Goal: Task Accomplishment & Management: Manage account settings

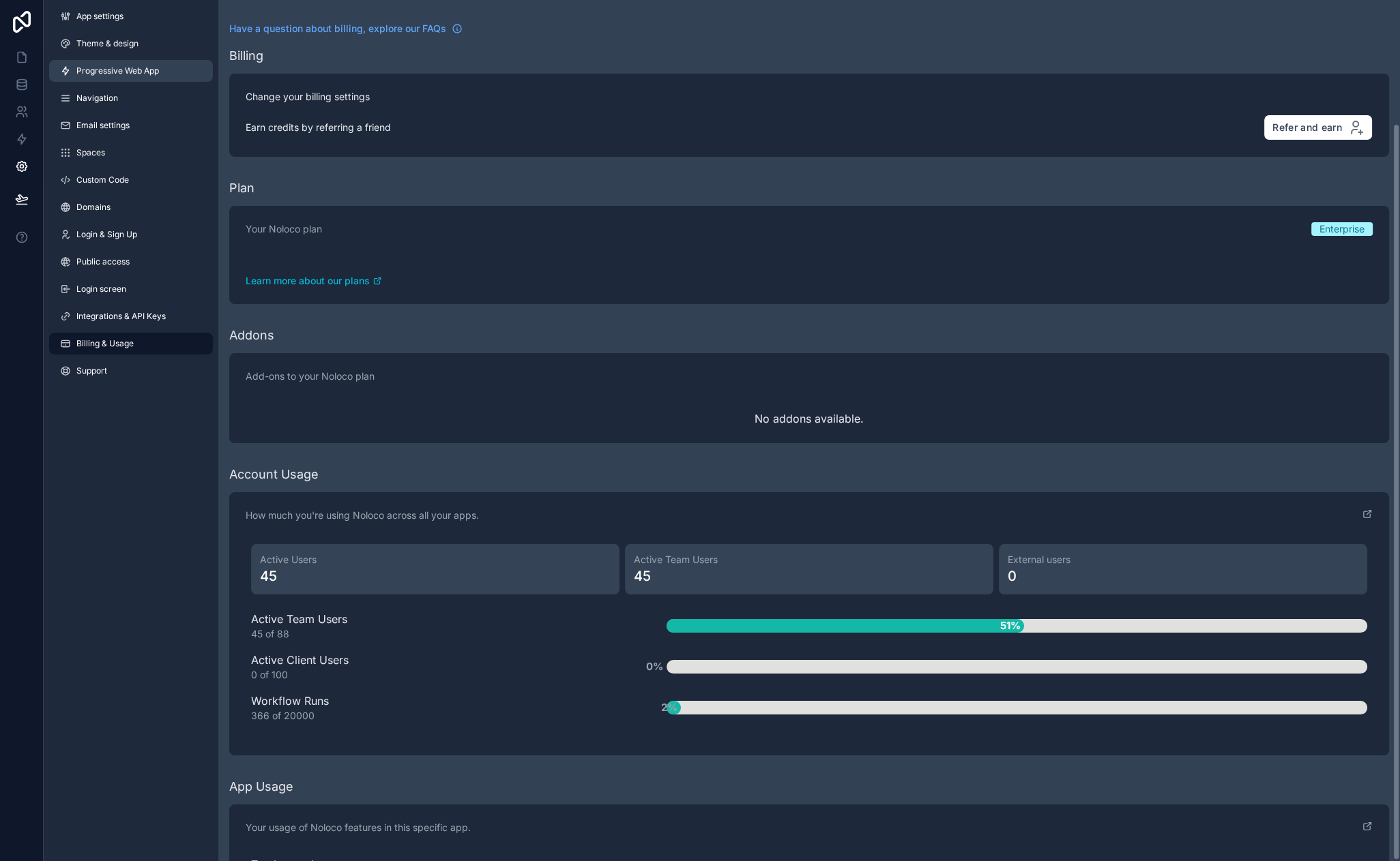
scroll to position [144, 0]
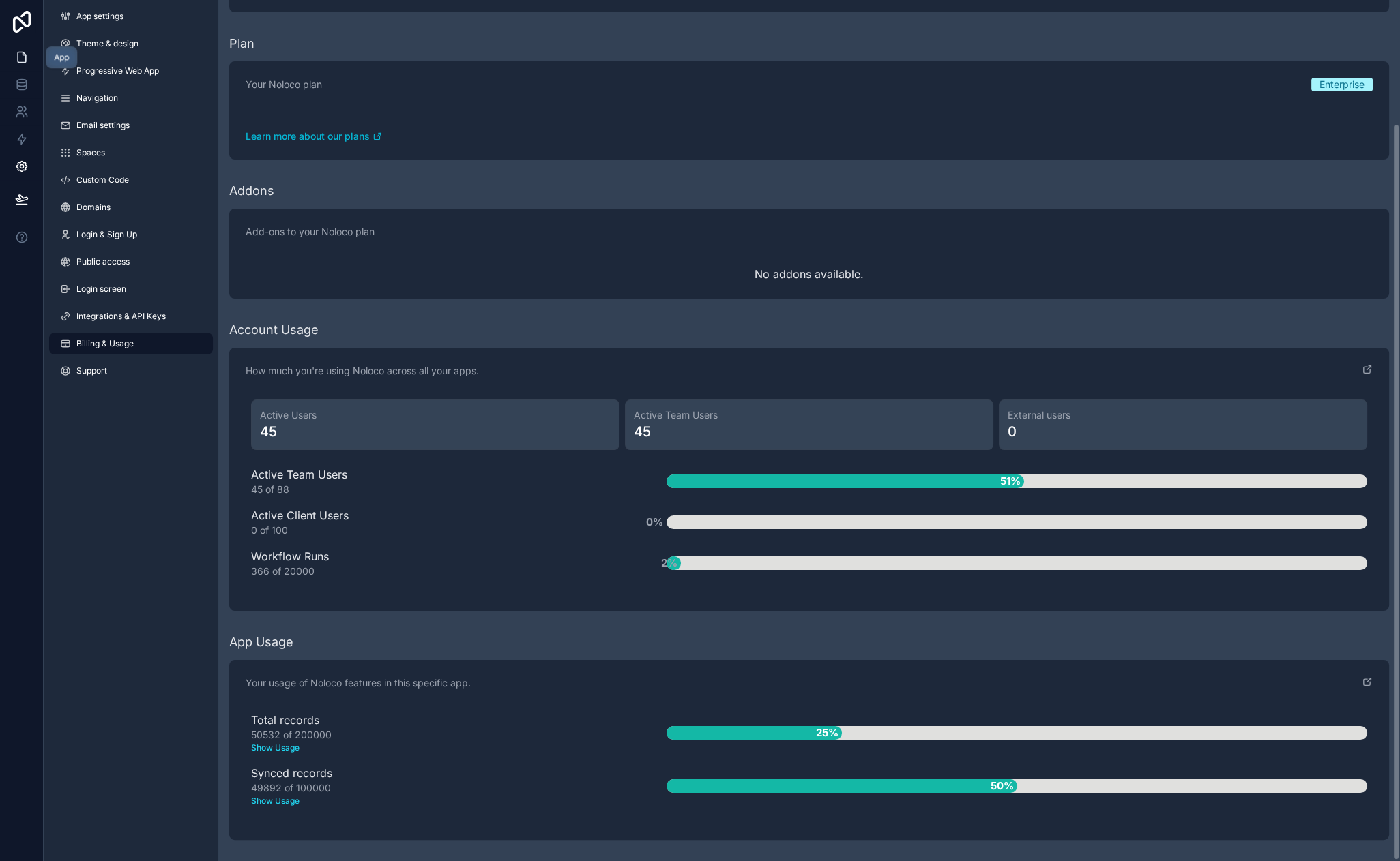
click at [28, 52] on icon at bounding box center [22, 56] width 13 height 13
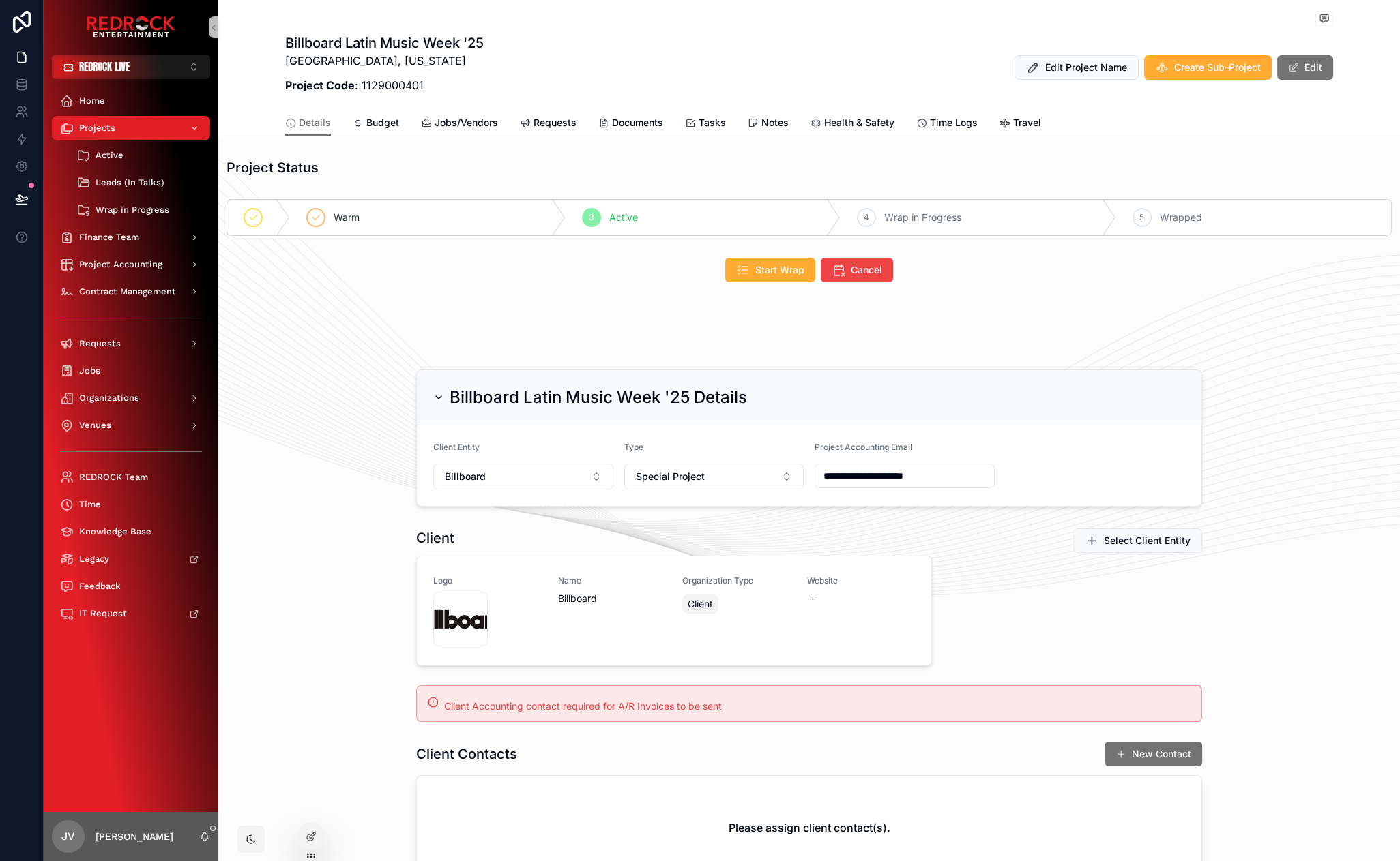
drag, startPoint x: 324, startPoint y: 446, endPoint x: 316, endPoint y: 421, distance: 26.2
drag, startPoint x: 362, startPoint y: 340, endPoint x: 340, endPoint y: 295, distance: 50.1
click at [309, 839] on icon at bounding box center [311, 837] width 11 height 11
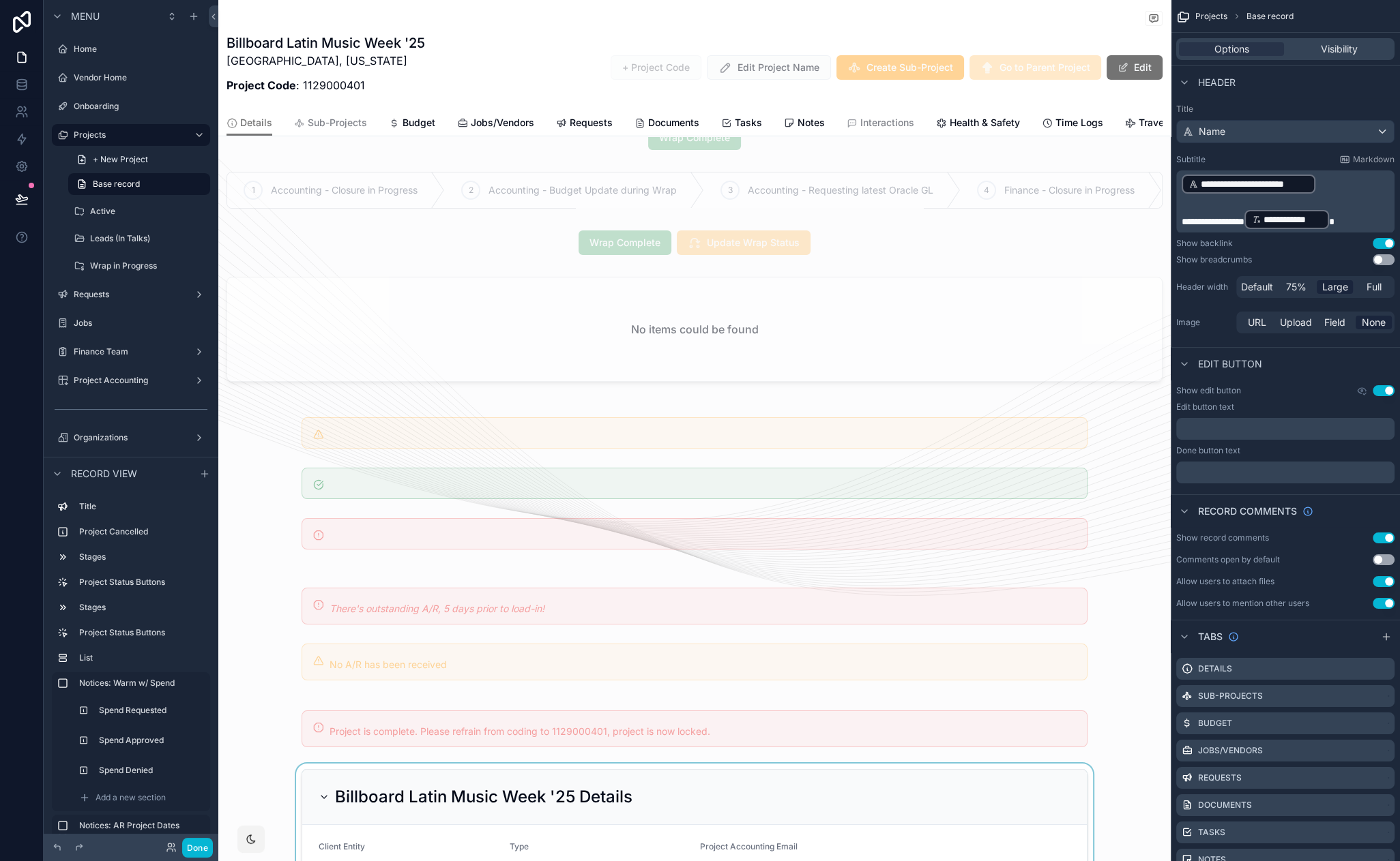
scroll to position [280, 0]
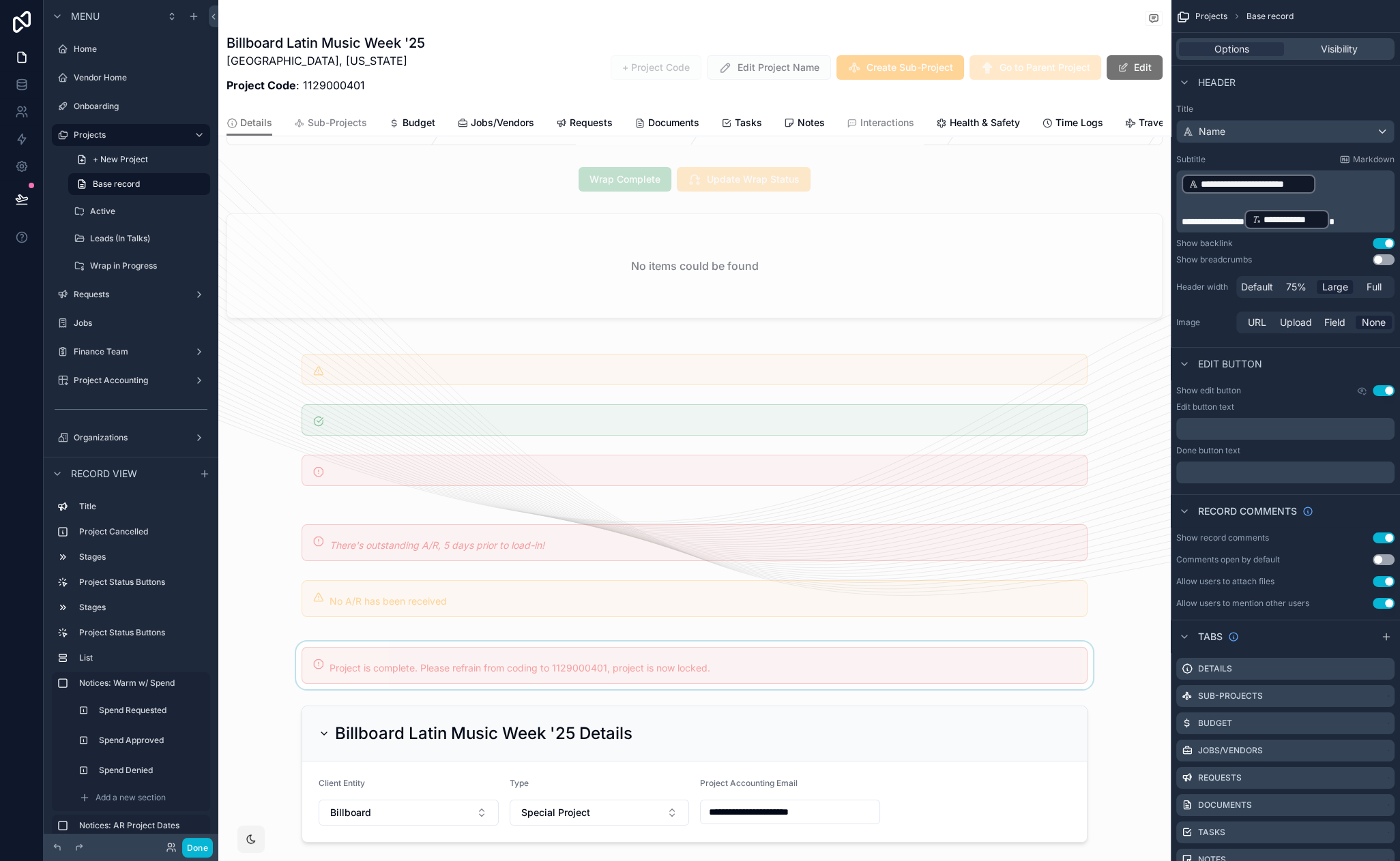
click at [494, 641] on div "scrollable content" at bounding box center [695, 665] width 953 height 47
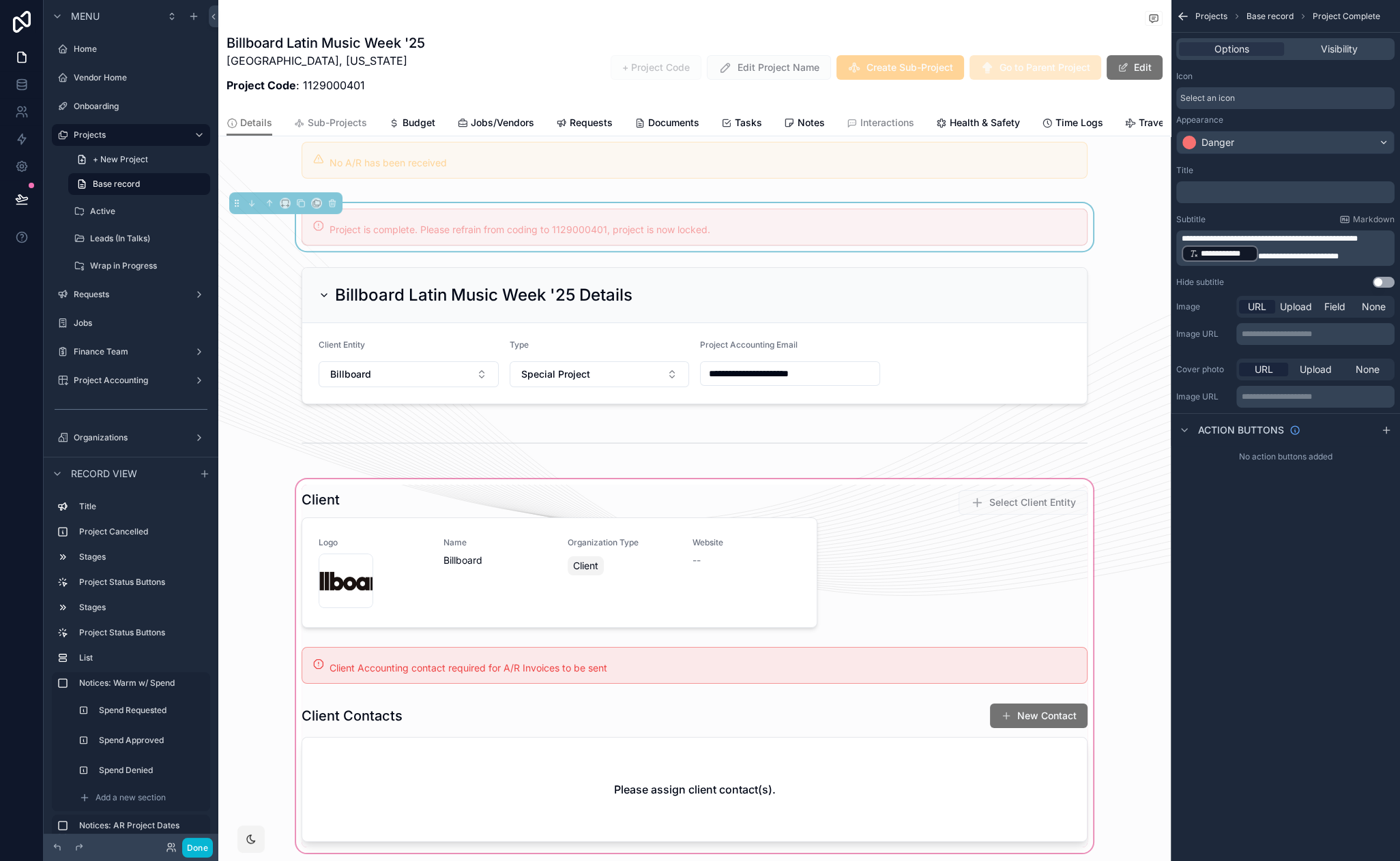
scroll to position [783, 0]
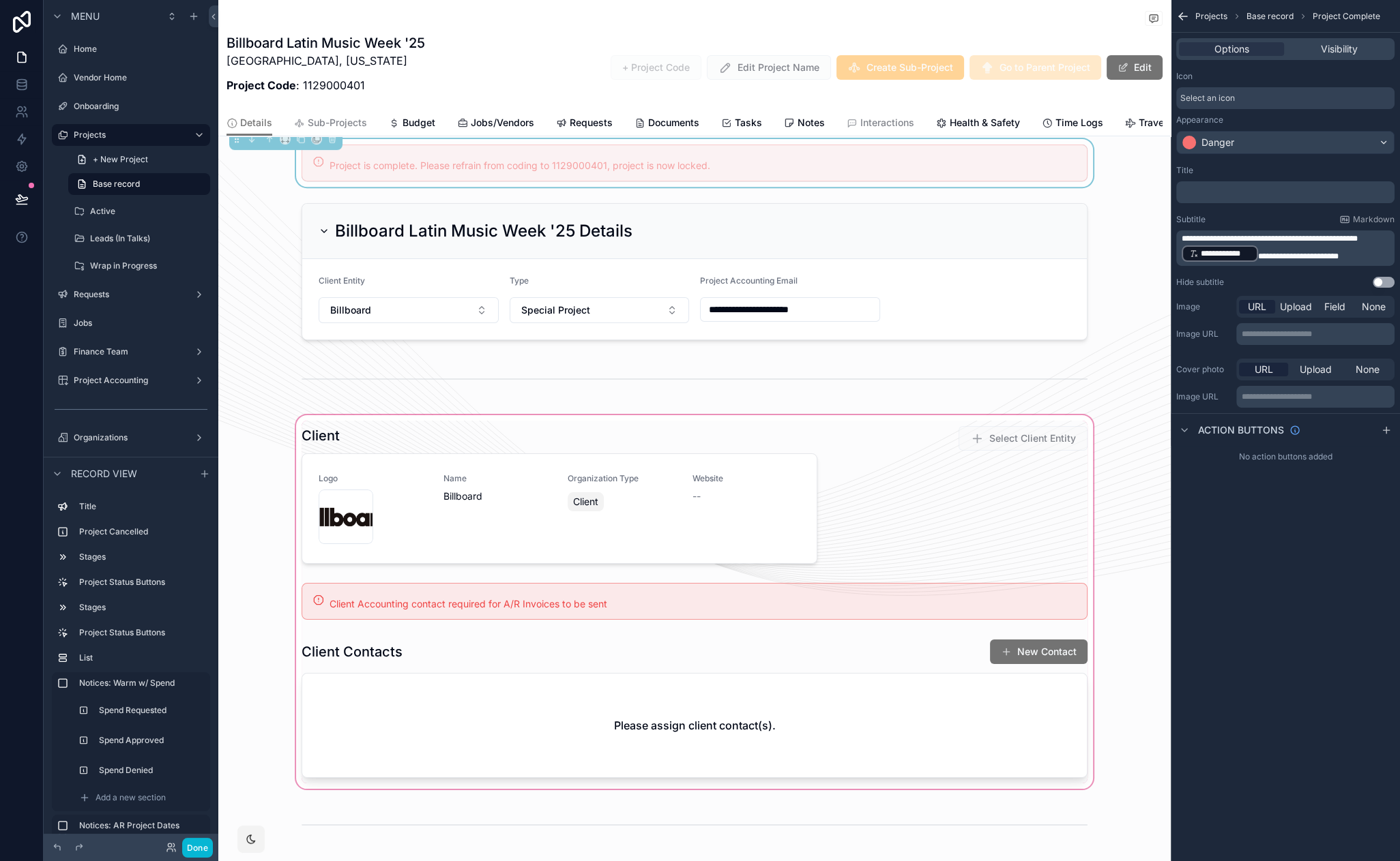
click at [560, 590] on div "scrollable content" at bounding box center [695, 602] width 953 height 379
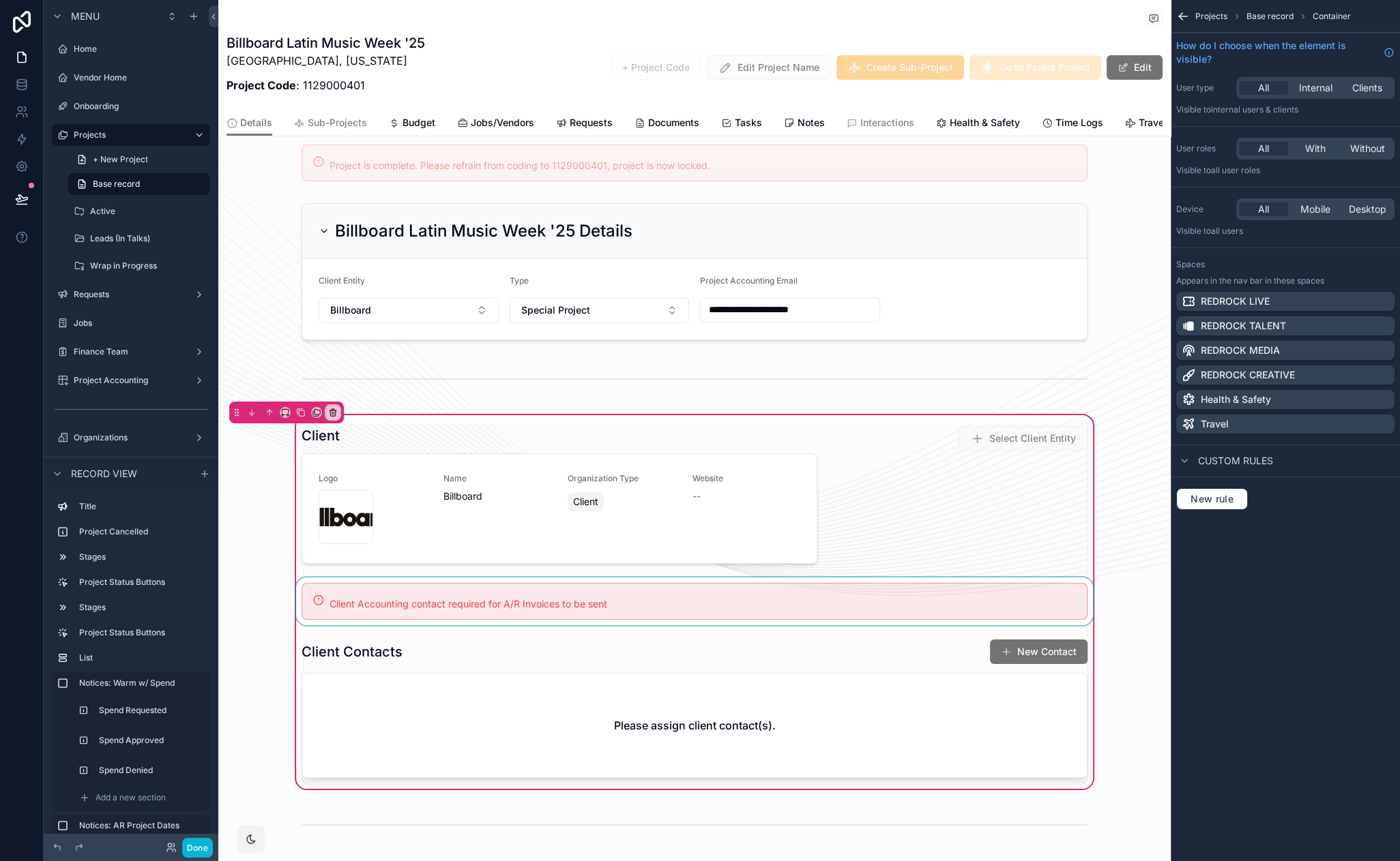
click at [503, 592] on div "scrollable content" at bounding box center [694, 601] width 802 height 47
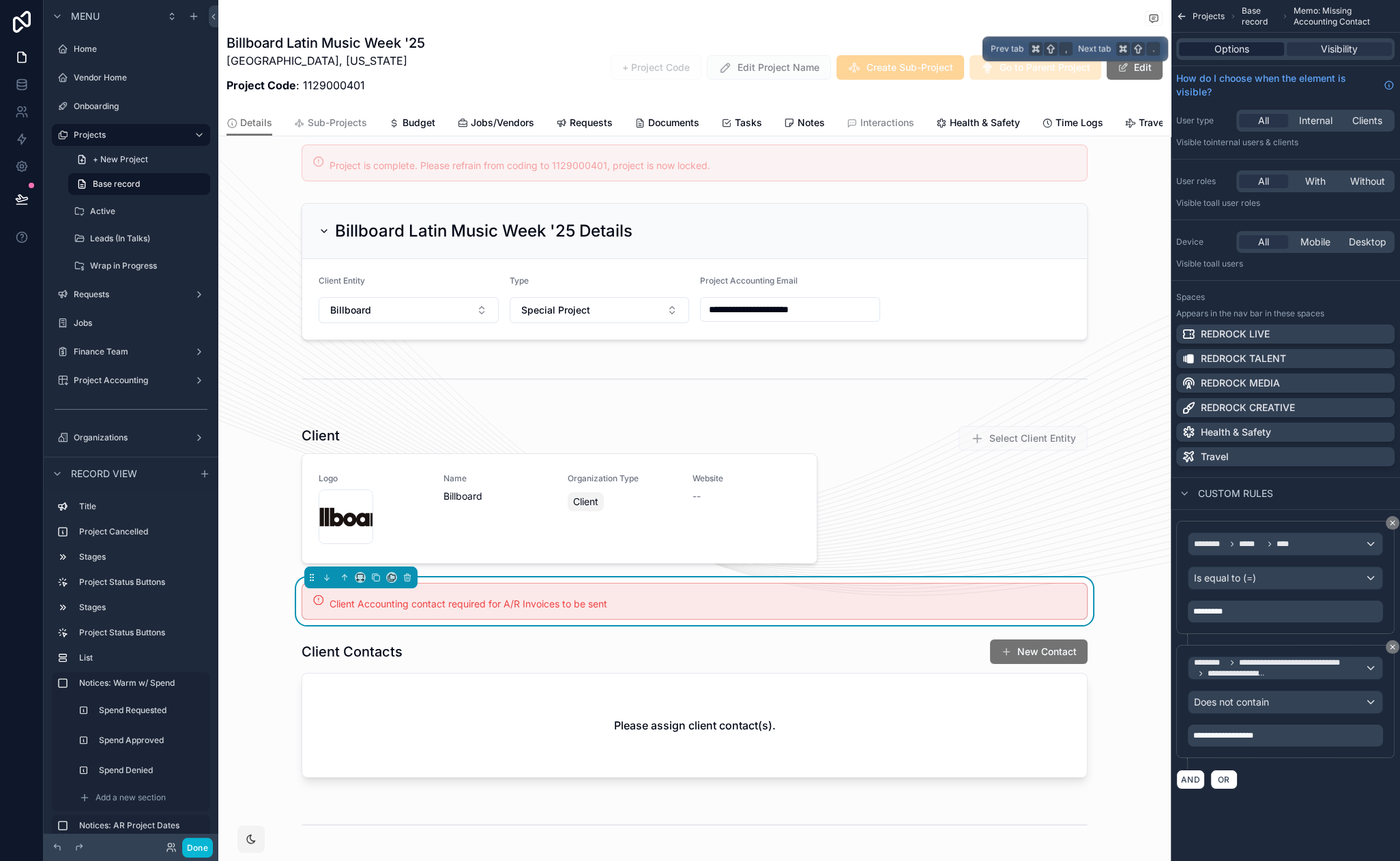
click at [1241, 46] on span "Options" at bounding box center [1231, 48] width 35 height 13
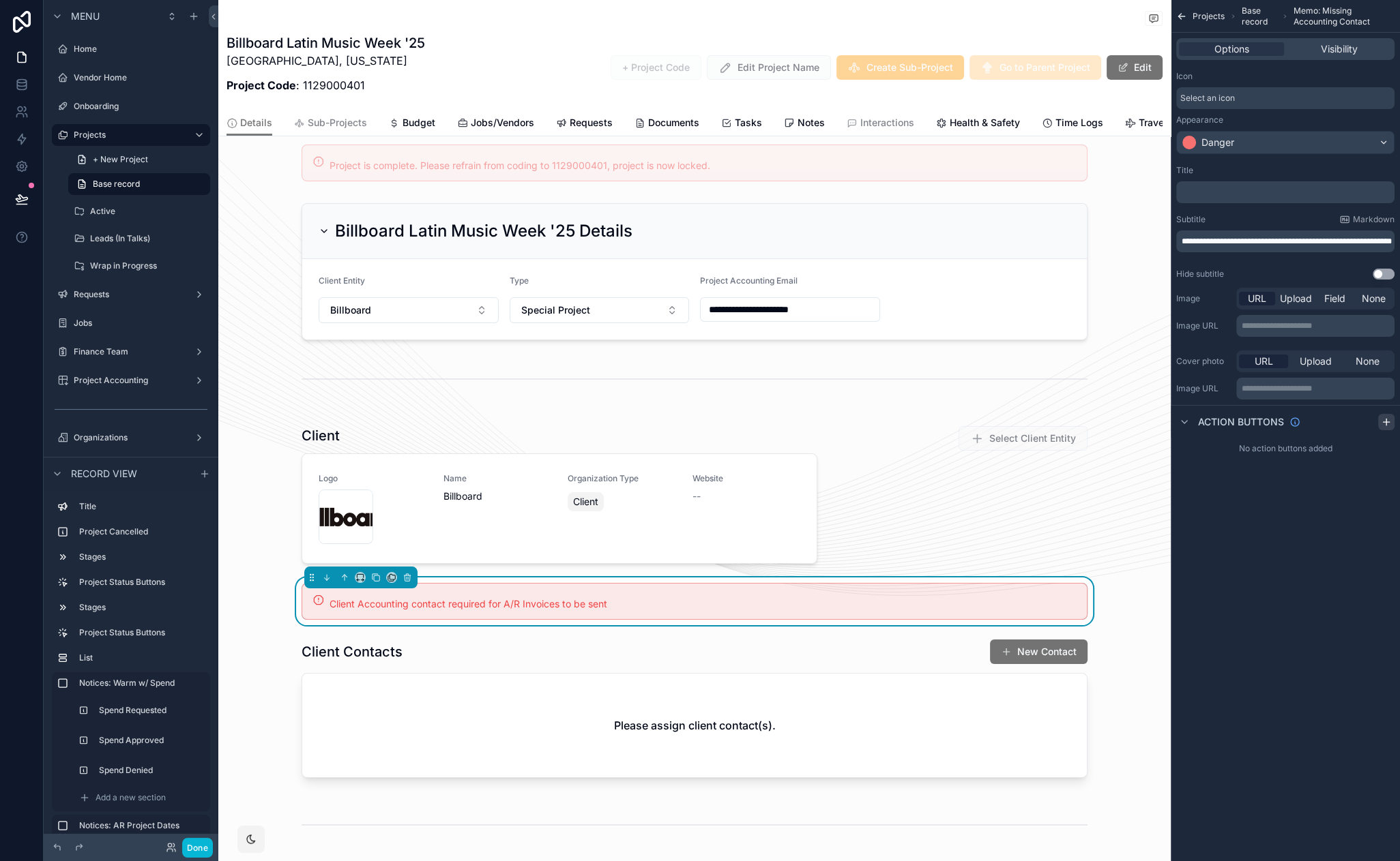
click at [1390, 424] on icon "scrollable content" at bounding box center [1387, 422] width 11 height 11
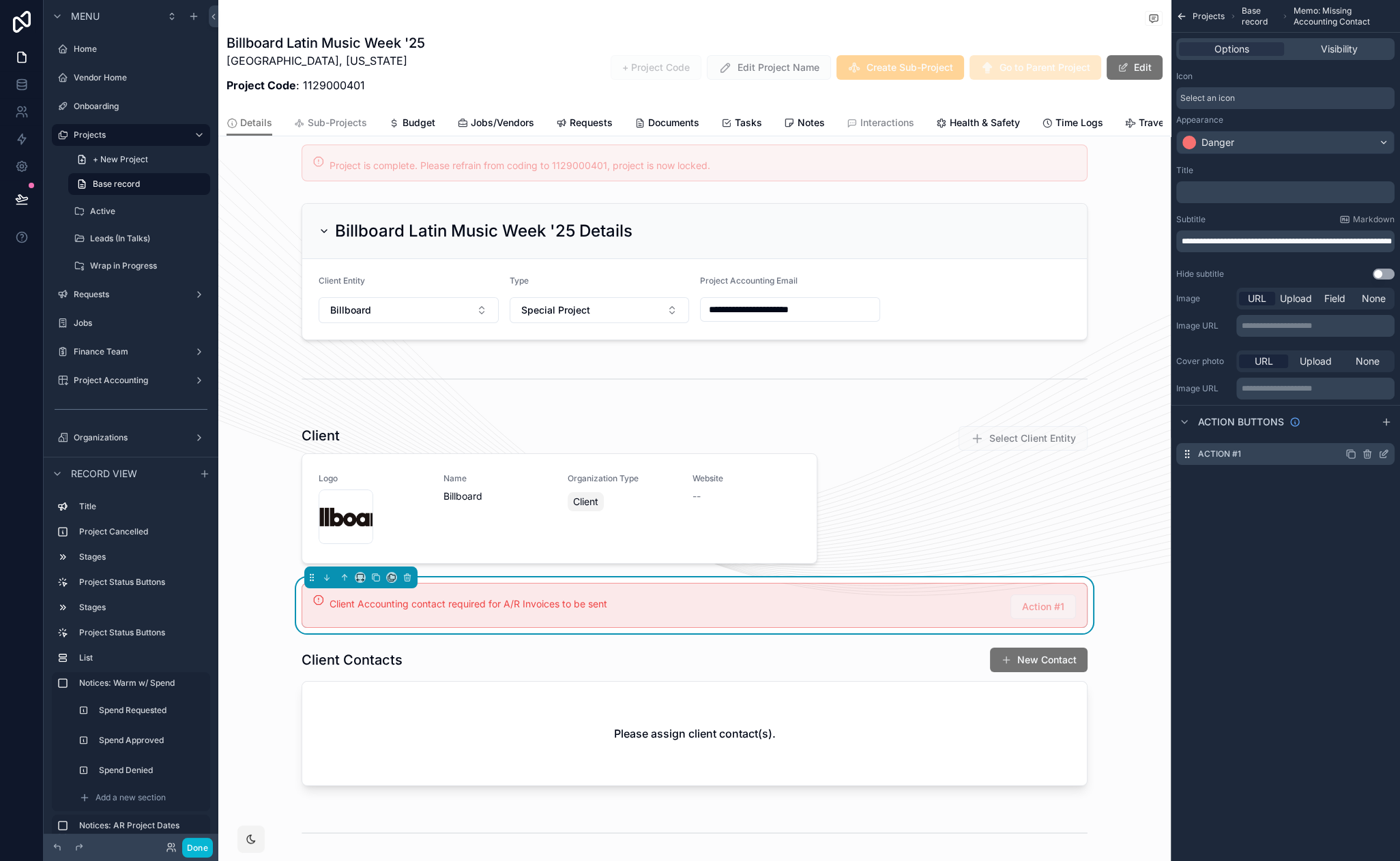
click at [1387, 451] on icon "scrollable content" at bounding box center [1384, 454] width 11 height 11
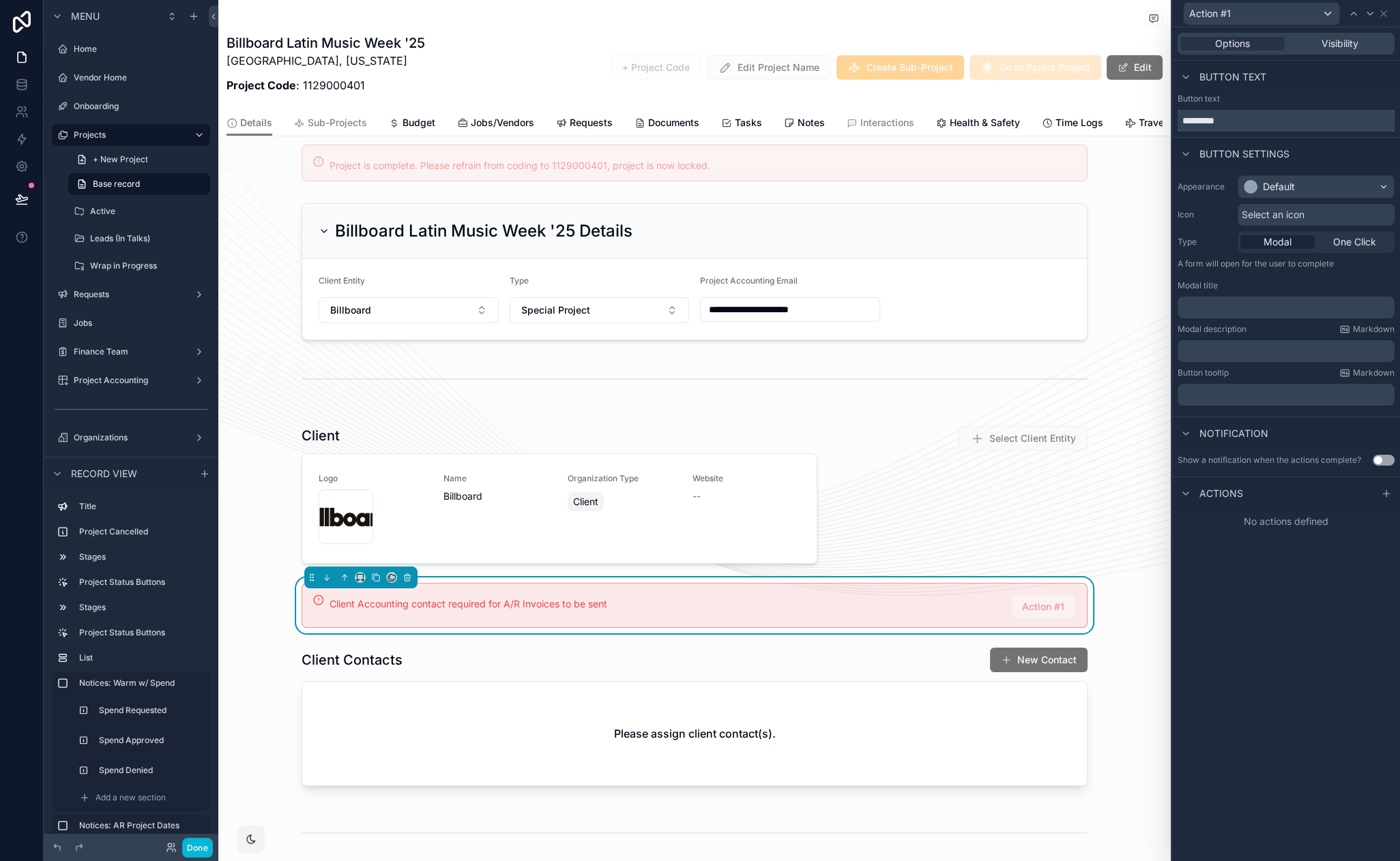
click at [1252, 113] on input "*********" at bounding box center [1286, 121] width 217 height 22
type input "*********"
click at [1266, 224] on div "Select an icon" at bounding box center [1316, 215] width 157 height 22
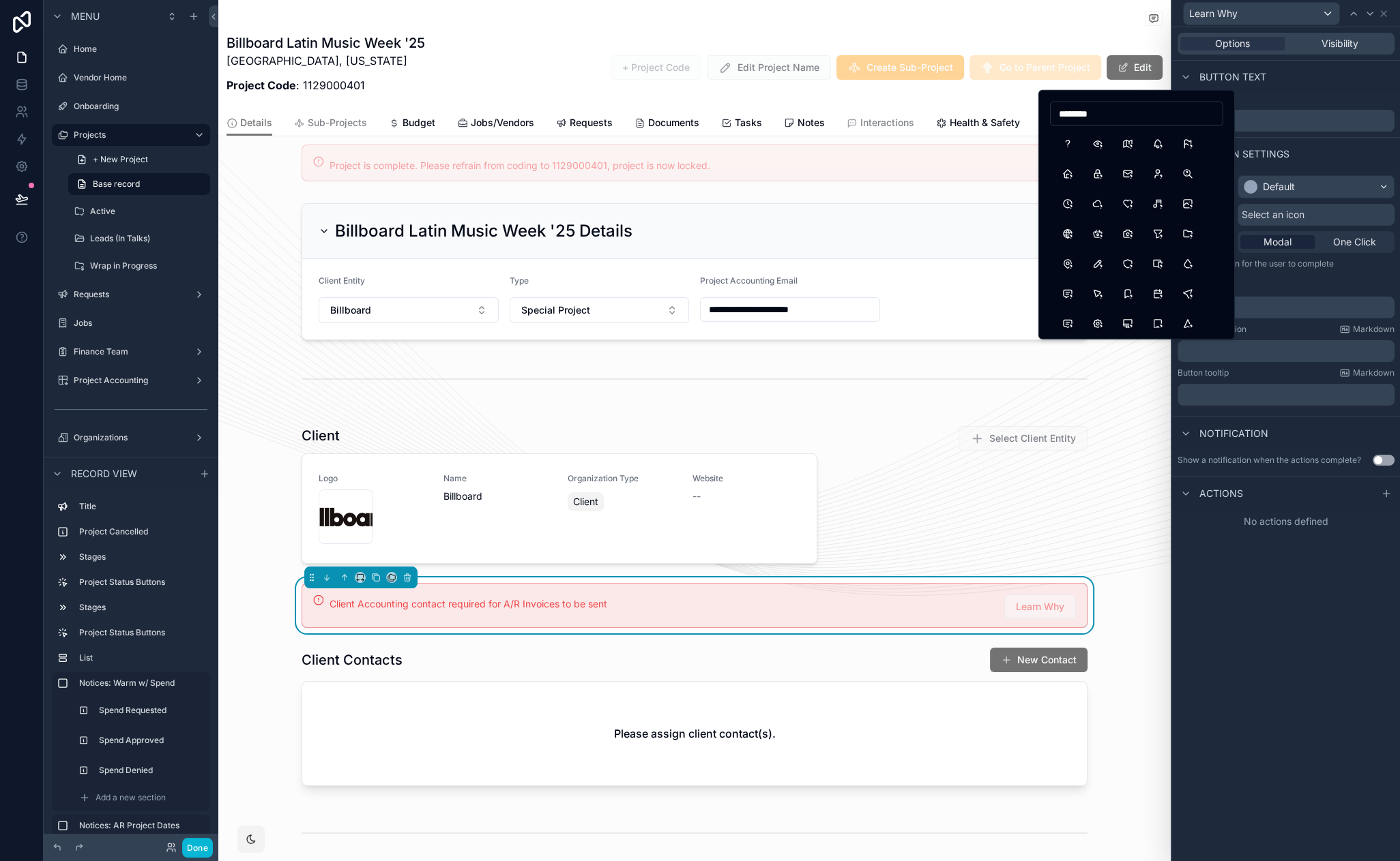
type input "********"
click at [1067, 139] on button "QuestionMark" at bounding box center [1067, 143] width 24 height 24
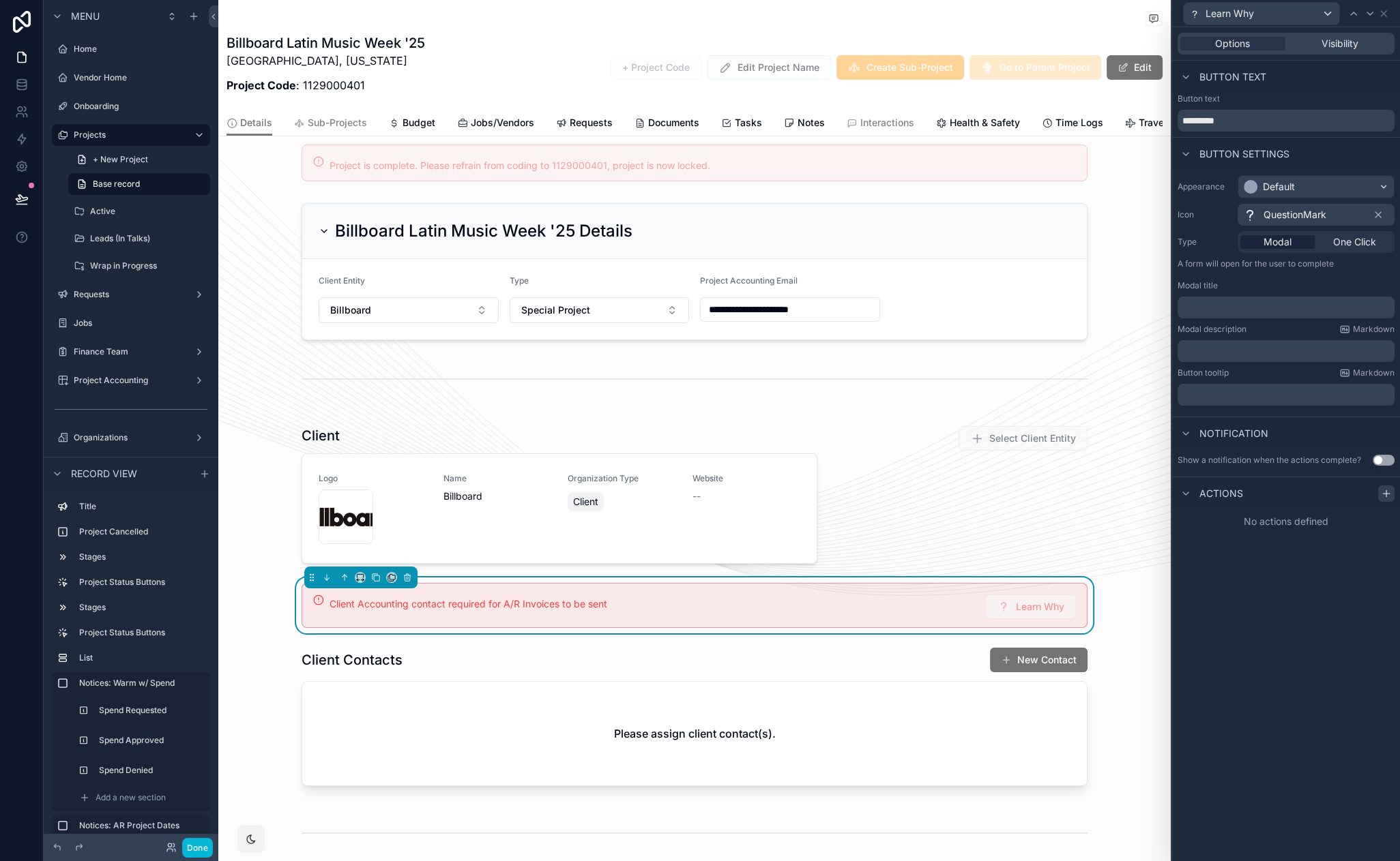
click at [1384, 491] on icon at bounding box center [1387, 494] width 11 height 11
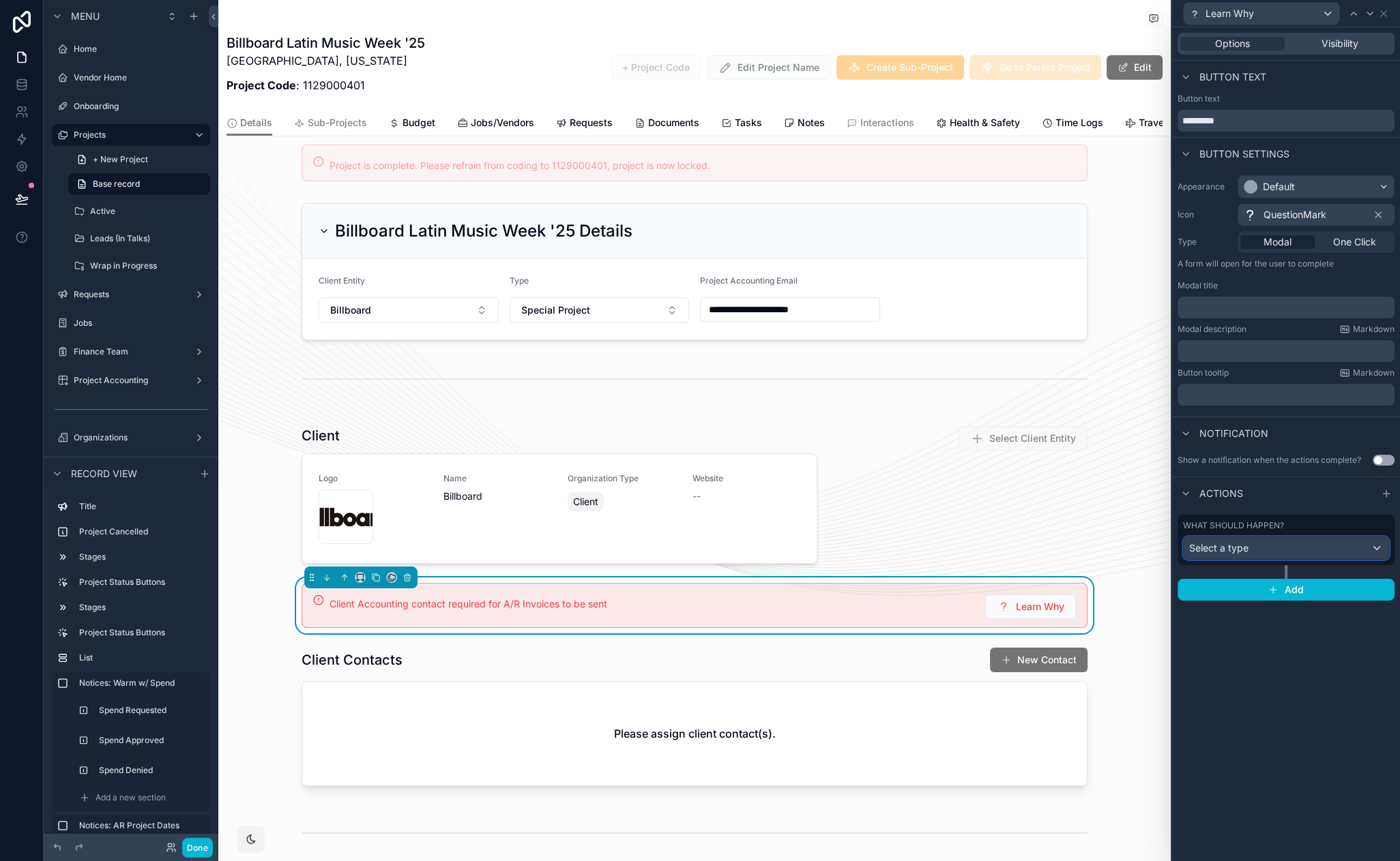
click at [1316, 544] on div "Select a type" at bounding box center [1286, 548] width 204 height 22
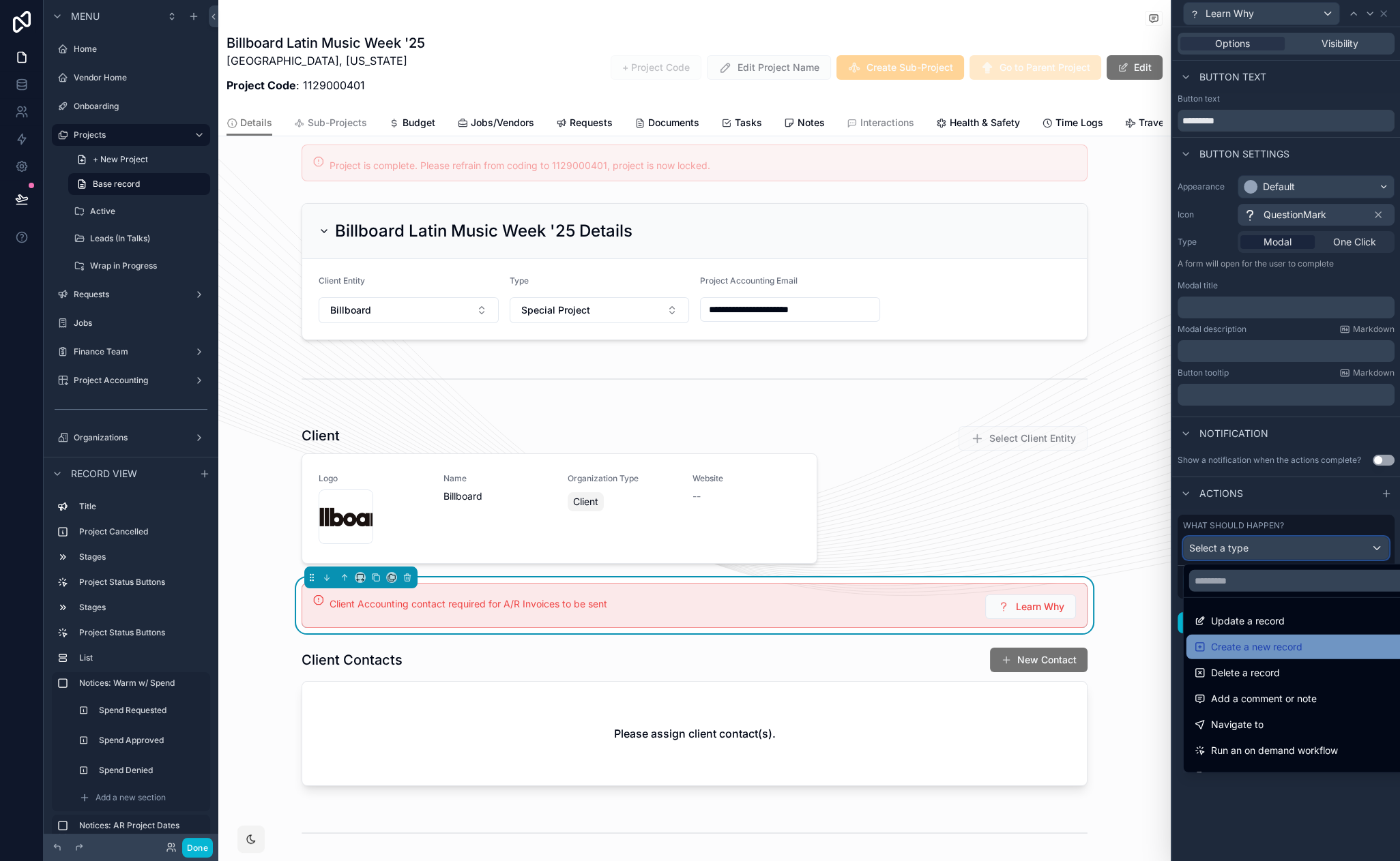
scroll to position [65, 0]
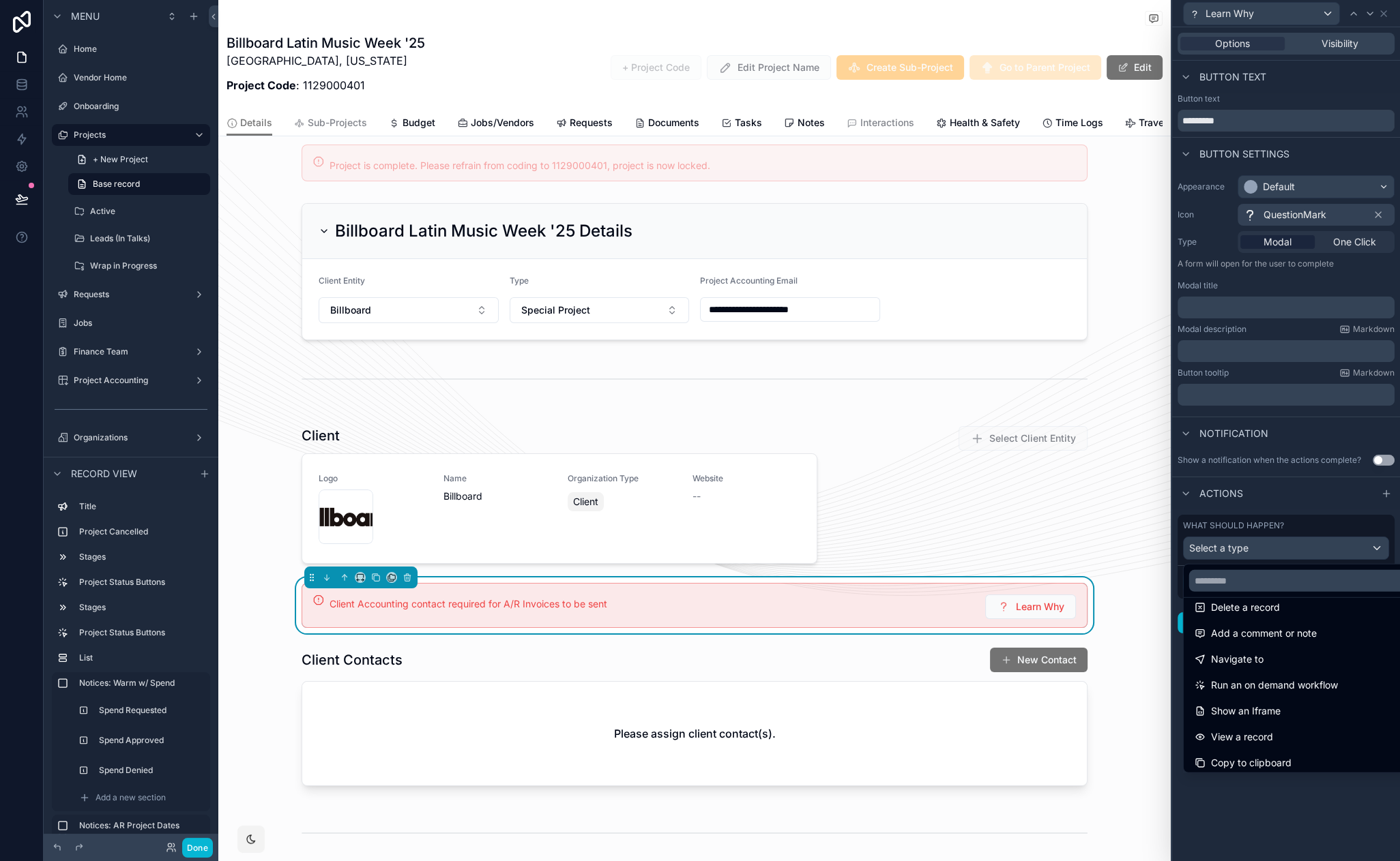
click at [1305, 805] on div at bounding box center [1286, 430] width 228 height 861
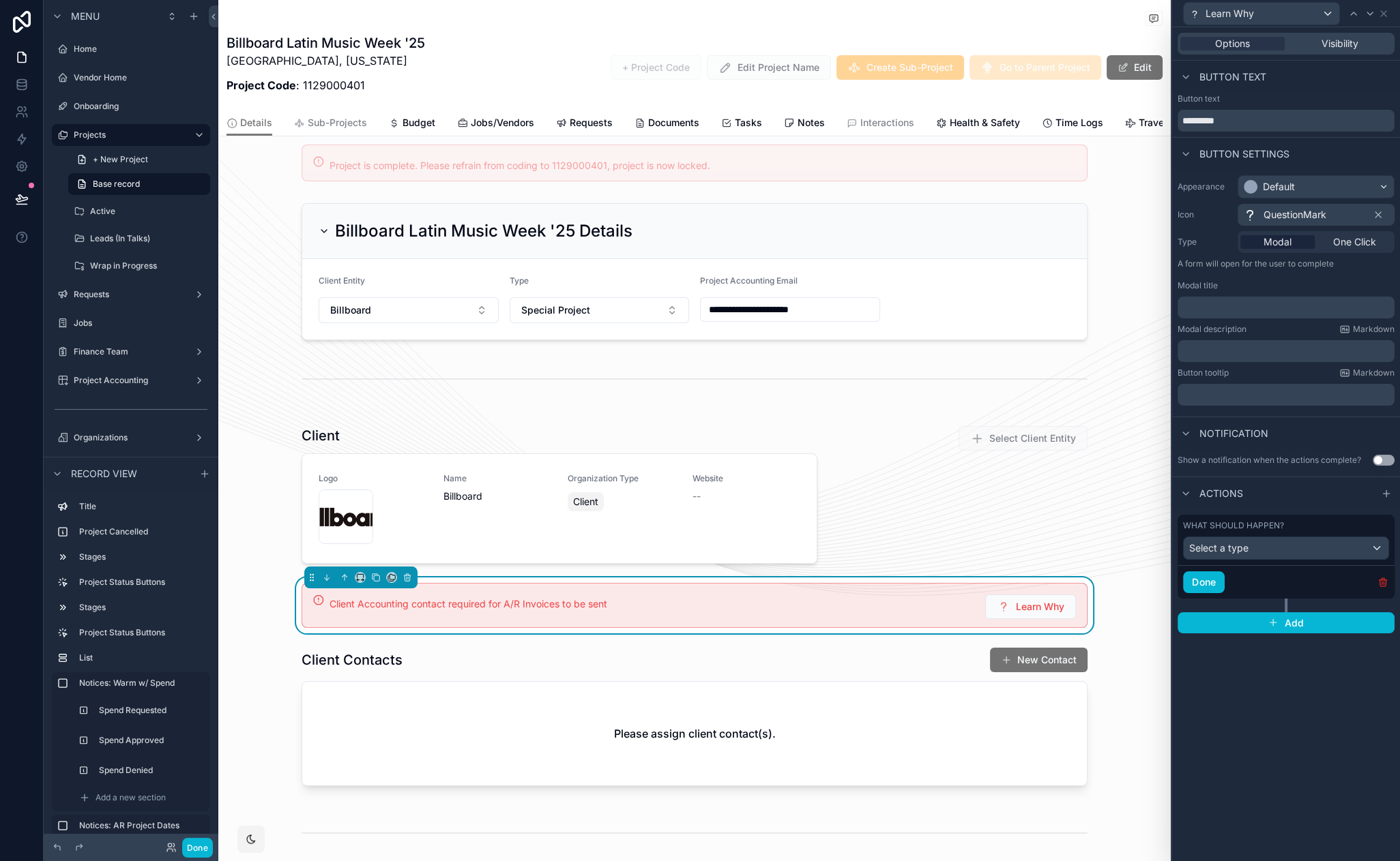
click at [1385, 584] on icon "button" at bounding box center [1383, 582] width 11 height 11
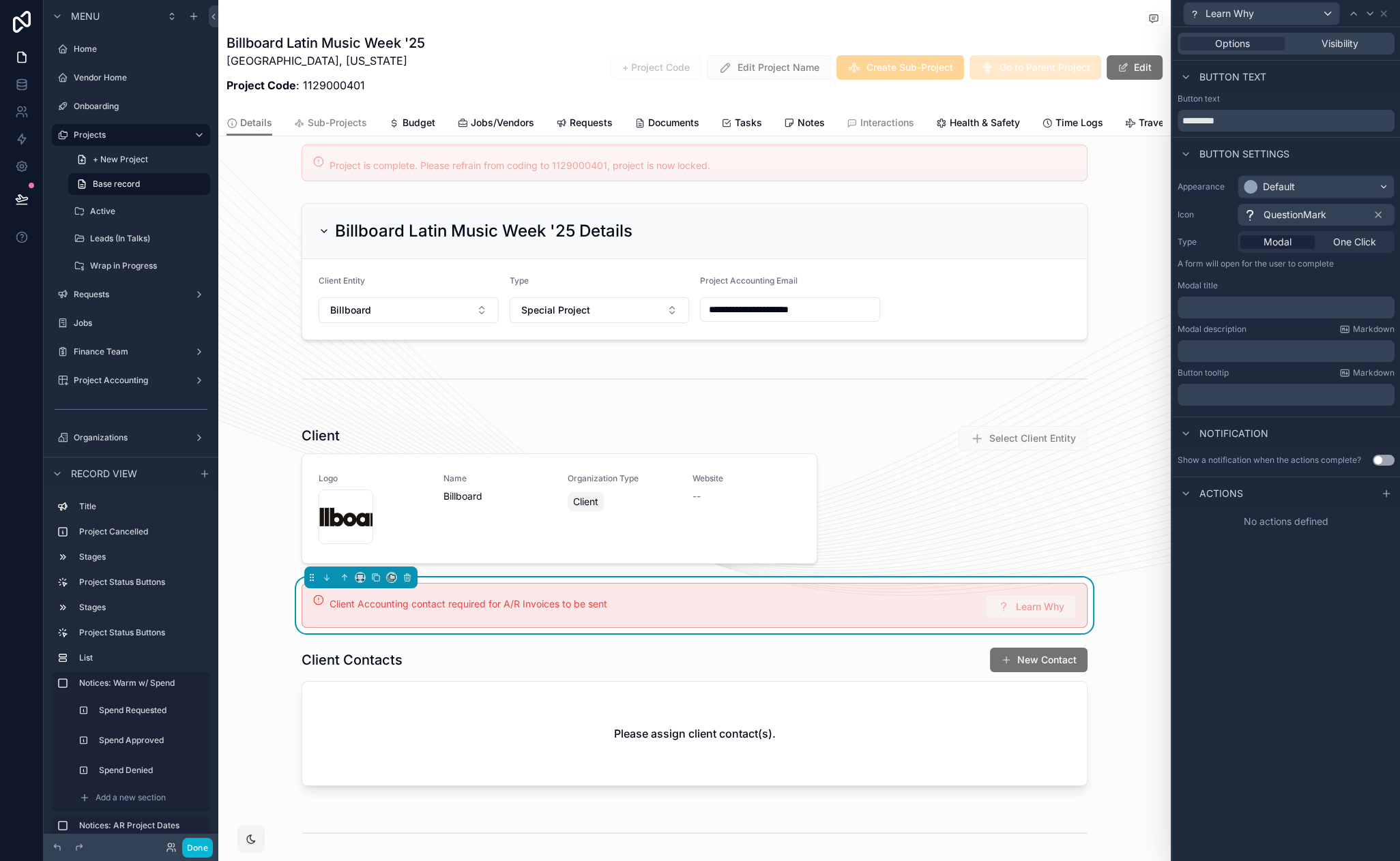
click at [1275, 314] on div "﻿" at bounding box center [1286, 307] width 217 height 22
click at [1276, 306] on p "﻿" at bounding box center [1287, 307] width 209 height 13
click at [1266, 357] on p "﻿" at bounding box center [1287, 350] width 209 height 13
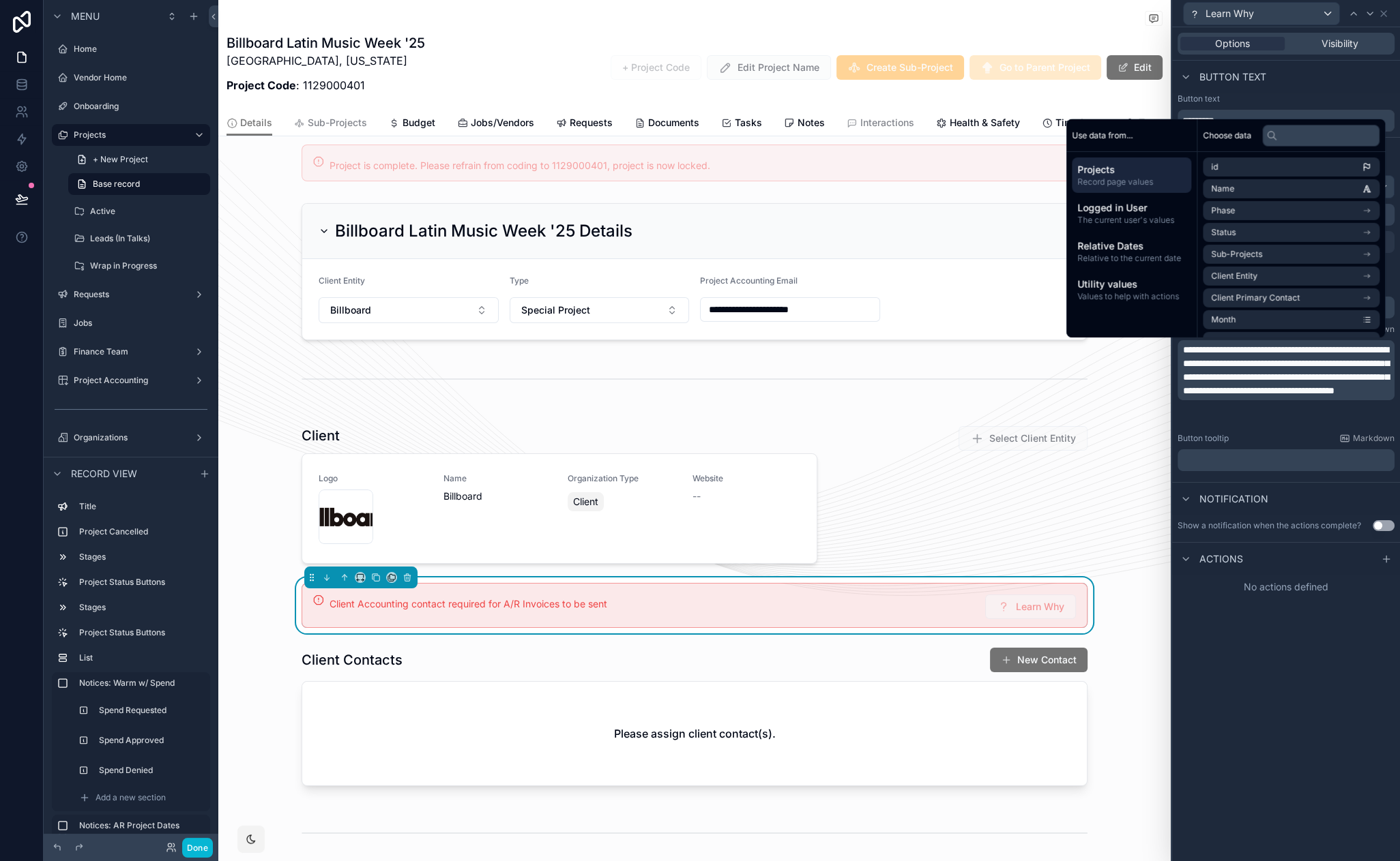
scroll to position [0, 0]
click at [1193, 405] on span "**********" at bounding box center [1286, 377] width 206 height 65
click at [1293, 764] on div "**********" at bounding box center [1286, 443] width 228 height 834
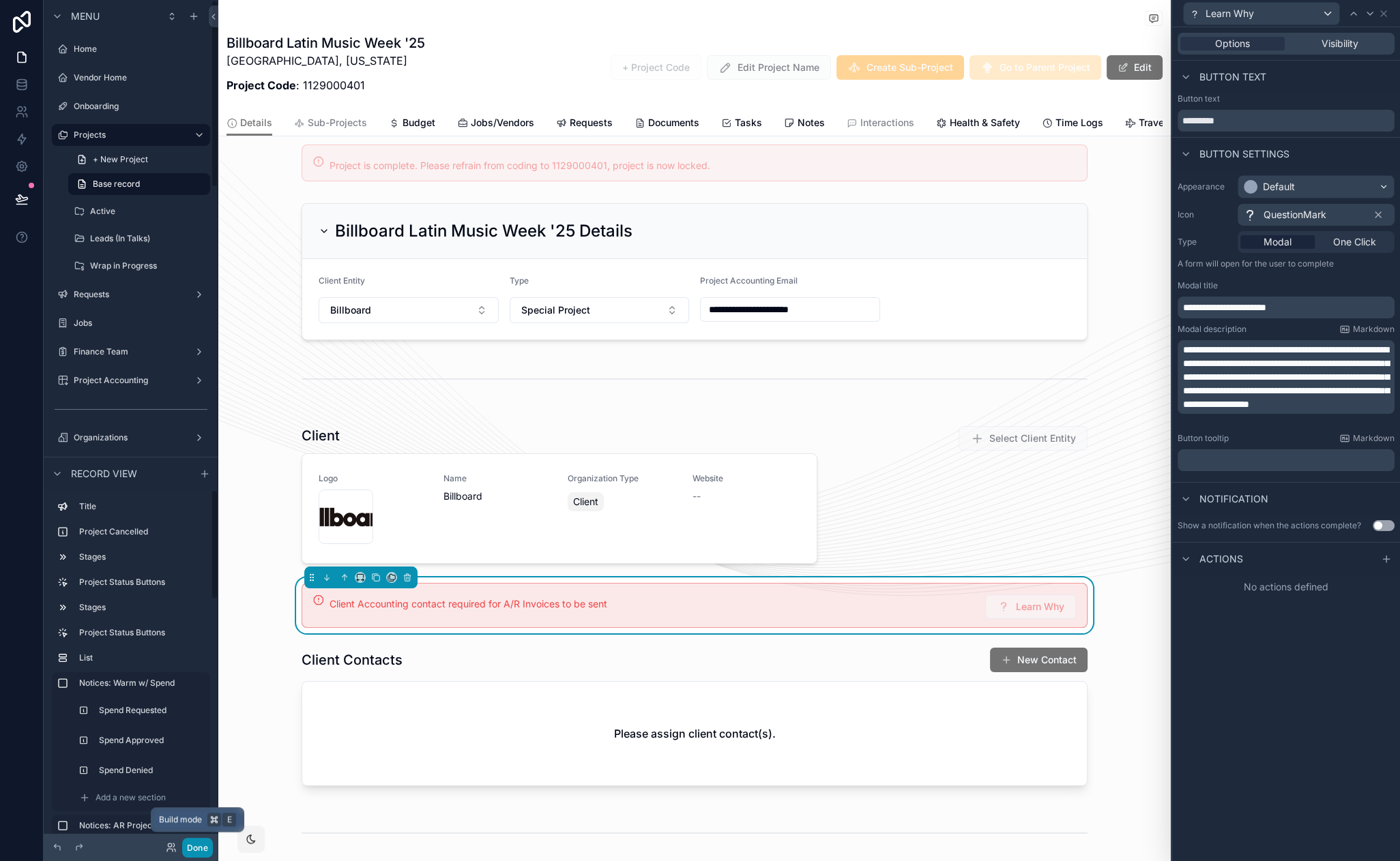
click at [199, 844] on button "Done" at bounding box center [197, 848] width 30 height 20
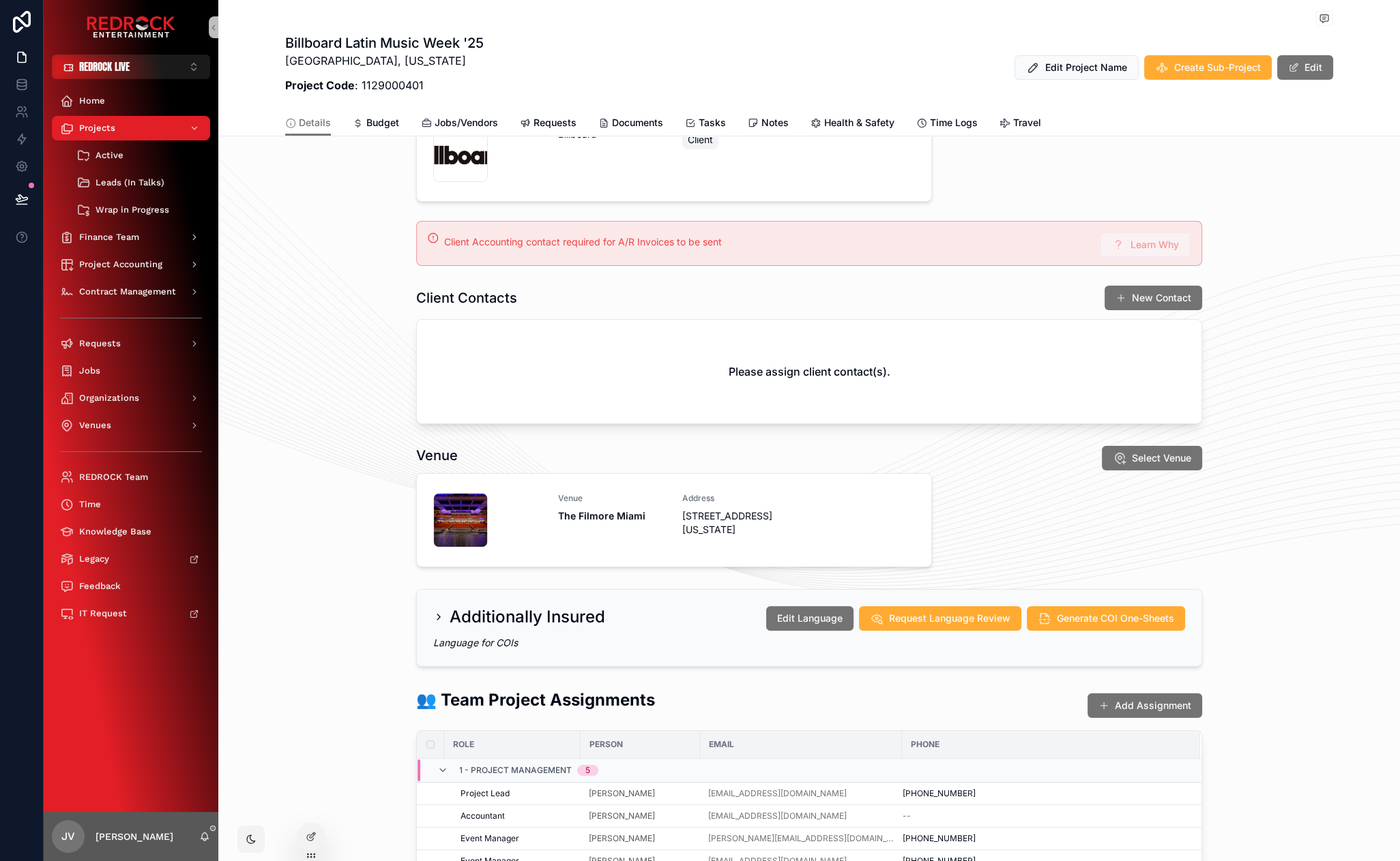
scroll to position [57, 0]
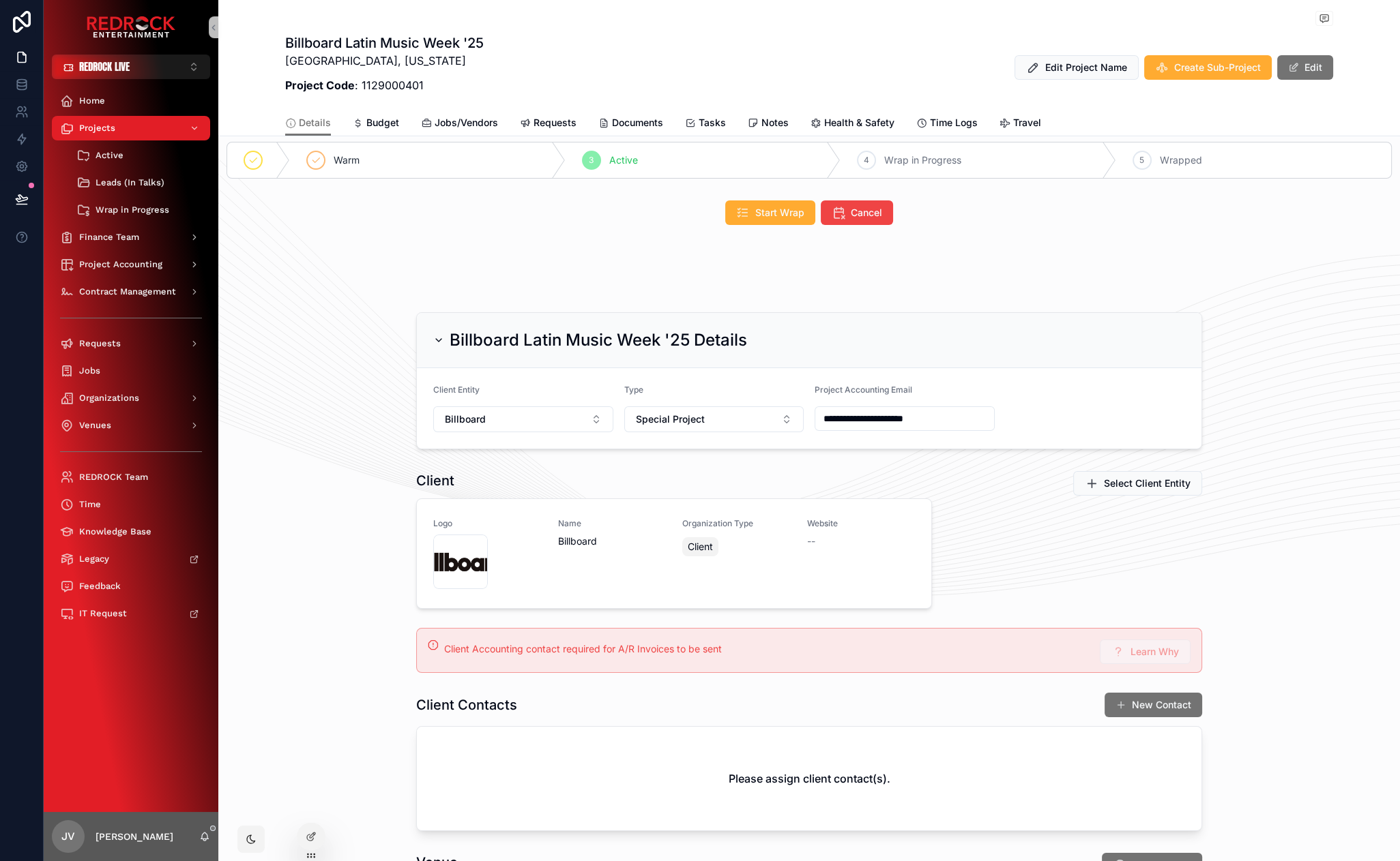
click at [1159, 648] on span "Learn Why" at bounding box center [1145, 653] width 91 height 12
drag, startPoint x: 1141, startPoint y: 579, endPoint x: 1059, endPoint y: 562, distance: 83.7
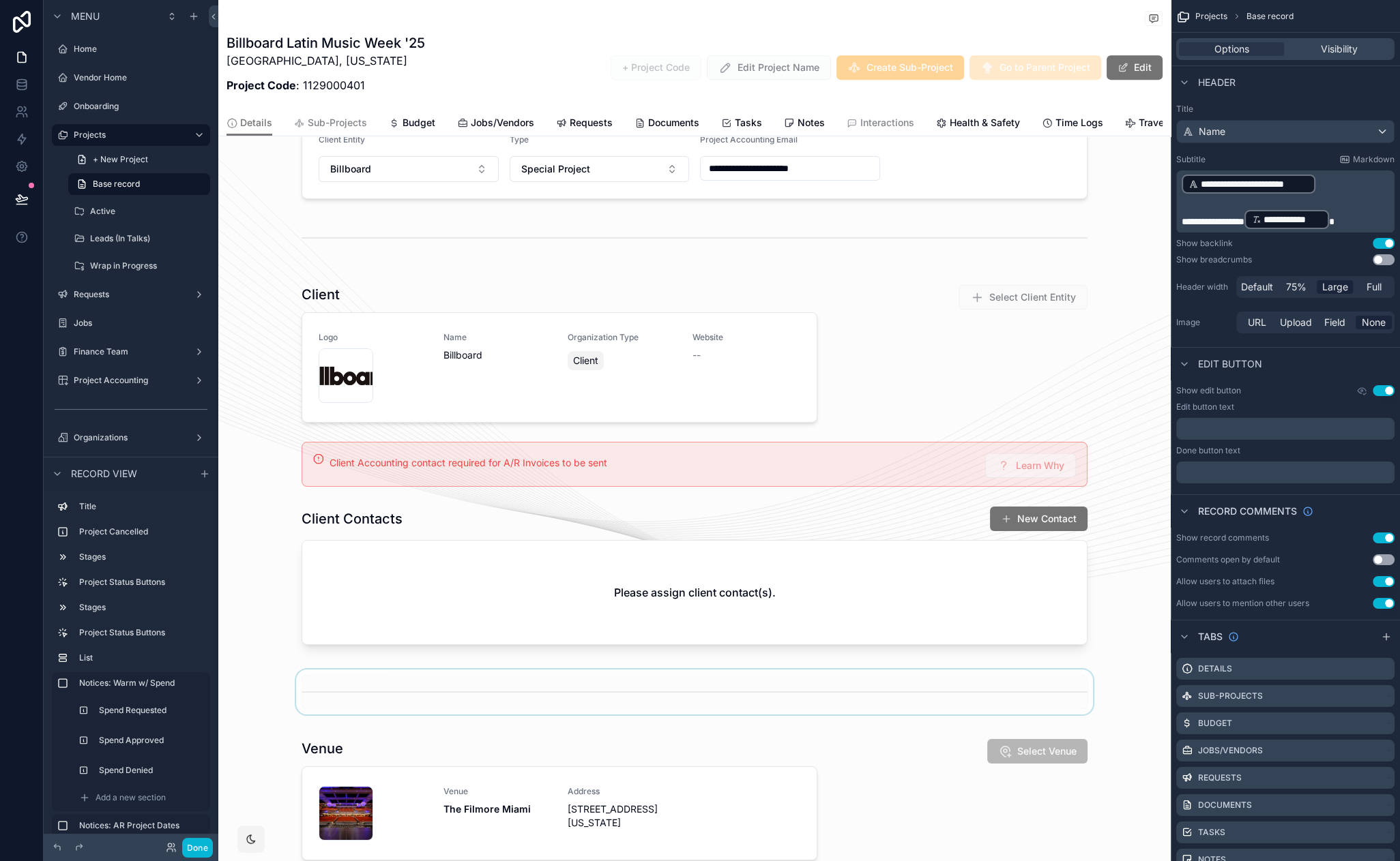
scroll to position [933, 0]
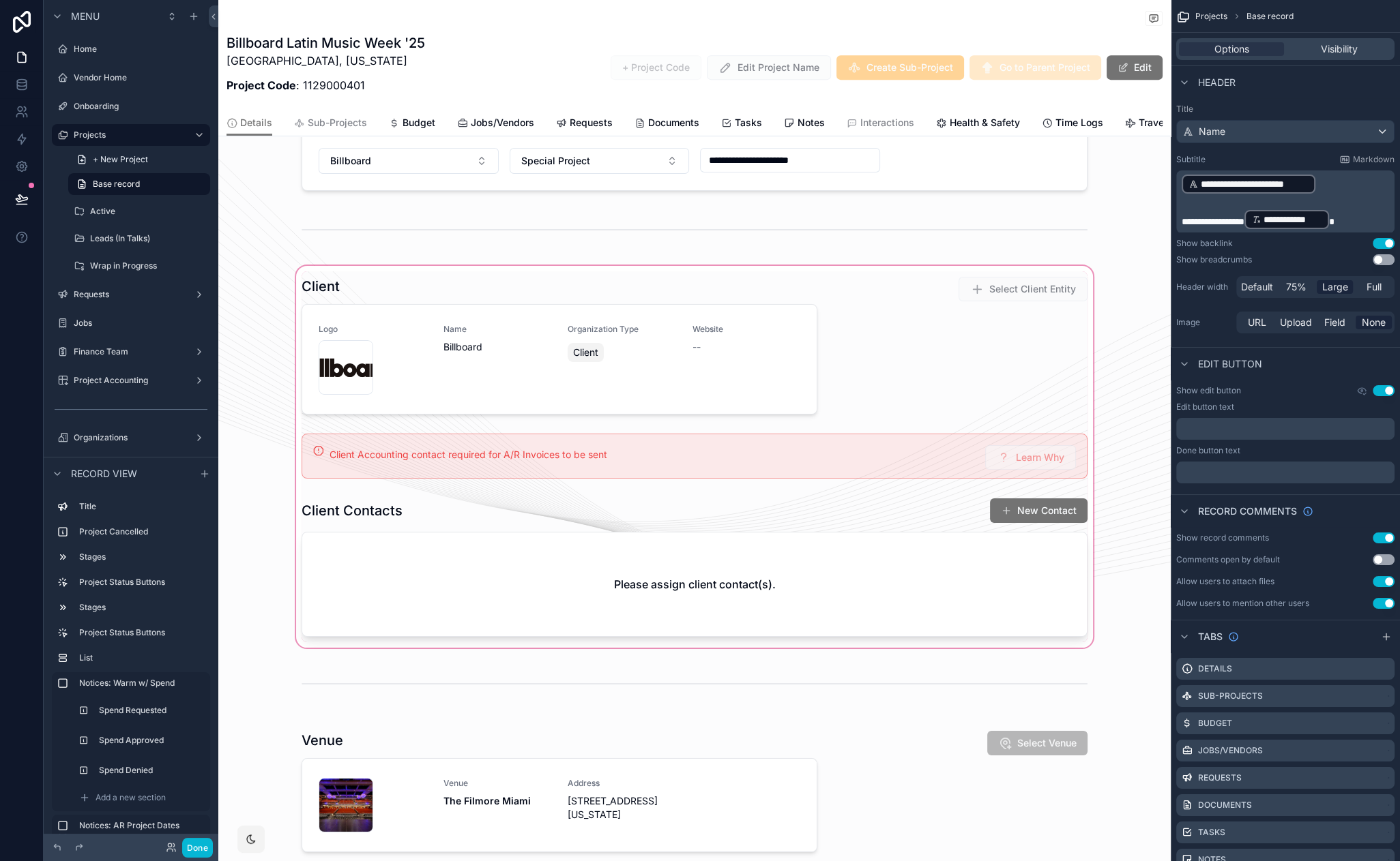
click at [947, 446] on div "scrollable content" at bounding box center [695, 457] width 953 height 387
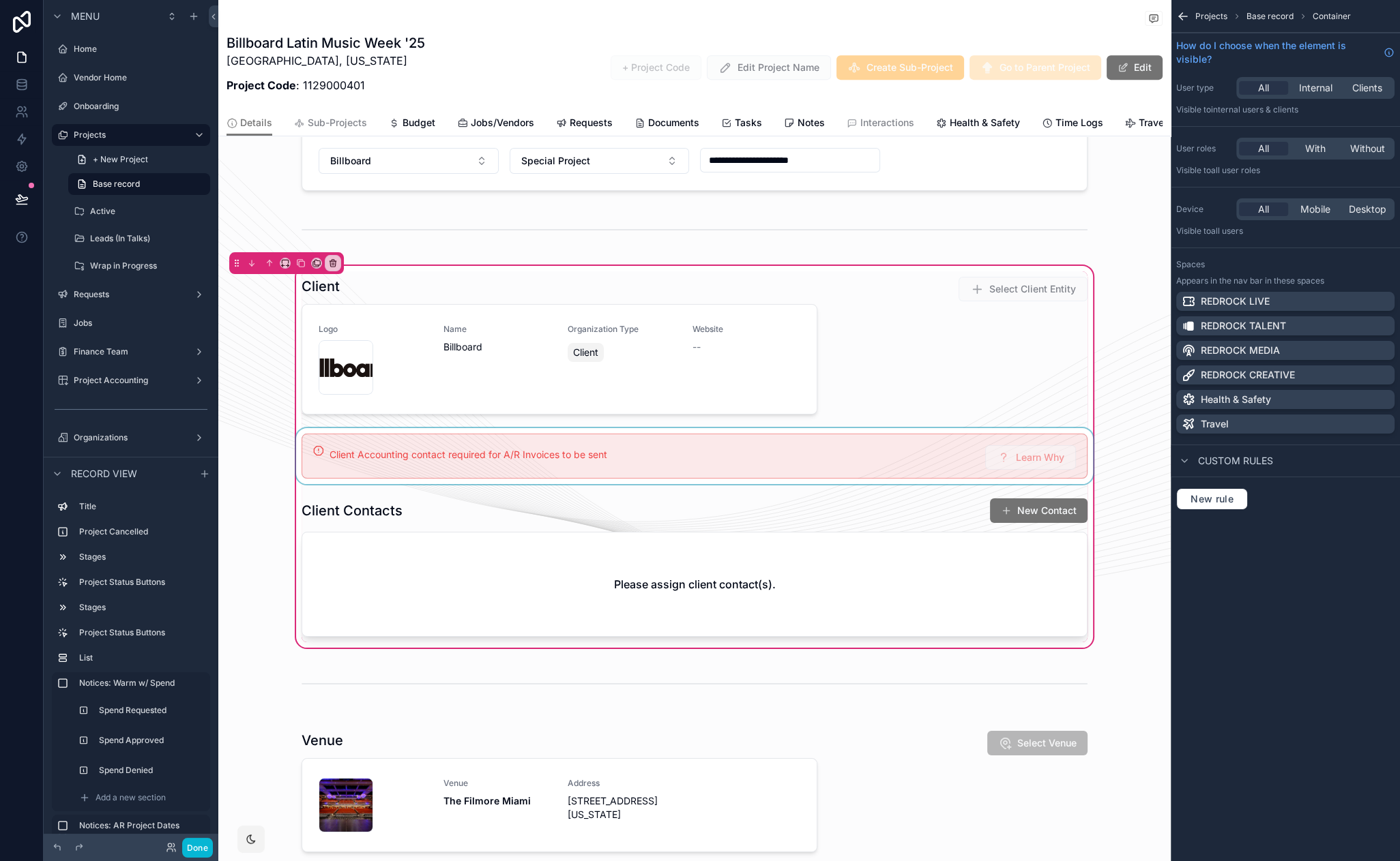
click at [925, 452] on div "scrollable content" at bounding box center [694, 456] width 802 height 56
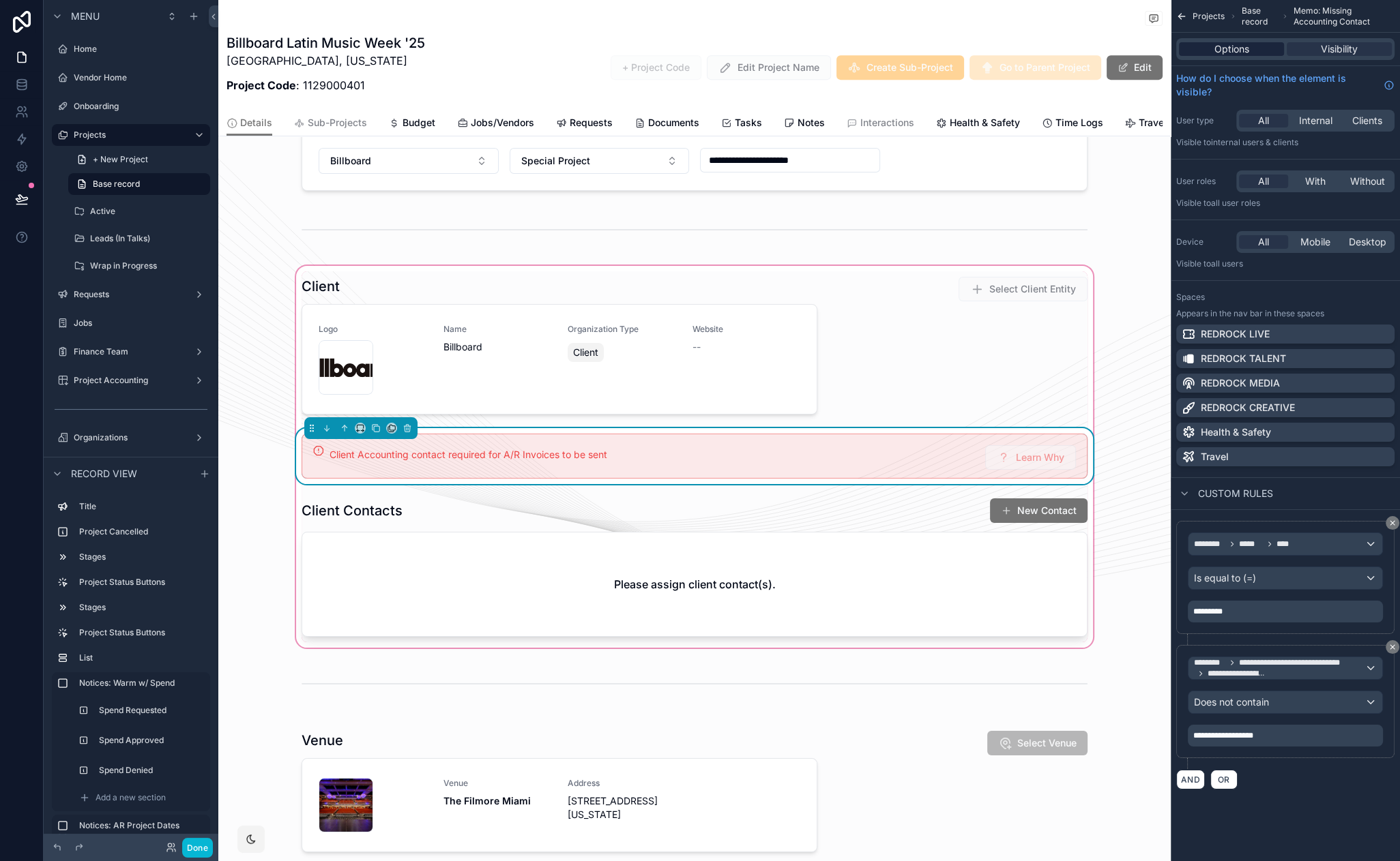
click at [1230, 53] on span "Options" at bounding box center [1231, 48] width 35 height 13
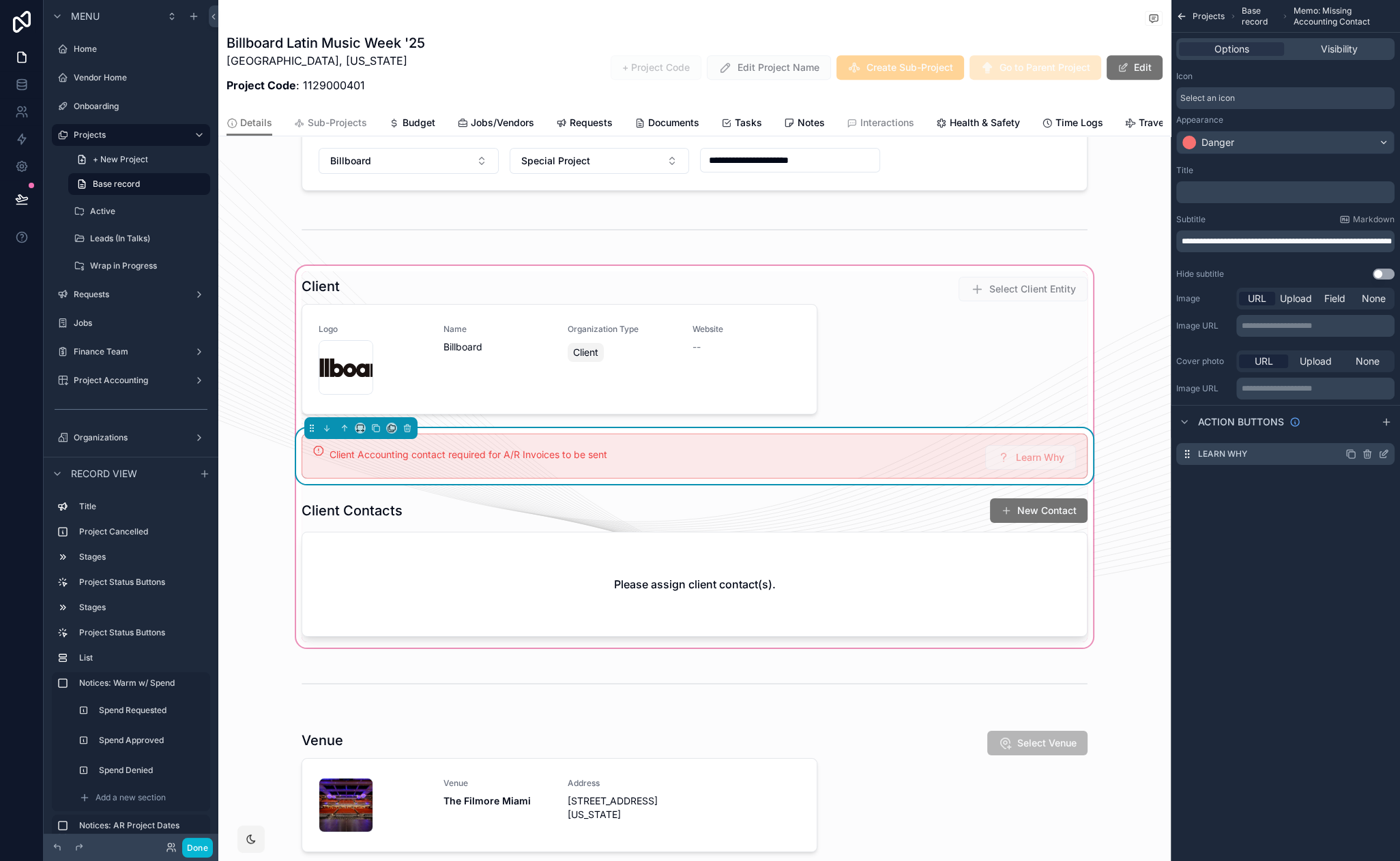
click at [1384, 452] on icon "scrollable content" at bounding box center [1385, 452] width 5 height 5
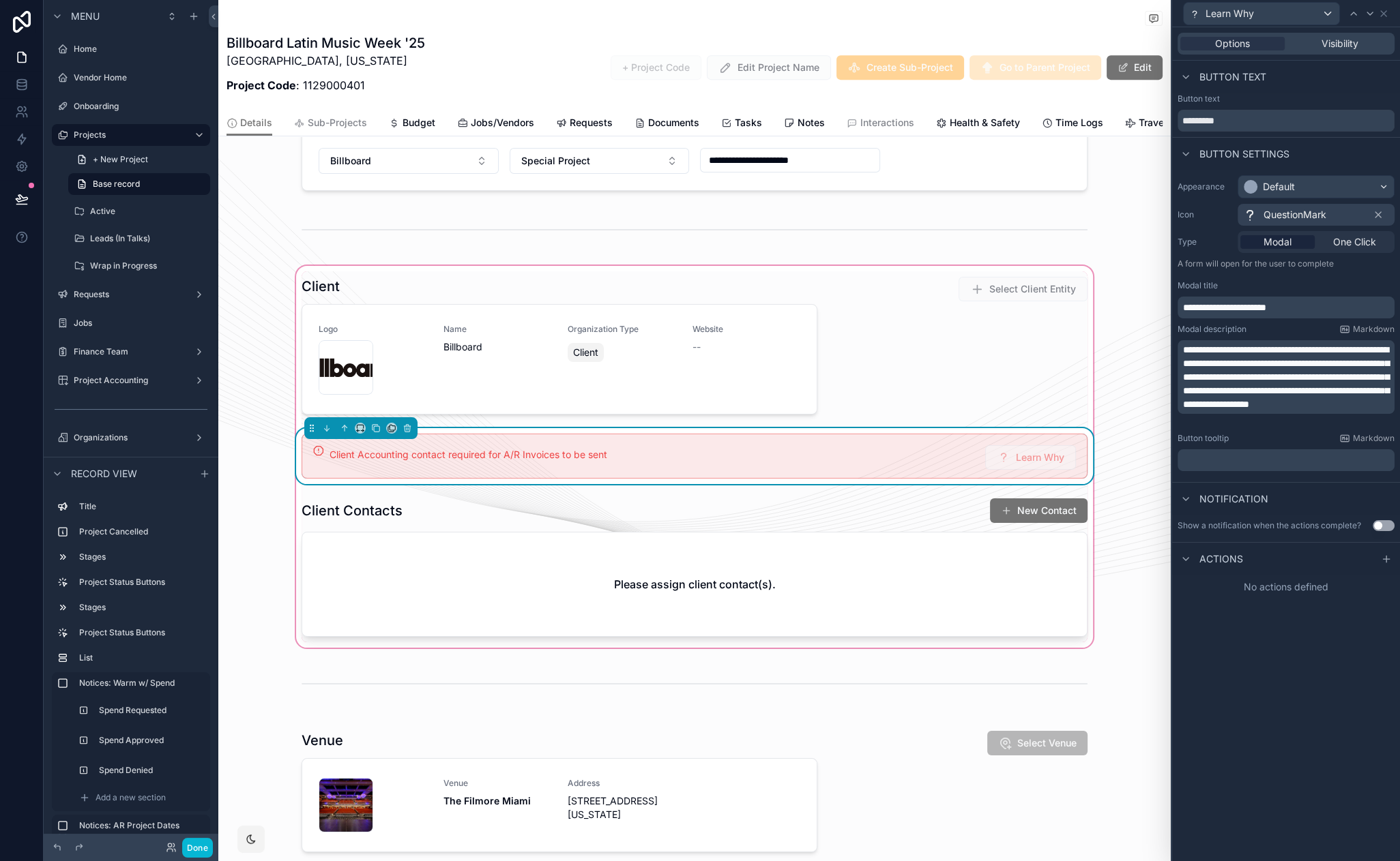
click at [1316, 403] on span "**********" at bounding box center [1286, 377] width 206 height 65
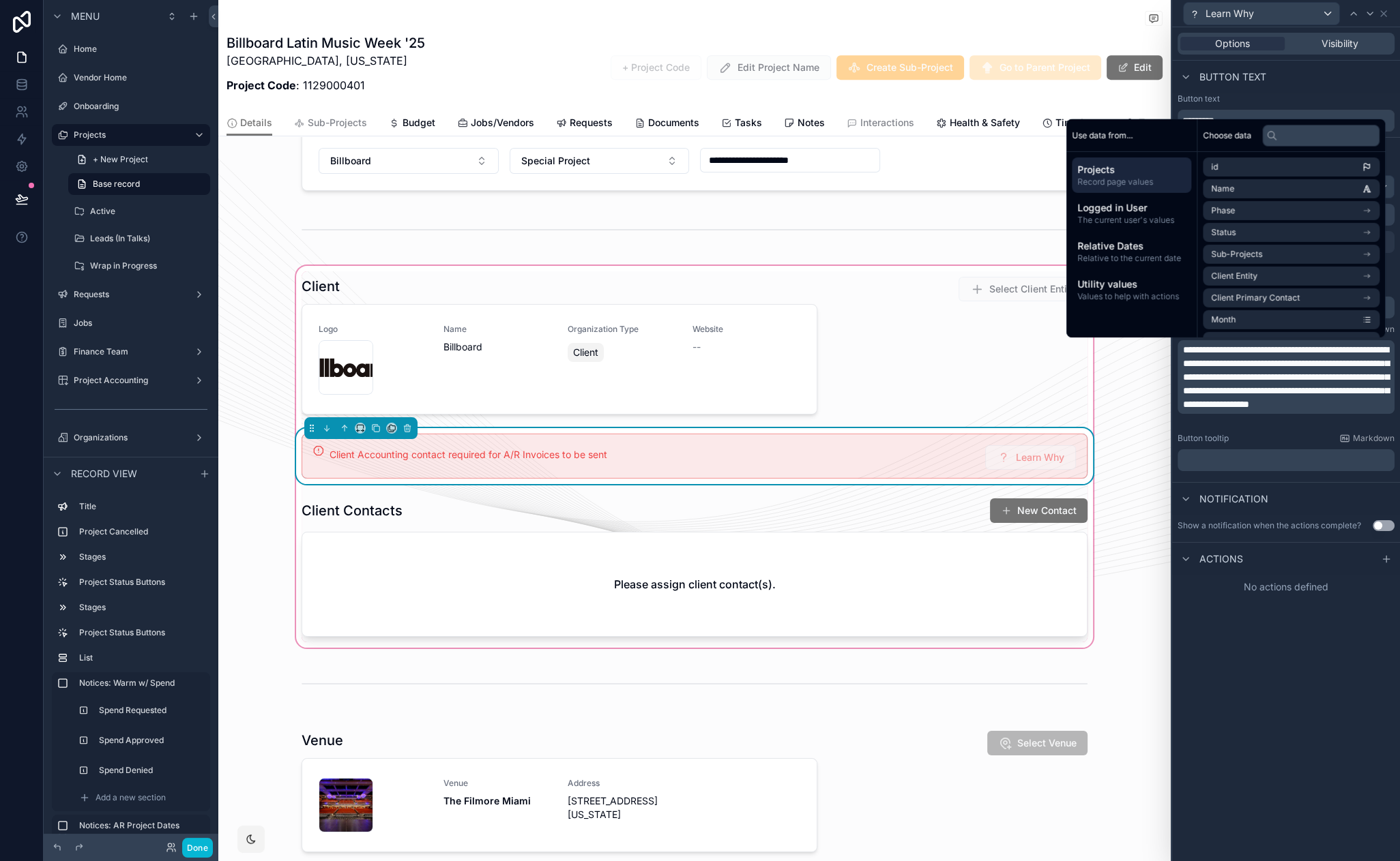
click at [1287, 378] on span "**********" at bounding box center [1286, 377] width 206 height 65
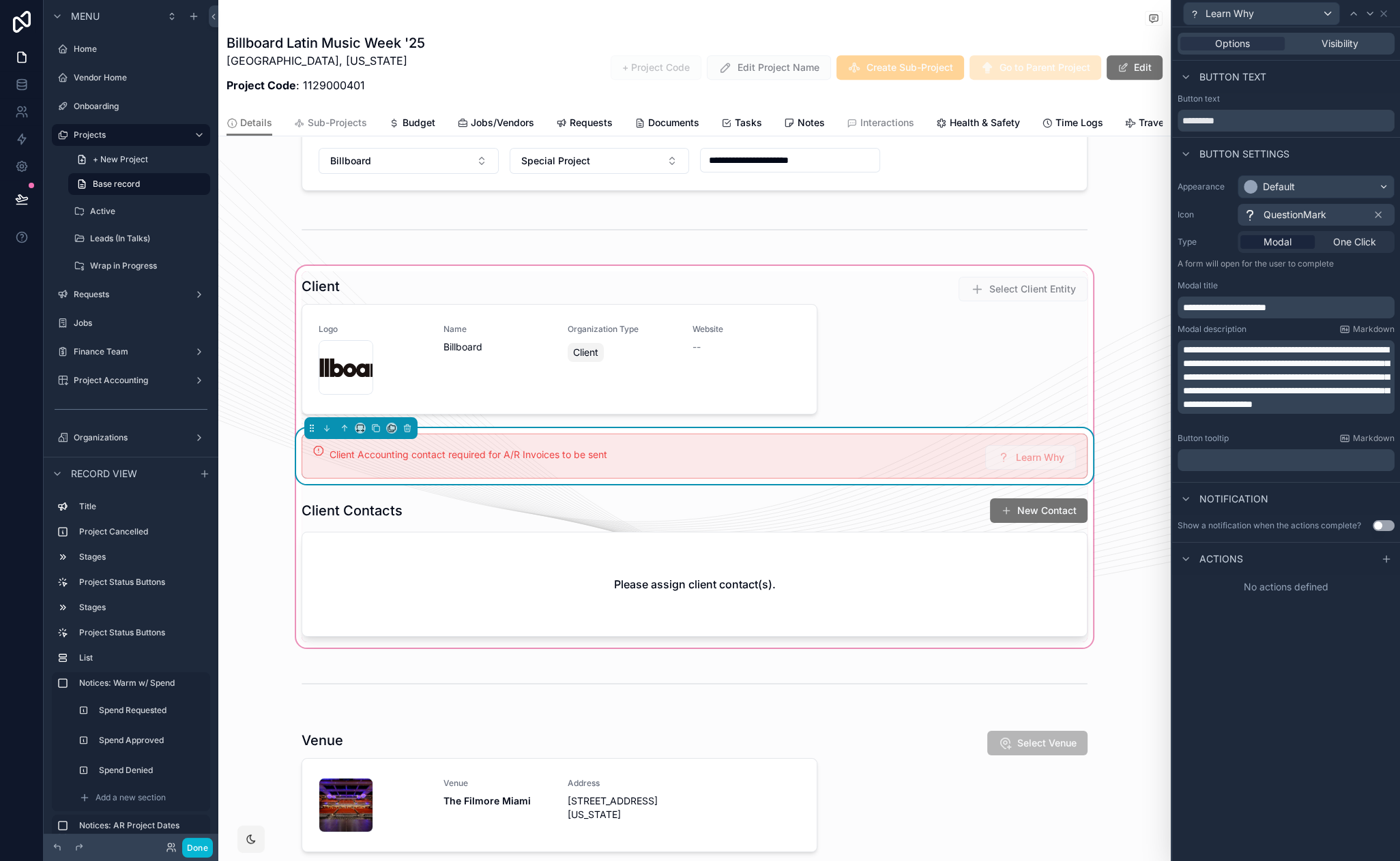
click at [1293, 375] on span "**********" at bounding box center [1286, 377] width 206 height 65
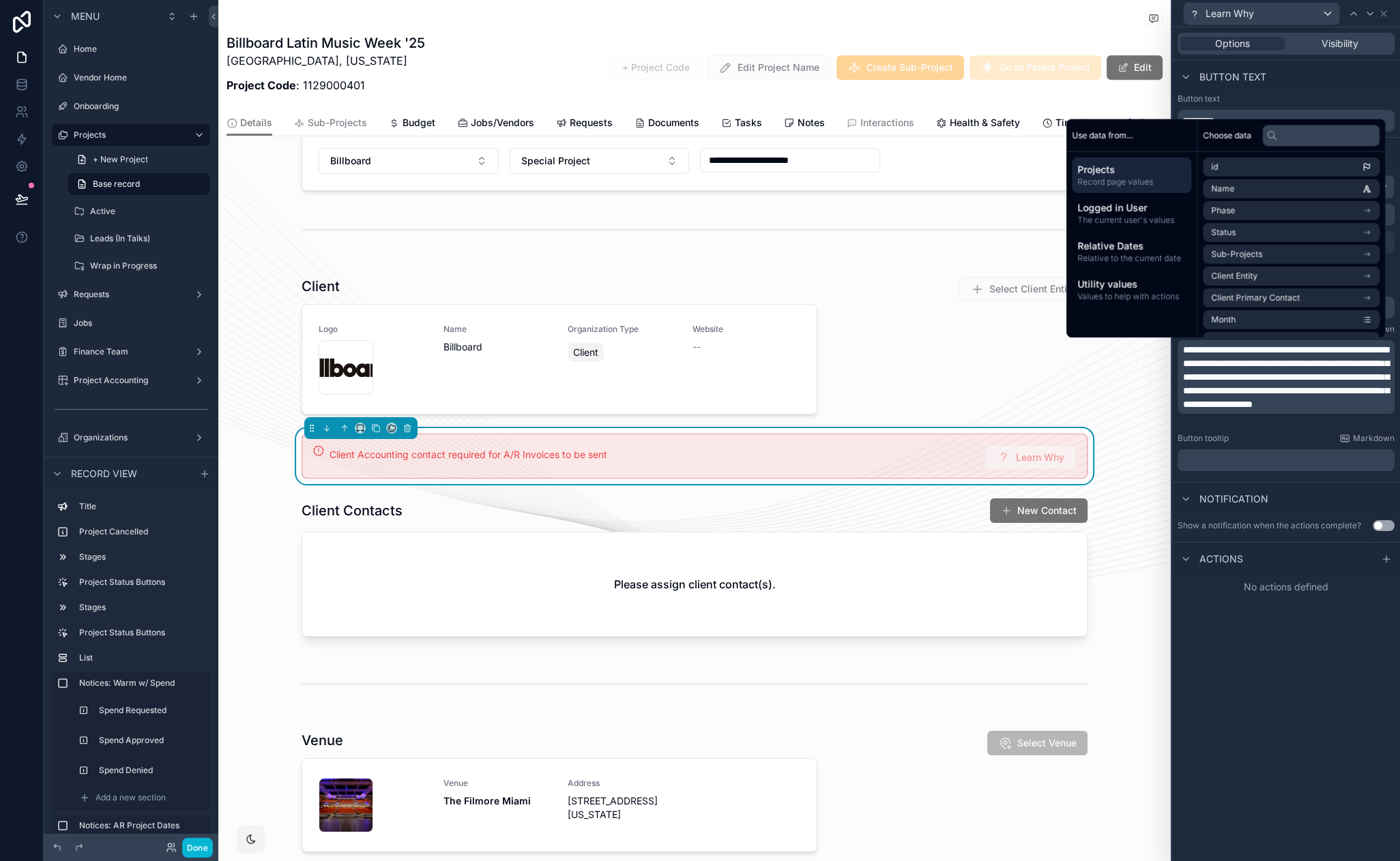
click at [1283, 387] on span "**********" at bounding box center [1286, 377] width 206 height 65
click at [1260, 383] on span "**********" at bounding box center [1286, 377] width 206 height 65
click at [1259, 373] on span "**********" at bounding box center [1286, 377] width 206 height 65
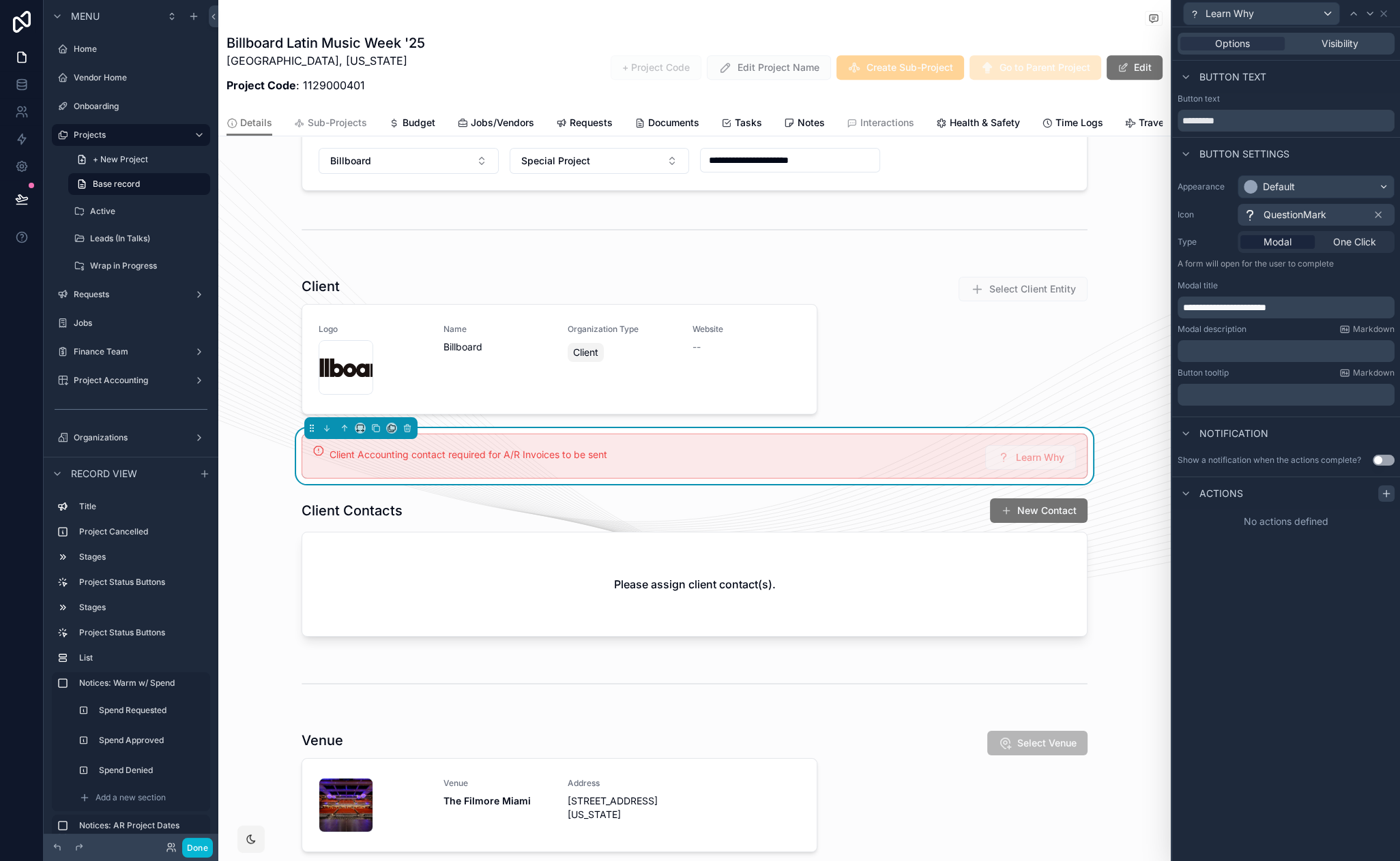
click at [1383, 490] on icon at bounding box center [1387, 494] width 11 height 11
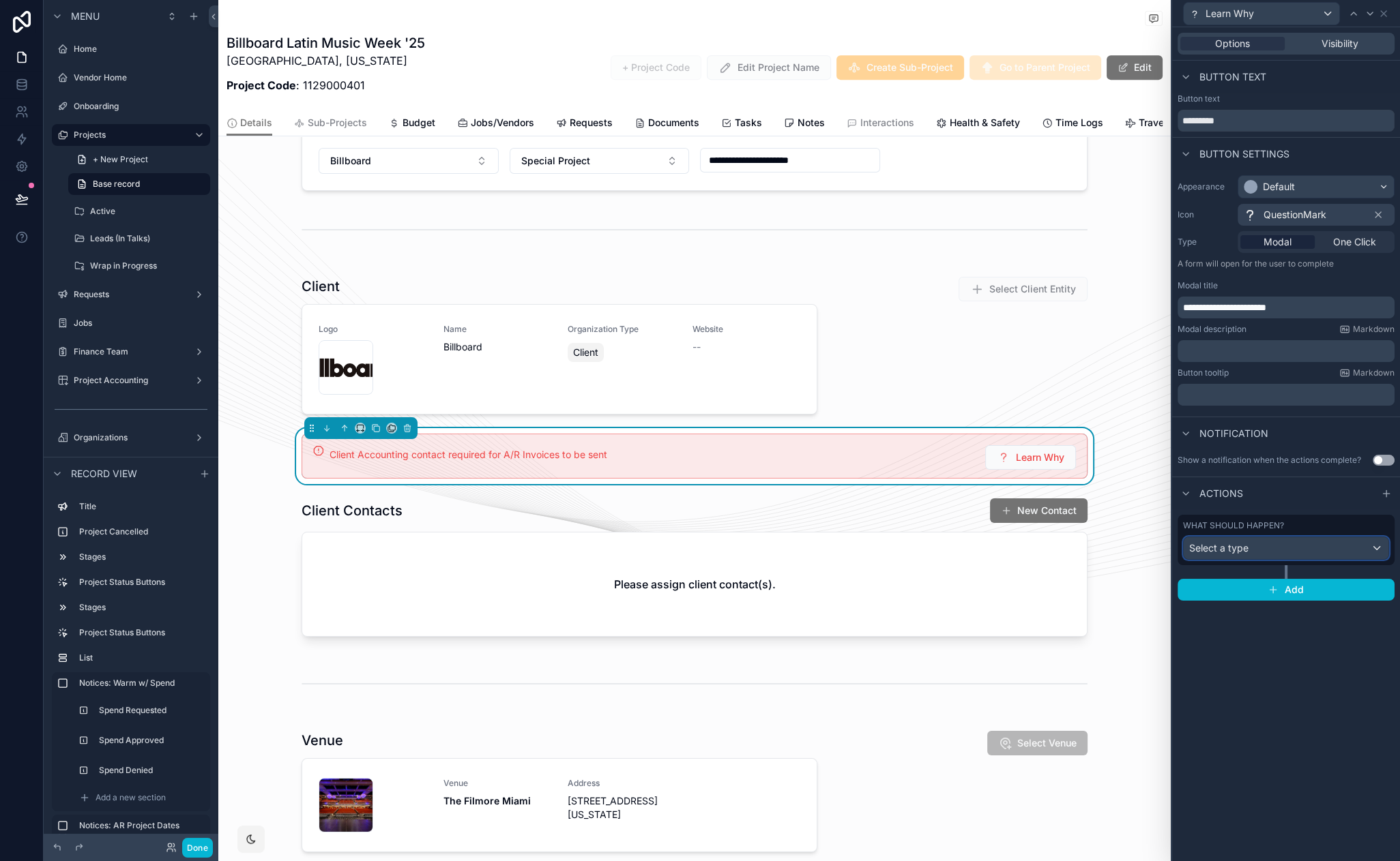
click at [1253, 549] on div "Select a type" at bounding box center [1286, 548] width 204 height 22
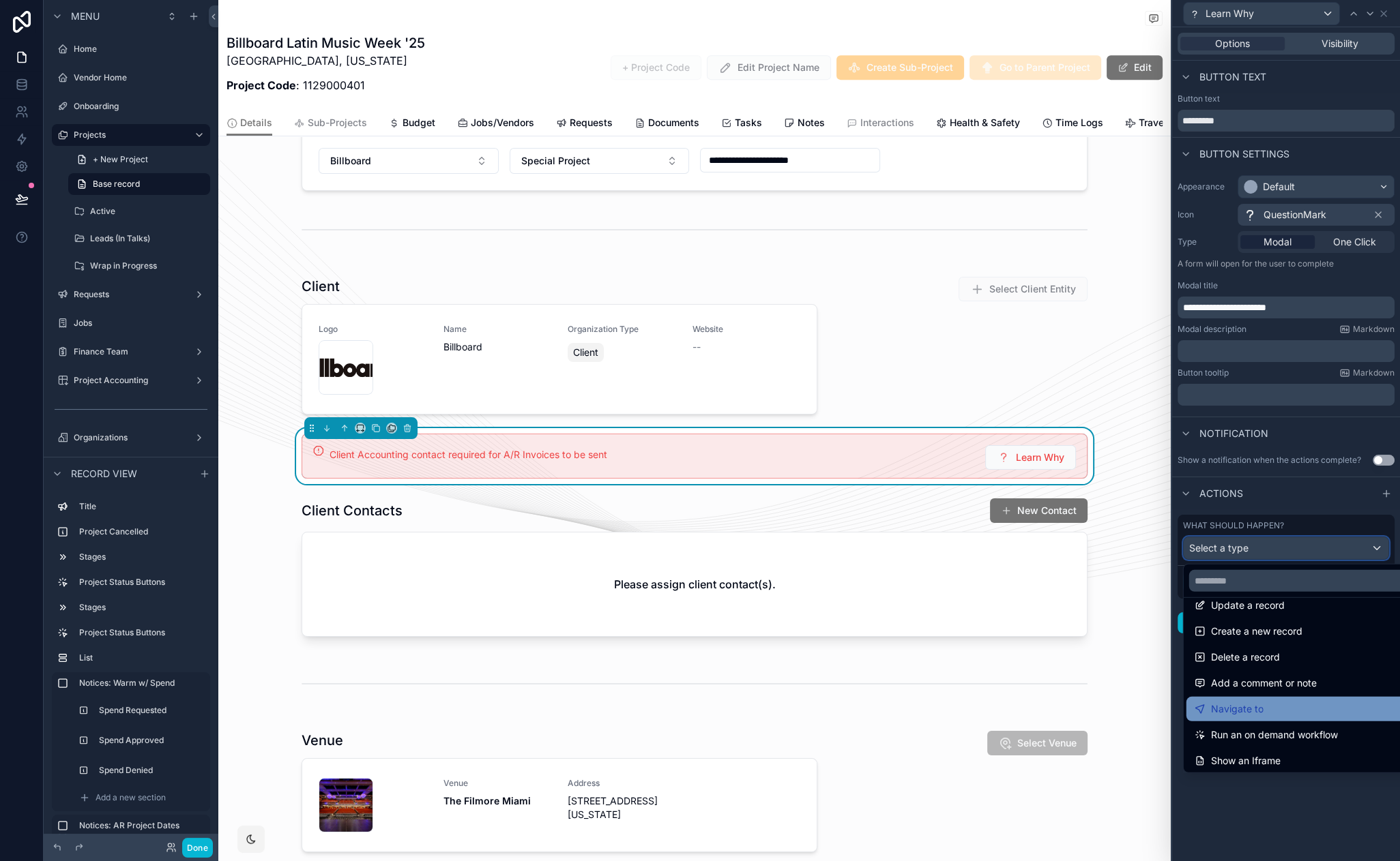
scroll to position [24, 0]
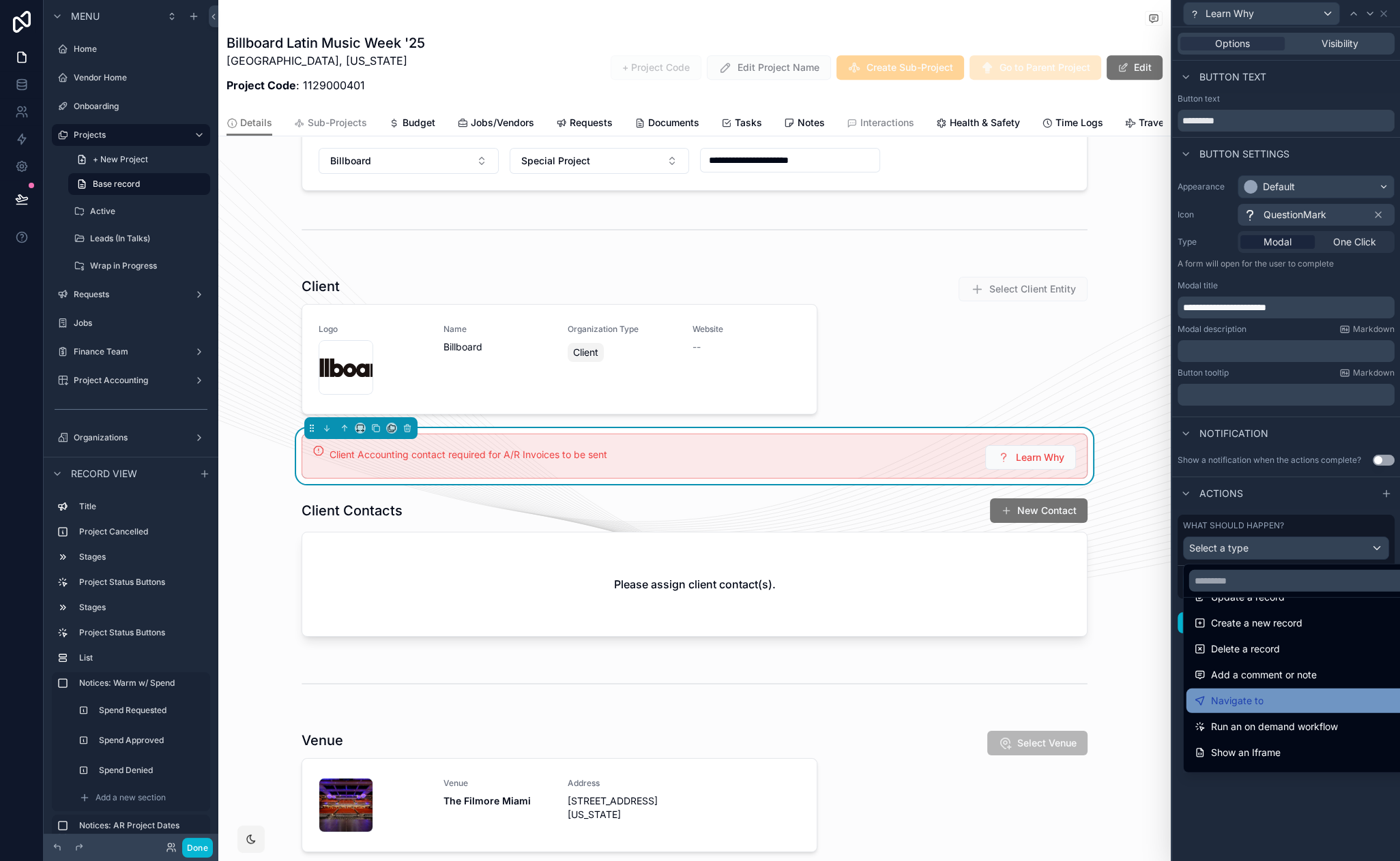
click at [1284, 707] on div "Navigate to" at bounding box center [1301, 701] width 214 height 16
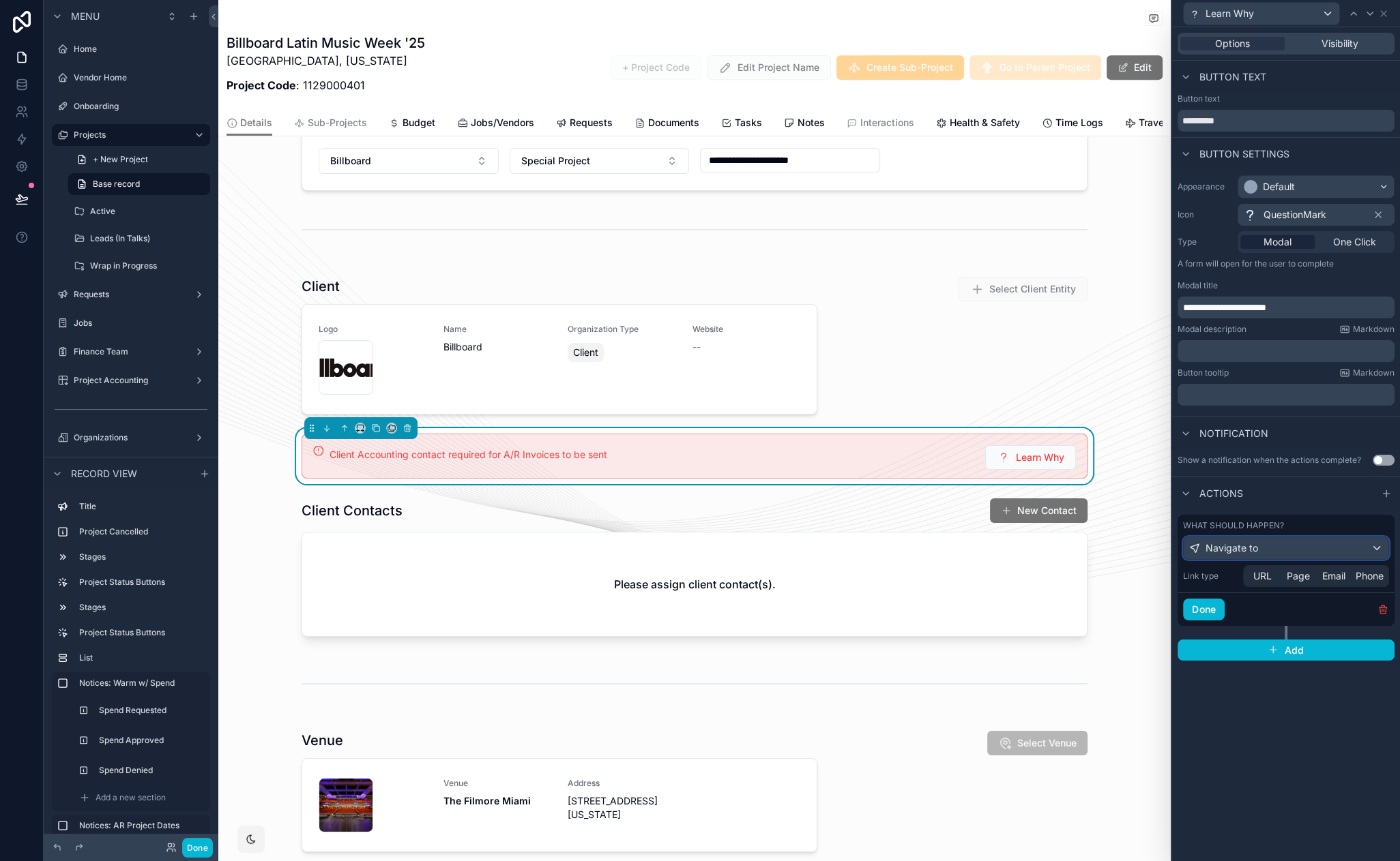
click at [1309, 544] on div "Navigate to" at bounding box center [1286, 548] width 204 height 22
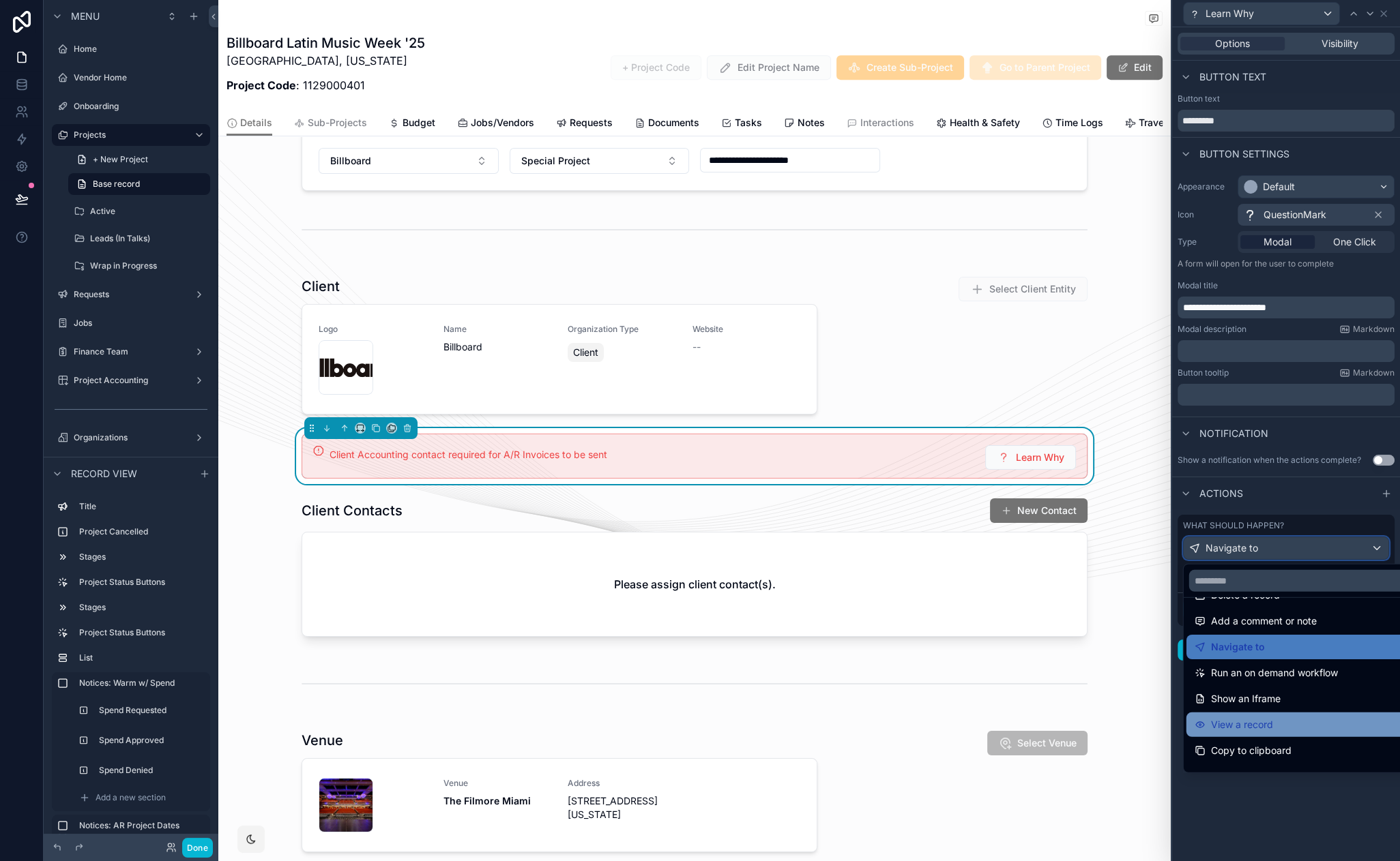
scroll to position [94, 0]
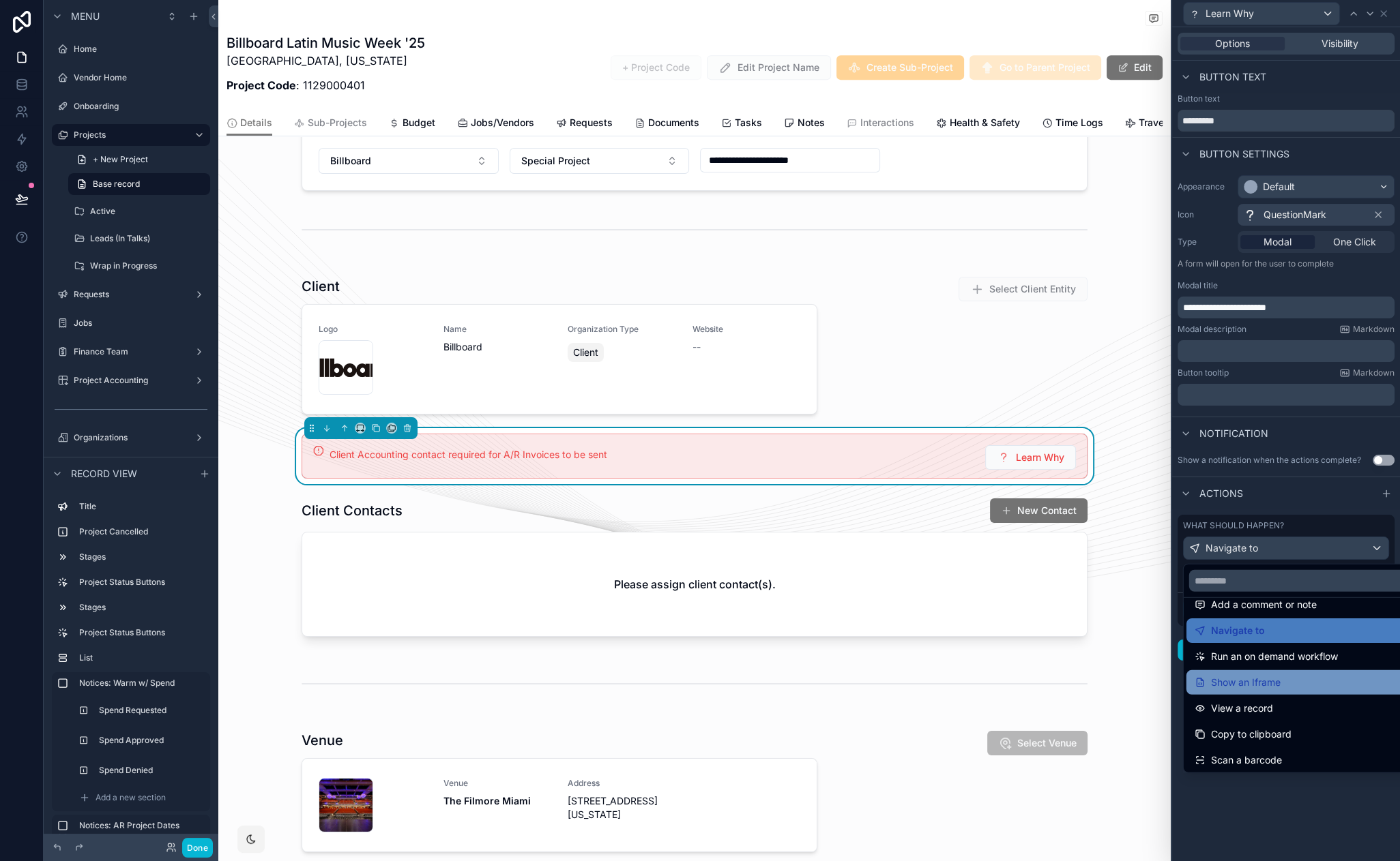
click at [1253, 681] on span "Show an Iframe" at bounding box center [1246, 683] width 70 height 16
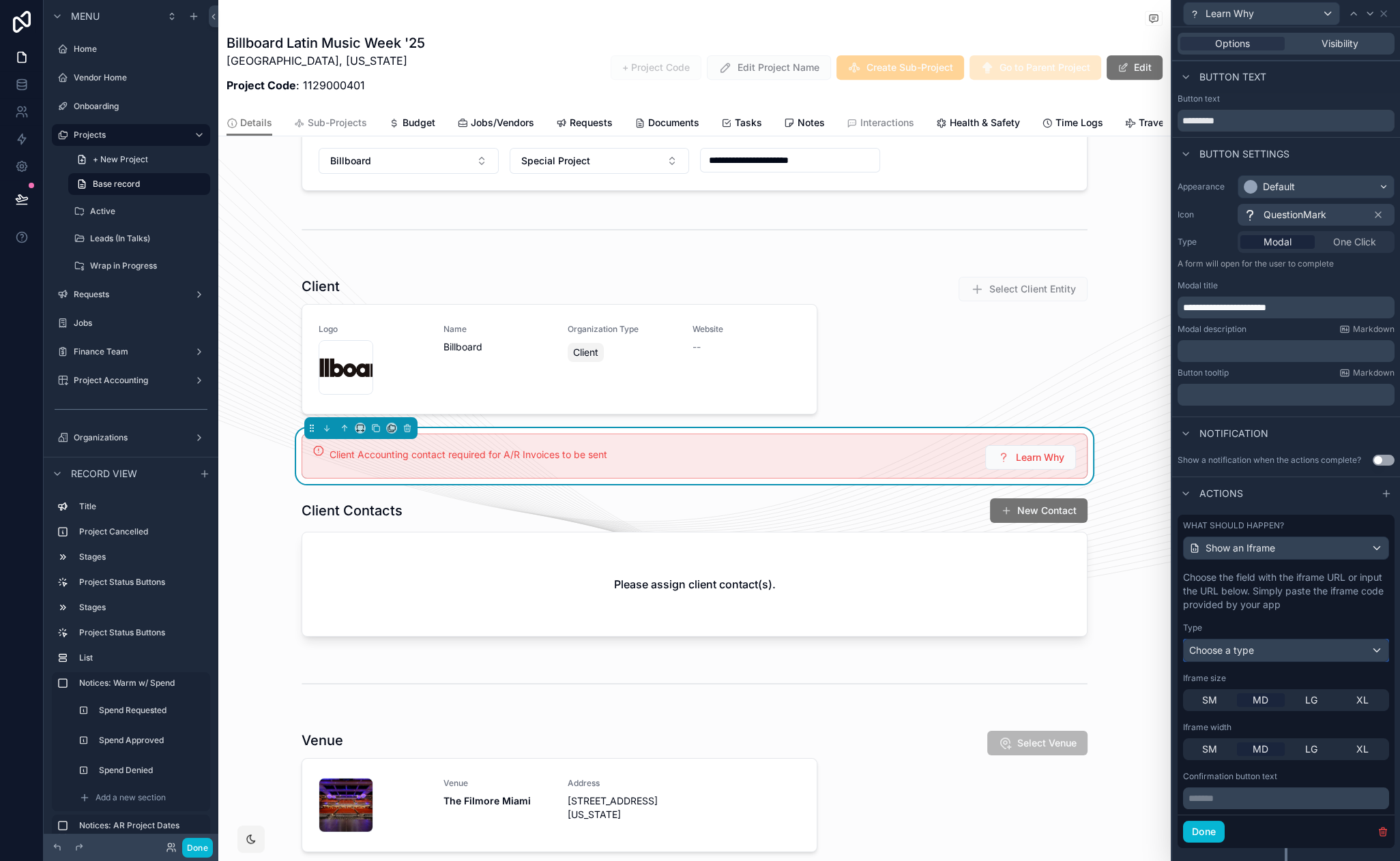
click at [1264, 654] on div "Choose a type" at bounding box center [1286, 650] width 204 height 22
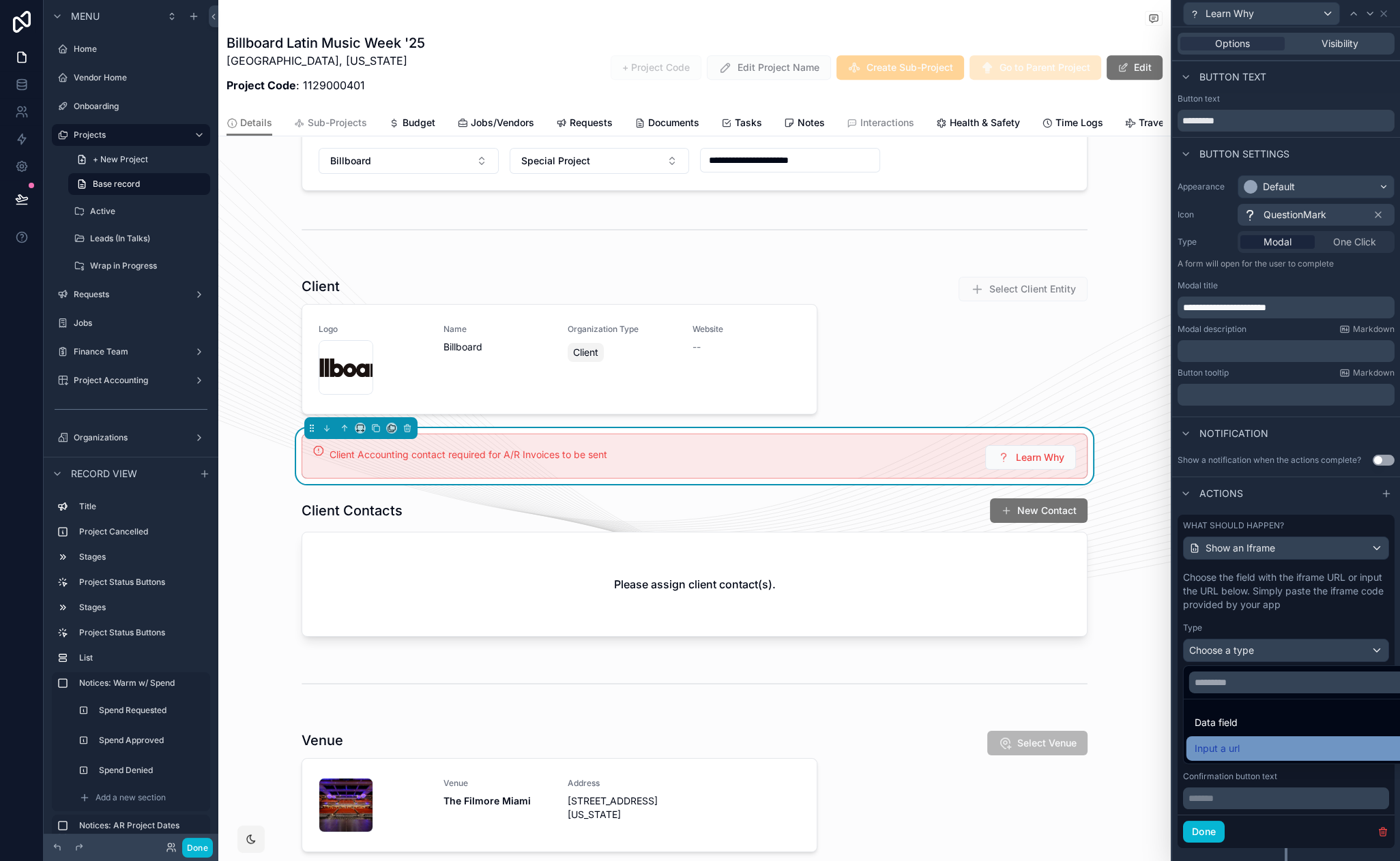
click at [1250, 745] on div "Input a url" at bounding box center [1297, 749] width 205 height 16
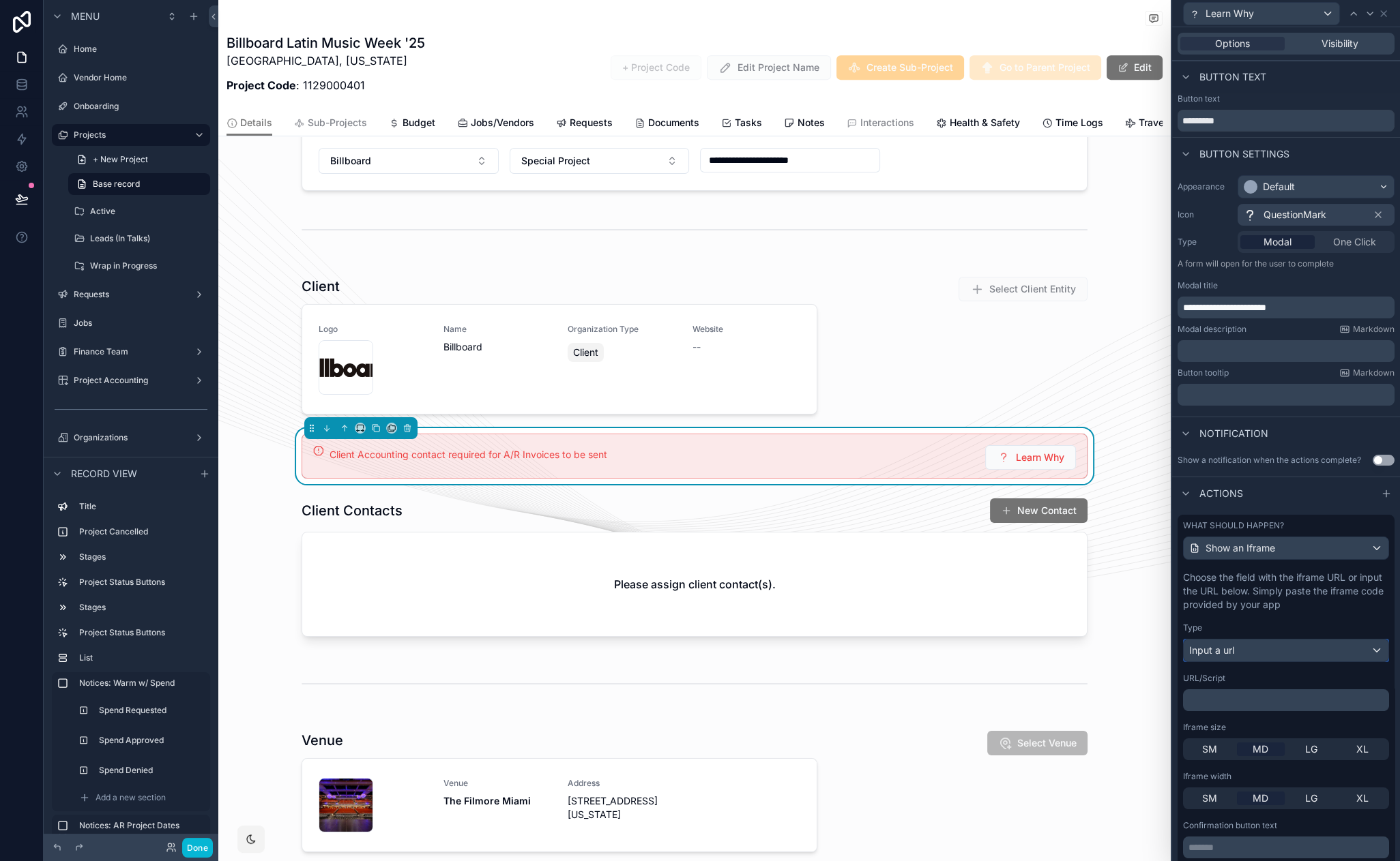
click at [1239, 659] on div "Input a url" at bounding box center [1286, 650] width 204 height 22
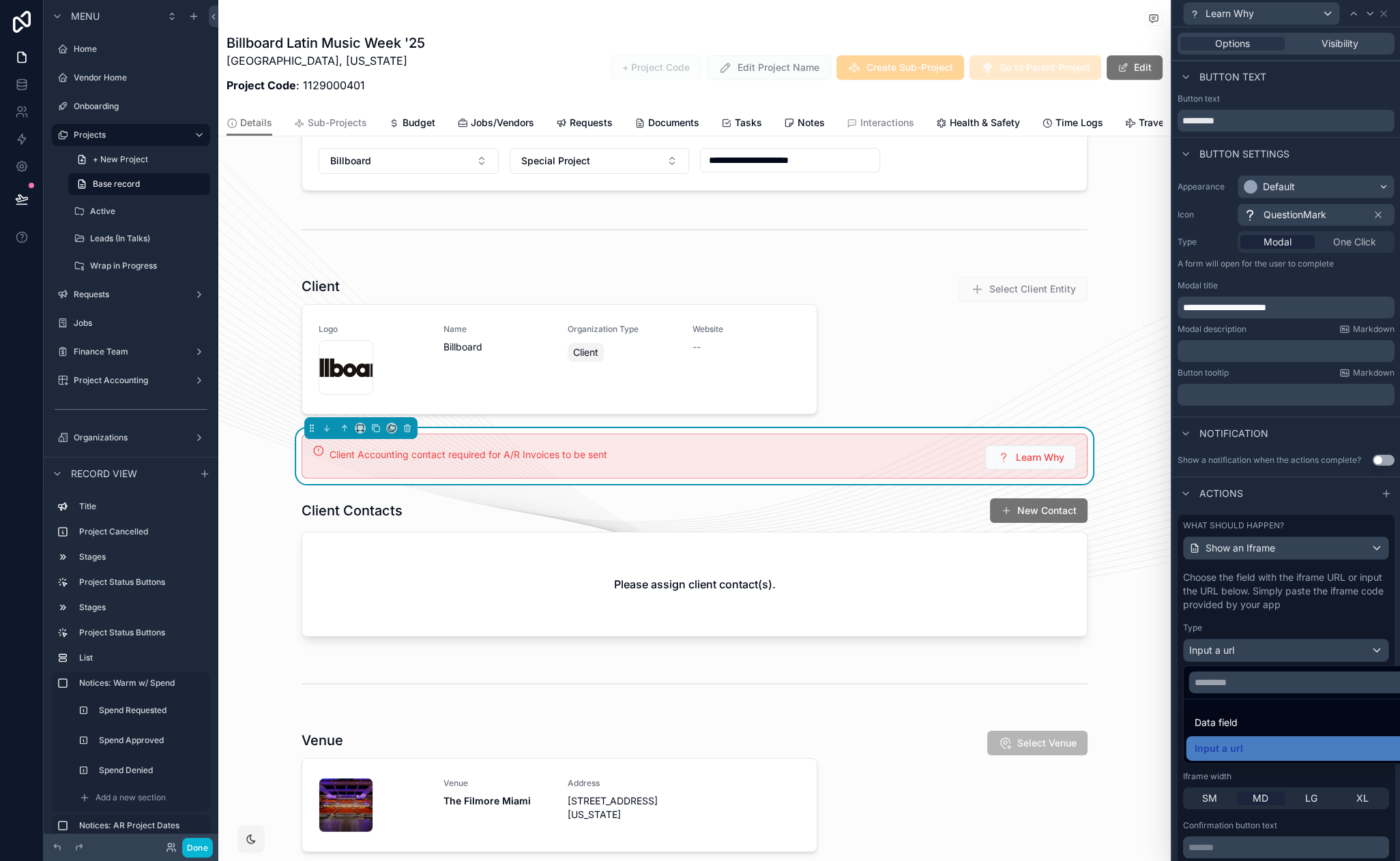
click at [1260, 630] on div at bounding box center [1286, 430] width 228 height 861
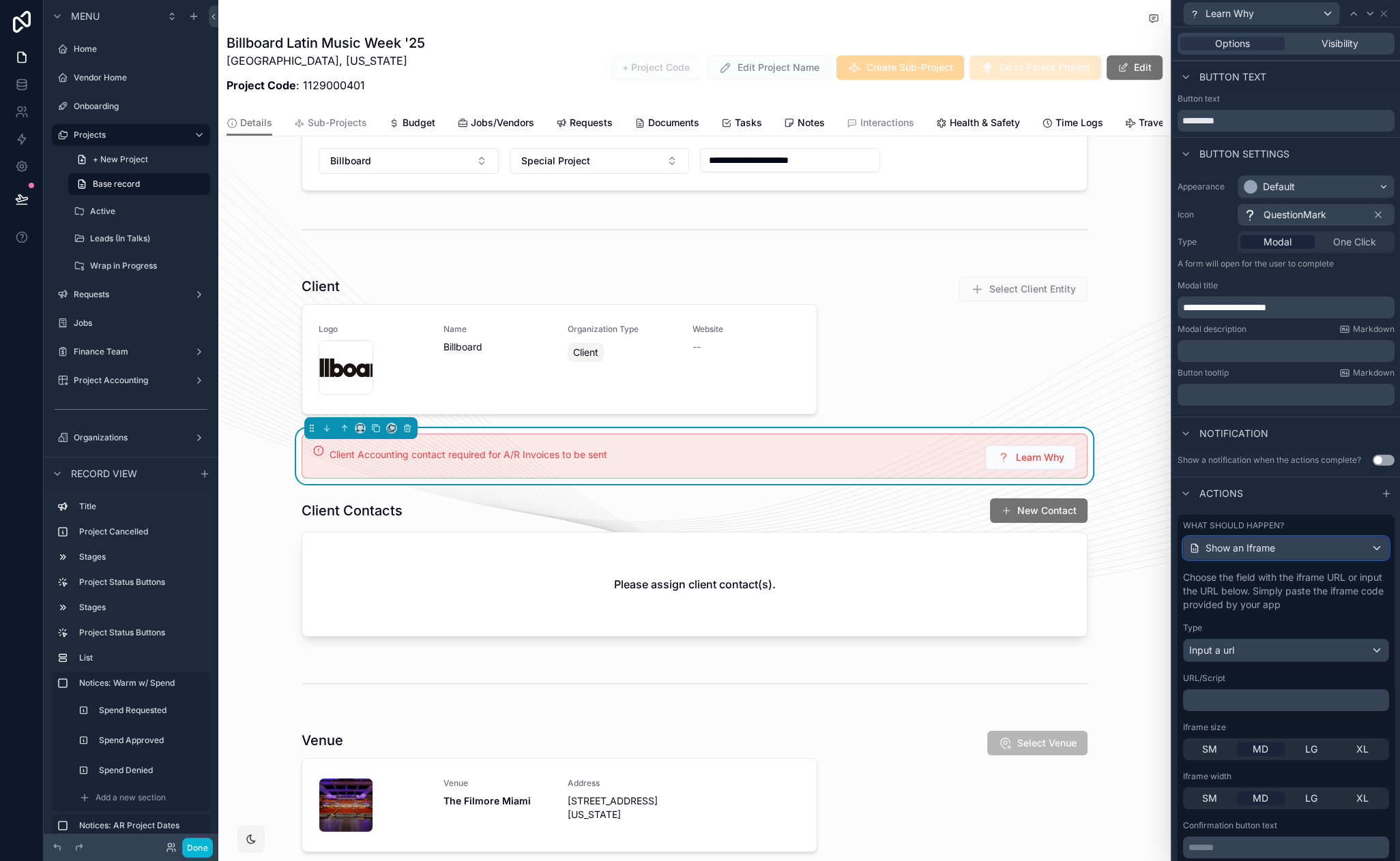
click at [1253, 557] on div "Show an Iframe" at bounding box center [1286, 548] width 204 height 22
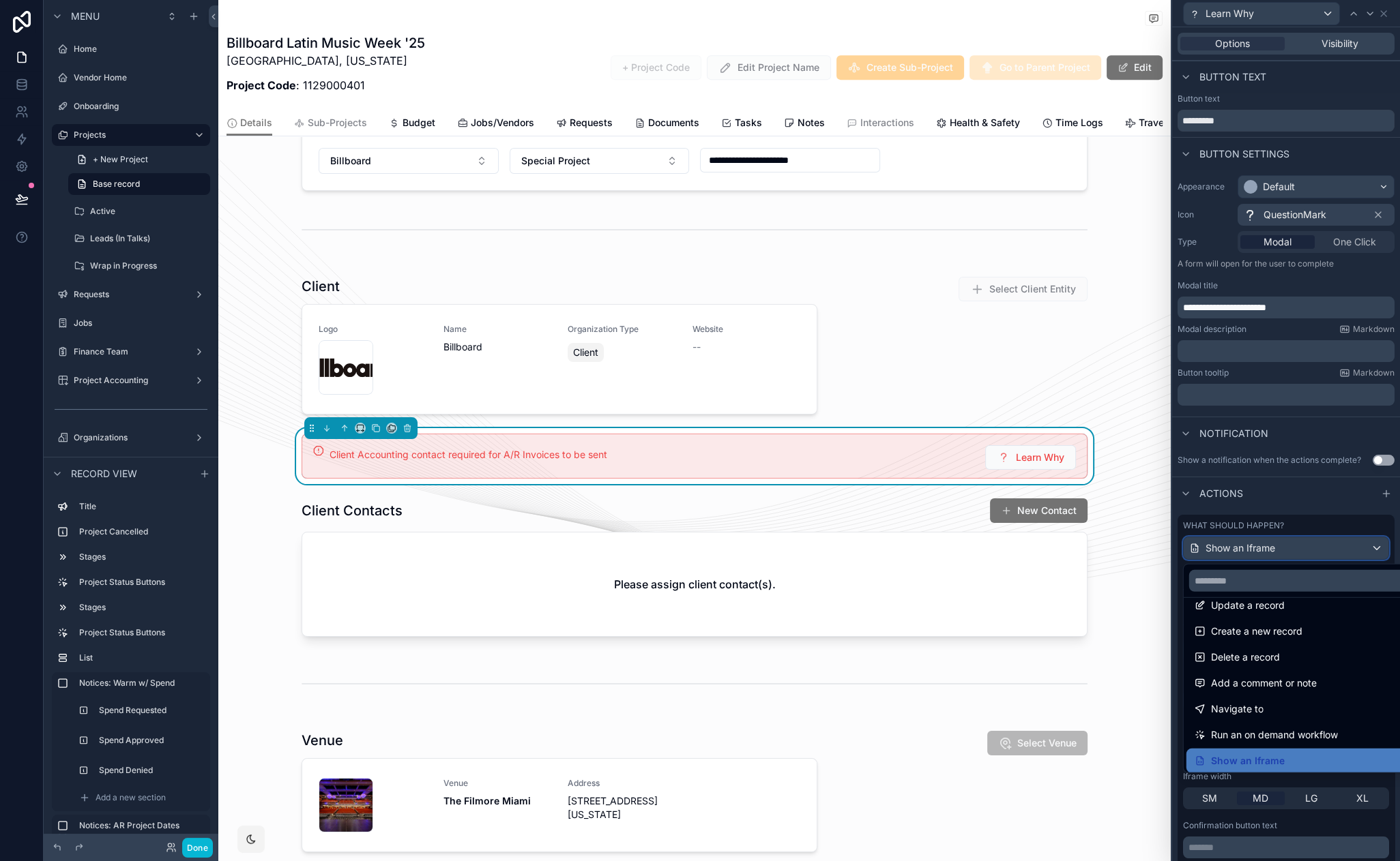
scroll to position [67, 0]
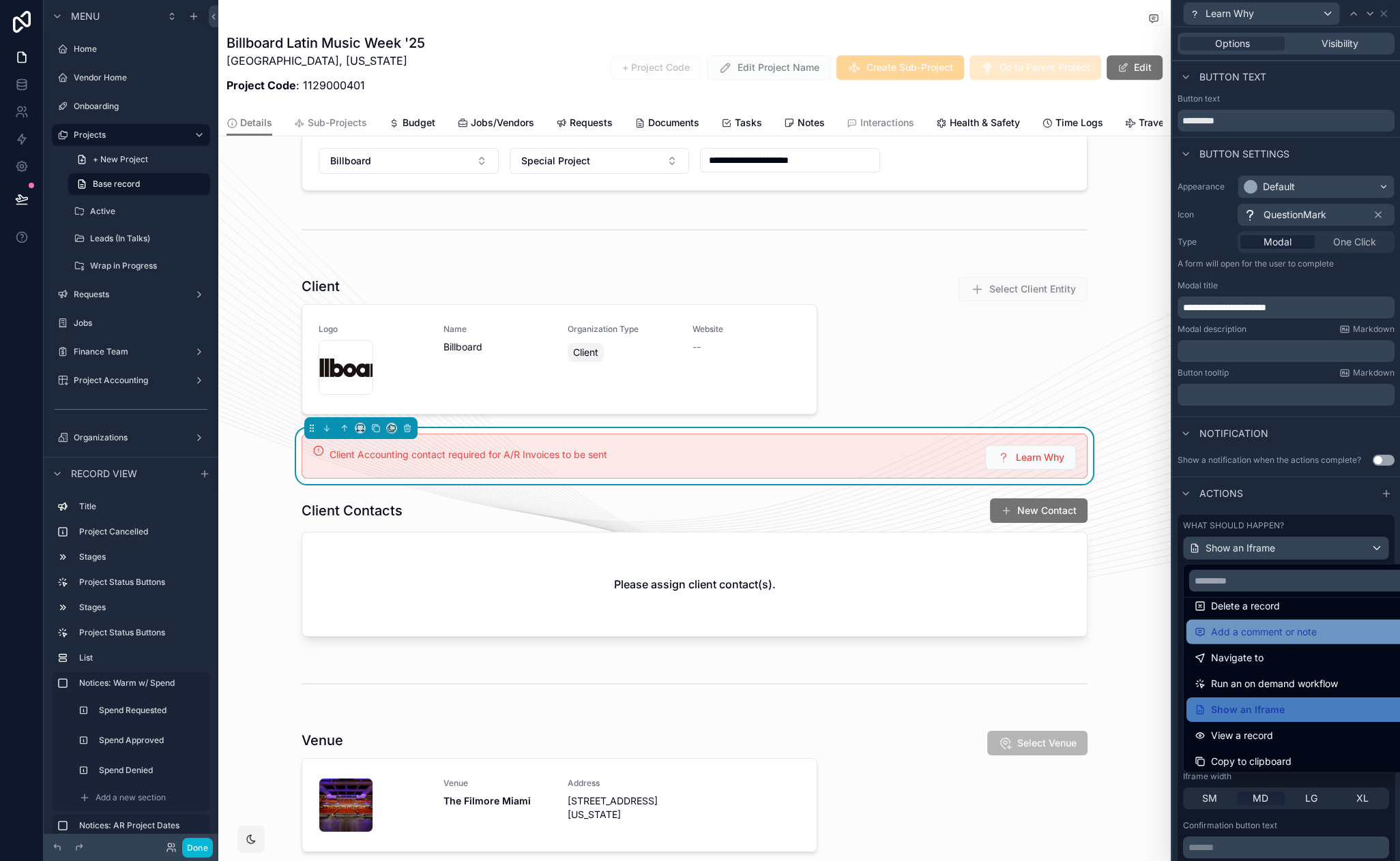
click at [1267, 630] on span "Add a comment or note" at bounding box center [1264, 633] width 106 height 16
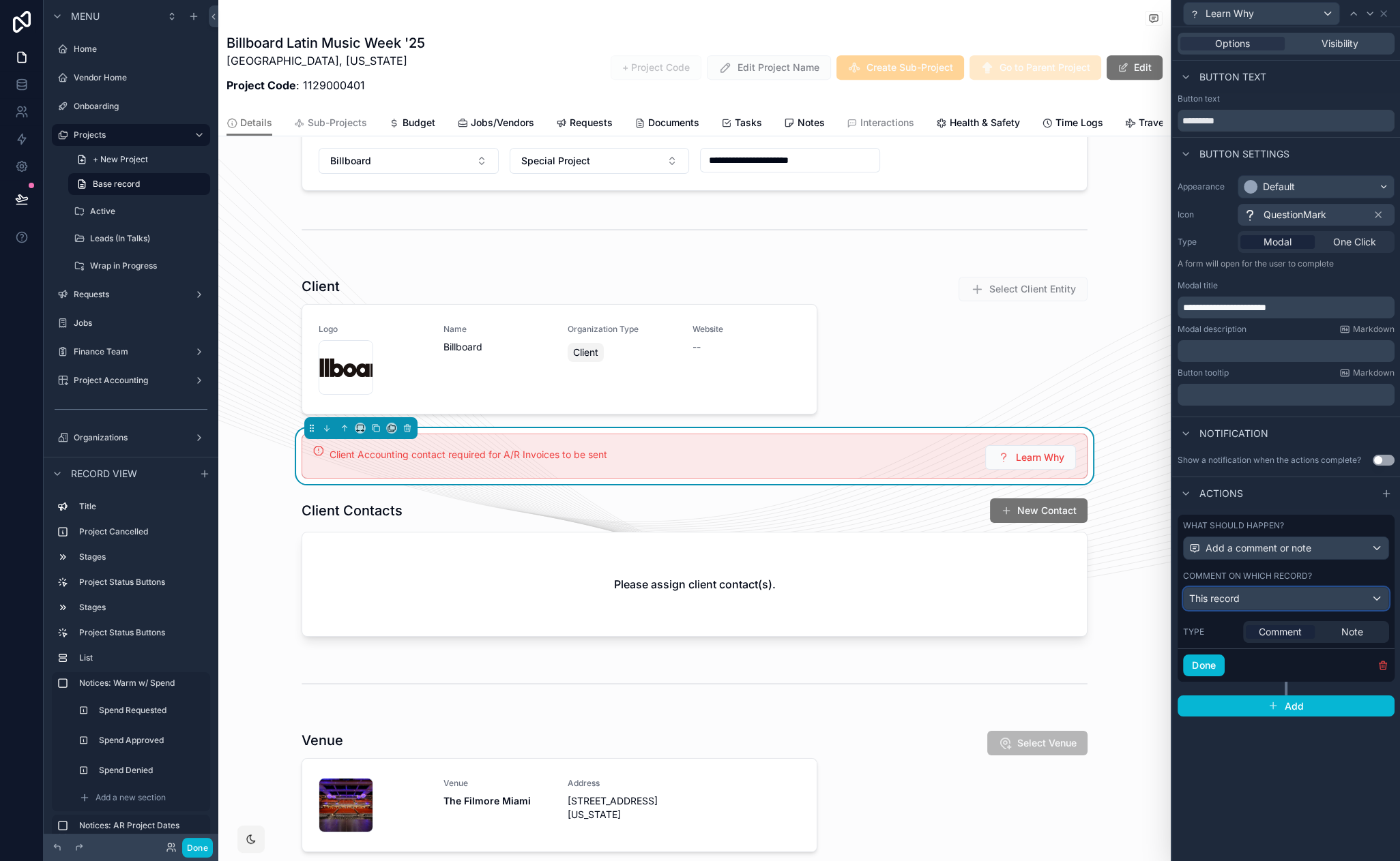
click at [1287, 603] on div "This record" at bounding box center [1286, 598] width 204 height 22
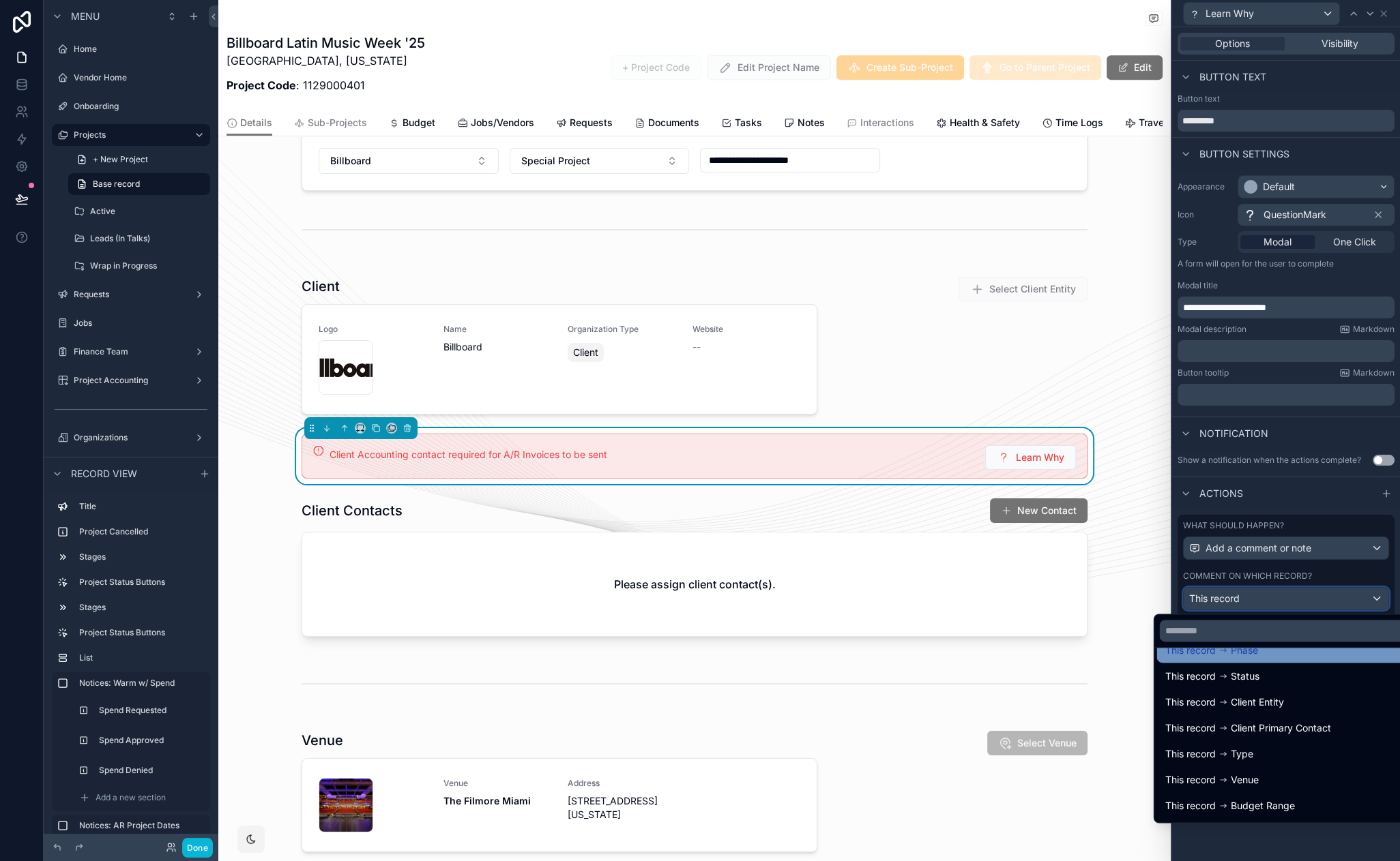
scroll to position [0, 0]
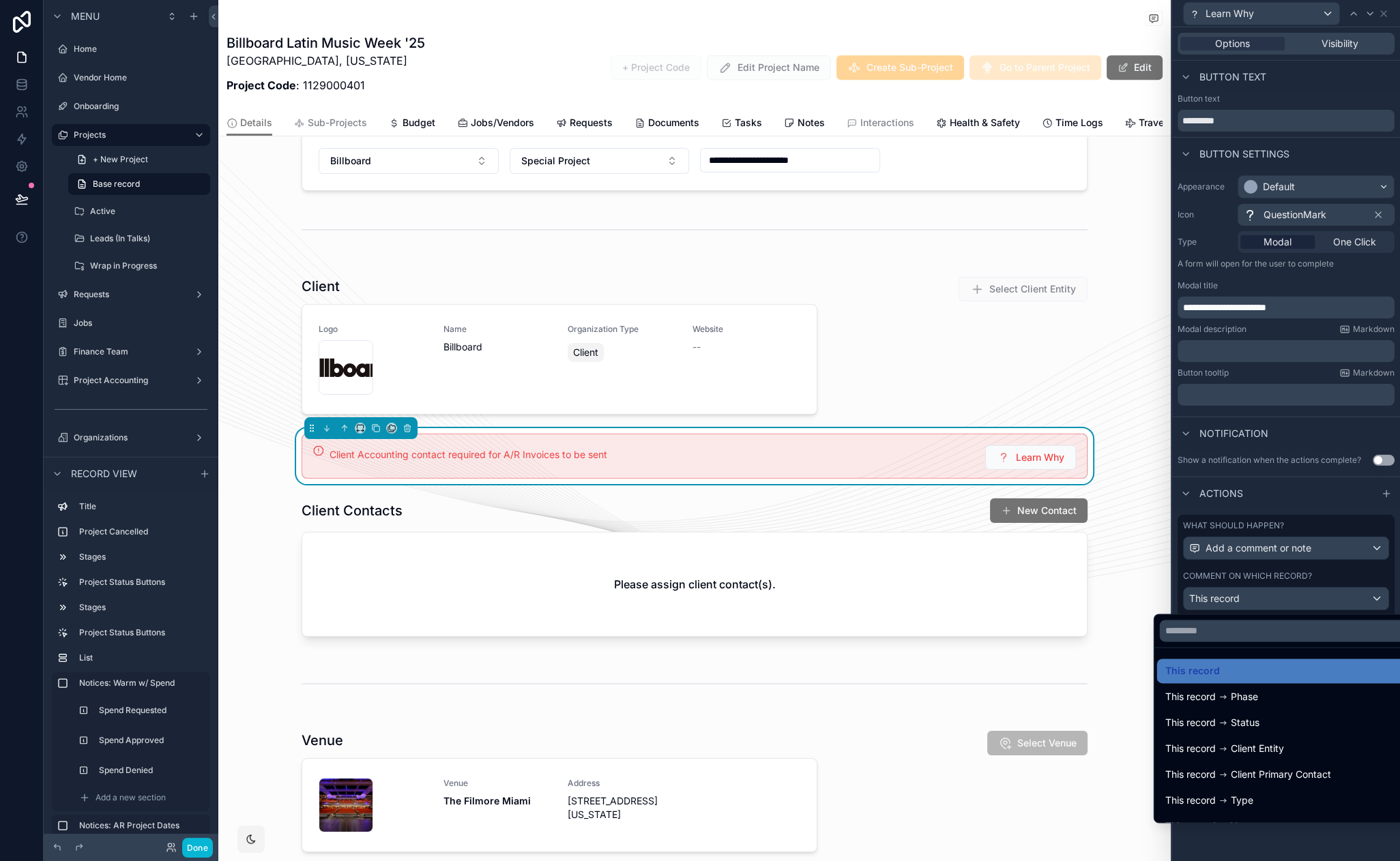
click at [1255, 596] on div at bounding box center [1286, 430] width 228 height 861
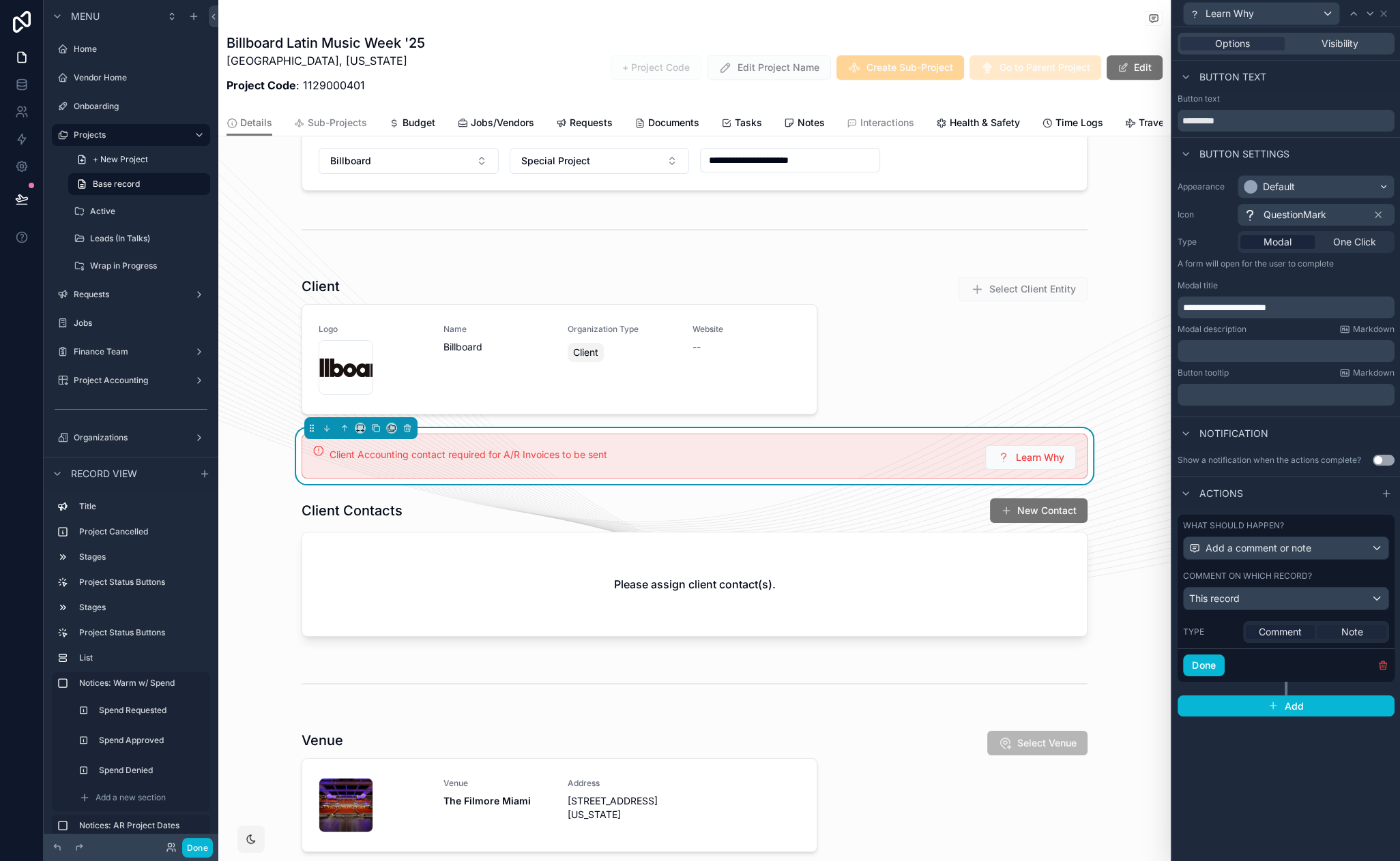
click at [1355, 630] on span "Note" at bounding box center [1352, 632] width 22 height 13
click at [1253, 593] on div "This record" at bounding box center [1286, 598] width 204 height 22
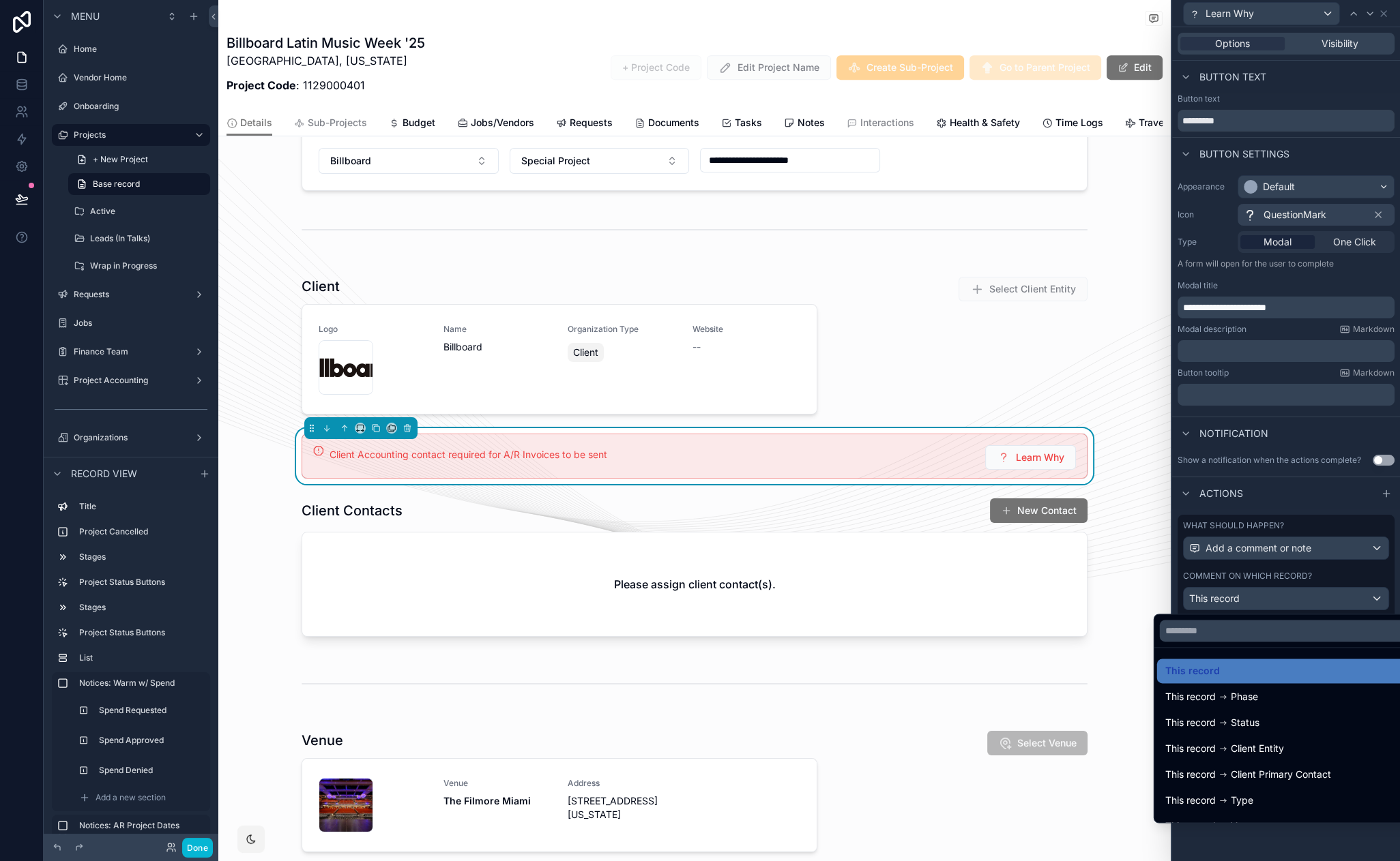
click at [1296, 547] on div at bounding box center [1286, 430] width 228 height 861
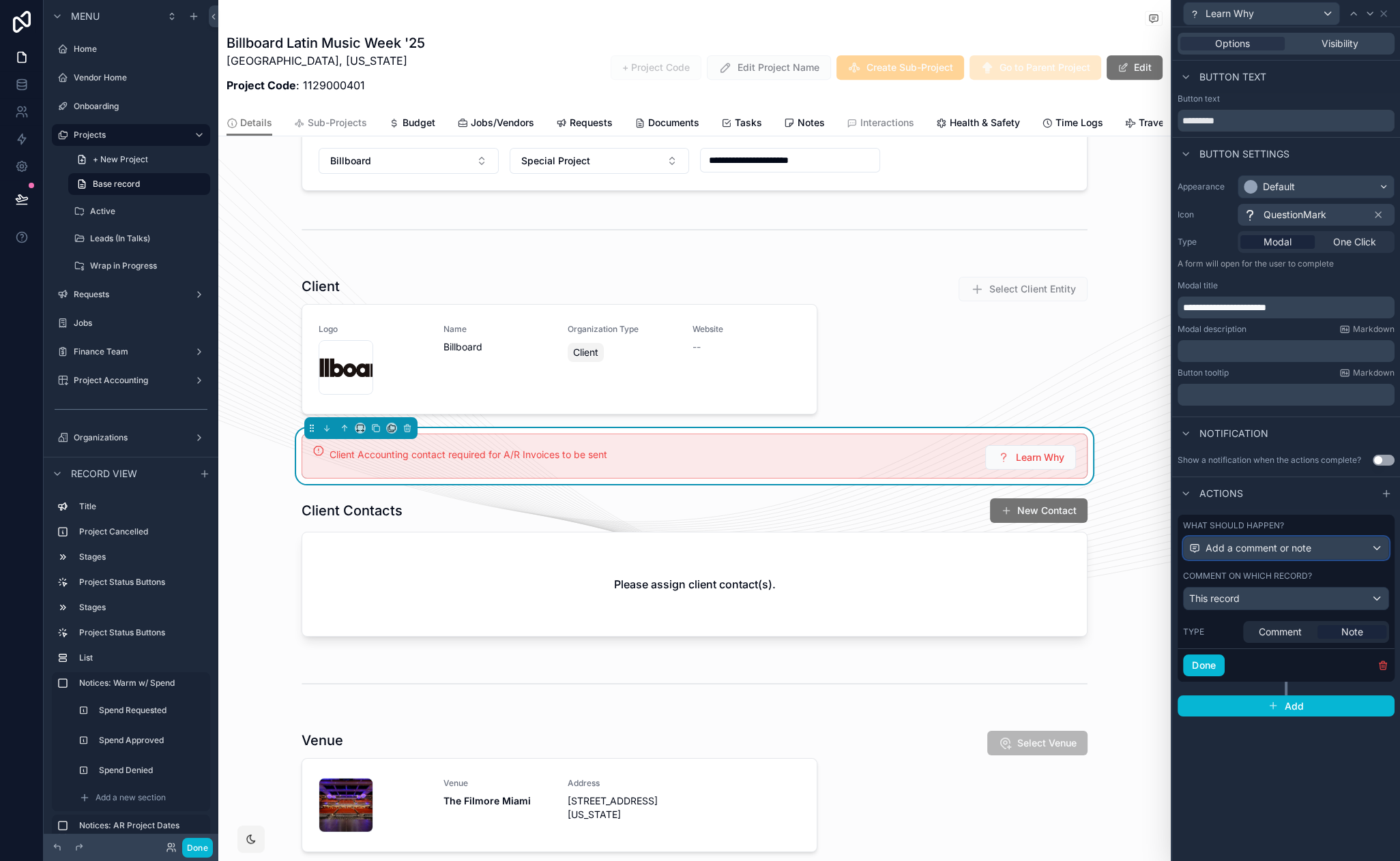
click at [1296, 547] on span "Add a comment or note" at bounding box center [1258, 547] width 106 height 13
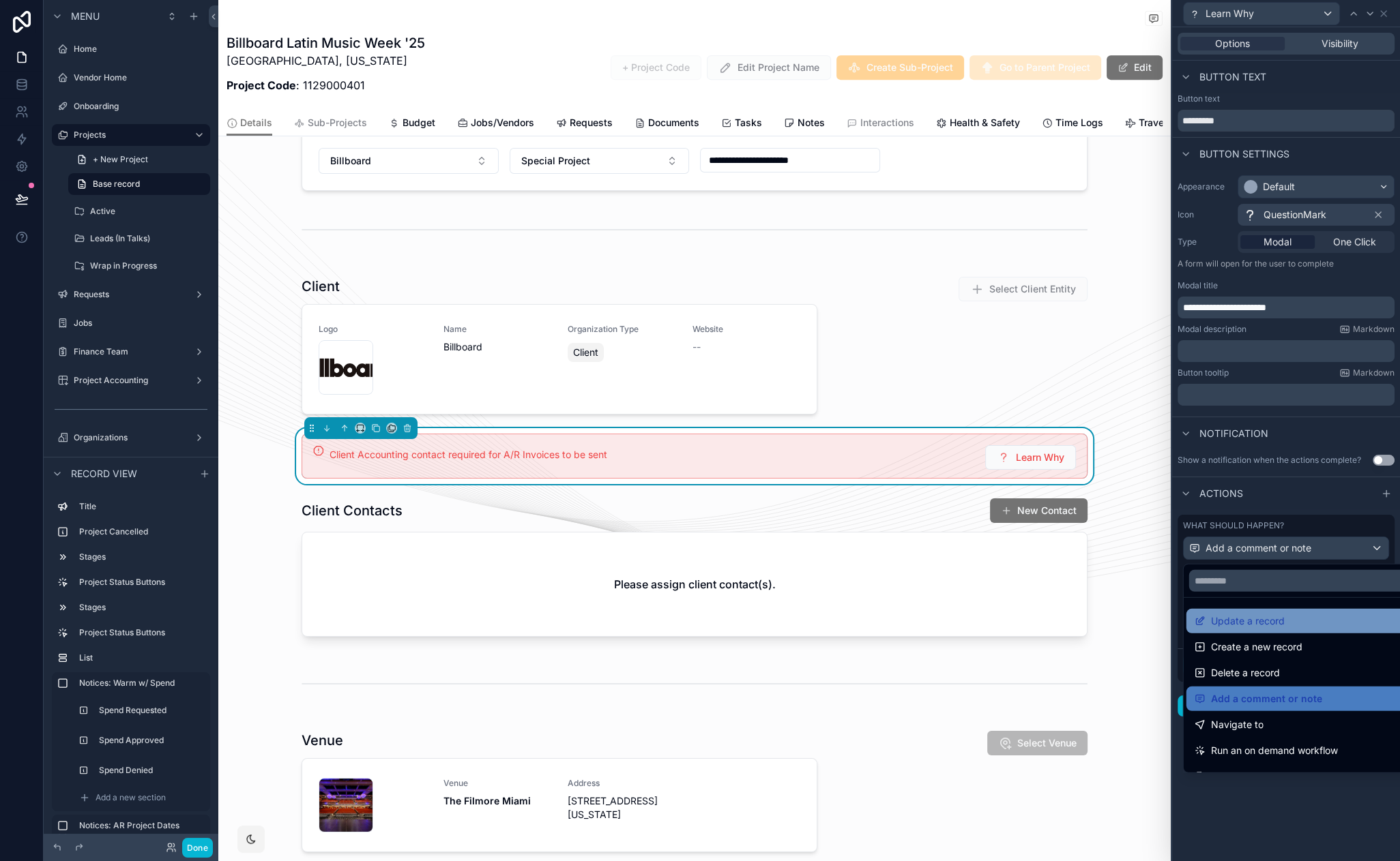
click at [1267, 624] on span "Update a record" at bounding box center [1248, 621] width 73 height 16
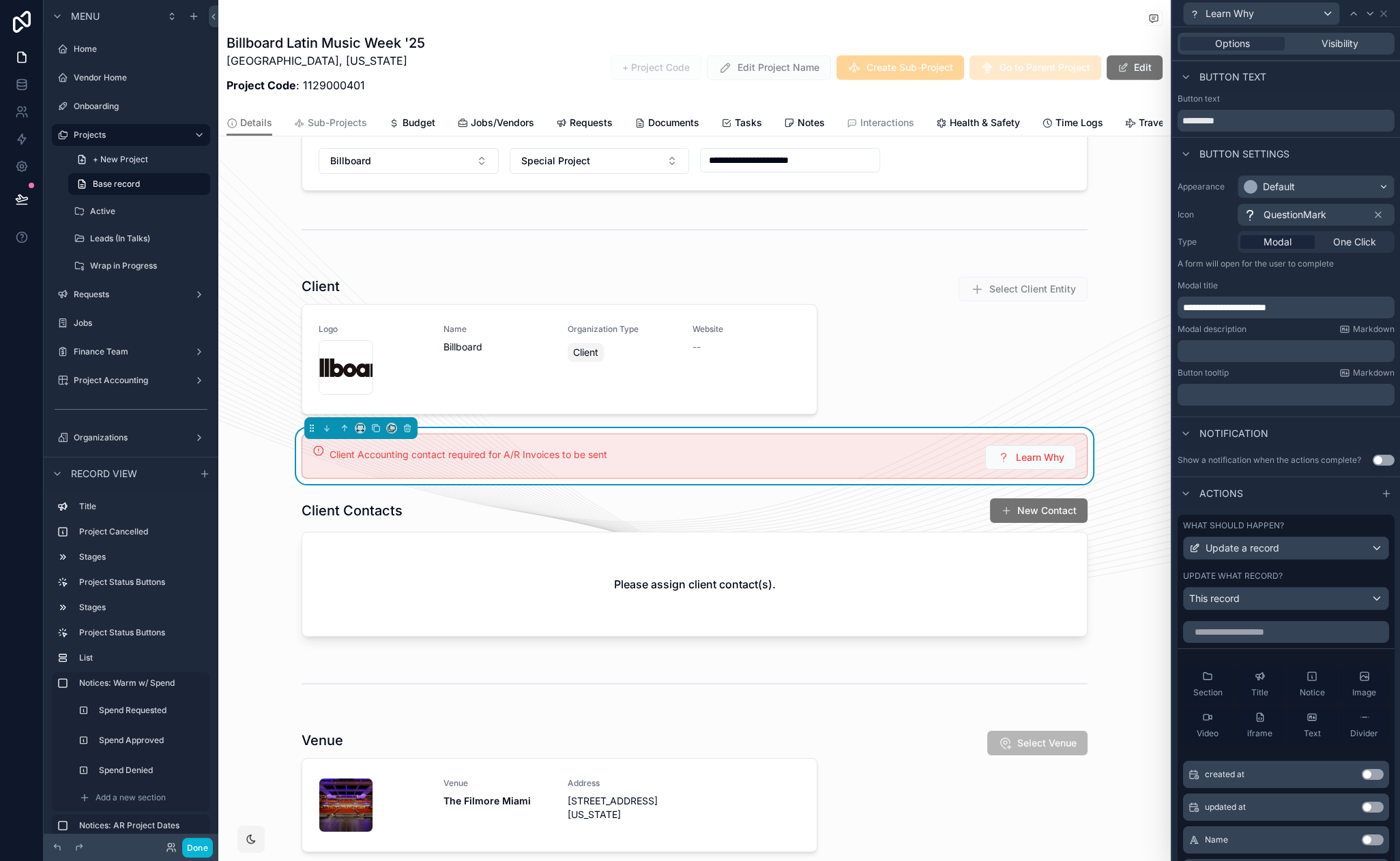
click at [1218, 352] on p "﻿" at bounding box center [1287, 350] width 209 height 13
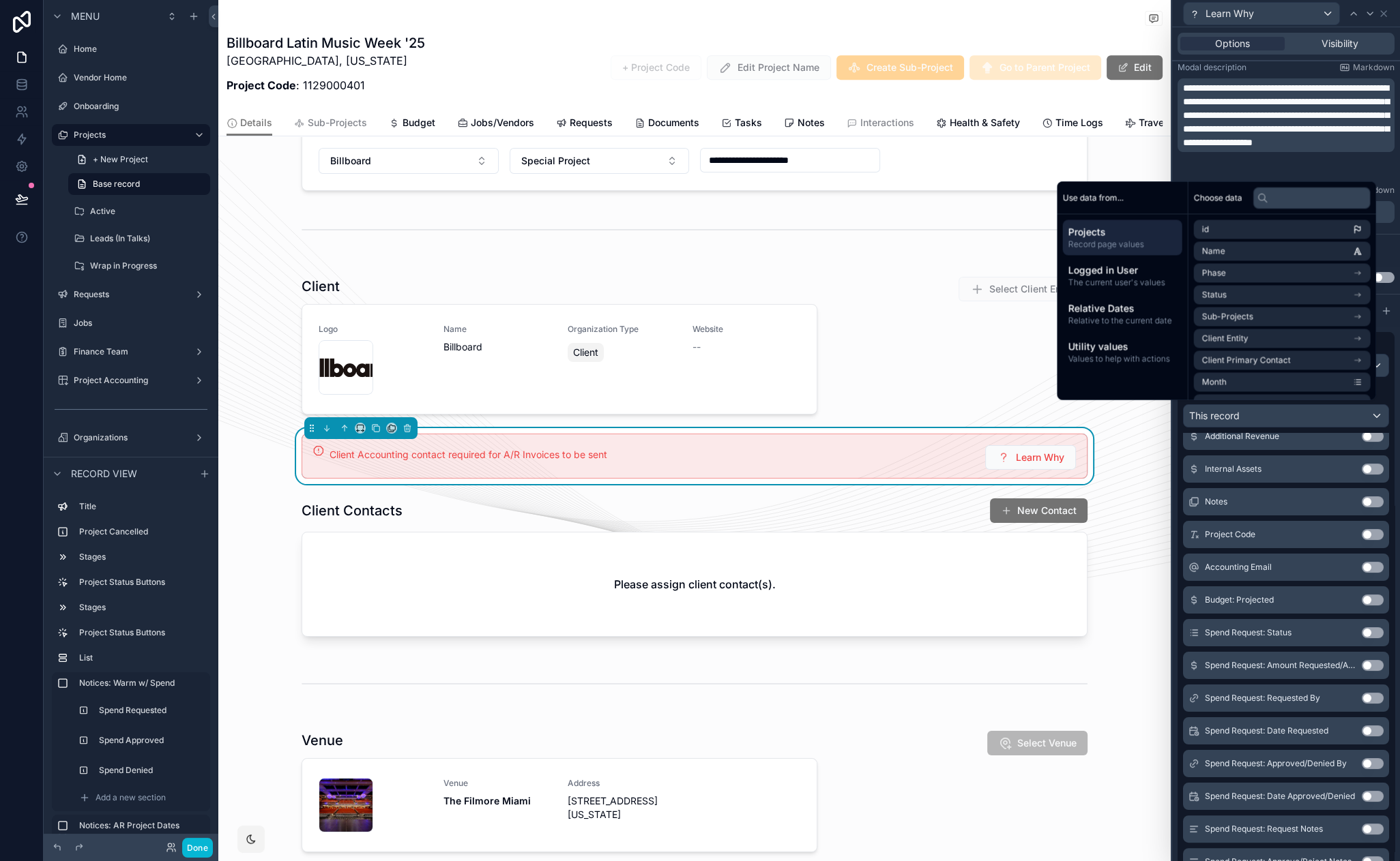
scroll to position [337, 0]
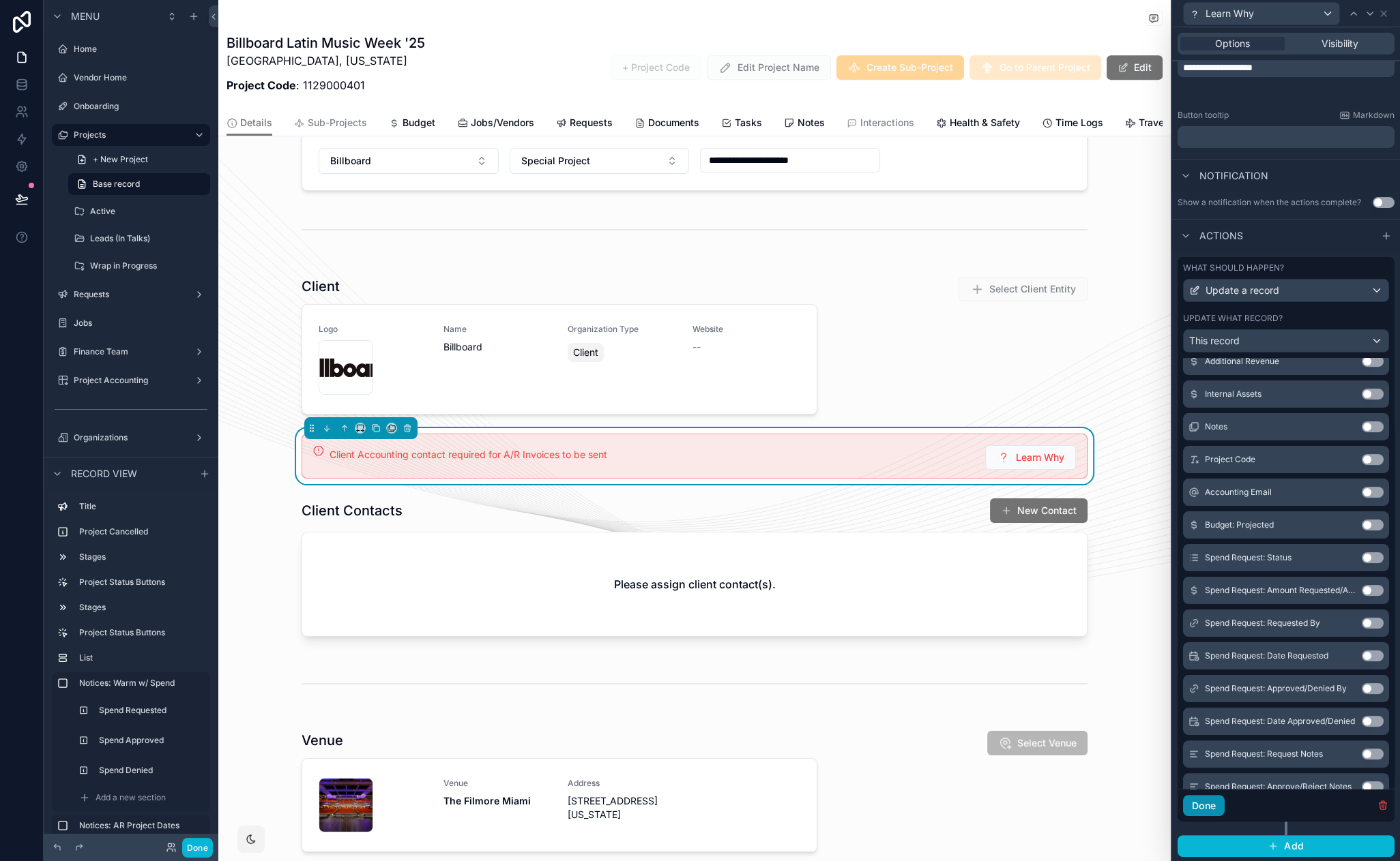
click at [1214, 810] on button "Done" at bounding box center [1204, 806] width 41 height 22
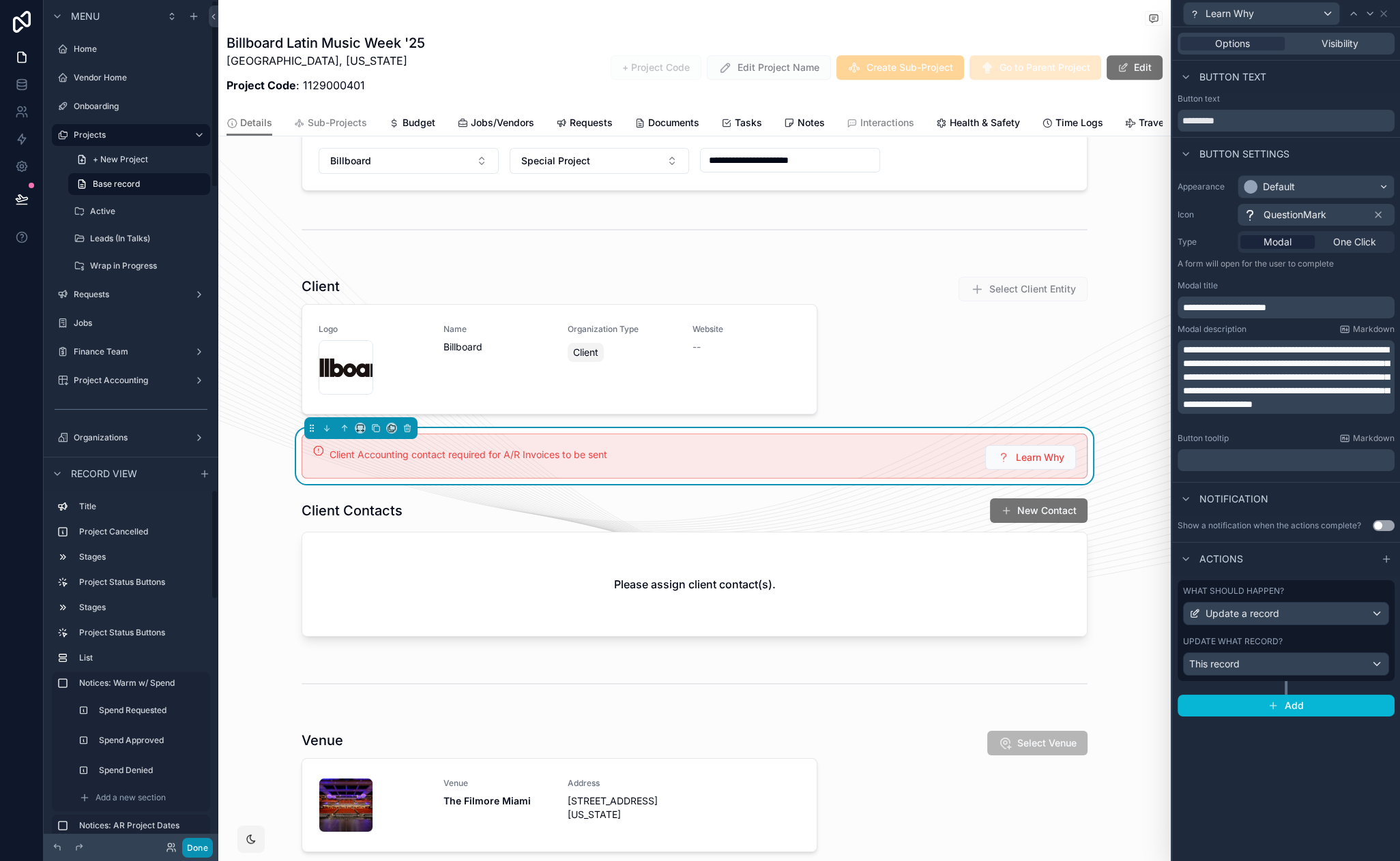
click at [199, 844] on button "Done" at bounding box center [197, 848] width 30 height 20
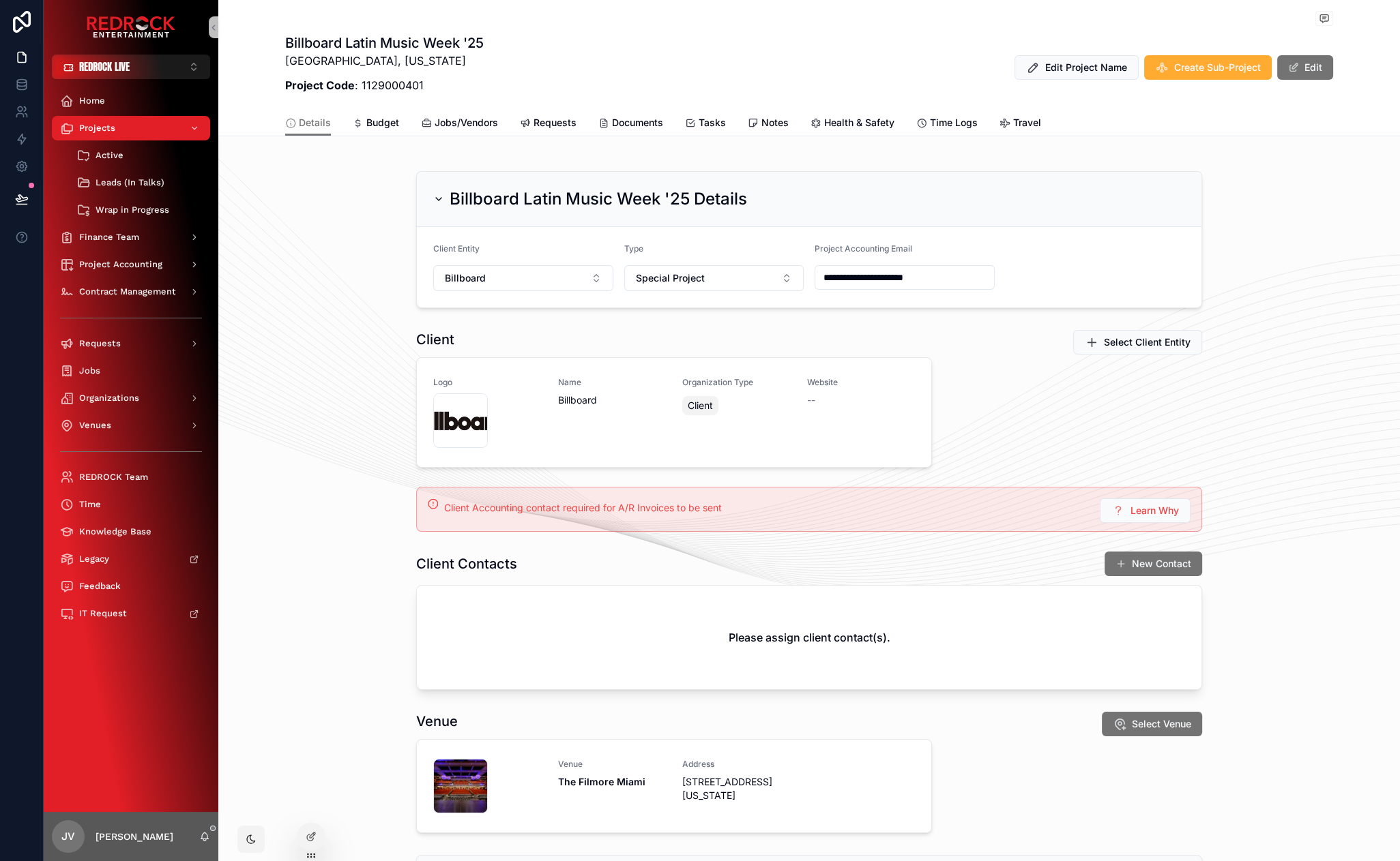
scroll to position [135, 0]
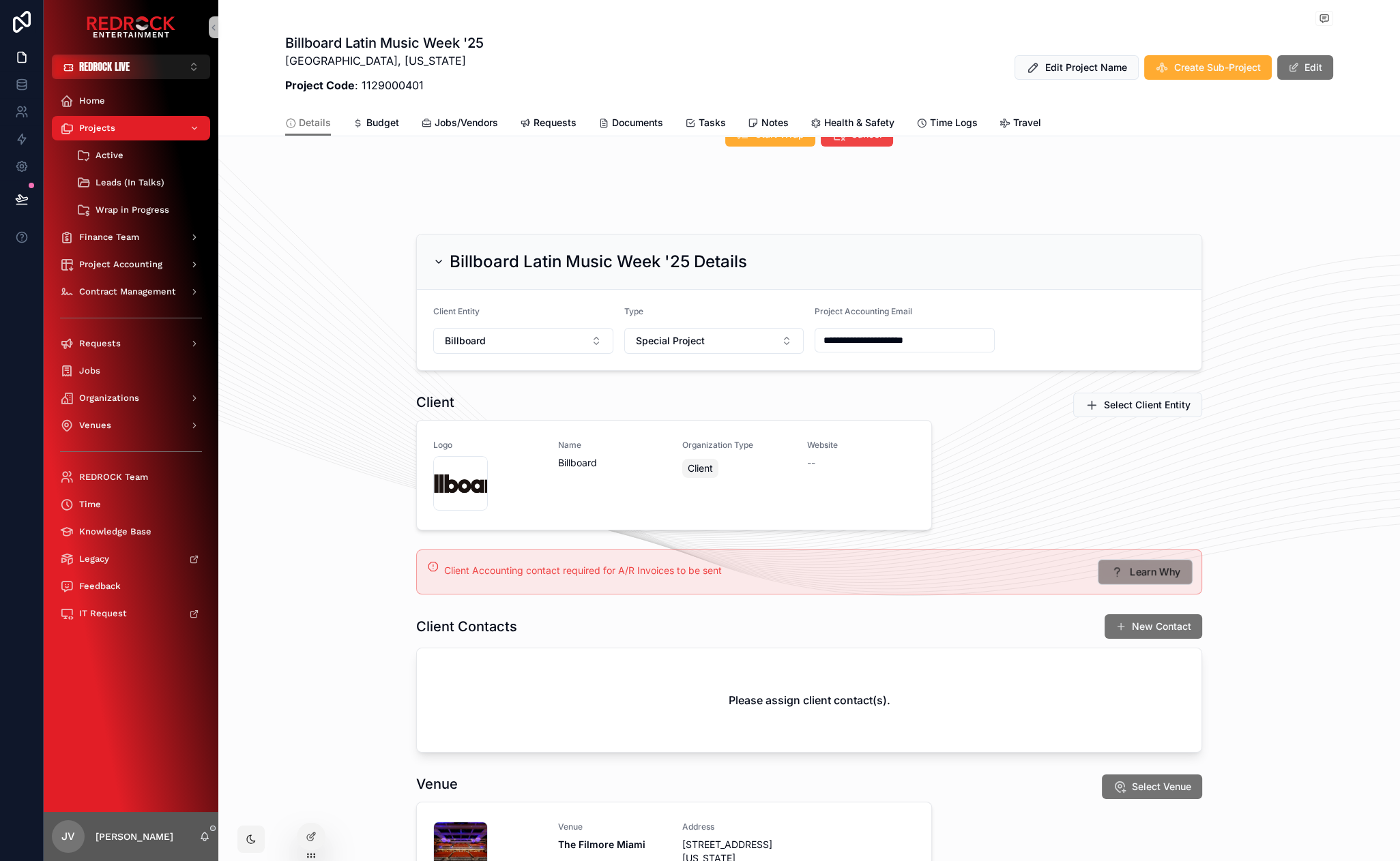
click at [1149, 573] on span "Learn Why" at bounding box center [1155, 573] width 51 height 14
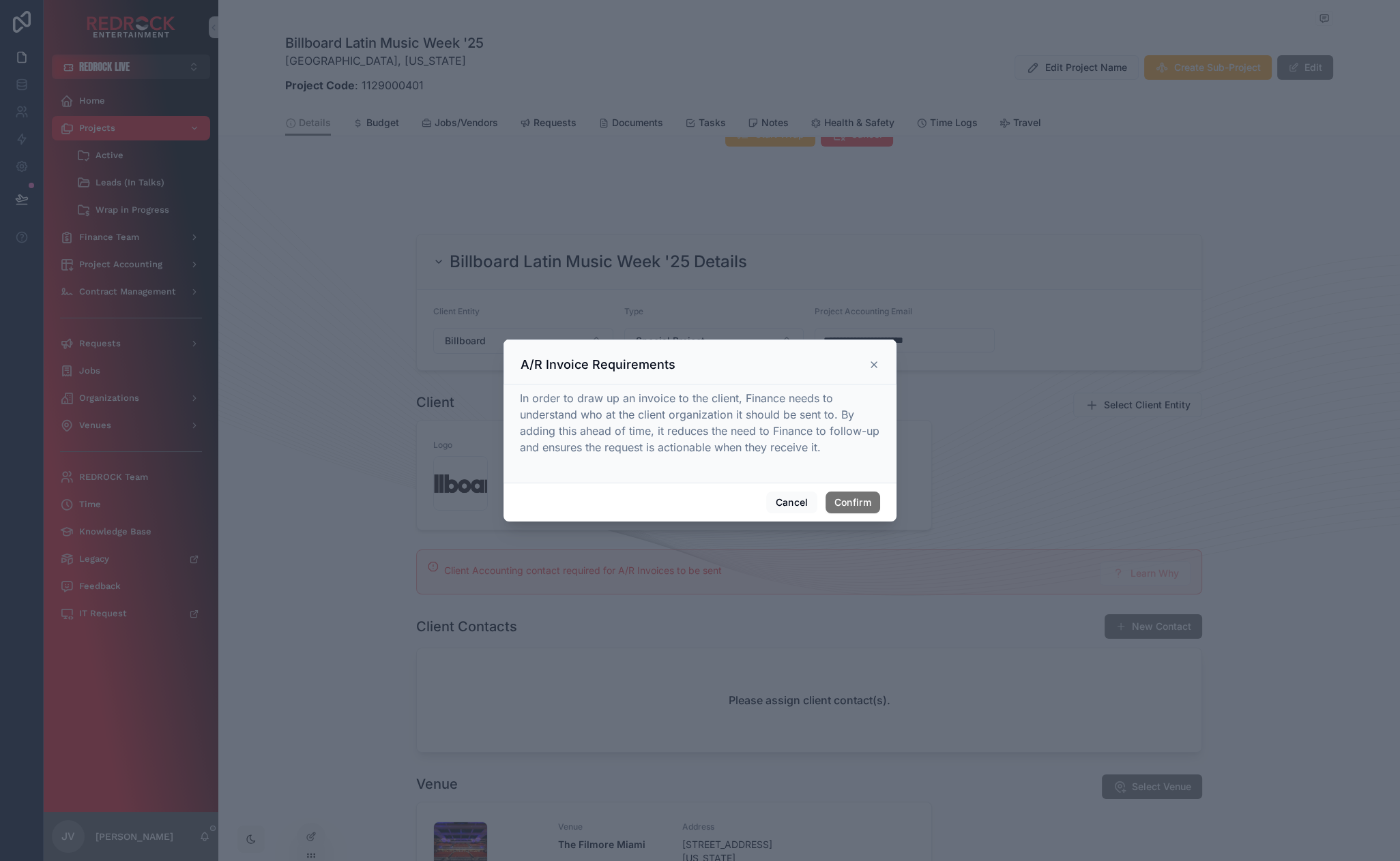
click at [876, 367] on icon at bounding box center [874, 365] width 5 height 5
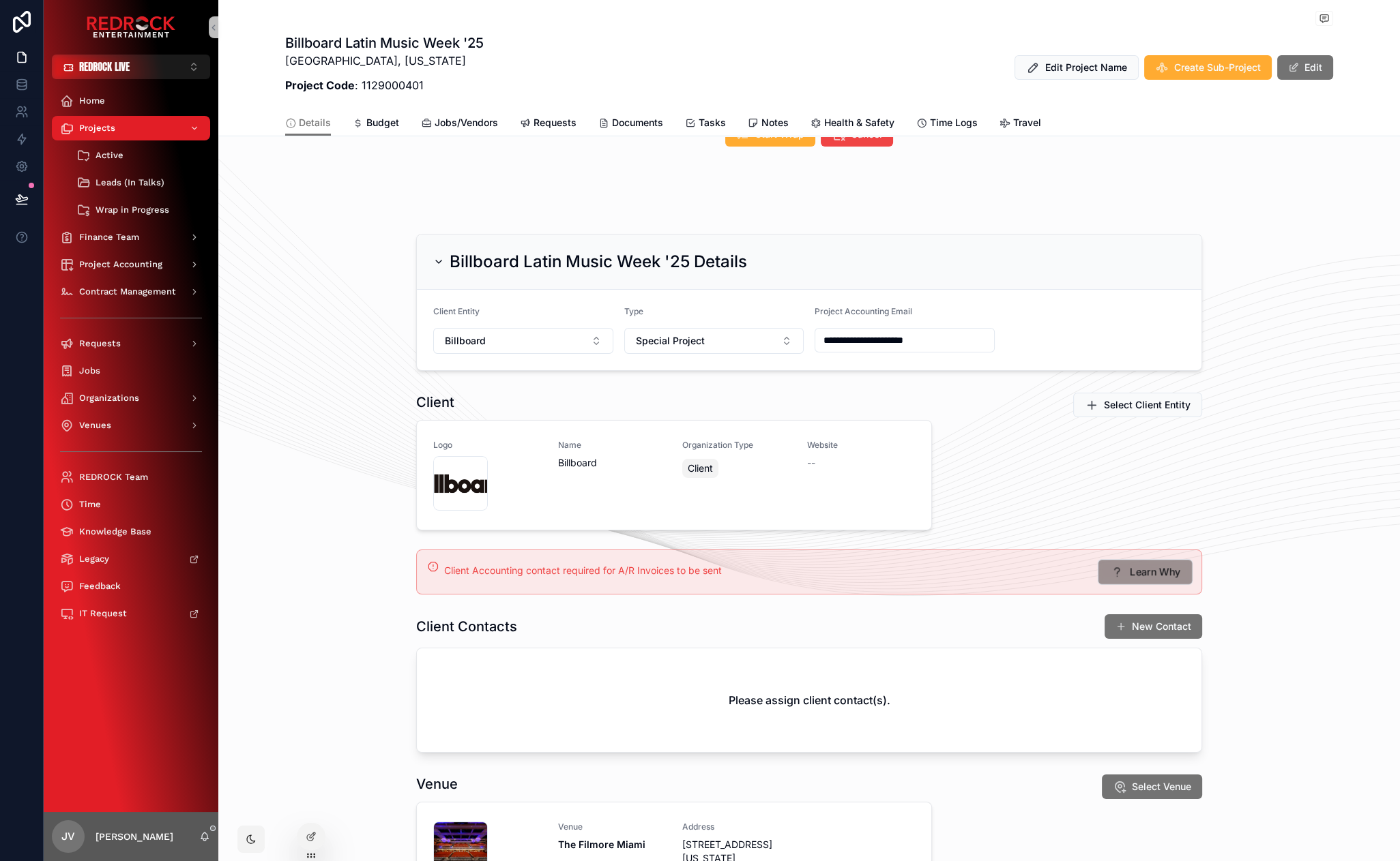
click at [1130, 572] on span "Learn Why" at bounding box center [1155, 573] width 51 height 14
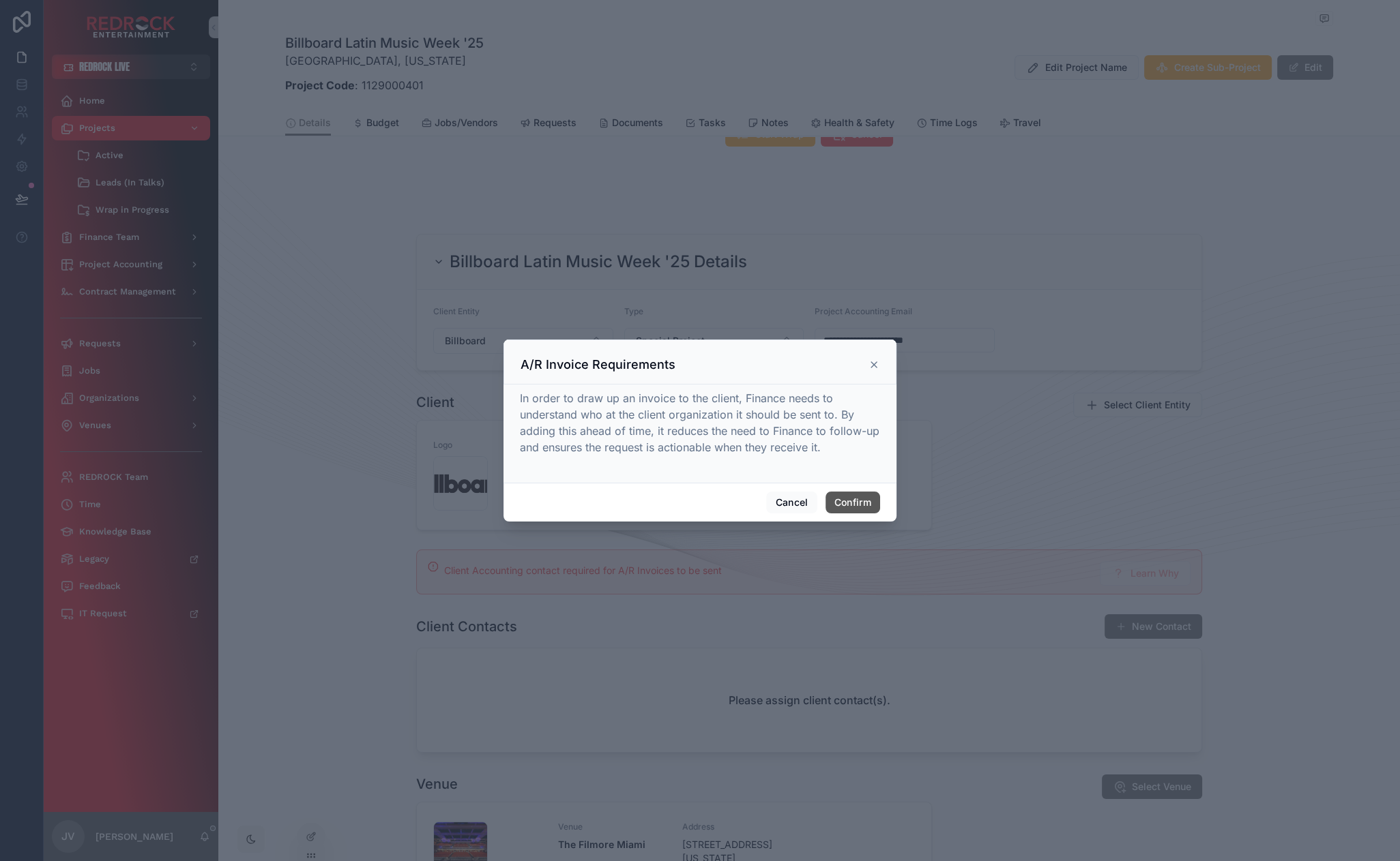
click at [834, 507] on button "Confirm" at bounding box center [852, 503] width 55 height 22
click at [788, 507] on button "Cancel" at bounding box center [791, 503] width 50 height 22
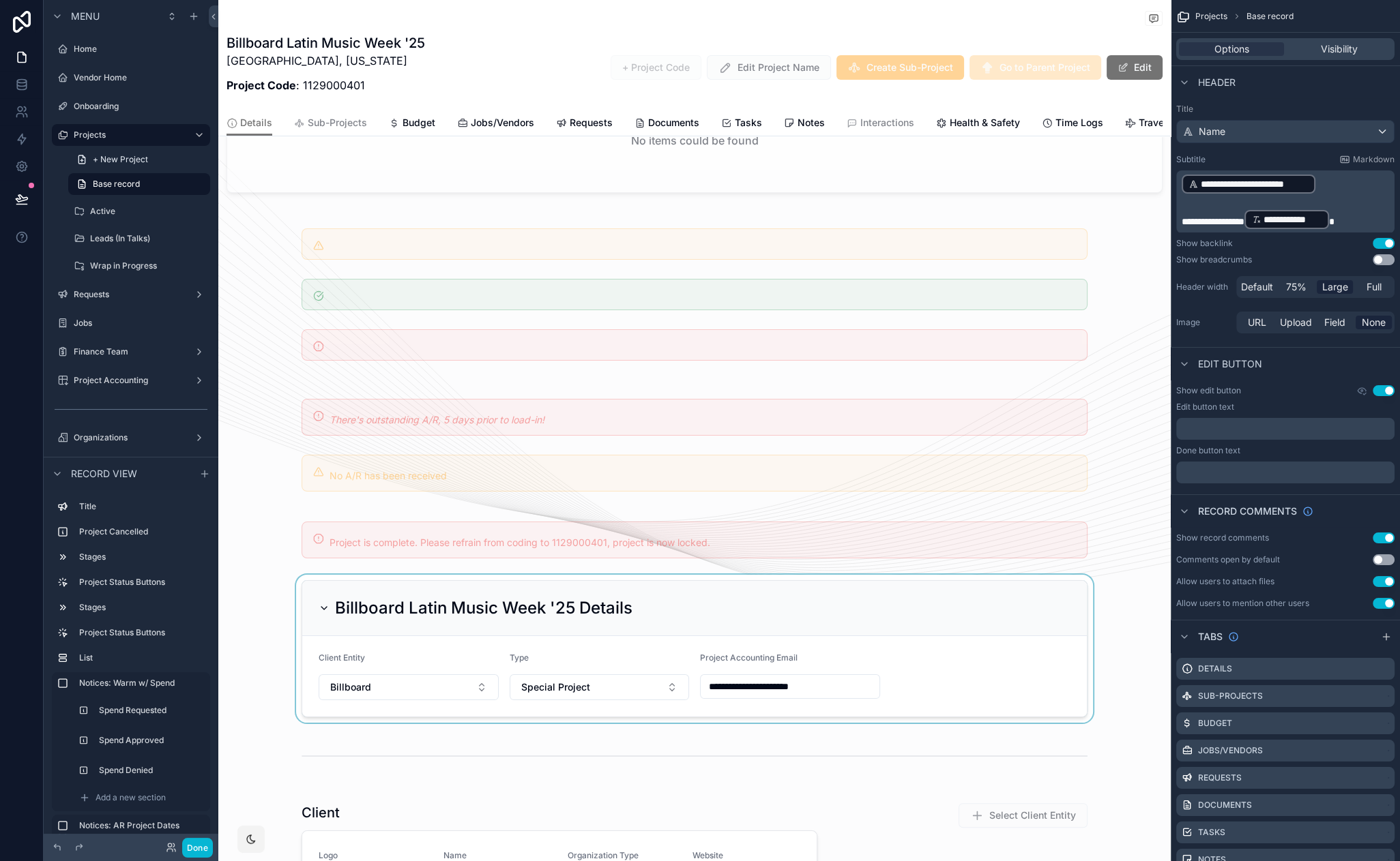
scroll to position [776, 0]
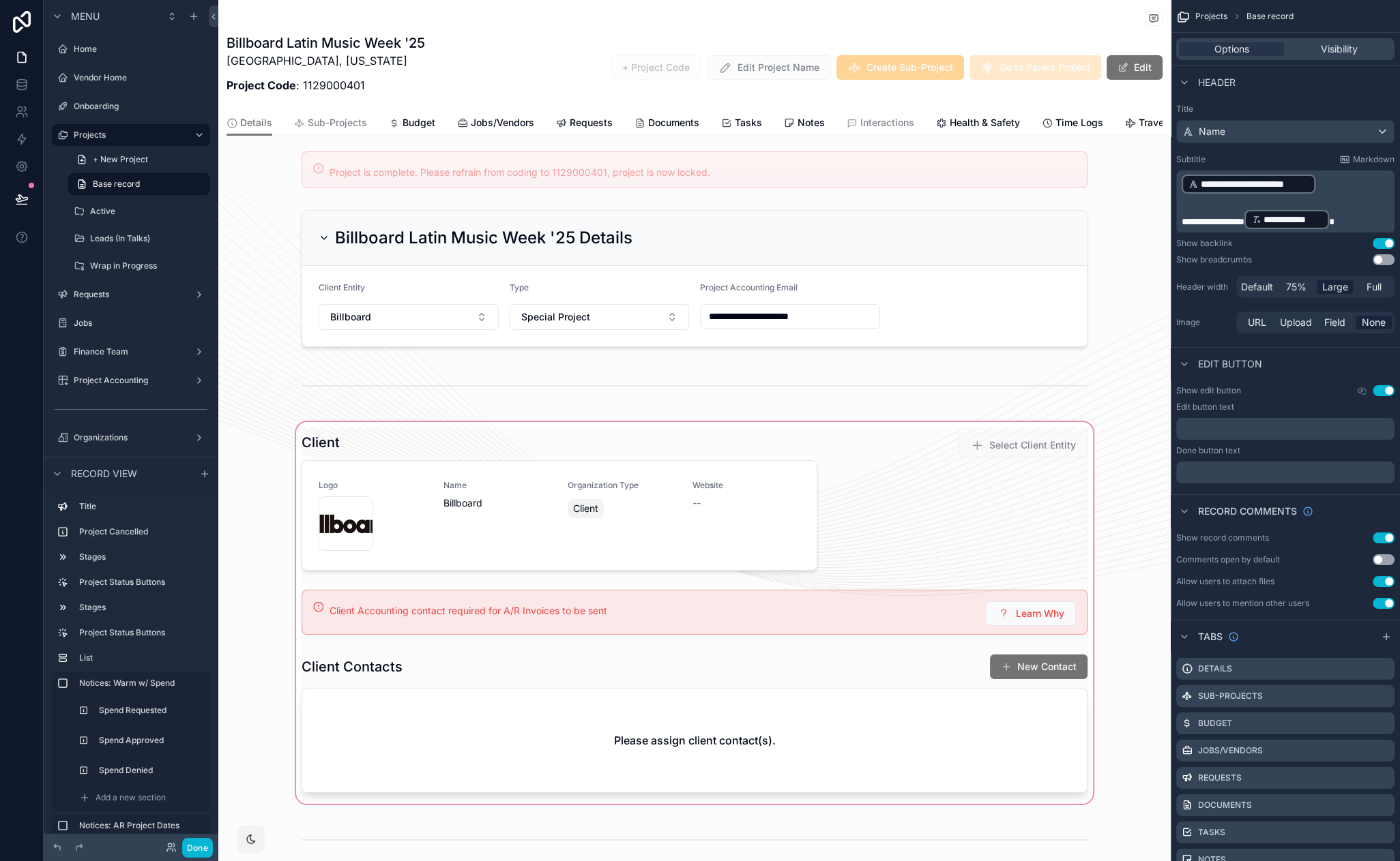
click at [913, 589] on div "scrollable content" at bounding box center [695, 613] width 953 height 387
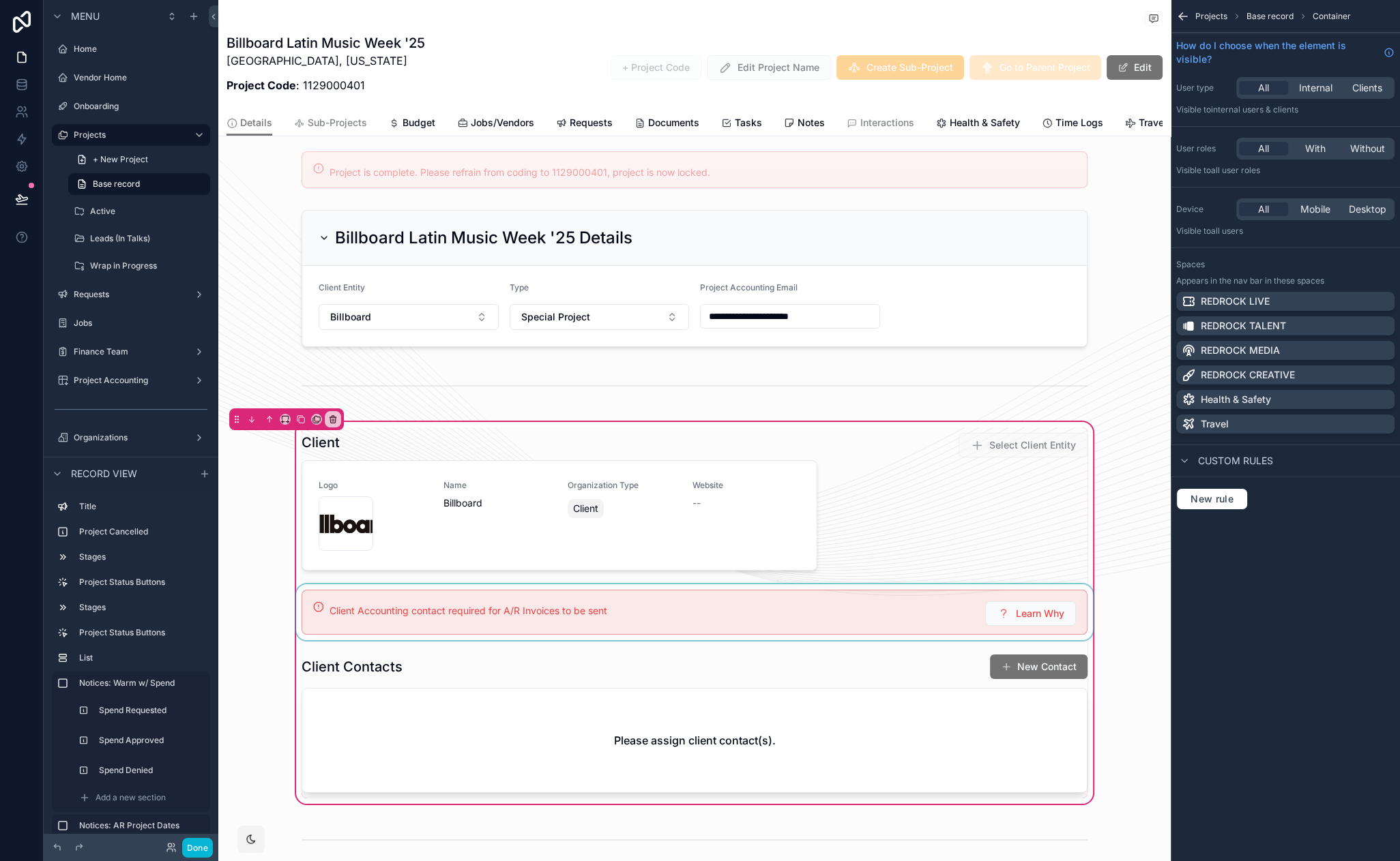
click at [907, 584] on div "scrollable content" at bounding box center [694, 612] width 802 height 56
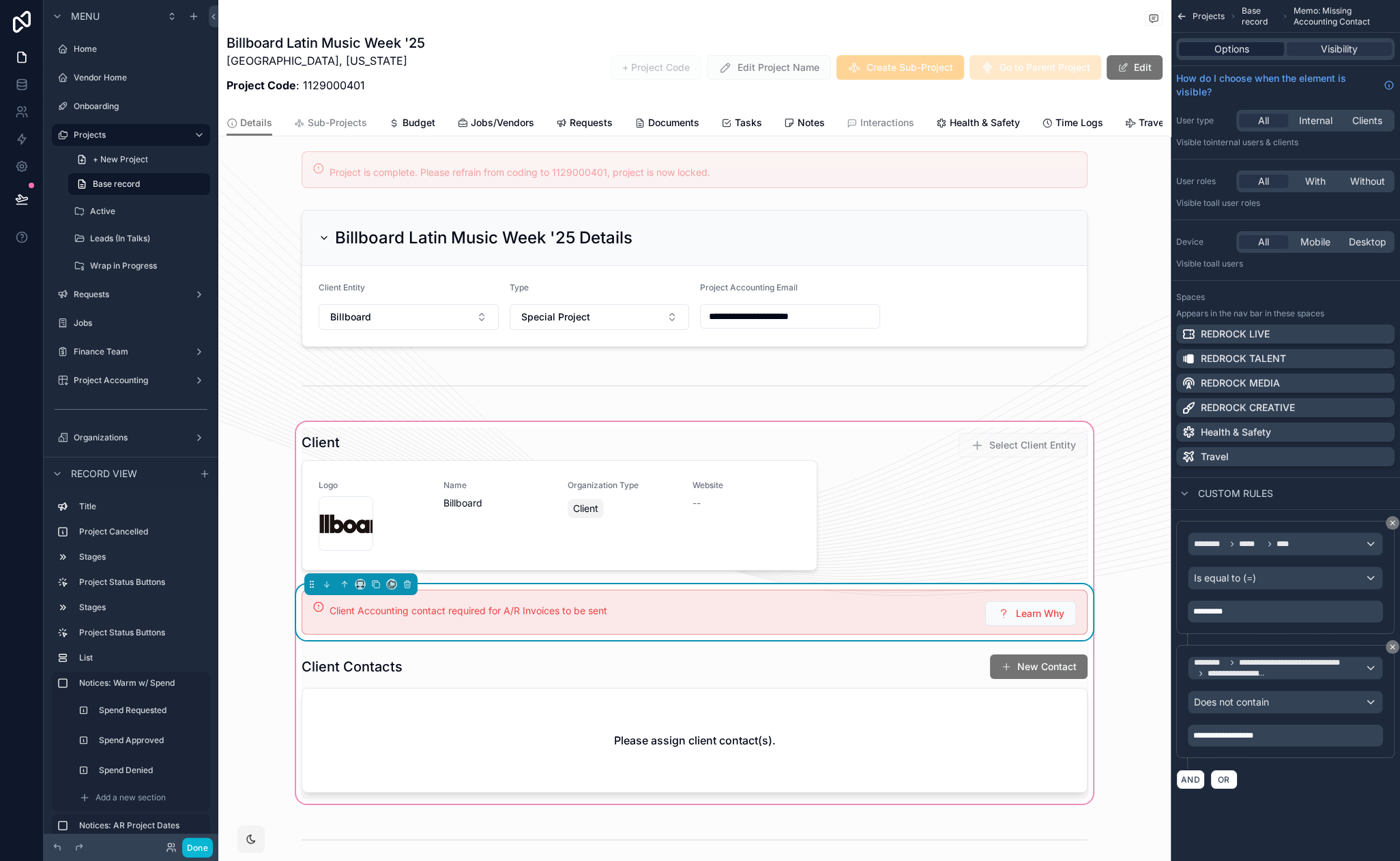
click at [1247, 44] on span "Options" at bounding box center [1231, 48] width 35 height 13
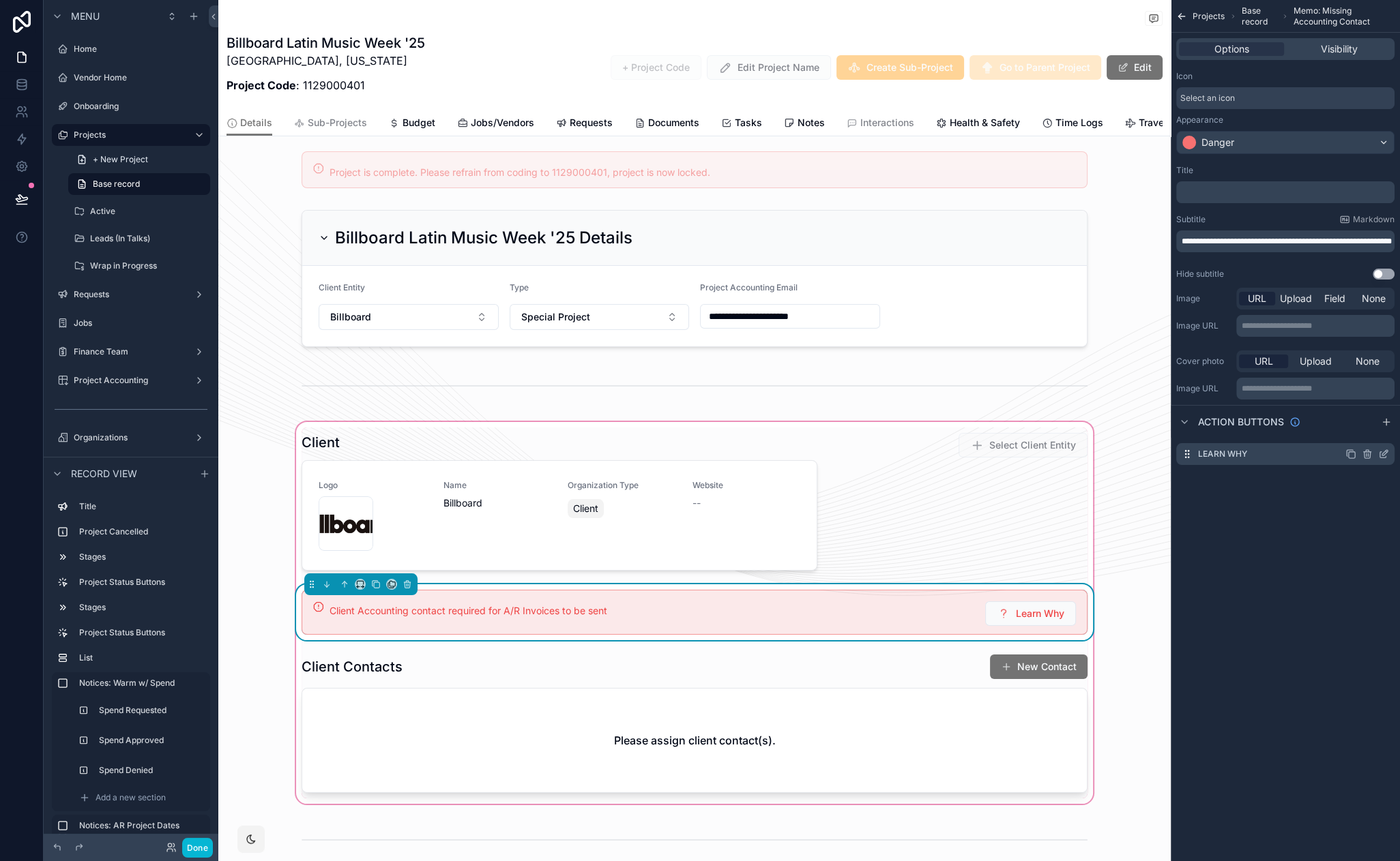
click at [1382, 456] on icon "scrollable content" at bounding box center [1384, 454] width 11 height 11
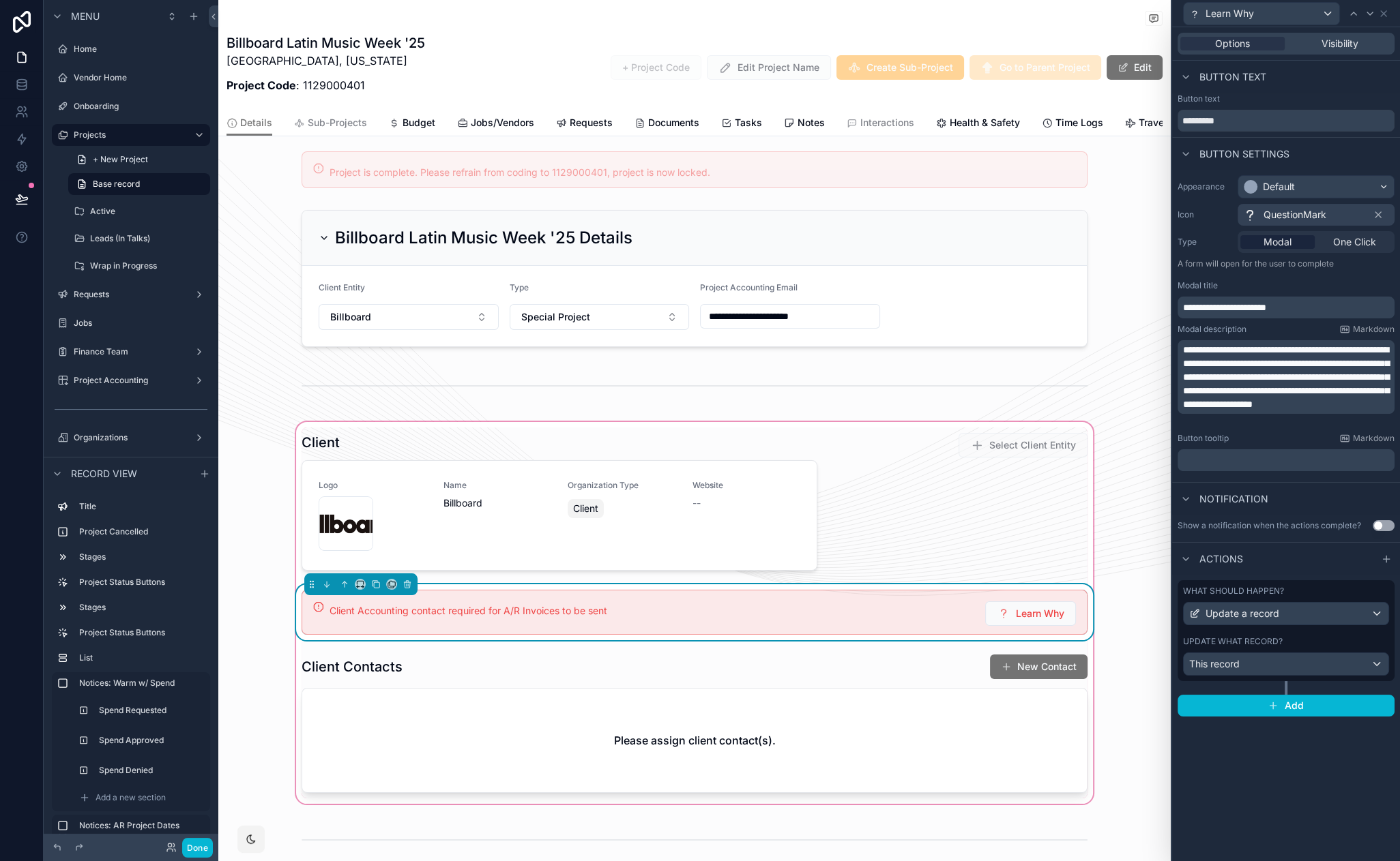
click at [1279, 402] on span "**********" at bounding box center [1286, 377] width 206 height 65
click at [1361, 253] on div "**********" at bounding box center [1286, 323] width 228 height 307
click at [1364, 237] on span "One Click" at bounding box center [1354, 242] width 43 height 13
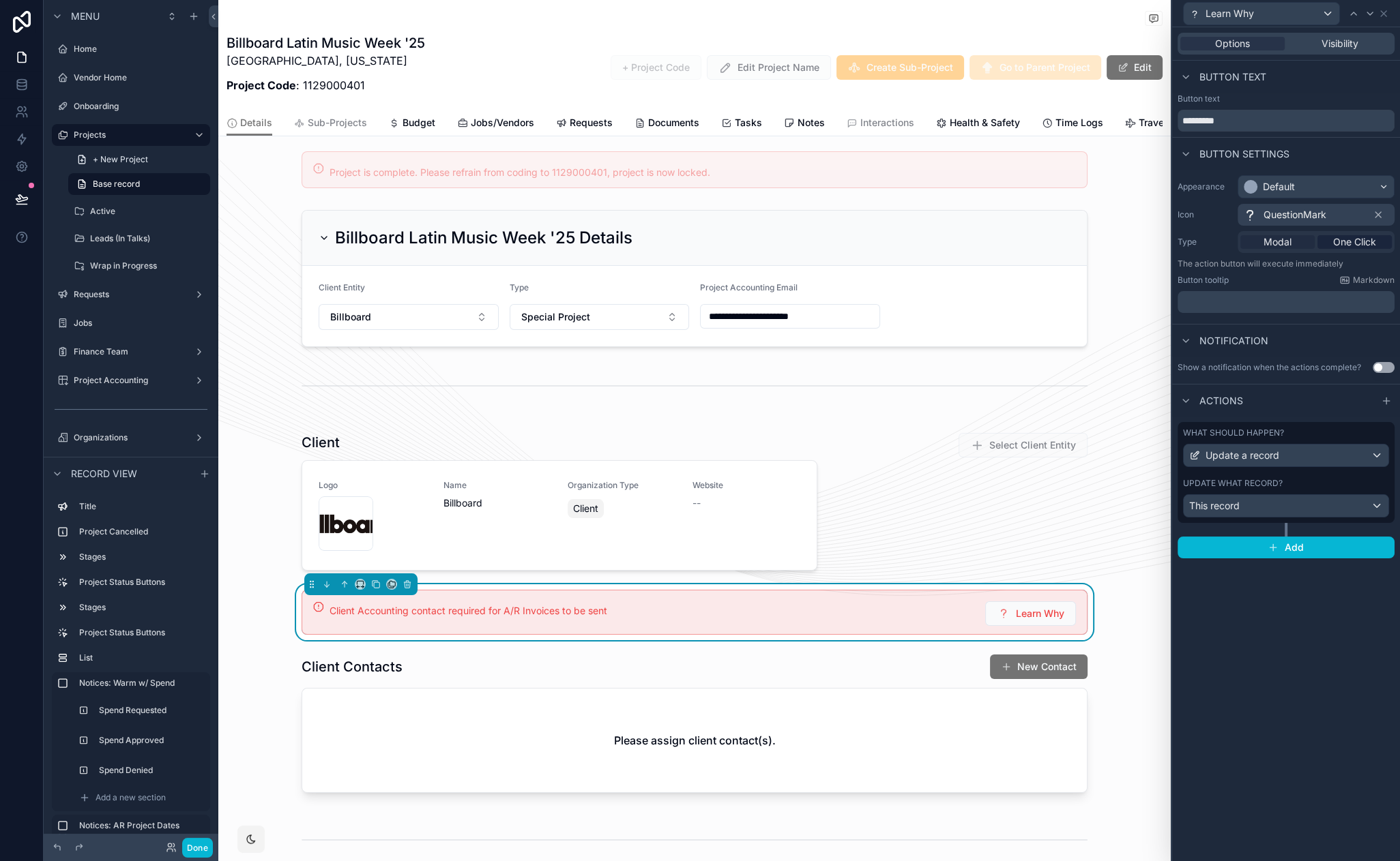
click at [1285, 240] on span "Modal" at bounding box center [1277, 242] width 28 height 13
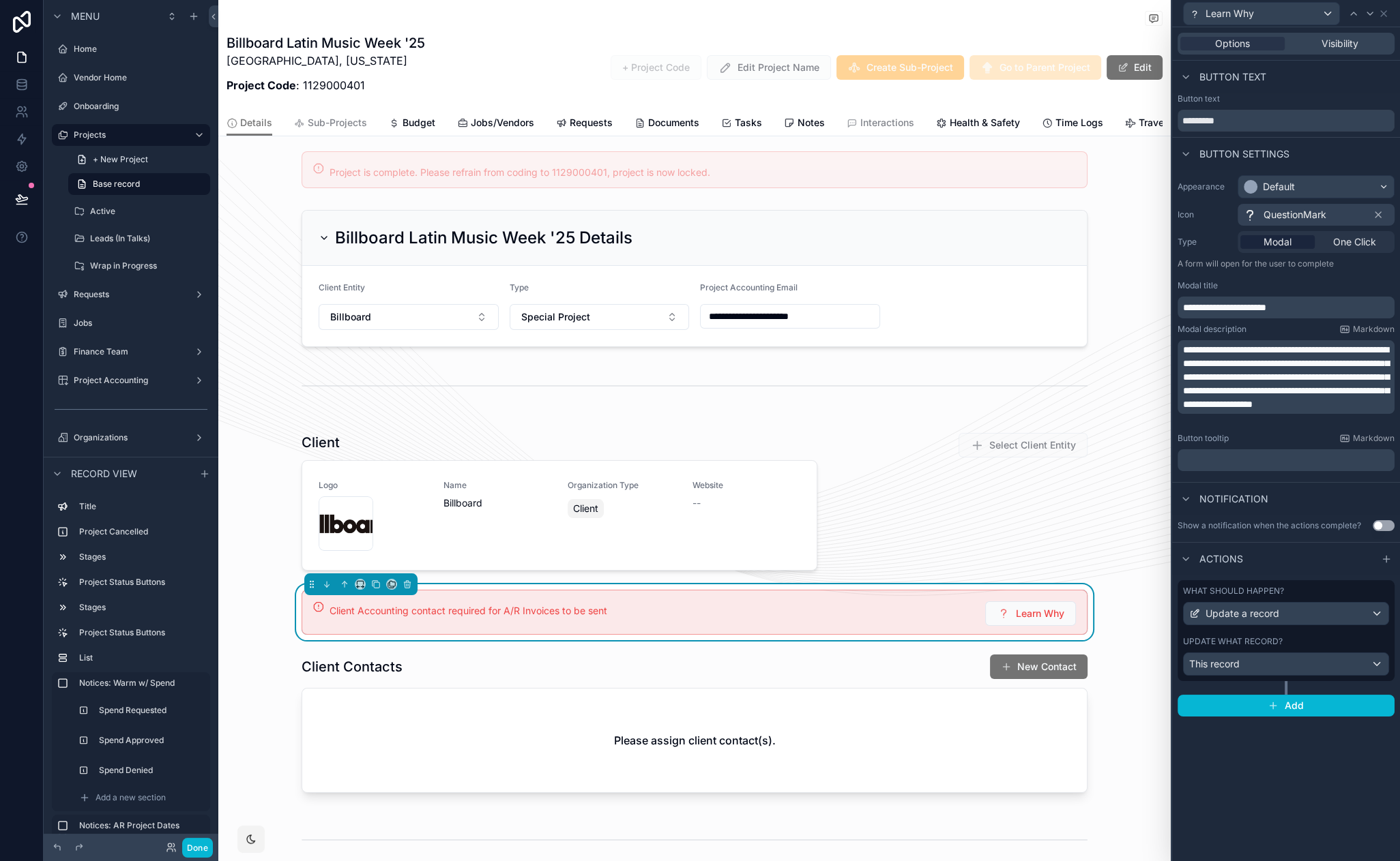
click at [1127, 610] on div "Client Logo Billboard-Logo .jpg Name Billboard Organization Type Client Website…" at bounding box center [695, 613] width 953 height 387
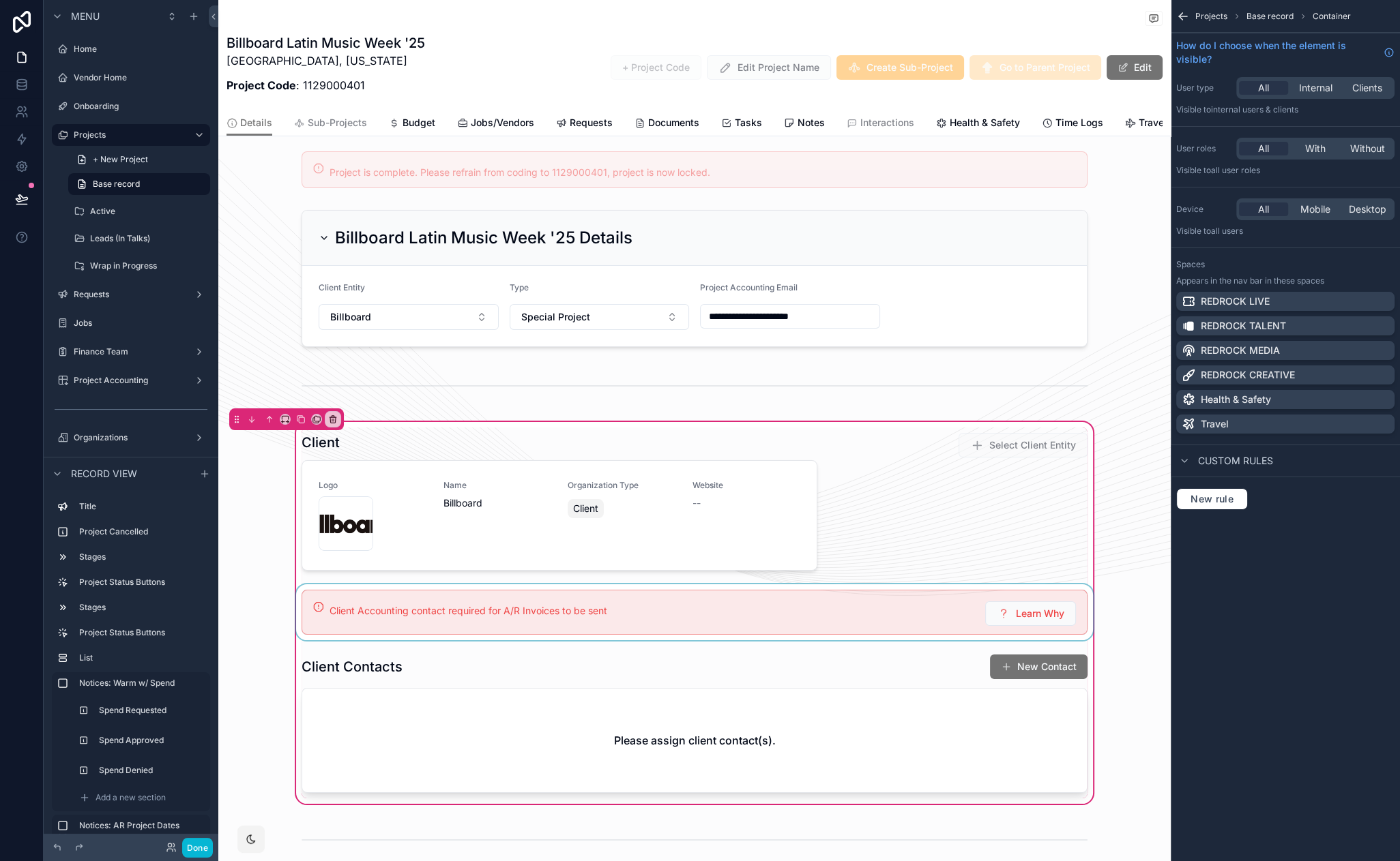
click at [948, 600] on div "scrollable content" at bounding box center [694, 612] width 802 height 56
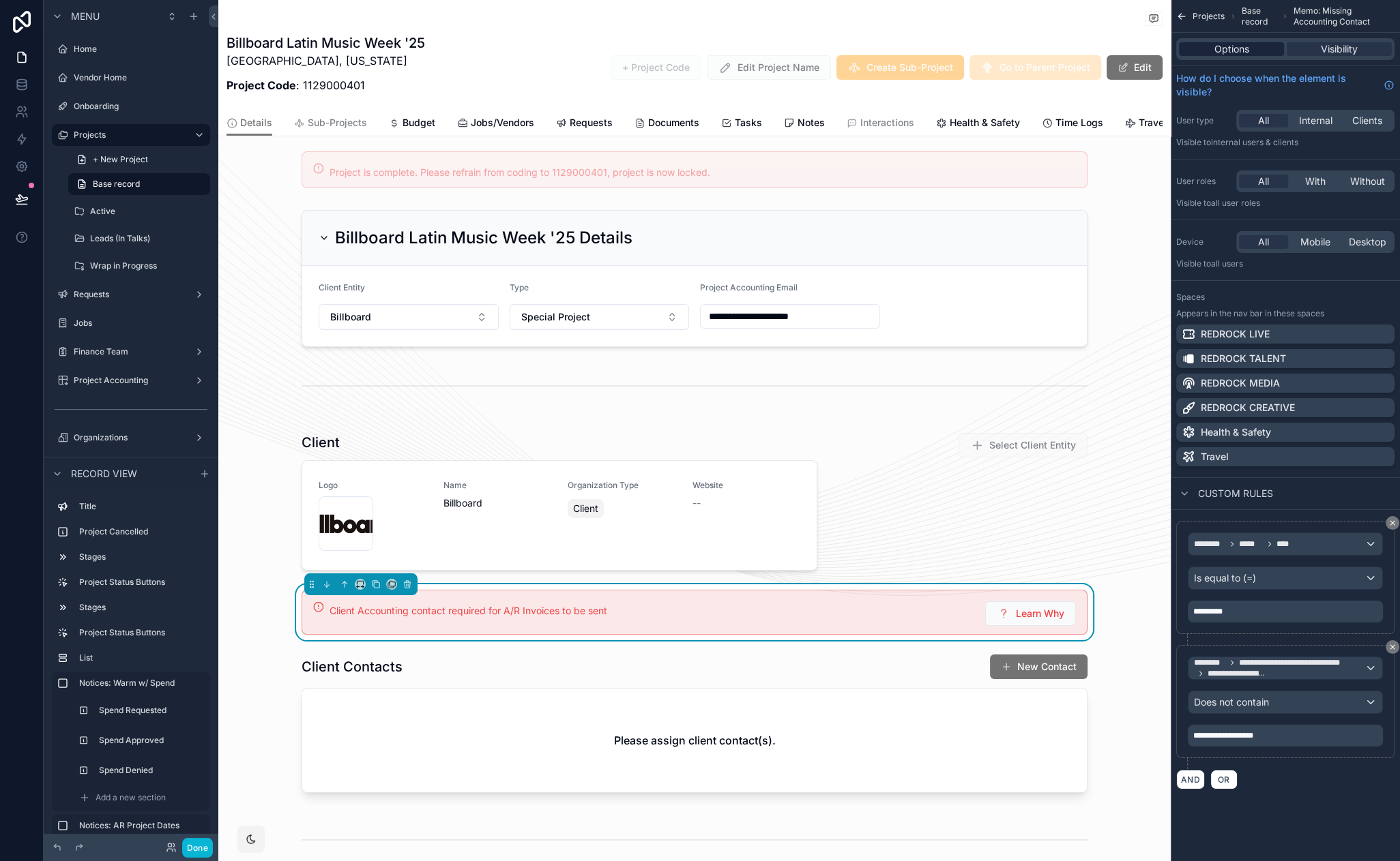
click at [1253, 42] on div "Options" at bounding box center [1231, 48] width 105 height 13
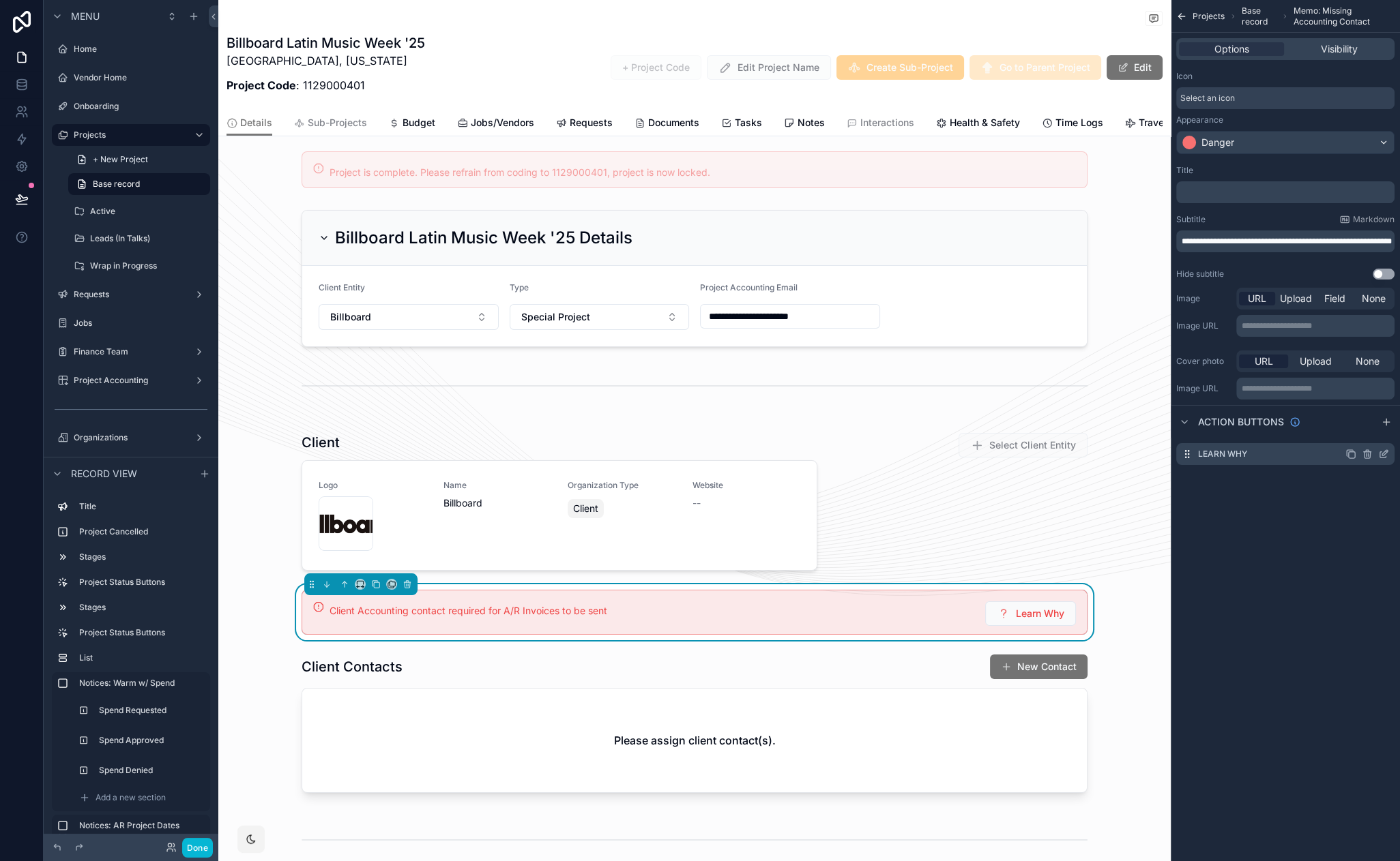
click at [1380, 456] on icon "scrollable content" at bounding box center [1384, 454] width 11 height 11
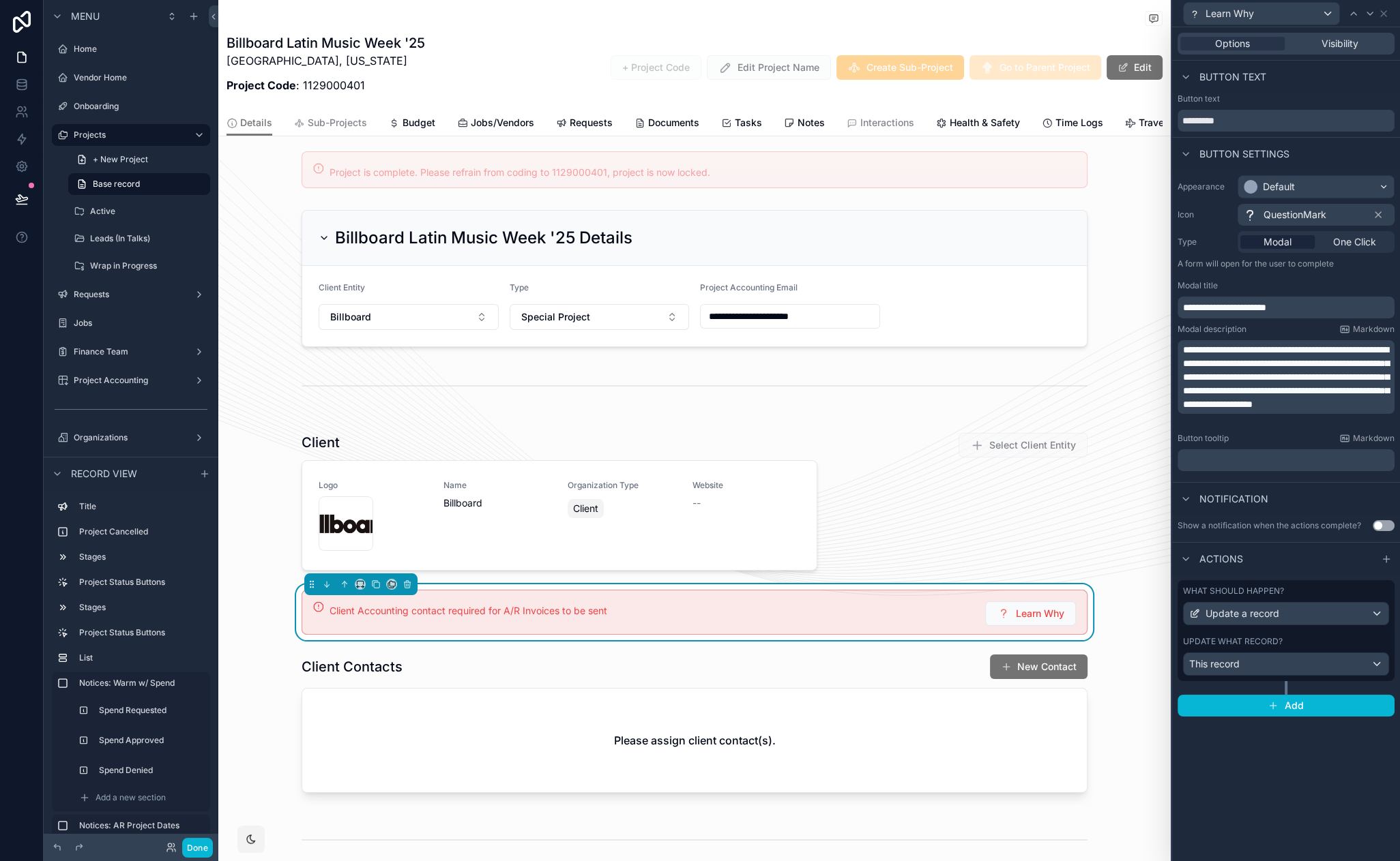
click at [1271, 467] on div "﻿" at bounding box center [1286, 461] width 217 height 22
click at [1260, 462] on p "﻿" at bounding box center [1287, 460] width 209 height 13
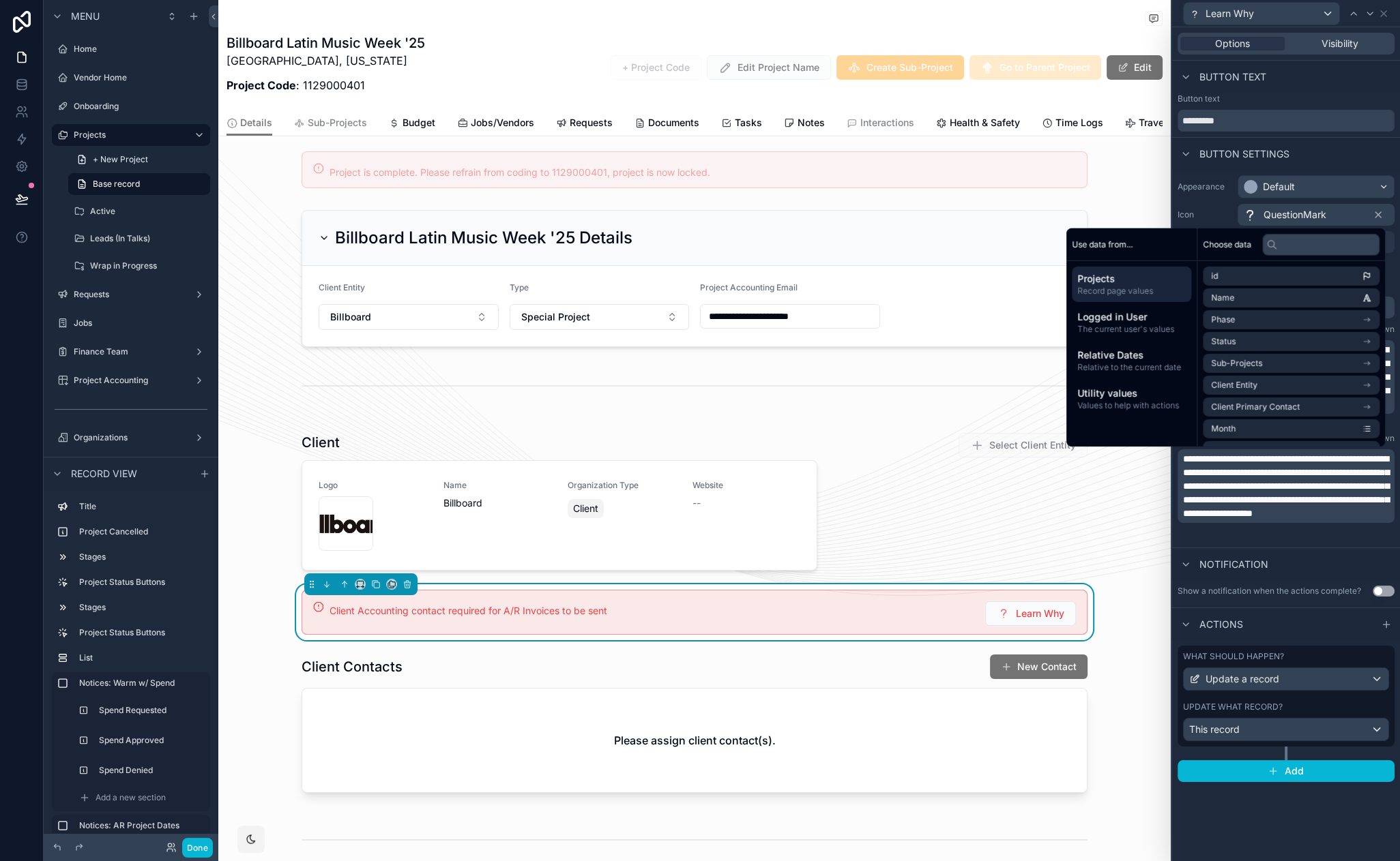
click at [1244, 823] on div "**********" at bounding box center [1286, 443] width 228 height 834
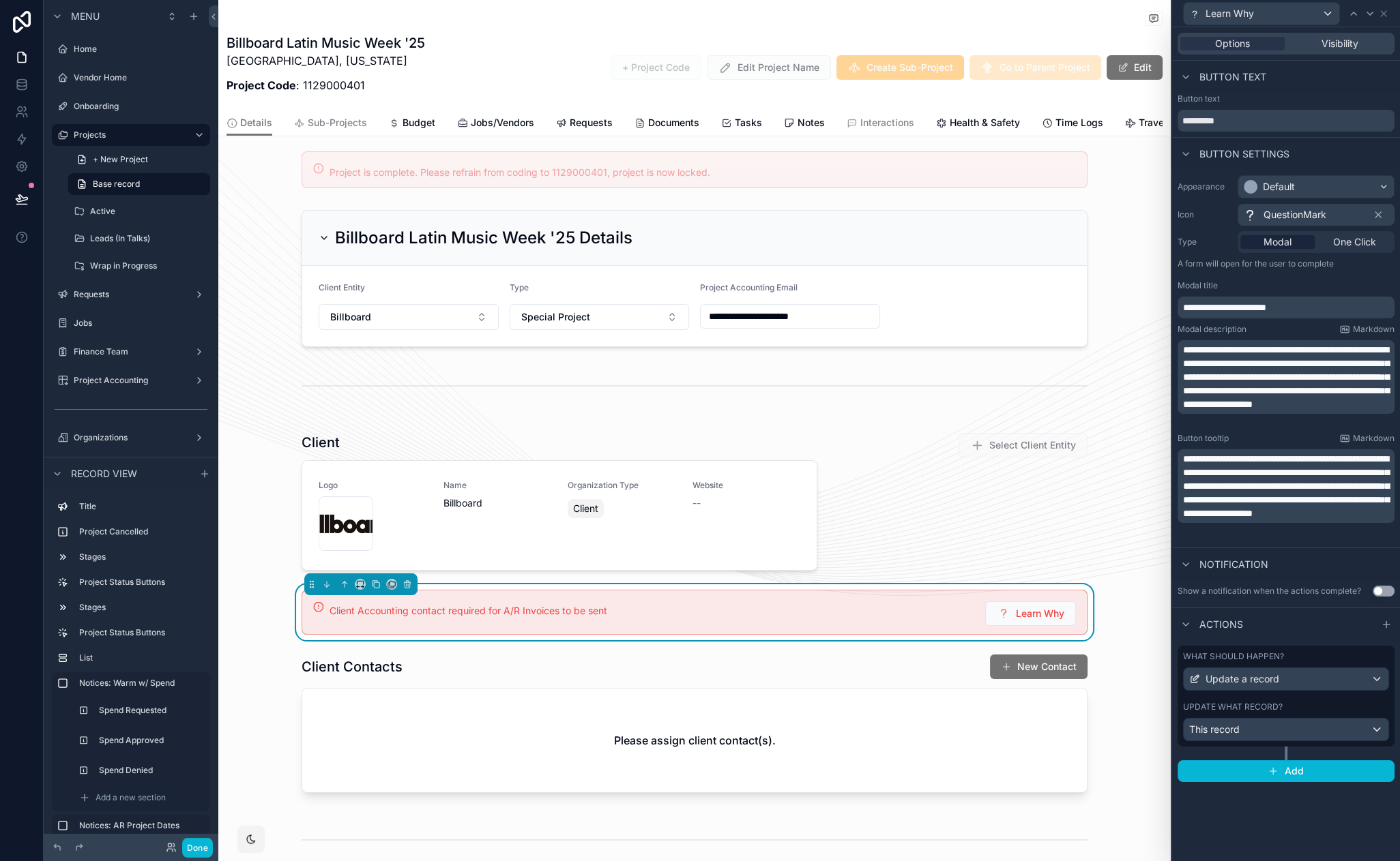
click at [1270, 501] on span "**********" at bounding box center [1286, 486] width 206 height 65
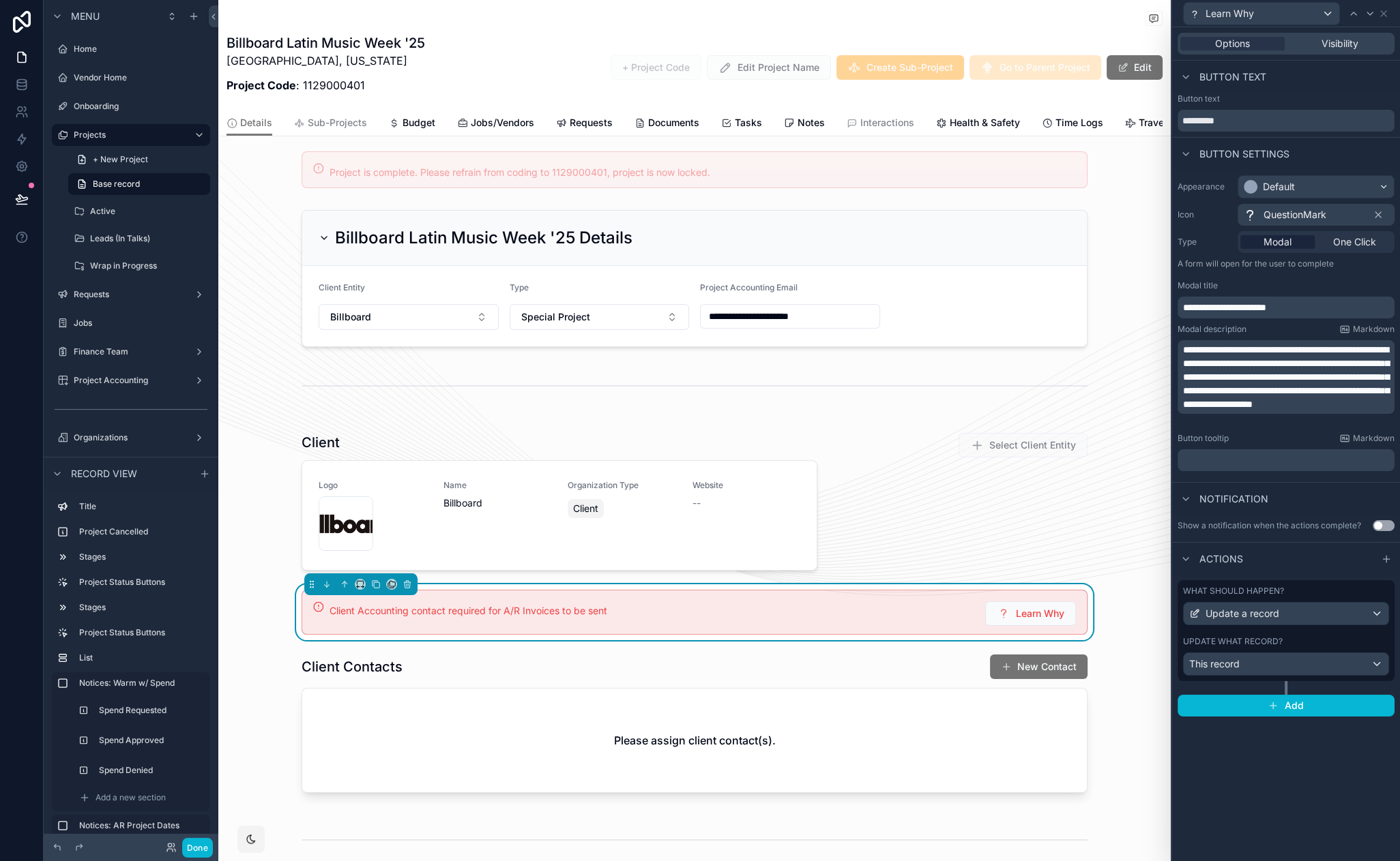
click at [1338, 592] on div "What should happen?" at bounding box center [1286, 591] width 206 height 11
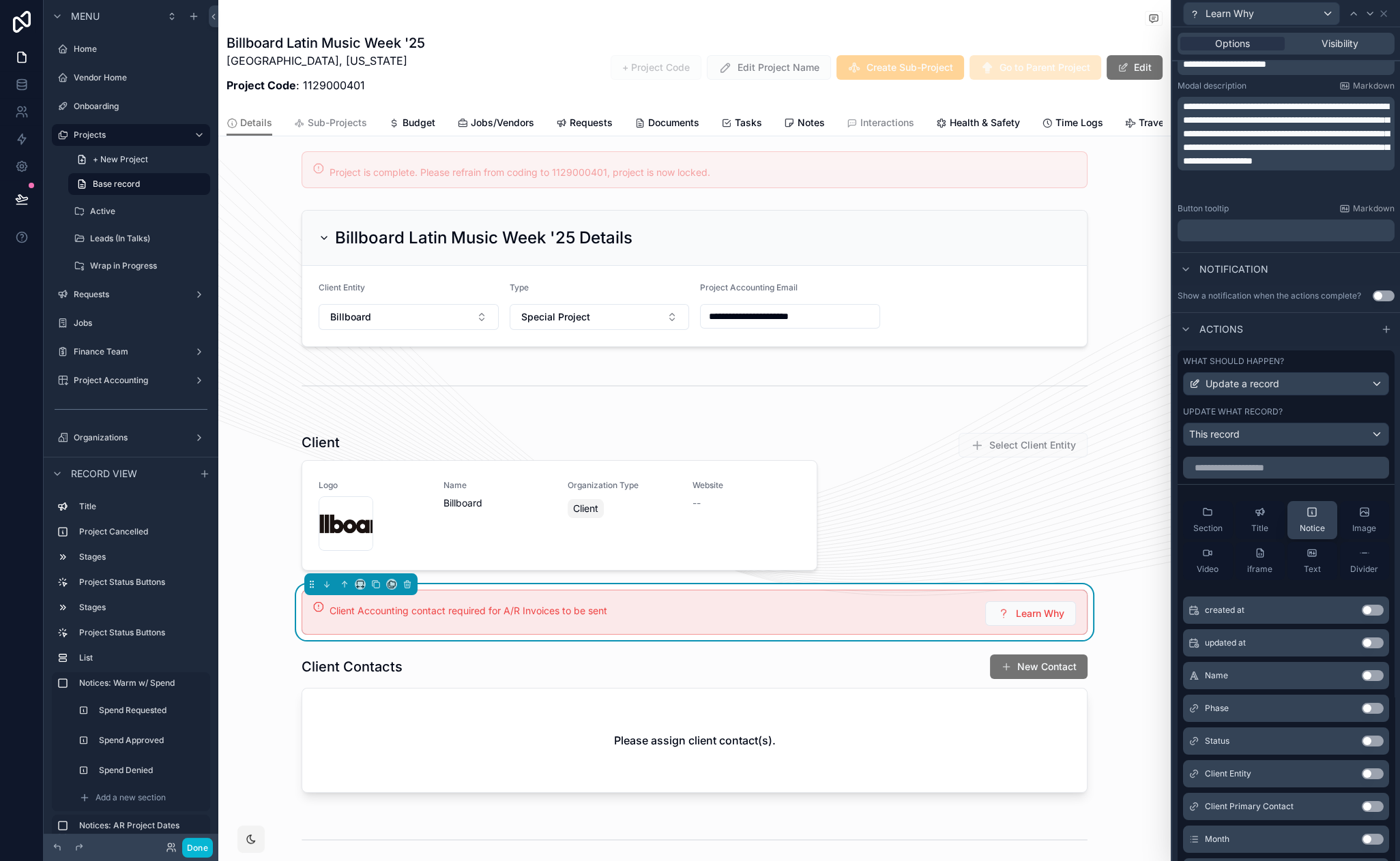
click at [1309, 535] on button "Notice" at bounding box center [1312, 521] width 50 height 39
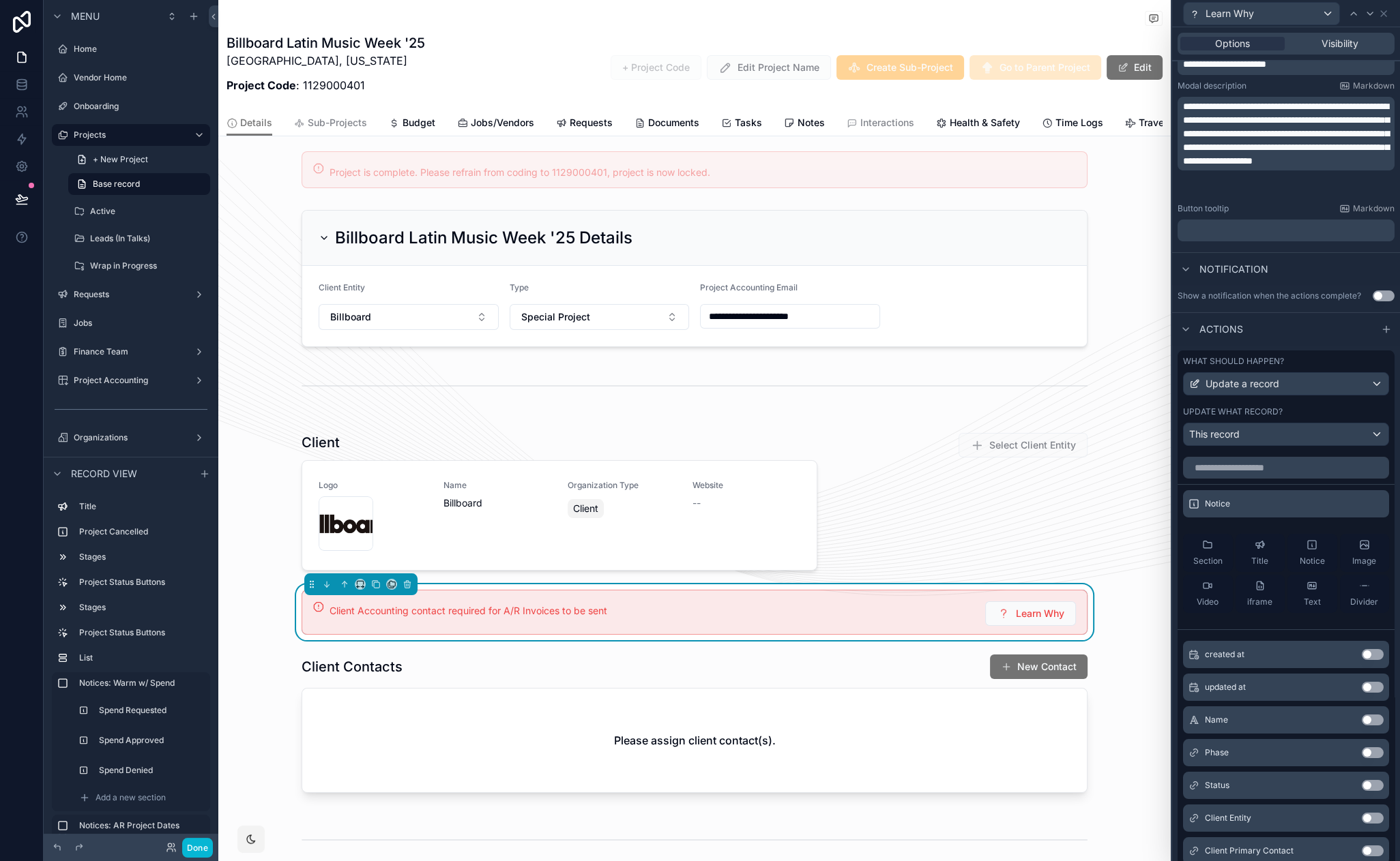
scroll to position [193, 0]
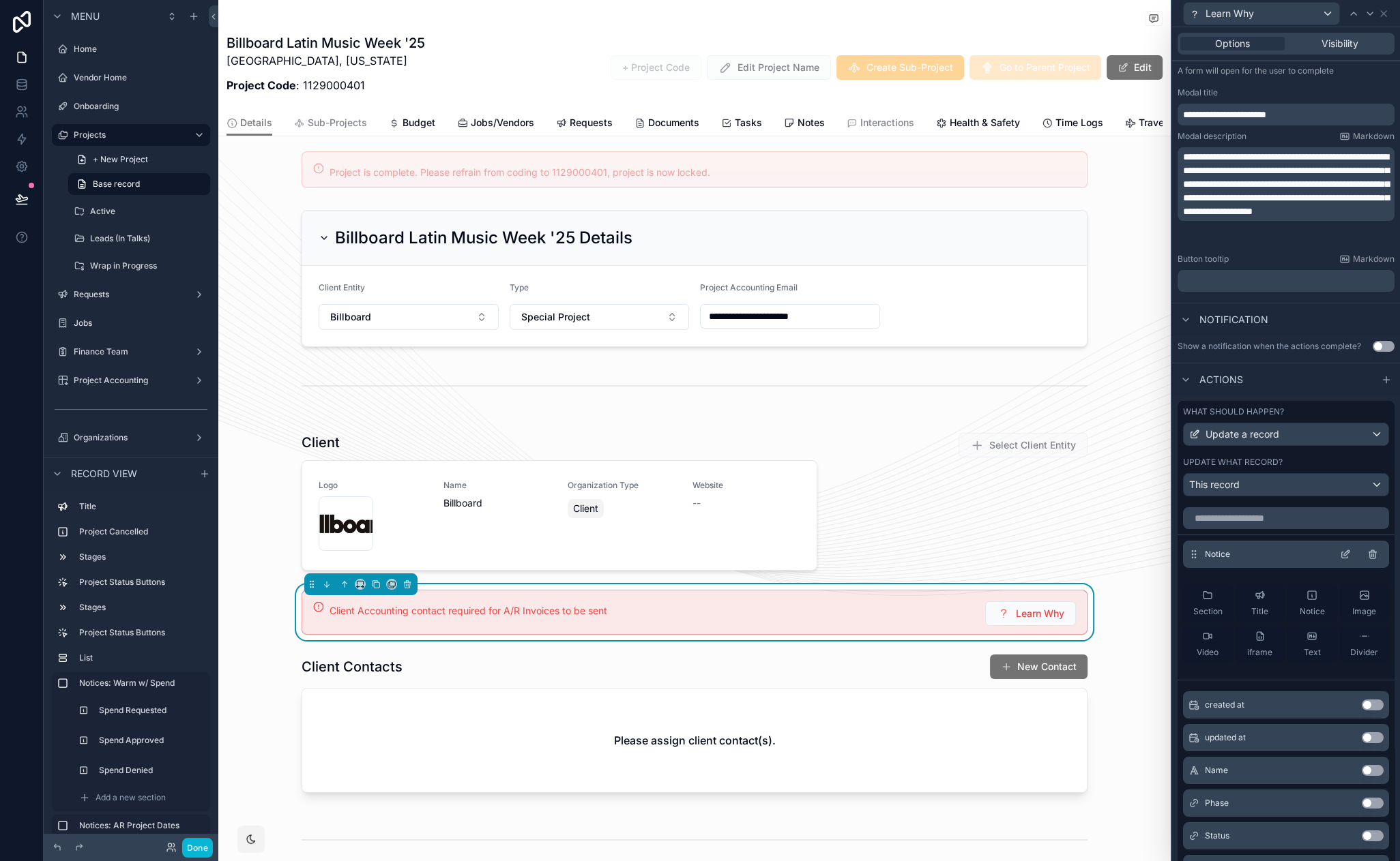
click at [1340, 554] on icon at bounding box center [1345, 555] width 11 height 11
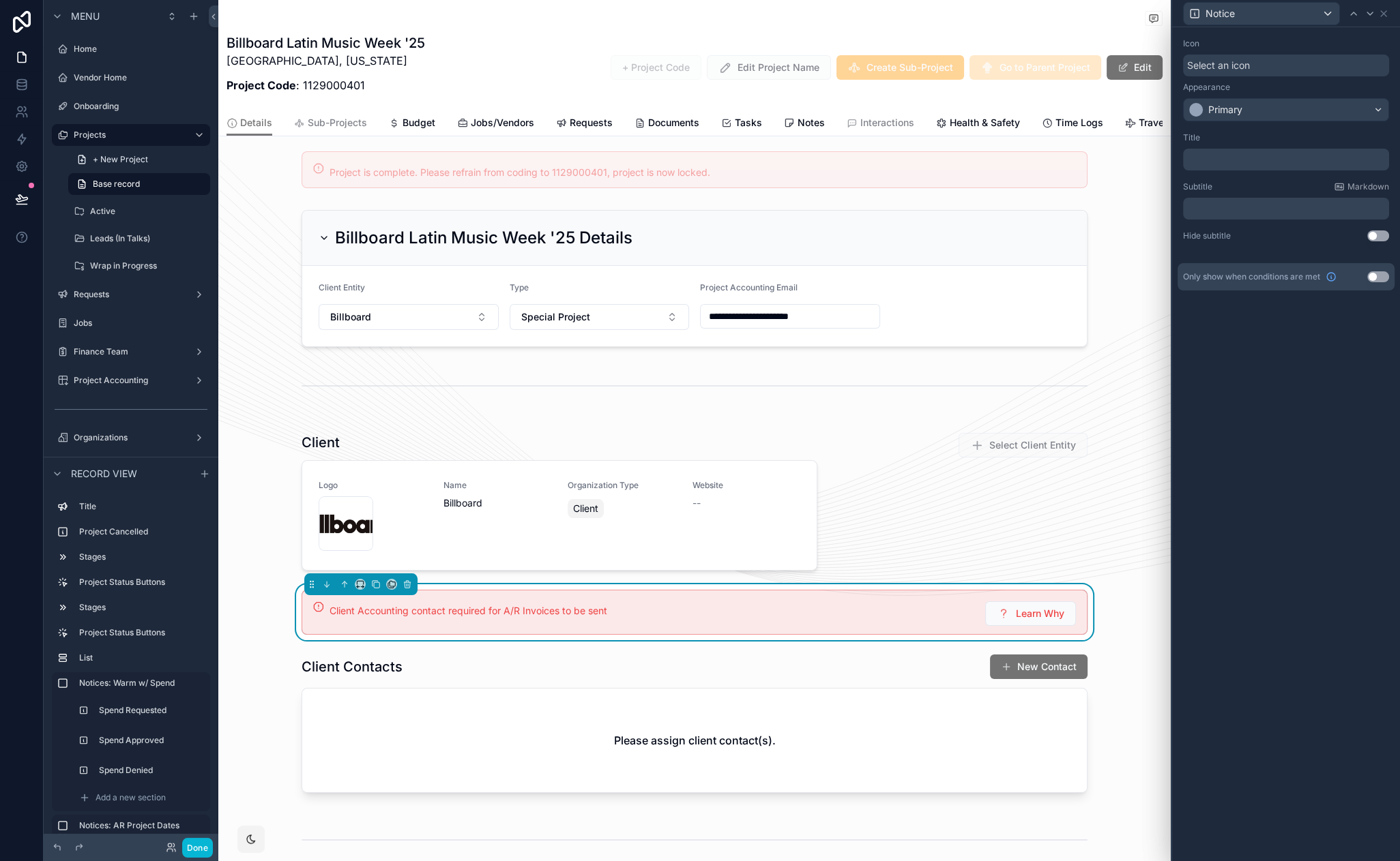
click at [1236, 207] on p "﻿" at bounding box center [1287, 208] width 198 height 13
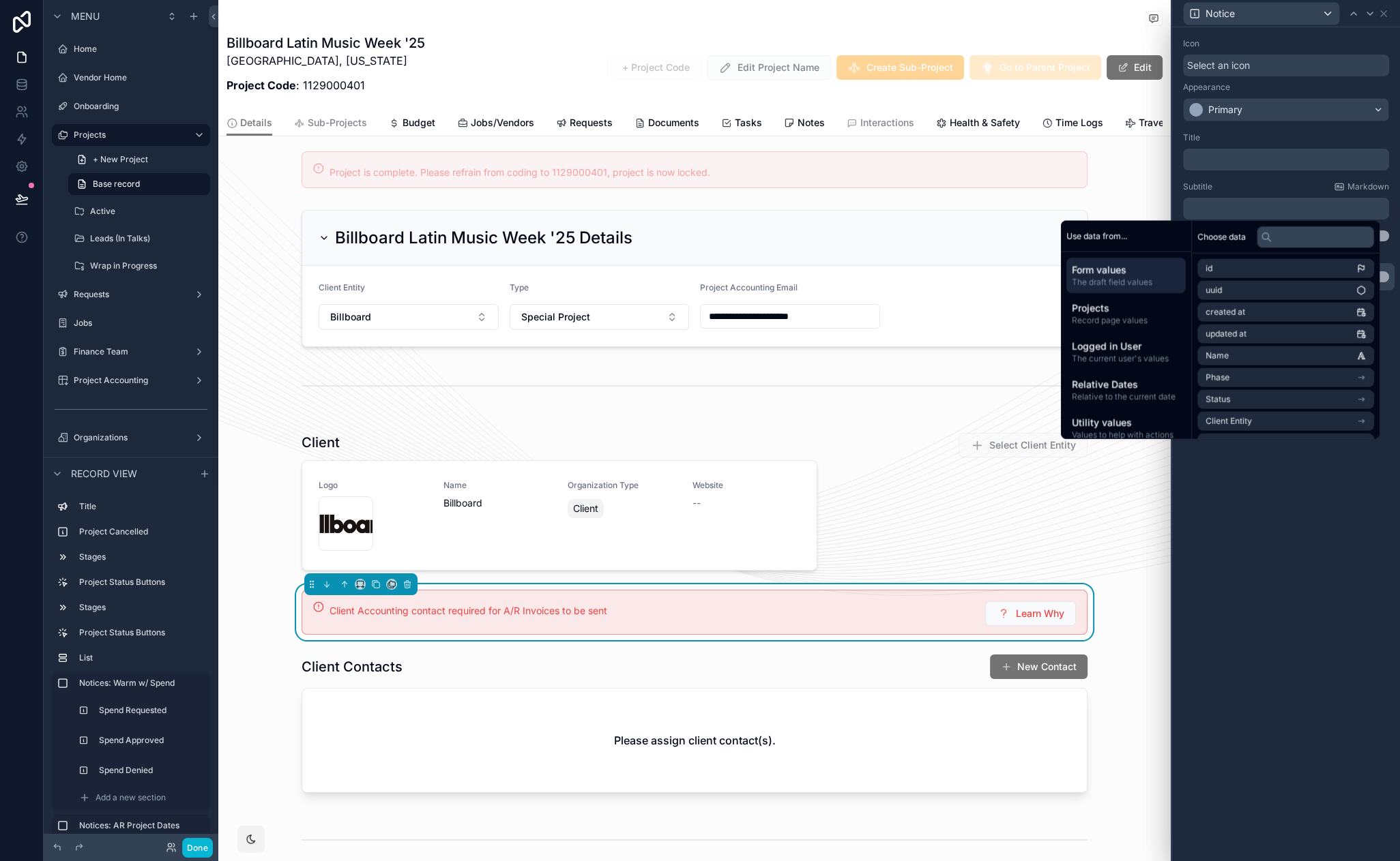
scroll to position [0, 0]
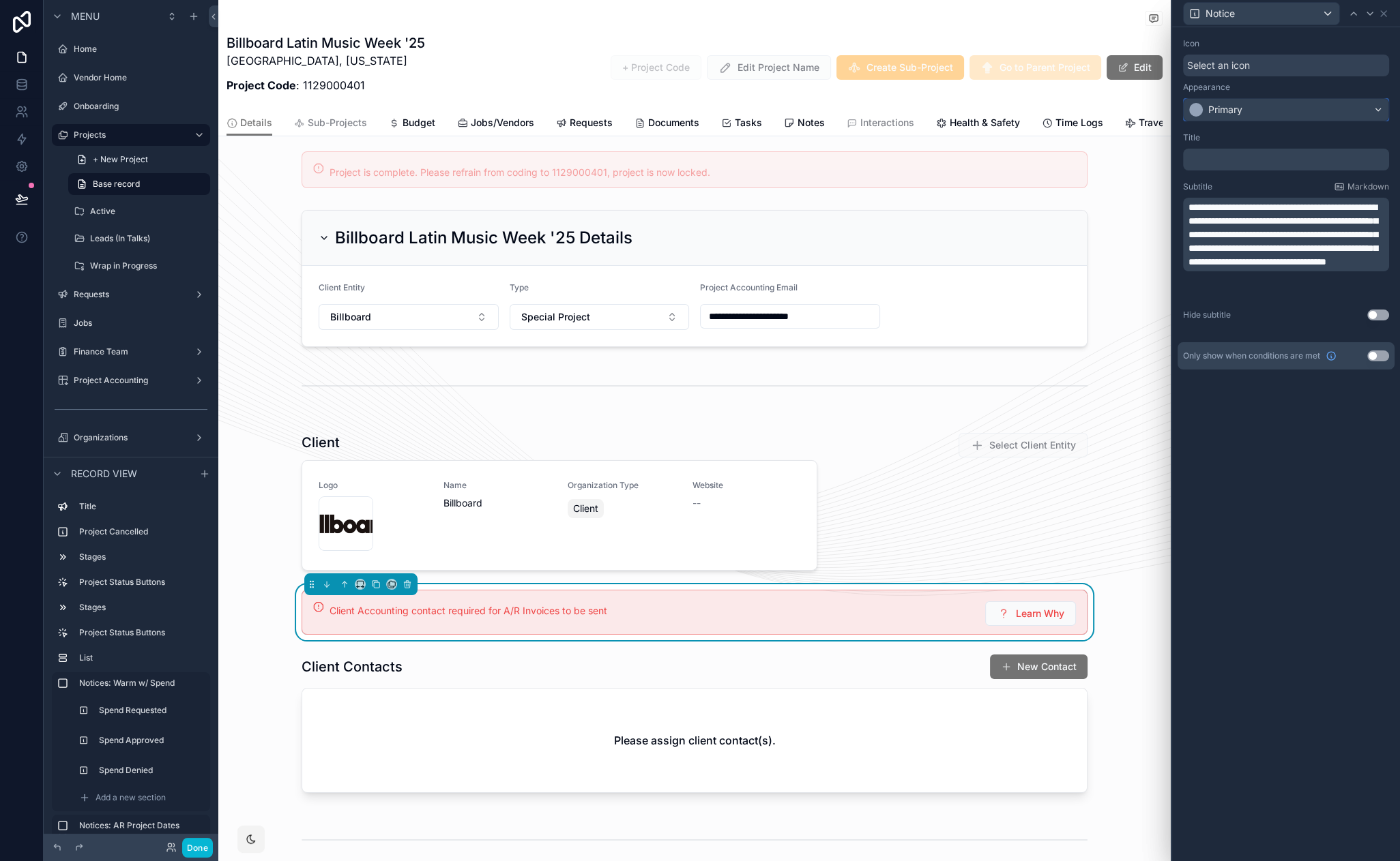
click at [1266, 99] on div "Primary" at bounding box center [1286, 109] width 204 height 22
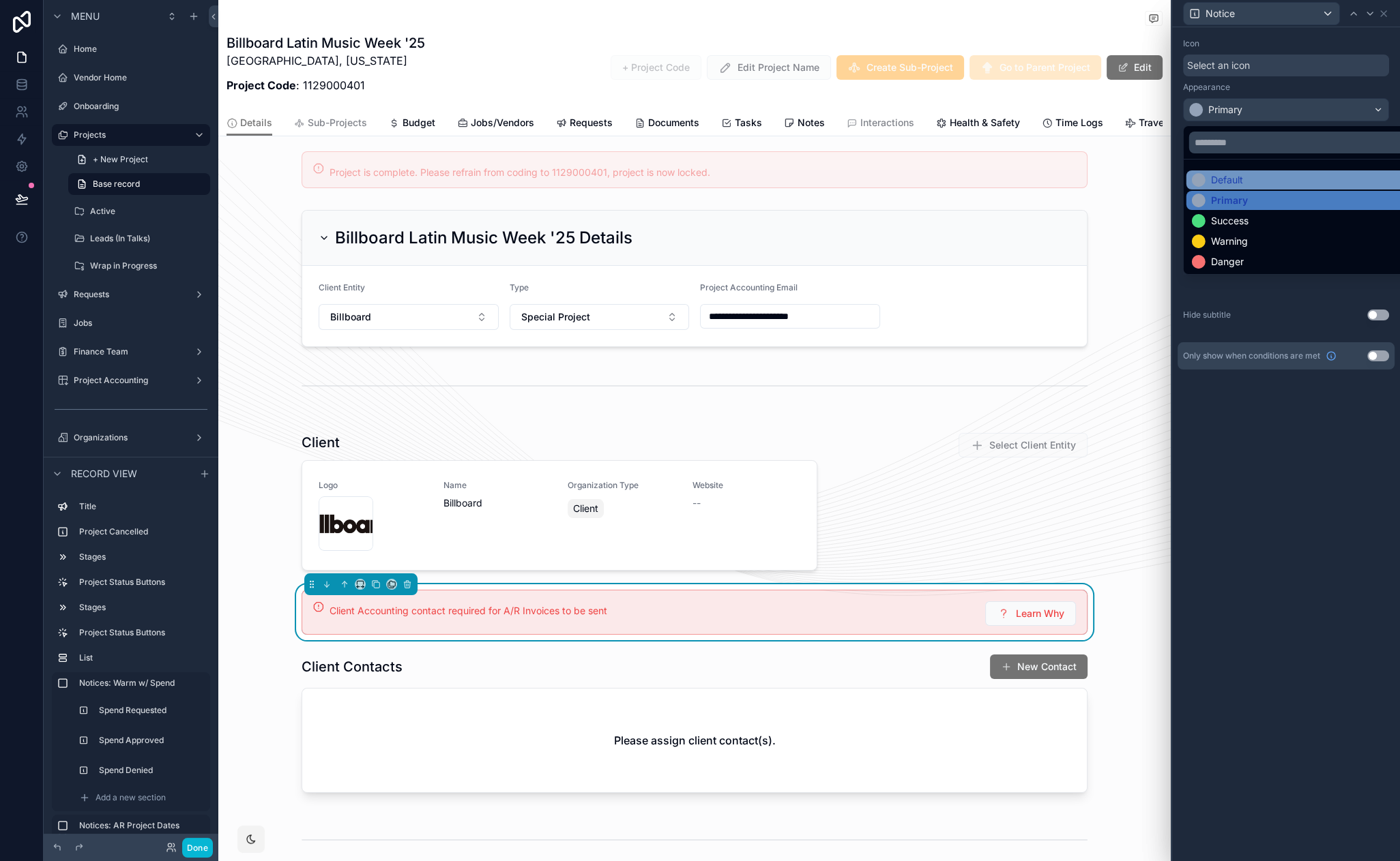
click at [1265, 182] on div "Default" at bounding box center [1301, 179] width 220 height 13
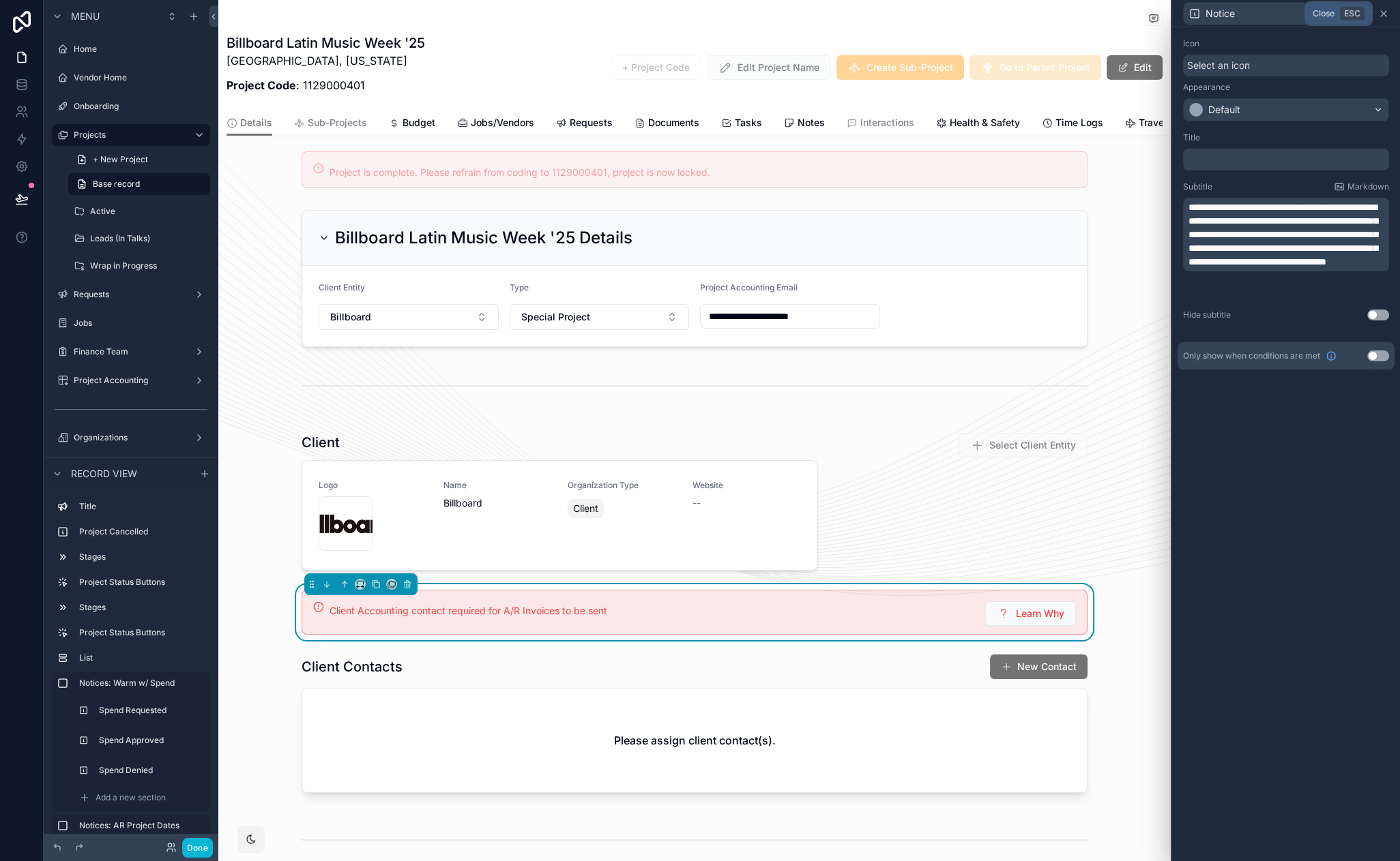
click at [1385, 15] on icon at bounding box center [1384, 13] width 5 height 5
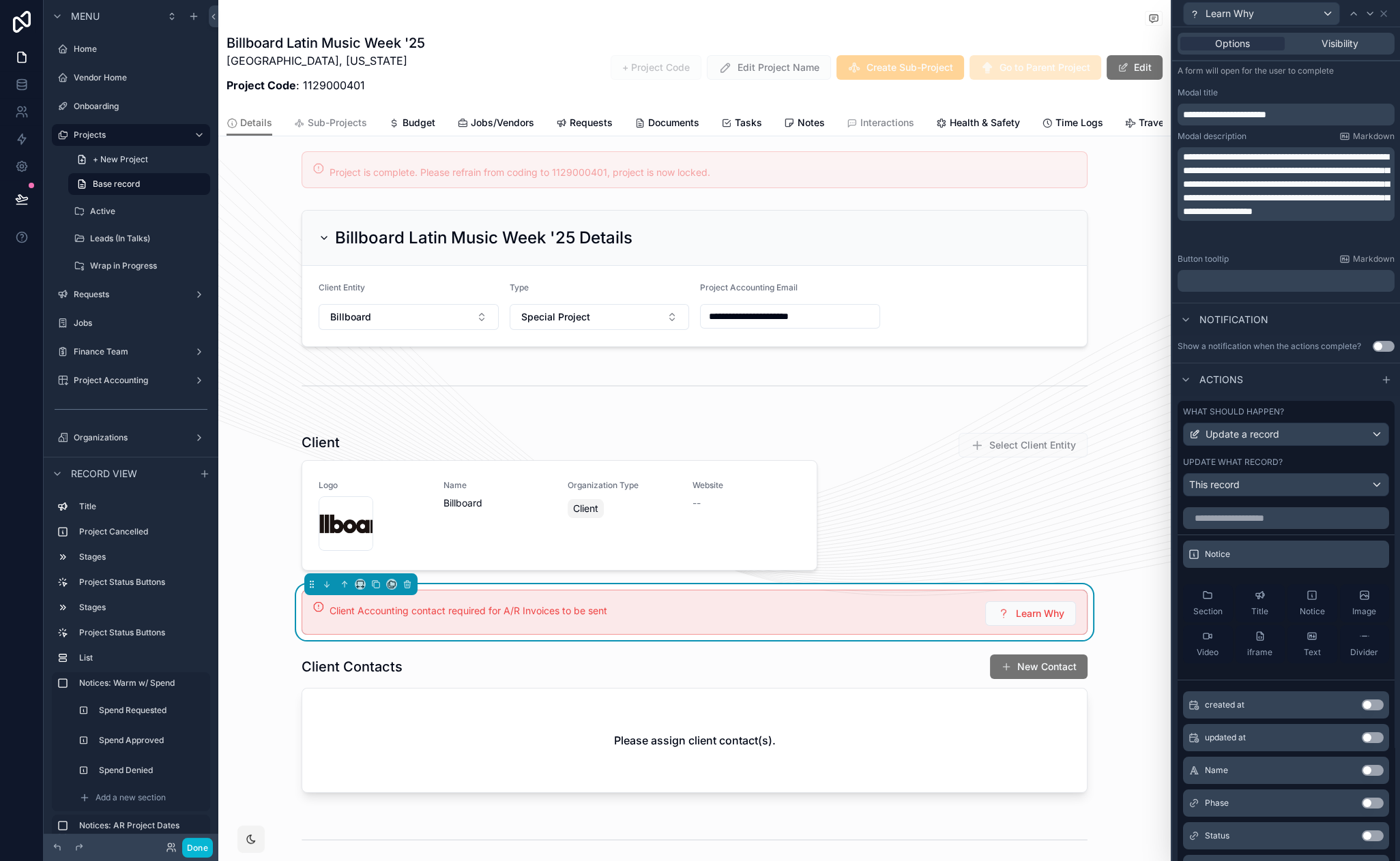
scroll to position [41, 0]
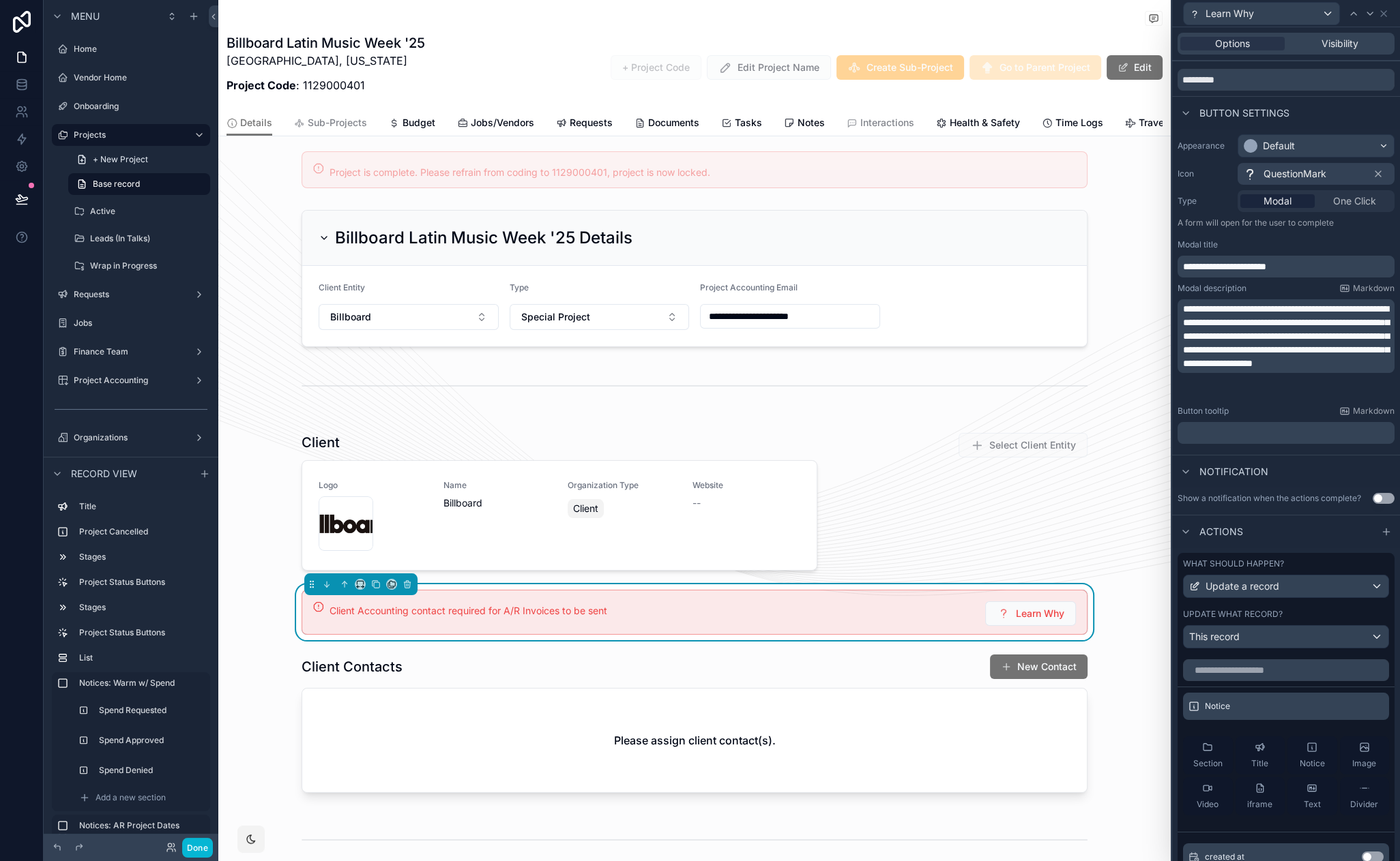
click at [1269, 355] on p "**********" at bounding box center [1287, 336] width 209 height 68
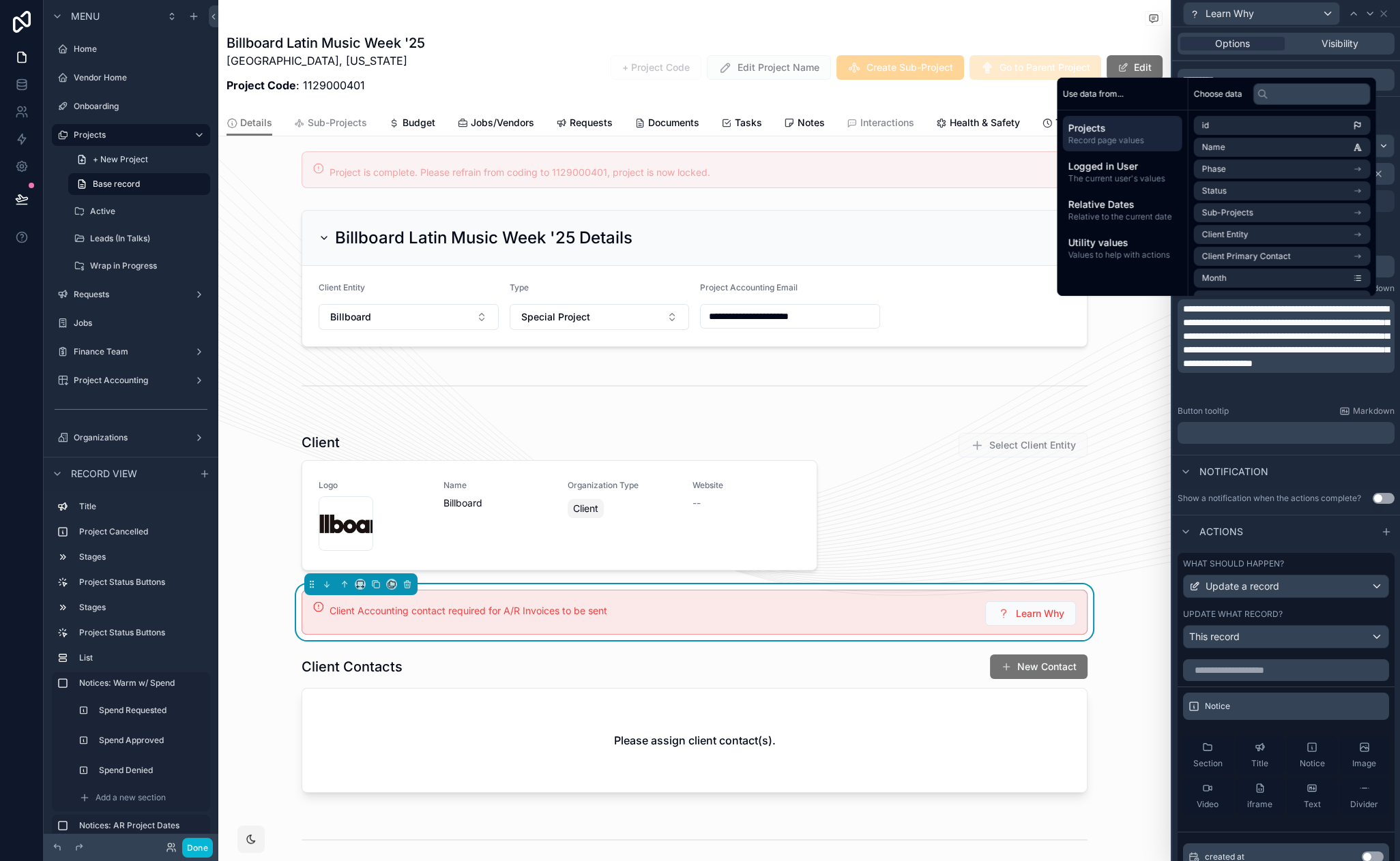
scroll to position [42, 0]
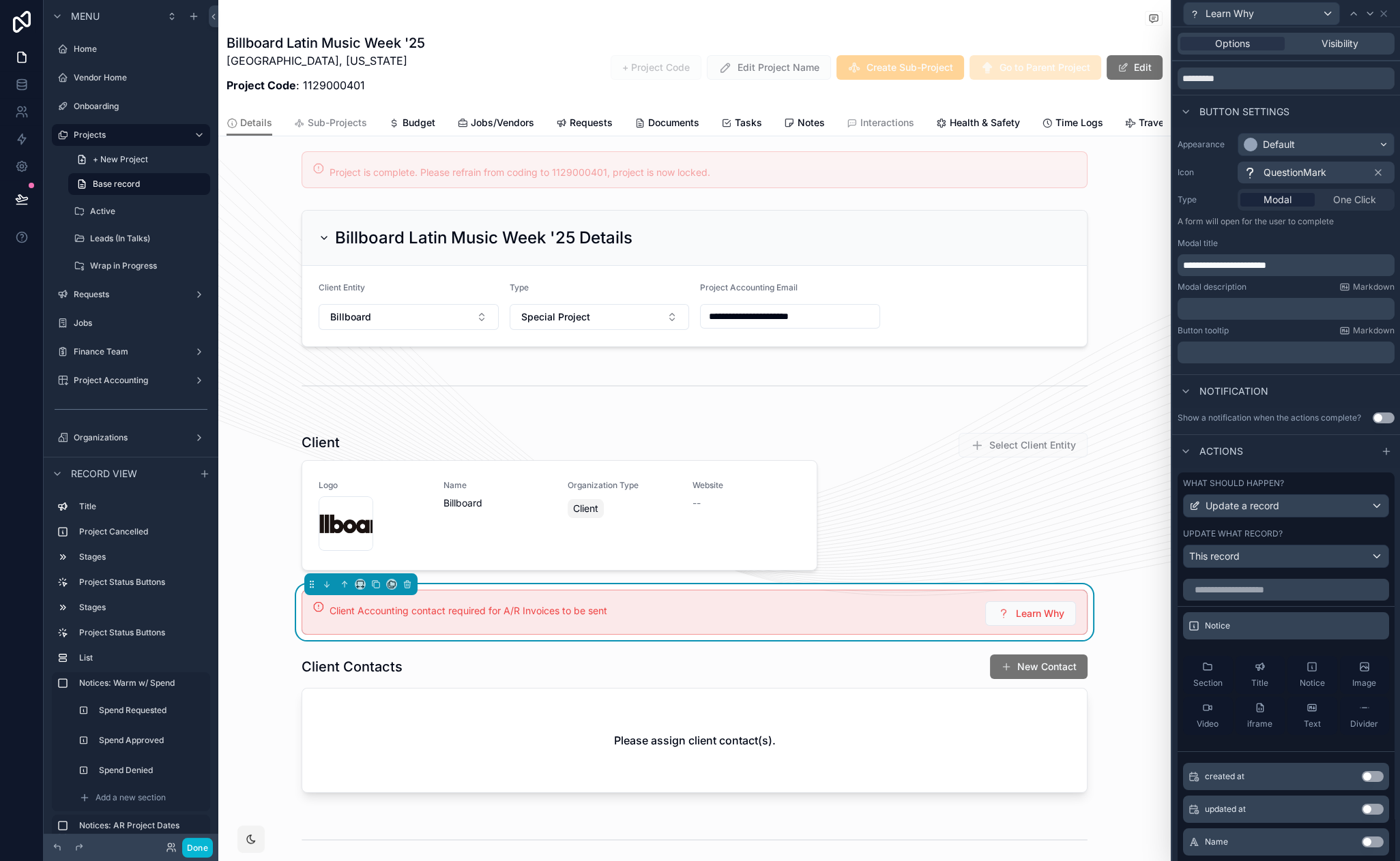
click at [1138, 624] on div "Client Logo Billboard-Logo .jpg Name Billboard Organization Type Client Website…" at bounding box center [695, 613] width 953 height 387
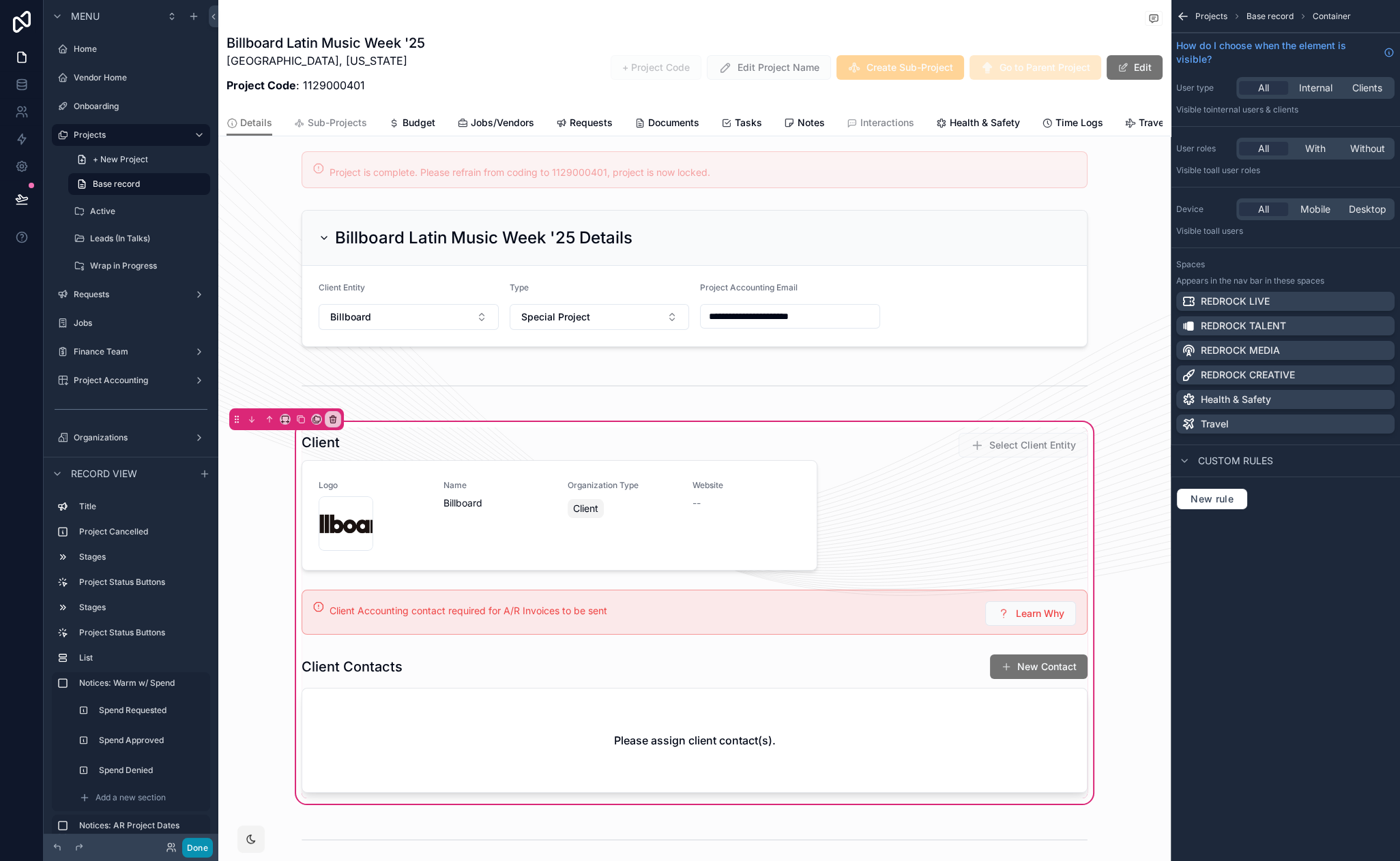
click at [194, 846] on button "Done" at bounding box center [197, 848] width 30 height 20
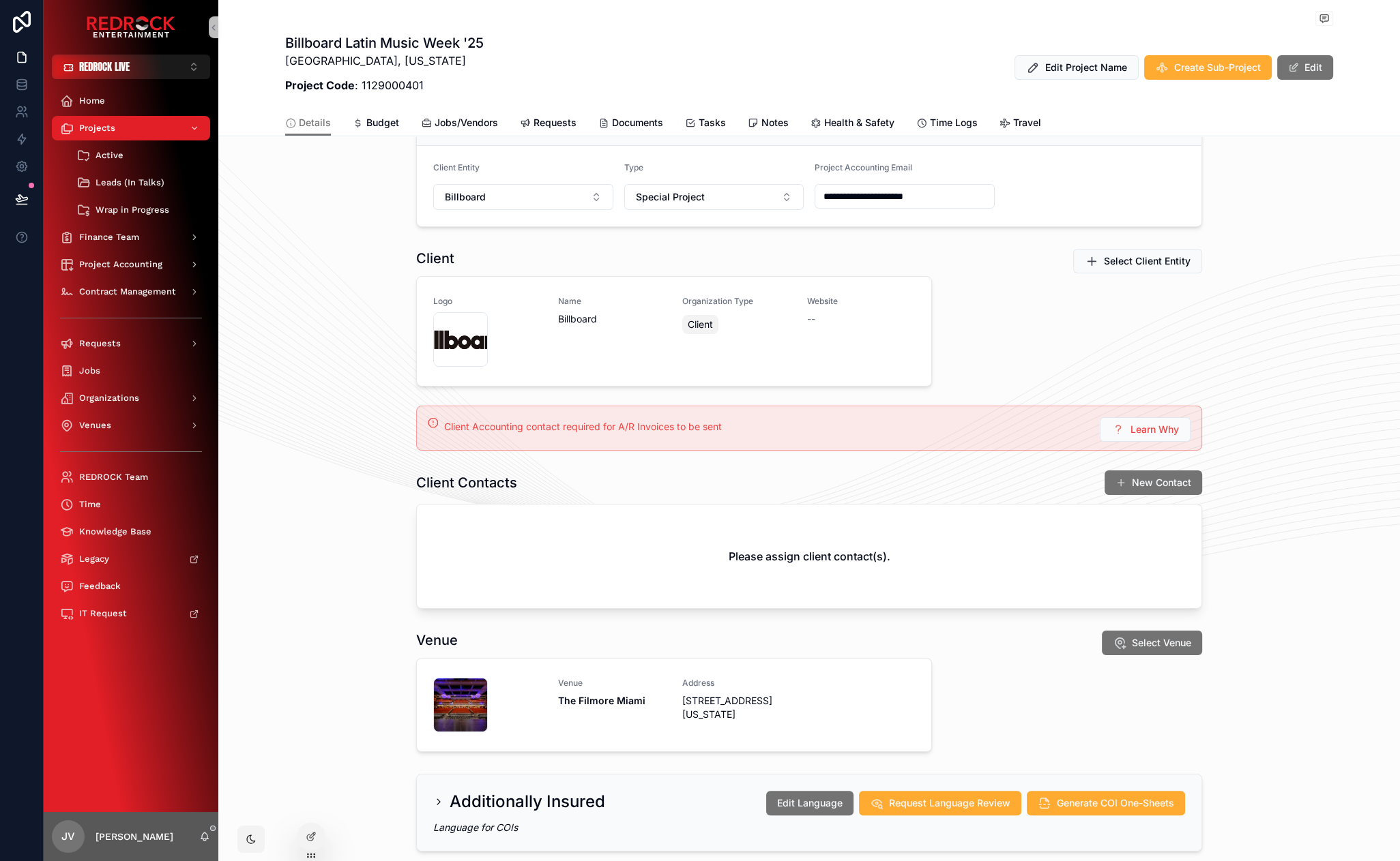
scroll to position [288, 0]
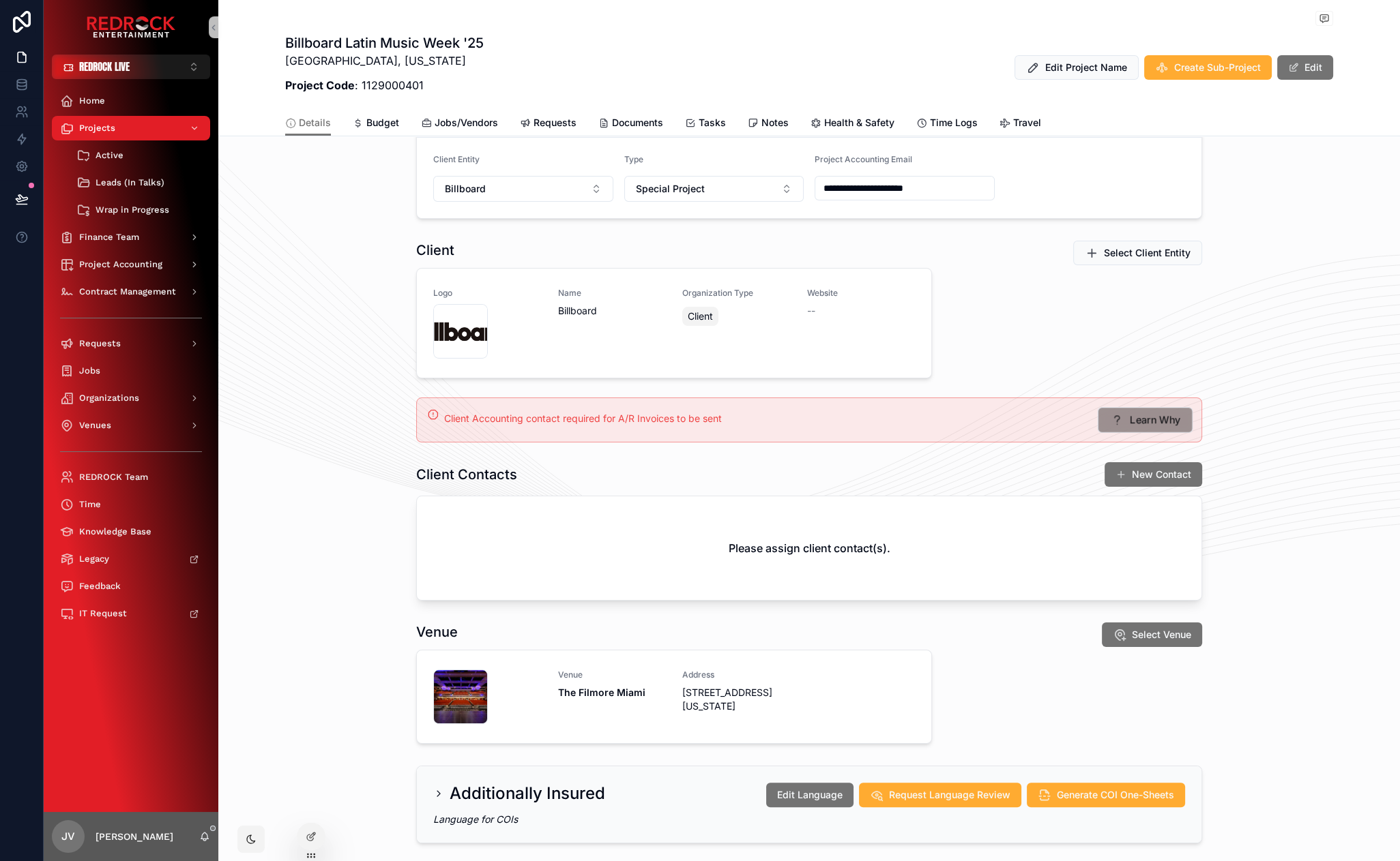
click at [1153, 421] on span "Learn Why" at bounding box center [1155, 420] width 51 height 14
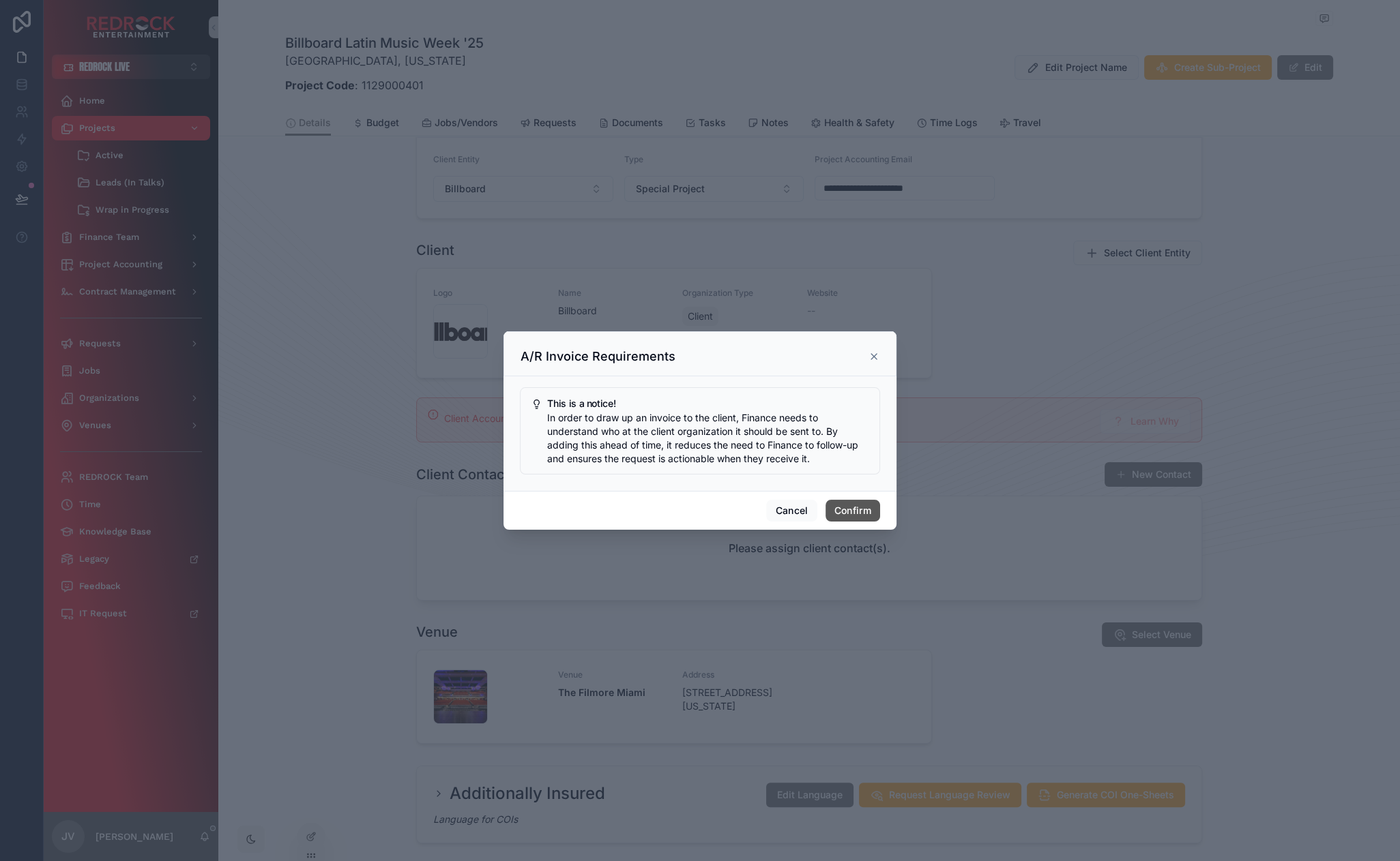
click at [832, 519] on button "Confirm" at bounding box center [852, 511] width 55 height 22
click at [855, 510] on button "Confirm" at bounding box center [852, 511] width 55 height 22
click at [777, 507] on button "Cancel" at bounding box center [791, 511] width 50 height 22
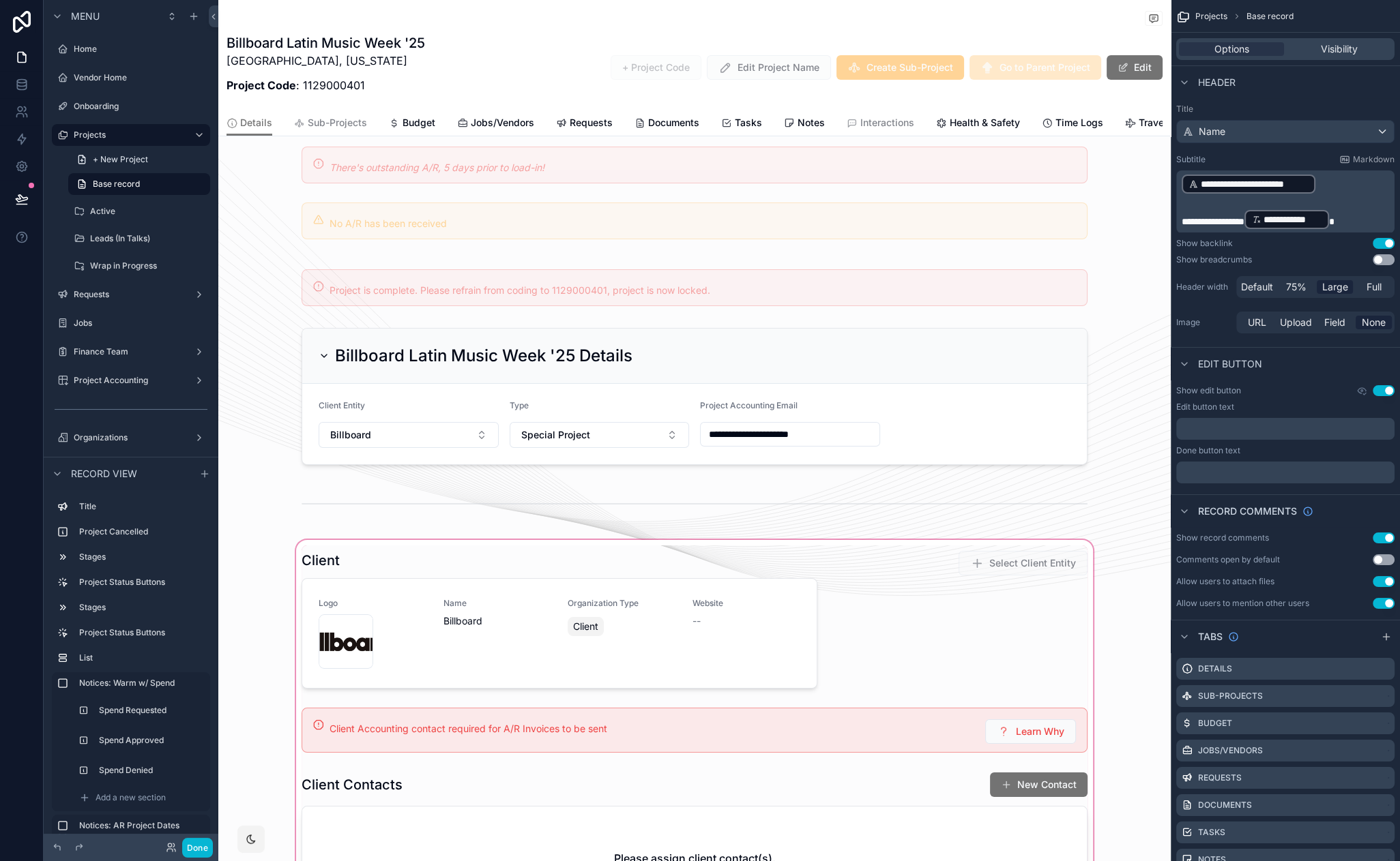
scroll to position [937, 0]
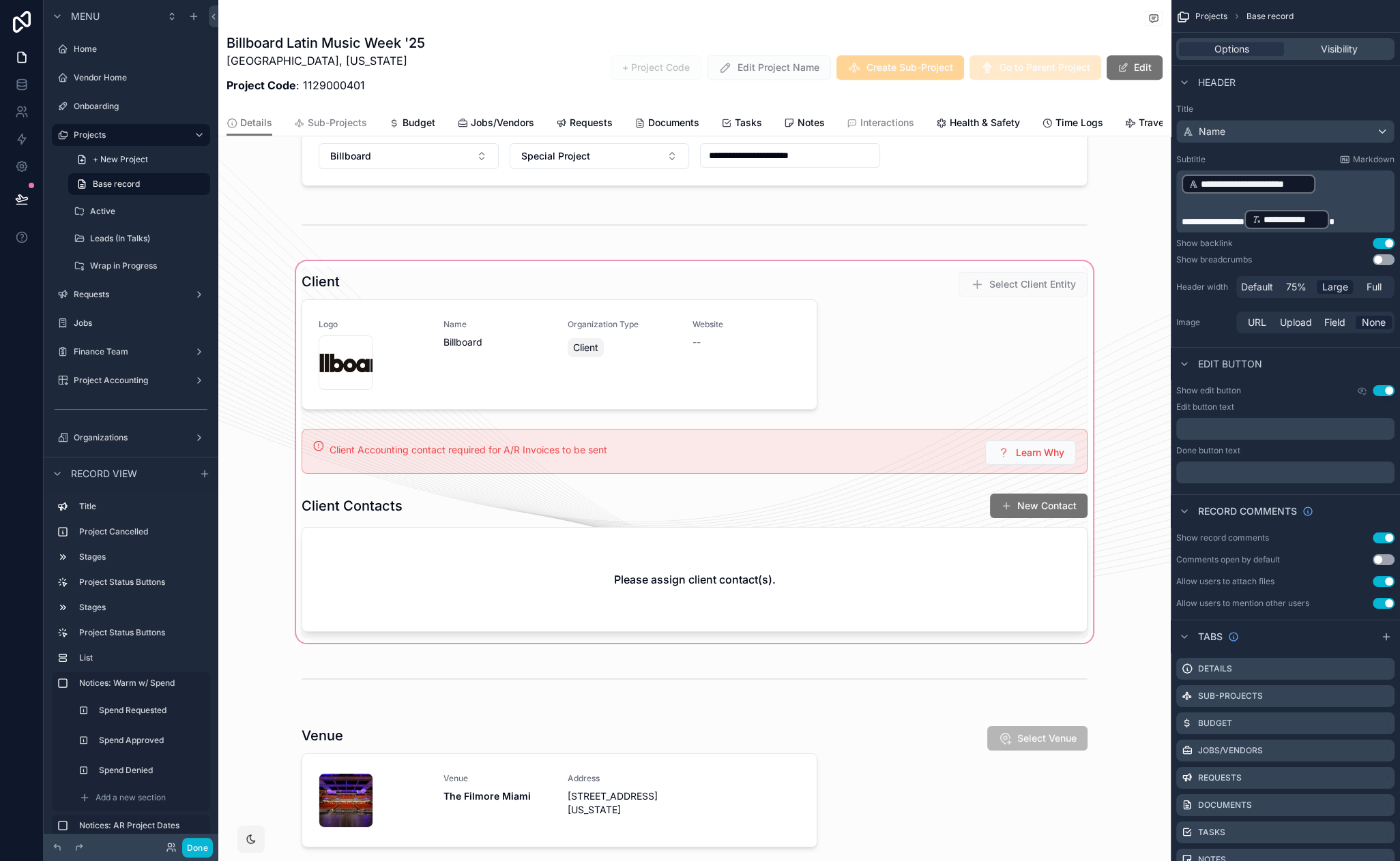
click at [938, 461] on div "scrollable content" at bounding box center [695, 452] width 953 height 387
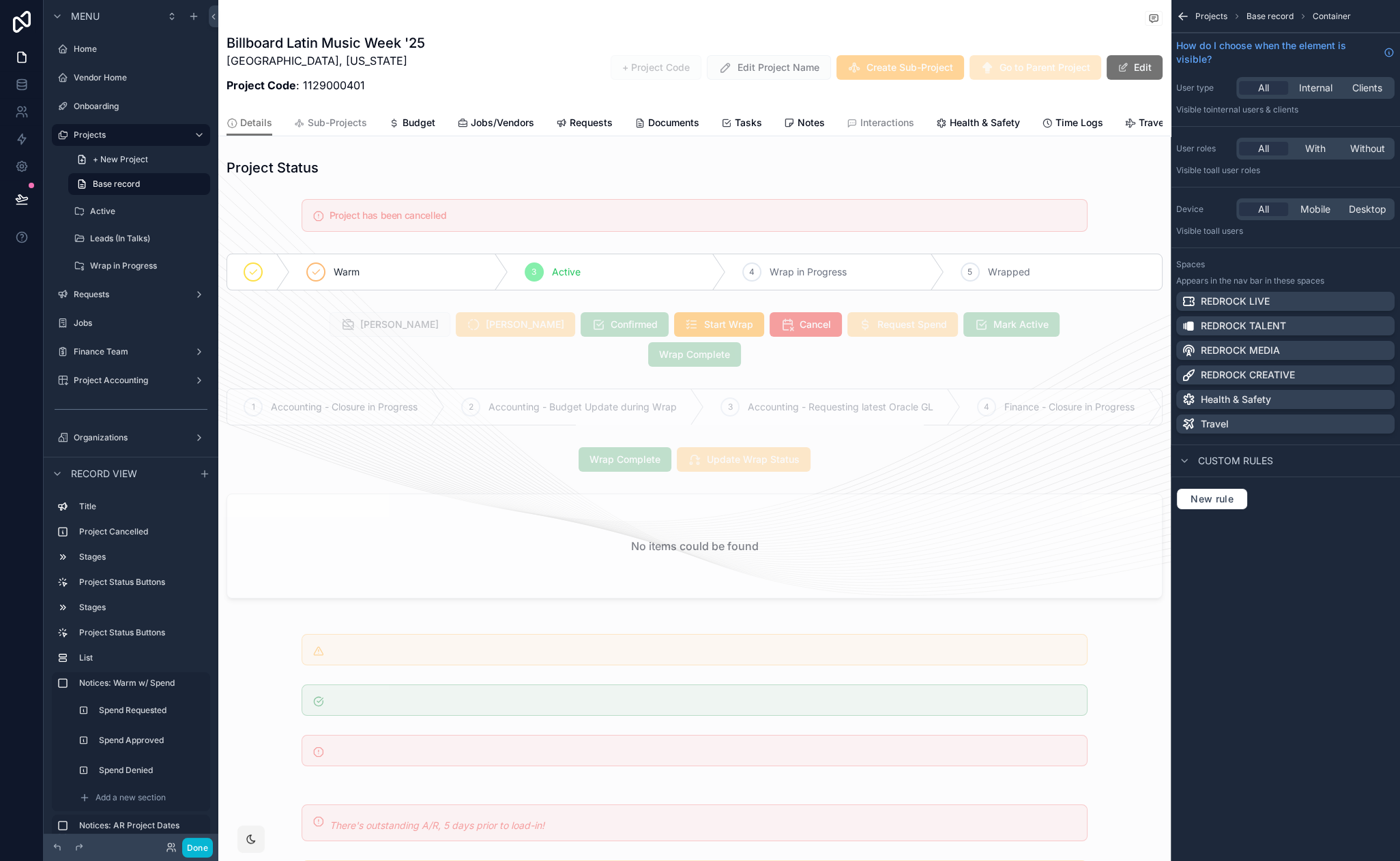
scroll to position [937, 0]
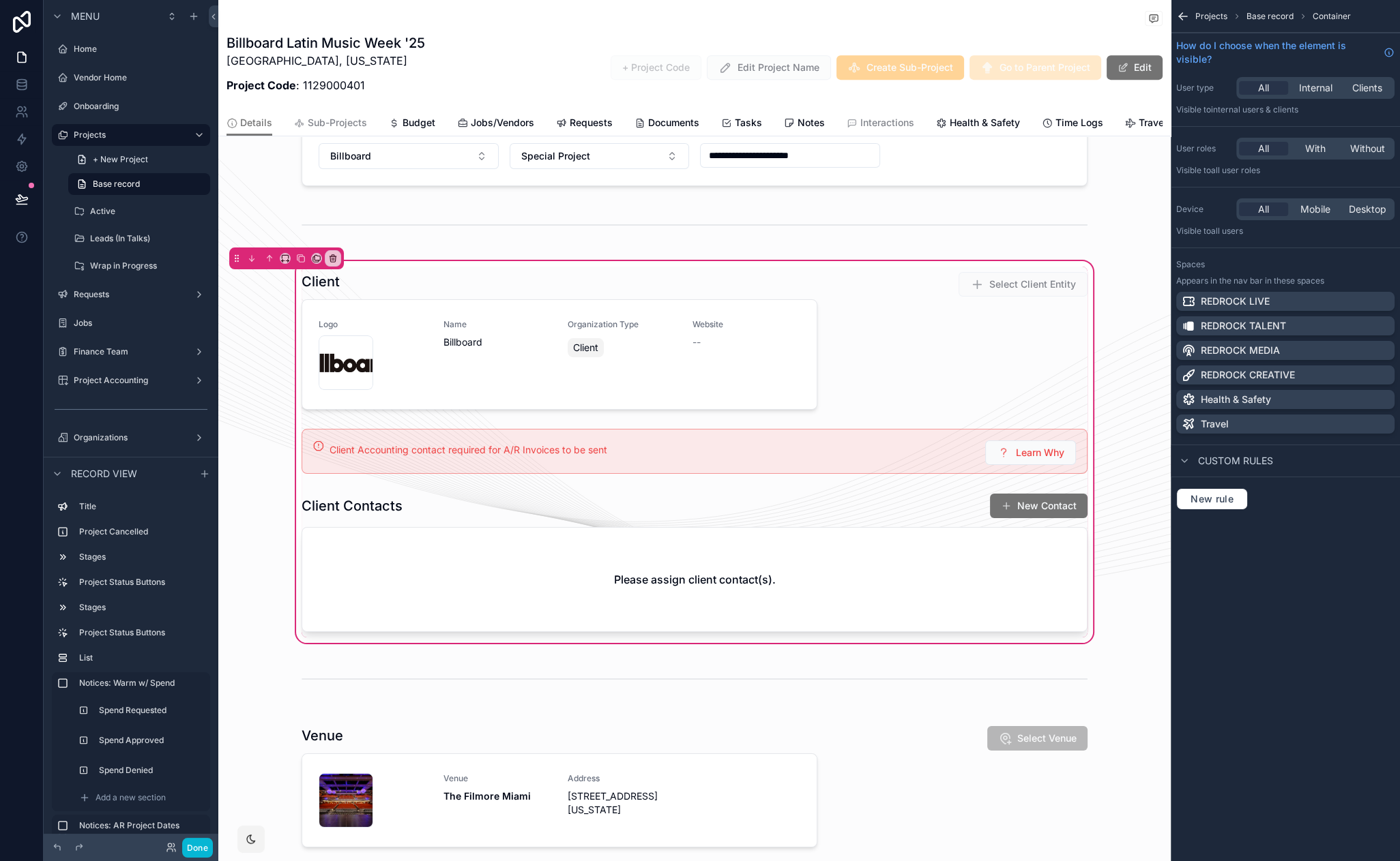
click at [946, 444] on div "scrollable content" at bounding box center [694, 452] width 802 height 56
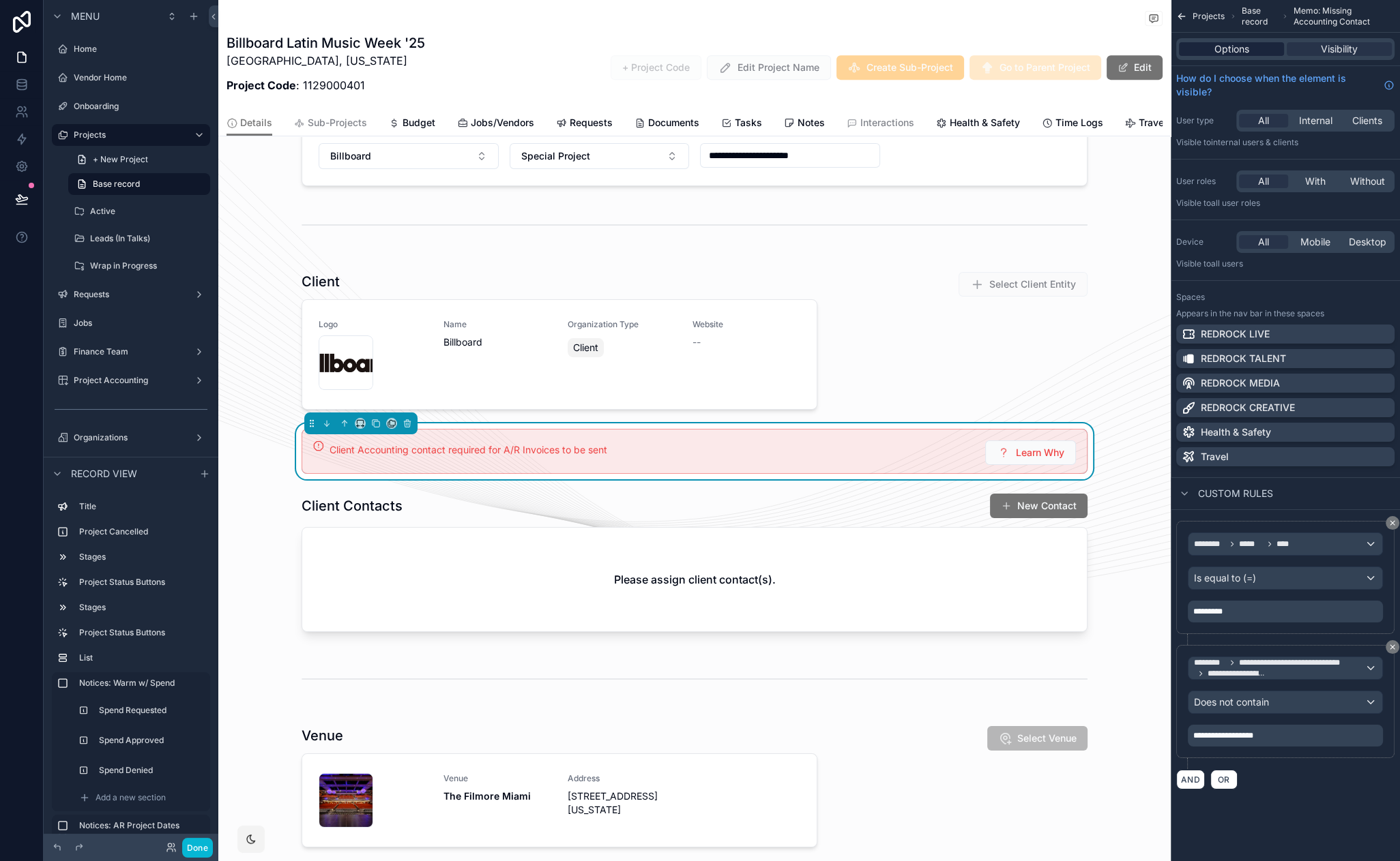
click at [1260, 47] on div "Options" at bounding box center [1231, 48] width 105 height 13
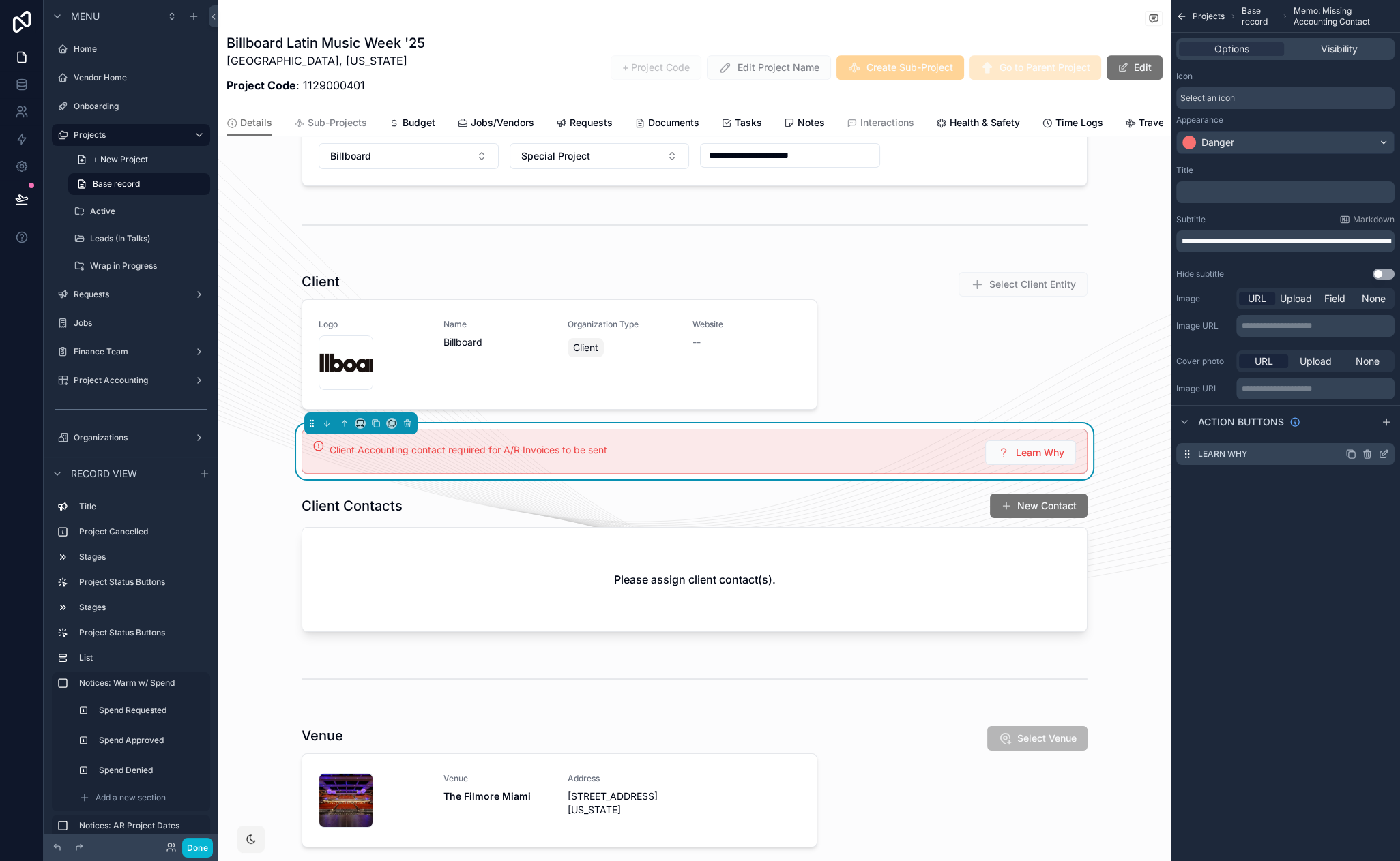
click at [1383, 452] on icon "scrollable content" at bounding box center [1384, 454] width 11 height 11
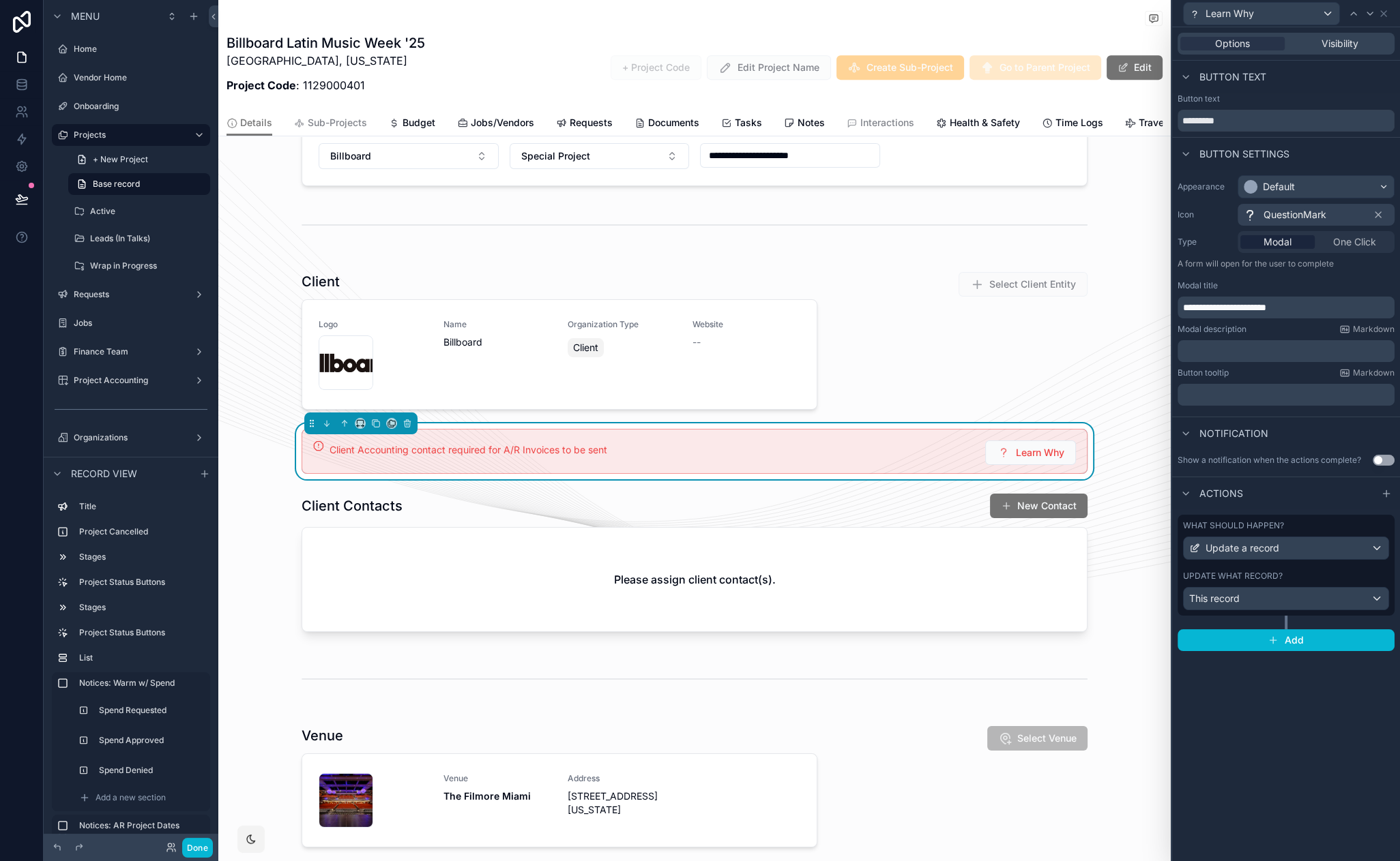
click at [1278, 526] on label "What should happen?" at bounding box center [1233, 526] width 101 height 11
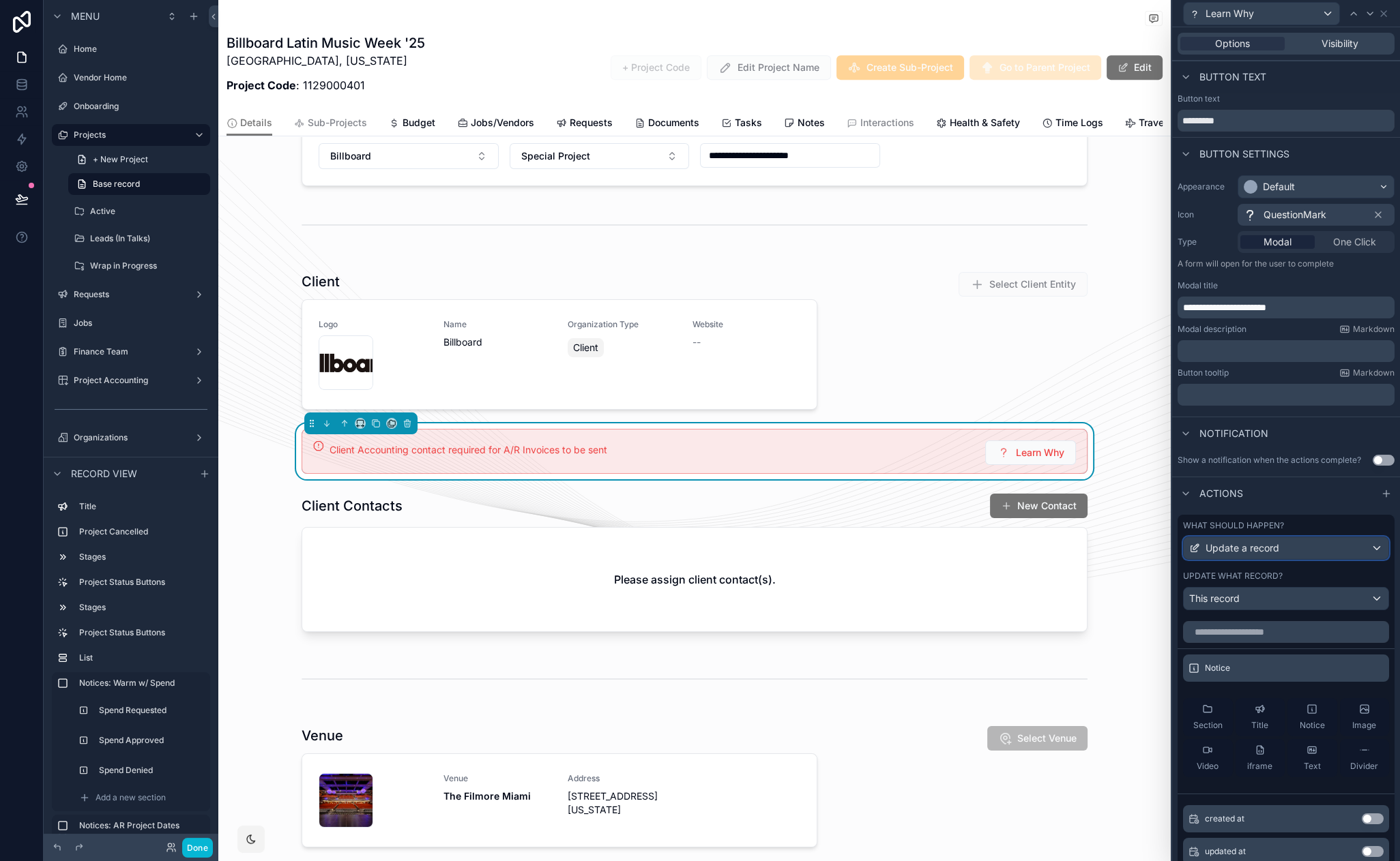
click at [1291, 547] on div "Update a record" at bounding box center [1286, 548] width 204 height 22
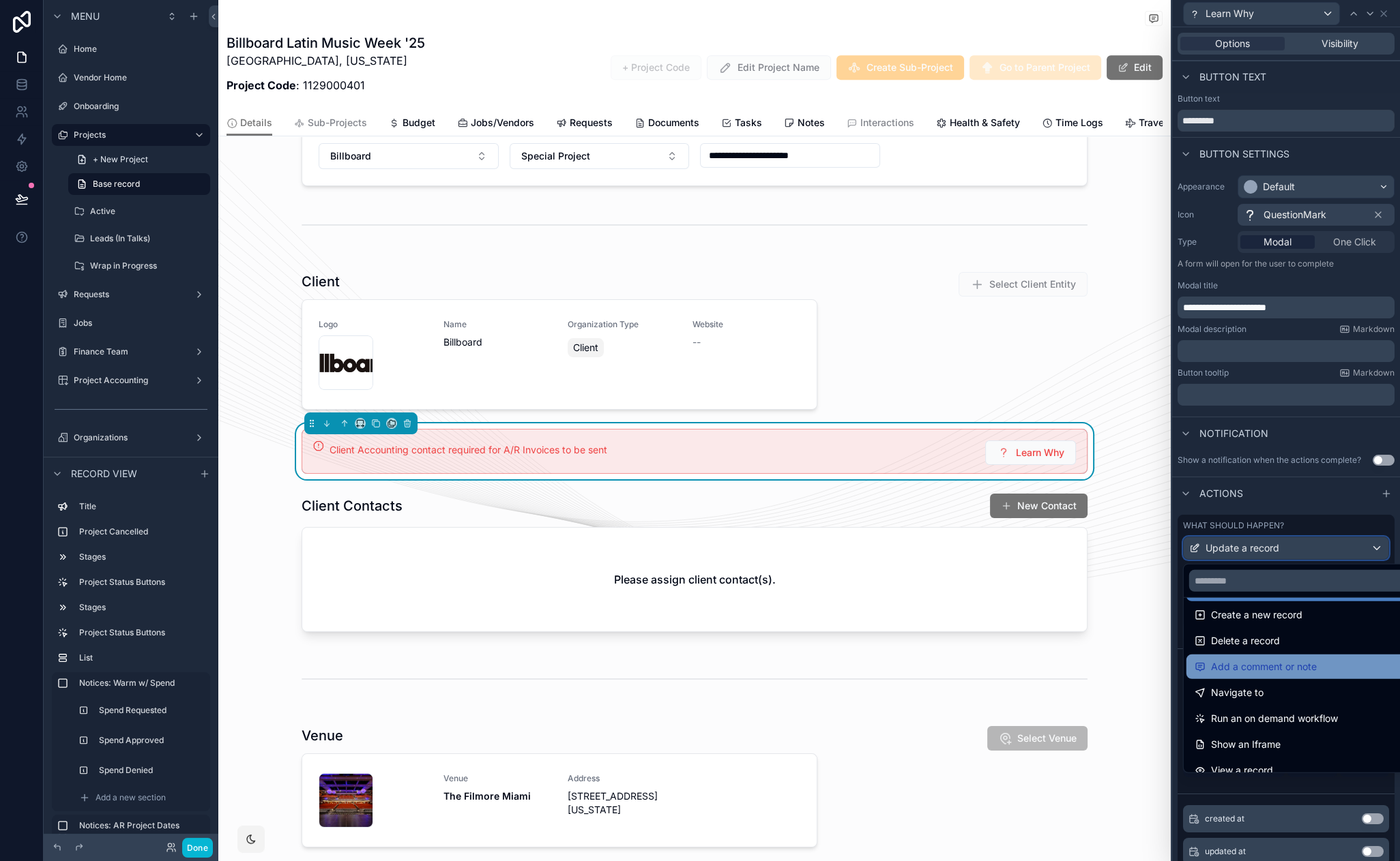
scroll to position [51, 0]
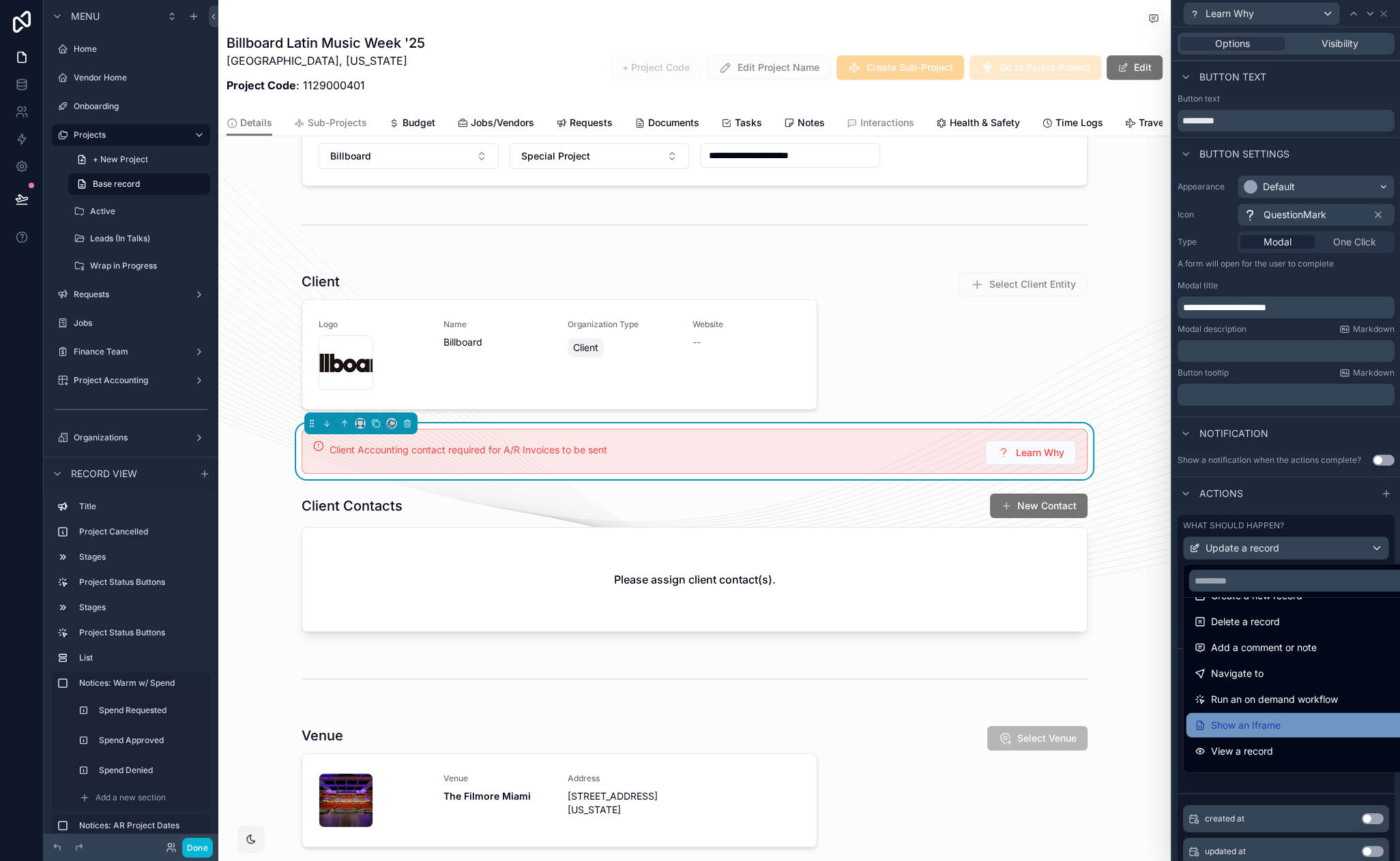
click at [1301, 722] on div "Show an Iframe" at bounding box center [1297, 726] width 205 height 16
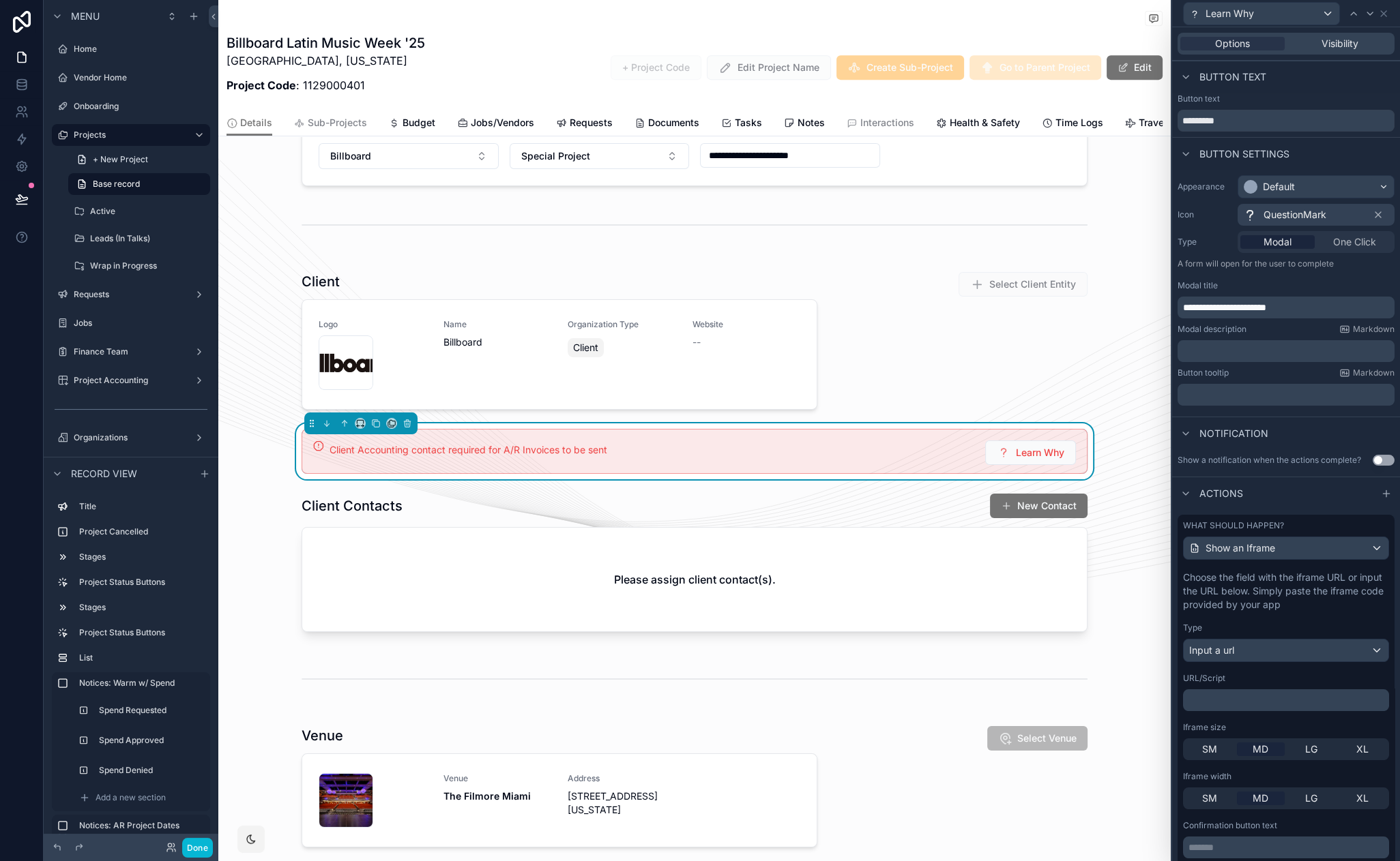
scroll to position [75, 0]
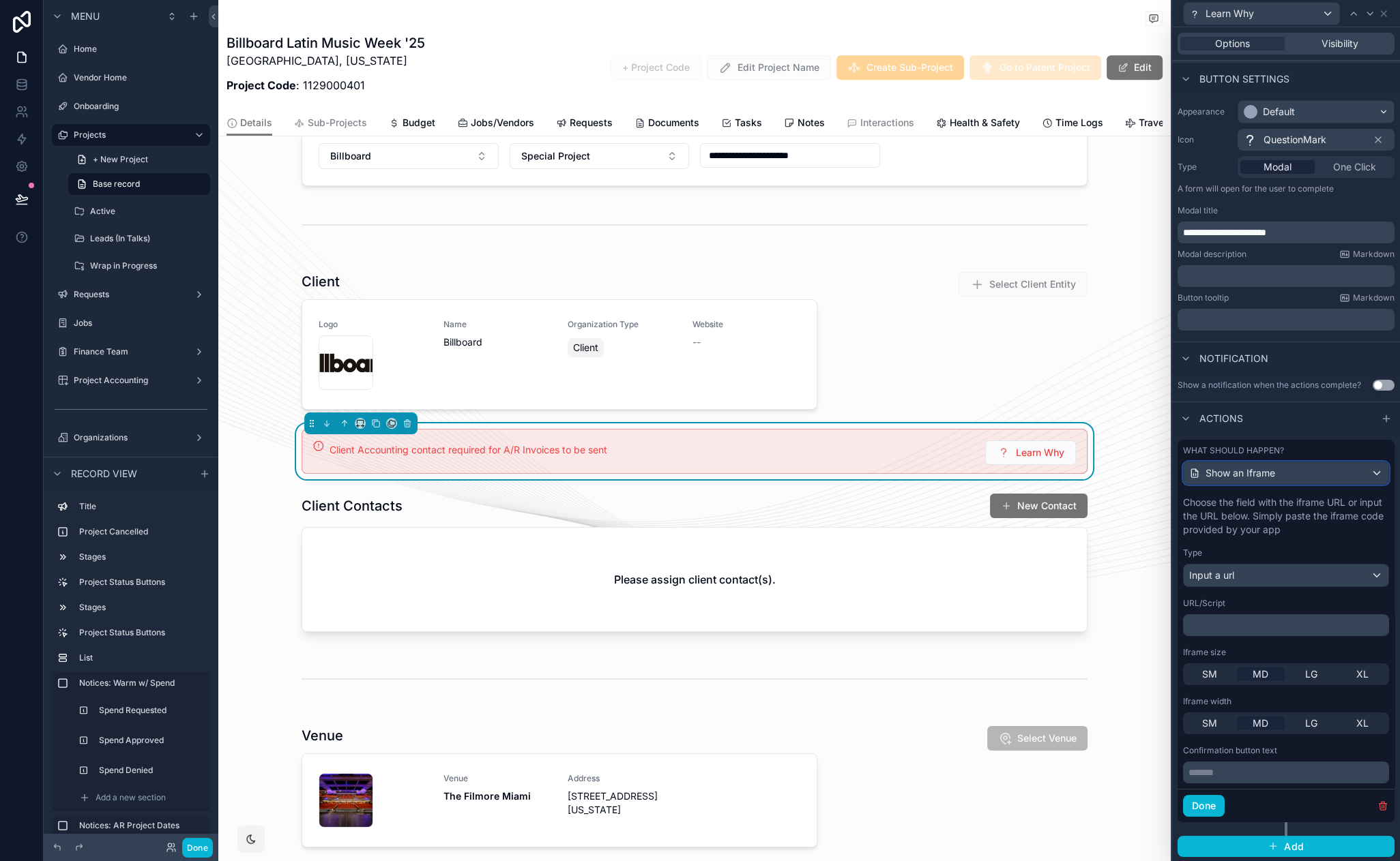
click at [1308, 476] on div "Show an Iframe" at bounding box center [1286, 473] width 204 height 22
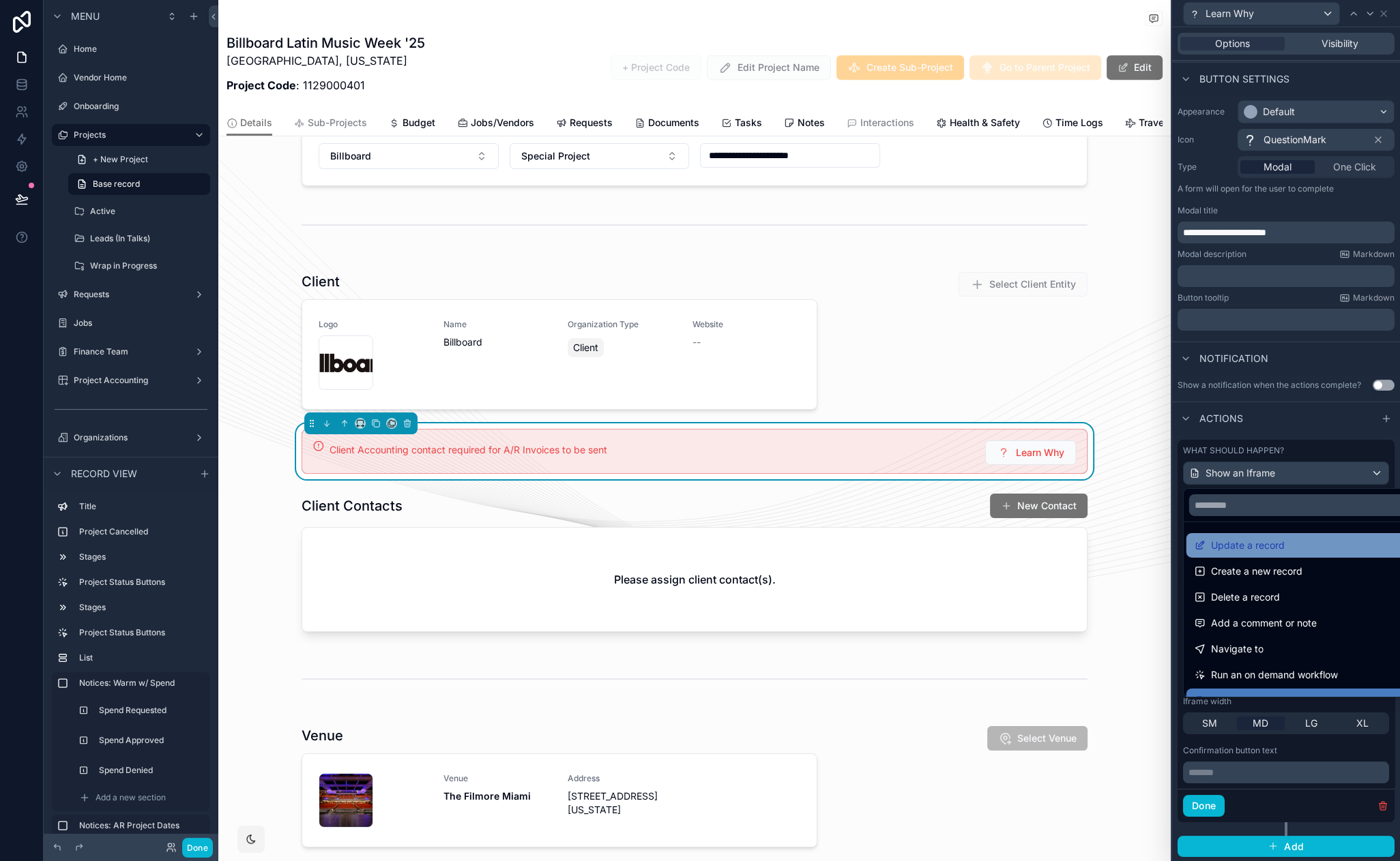
click at [1274, 543] on span "Update a record" at bounding box center [1248, 546] width 73 height 16
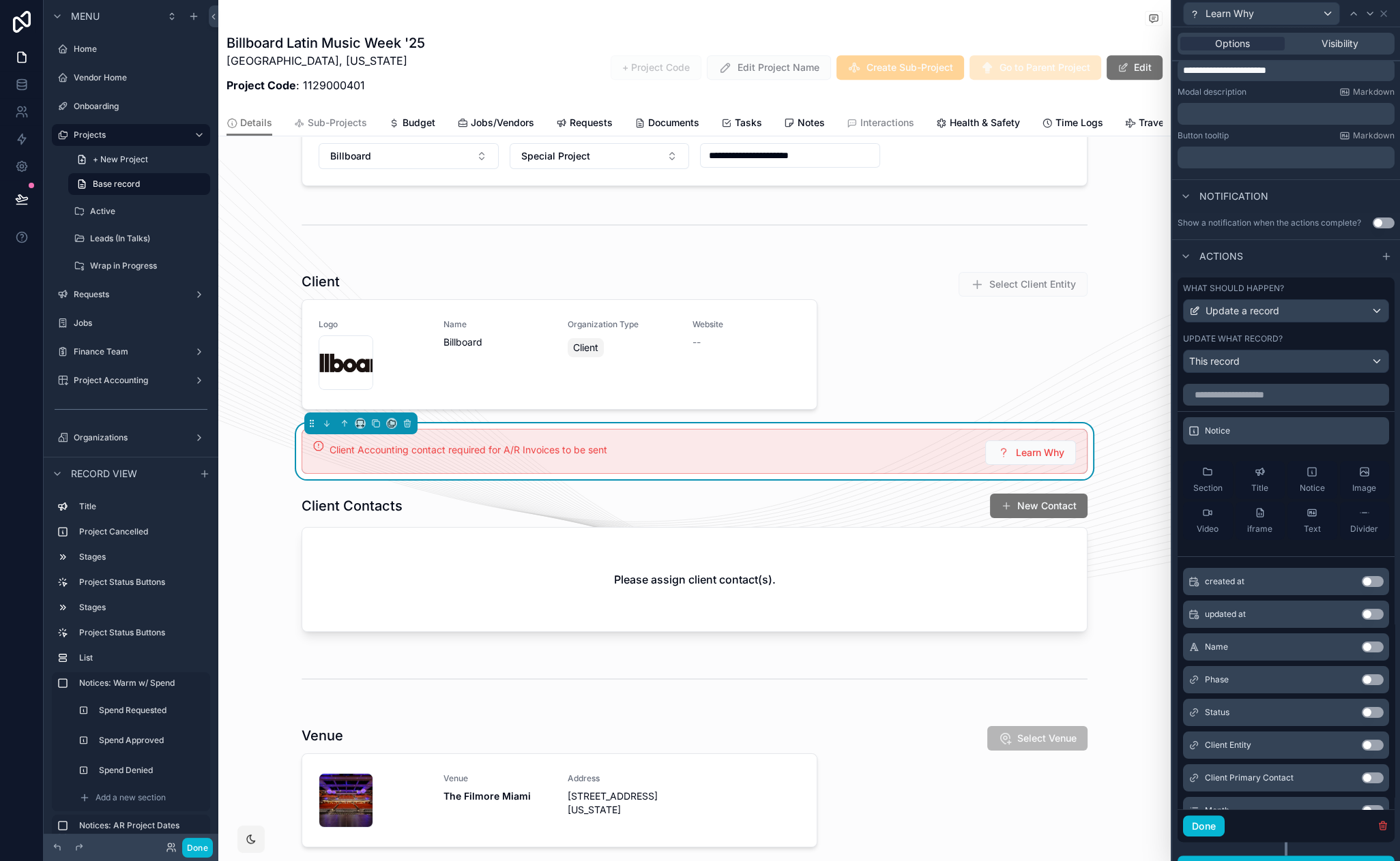
scroll to position [258, 0]
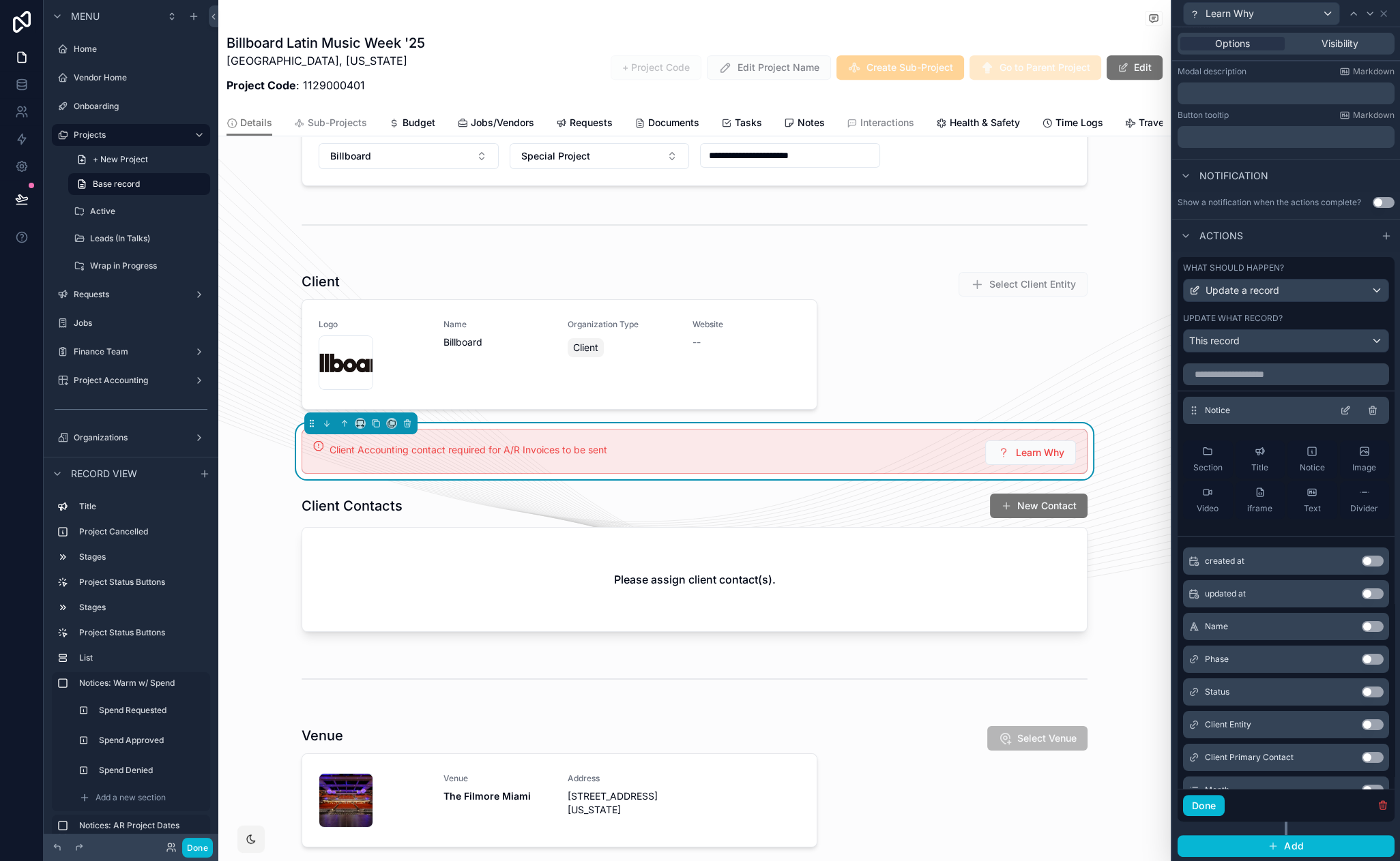
click at [1340, 410] on icon at bounding box center [1345, 410] width 11 height 11
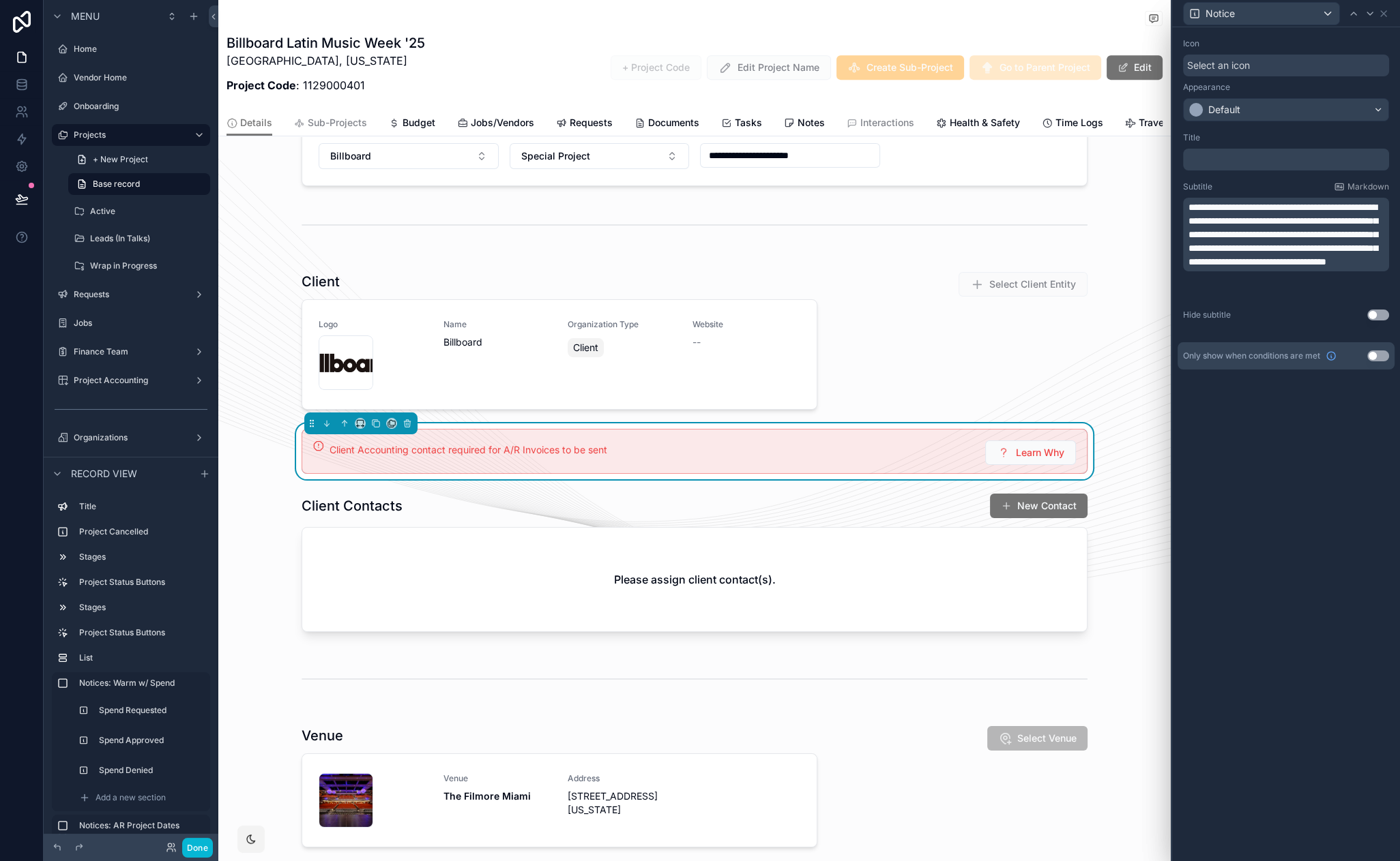
click at [1251, 162] on p "﻿" at bounding box center [1287, 159] width 198 height 13
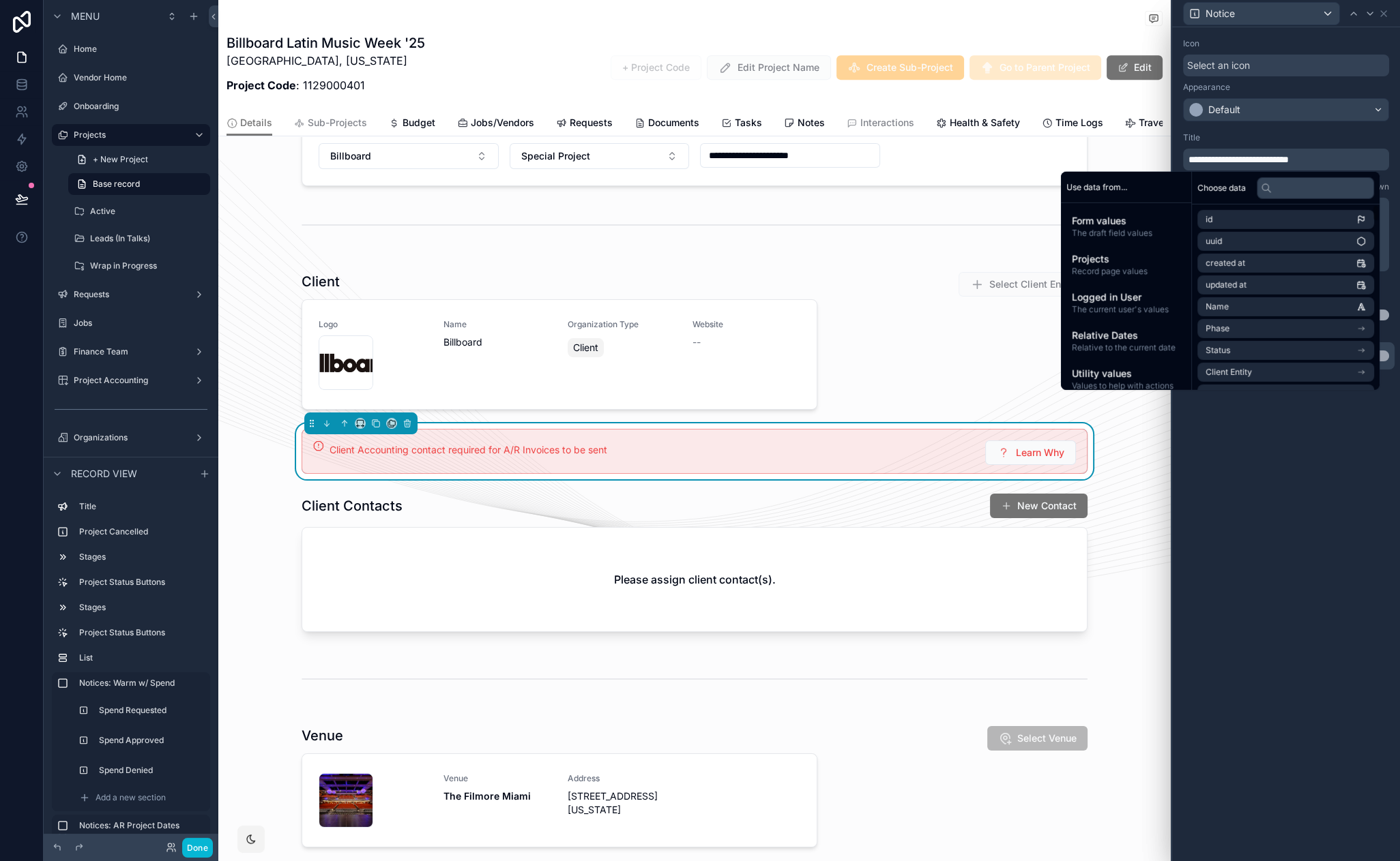
drag, startPoint x: 1279, startPoint y: 469, endPoint x: 1279, endPoint y: 456, distance: 13.0
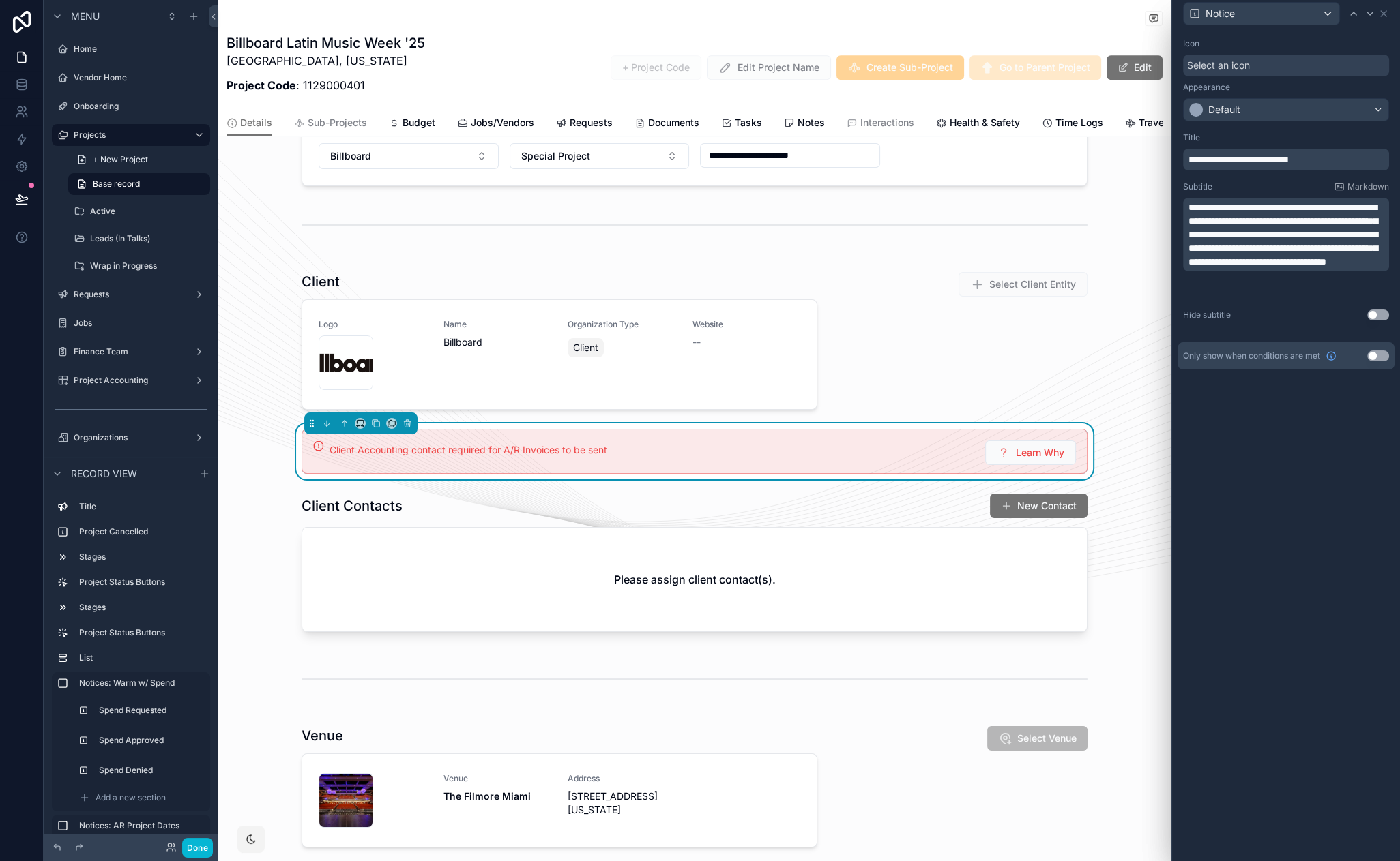
click at [1234, 269] on p "**********" at bounding box center [1287, 235] width 198 height 68
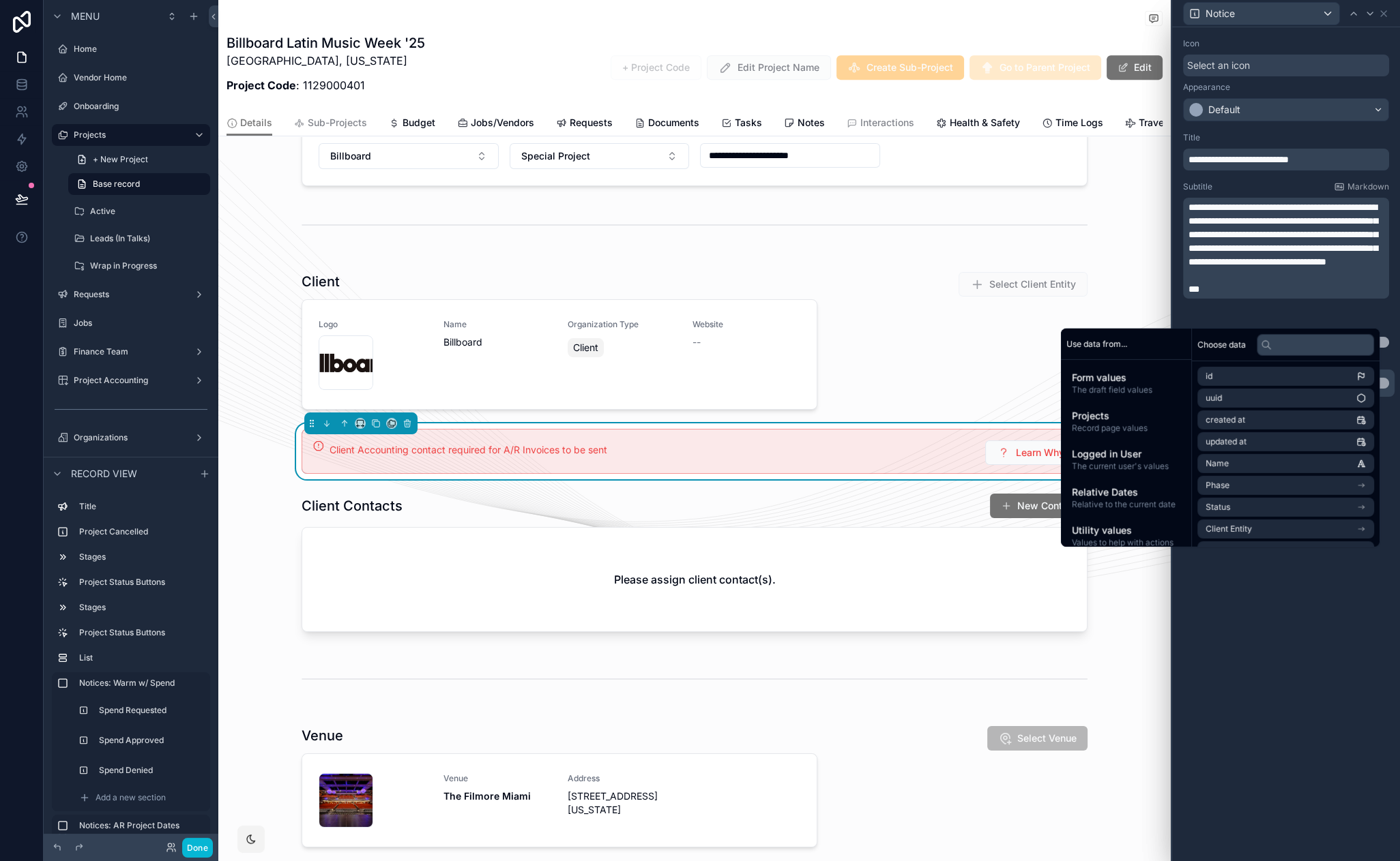
scroll to position [0, 0]
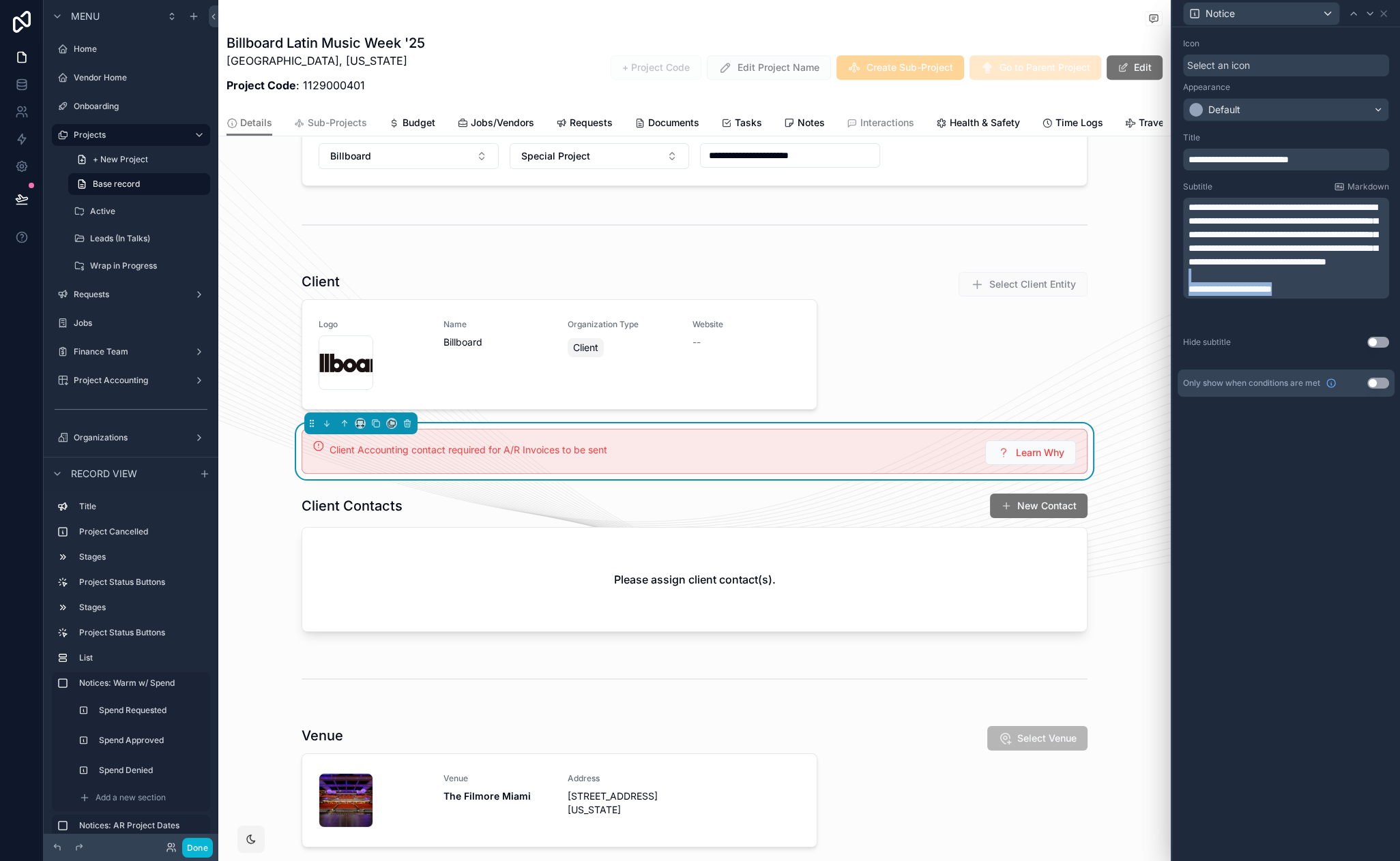
drag, startPoint x: 1316, startPoint y: 315, endPoint x: 1217, endPoint y: 305, distance: 99.5
click at [1217, 296] on div "**********" at bounding box center [1287, 248] width 198 height 96
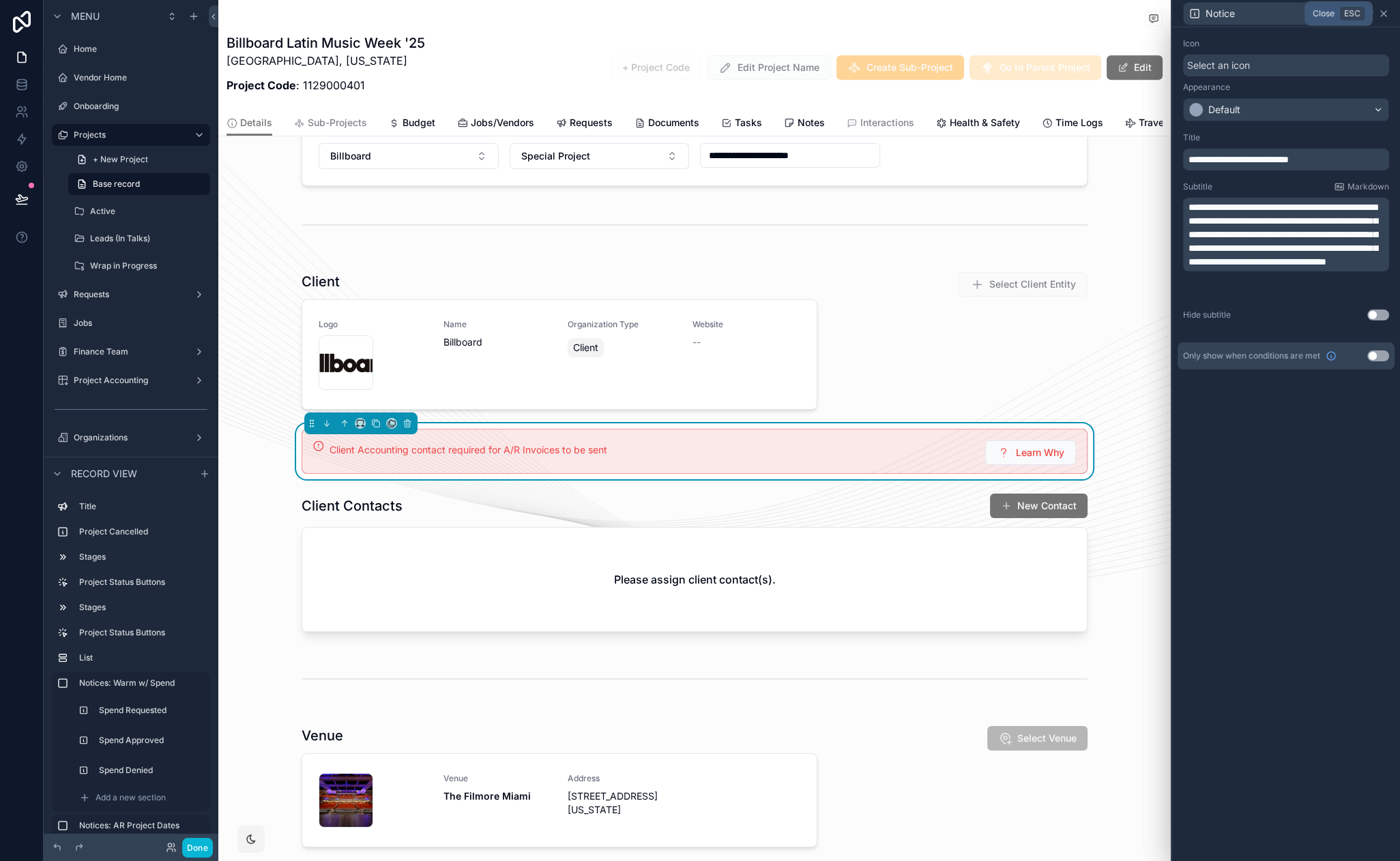
click at [1382, 14] on icon at bounding box center [1384, 13] width 5 height 5
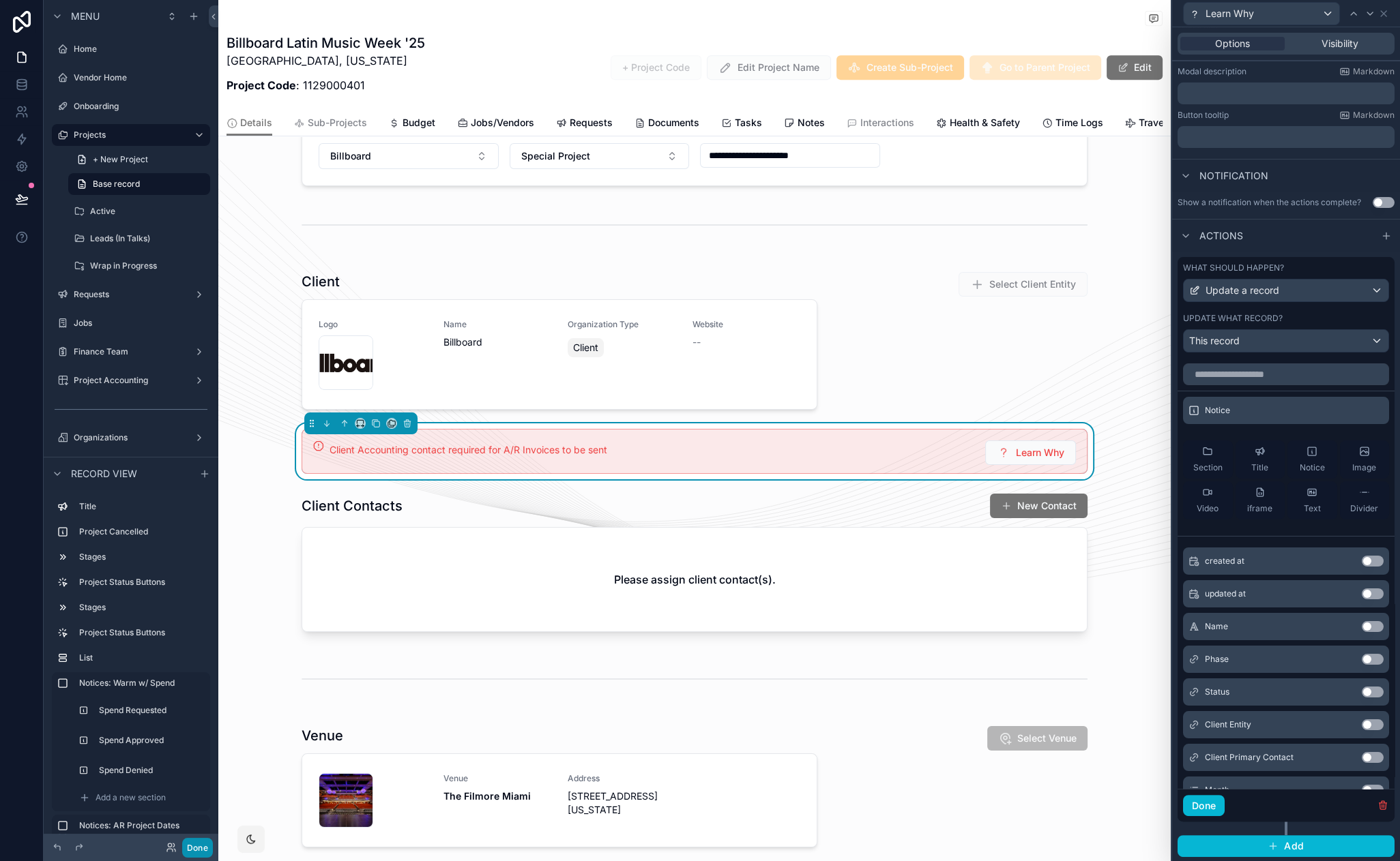
click at [198, 850] on button "Done" at bounding box center [197, 848] width 30 height 20
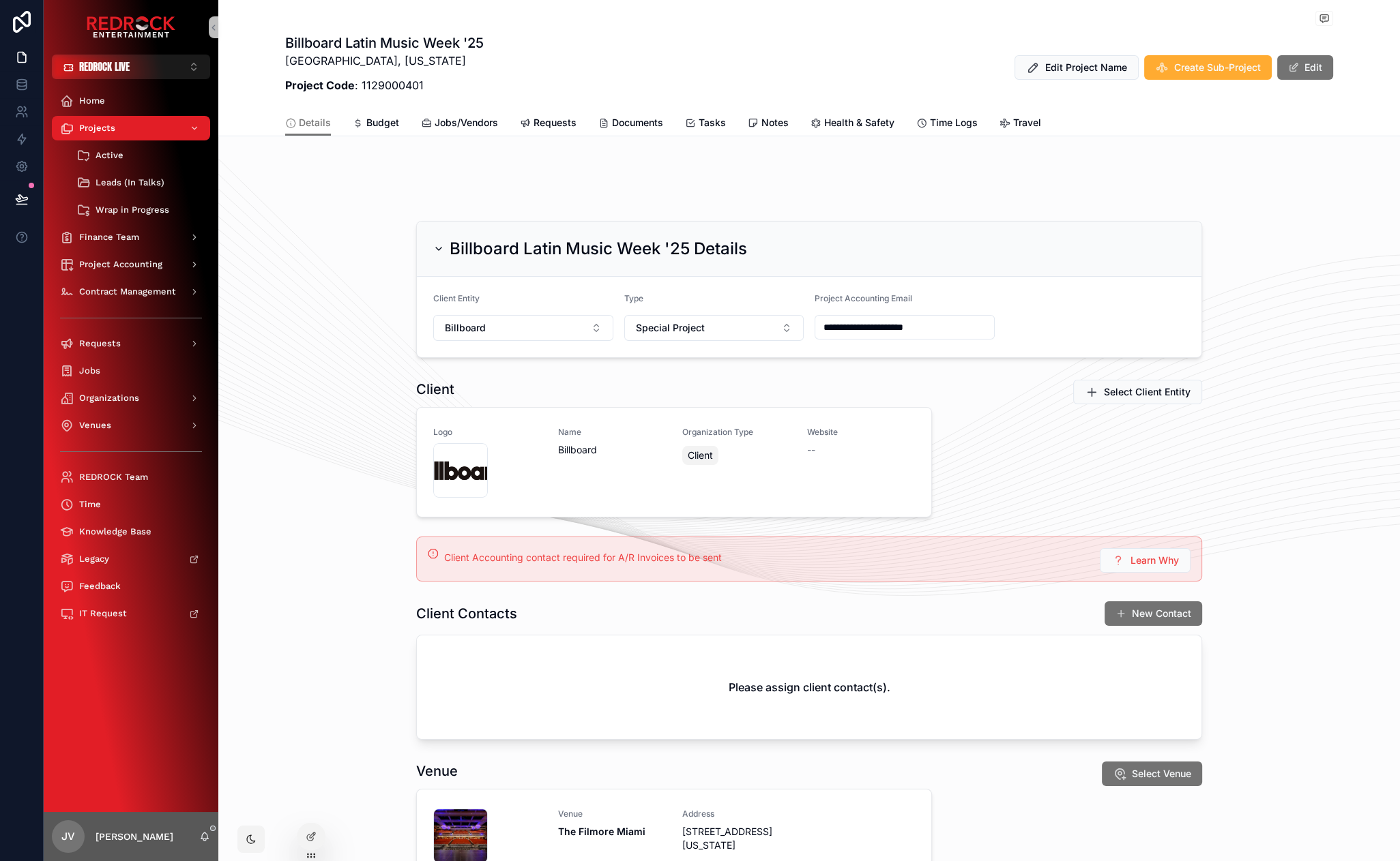
scroll to position [141, 0]
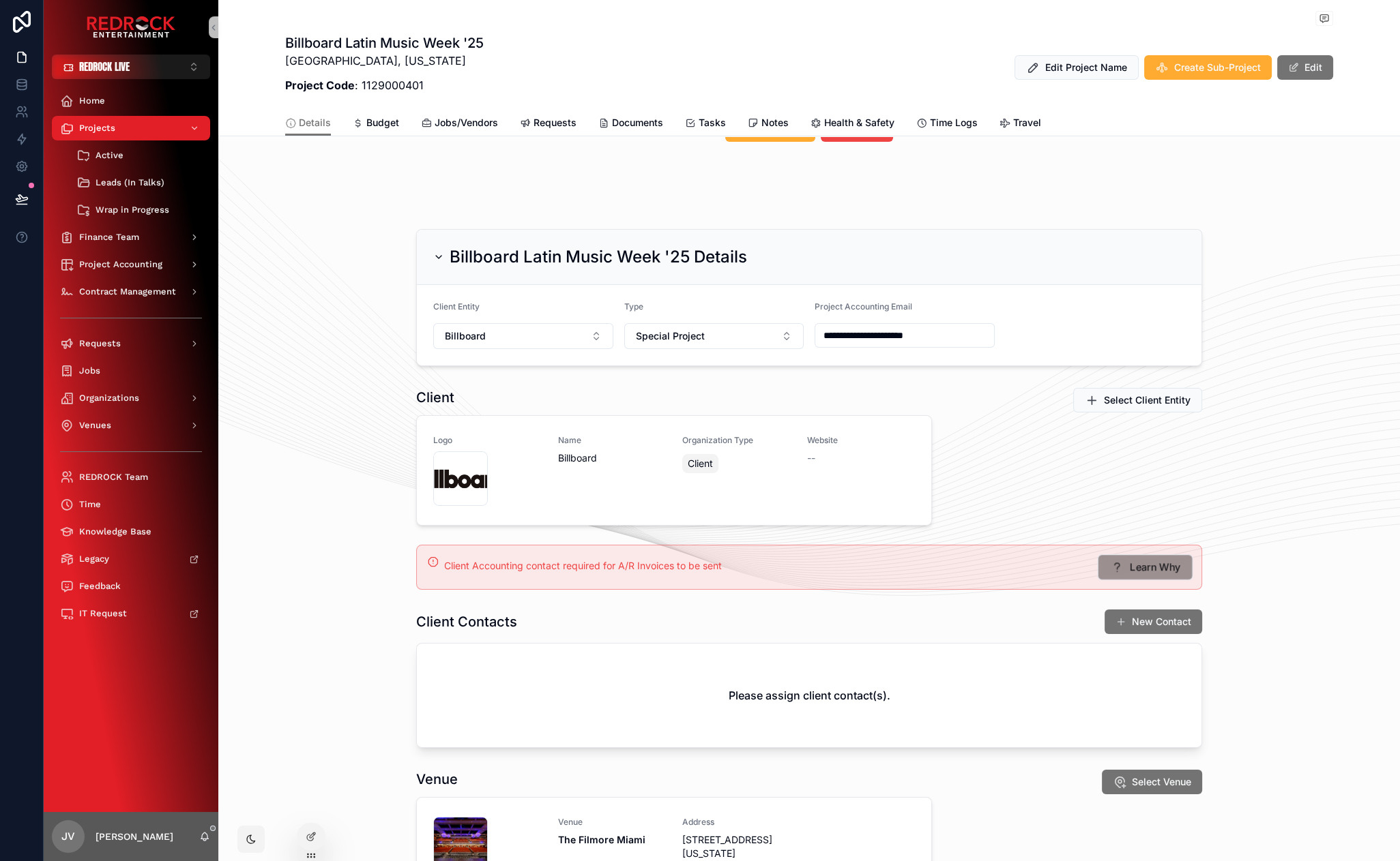
click at [1148, 567] on span "Learn Why" at bounding box center [1155, 568] width 51 height 14
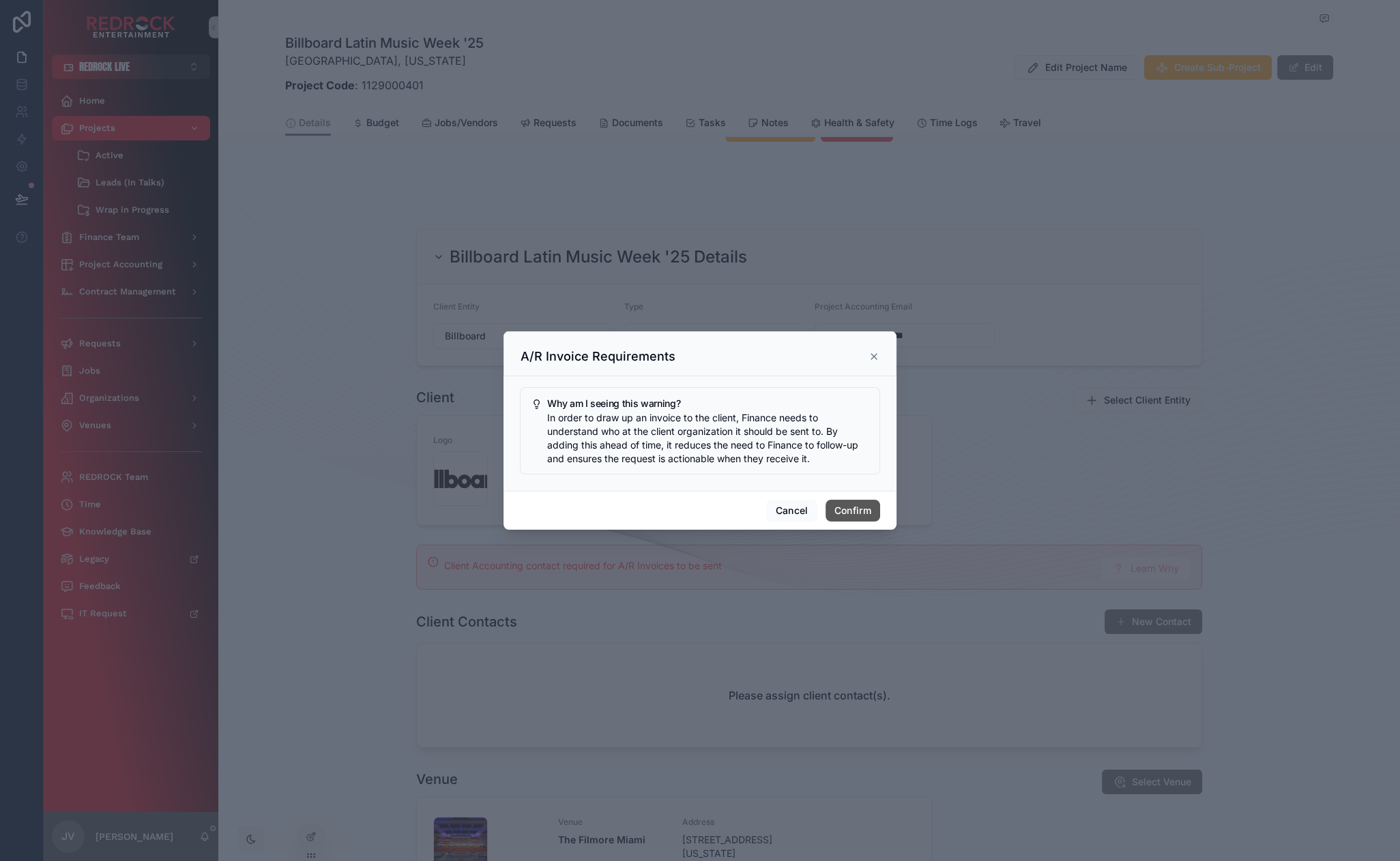
click at [855, 513] on button "Confirm" at bounding box center [852, 511] width 55 height 22
click at [839, 505] on button "Confirm" at bounding box center [852, 511] width 55 height 22
click at [793, 510] on button "Cancel" at bounding box center [791, 511] width 50 height 22
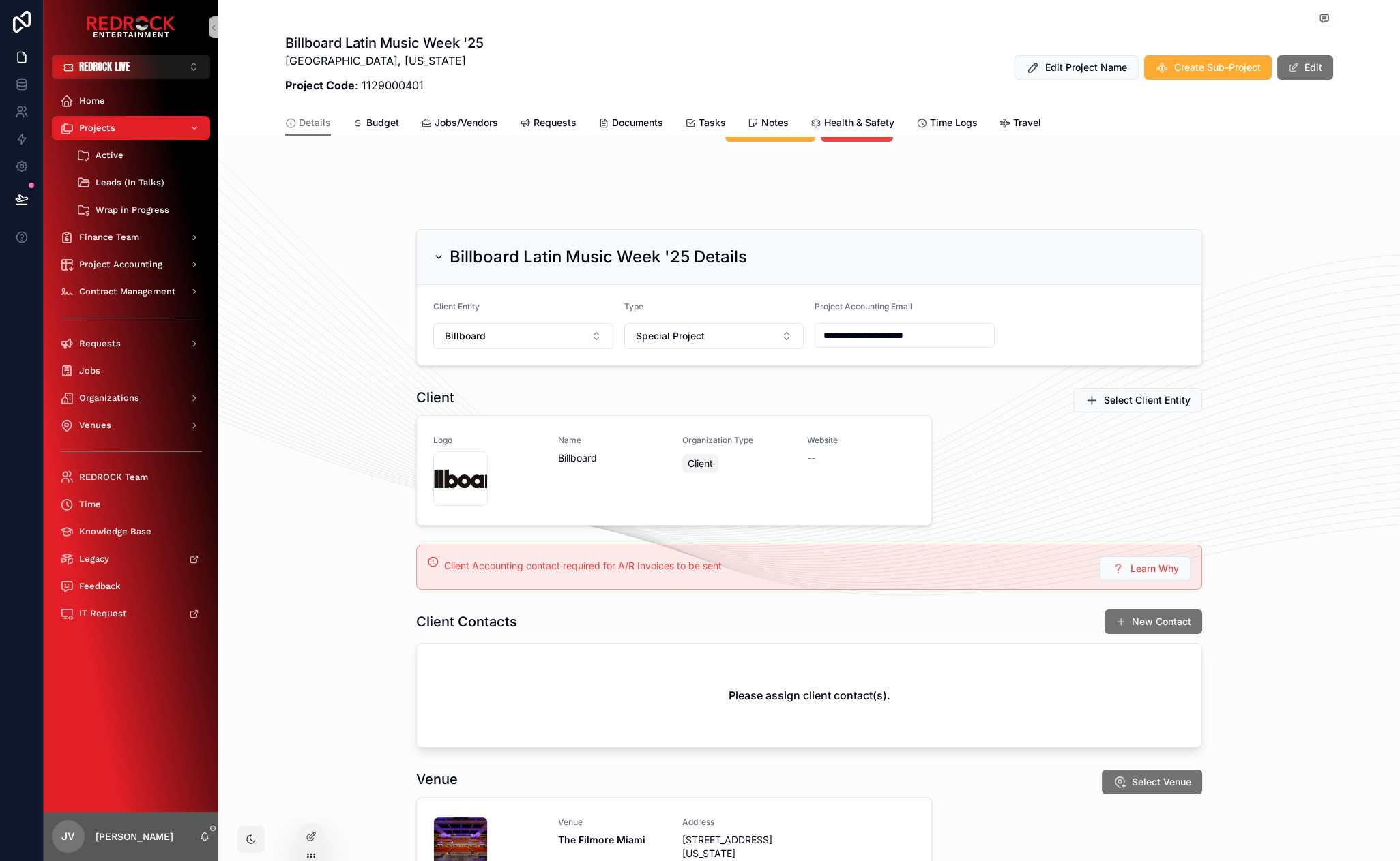
click at [902, 545] on div "Client Accounting contact required for A/R Invoices to be sent Learn Why" at bounding box center [808, 567] width 786 height 45
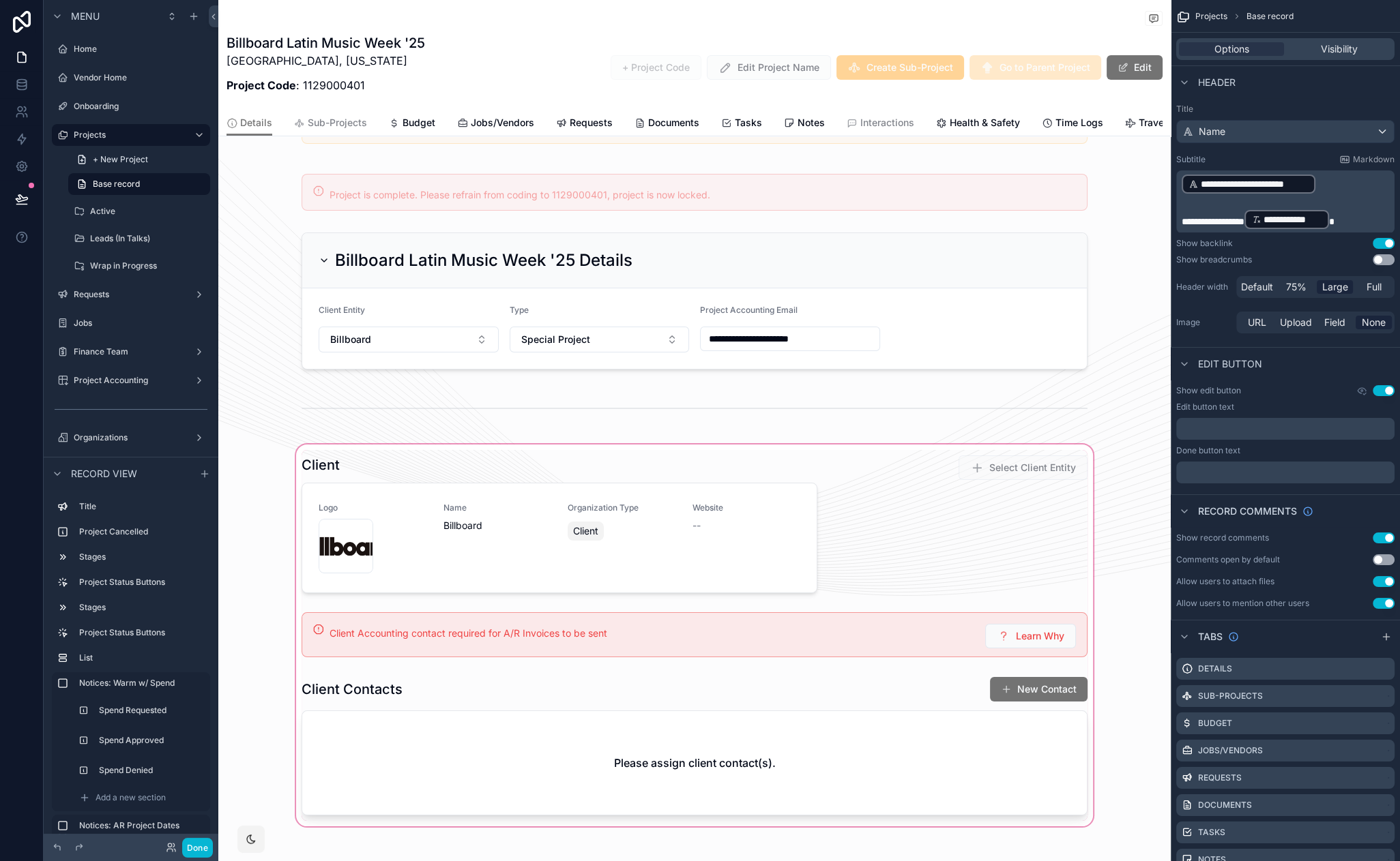
scroll to position [945, 0]
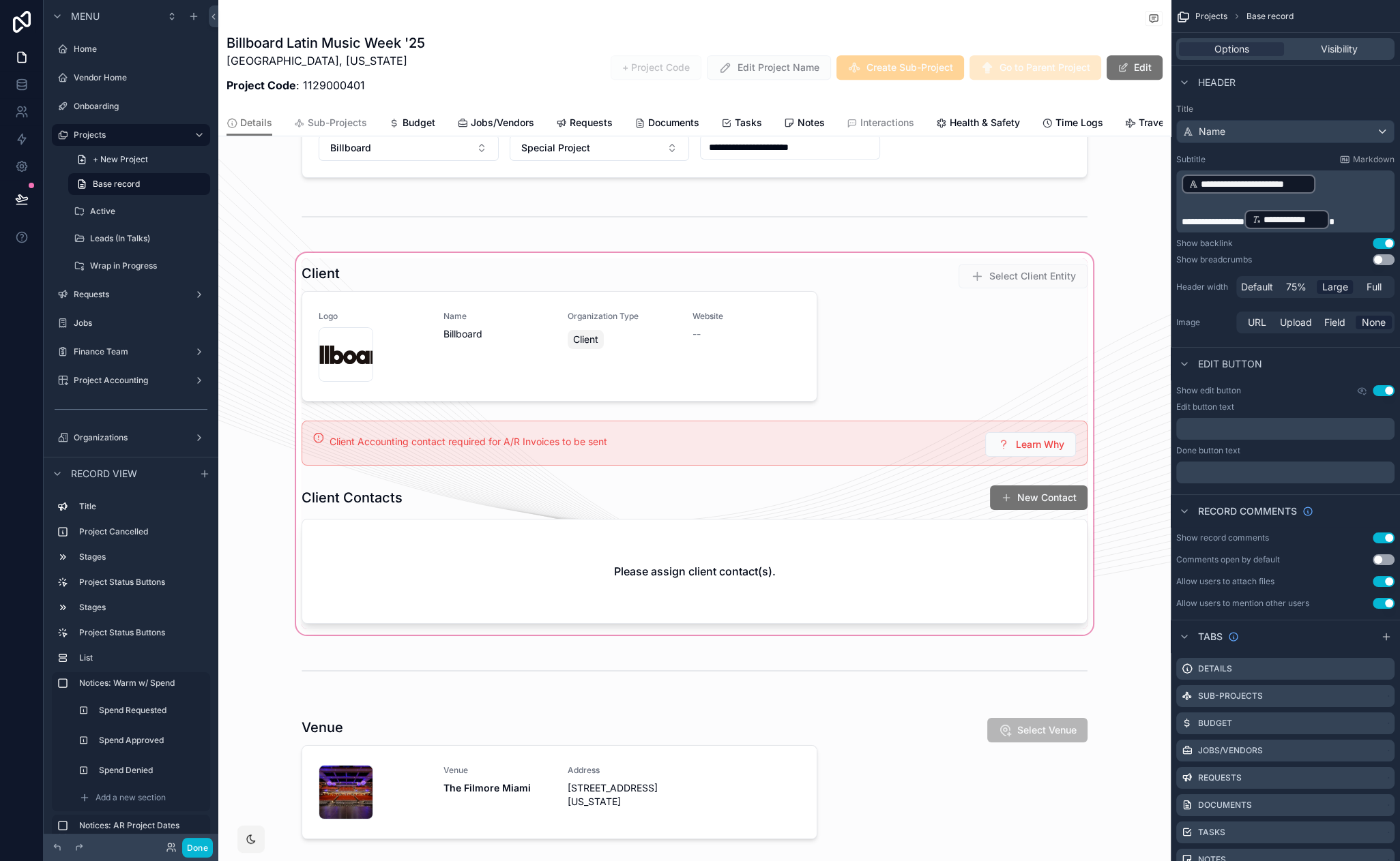
click at [870, 427] on div "scrollable content" at bounding box center [695, 443] width 953 height 387
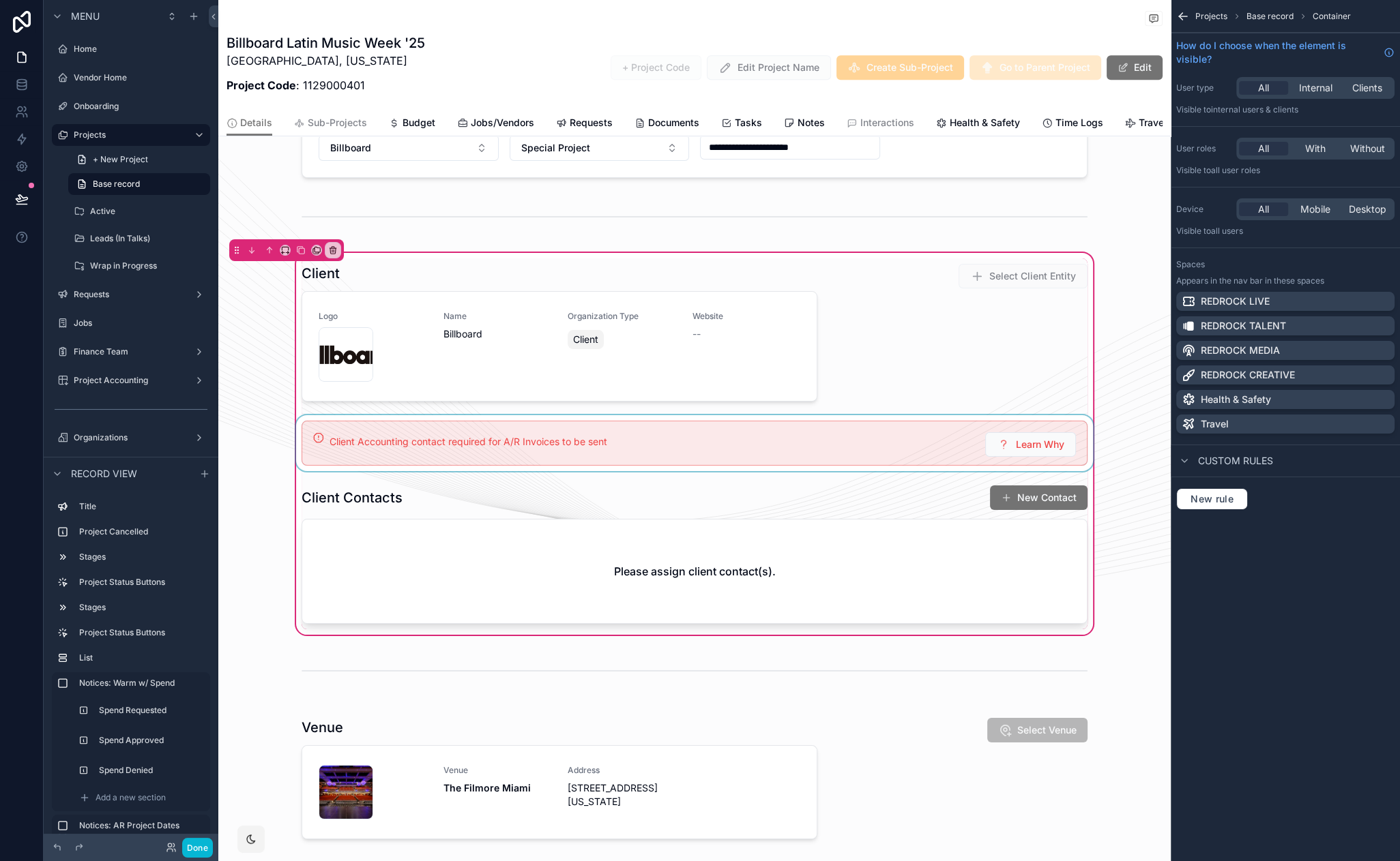
click at [907, 443] on div "scrollable content" at bounding box center [694, 443] width 802 height 56
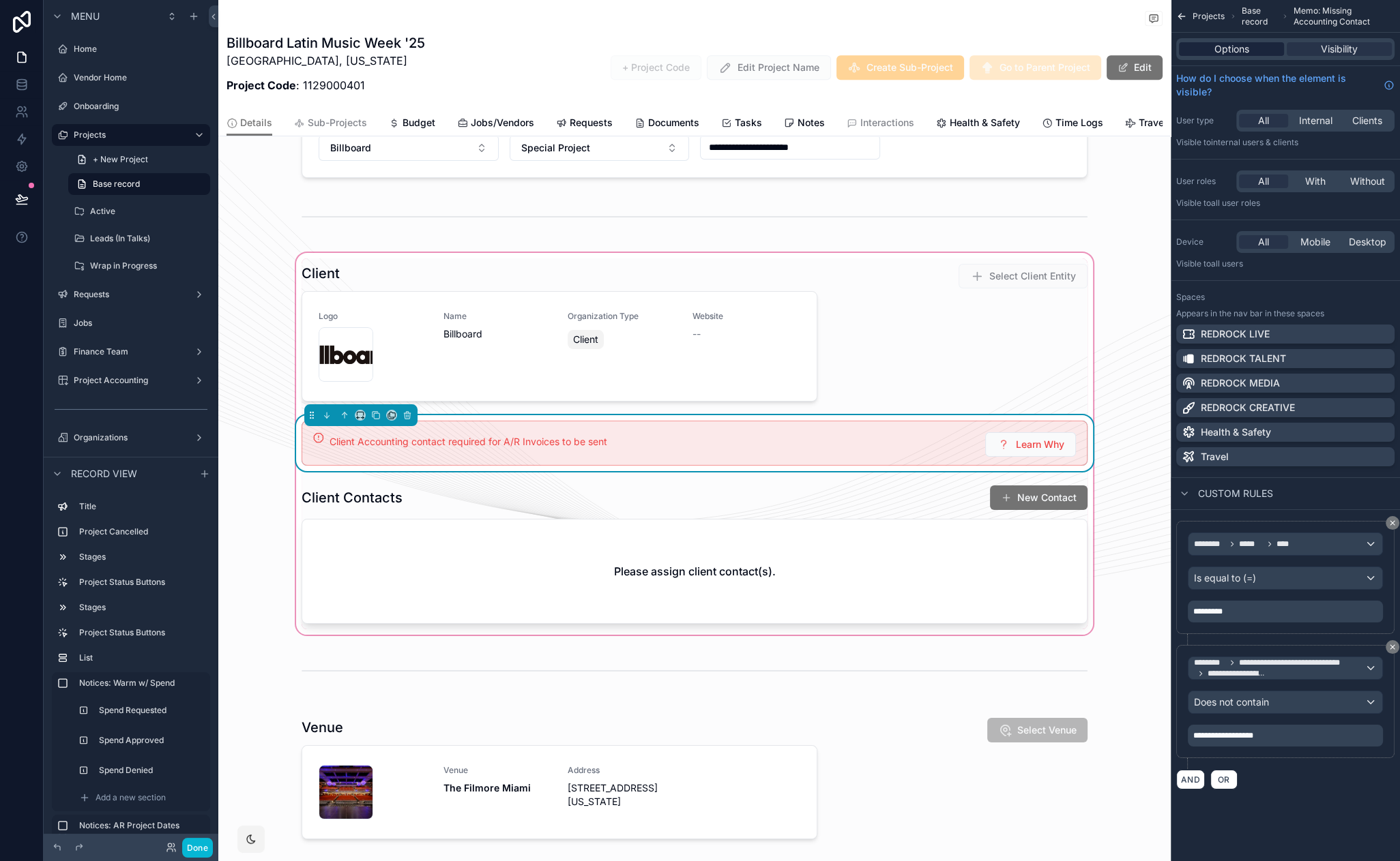
click at [1246, 48] on span "Options" at bounding box center [1231, 48] width 35 height 13
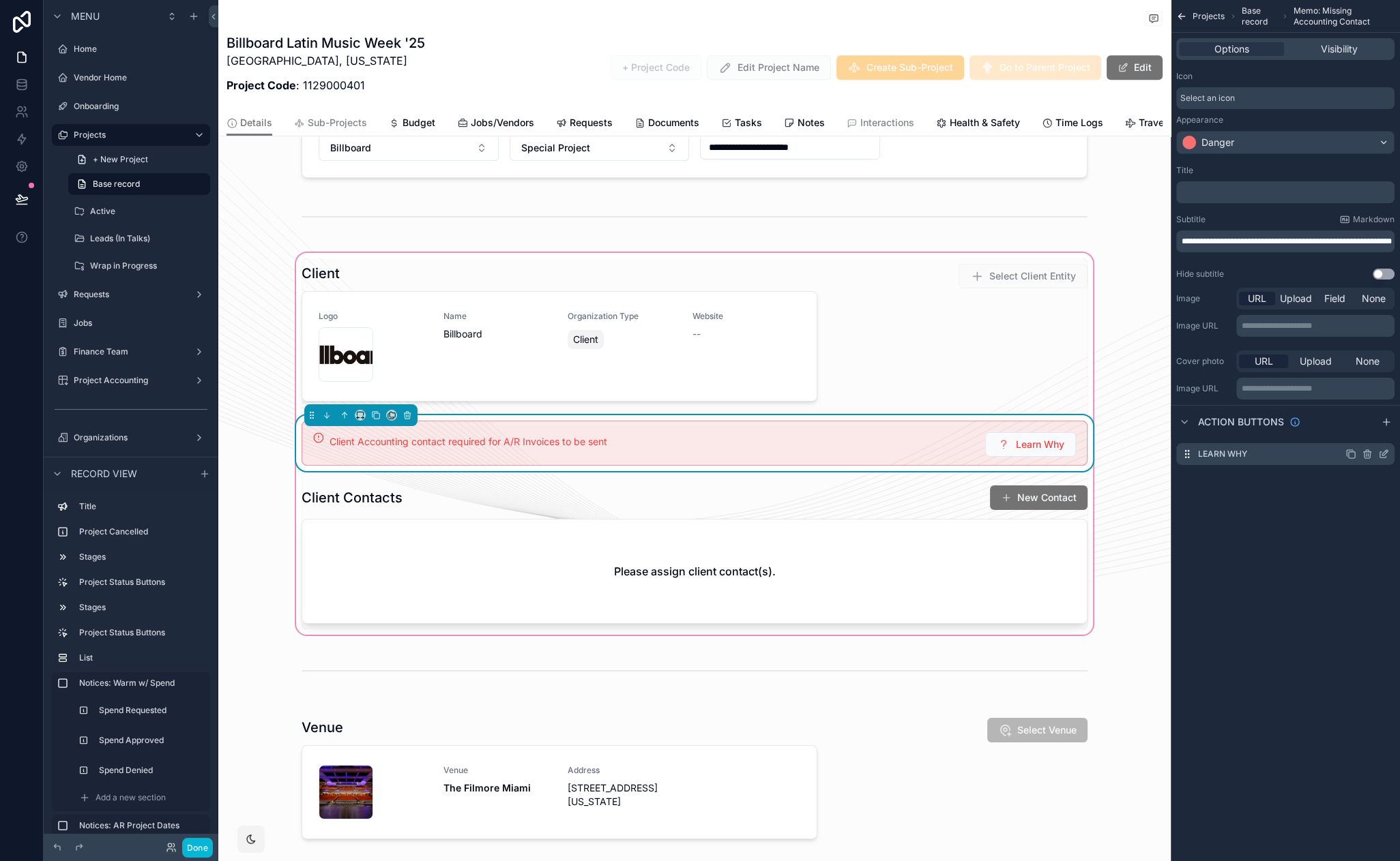
click at [1353, 456] on icon "scrollable content" at bounding box center [1351, 454] width 11 height 11
click at [1381, 484] on icon "scrollable content" at bounding box center [1384, 481] width 11 height 11
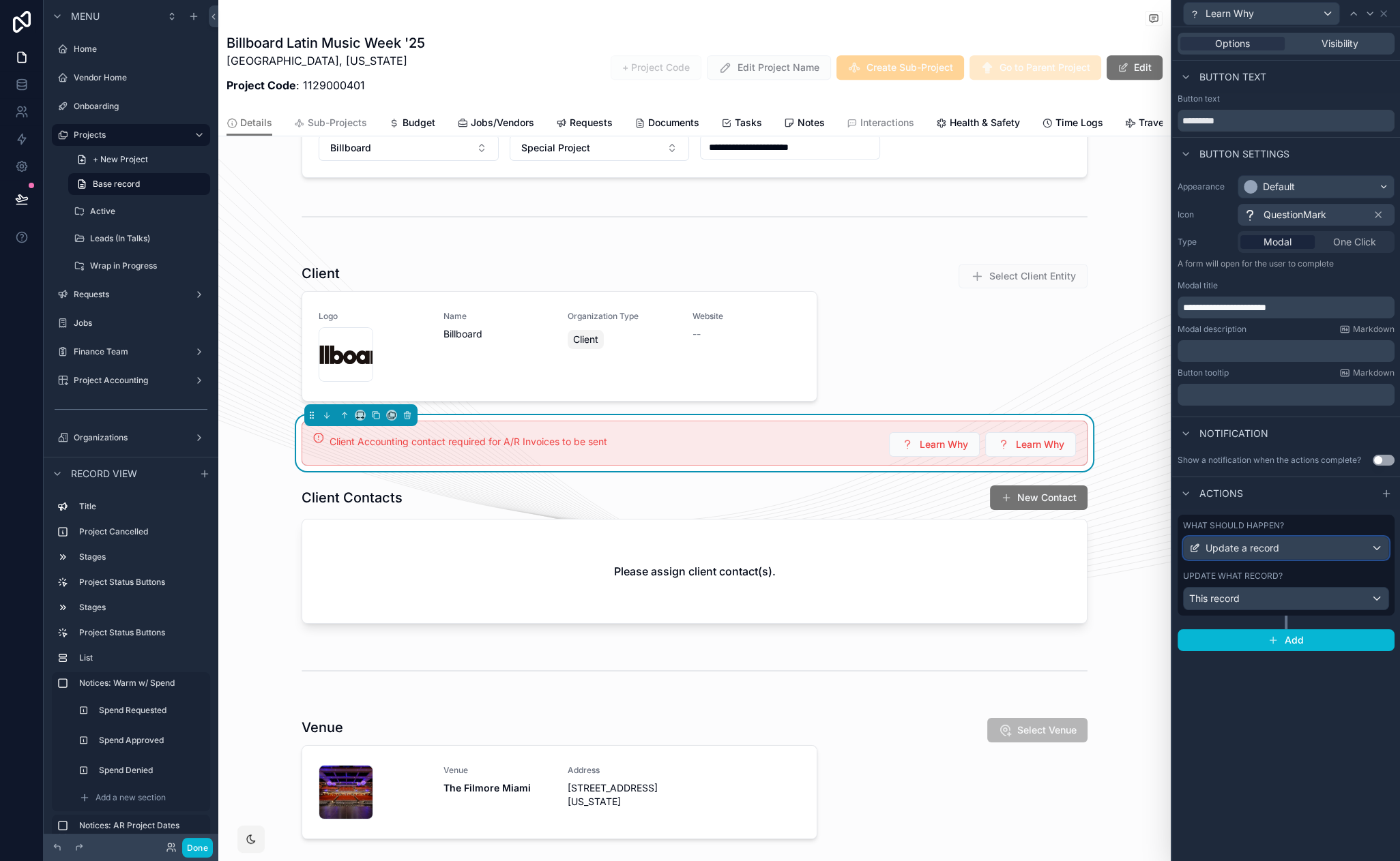
click at [1350, 547] on div "Update a record" at bounding box center [1286, 548] width 204 height 22
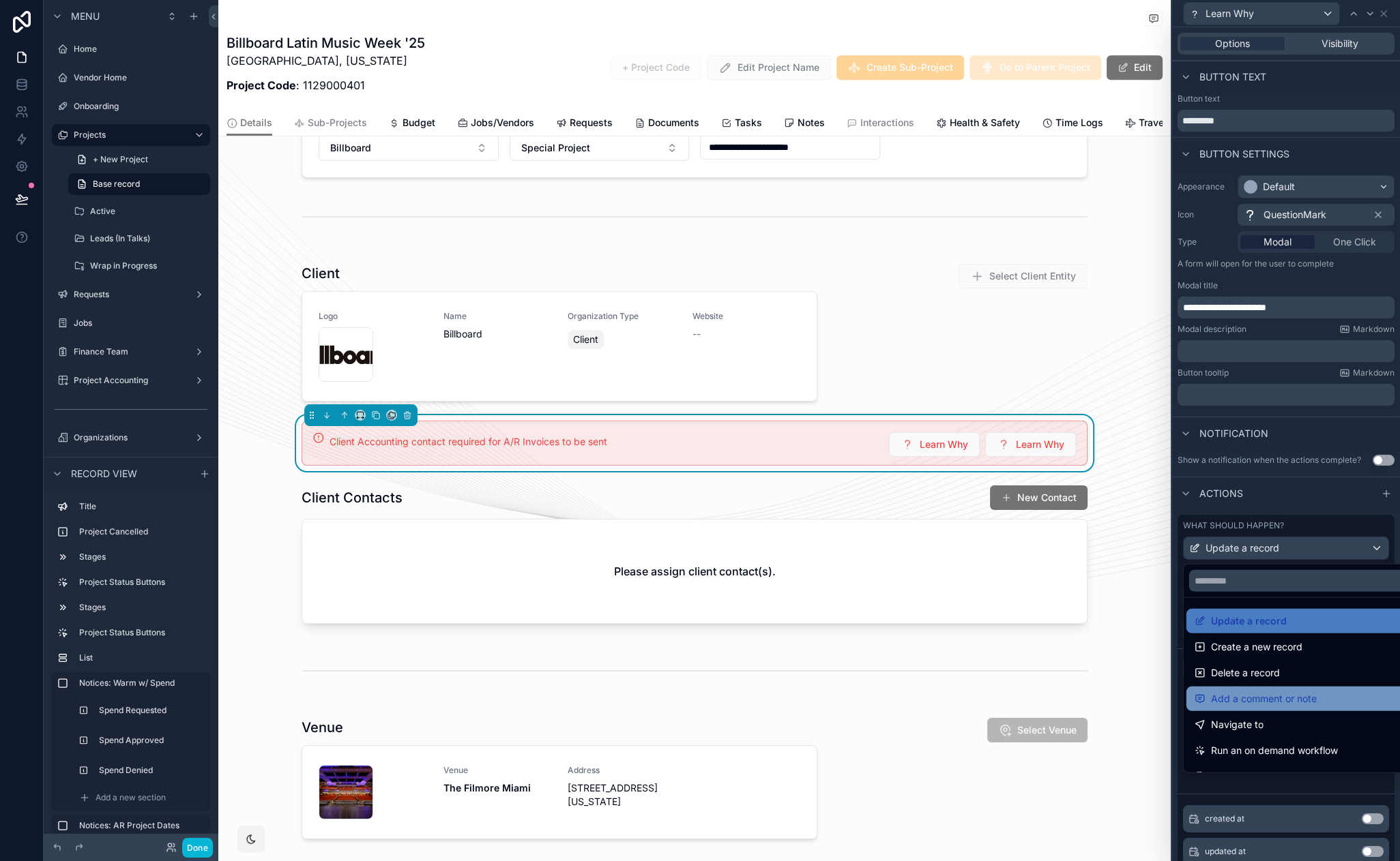
click at [1310, 693] on span "Add a comment or note" at bounding box center [1264, 699] width 106 height 16
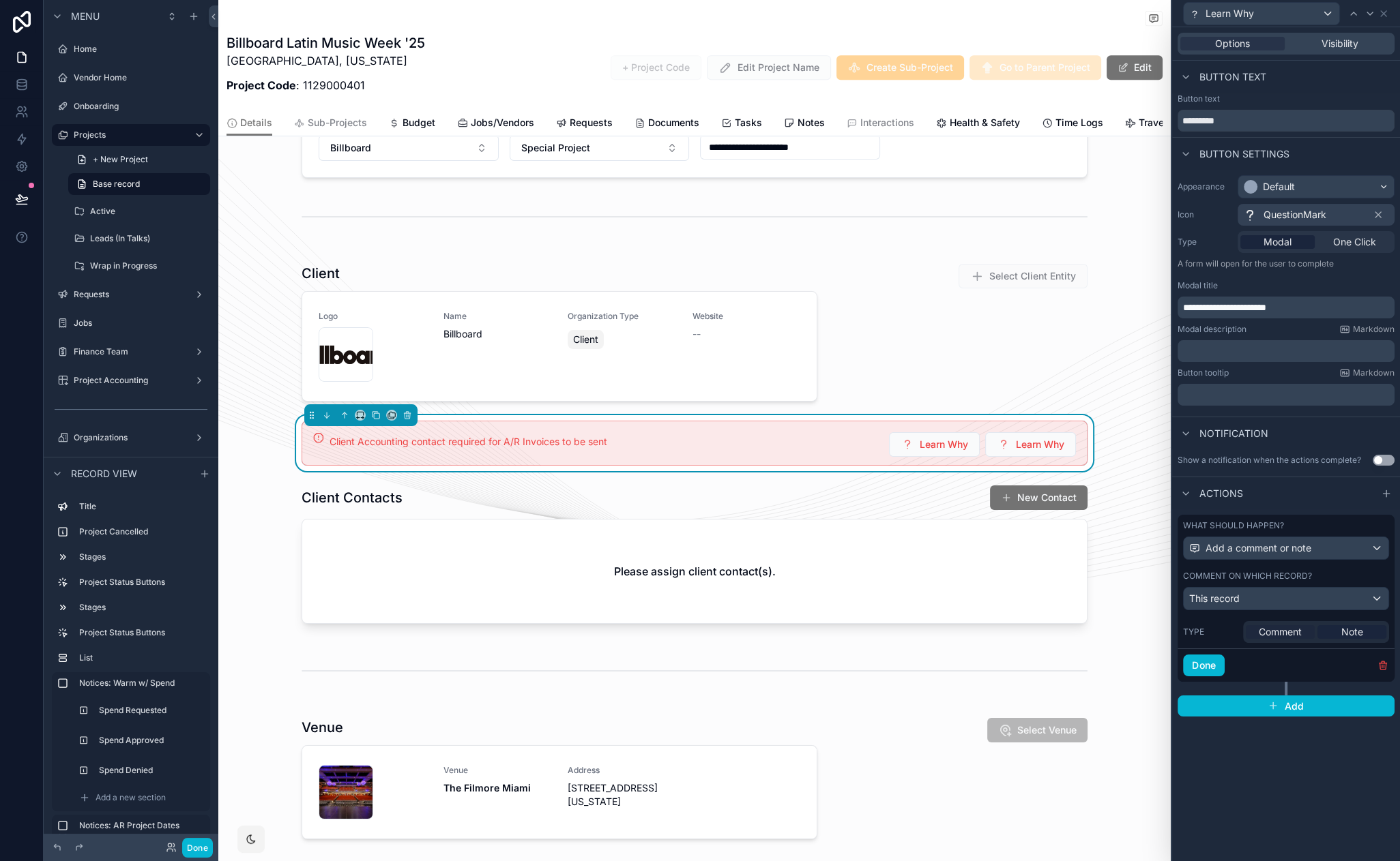
click at [1270, 635] on span "Comment" at bounding box center [1280, 632] width 43 height 13
click at [1342, 545] on div "Add a comment or note" at bounding box center [1286, 548] width 204 height 22
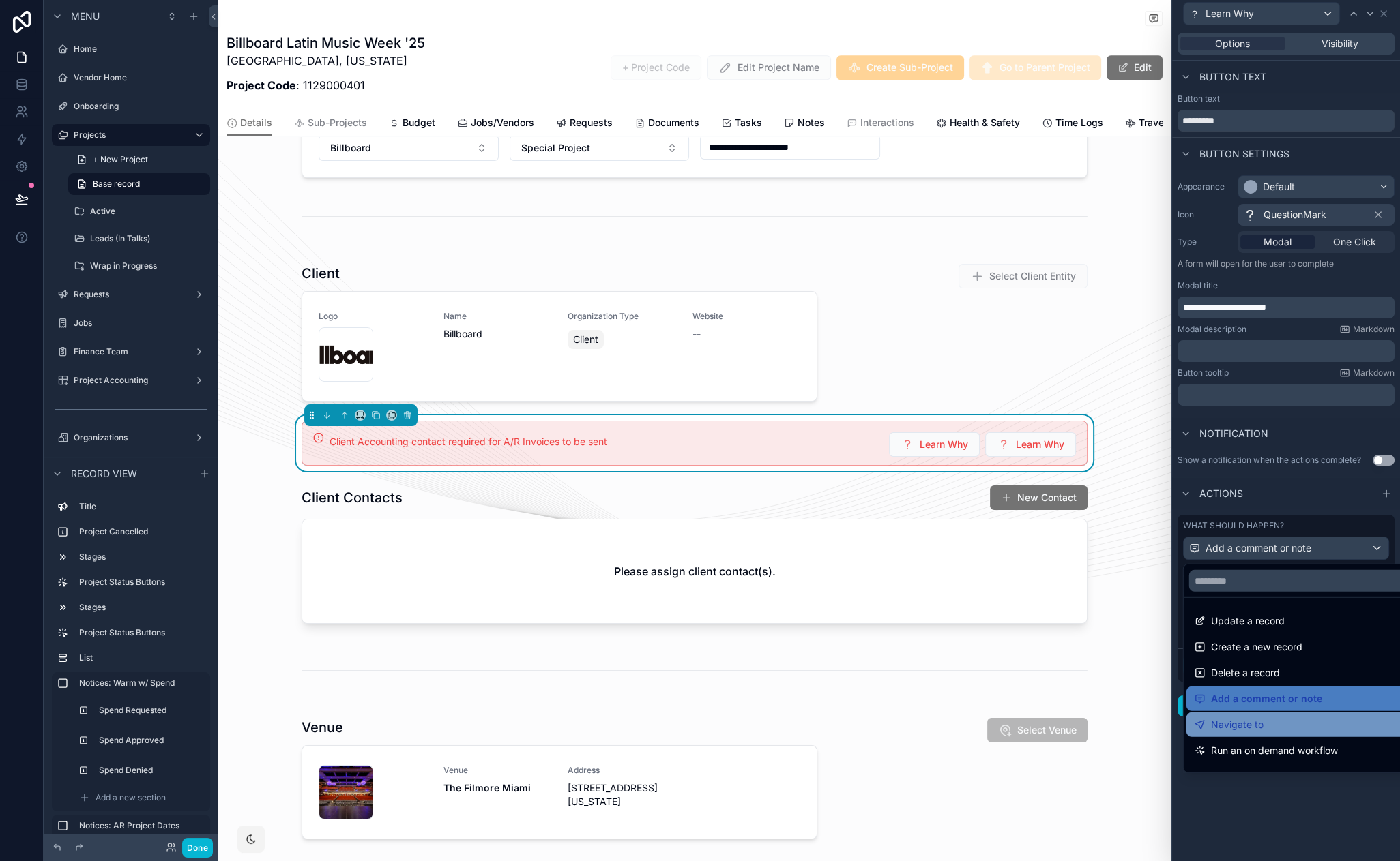
click at [1332, 721] on div "Navigate to" at bounding box center [1301, 725] width 214 height 16
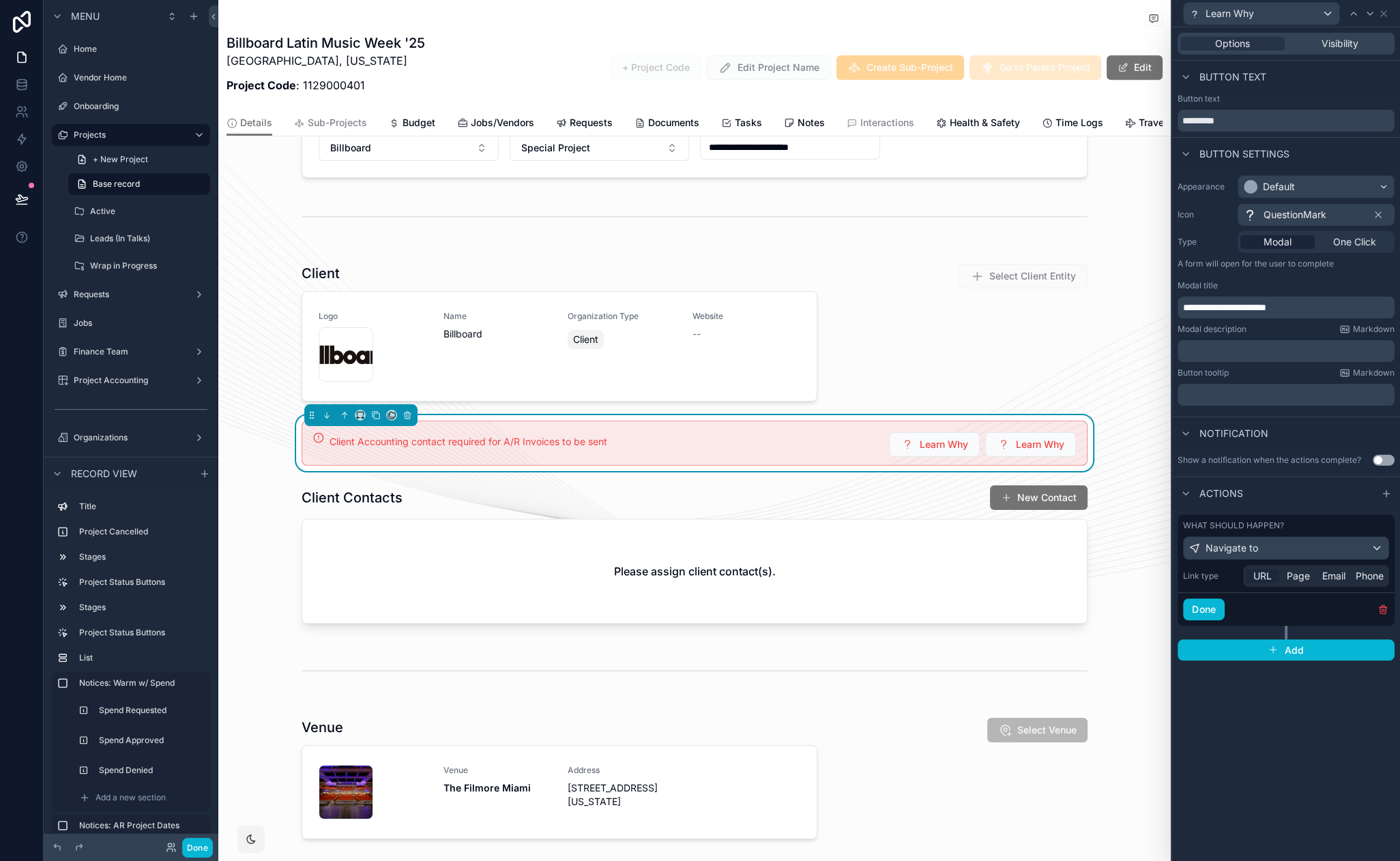
click at [1251, 578] on div "URL" at bounding box center [1262, 576] width 33 height 13
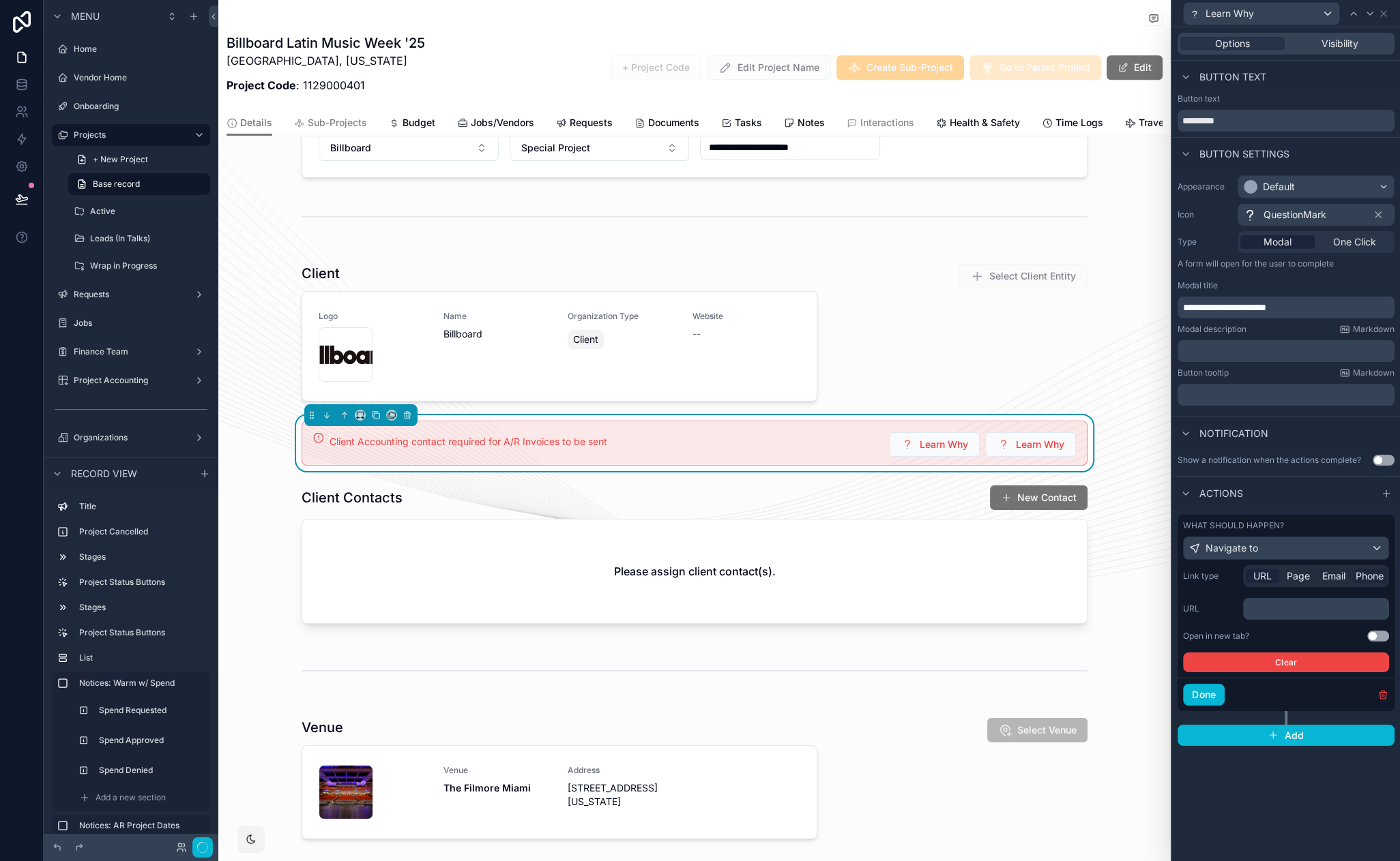
click at [1370, 577] on span "Phone" at bounding box center [1370, 576] width 28 height 13
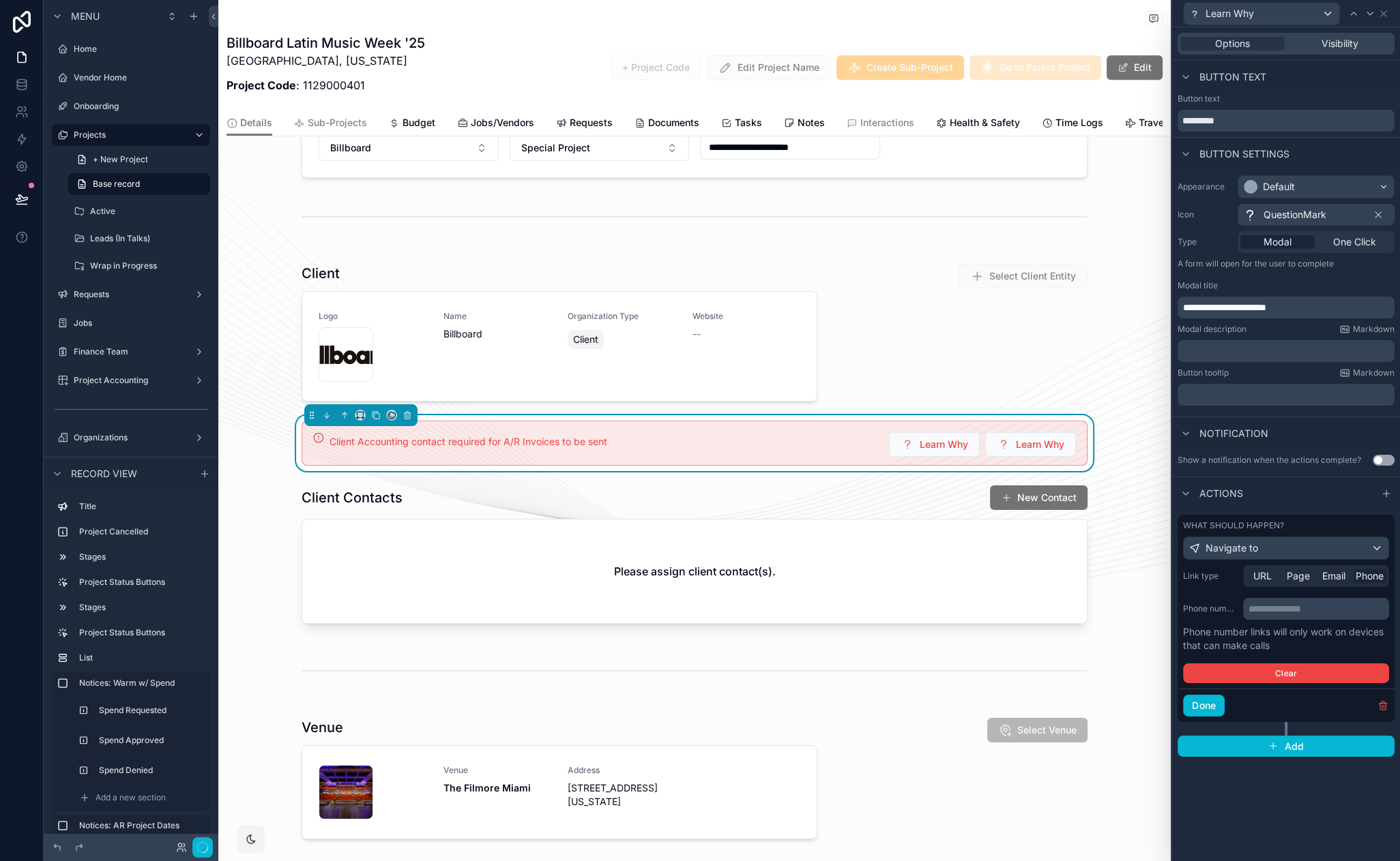
click at [1287, 614] on p "**********" at bounding box center [1318, 608] width 138 height 13
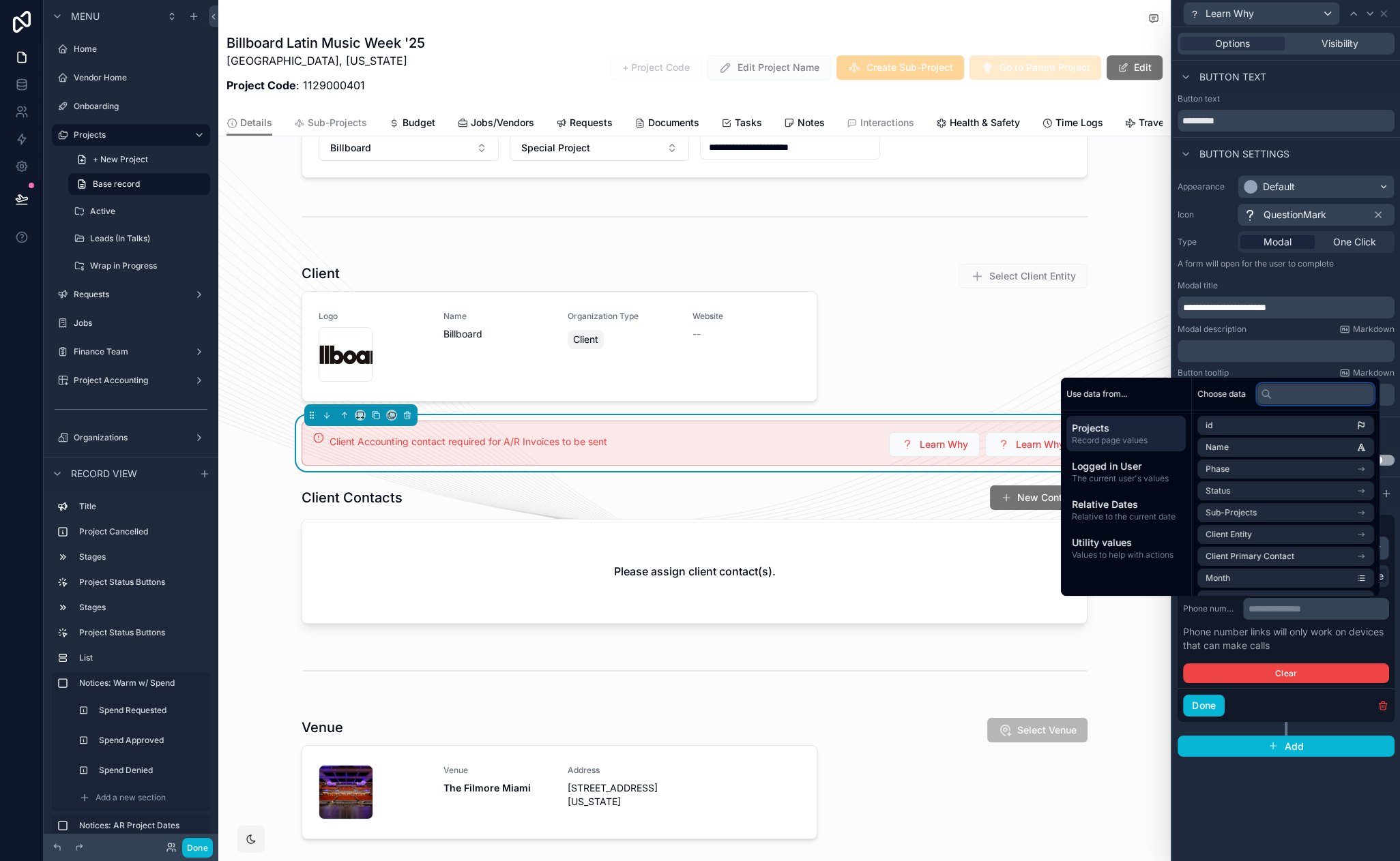
click at [1286, 392] on input "text" at bounding box center [1315, 393] width 117 height 22
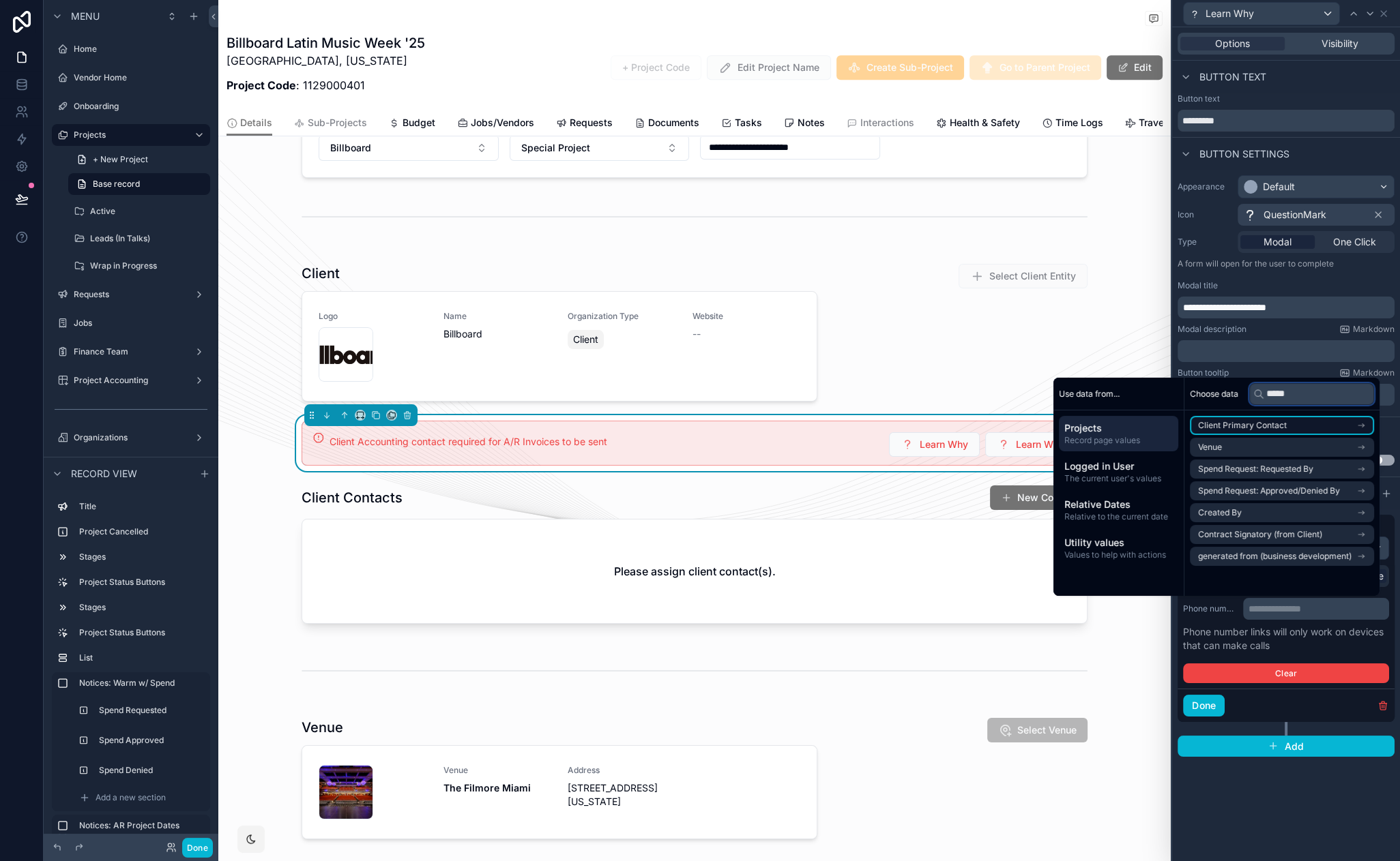
type input "*****"
click at [1308, 425] on li "Client Primary Contact" at bounding box center [1283, 425] width 185 height 19
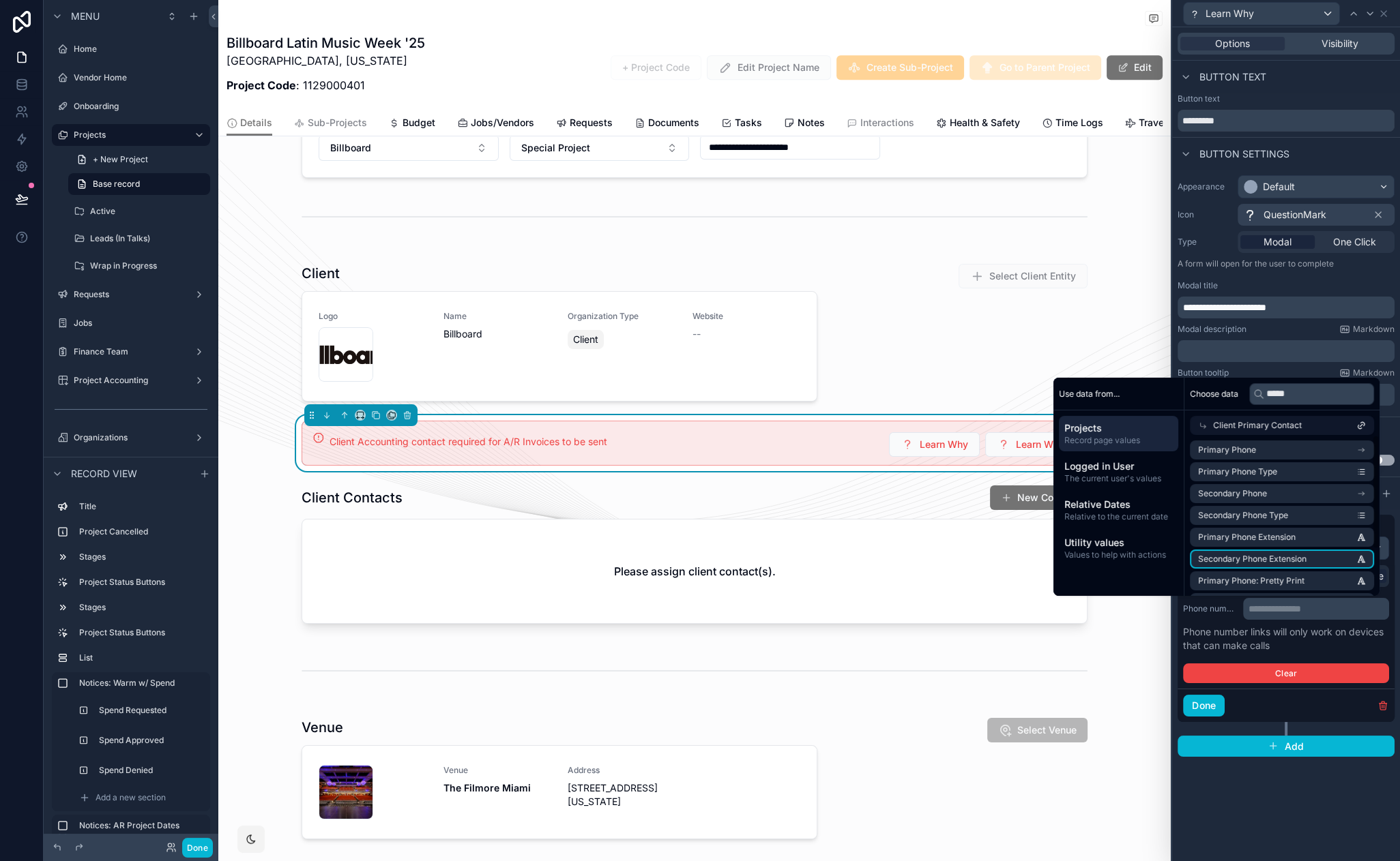
scroll to position [65, 0]
click at [1329, 552] on li "Primary Phone: Ready to Dial" at bounding box center [1283, 559] width 185 height 19
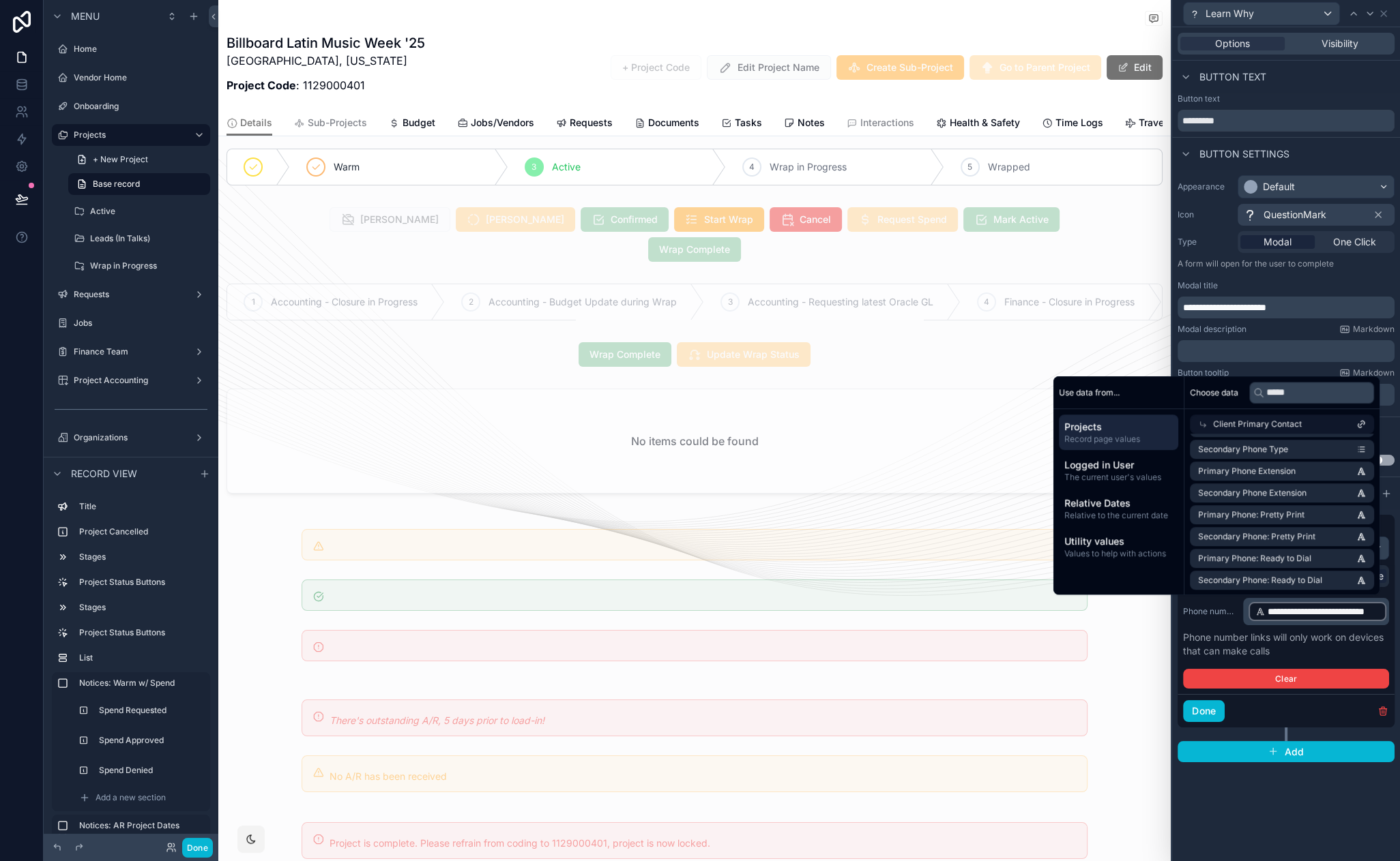
scroll to position [945, 0]
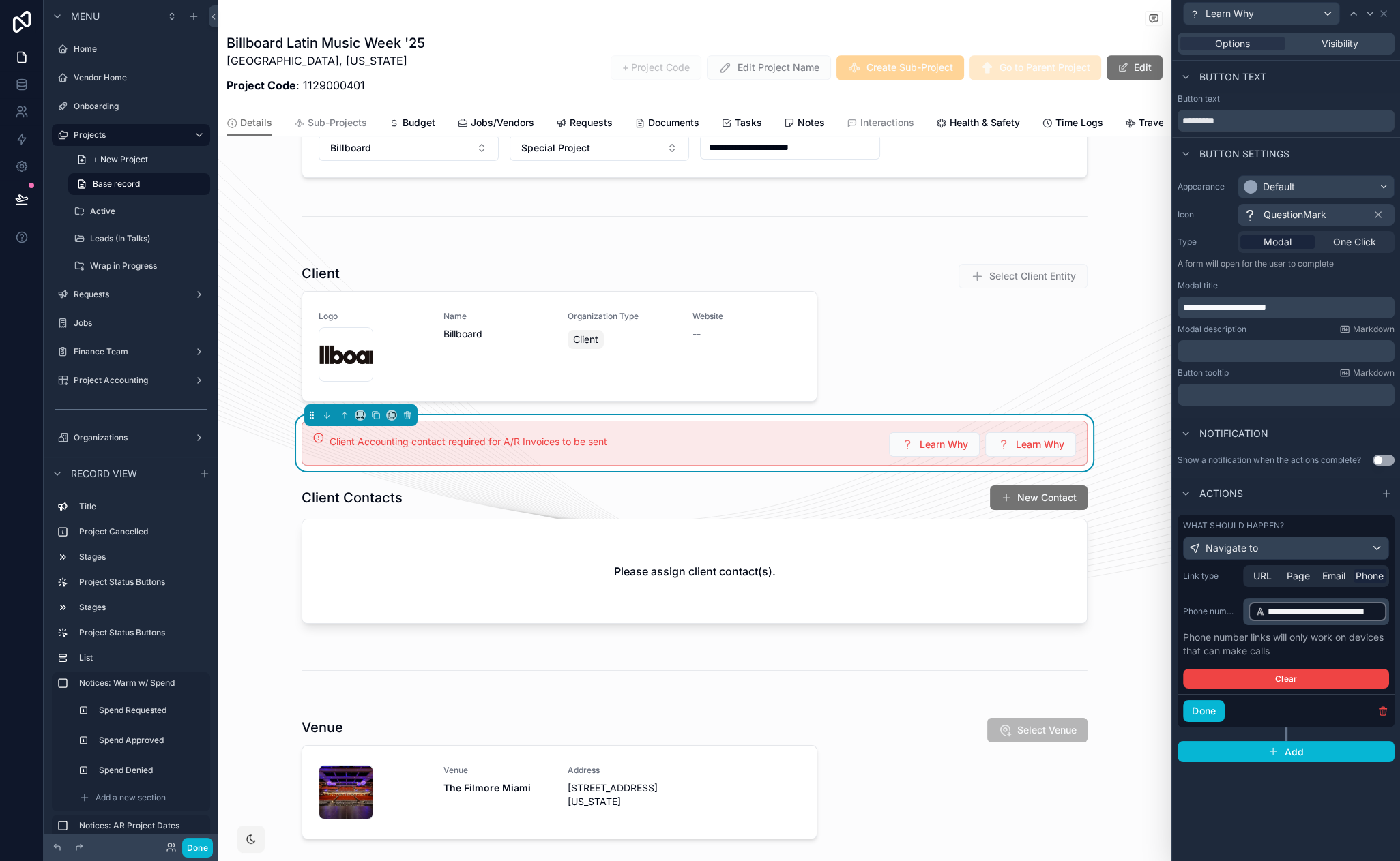
click at [1279, 793] on div "**********" at bounding box center [1286, 443] width 228 height 834
click at [195, 851] on button "Done" at bounding box center [197, 848] width 30 height 20
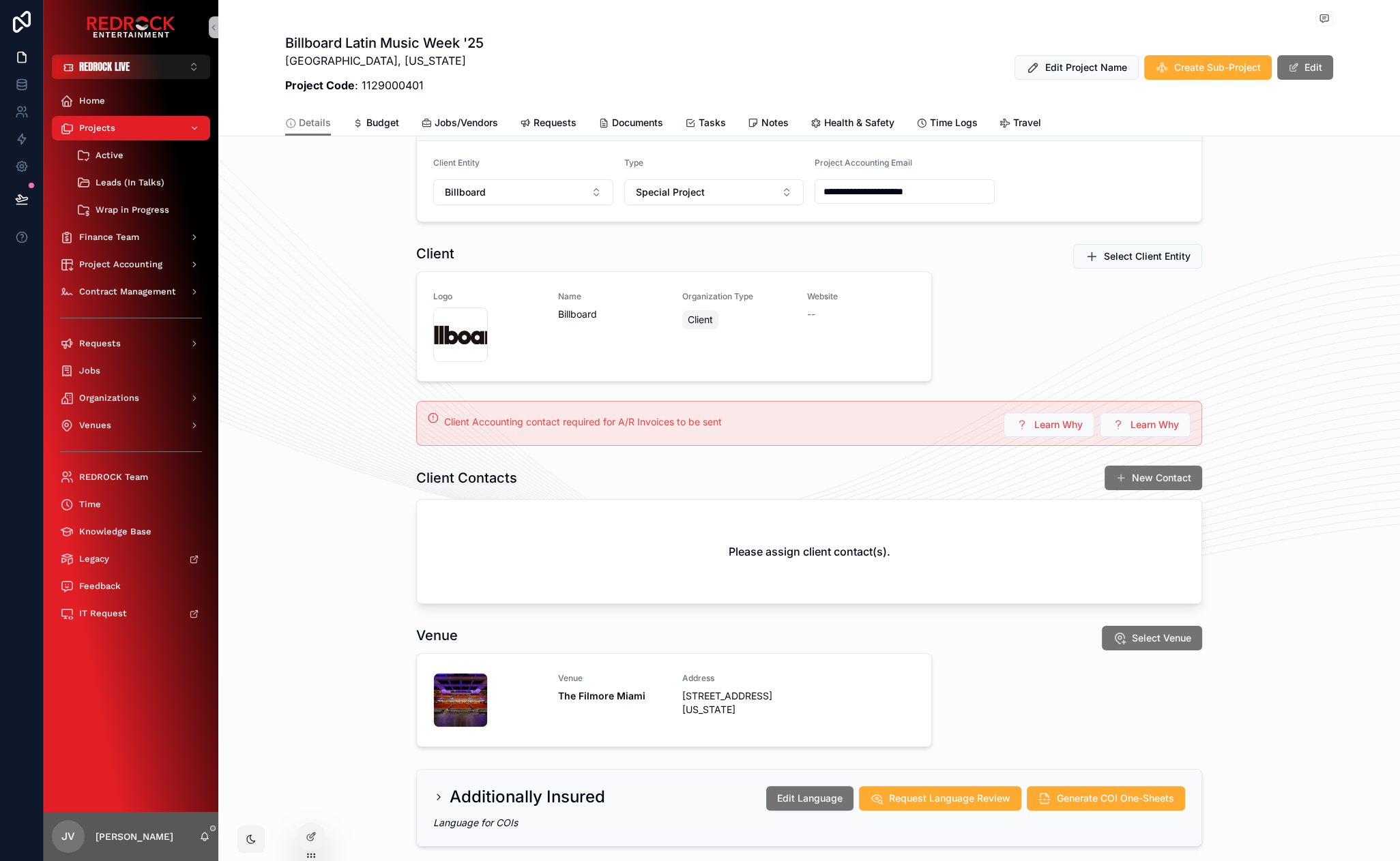
scroll to position [276, 0]
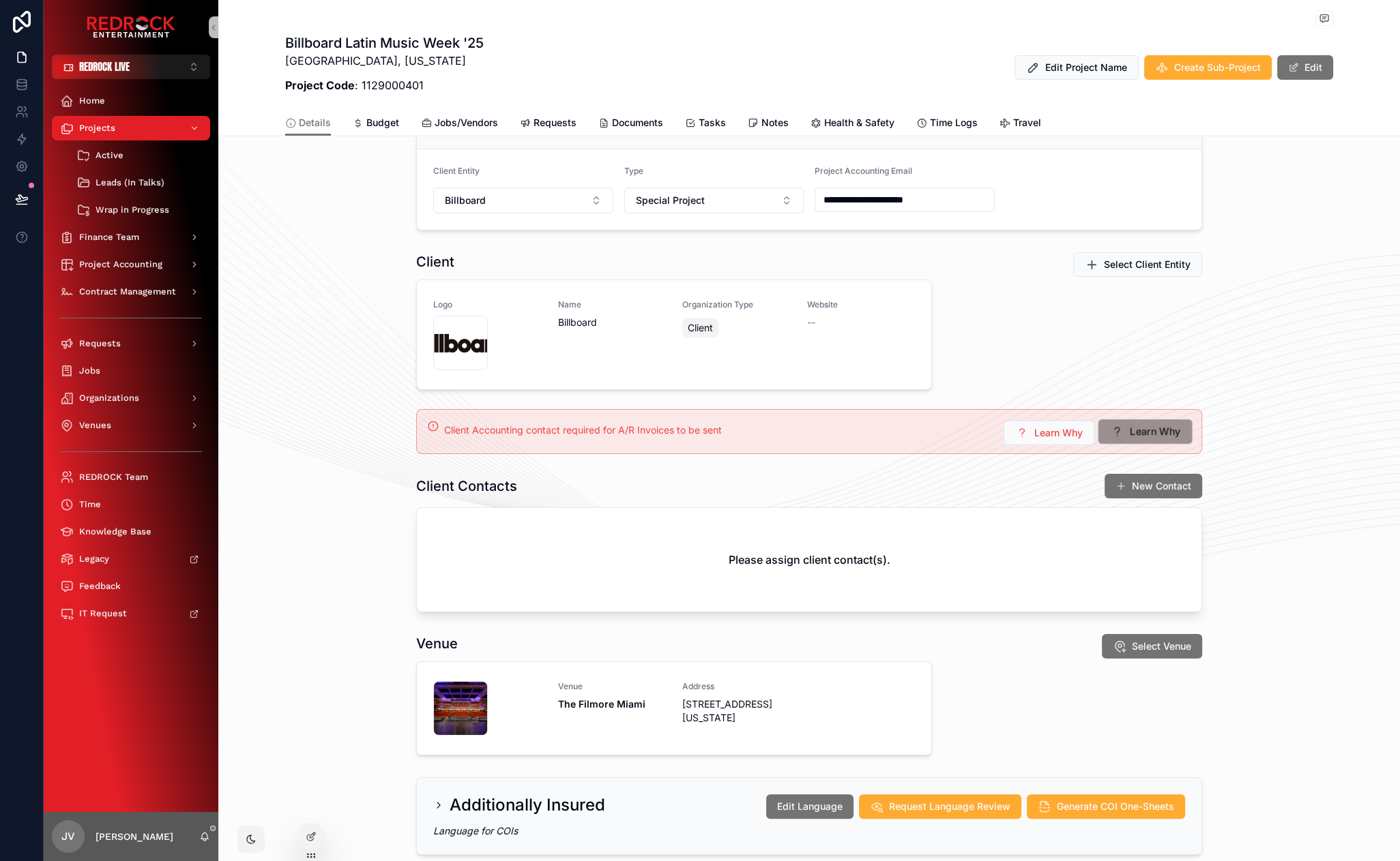
click at [1153, 435] on span "Learn Why" at bounding box center [1155, 432] width 51 height 14
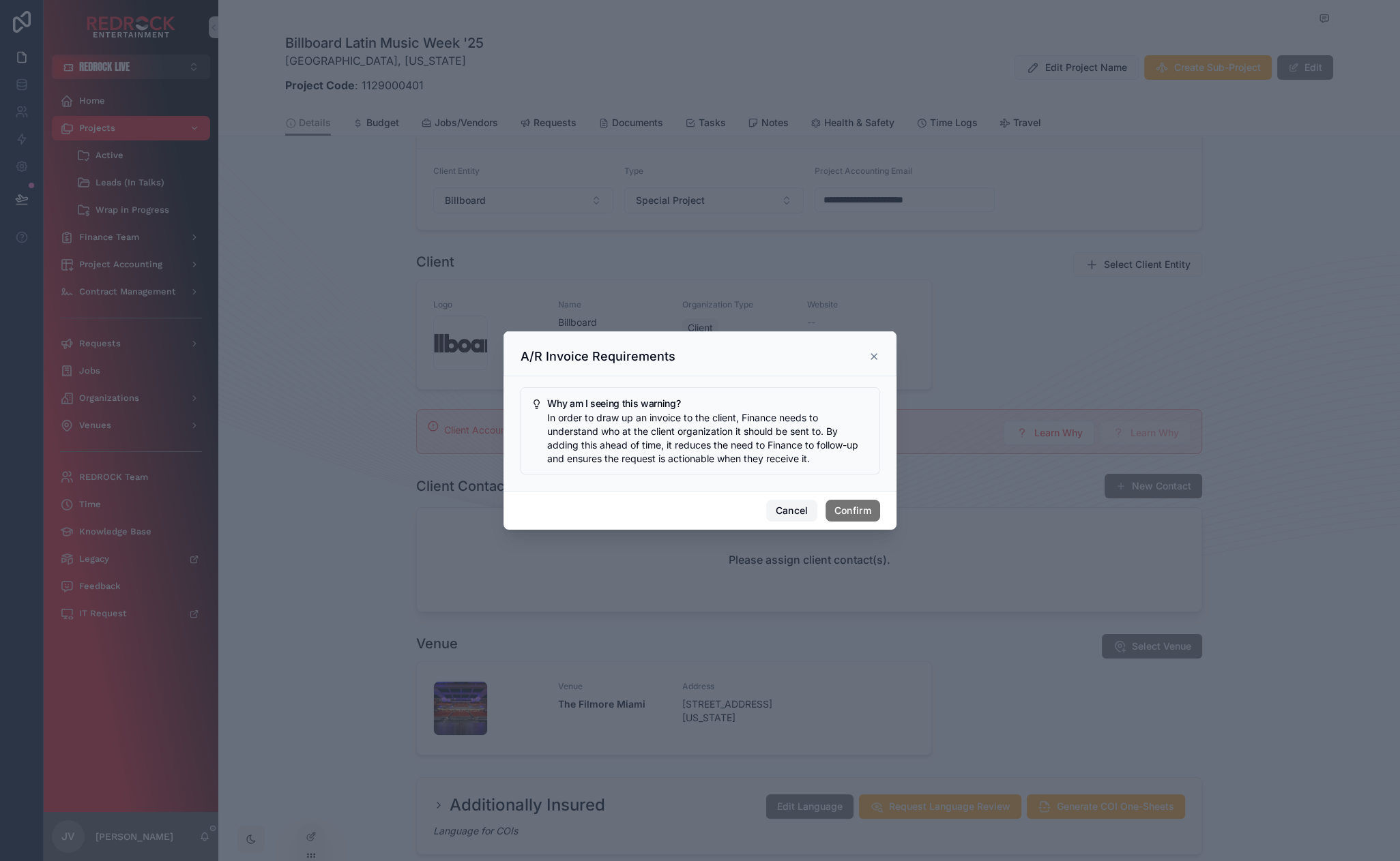
click at [791, 506] on button "Cancel" at bounding box center [791, 511] width 50 height 22
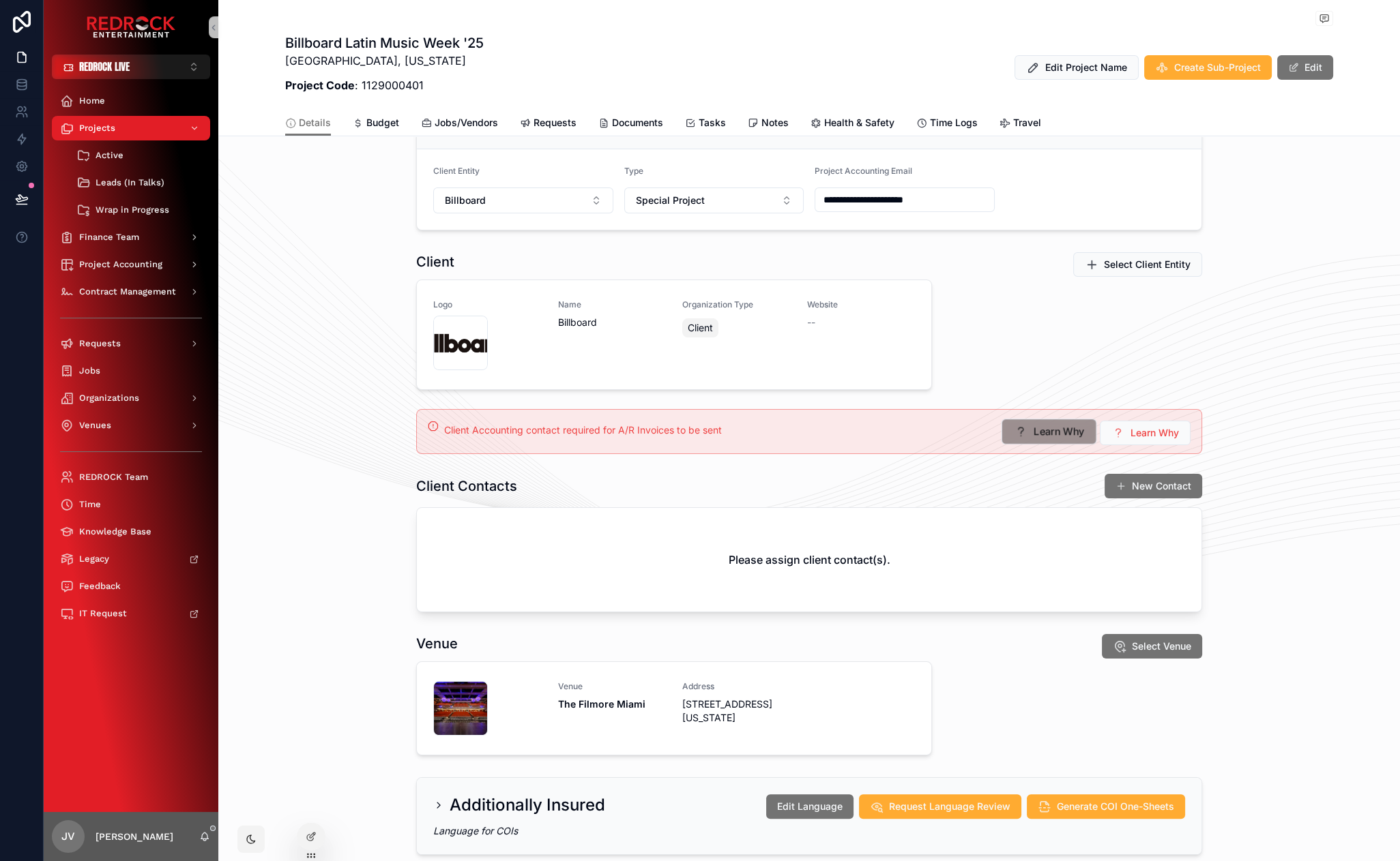
click at [1026, 435] on button "Learn Why" at bounding box center [1049, 431] width 96 height 26
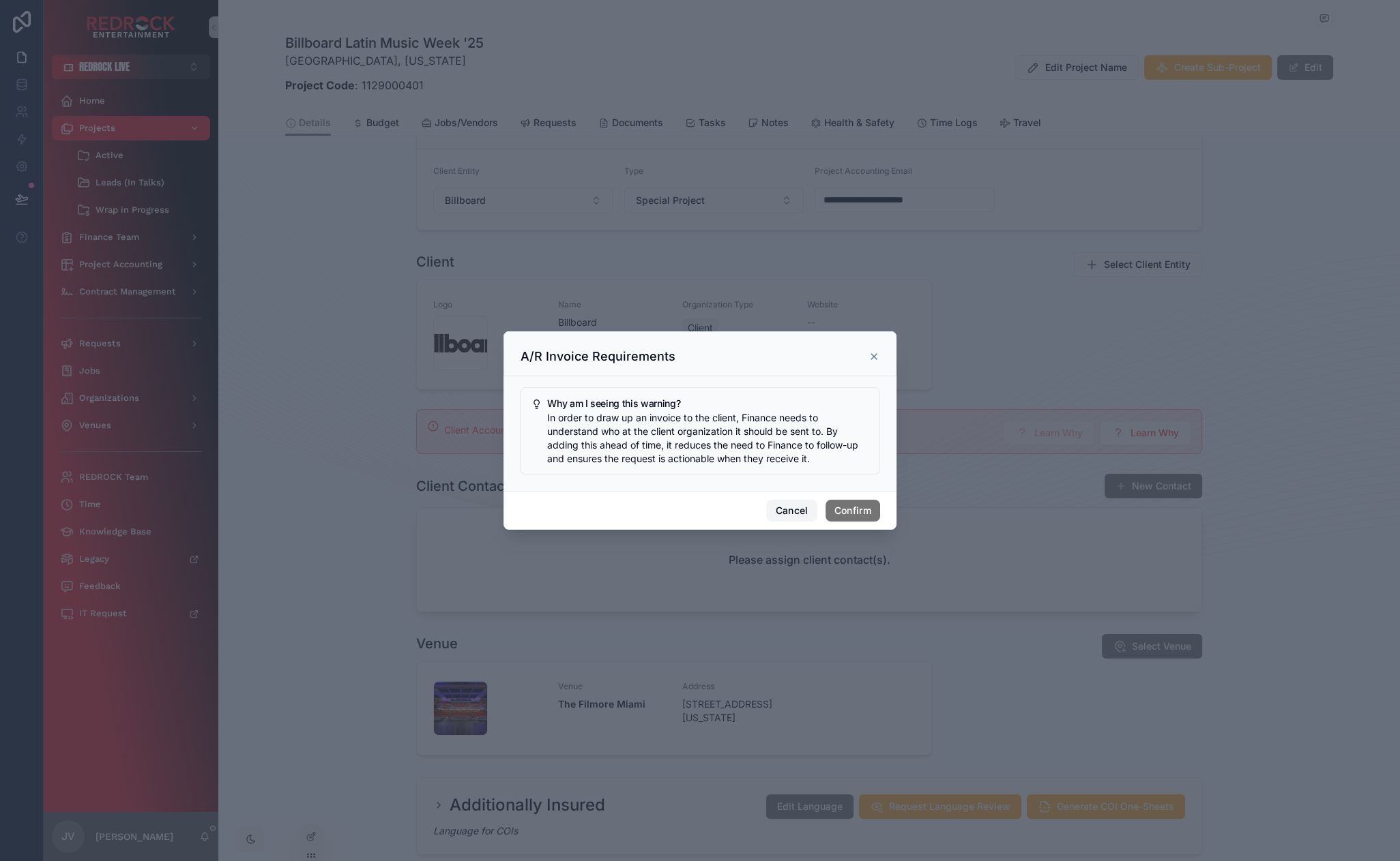
click at [783, 507] on button "Cancel" at bounding box center [791, 511] width 50 height 22
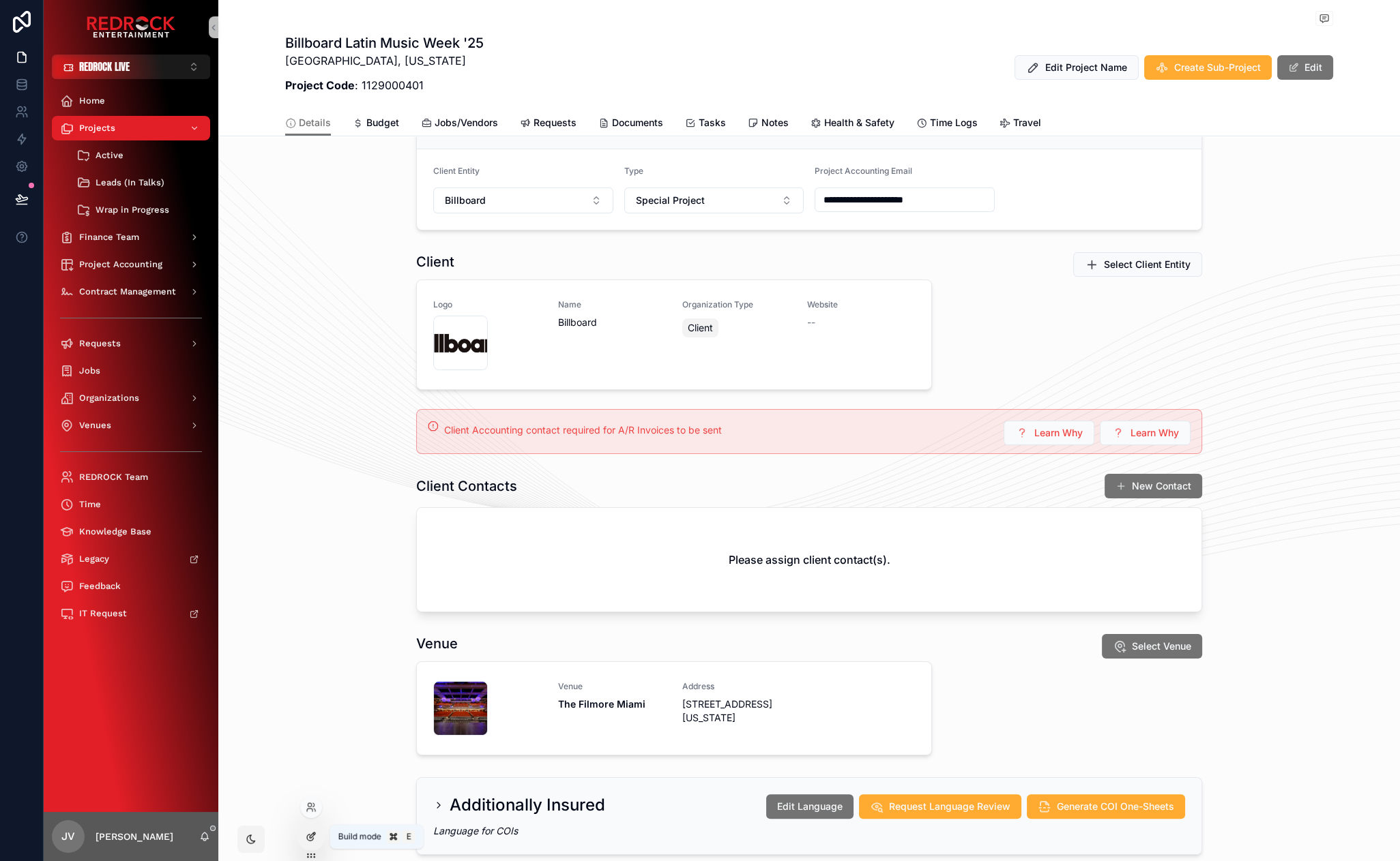
click at [307, 838] on icon at bounding box center [310, 838] width 6 height 6
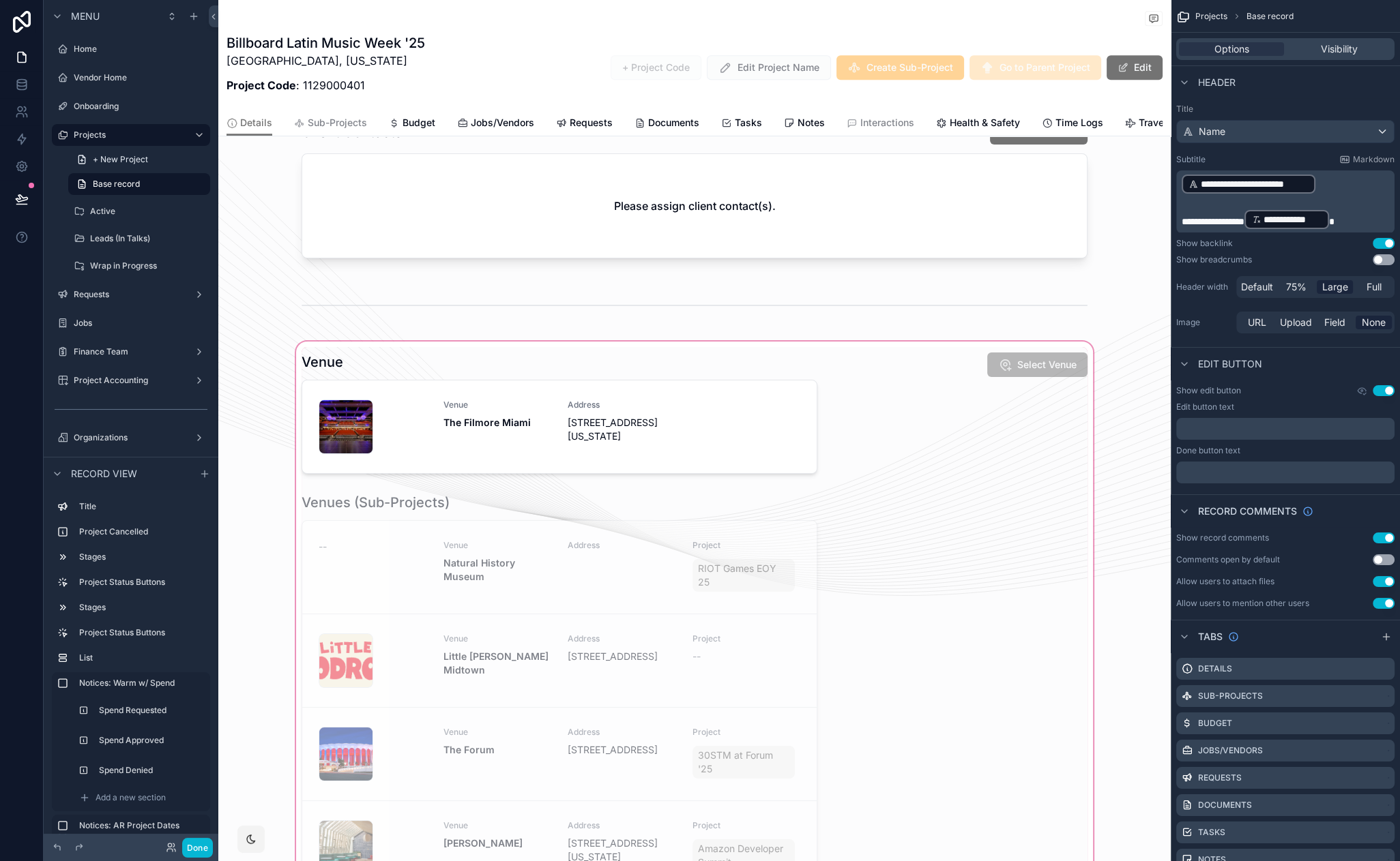
scroll to position [921, 0]
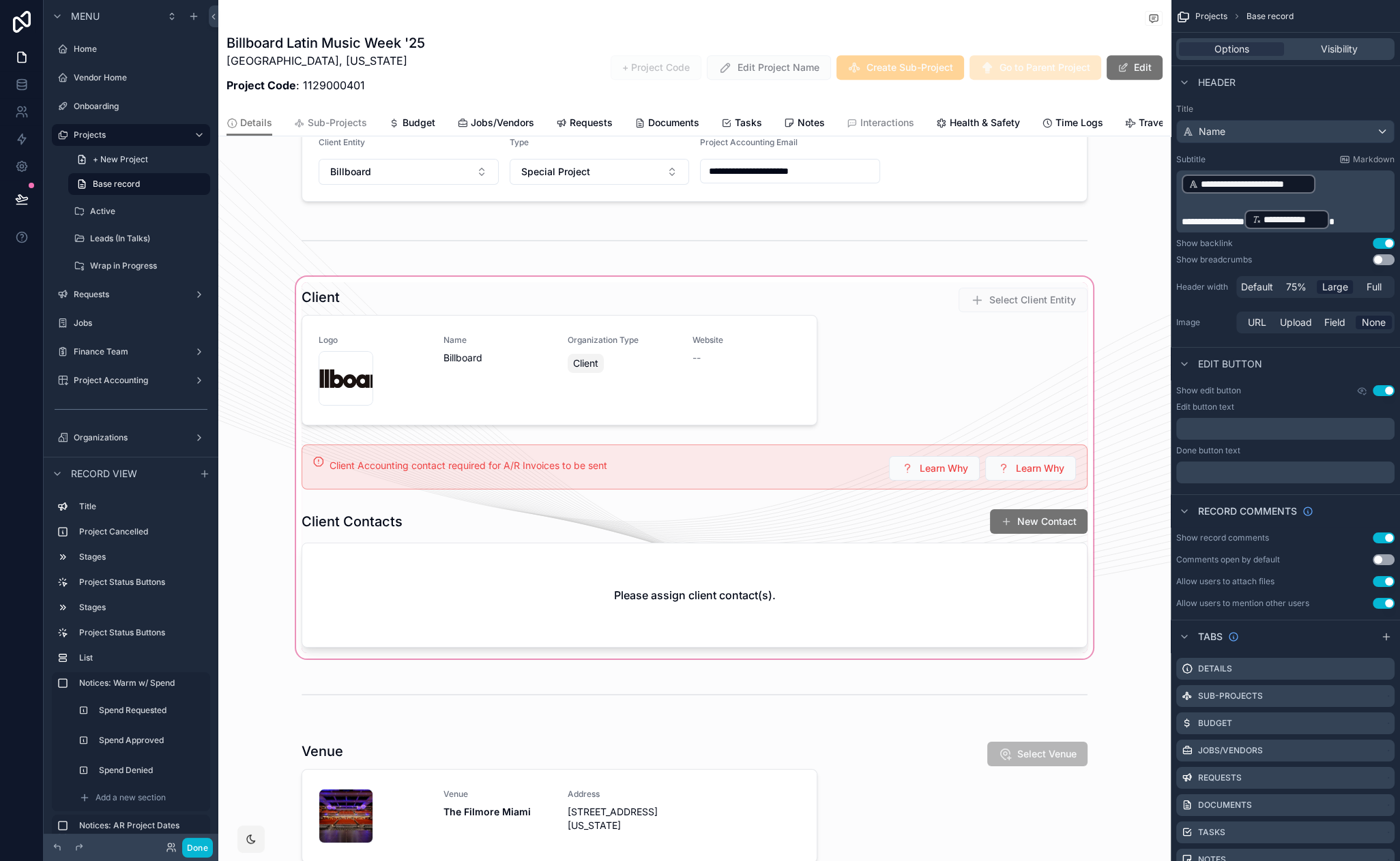
click at [838, 445] on div "scrollable content" at bounding box center [695, 468] width 953 height 387
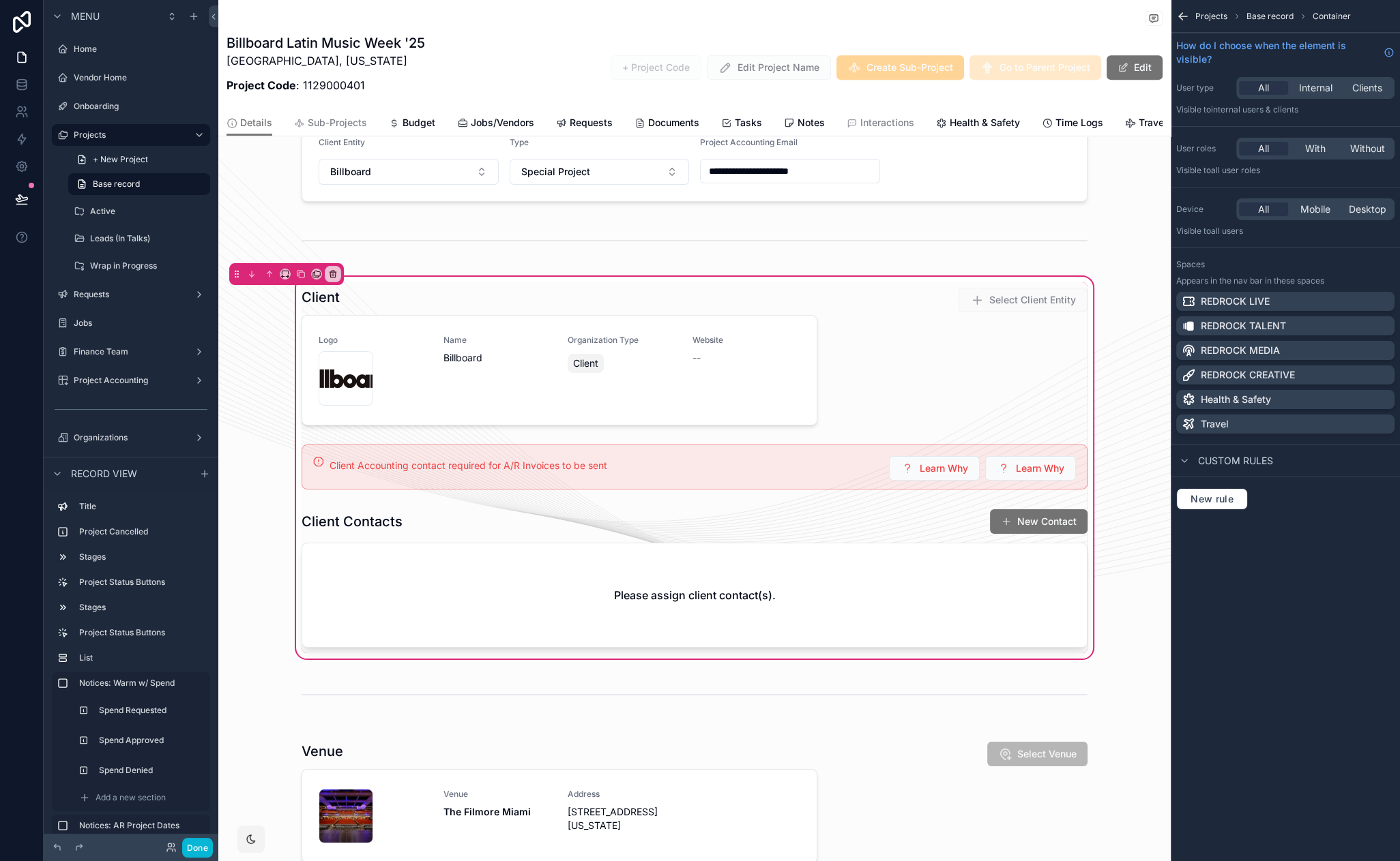
click at [850, 454] on div "scrollable content" at bounding box center [694, 467] width 802 height 56
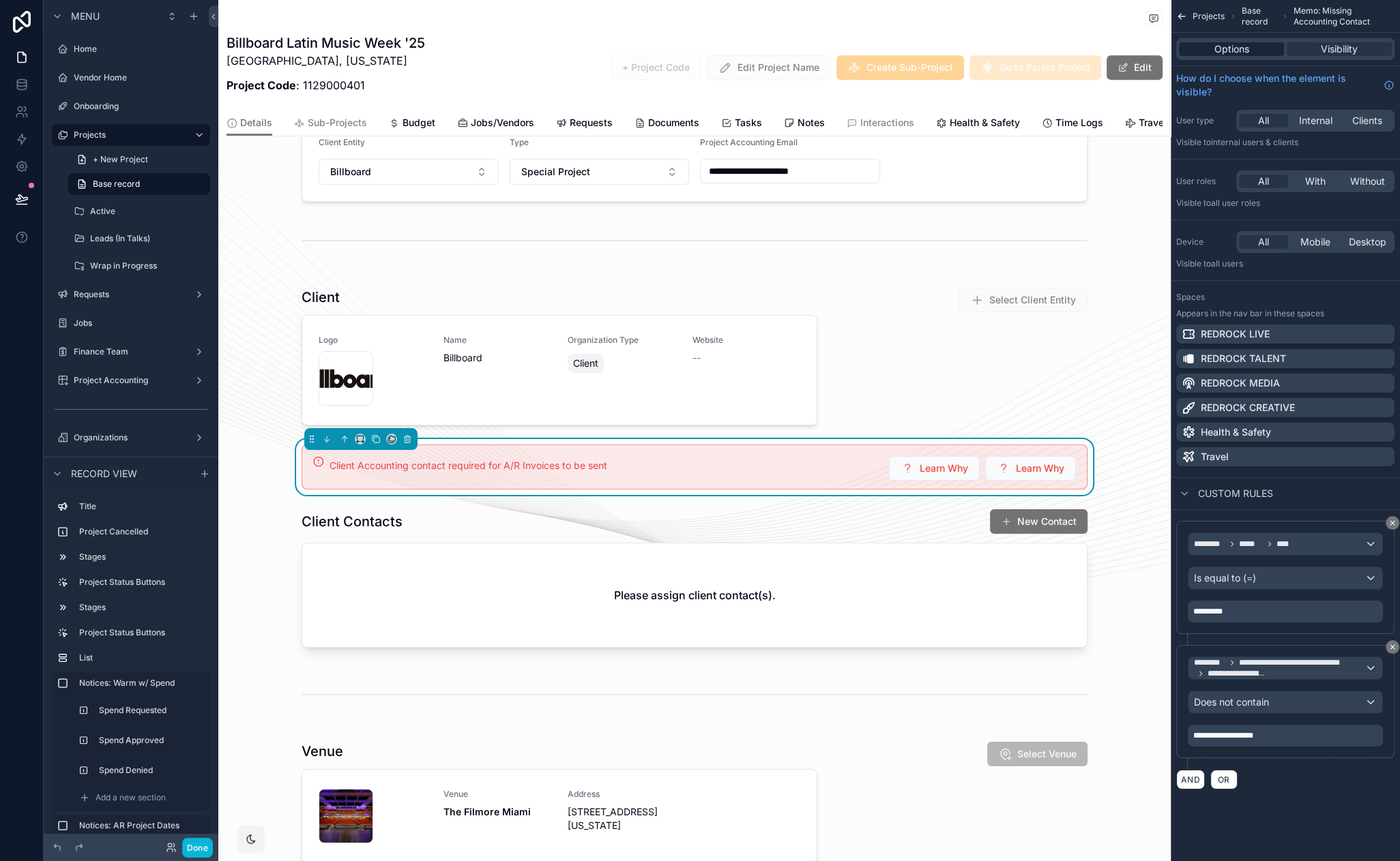
click at [1248, 47] on span "Options" at bounding box center [1231, 48] width 35 height 13
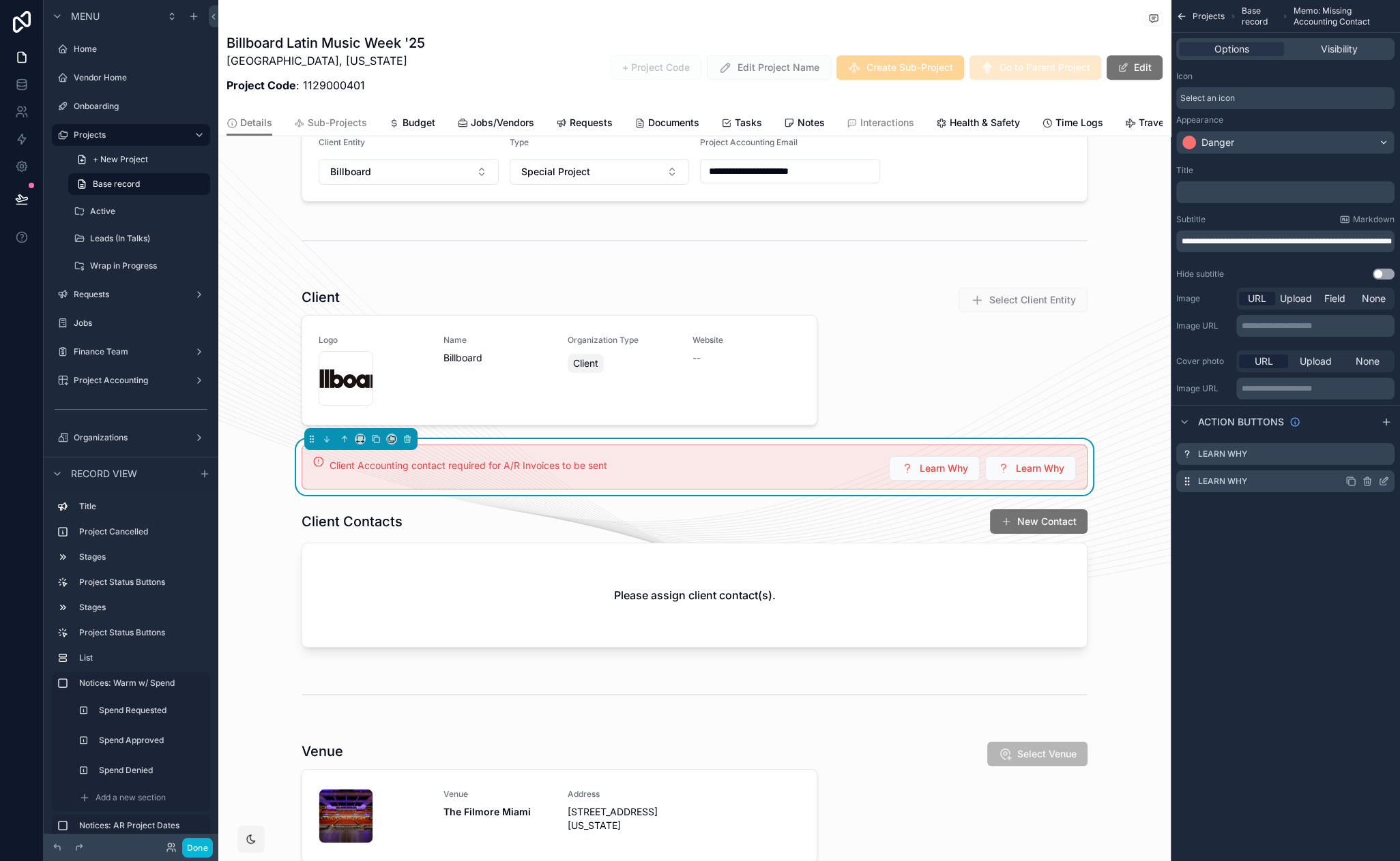
click at [1387, 478] on icon "scrollable content" at bounding box center [1384, 481] width 11 height 11
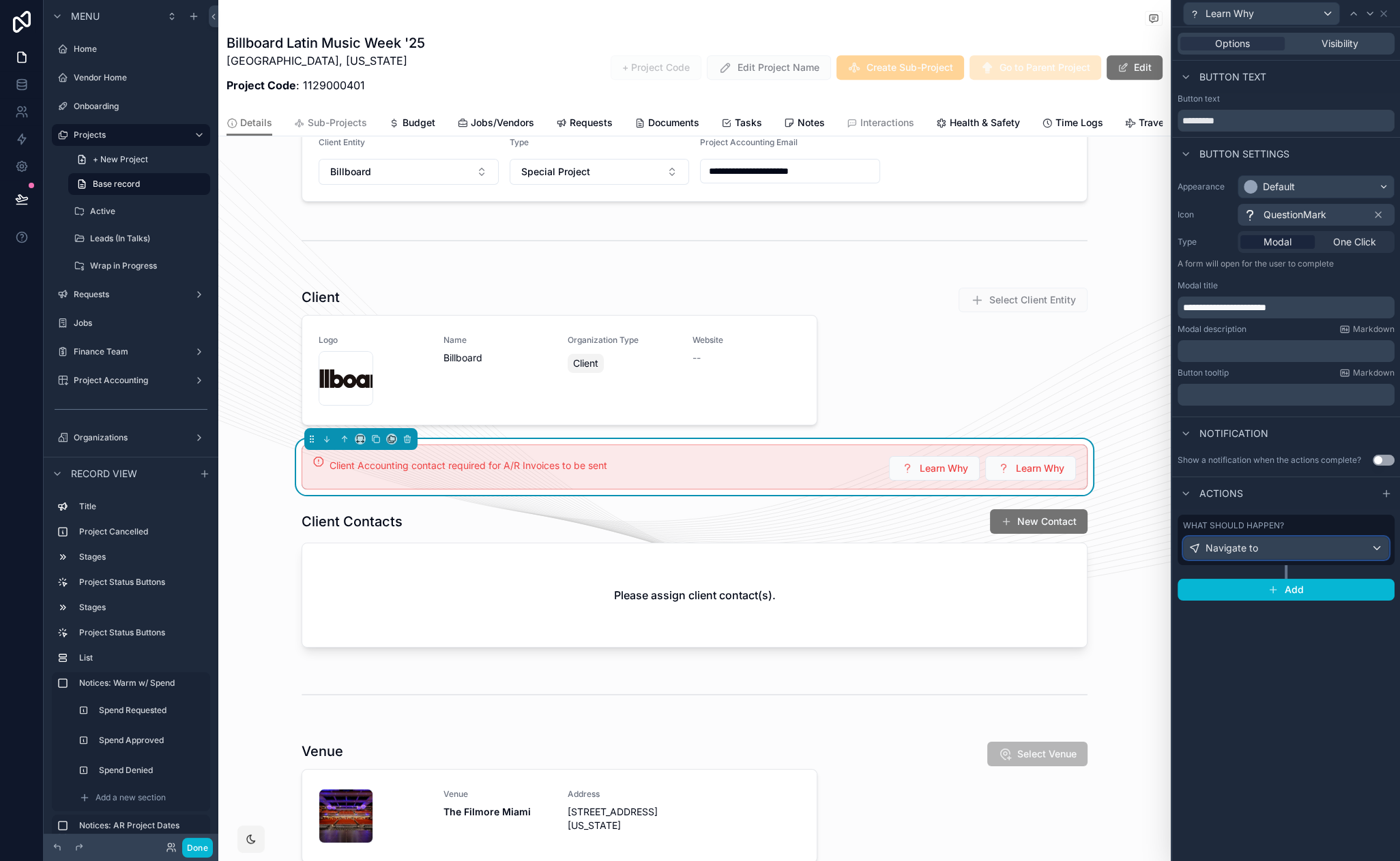
click at [1347, 547] on div "Navigate to" at bounding box center [1286, 548] width 204 height 22
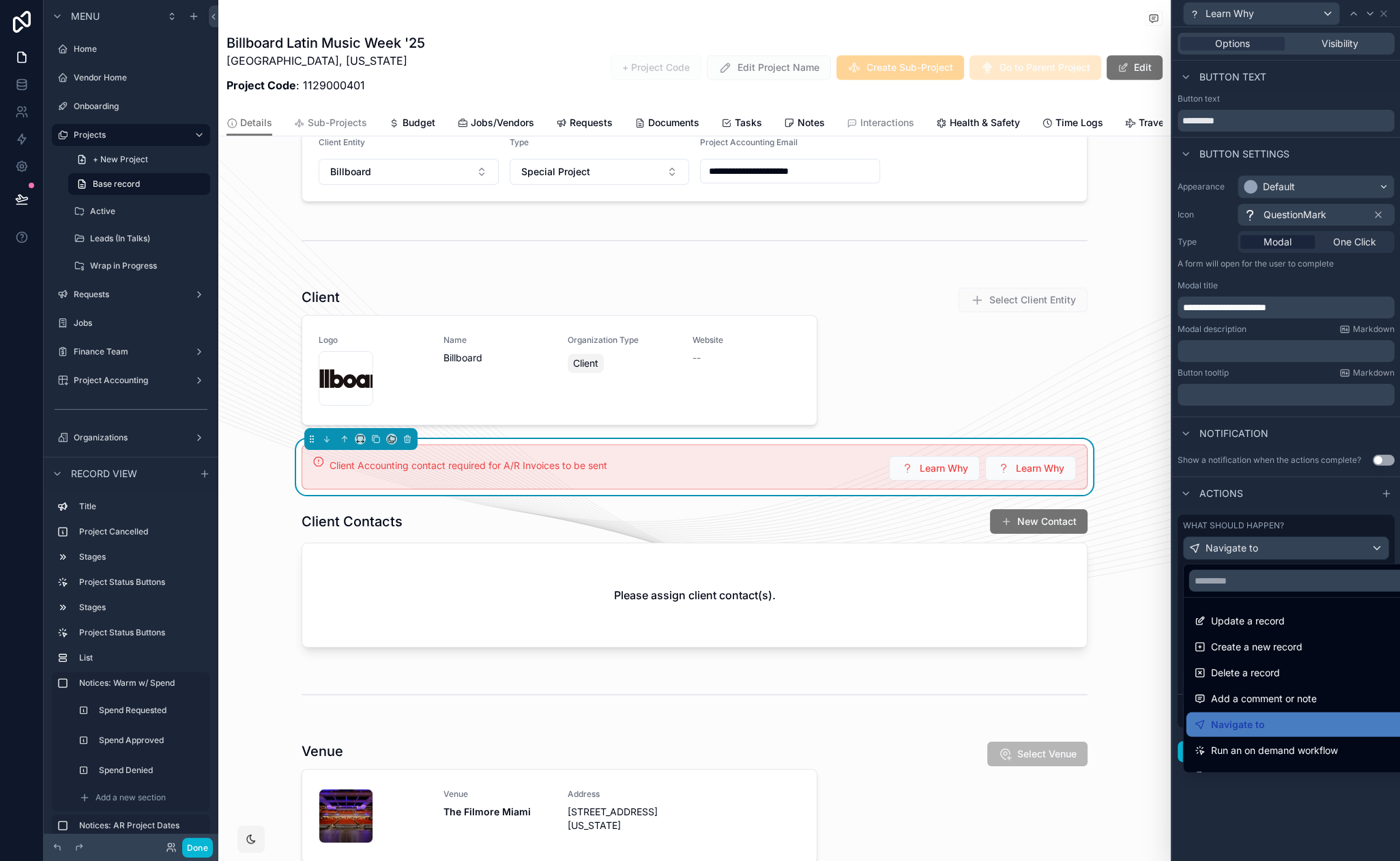
click at [1320, 805] on div at bounding box center [1286, 430] width 228 height 861
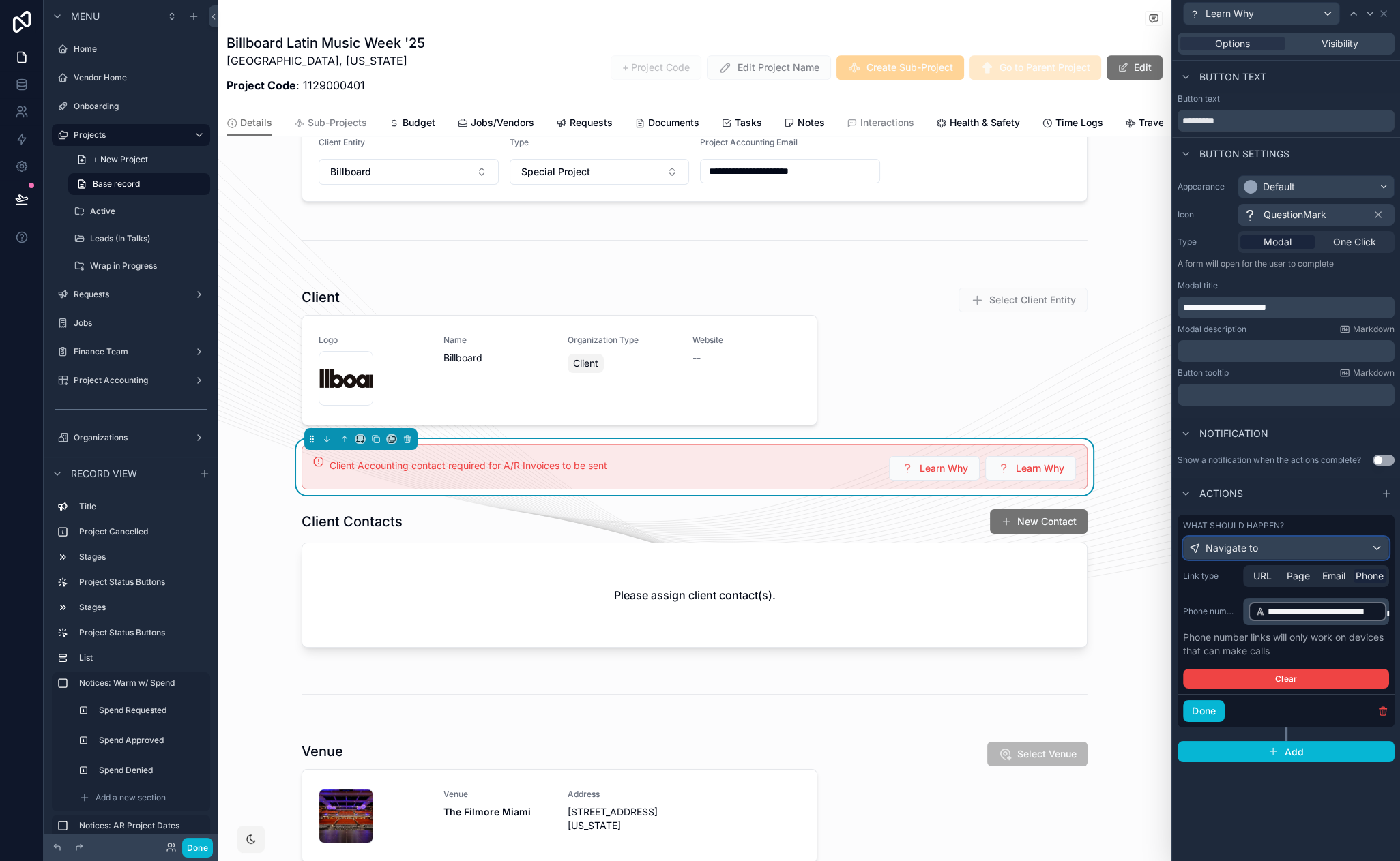
click at [1282, 544] on div "Navigate to" at bounding box center [1286, 548] width 204 height 22
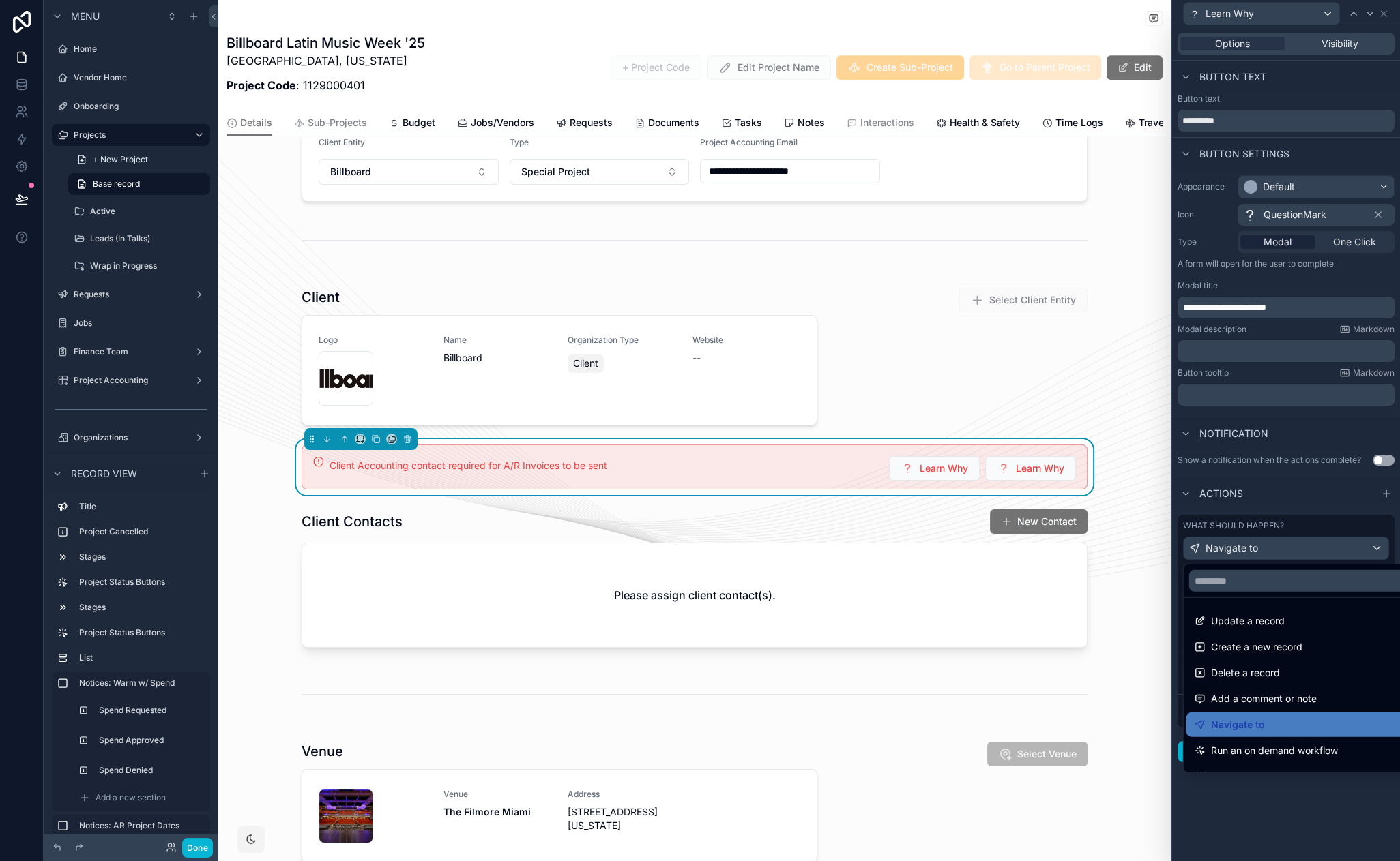
click at [1282, 544] on div at bounding box center [1286, 430] width 228 height 861
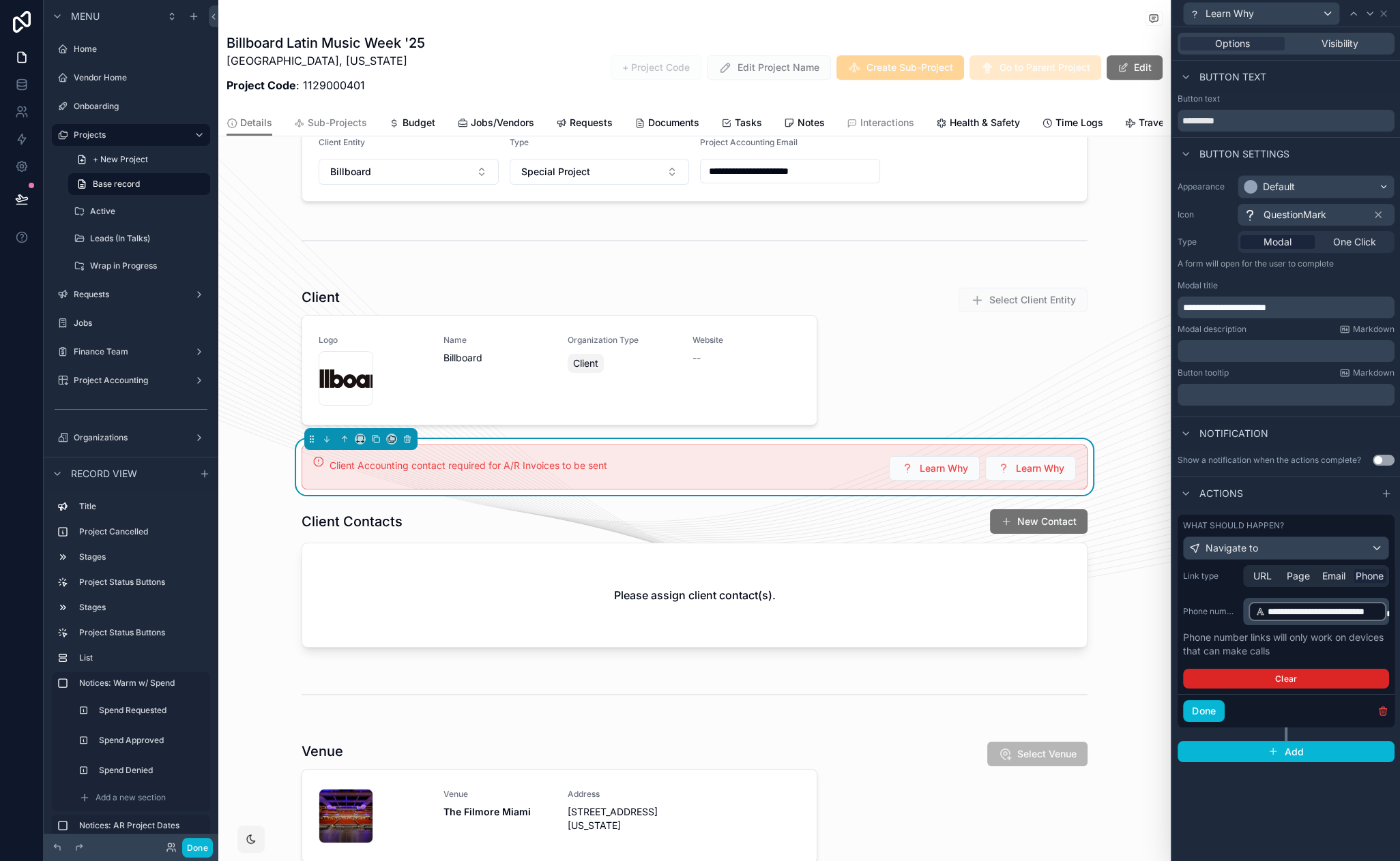
click at [1331, 673] on button "Clear" at bounding box center [1286, 679] width 206 height 20
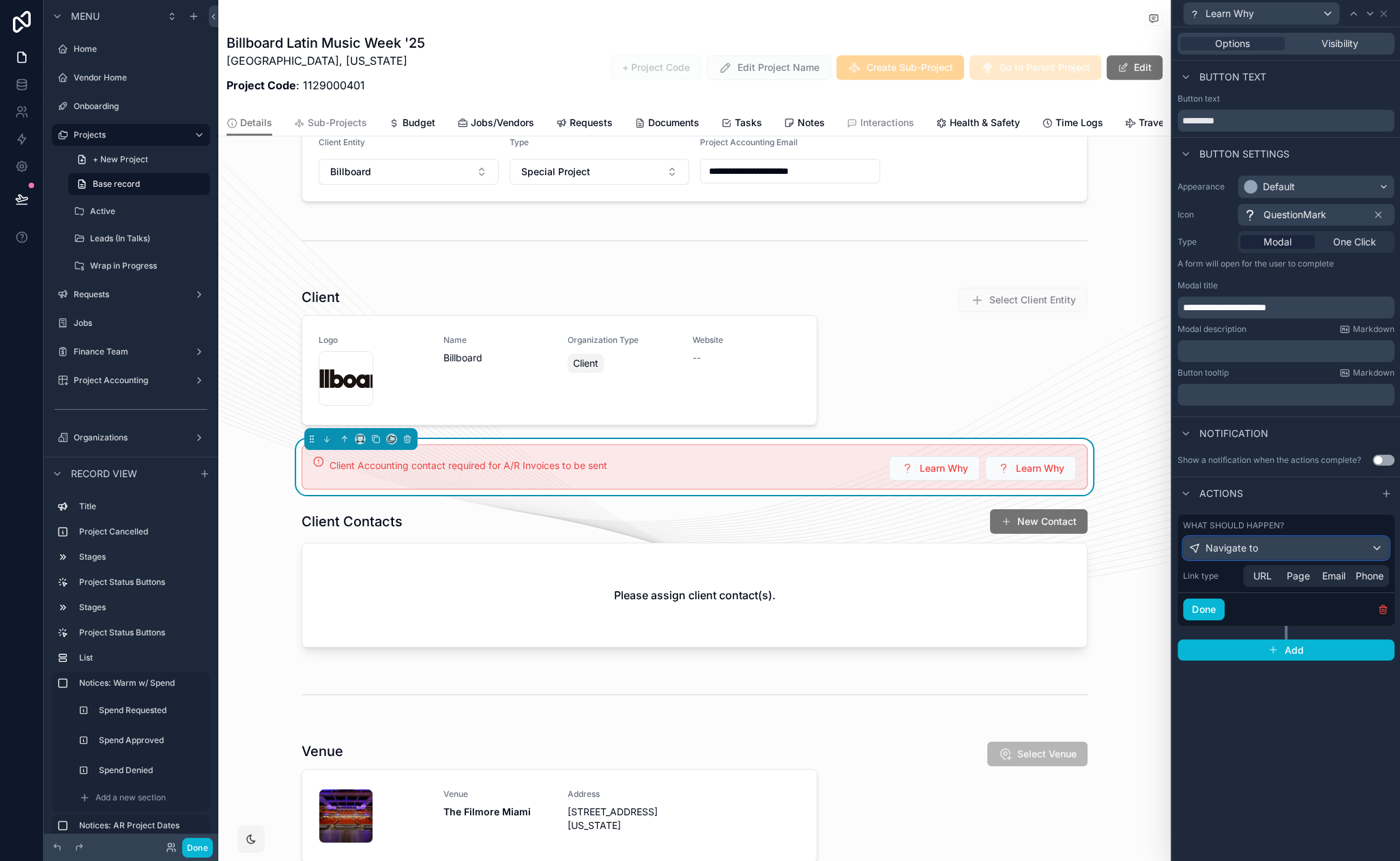
click at [1306, 545] on div "Navigate to" at bounding box center [1286, 548] width 204 height 22
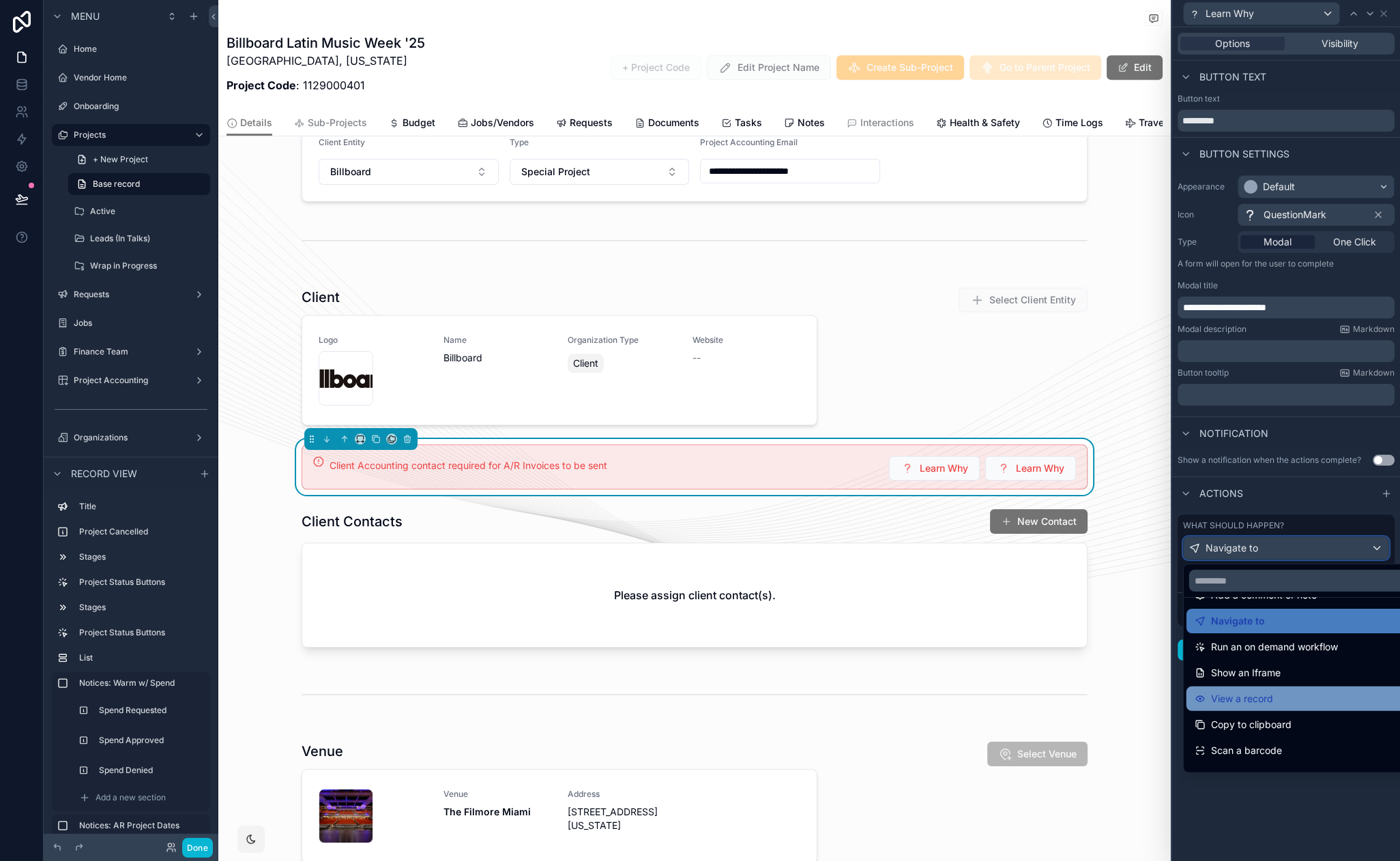
scroll to position [122, 0]
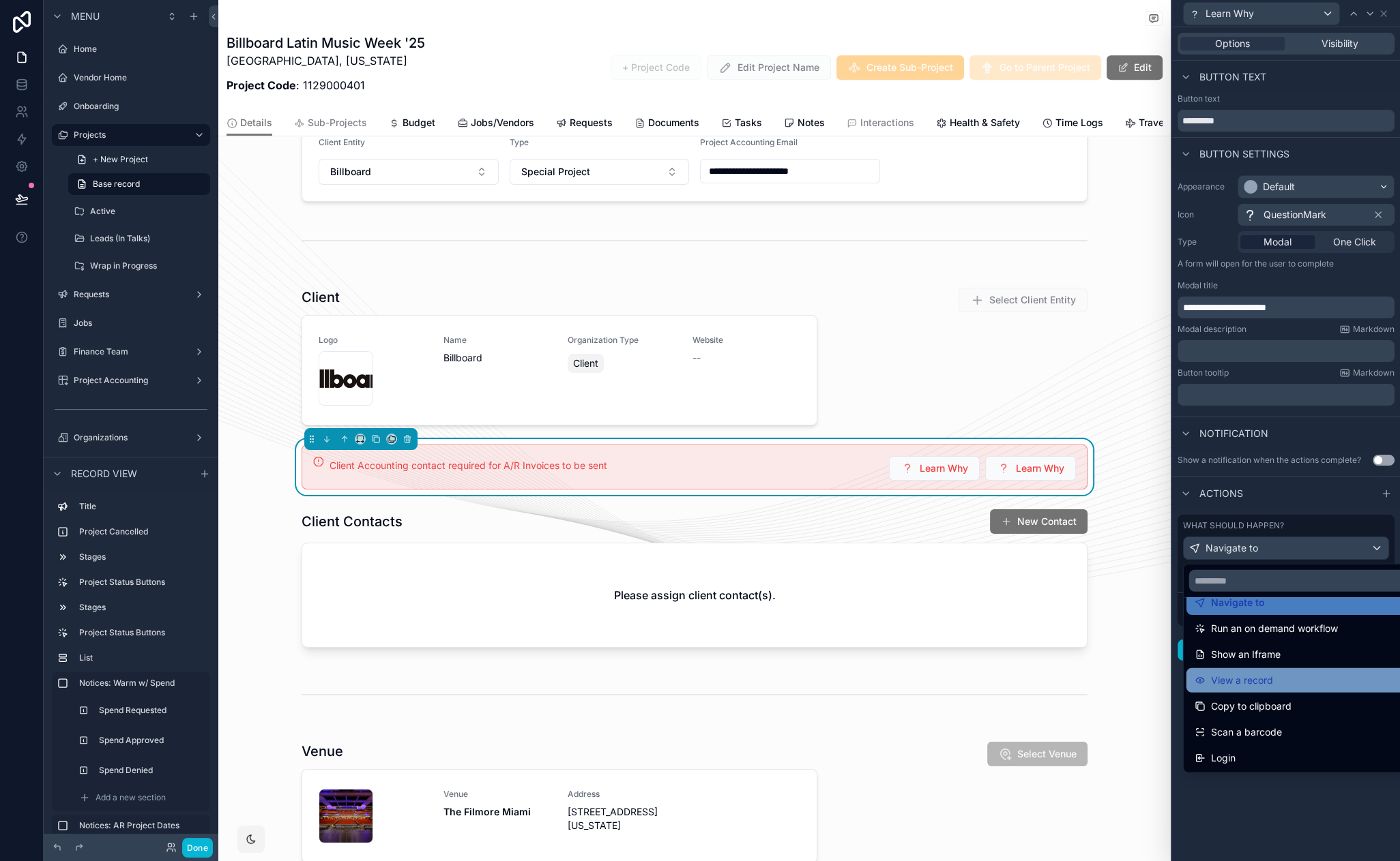
click at [1270, 679] on span "View a record" at bounding box center [1241, 681] width 62 height 16
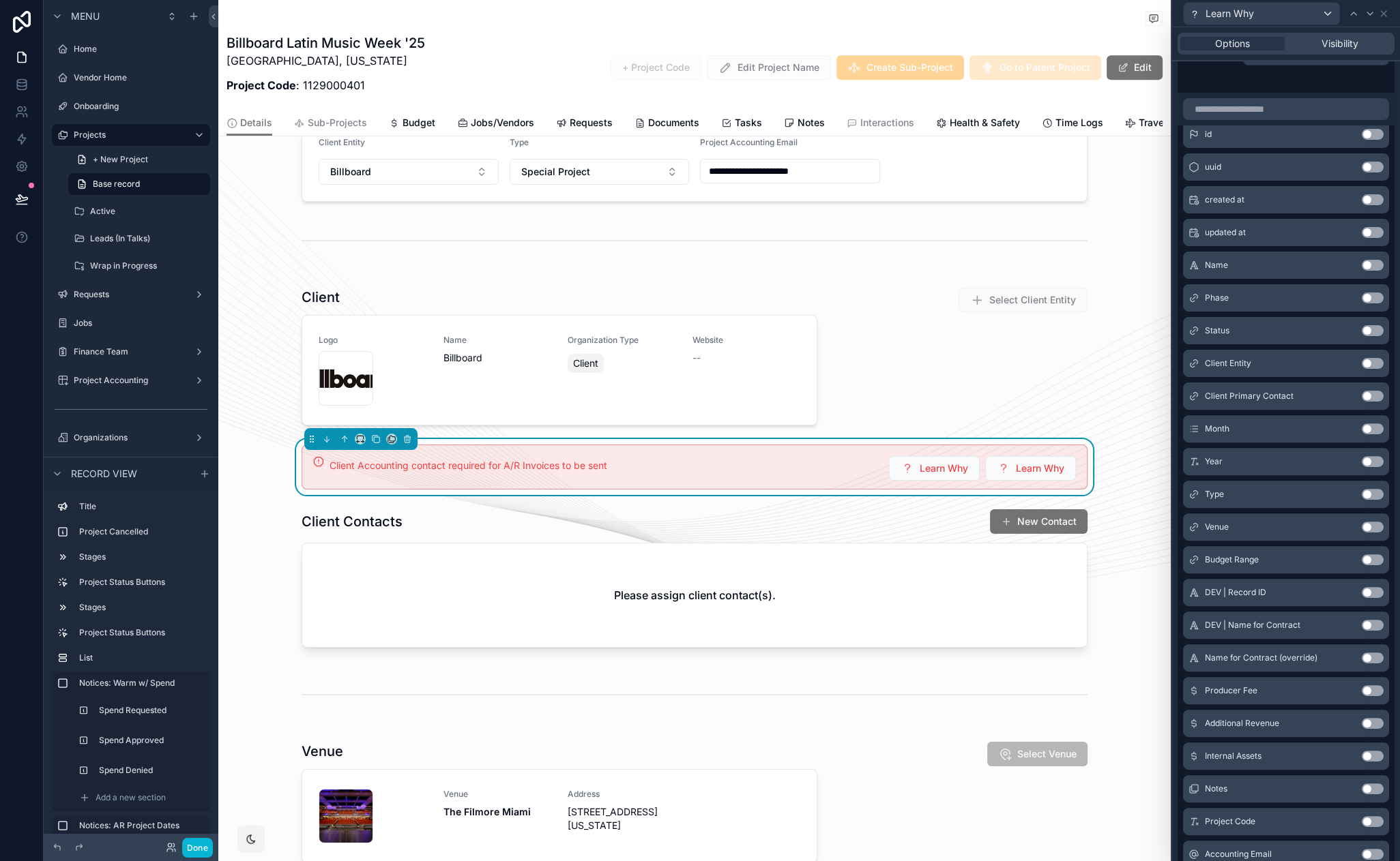
scroll to position [215, 0]
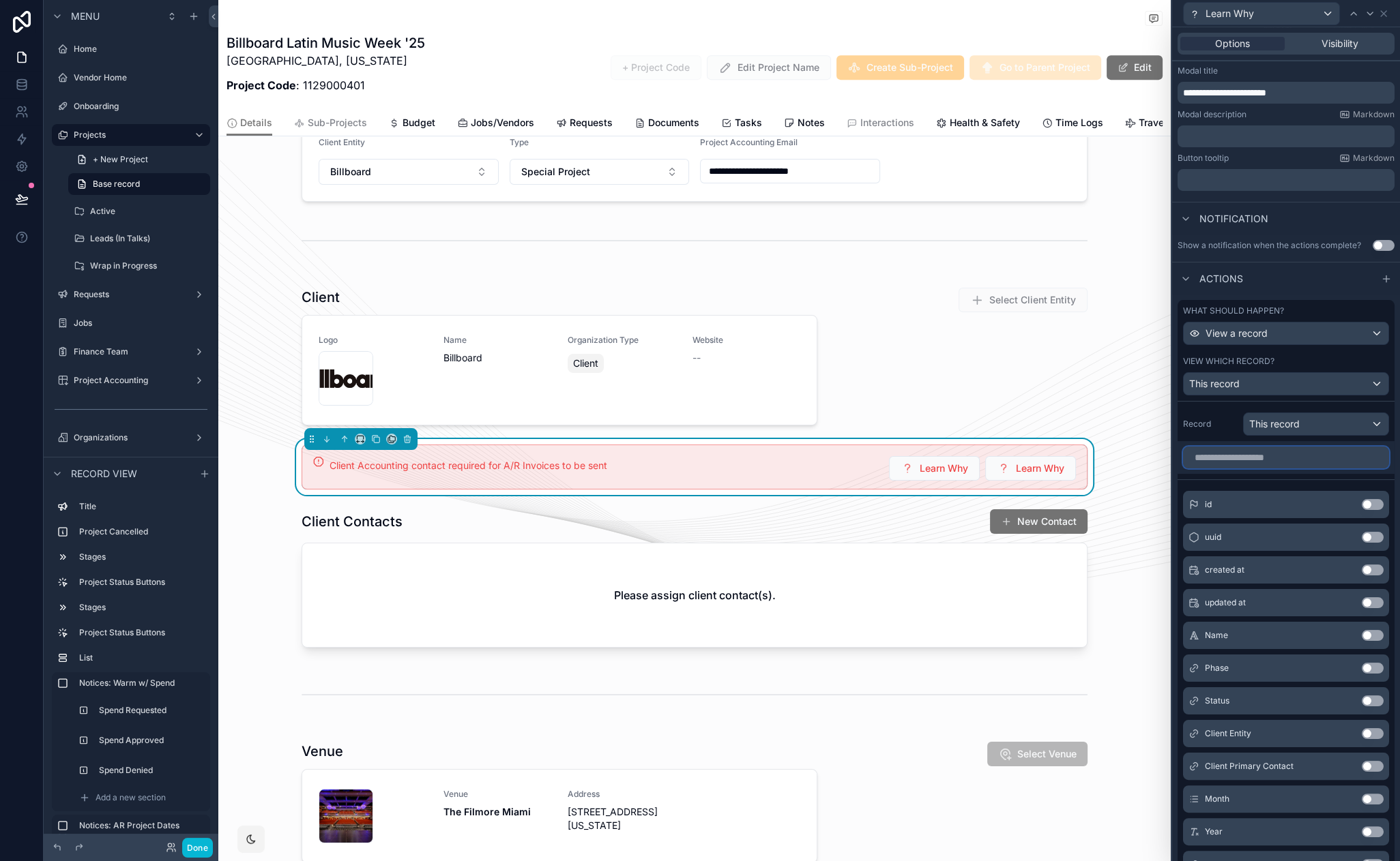
click at [1227, 462] on input "text" at bounding box center [1286, 458] width 206 height 22
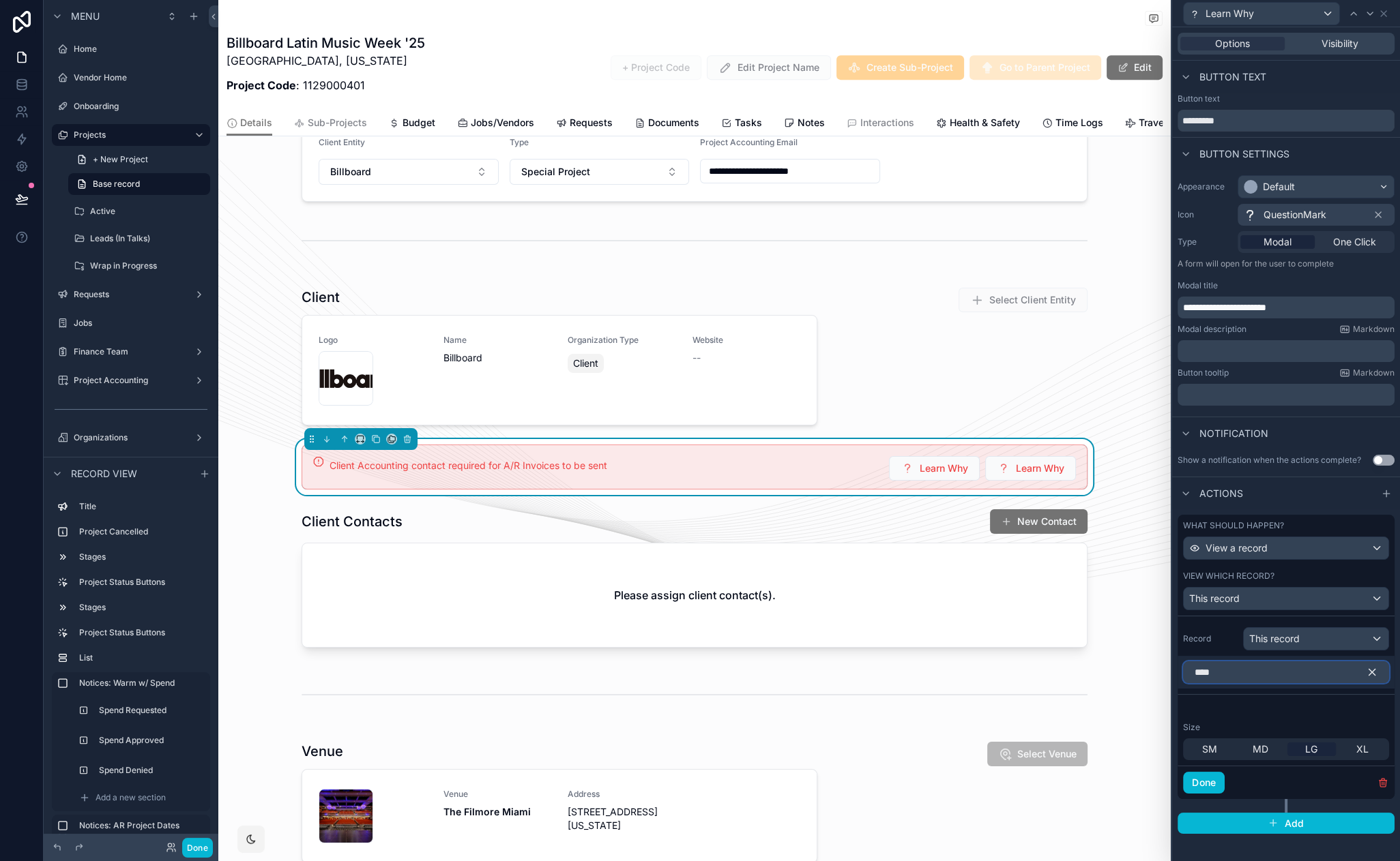
scroll to position [0, 0]
type input "******"
click at [1373, 671] on icon "button" at bounding box center [1372, 673] width 13 height 13
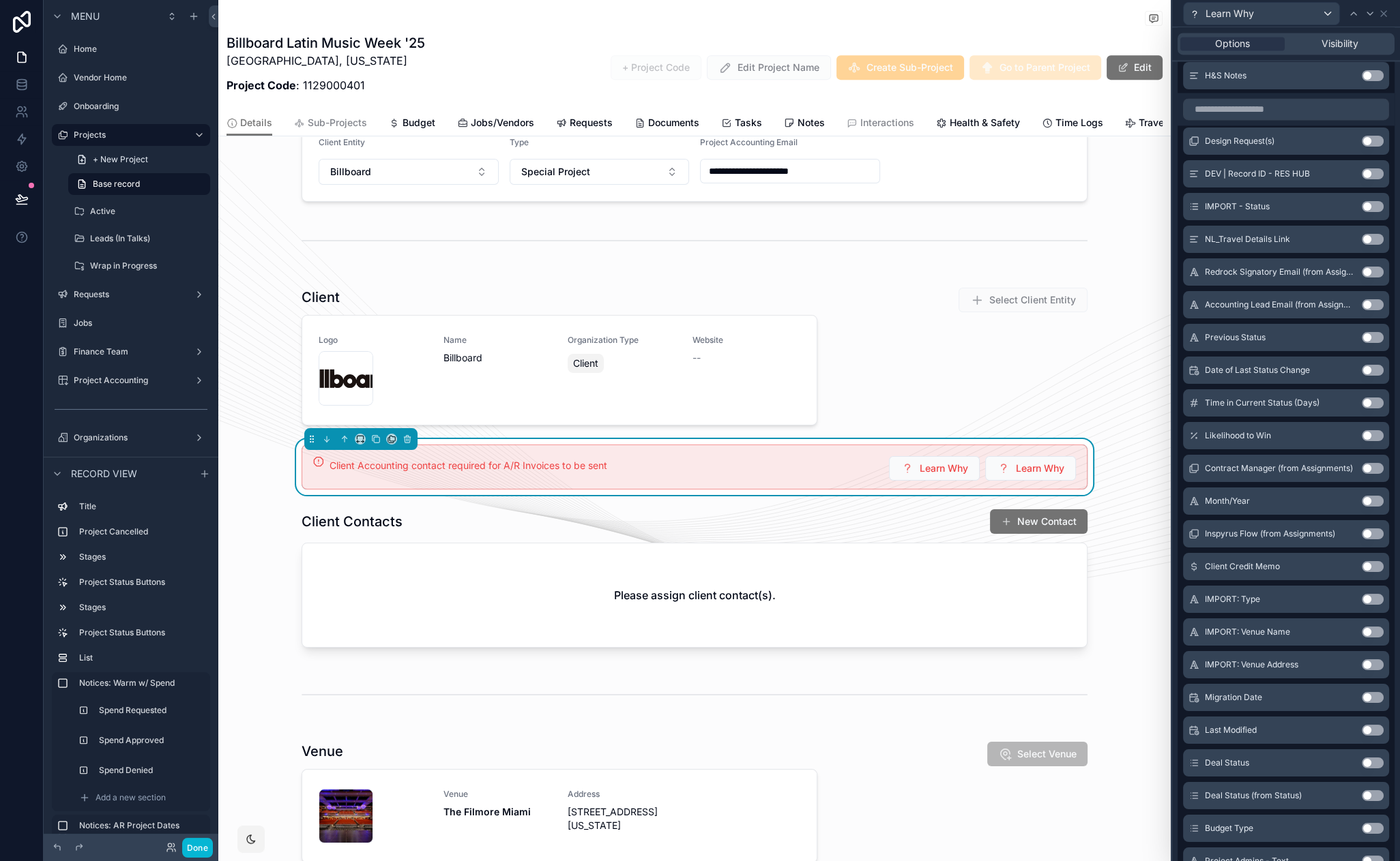
scroll to position [4421, 0]
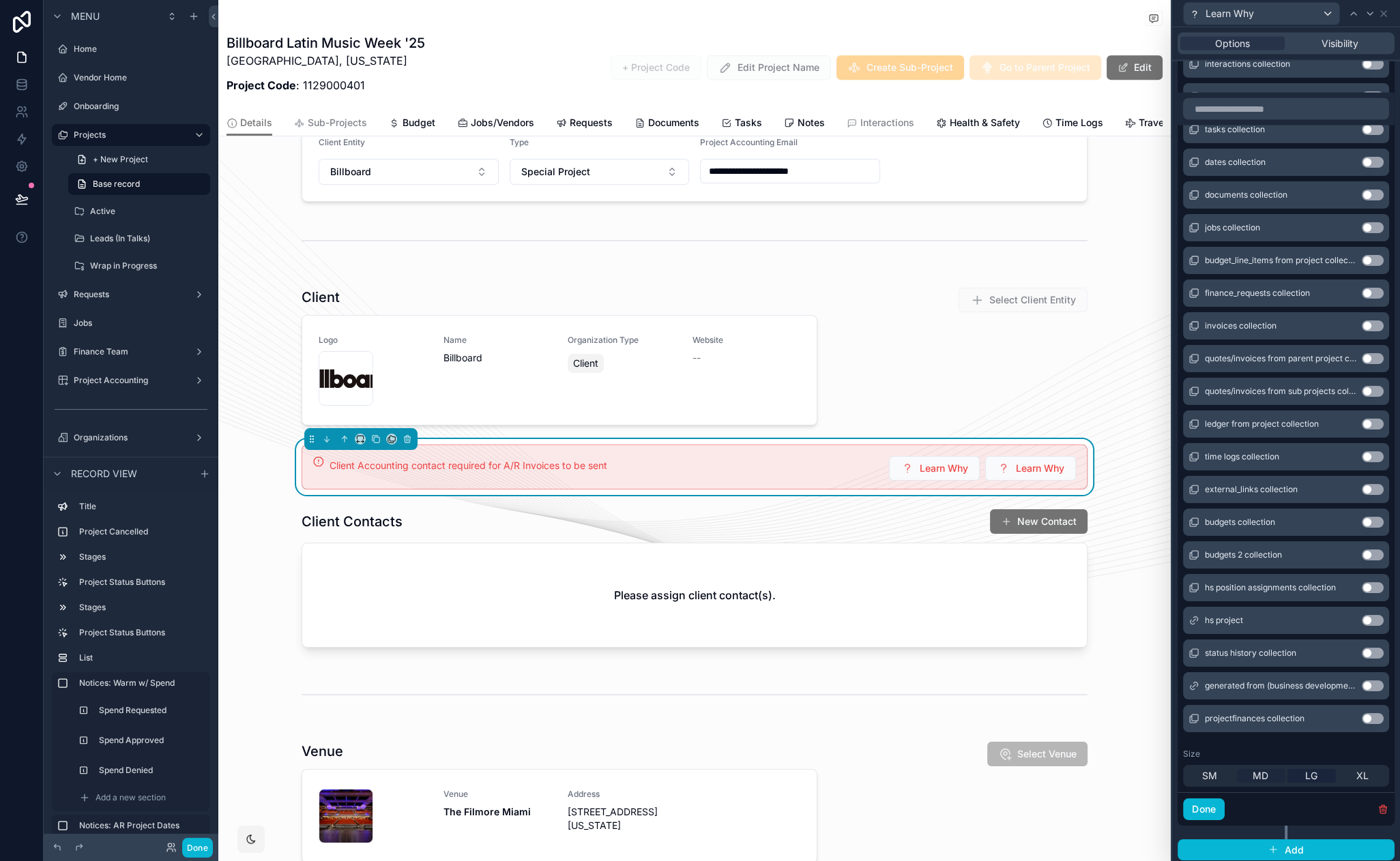
click at [1254, 772] on span "MD" at bounding box center [1261, 776] width 16 height 13
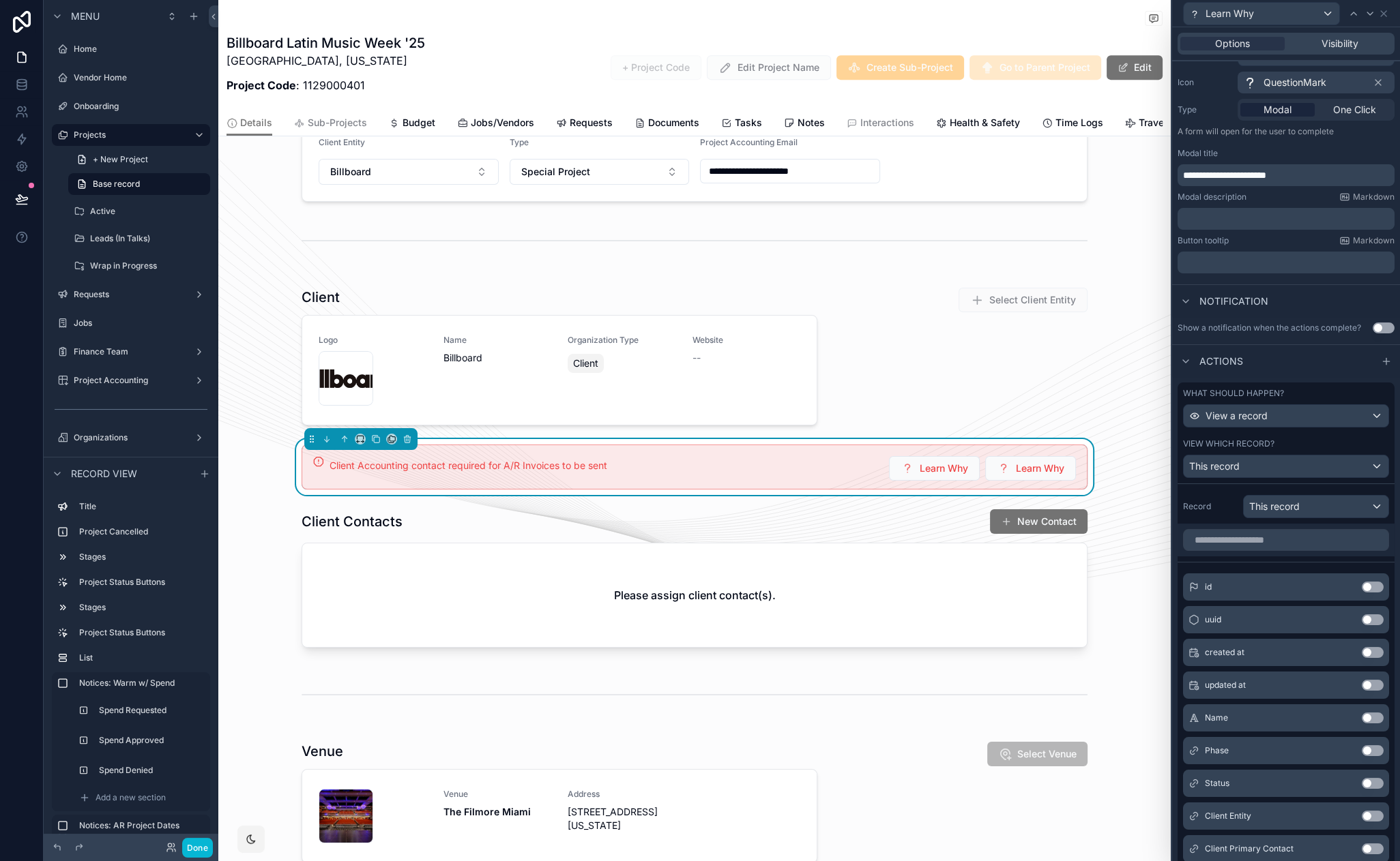
scroll to position [141, 0]
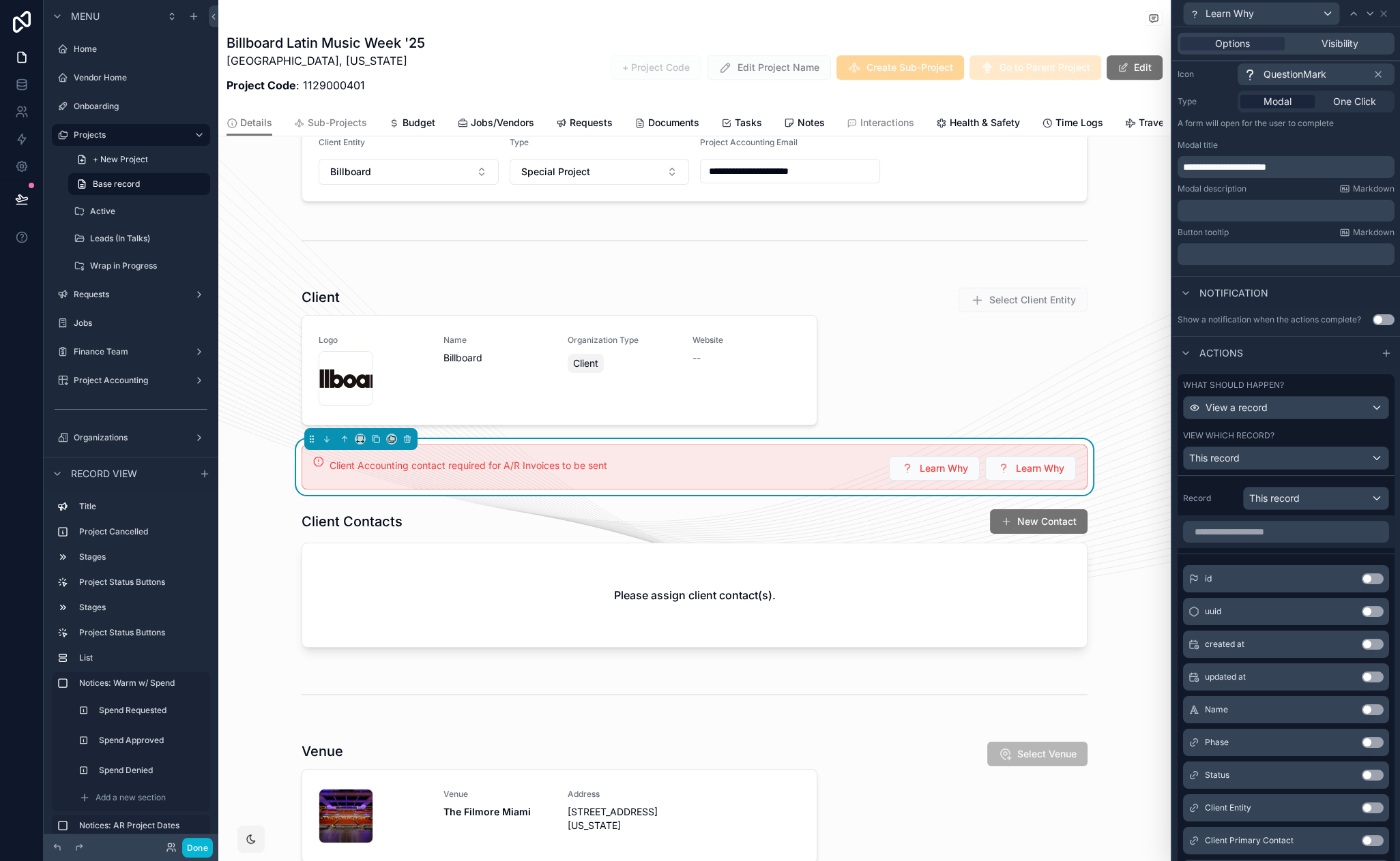
click at [1361, 710] on button "Use setting" at bounding box center [1372, 710] width 22 height 11
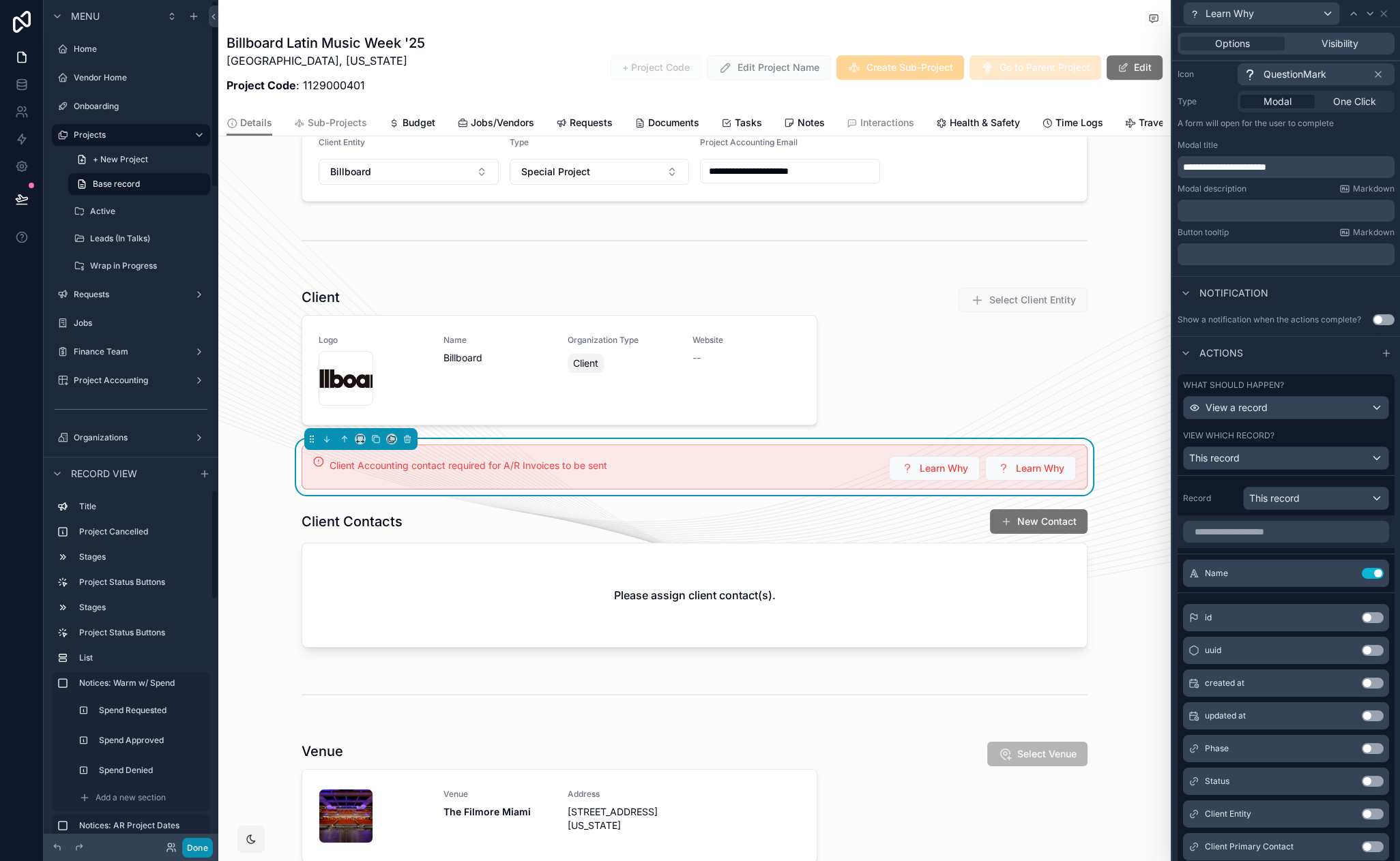
click at [206, 856] on button "Done" at bounding box center [197, 848] width 30 height 20
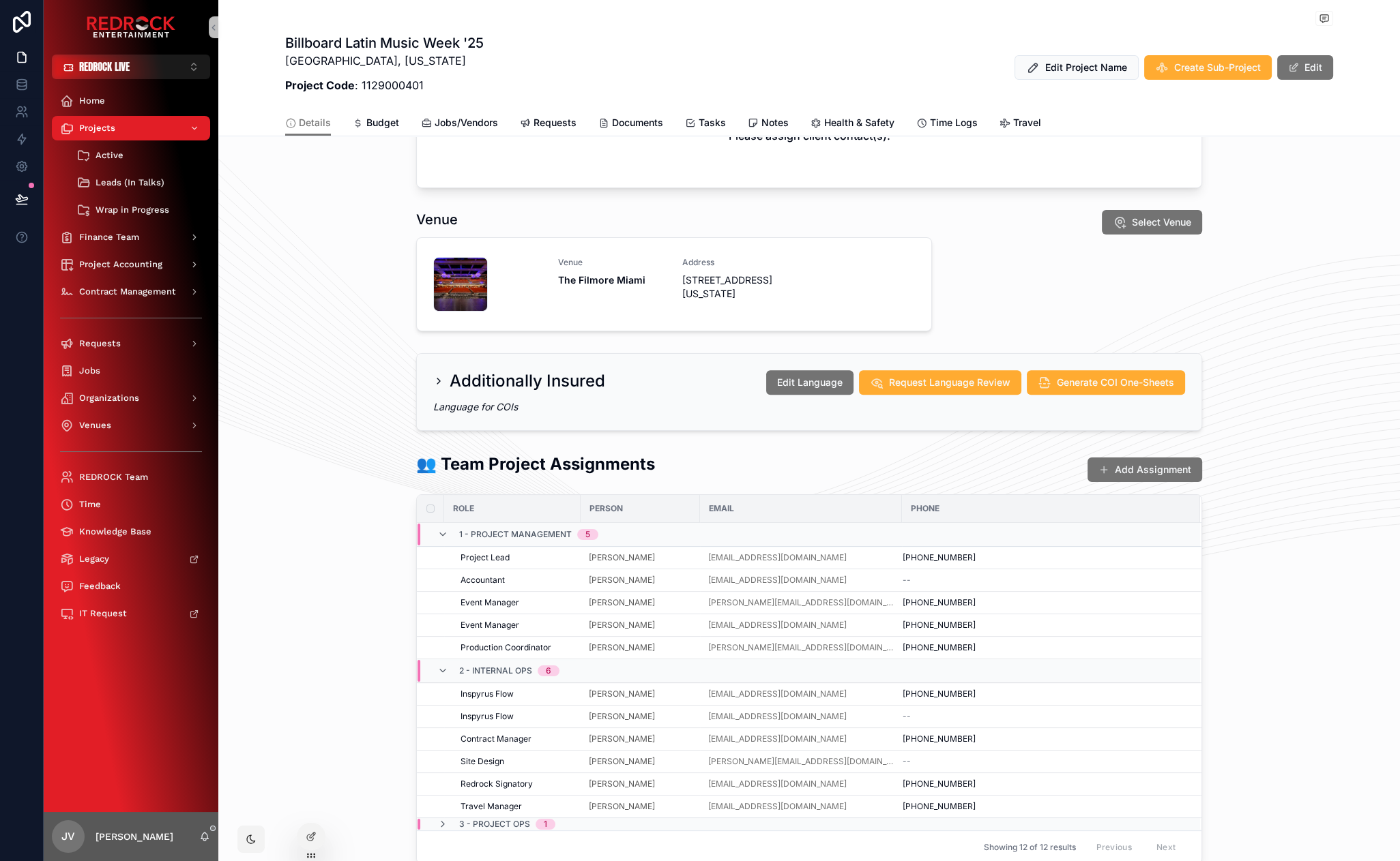
scroll to position [0, 0]
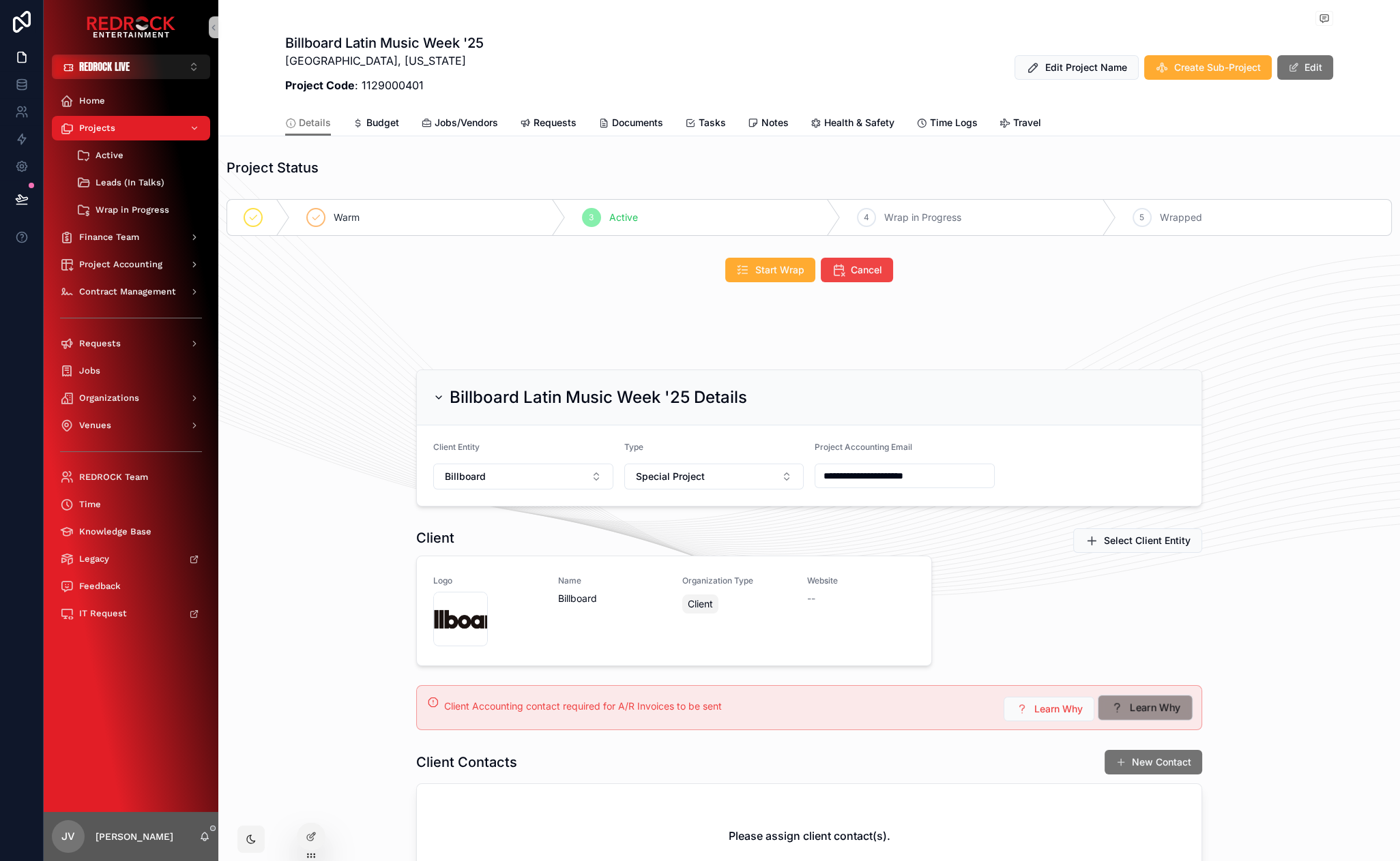
click at [1142, 710] on span "Learn Why" at bounding box center [1155, 709] width 51 height 14
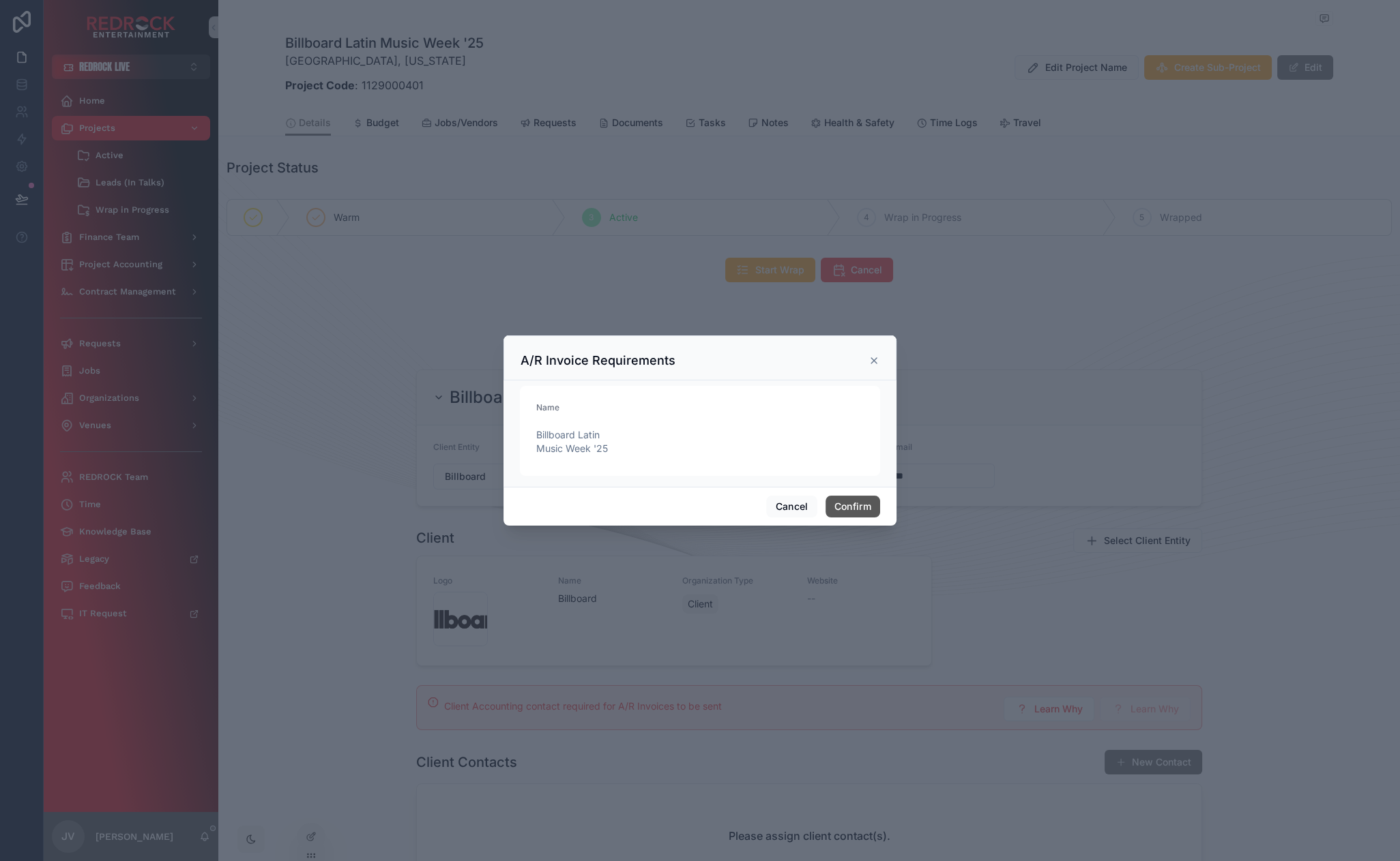
click at [833, 507] on button "Confirm" at bounding box center [852, 506] width 55 height 22
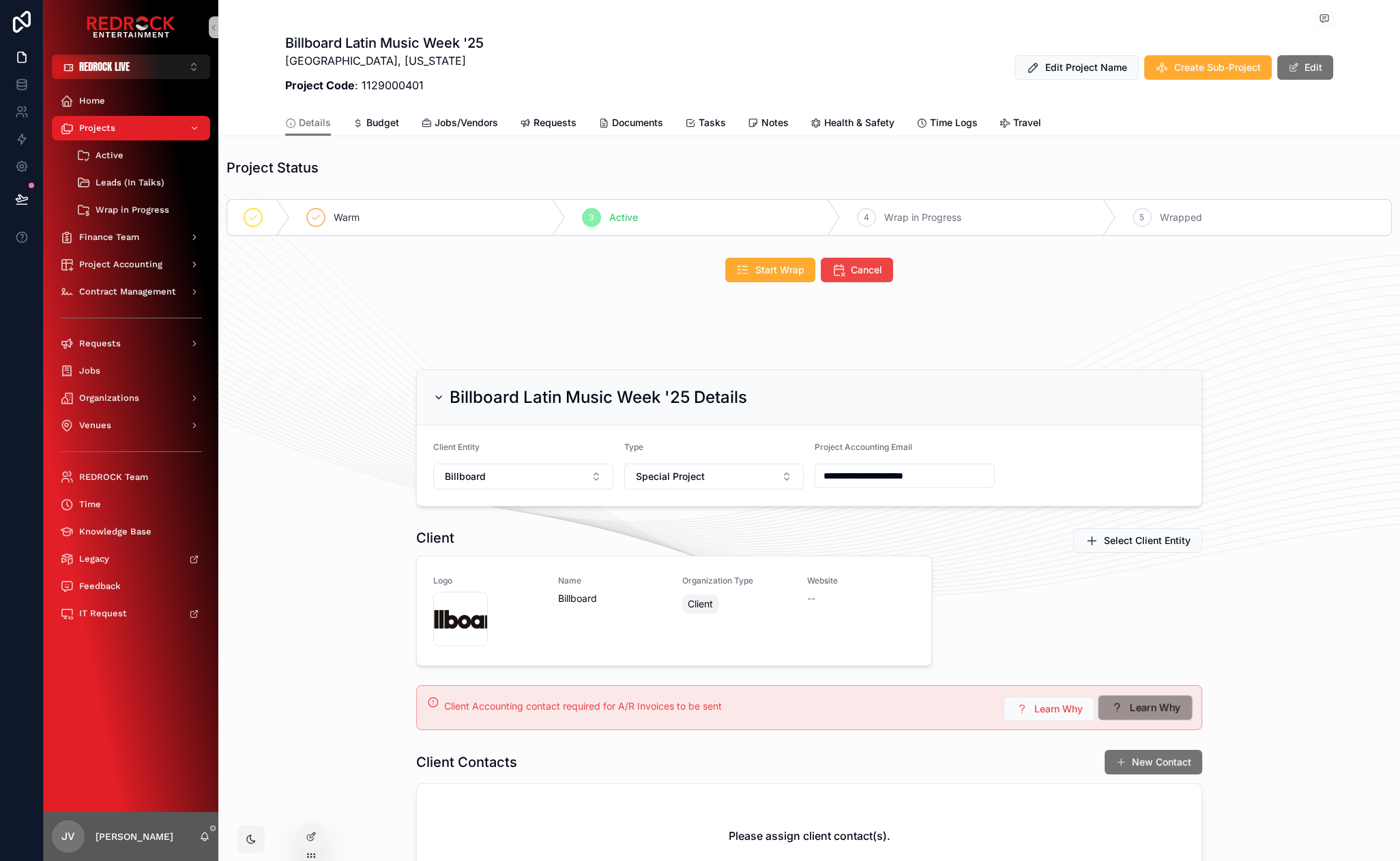
click at [1116, 704] on icon "scrollable content" at bounding box center [1118, 709] width 14 height 14
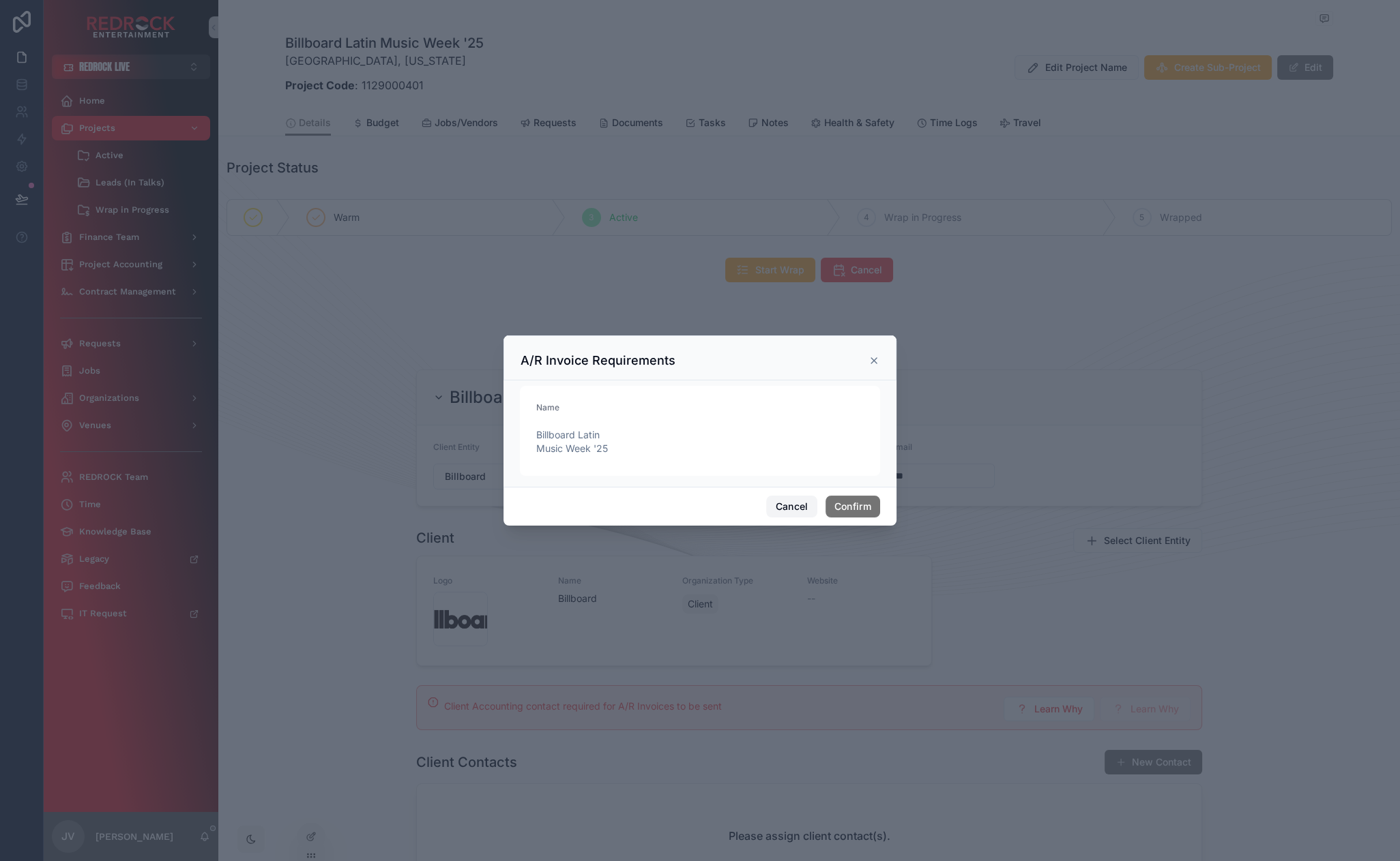
click at [807, 509] on button "Cancel" at bounding box center [791, 506] width 50 height 22
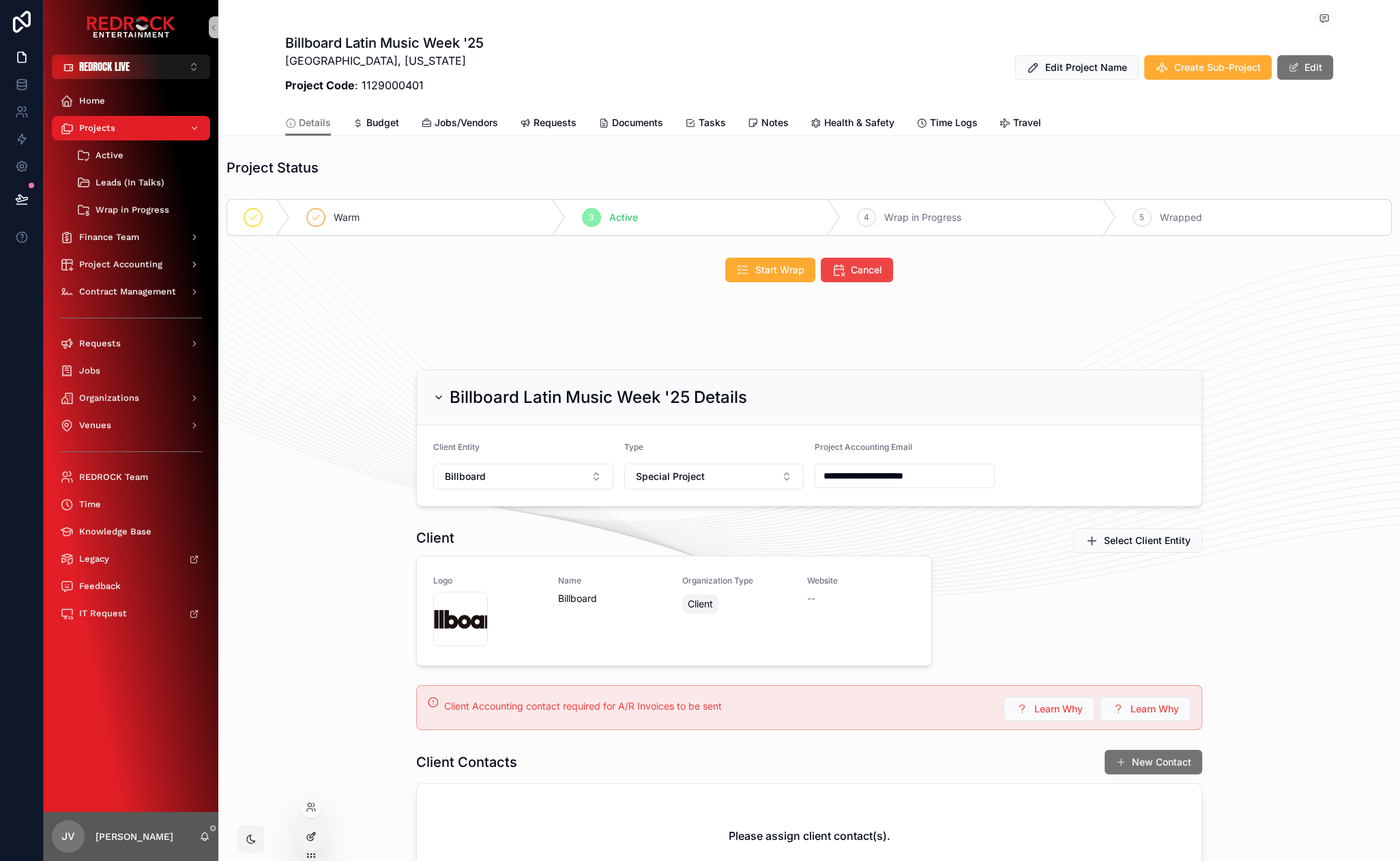
click at [312, 839] on icon at bounding box center [311, 837] width 11 height 11
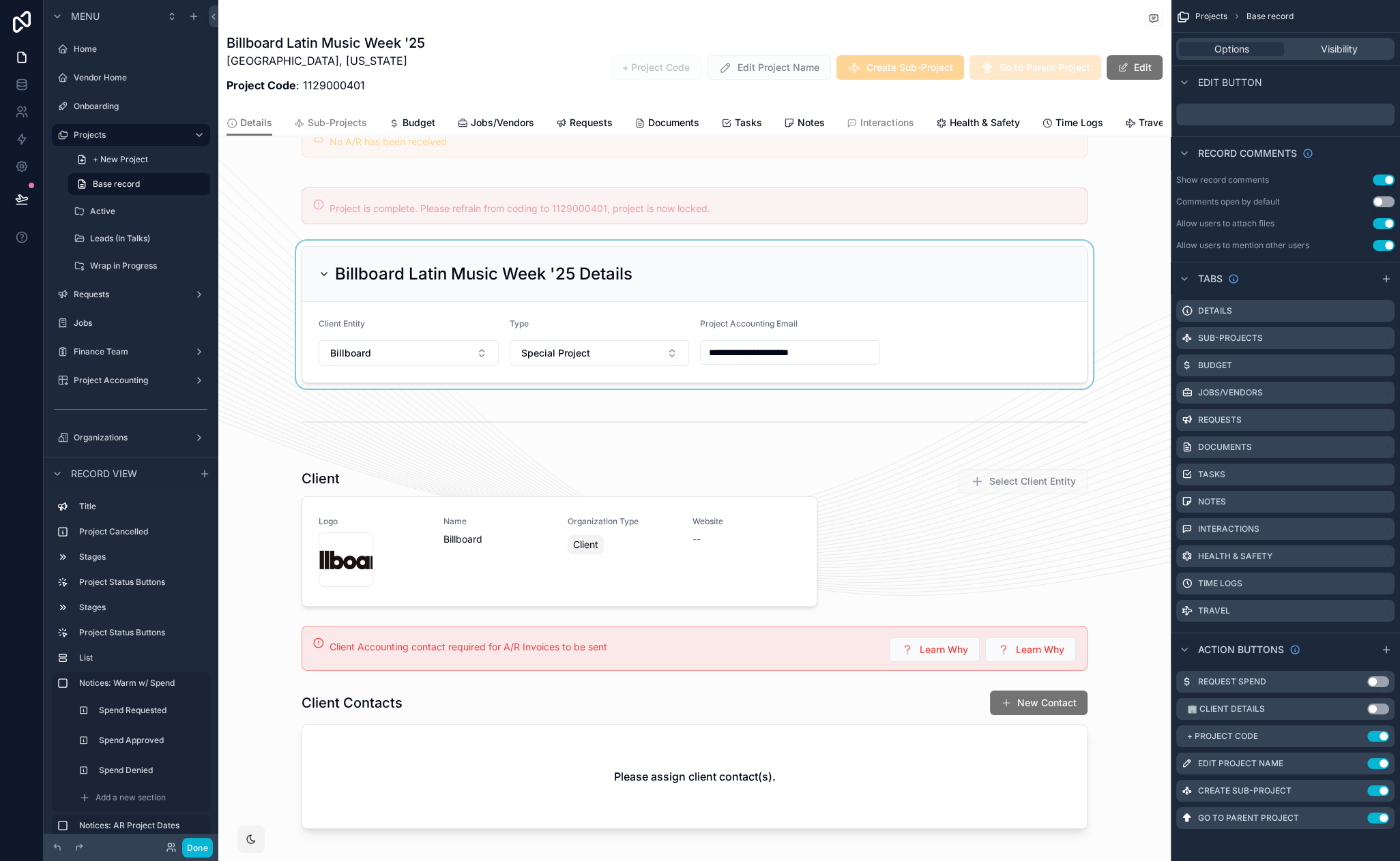
scroll to position [804, 0]
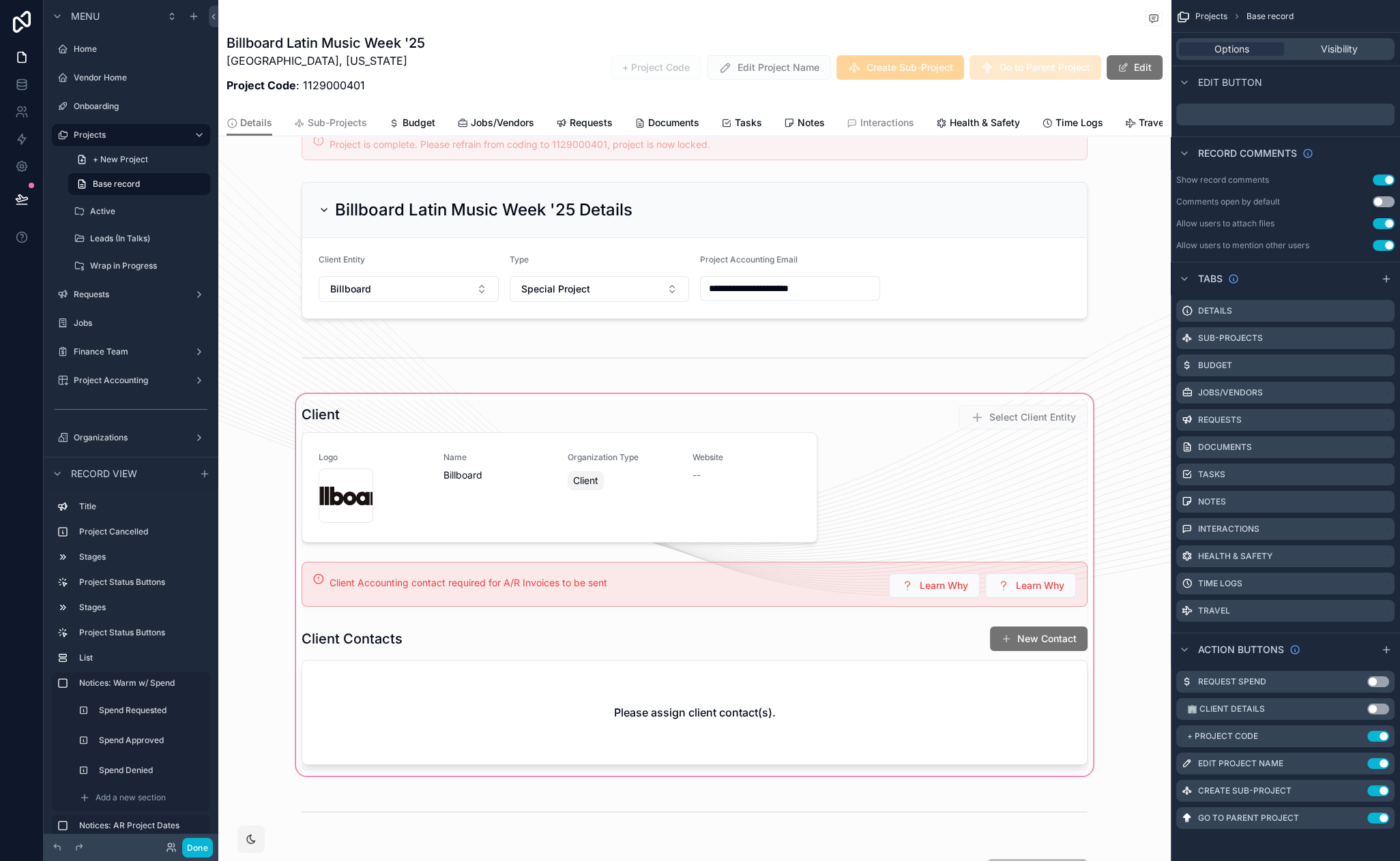
click at [799, 590] on div "scrollable content" at bounding box center [695, 585] width 953 height 387
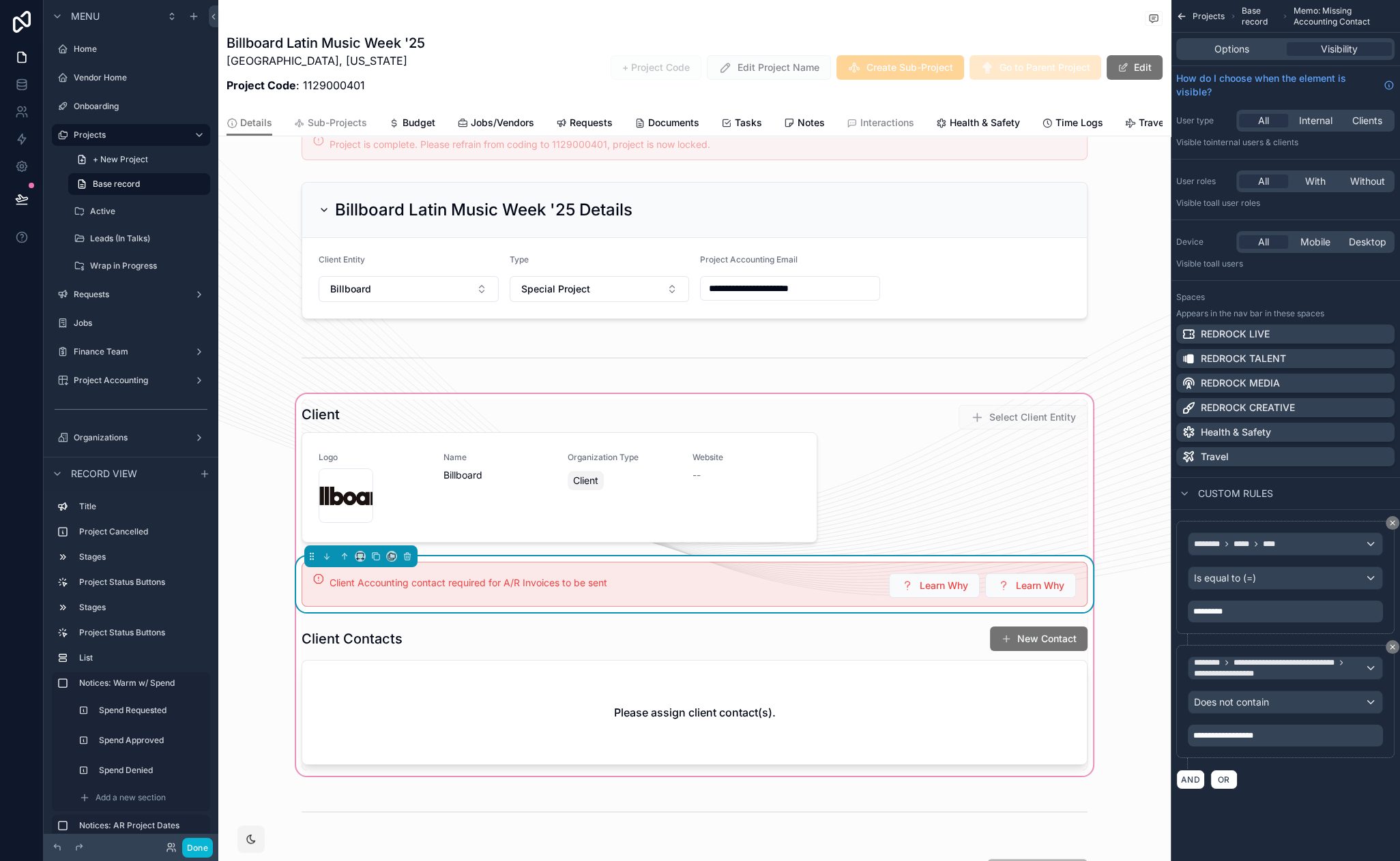
scroll to position [0, 0]
click at [1262, 45] on div "Options" at bounding box center [1231, 48] width 105 height 13
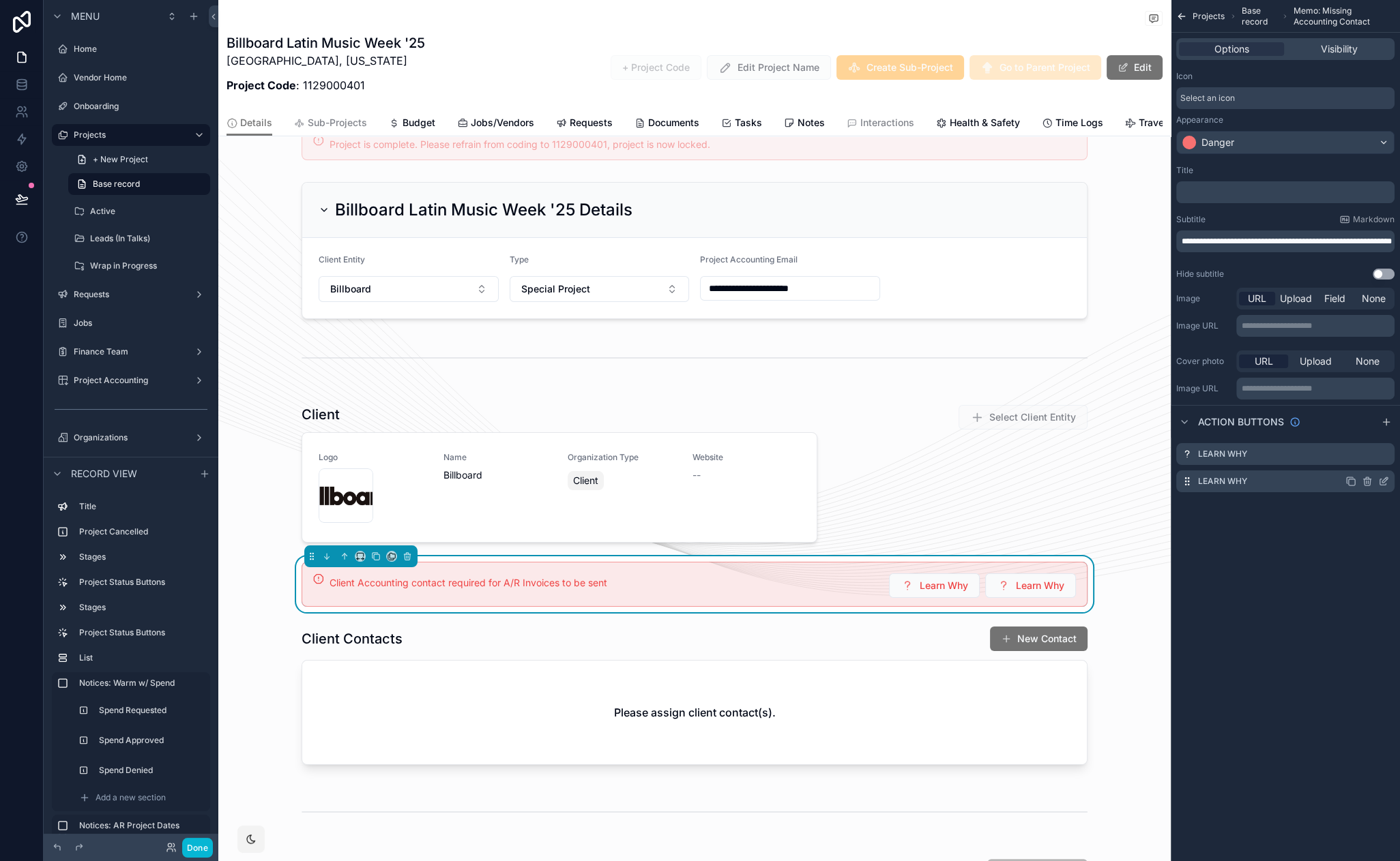
click at [1385, 481] on icon "scrollable content" at bounding box center [1385, 480] width 5 height 5
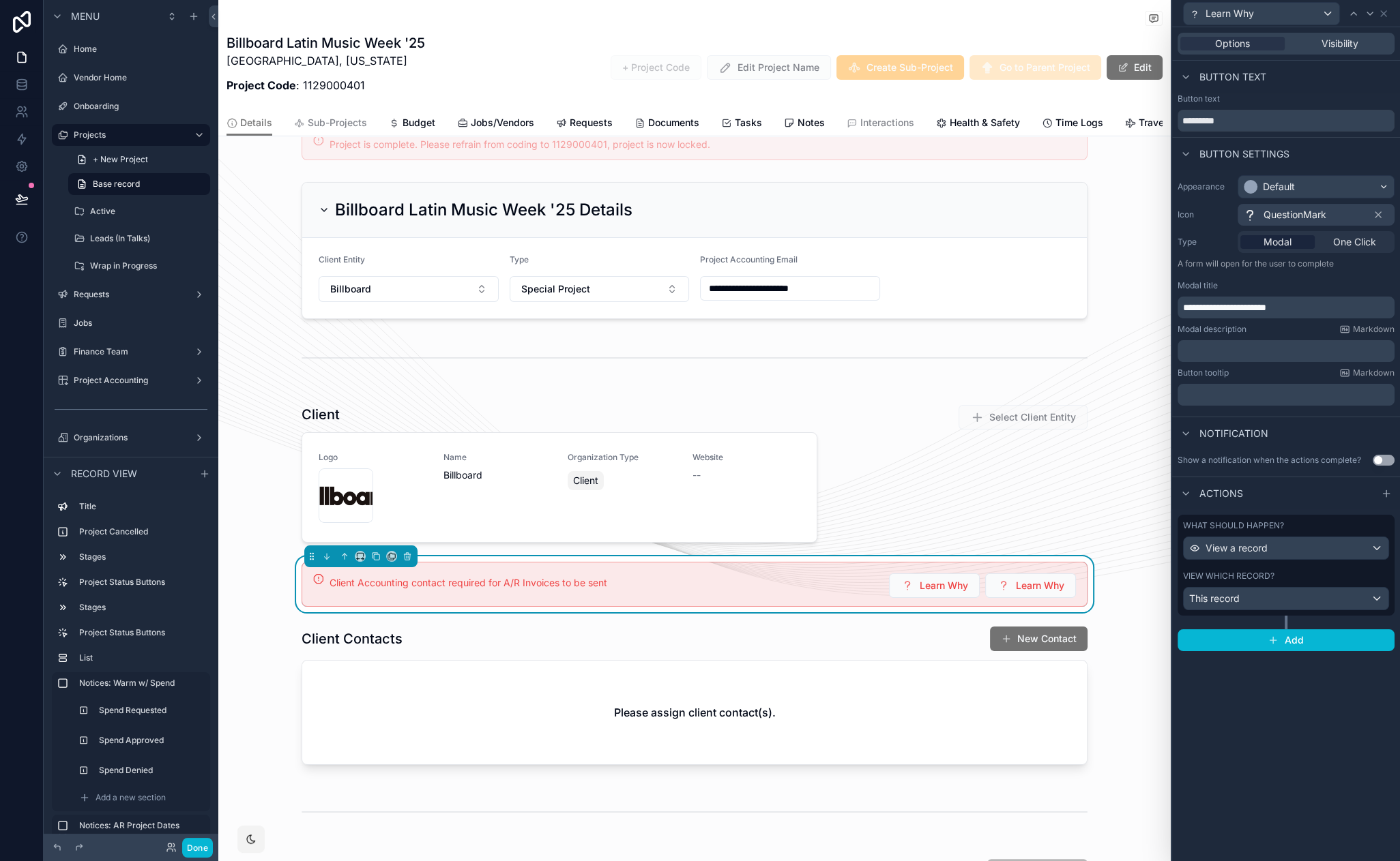
click at [1301, 529] on div "What should happen?" at bounding box center [1286, 526] width 206 height 11
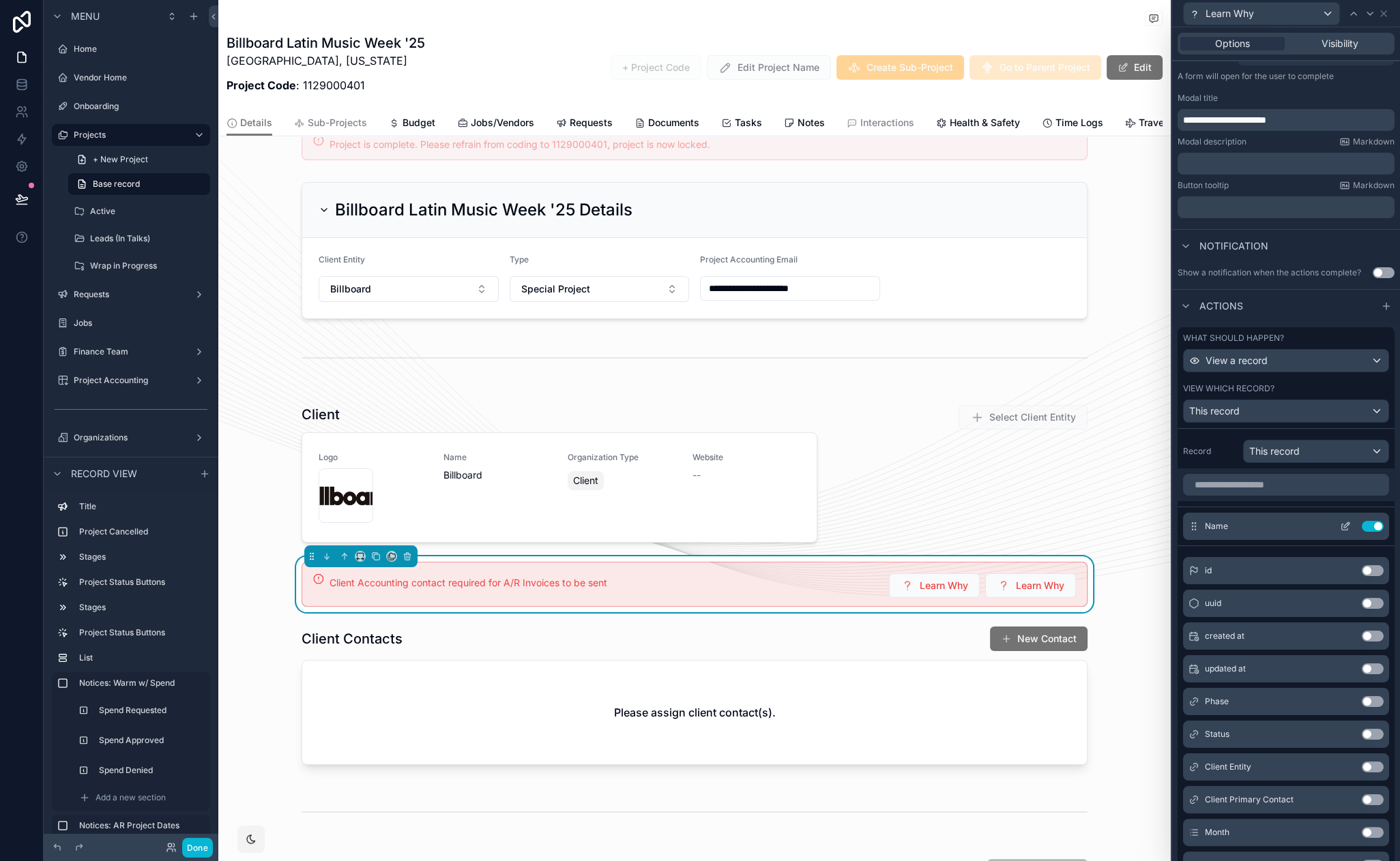
scroll to position [195, 0]
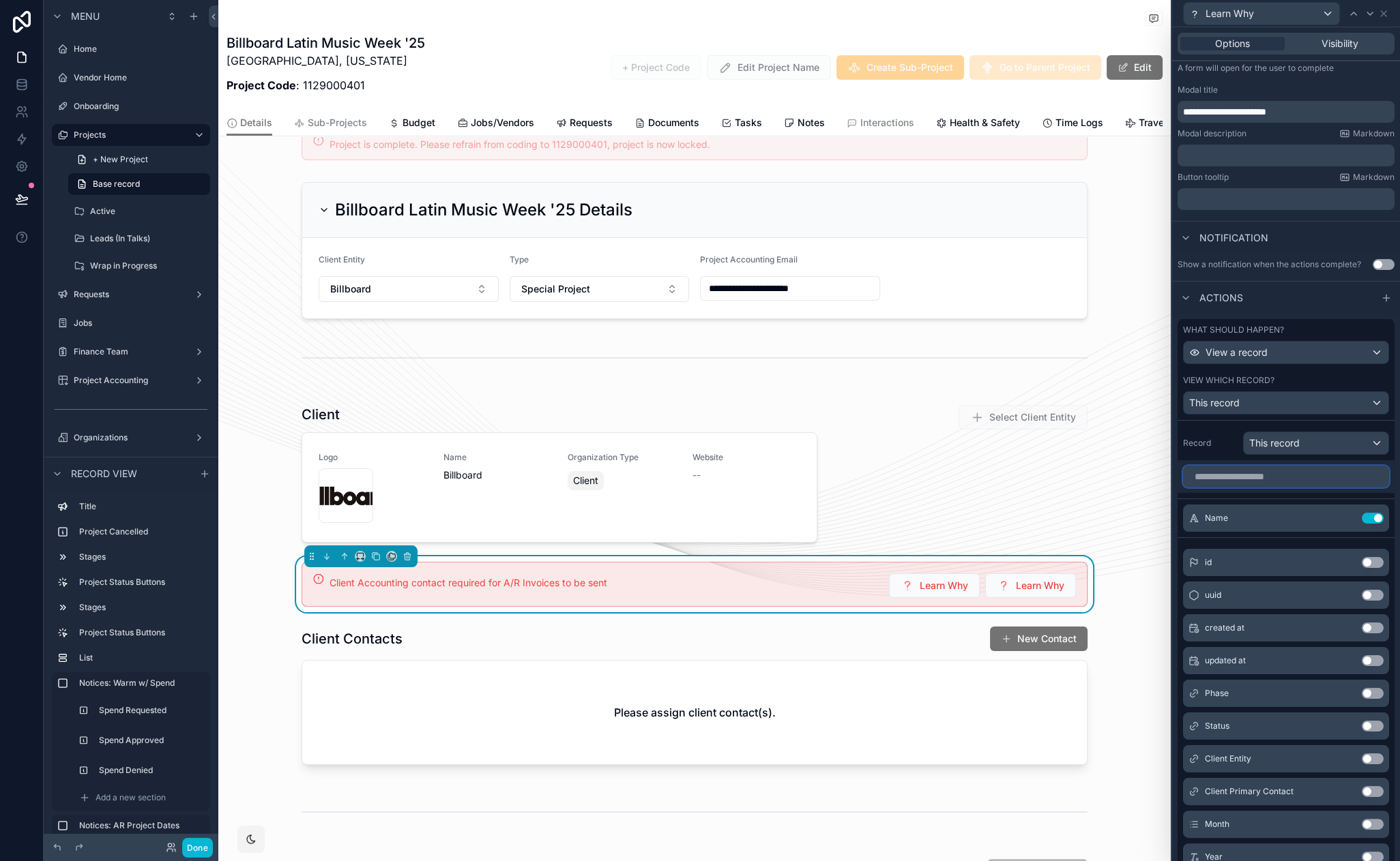
click at [1227, 478] on input "text" at bounding box center [1286, 477] width 206 height 22
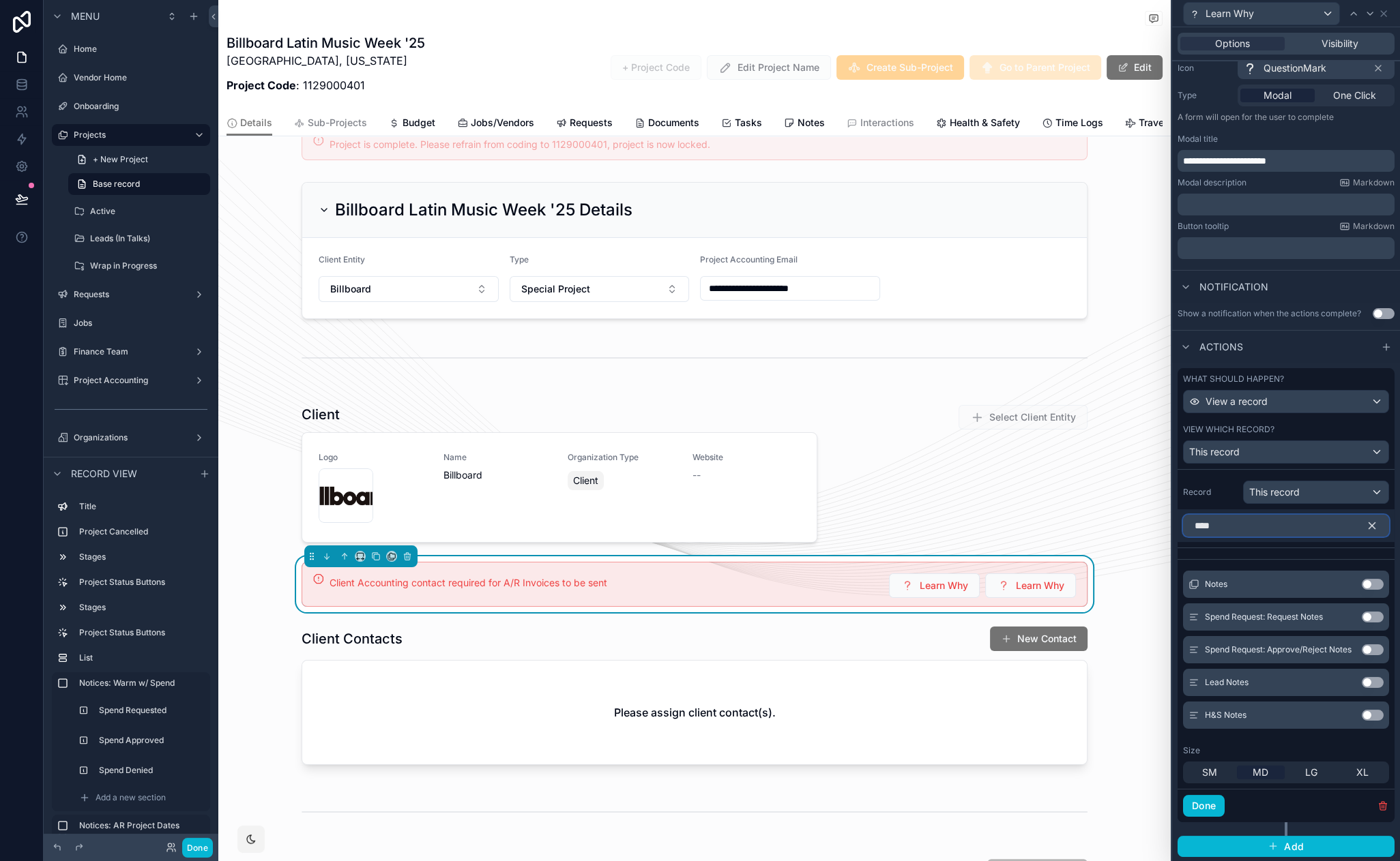
scroll to position [0, 0]
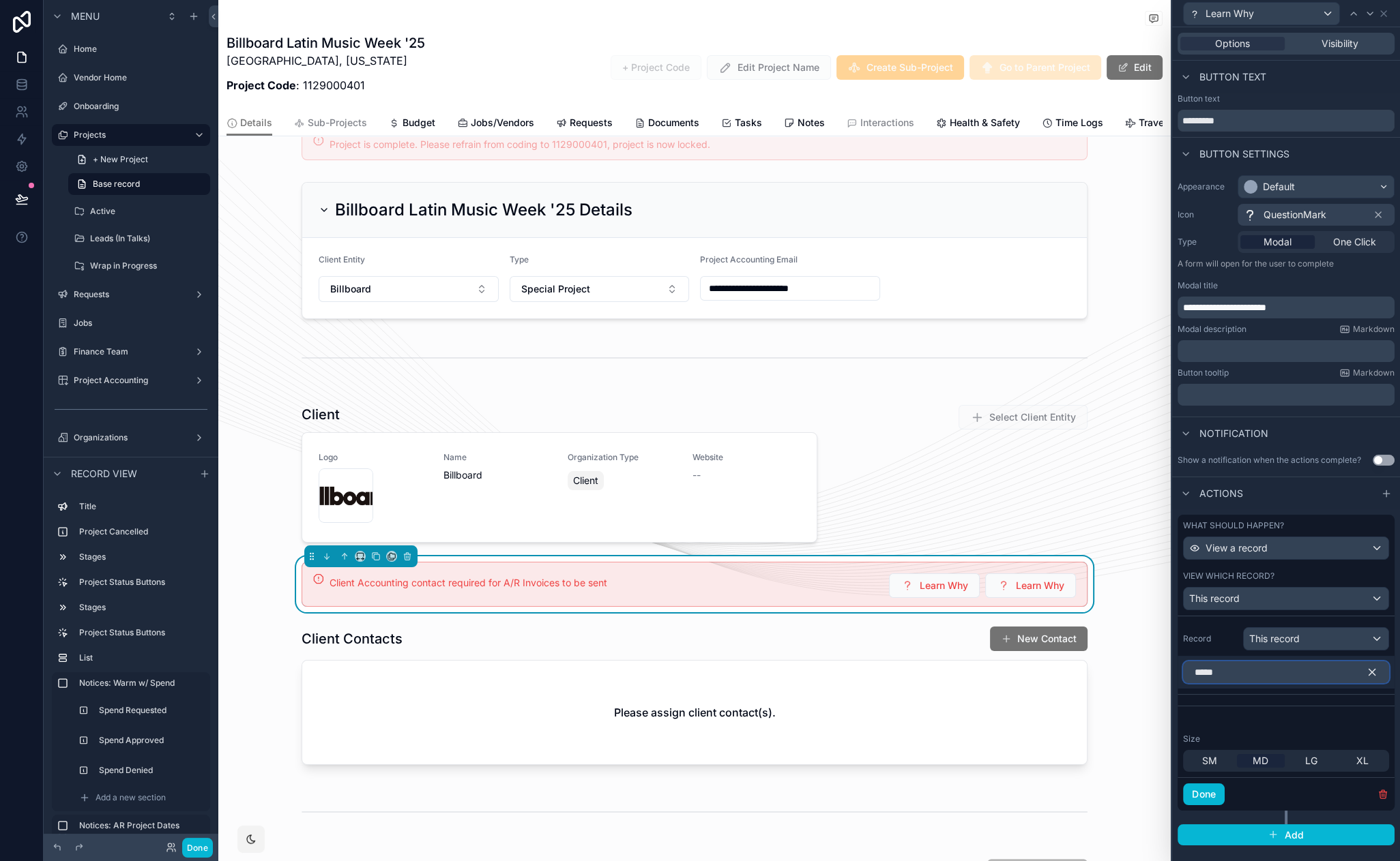
type input "******"
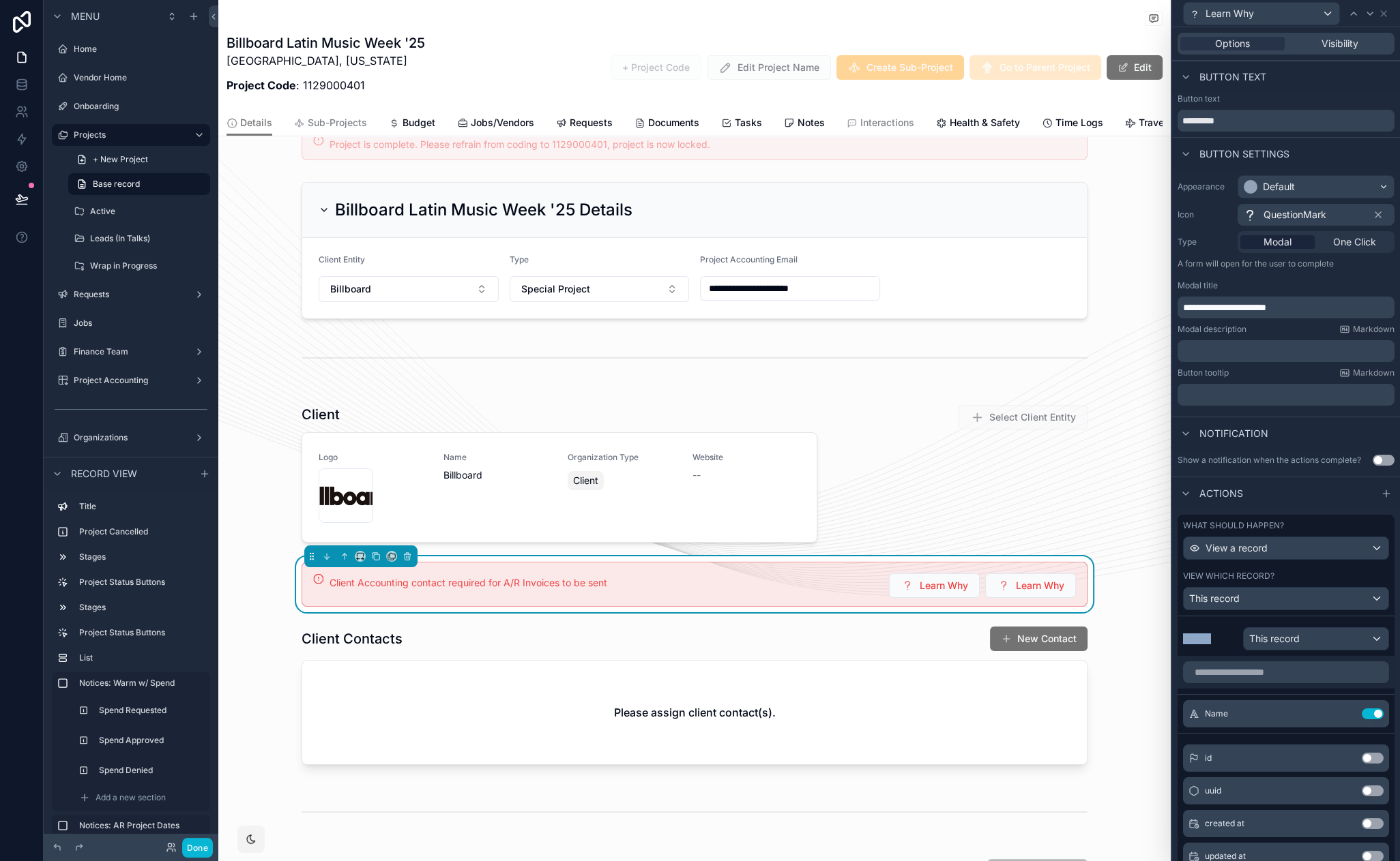
click at [1191, 650] on div "Record This record" at bounding box center [1286, 639] width 206 height 23
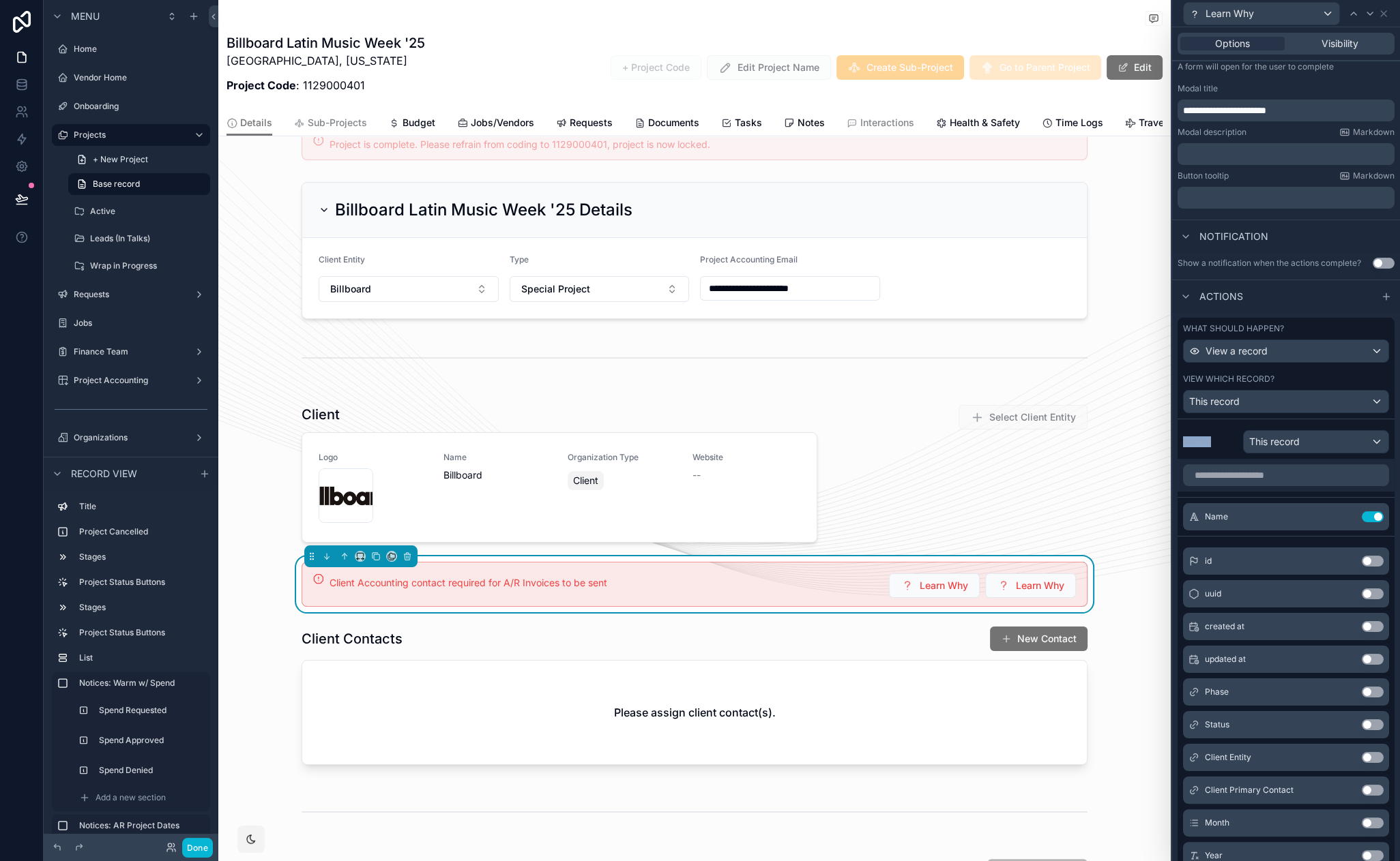
scroll to position [155, 0]
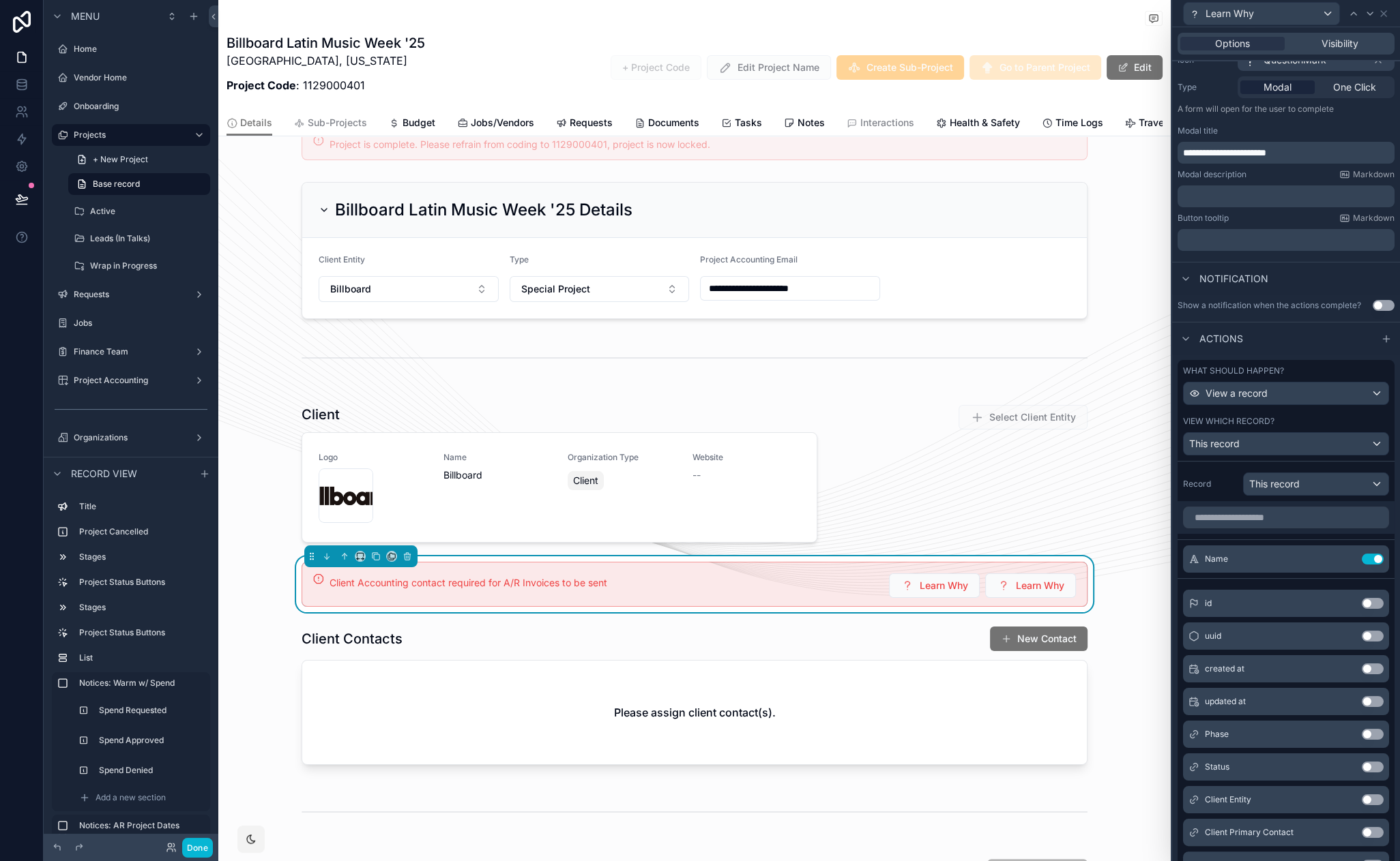
click at [1226, 487] on label "Record" at bounding box center [1210, 484] width 55 height 11
click at [1320, 486] on div "This record" at bounding box center [1316, 484] width 144 height 22
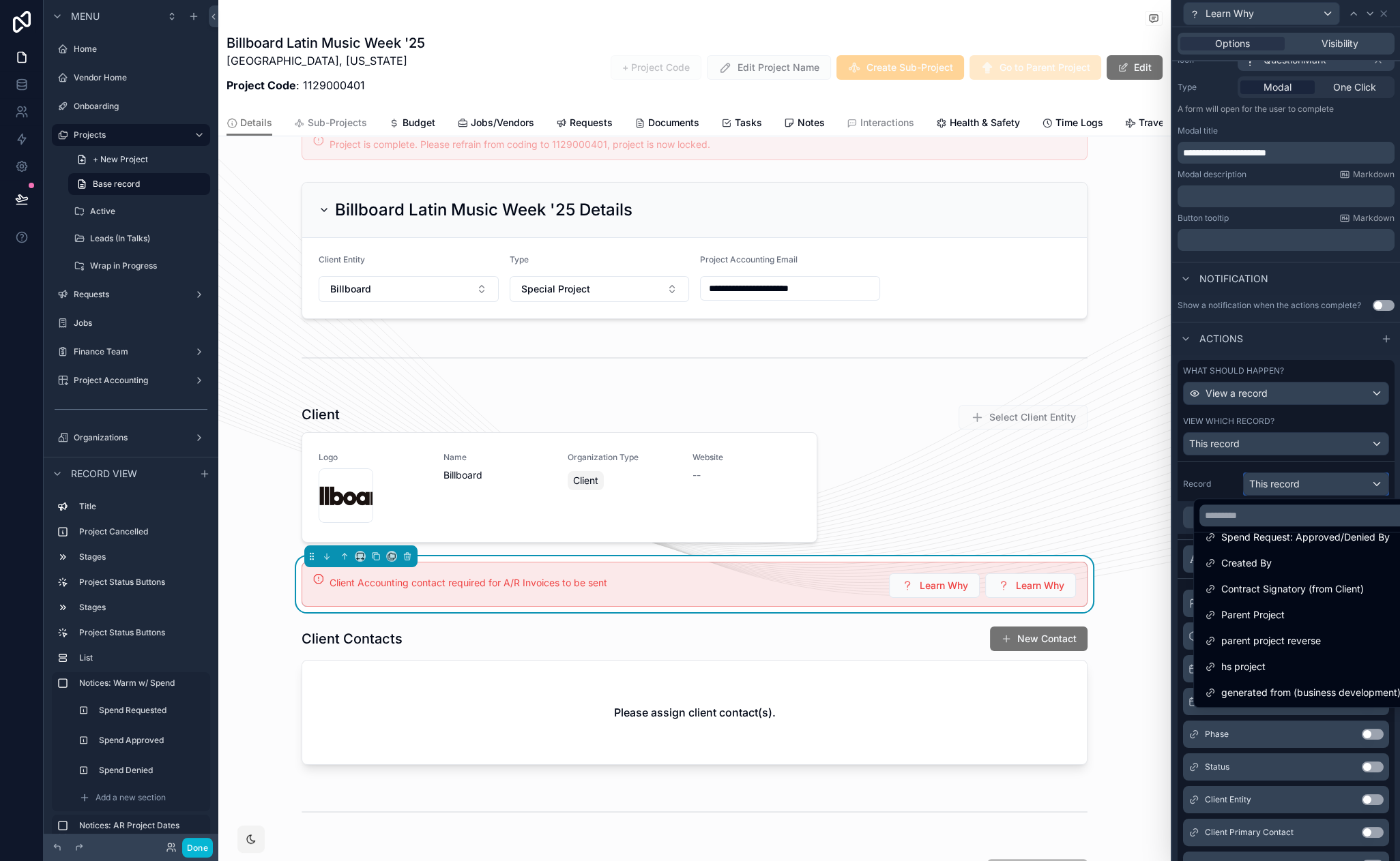
scroll to position [0, 0]
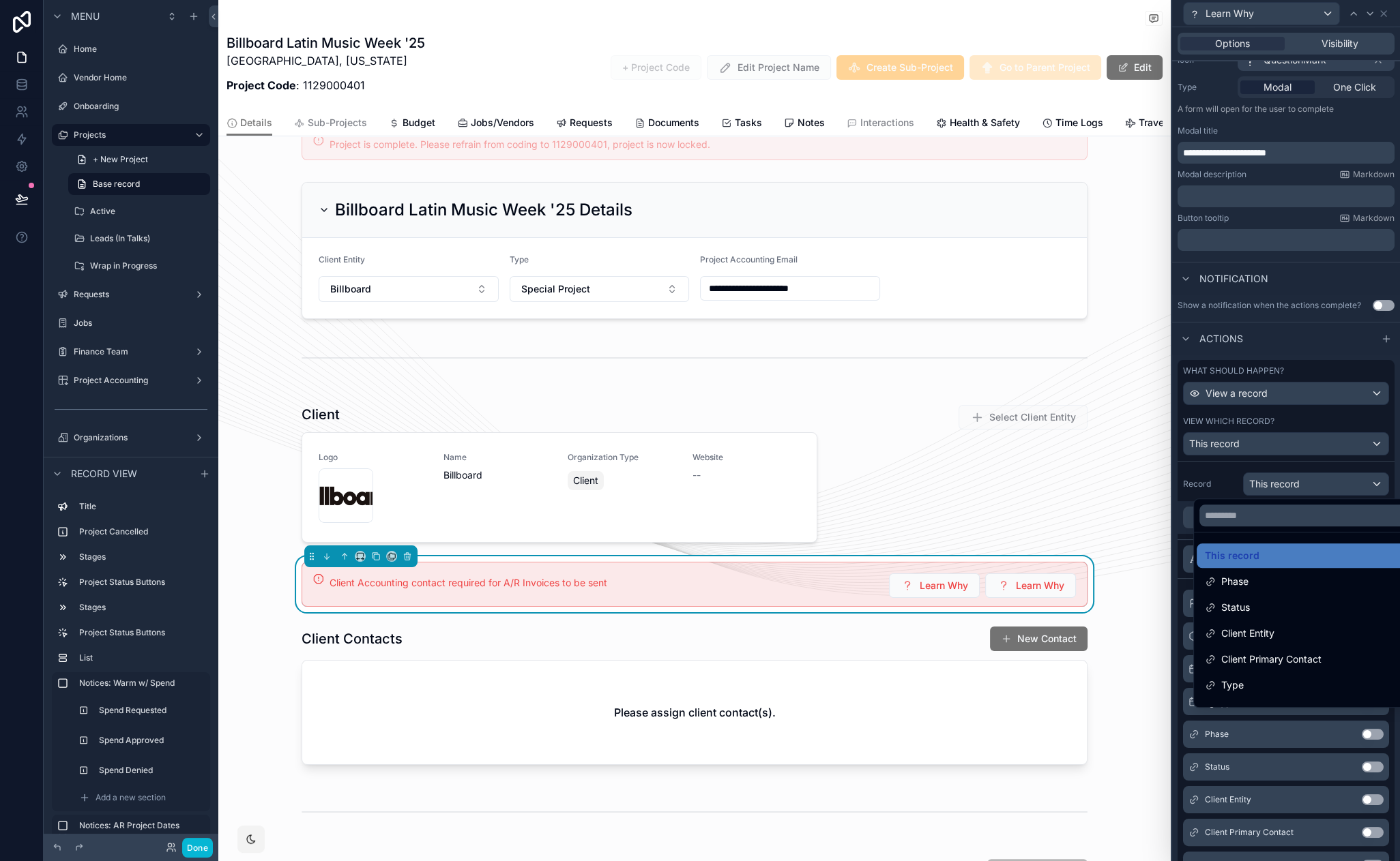
click at [1283, 448] on div at bounding box center [1286, 430] width 228 height 861
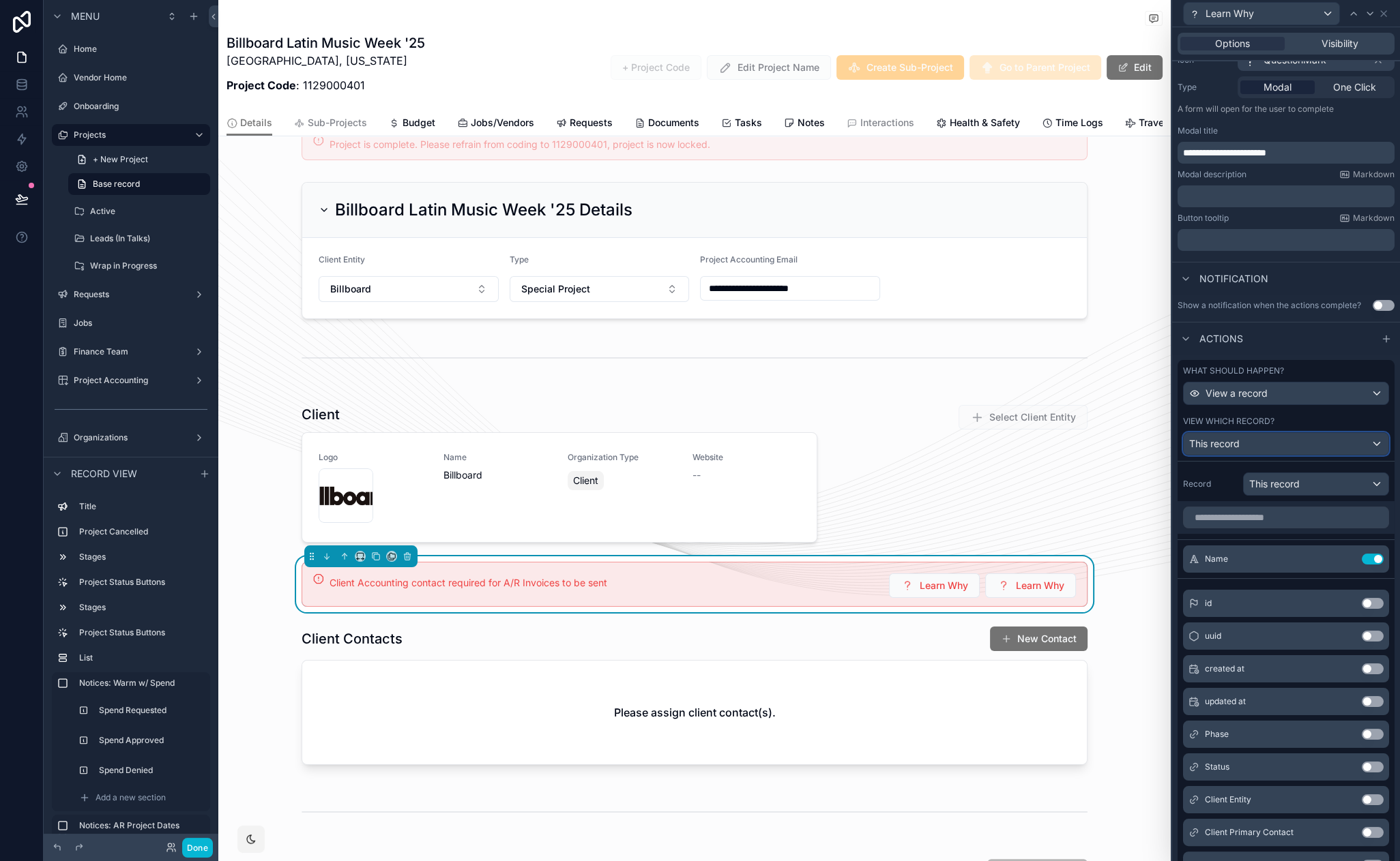
click at [1257, 442] on div "This record" at bounding box center [1286, 443] width 204 height 22
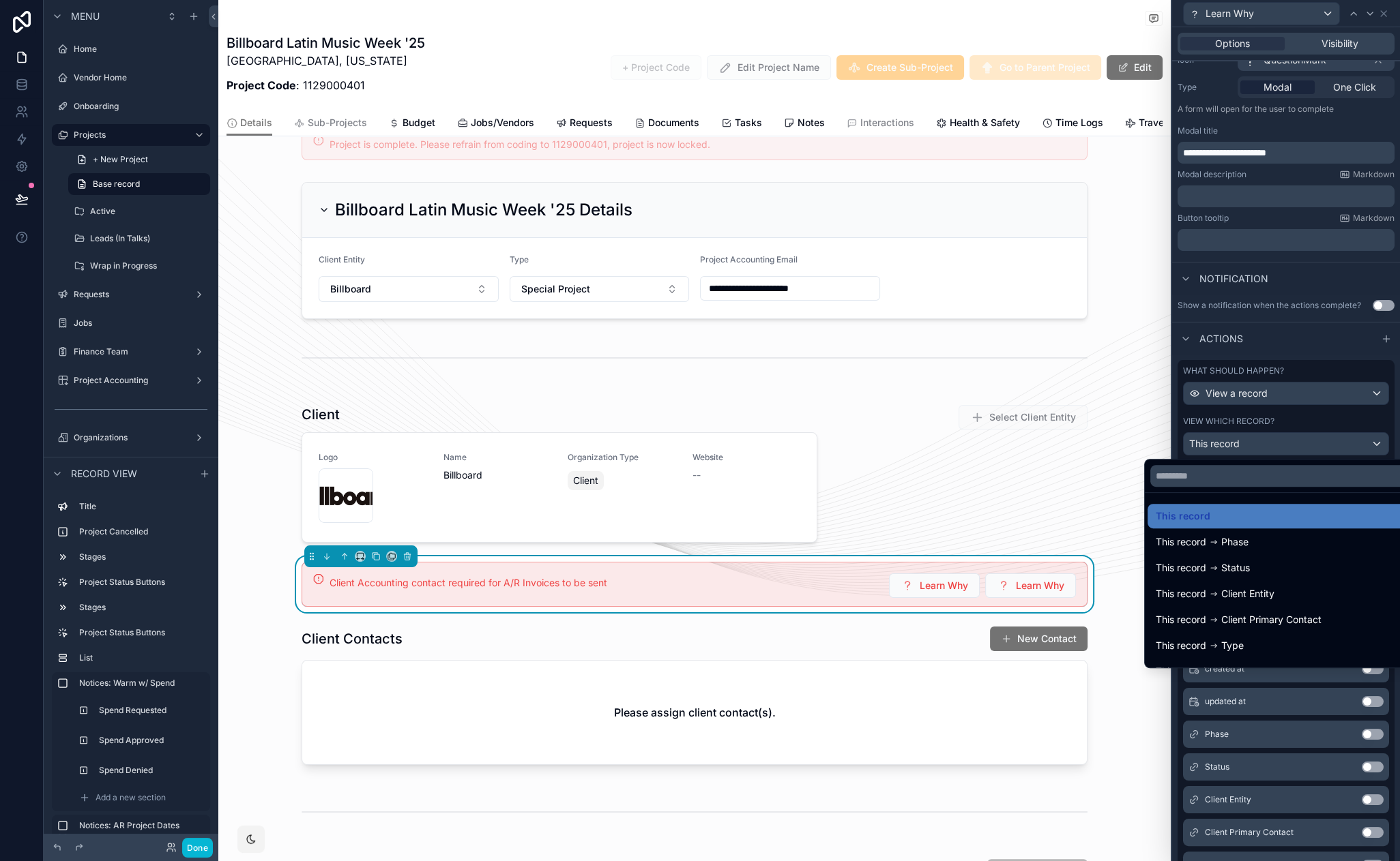
click at [1255, 398] on div at bounding box center [1286, 430] width 228 height 861
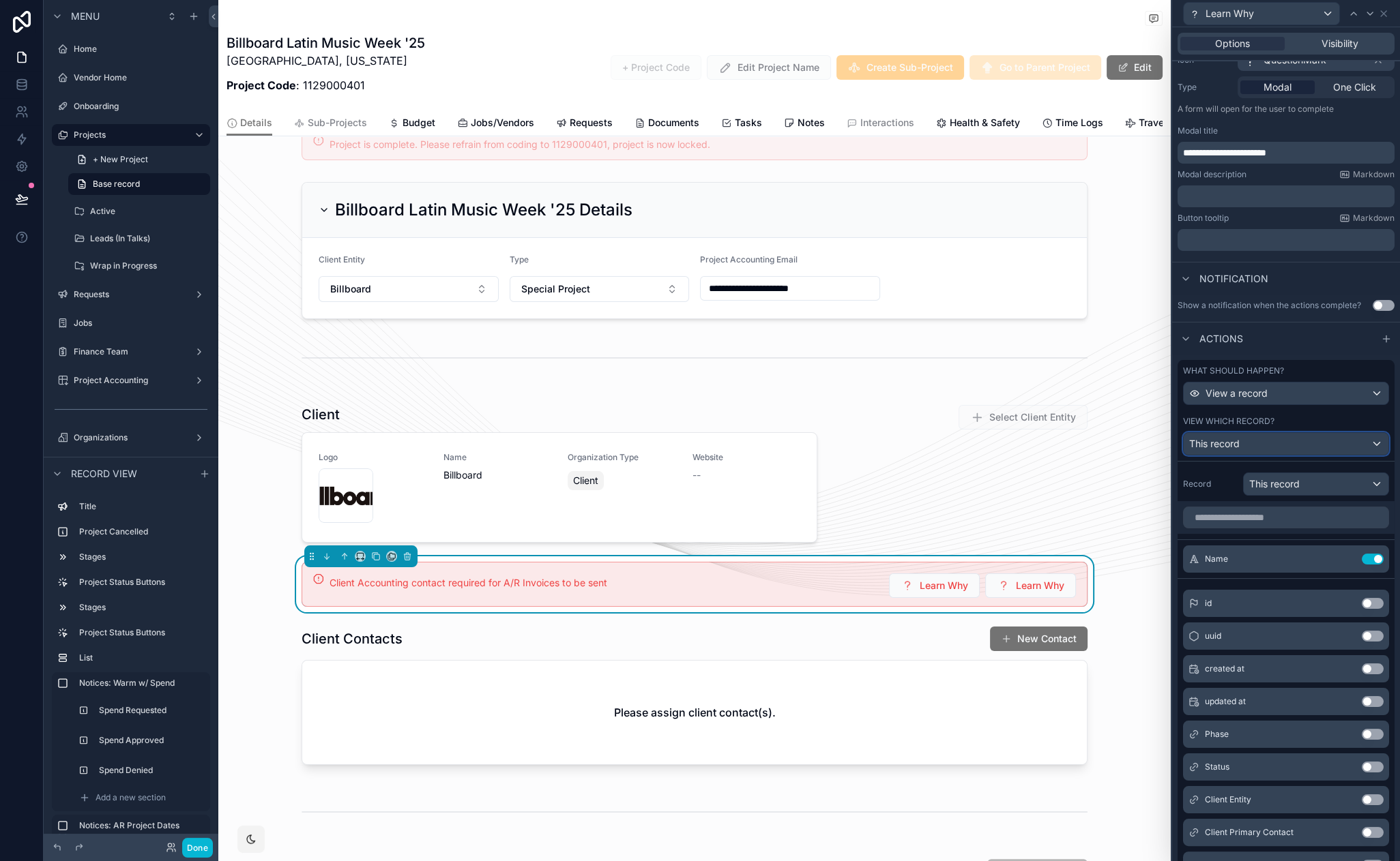
click at [1267, 448] on div "This record" at bounding box center [1286, 443] width 204 height 22
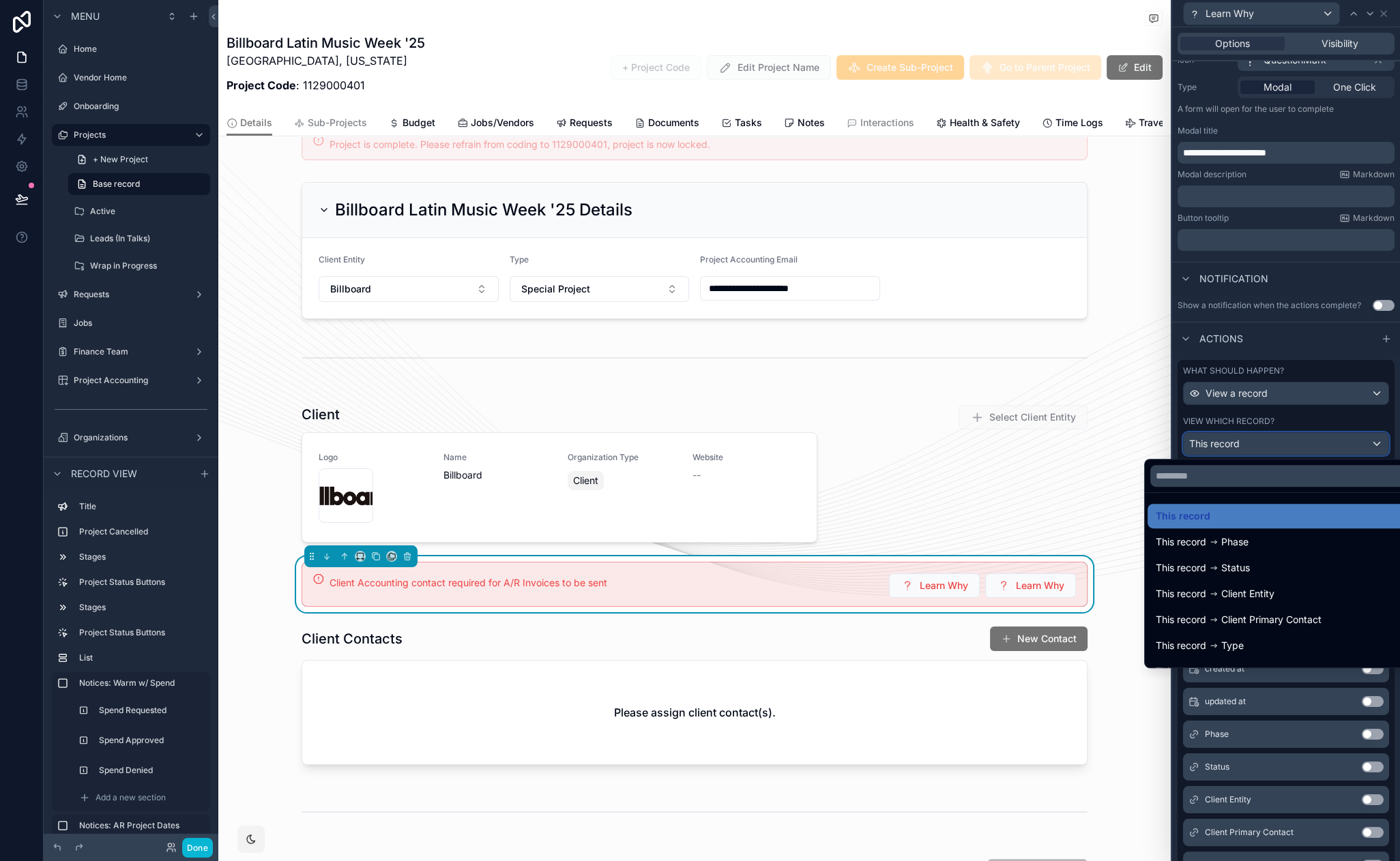
scroll to position [278, 0]
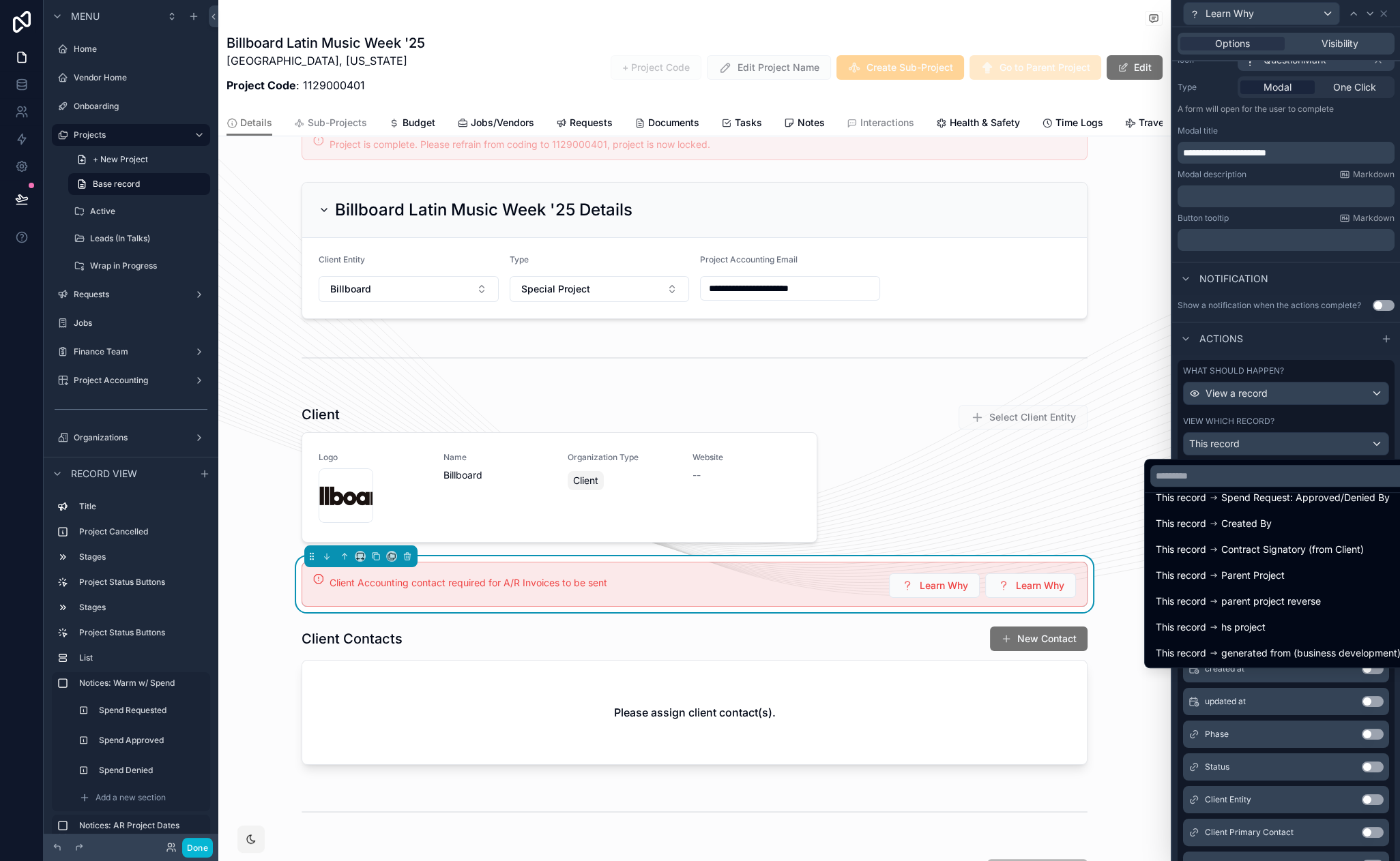
click at [1277, 393] on div at bounding box center [1286, 430] width 228 height 861
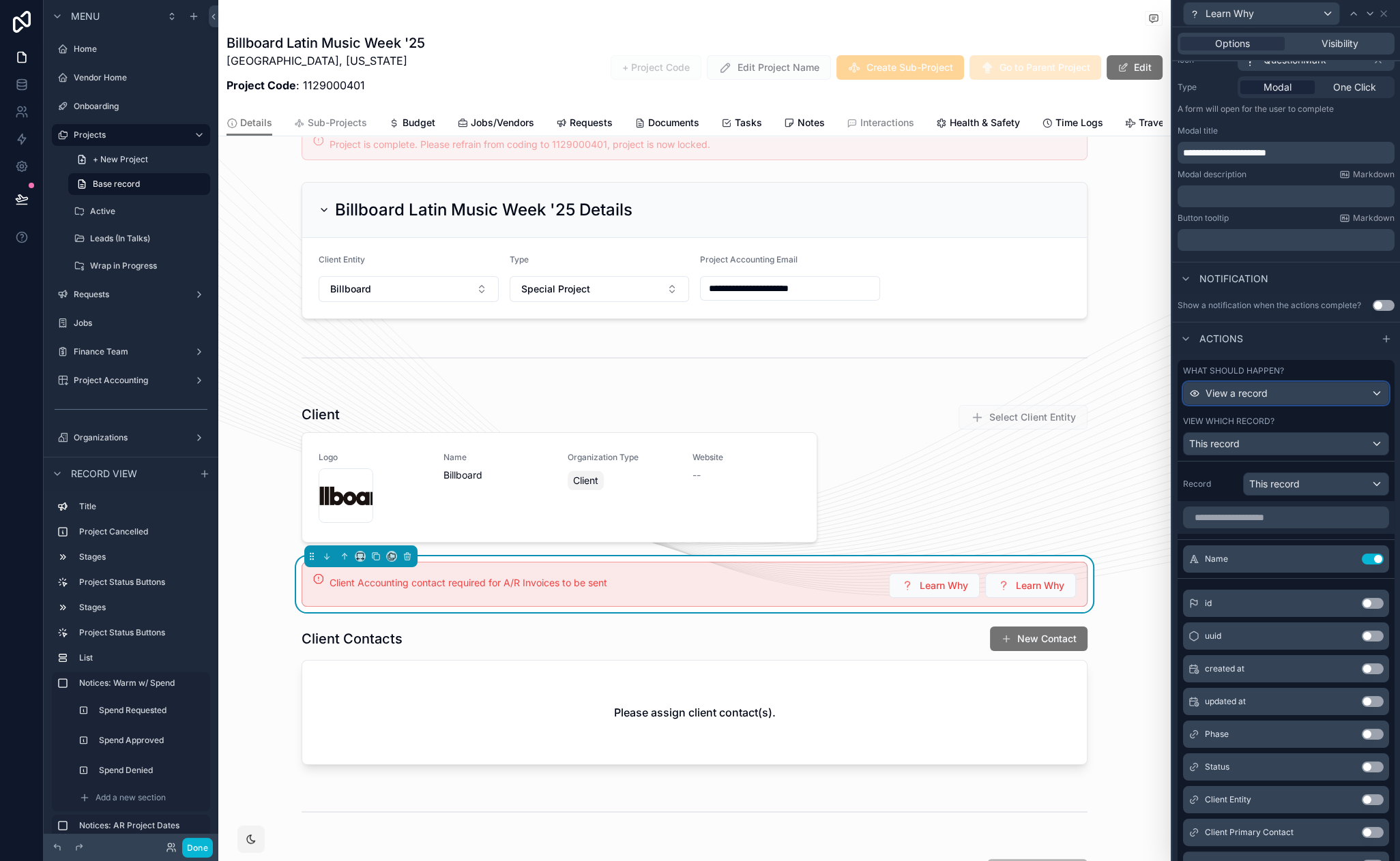
click at [1277, 387] on div "View a record" at bounding box center [1286, 393] width 204 height 22
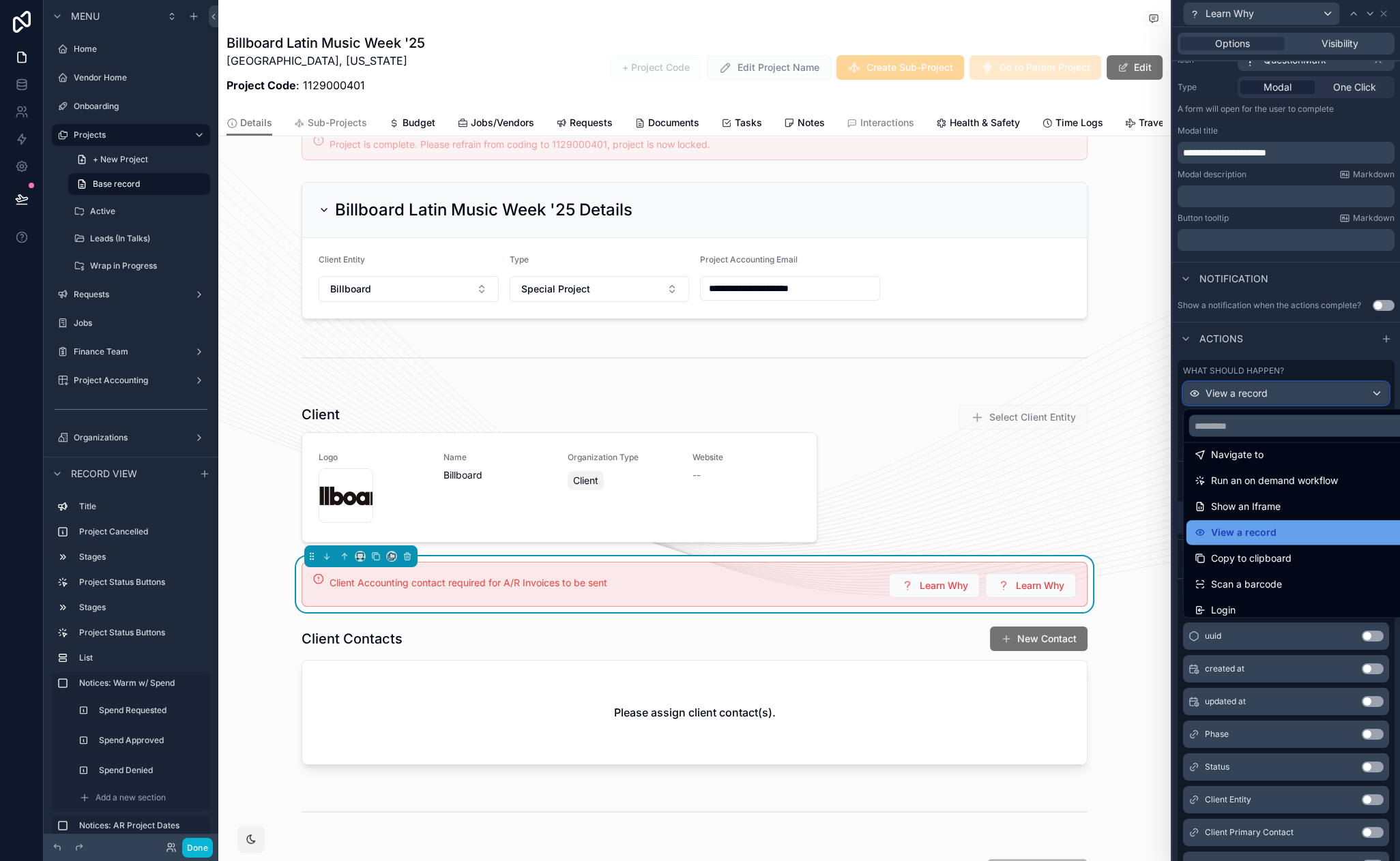
scroll to position [122, 0]
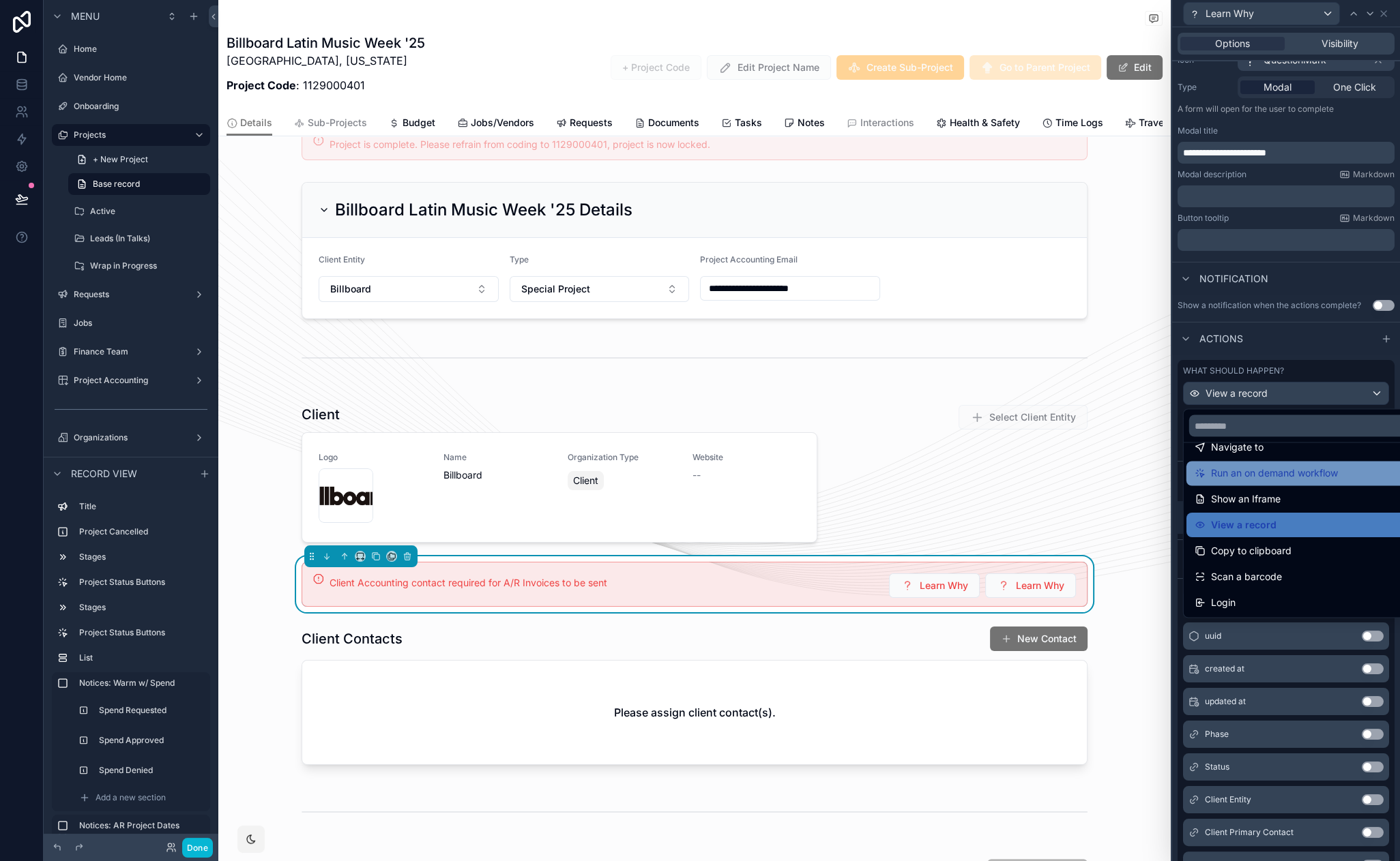
click at [1264, 480] on span "Run an on demand workflow" at bounding box center [1275, 473] width 127 height 16
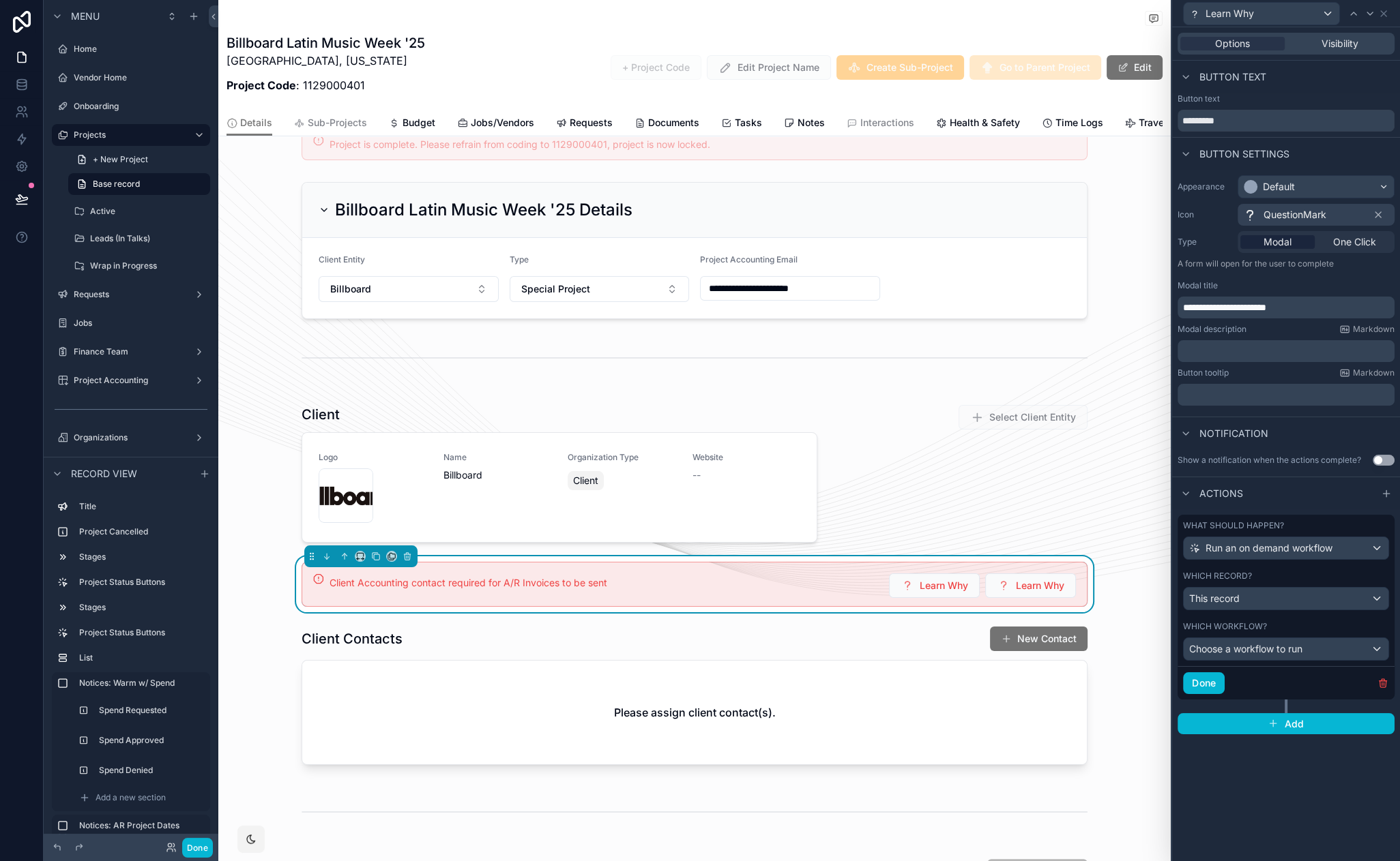
scroll to position [0, 0]
click at [1299, 653] on span "Choose a workflow to run" at bounding box center [1246, 649] width 113 height 12
click at [1303, 767] on div at bounding box center [1286, 430] width 228 height 861
click at [1296, 547] on span "Run an on demand workflow" at bounding box center [1269, 547] width 127 height 13
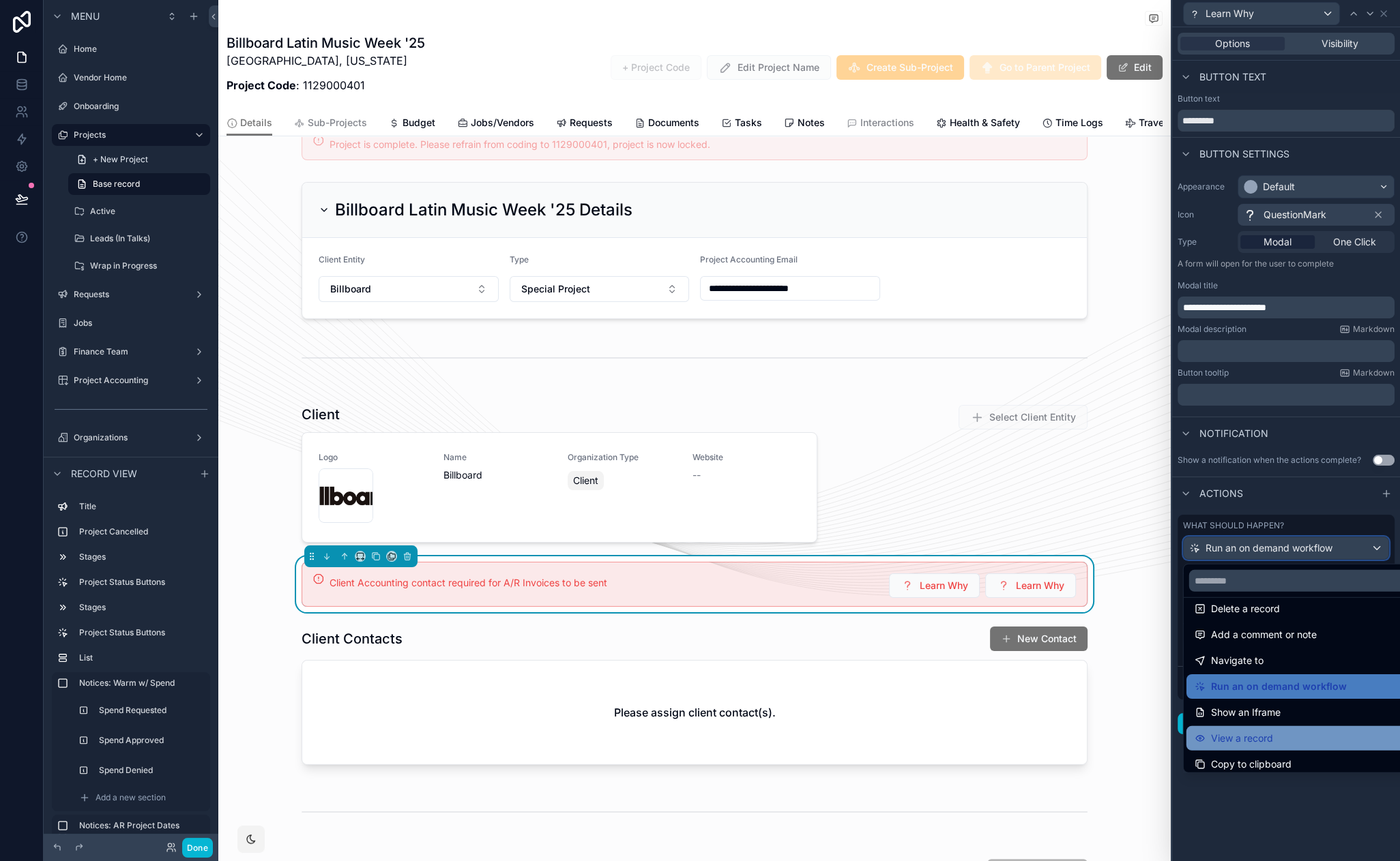
scroll to position [122, 0]
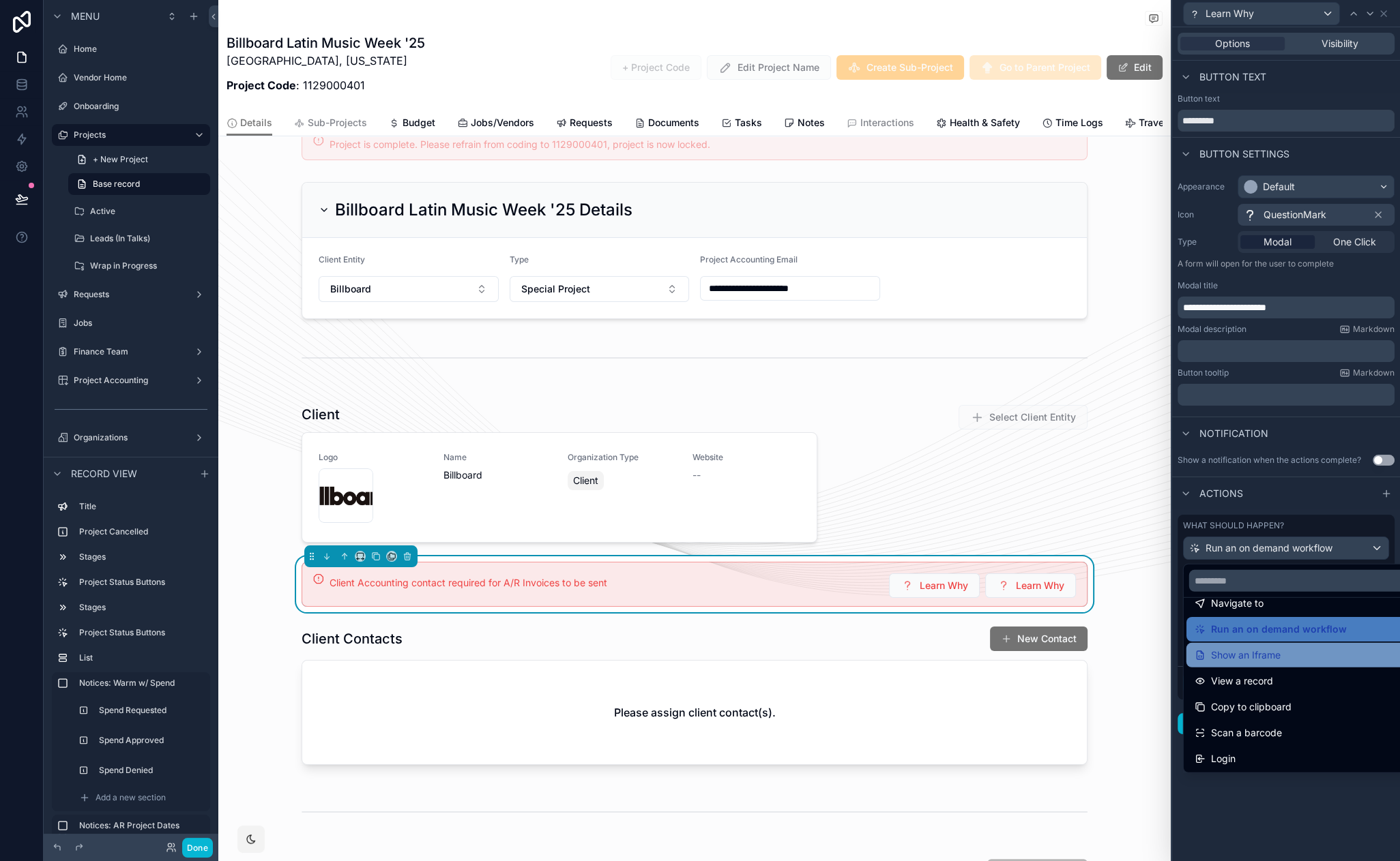
click at [1297, 661] on div "Show an Iframe" at bounding box center [1301, 655] width 214 height 16
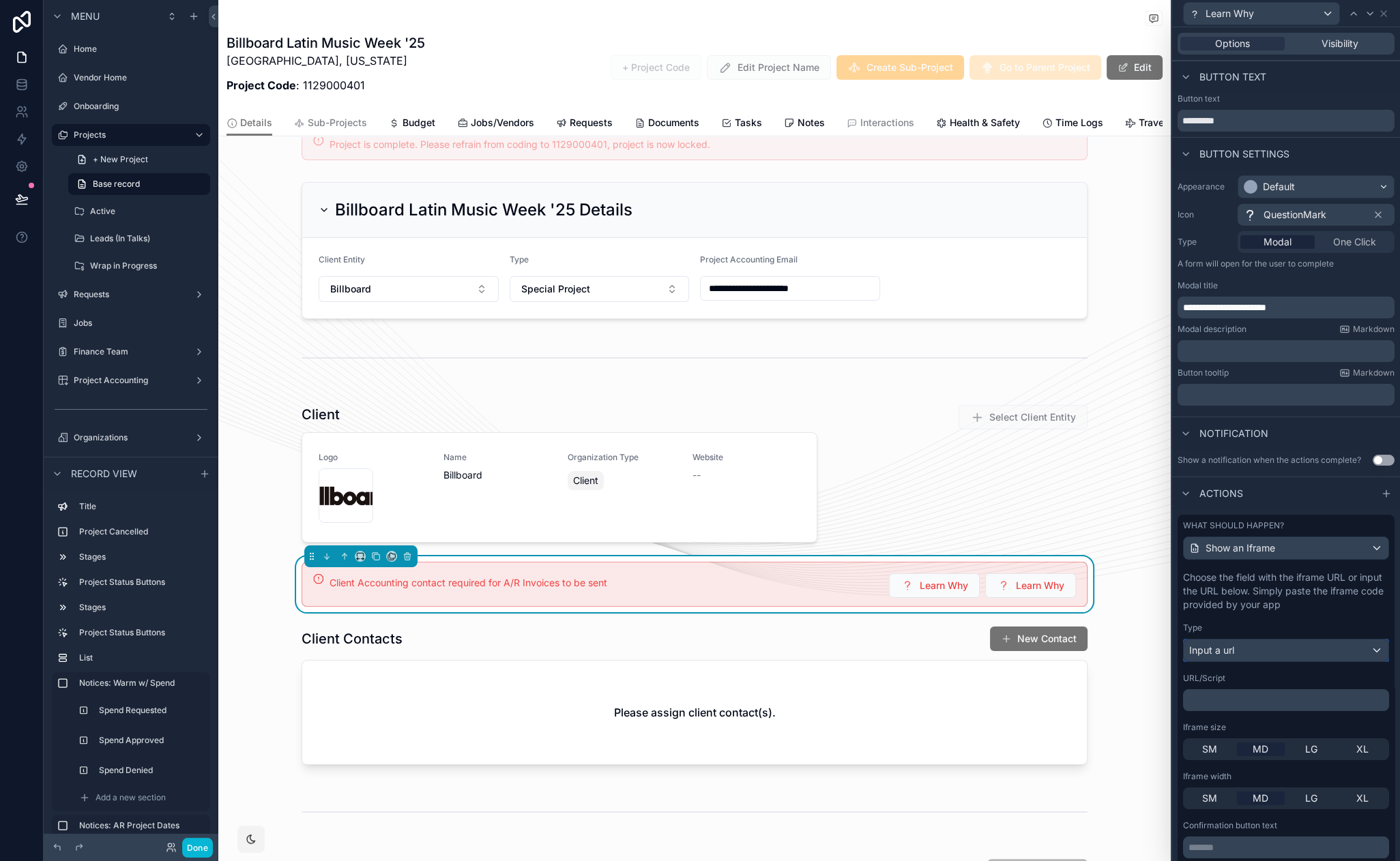
click at [1295, 650] on div "Input a url" at bounding box center [1286, 650] width 204 height 22
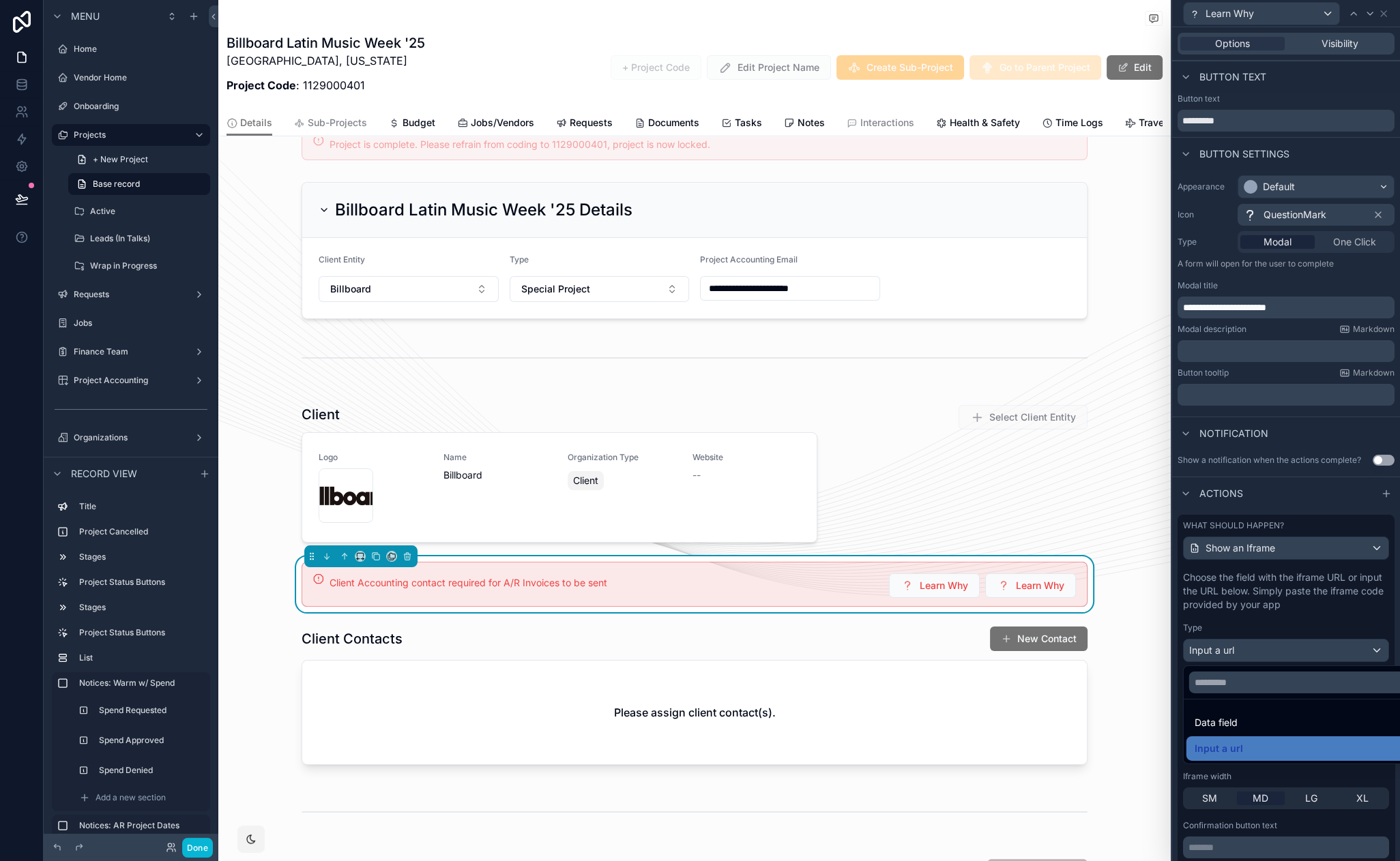
click at [1296, 648] on div at bounding box center [1286, 430] width 228 height 861
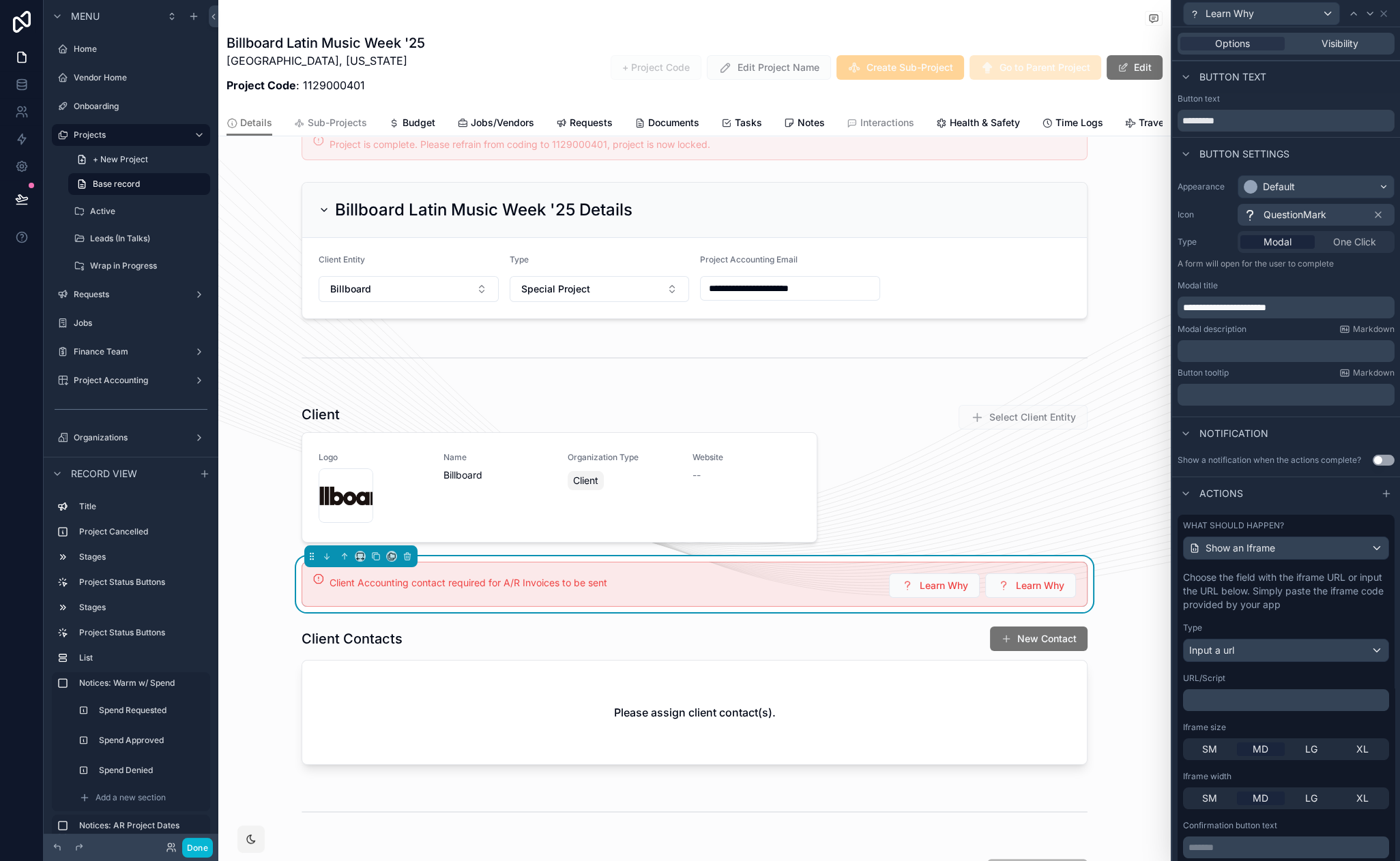
click at [1247, 701] on p "﻿" at bounding box center [1287, 700] width 198 height 13
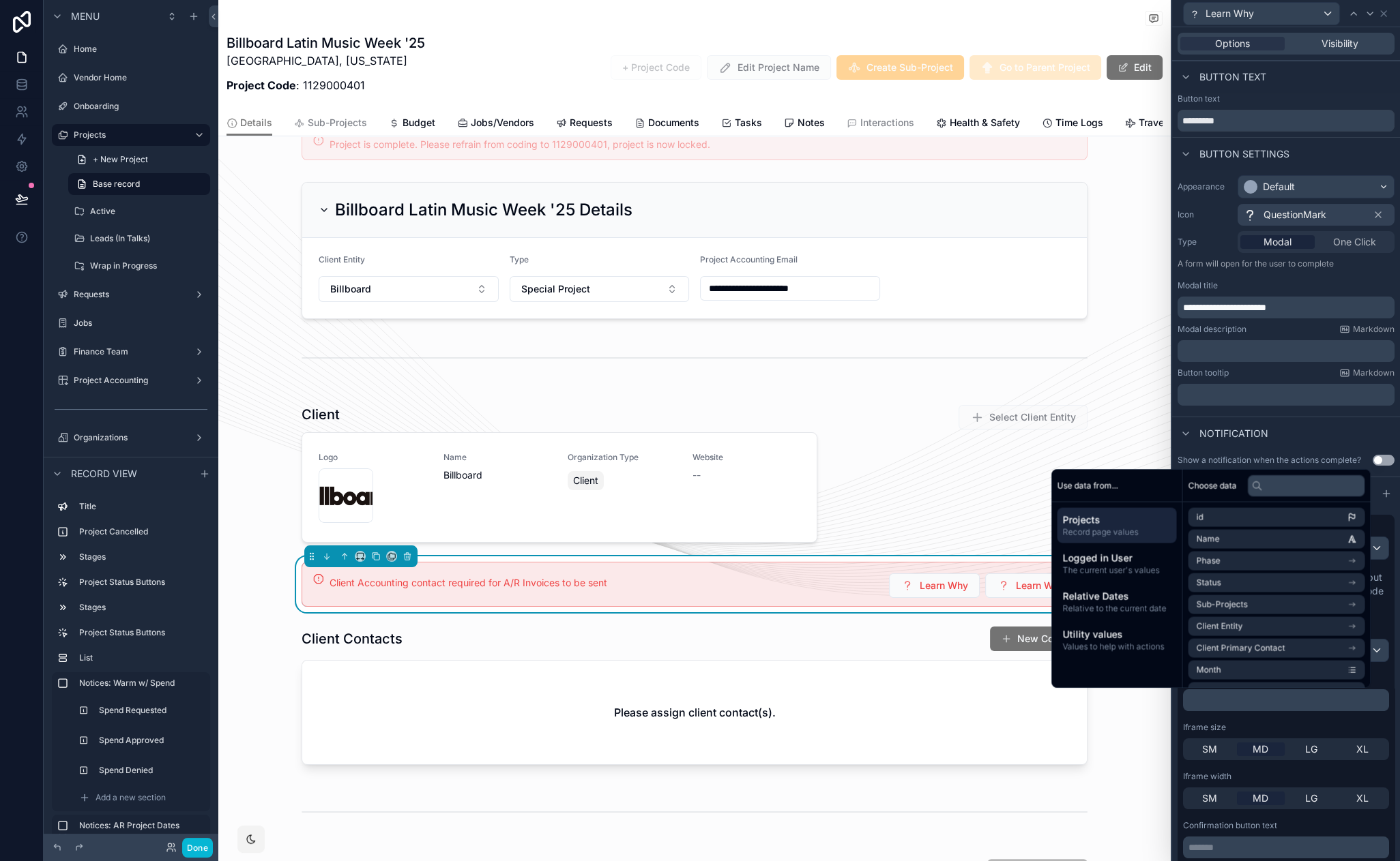
scroll to position [0, 0]
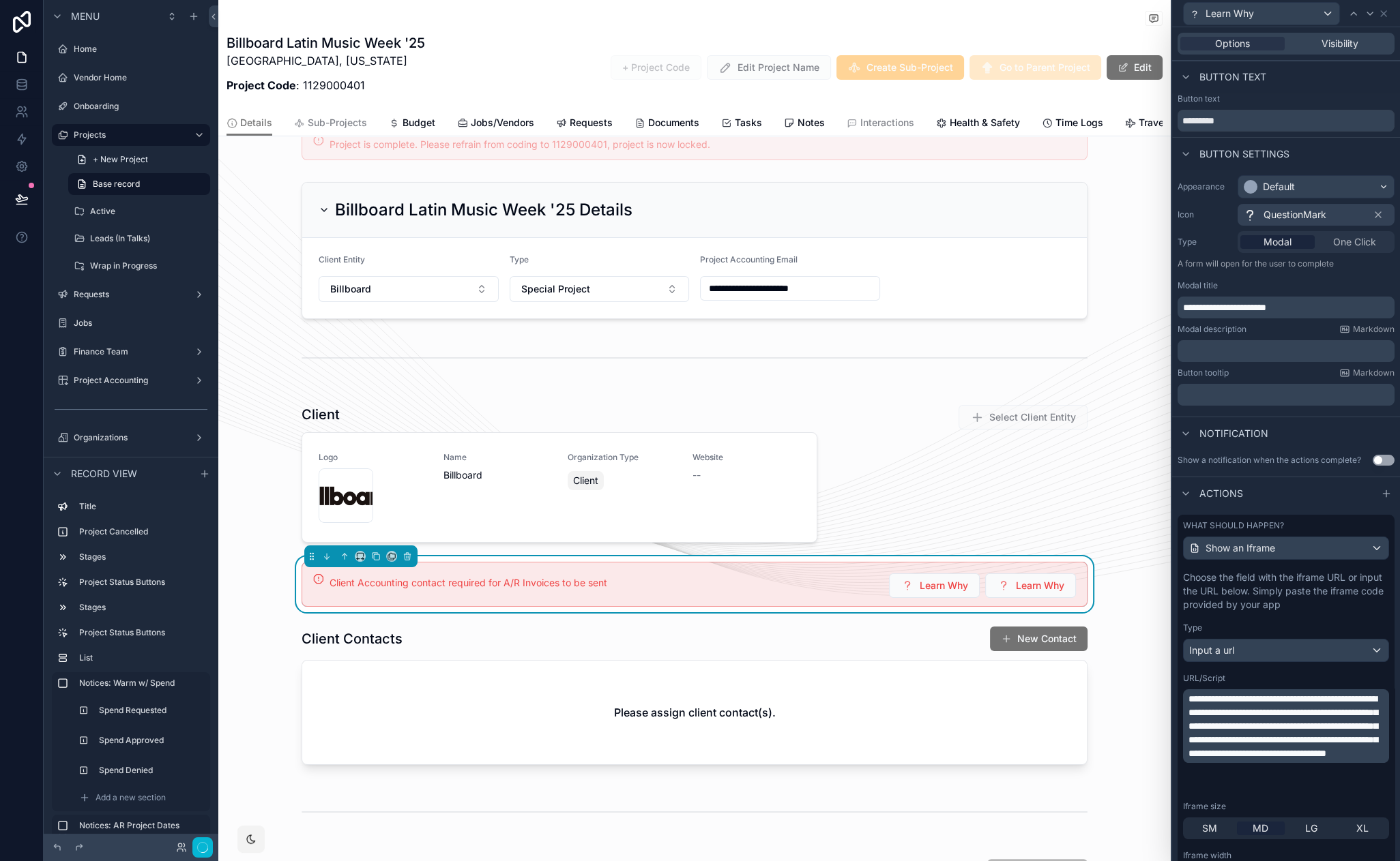
click at [1279, 750] on span "**********" at bounding box center [1283, 727] width 189 height 65
click at [1232, 803] on div "Iframe size" at bounding box center [1286, 806] width 206 height 11
click at [1225, 822] on div "SM MD LG XL" at bounding box center [1286, 829] width 206 height 22
click at [1222, 824] on div "SM" at bounding box center [1210, 828] width 48 height 13
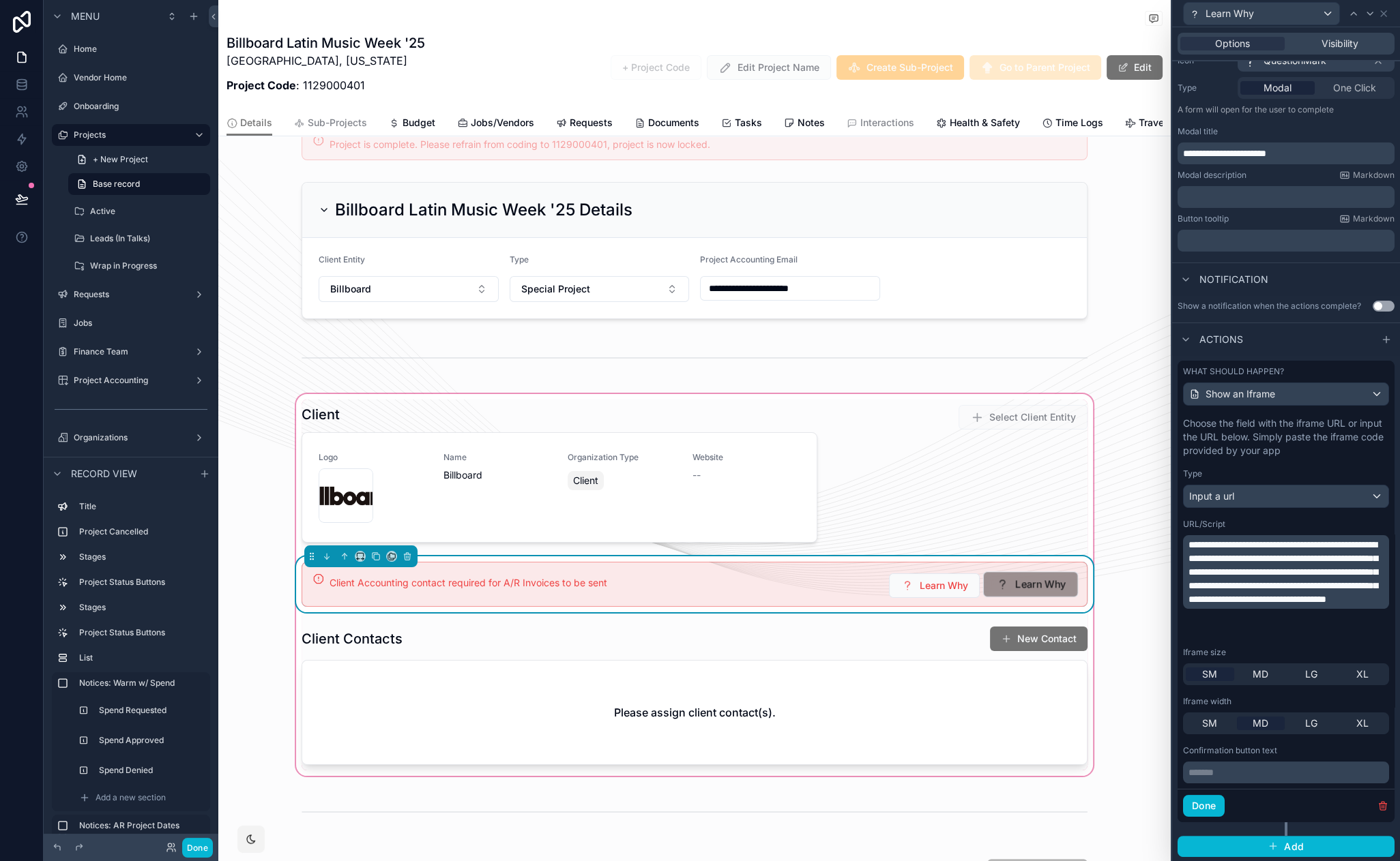
click at [1003, 578] on icon "scrollable content" at bounding box center [1003, 585] width 14 height 14
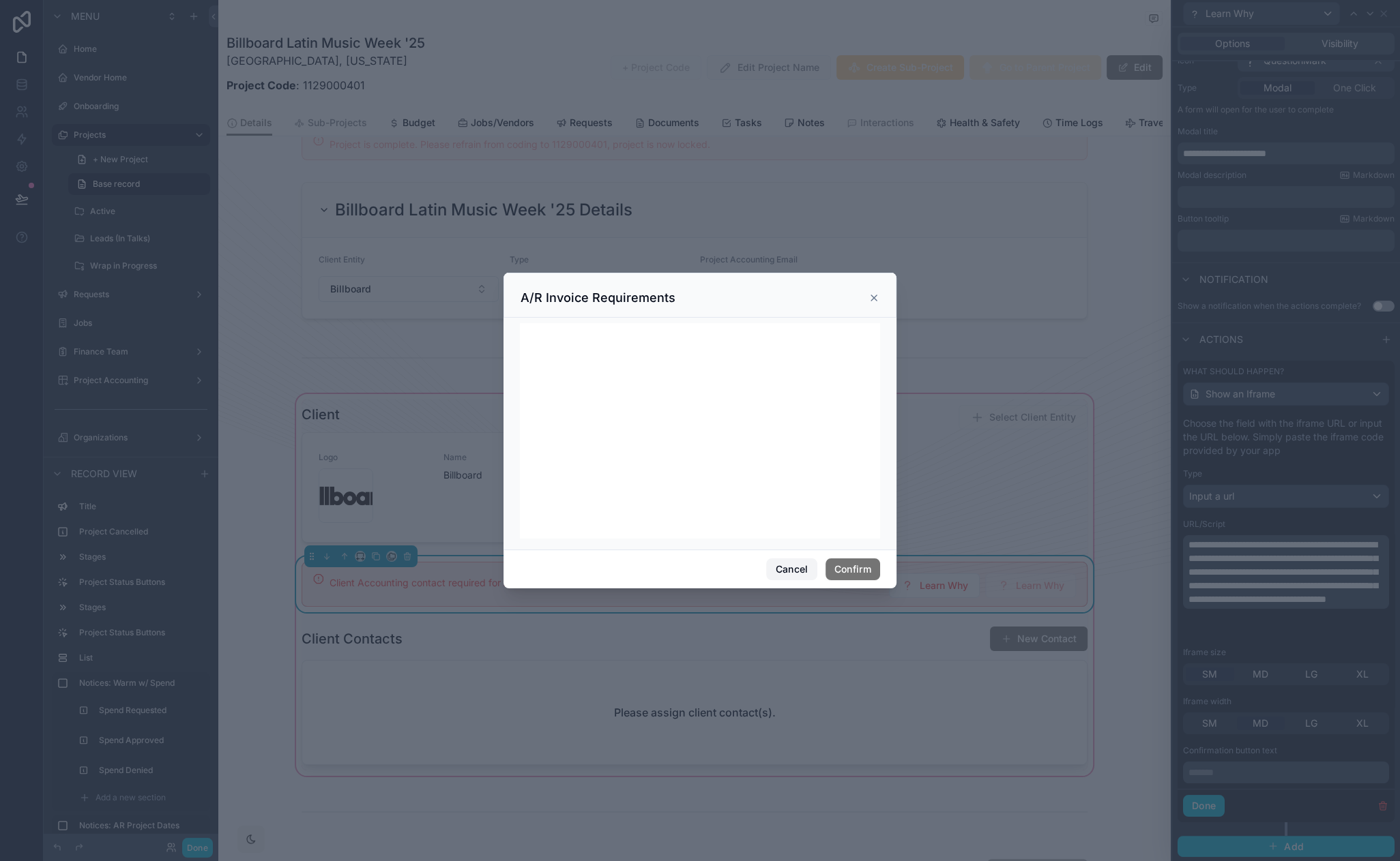
click at [794, 567] on button "Cancel" at bounding box center [791, 569] width 50 height 22
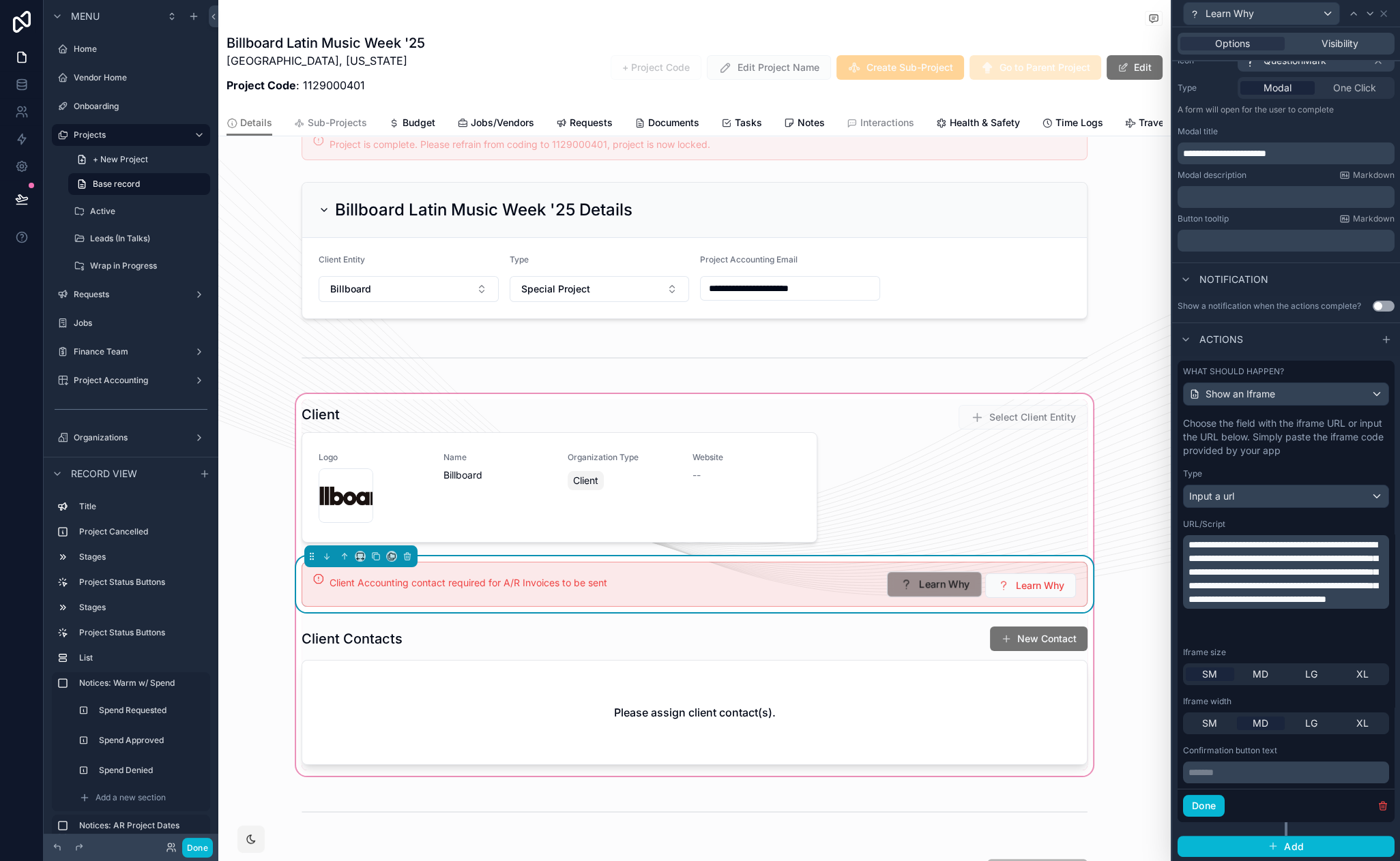
click at [889, 572] on button "Learn Why" at bounding box center [935, 584] width 96 height 26
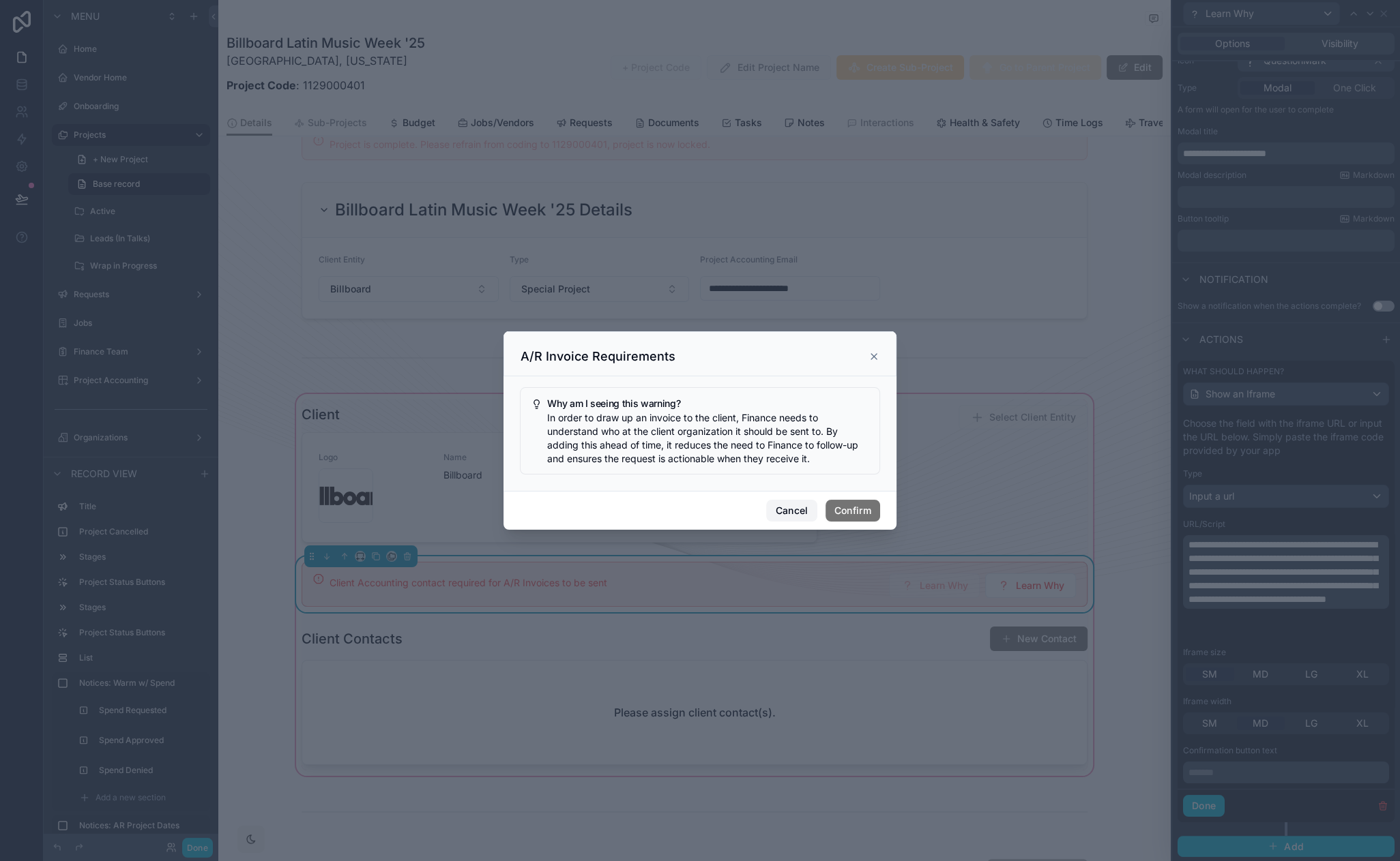
click at [779, 512] on button "Cancel" at bounding box center [791, 511] width 50 height 22
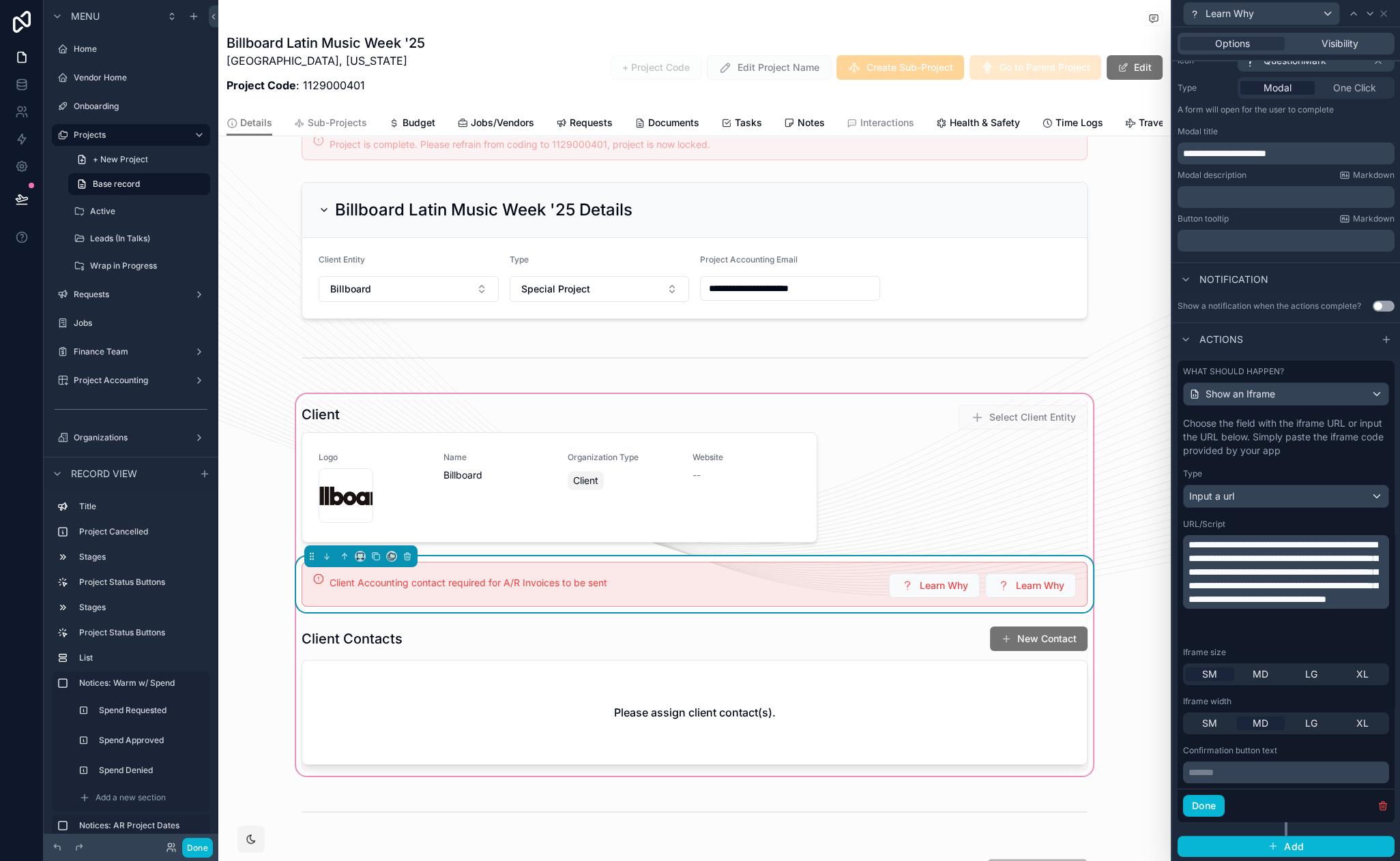
click at [1260, 581] on span "**********" at bounding box center [1283, 573] width 189 height 65
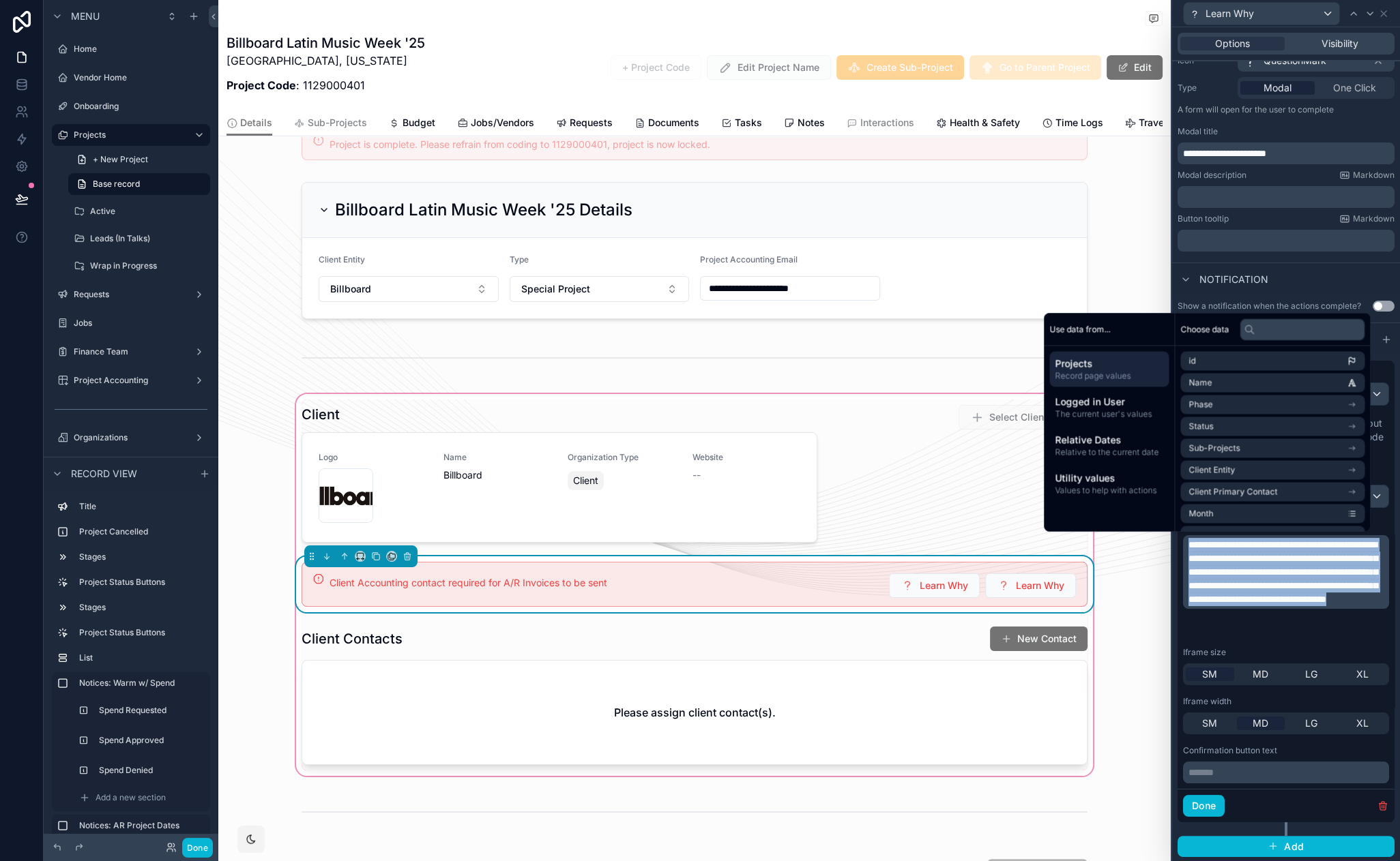
click at [1260, 581] on span "**********" at bounding box center [1283, 573] width 189 height 65
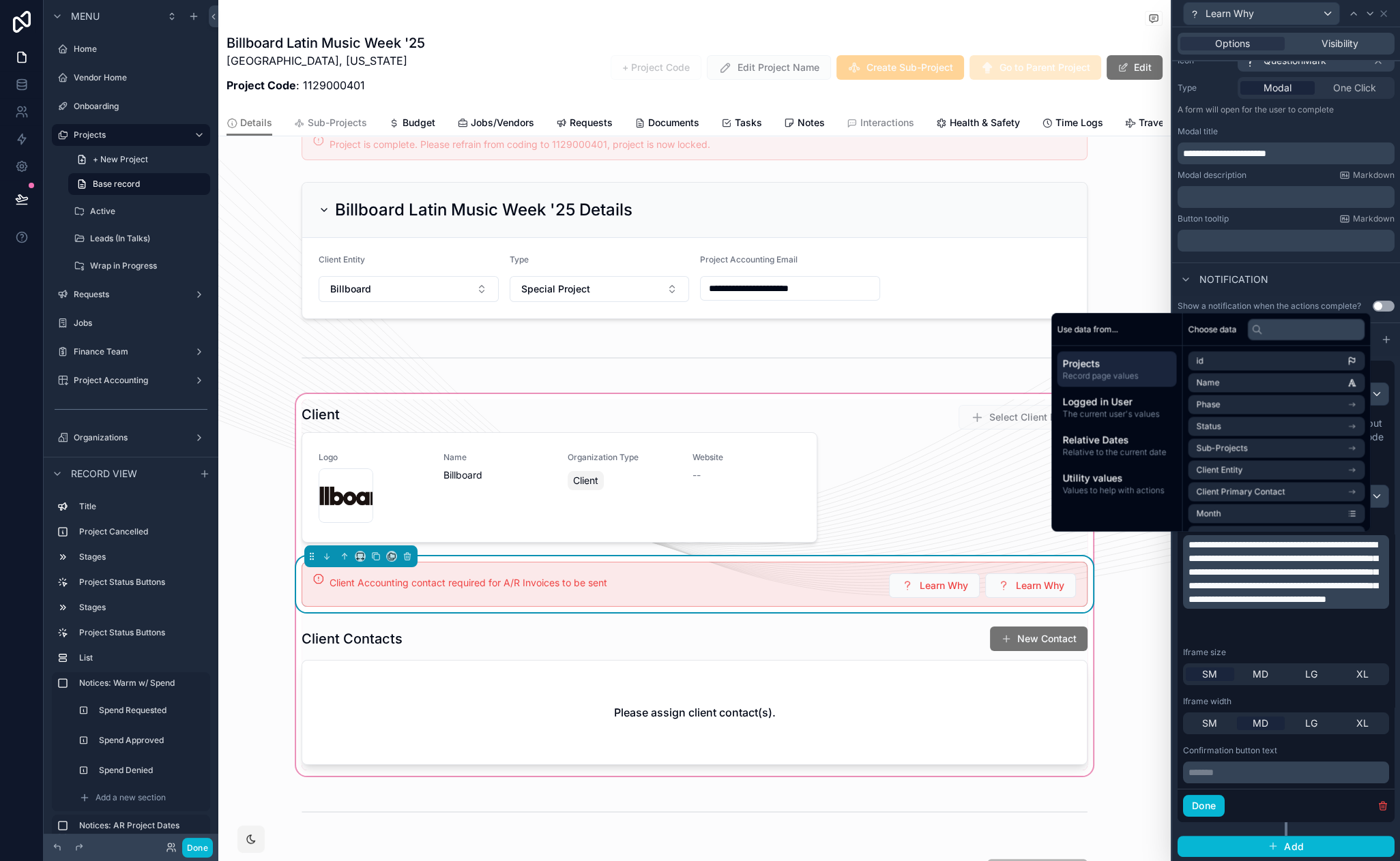
scroll to position [75, 0]
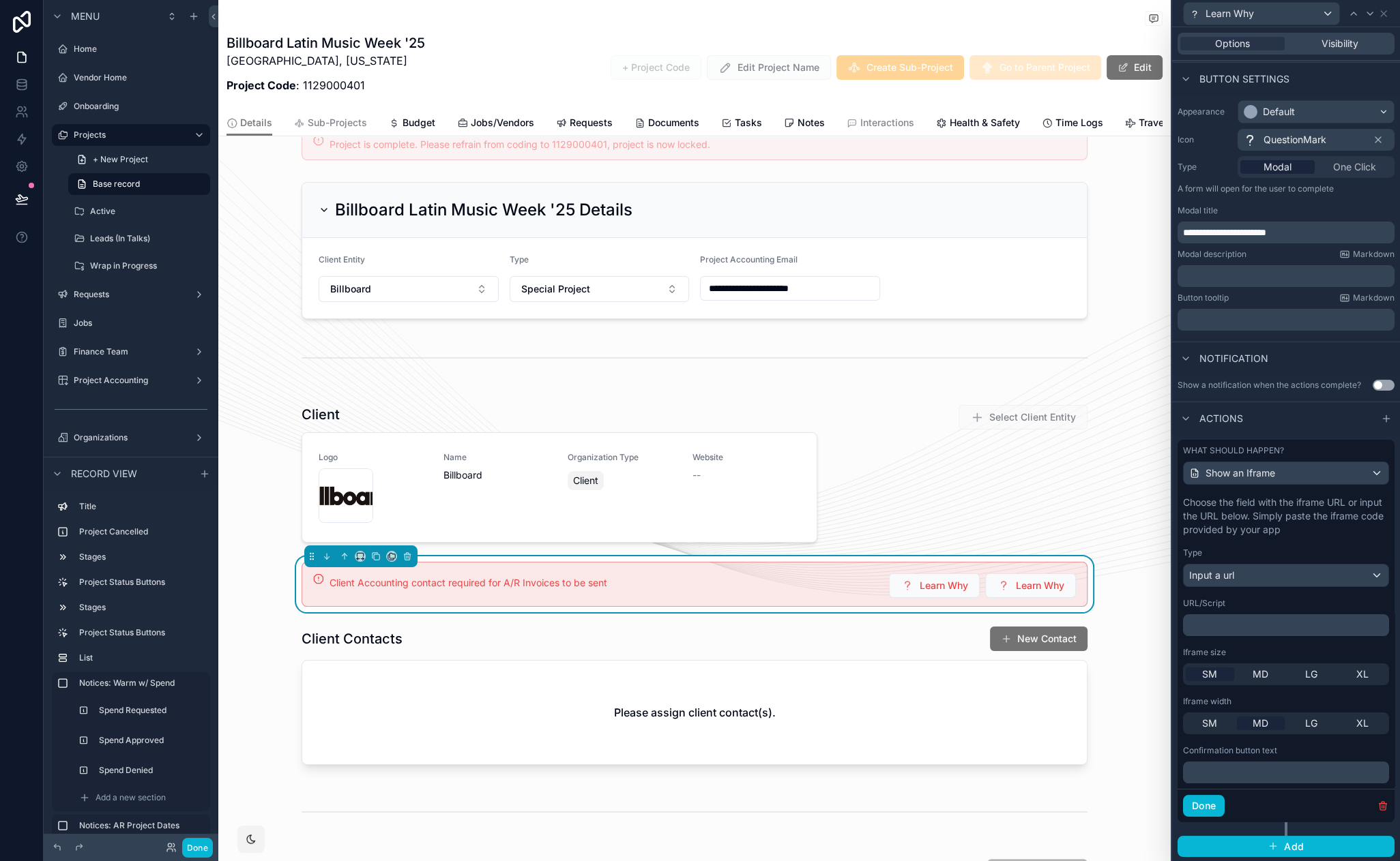
click at [1266, 456] on div "What should happen? Show an Iframe" at bounding box center [1286, 465] width 206 height 39
click at [1261, 473] on span "Show an Iframe" at bounding box center [1240, 473] width 70 height 13
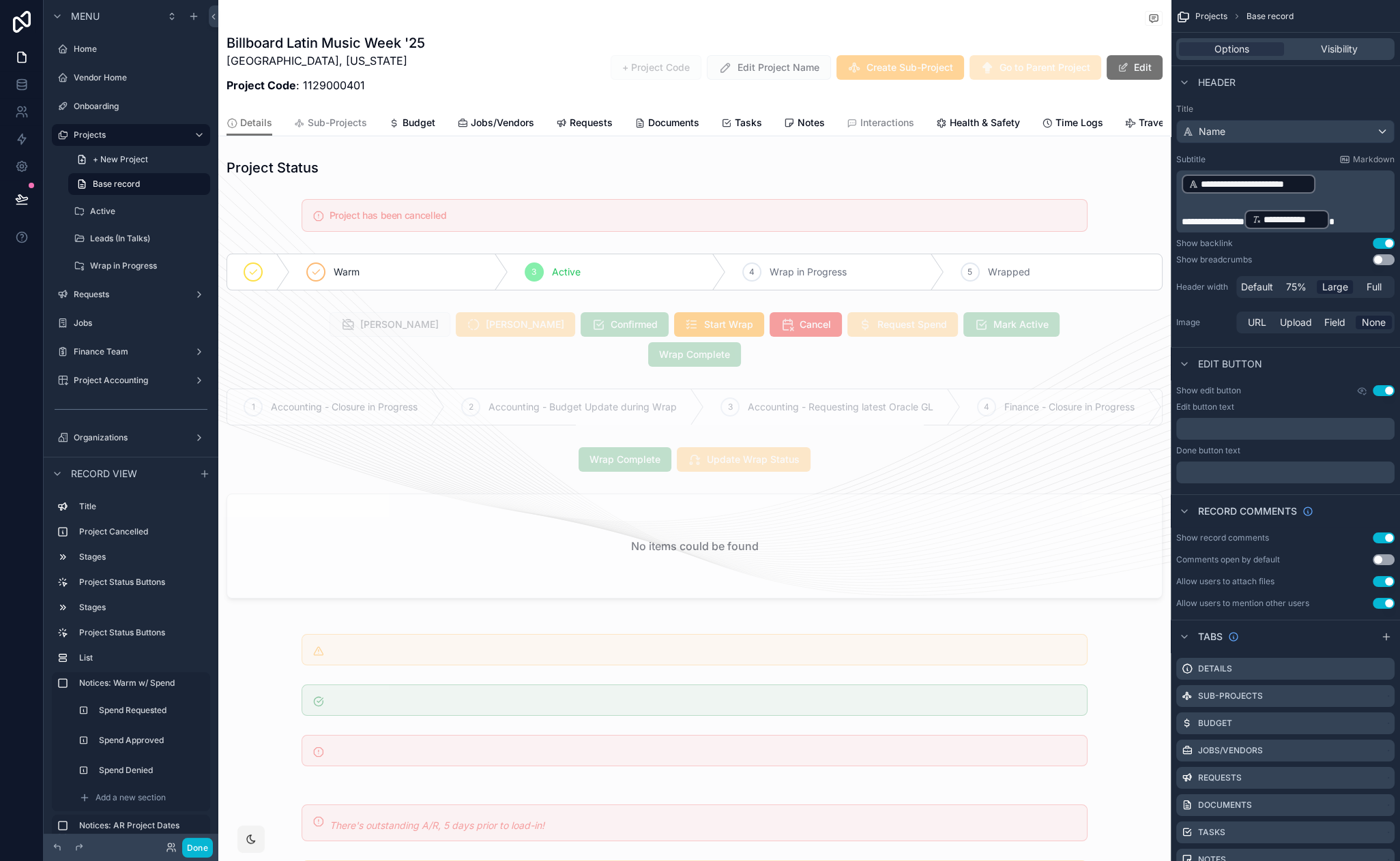
scroll to position [1046, 0]
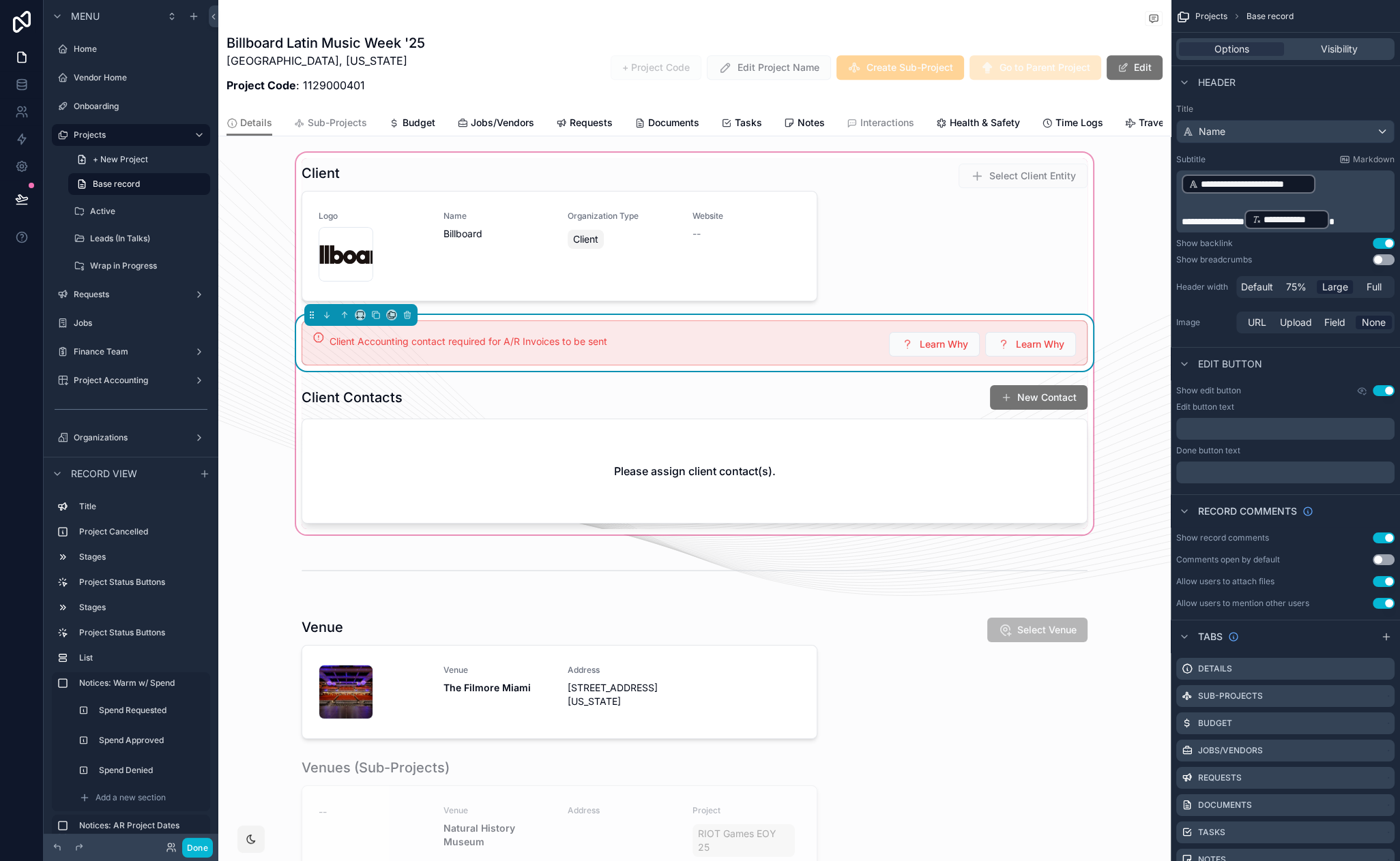
click at [799, 335] on div "Client Accounting contact required for A/R Invoices to be sent" at bounding box center [604, 341] width 549 height 13
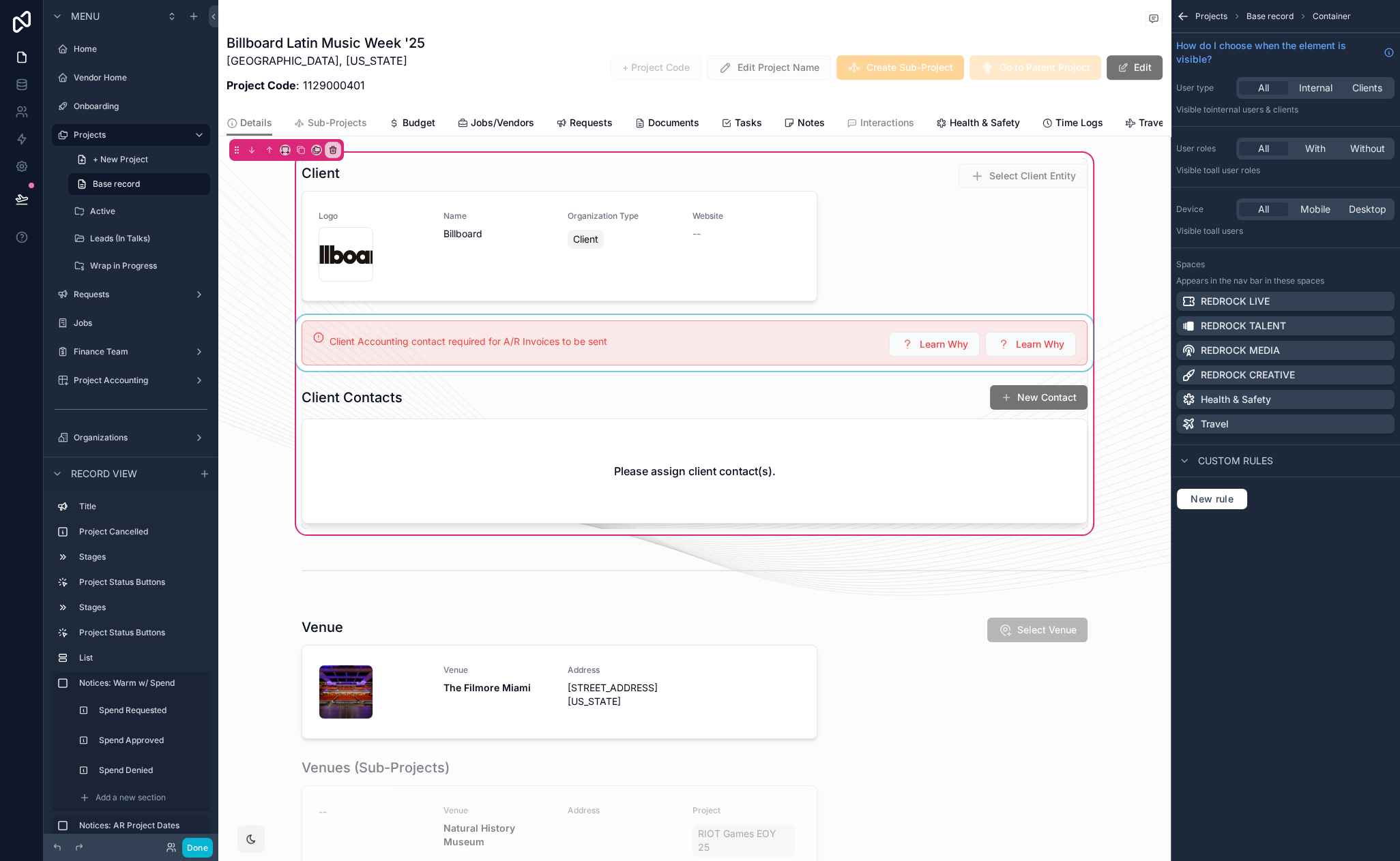
click at [713, 324] on div "scrollable content" at bounding box center [694, 343] width 802 height 56
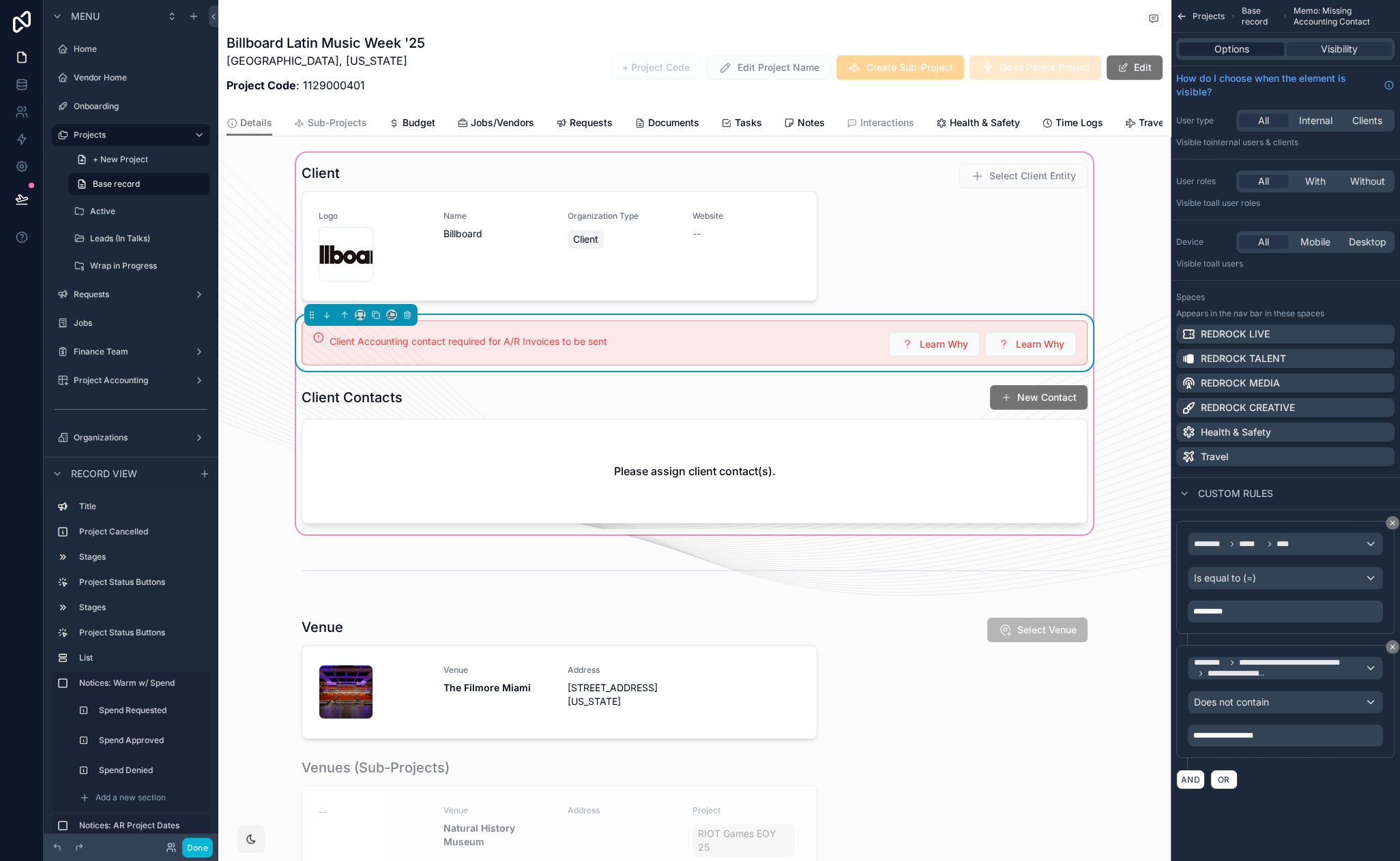
click at [1223, 50] on span "Options" at bounding box center [1231, 48] width 35 height 13
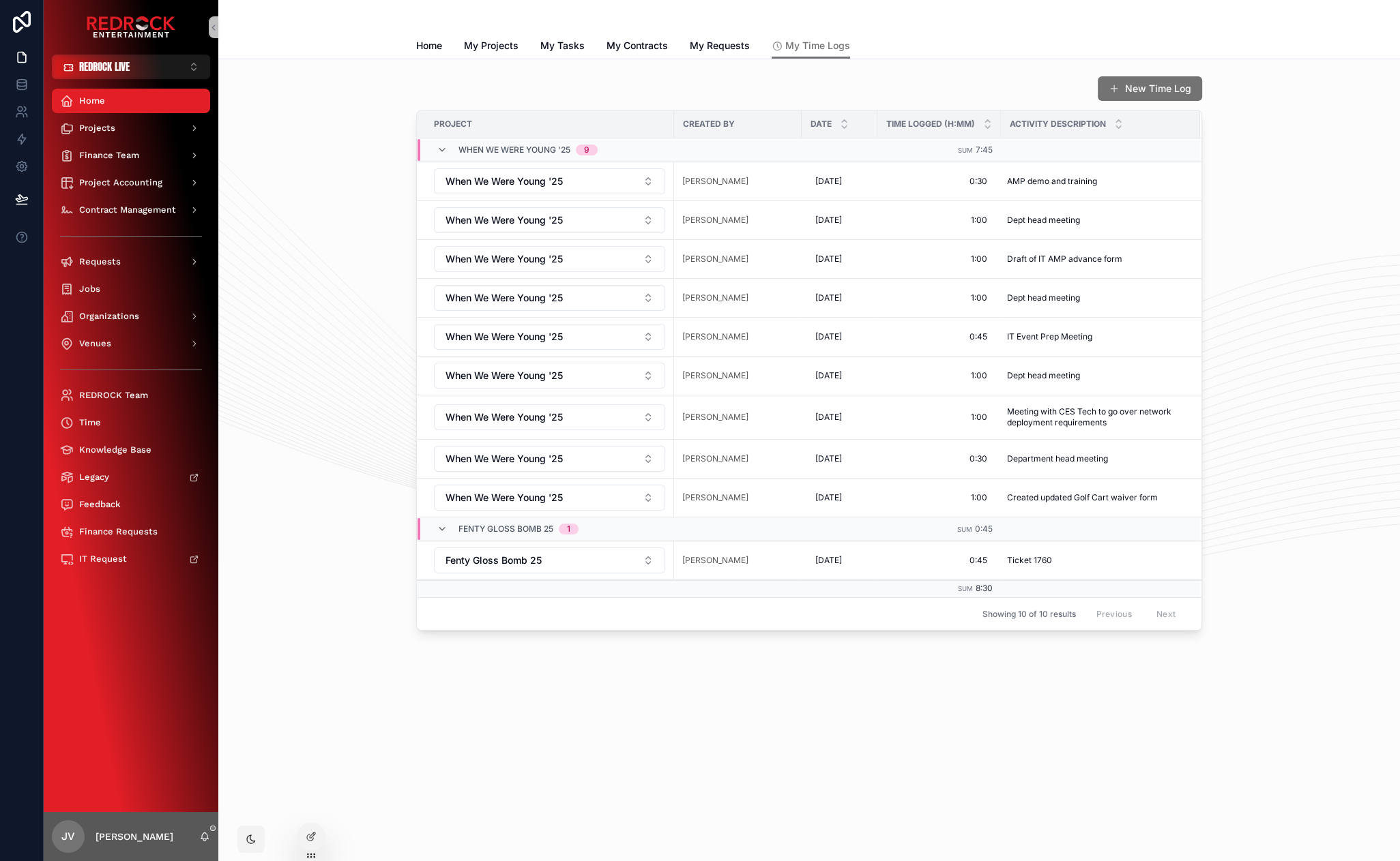
click at [351, 634] on div "New Time Log Project Created By Date Time Logged (h:mm) Activity Description Wh…" at bounding box center [809, 391] width 1181 height 664
drag, startPoint x: 338, startPoint y: 562, endPoint x: 307, endPoint y: 547, distance: 34.4
click at [323, 553] on div "New Time Log Project Created By Date Time Logged (h:mm) Activity Description Wh…" at bounding box center [809, 353] width 1160 height 566
drag, startPoint x: 307, startPoint y: 547, endPoint x: 283, endPoint y: 533, distance: 27.8
drag, startPoint x: 300, startPoint y: 546, endPoint x: 289, endPoint y: 536, distance: 14.9
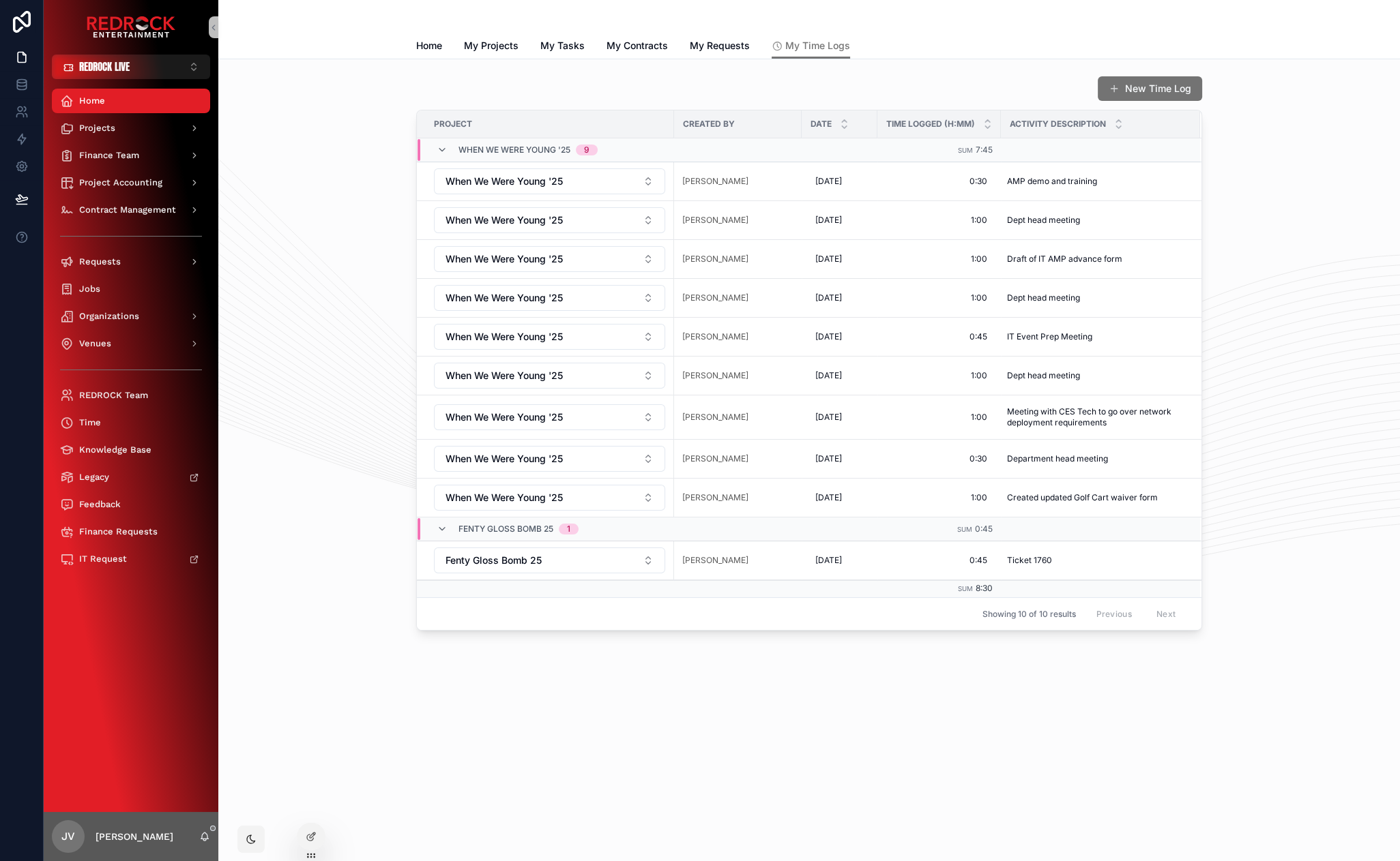
drag, startPoint x: 254, startPoint y: 404, endPoint x: 271, endPoint y: 330, distance: 75.9
drag, startPoint x: 339, startPoint y: 253, endPoint x: 310, endPoint y: 236, distance: 33.6
drag, startPoint x: 333, startPoint y: 545, endPoint x: 317, endPoint y: 480, distance: 66.9
click at [315, 114] on div "New Time Log Project Created By Date Time Logged (h:mm) Activity Description Wh…" at bounding box center [809, 353] width 1160 height 566
click at [122, 130] on div "Projects" at bounding box center [131, 128] width 142 height 22
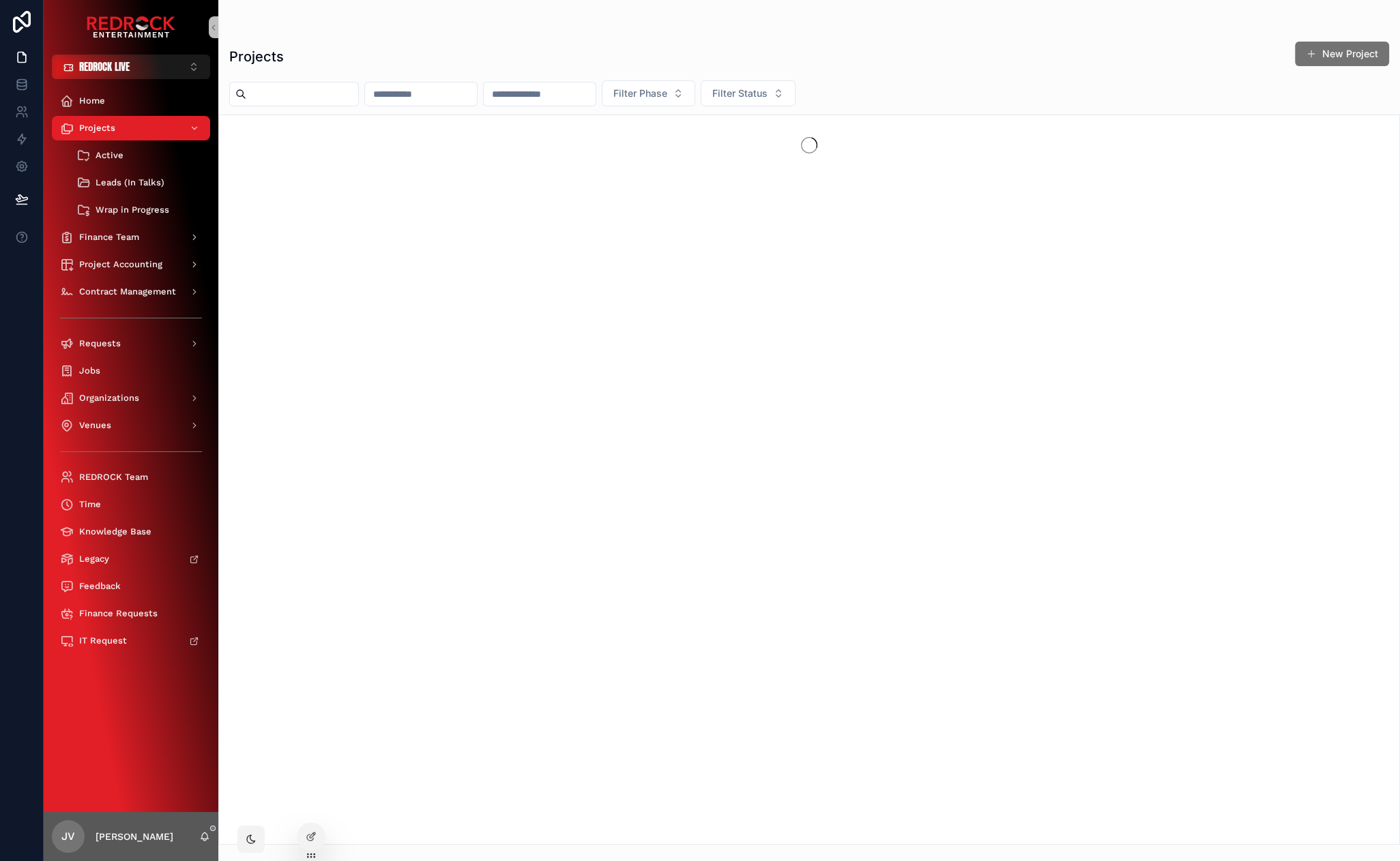
click at [310, 96] on input "scrollable content" at bounding box center [302, 93] width 112 height 19
type input "*****"
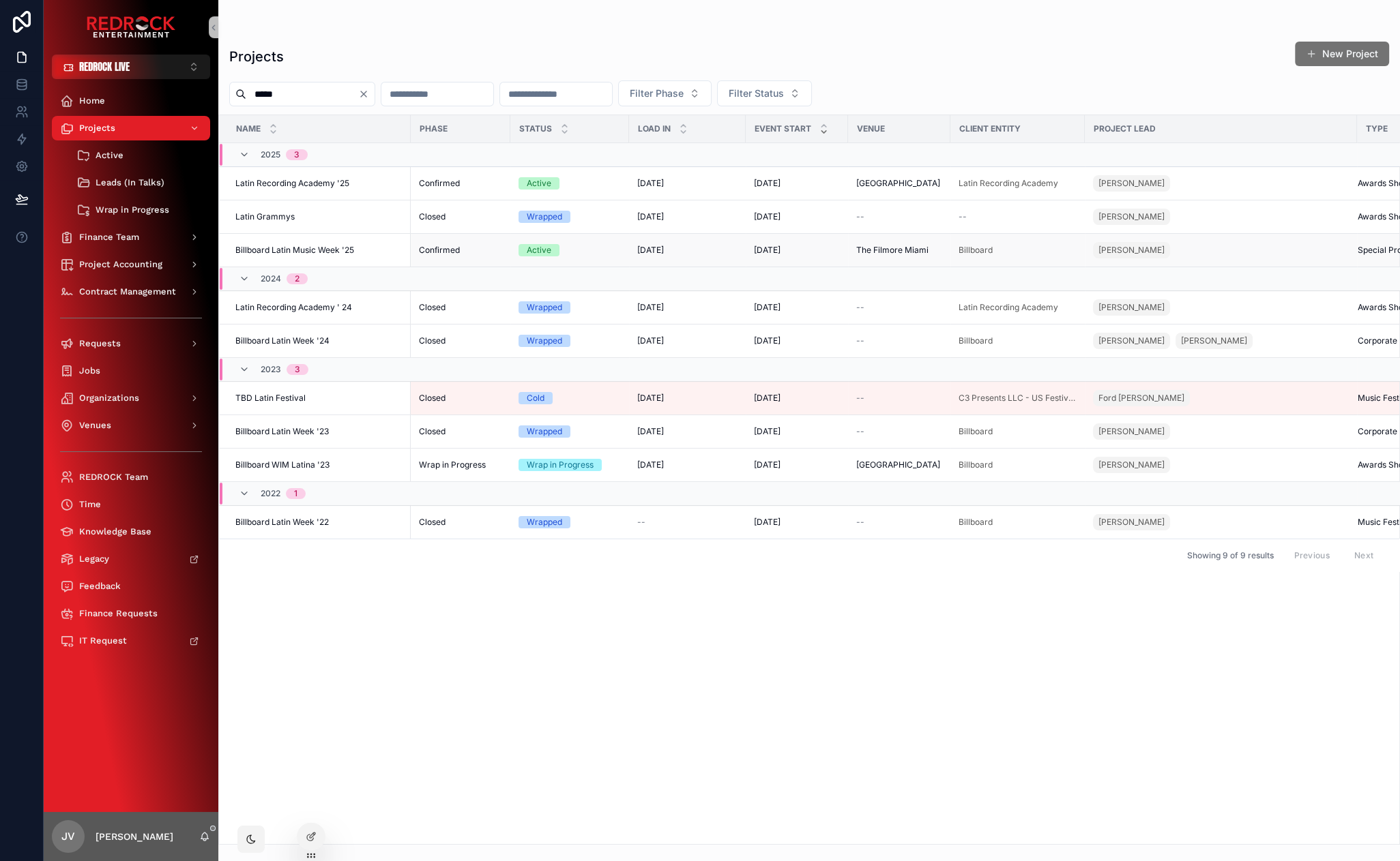
click at [304, 248] on span "Billboard Latin Music Week '25" at bounding box center [295, 250] width 118 height 11
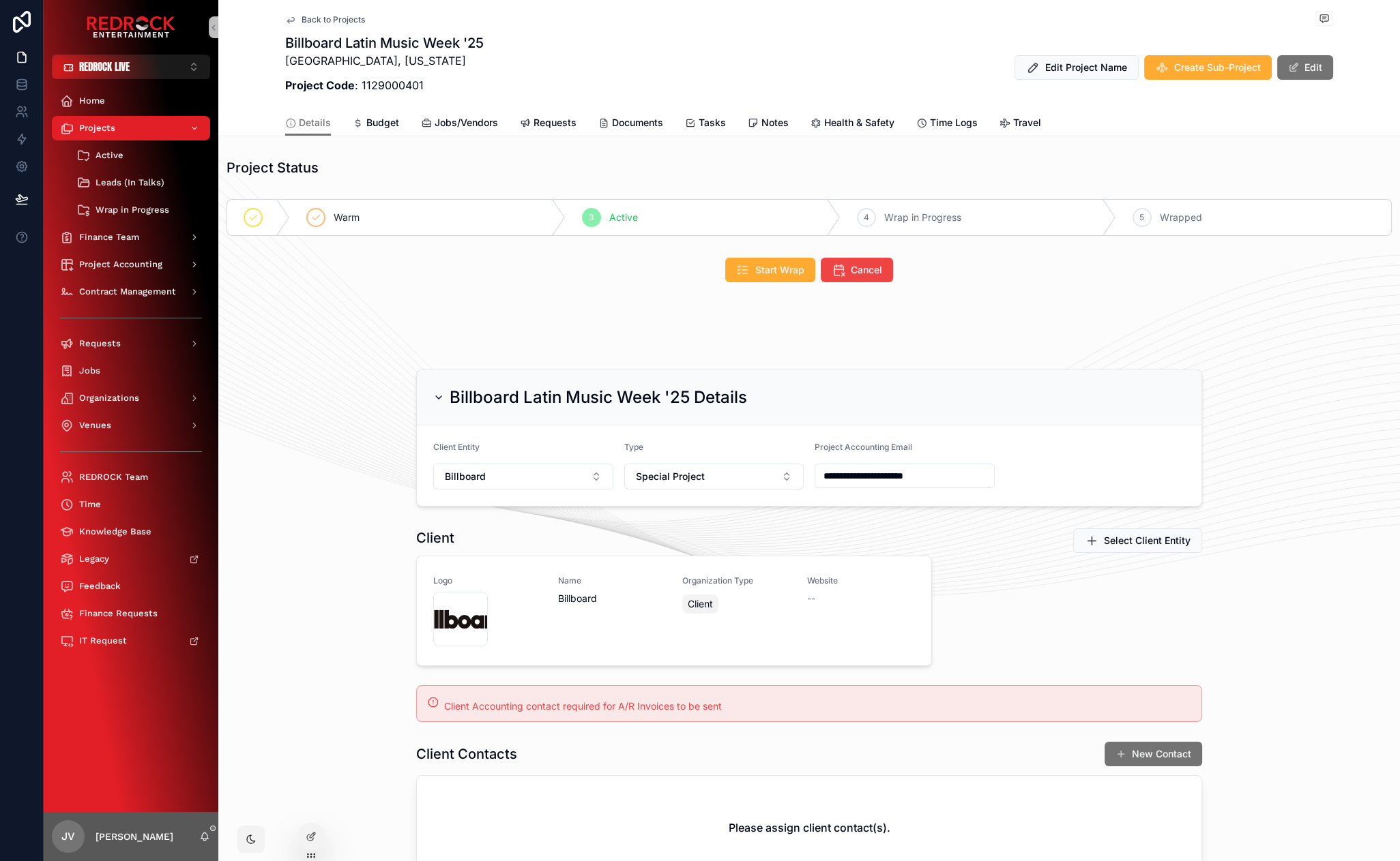
scroll to position [327, 0]
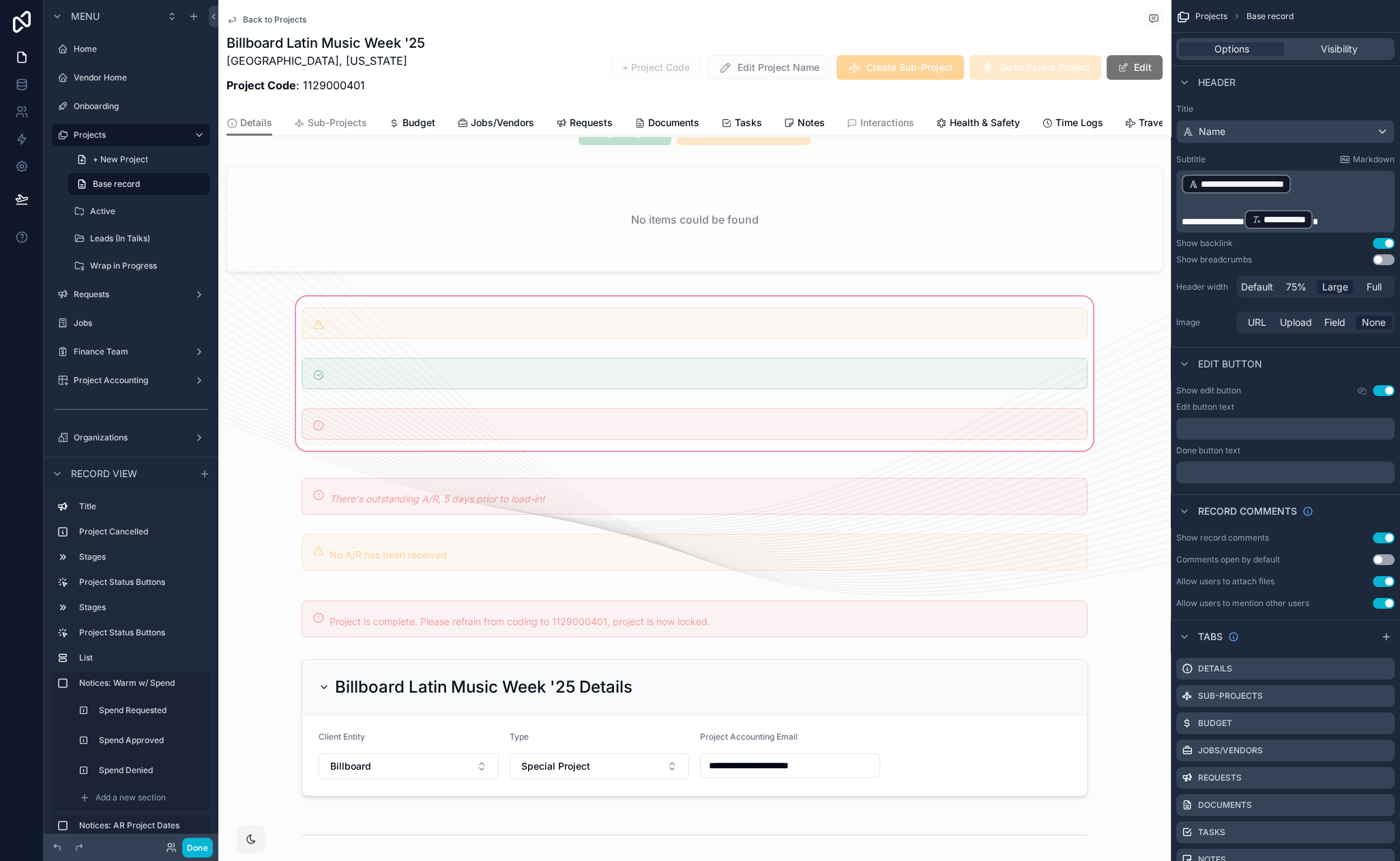
drag, startPoint x: 1148, startPoint y: 330, endPoint x: 320, endPoint y: 362, distance: 828.6
click at [320, 362] on div "scrollable content" at bounding box center [695, 374] width 953 height 159
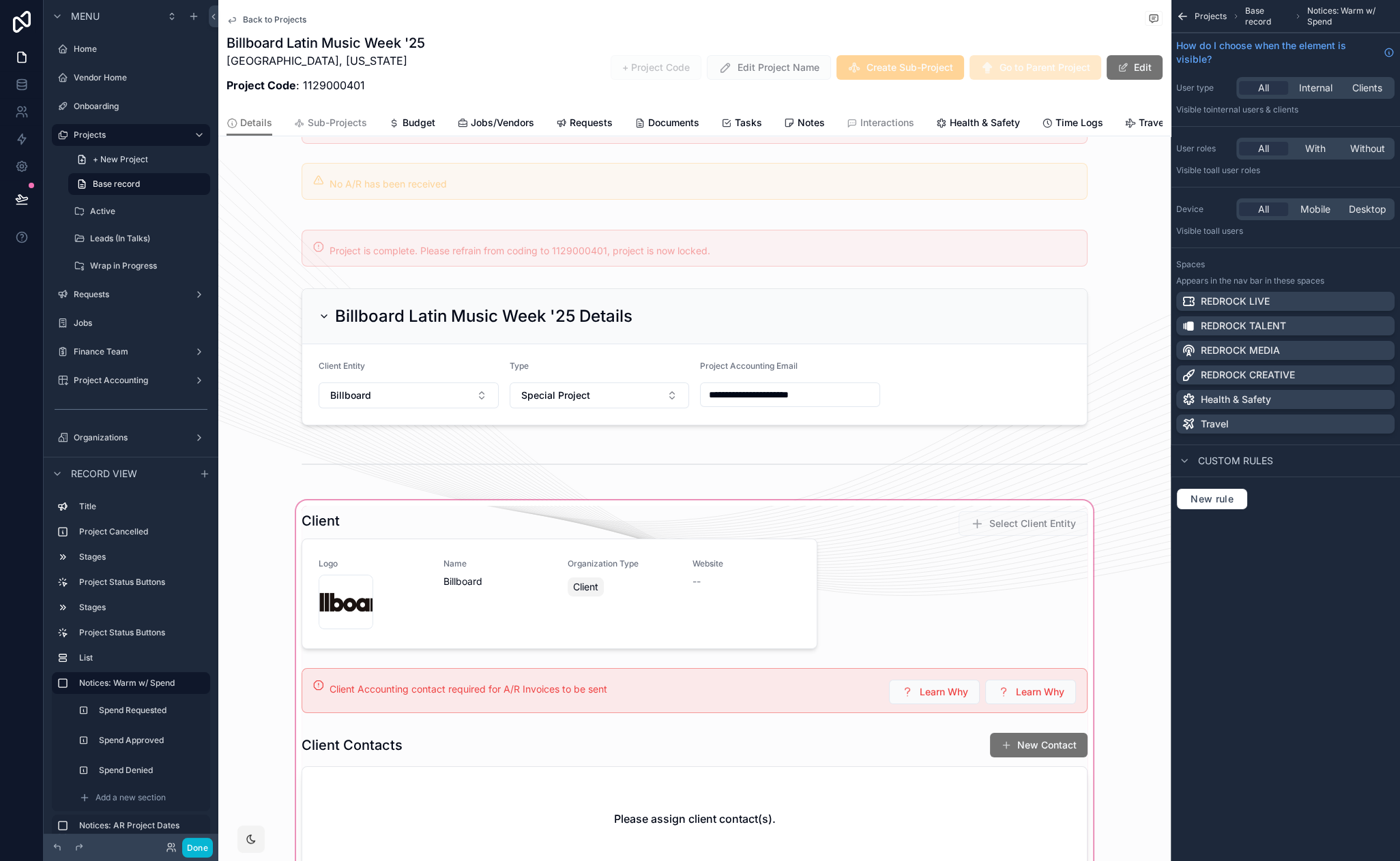
scroll to position [714, 0]
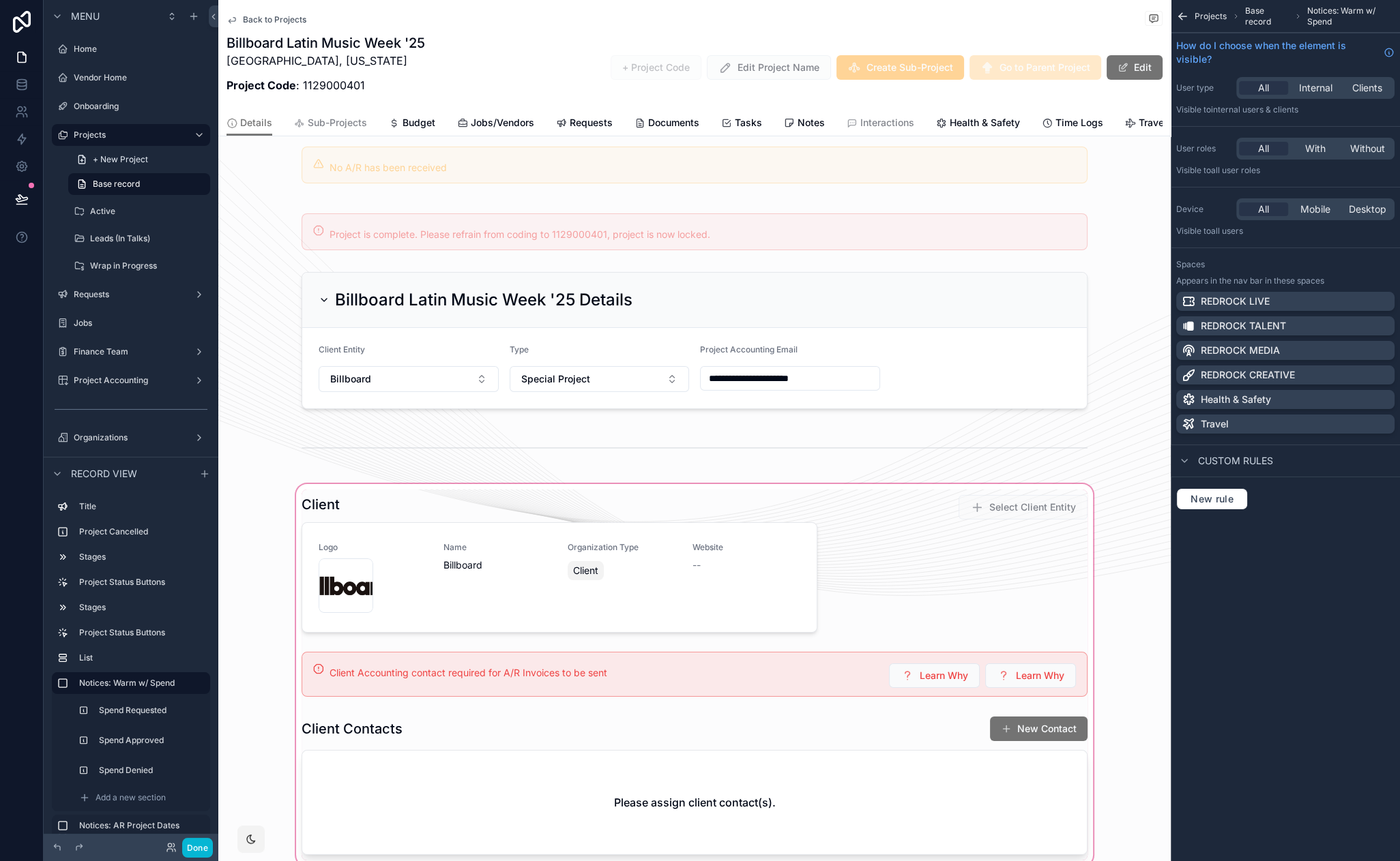
click at [837, 662] on div "scrollable content" at bounding box center [695, 675] width 953 height 387
click at [1129, 591] on div "scrollable content" at bounding box center [695, 675] width 953 height 387
click at [864, 667] on div "scrollable content" at bounding box center [695, 675] width 953 height 387
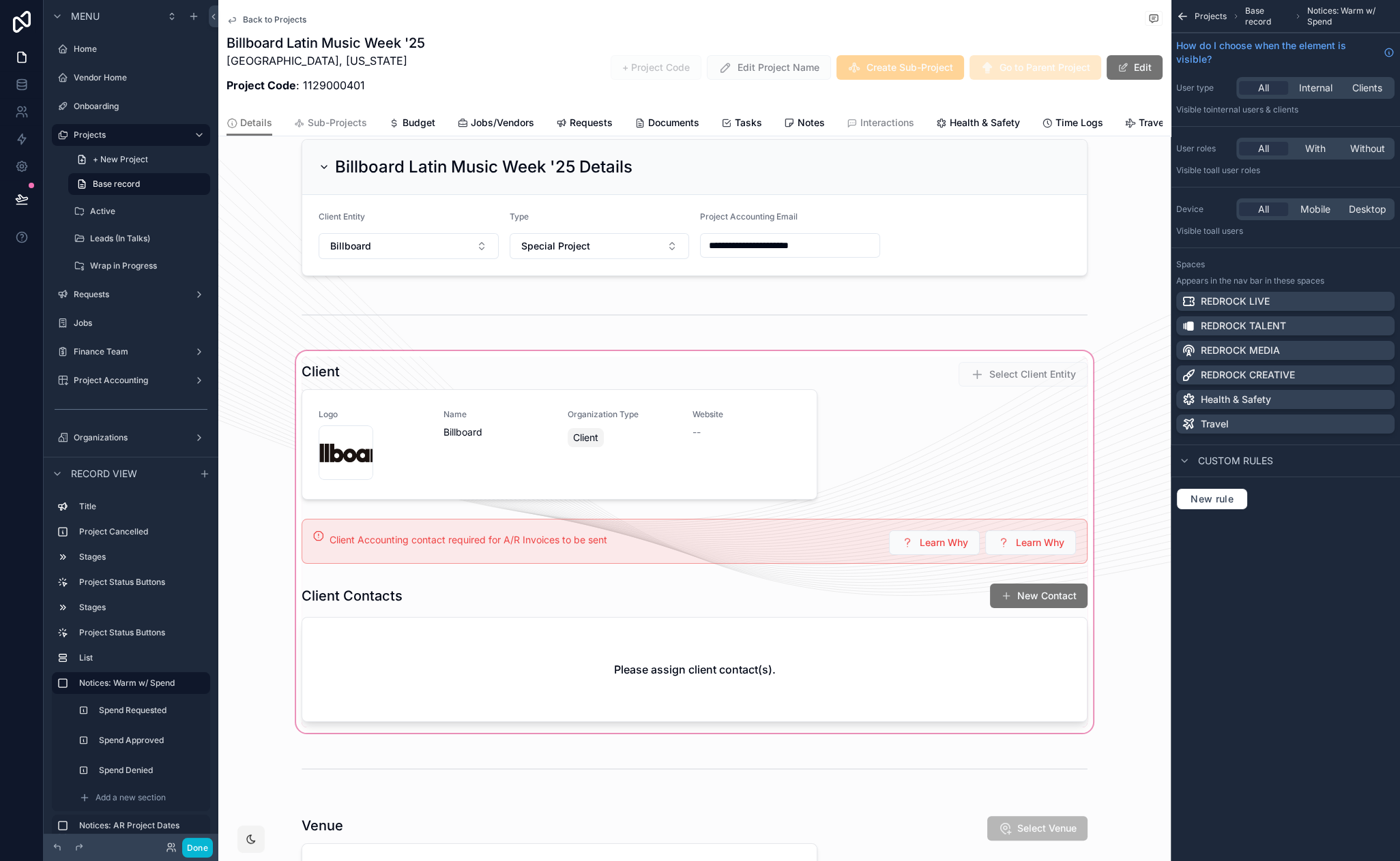
scroll to position [695, 0]
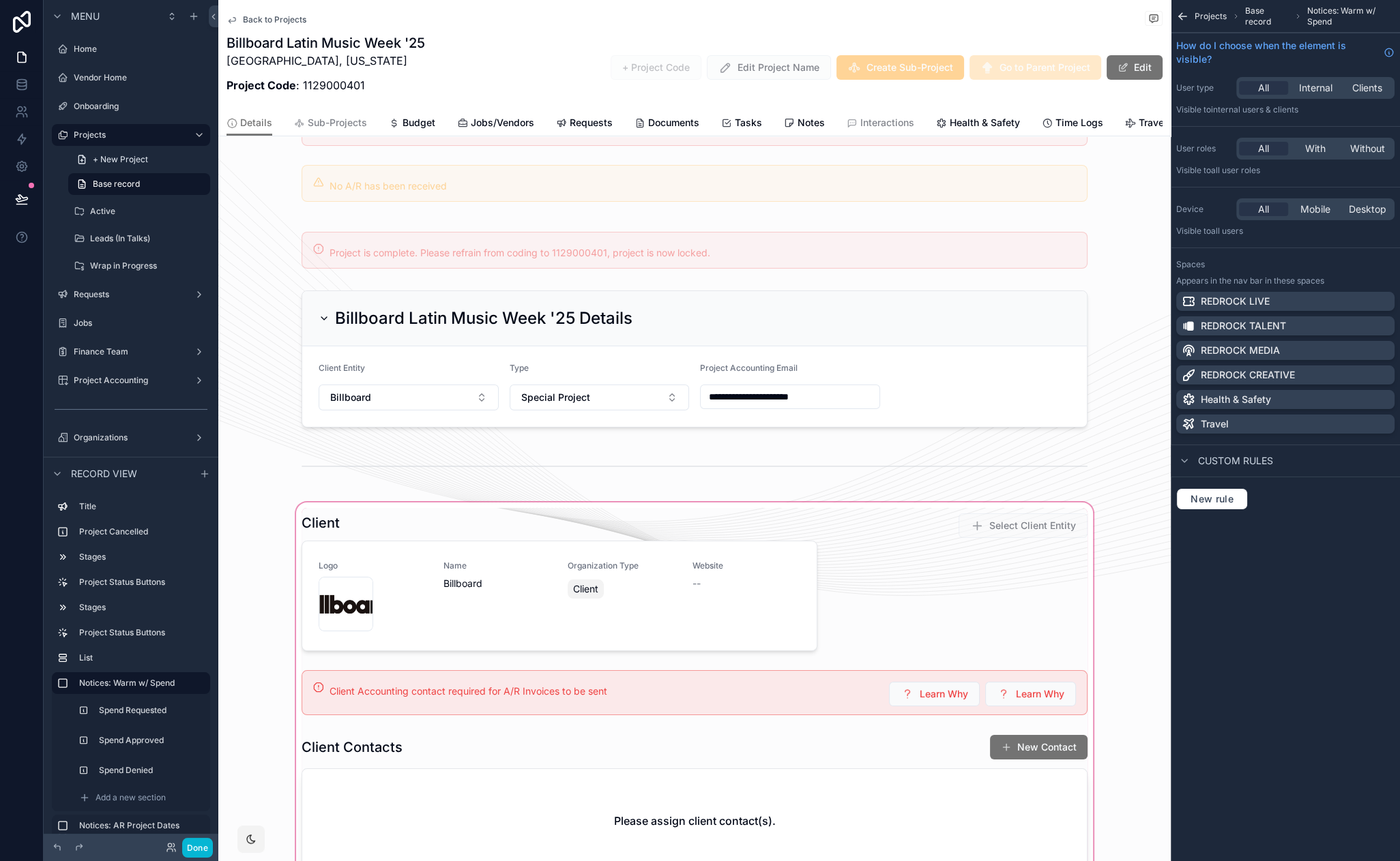
click at [482, 687] on div "scrollable content" at bounding box center [695, 693] width 953 height 387
click at [844, 681] on div "scrollable content" at bounding box center [695, 693] width 953 height 387
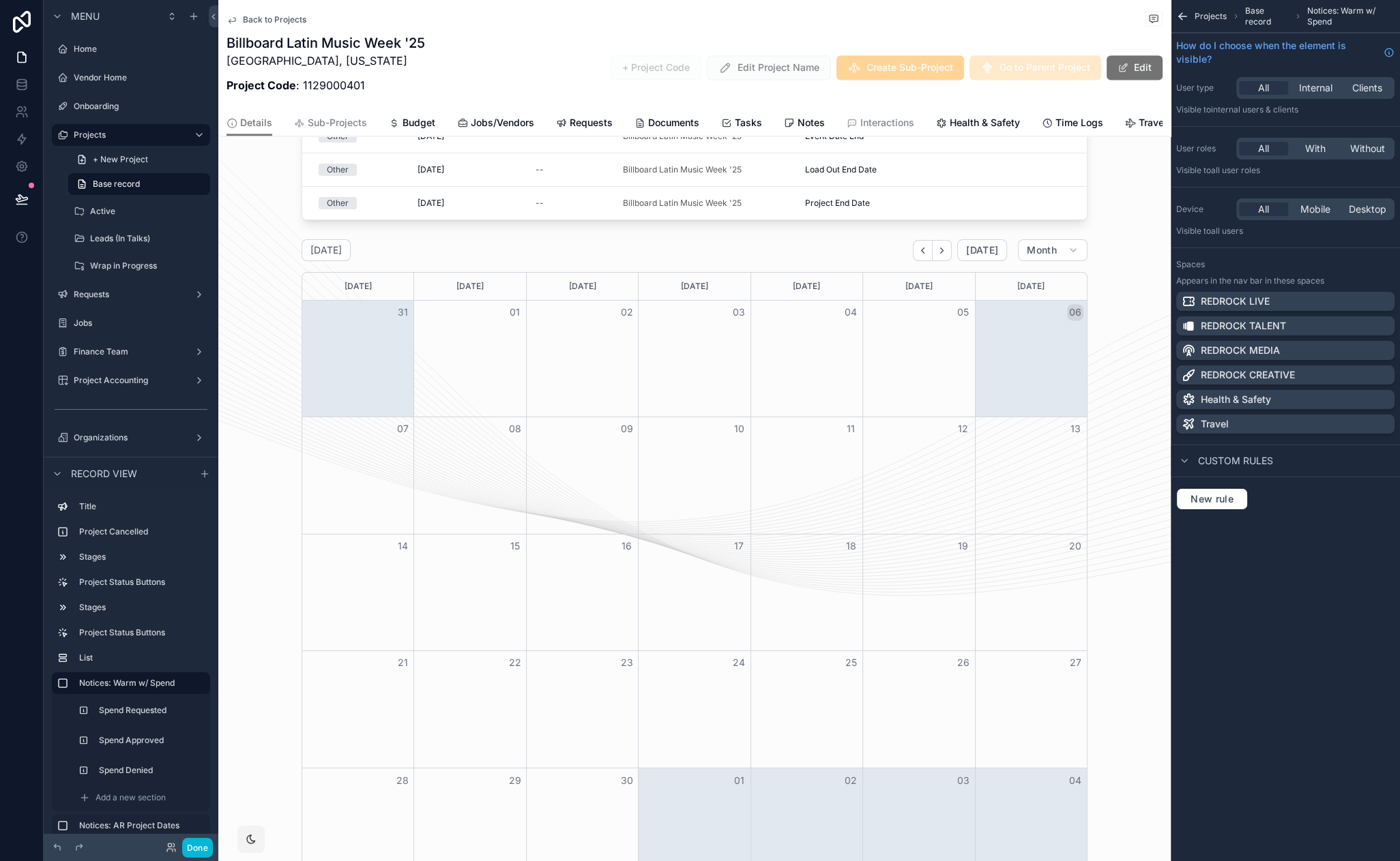
scroll to position [3707, 0]
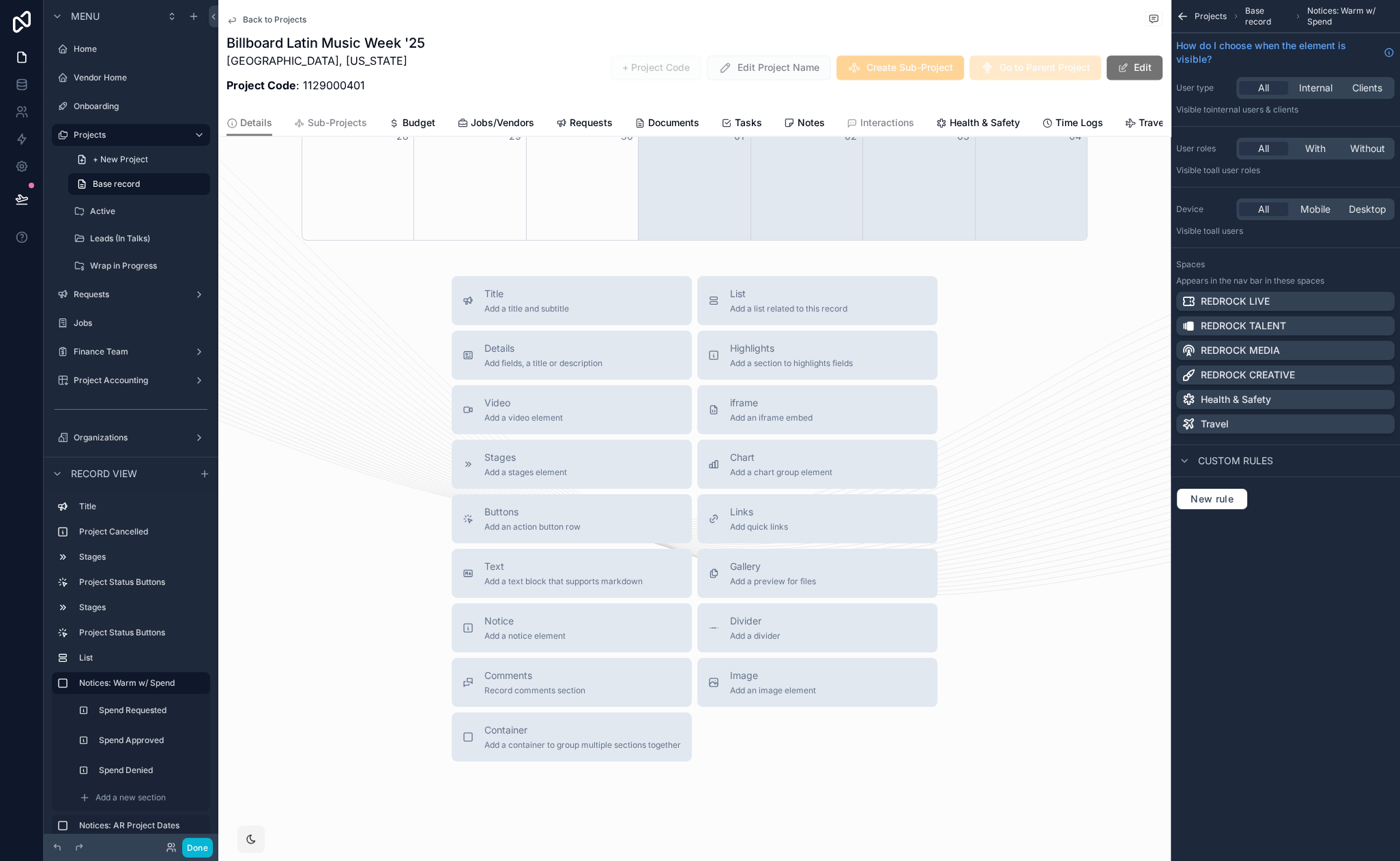
drag, startPoint x: 361, startPoint y: 641, endPoint x: 353, endPoint y: 573, distance: 68.5
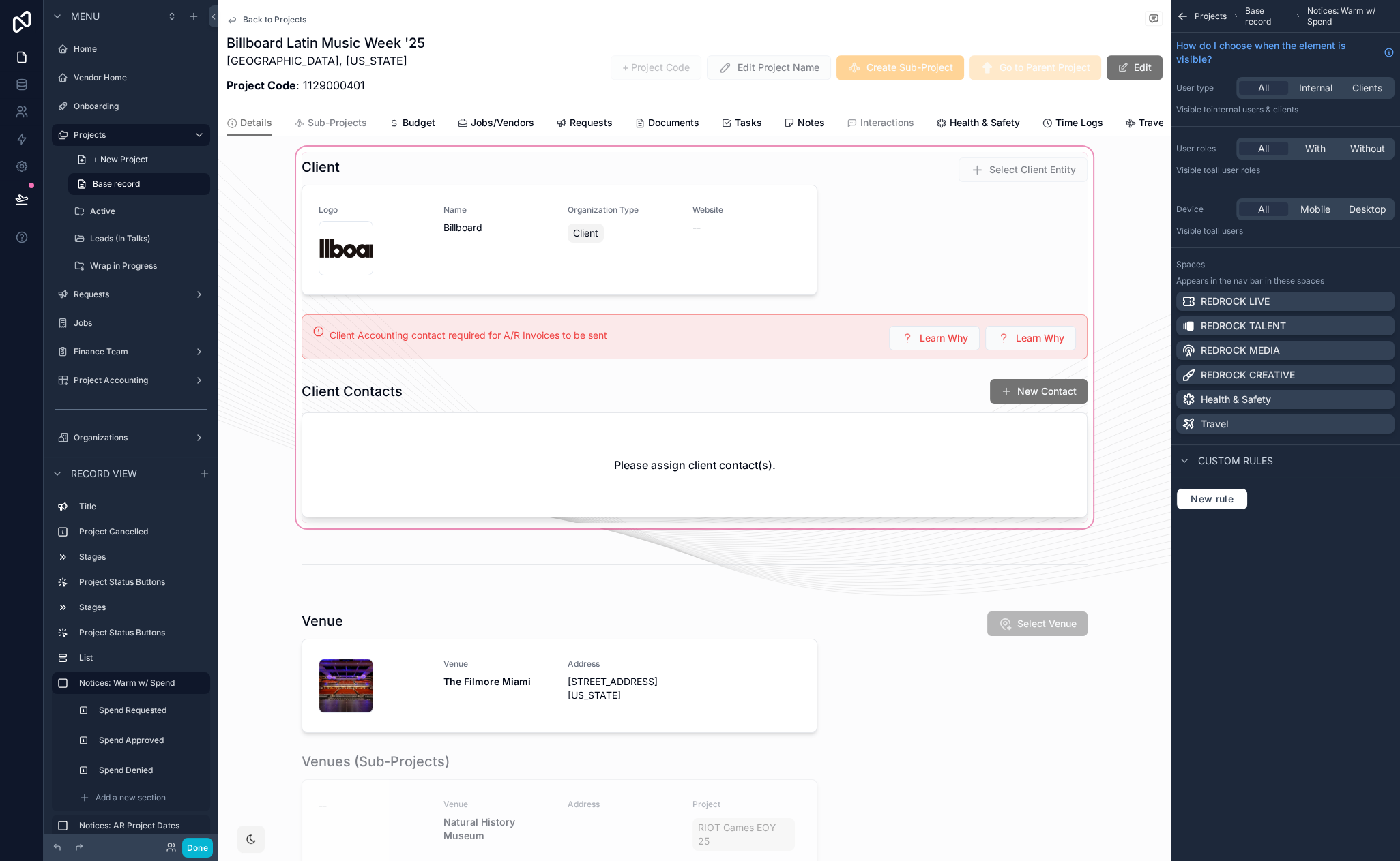
scroll to position [924, 0]
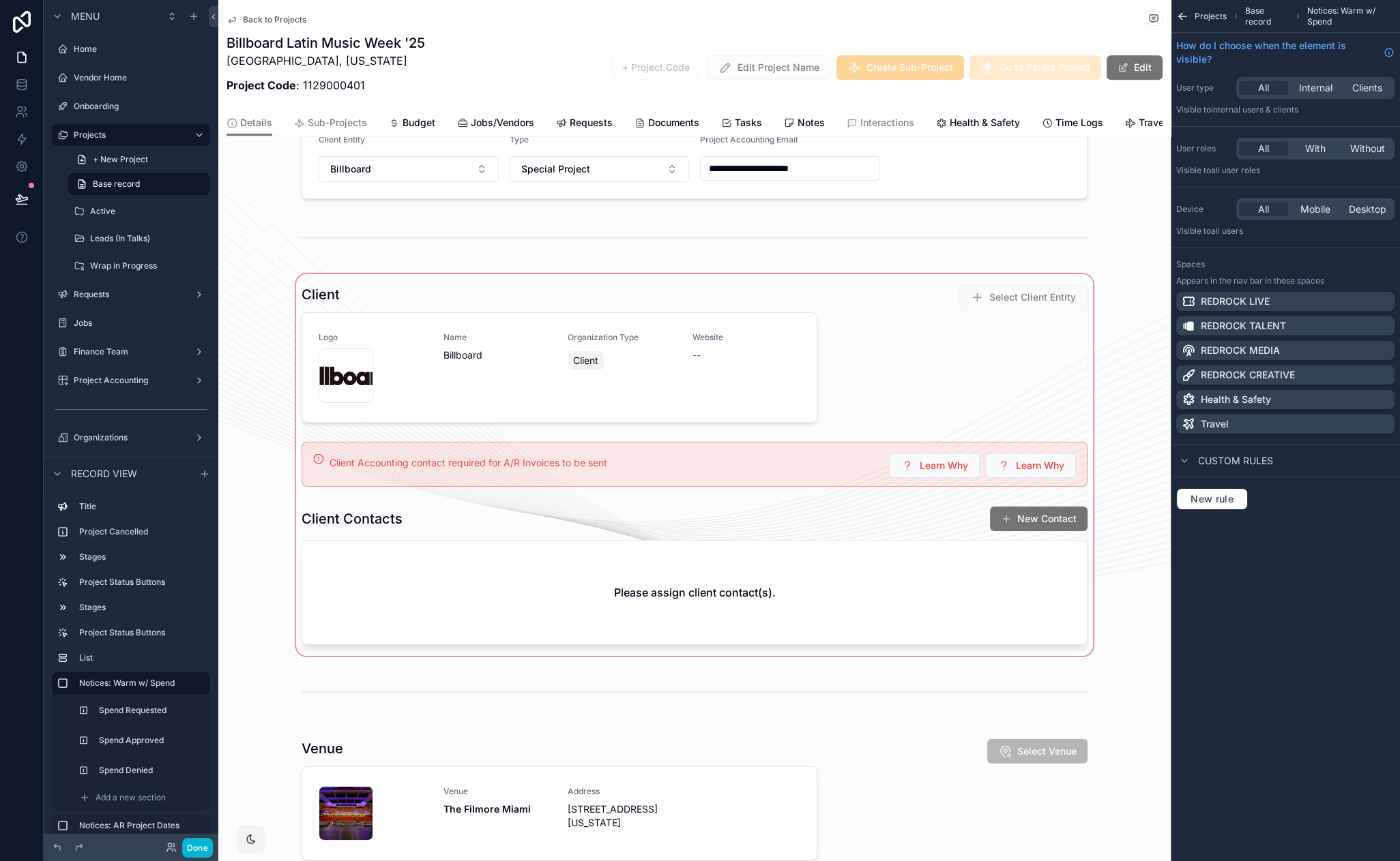
click at [830, 484] on div "scrollable content" at bounding box center [695, 465] width 953 height 387
click at [837, 432] on div "scrollable content" at bounding box center [695, 465] width 953 height 387
click at [396, 427] on div "scrollable content" at bounding box center [695, 465] width 953 height 387
click at [199, 853] on button "Done" at bounding box center [197, 848] width 30 height 20
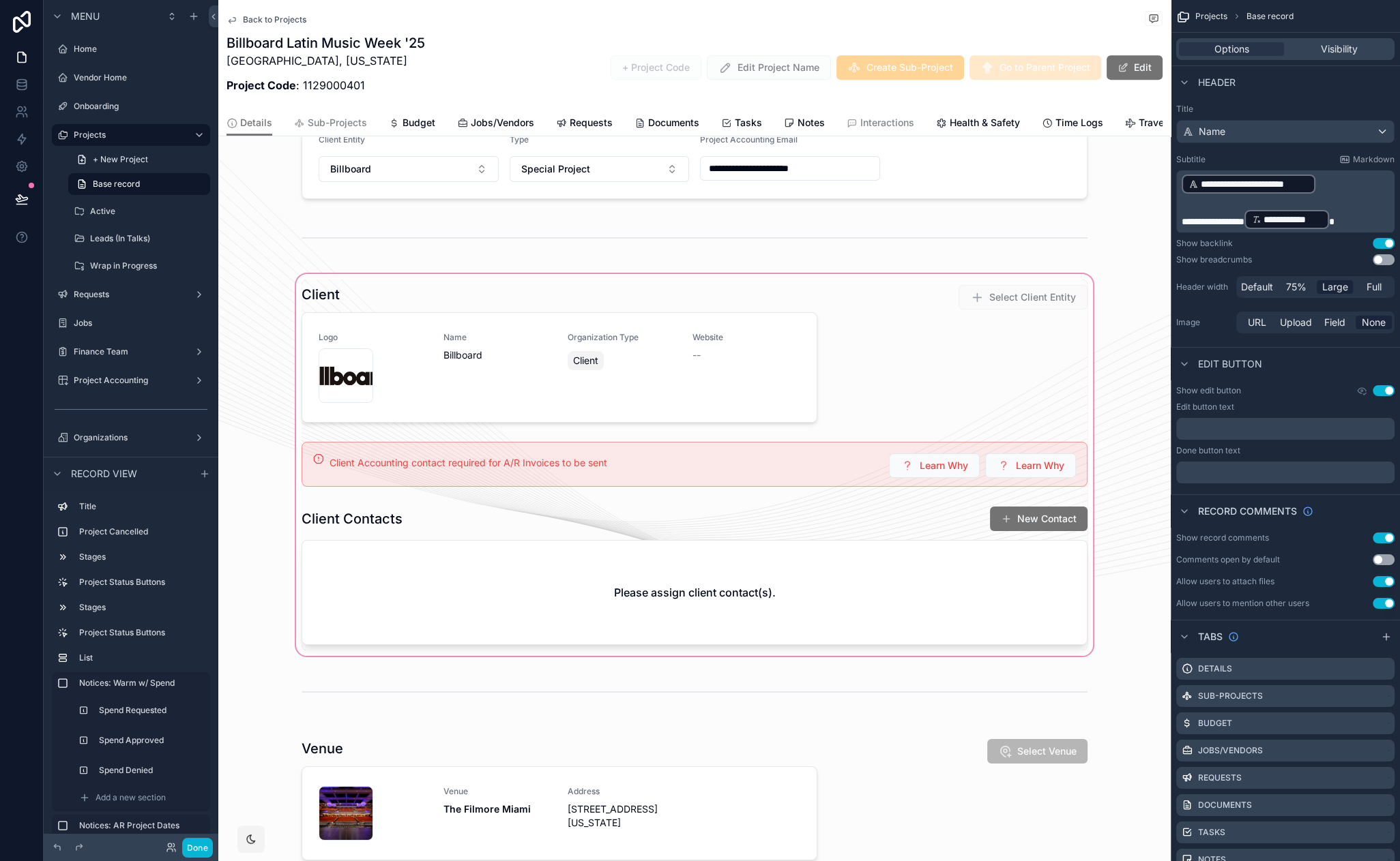
click at [659, 436] on div "scrollable content" at bounding box center [695, 465] width 953 height 387
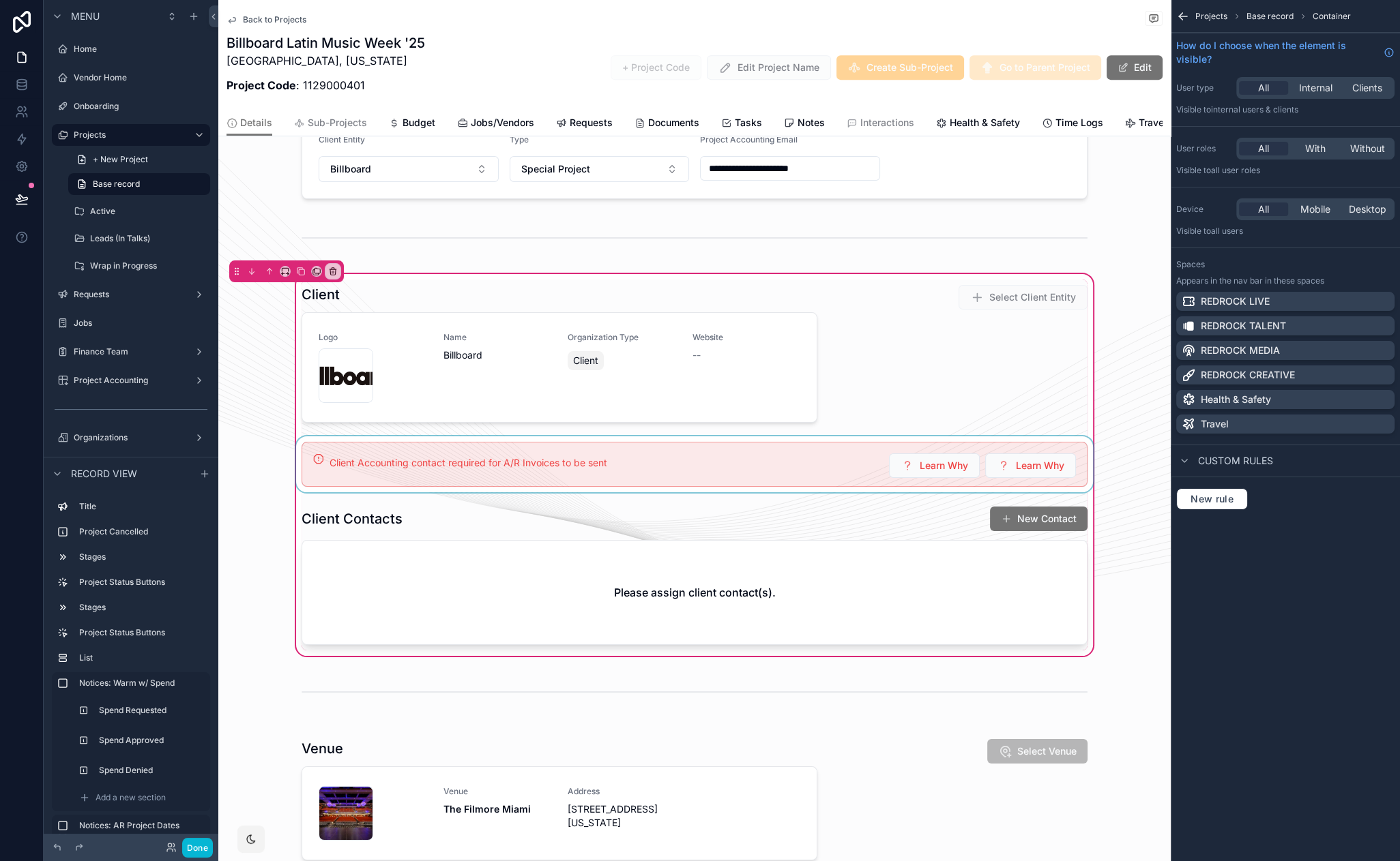
click at [766, 436] on div "scrollable content" at bounding box center [694, 464] width 802 height 56
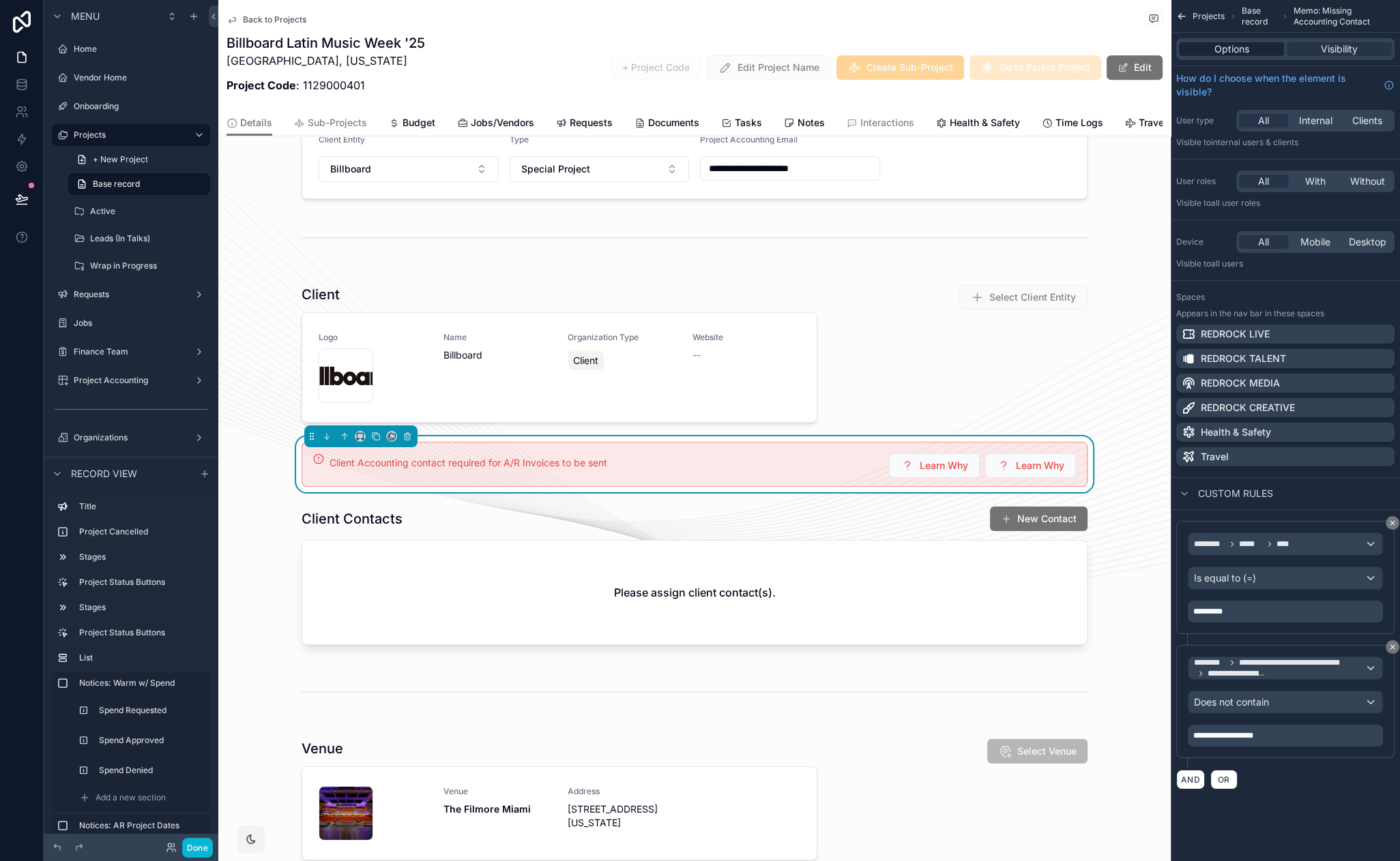
click at [1240, 47] on span "Options" at bounding box center [1231, 48] width 35 height 13
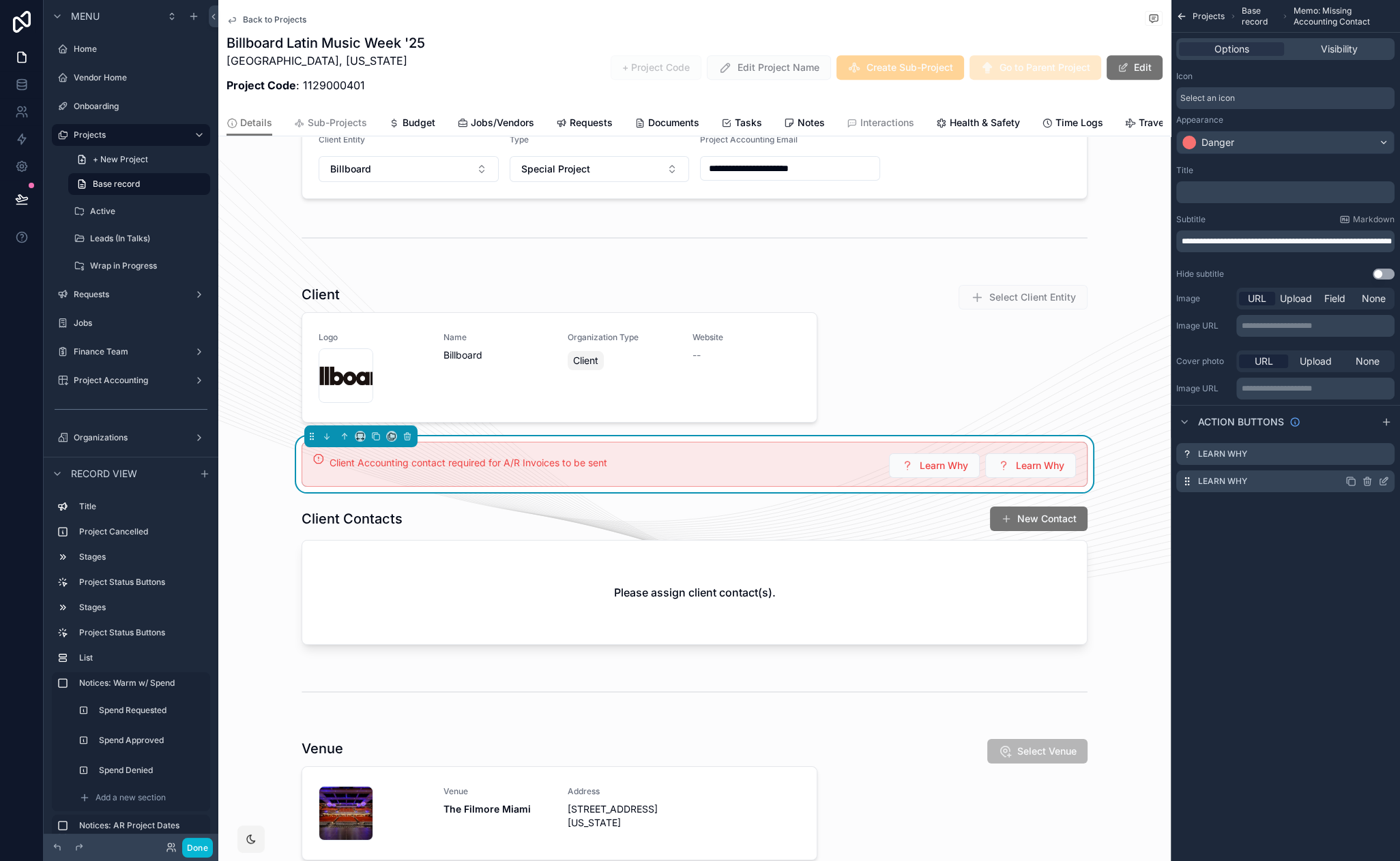
click at [1370, 480] on icon "scrollable content" at bounding box center [1367, 481] width 11 height 11
click at [1361, 461] on icon at bounding box center [1361, 460] width 0 height 3
click at [1028, 458] on span "Learn Why" at bounding box center [1041, 465] width 51 height 14
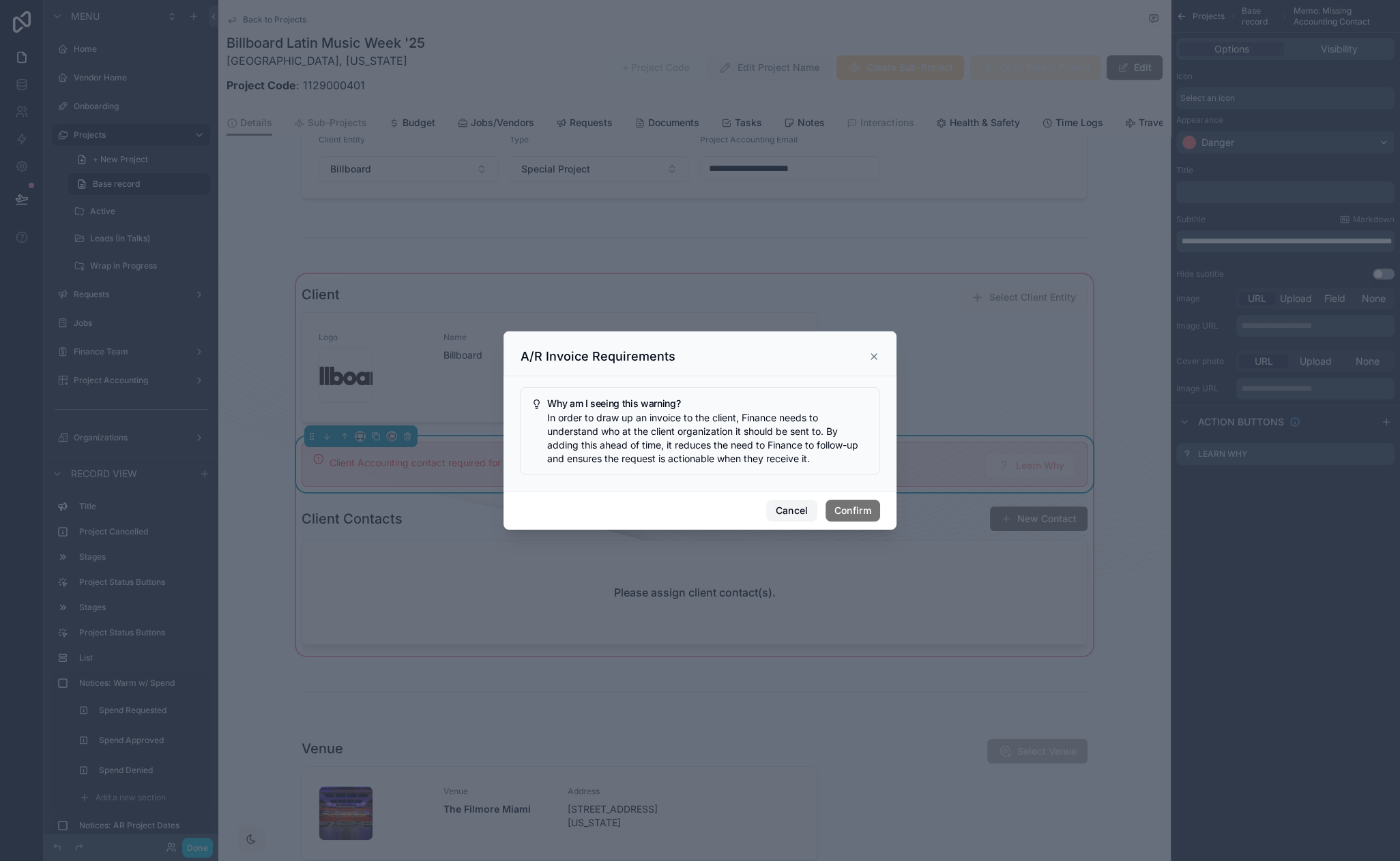
click at [798, 510] on button "Cancel" at bounding box center [791, 511] width 50 height 22
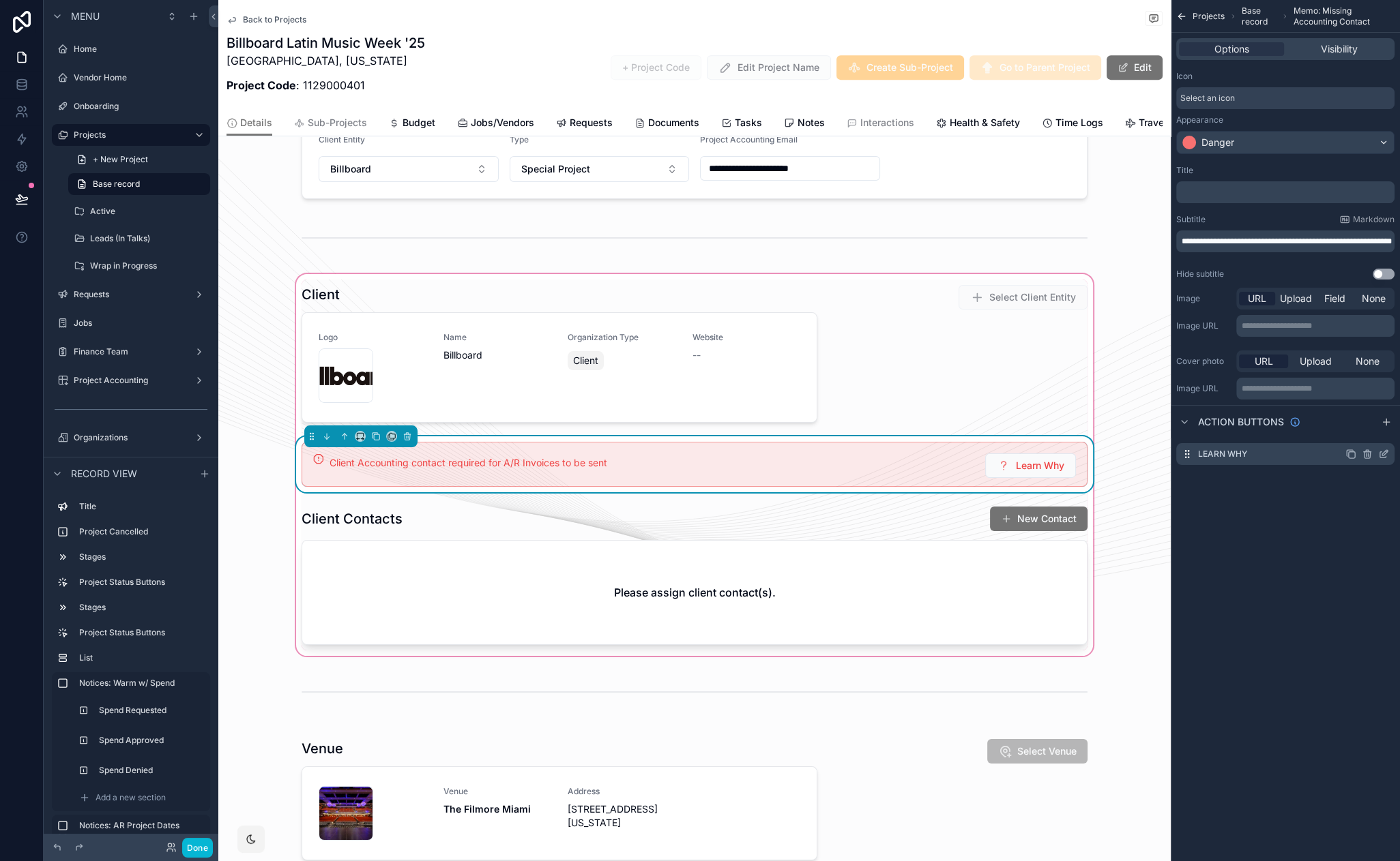
click at [1380, 452] on icon "scrollable content" at bounding box center [1383, 455] width 6 height 6
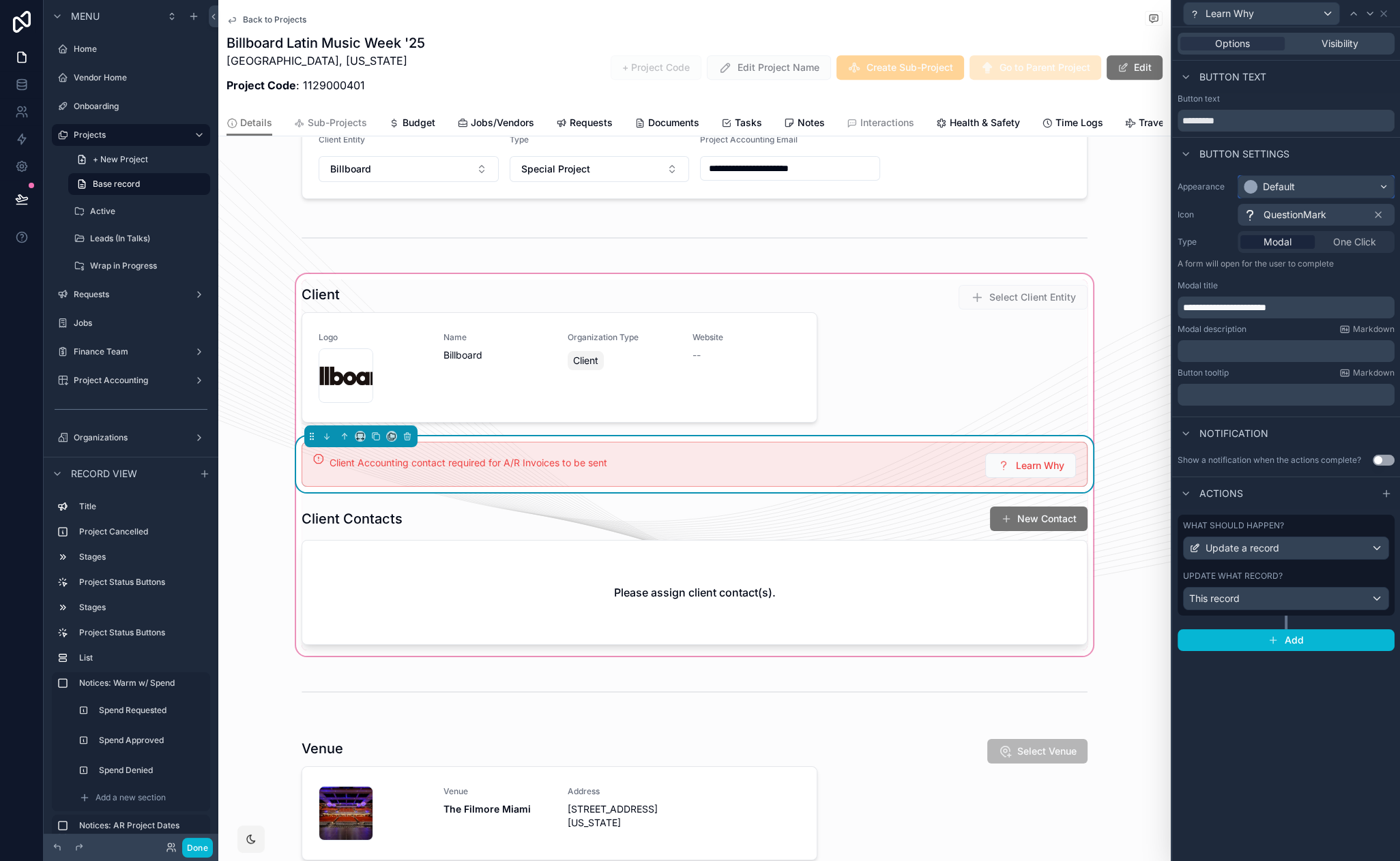
click at [1307, 188] on div "Default" at bounding box center [1317, 186] width 156 height 22
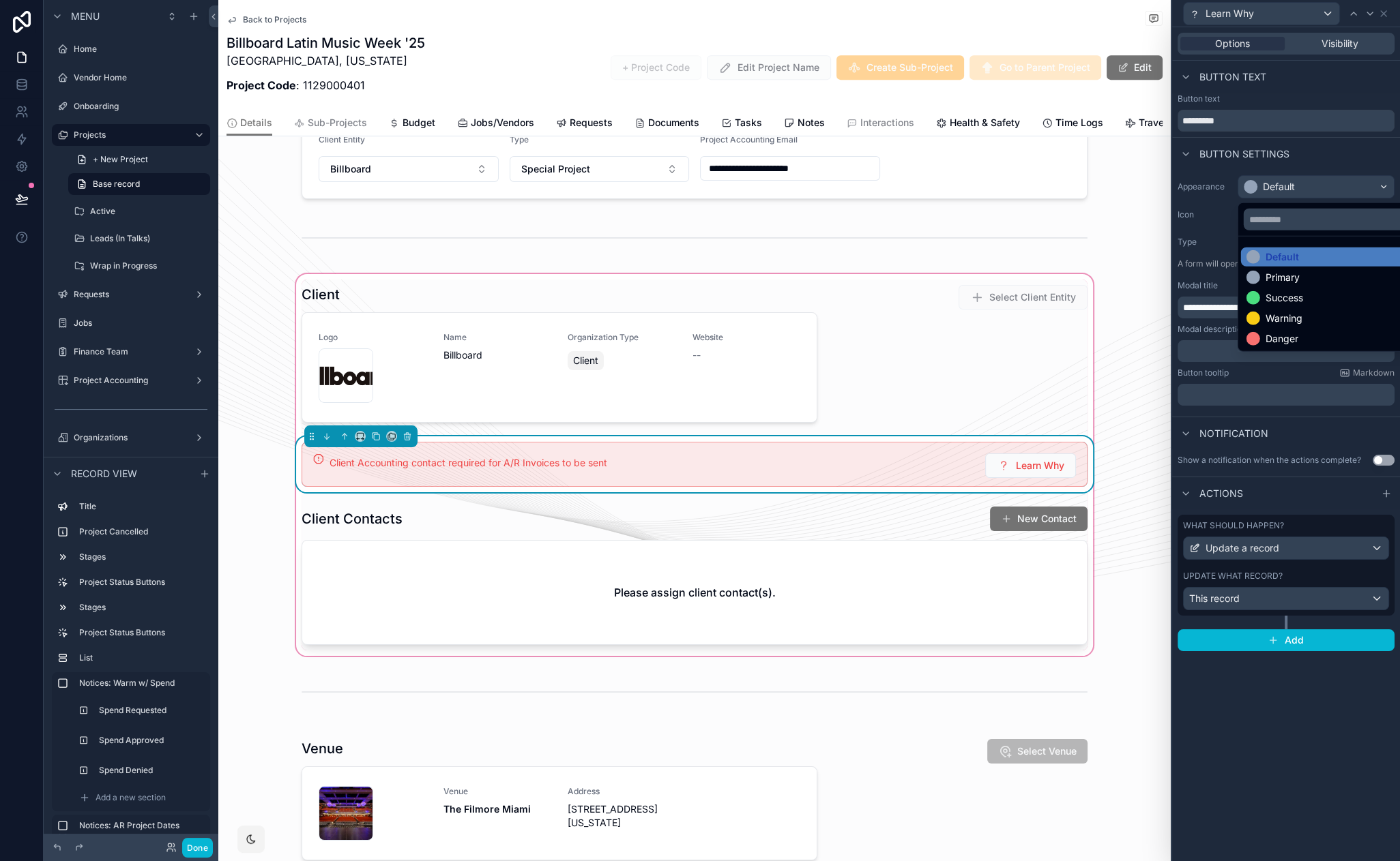
click at [1307, 188] on div at bounding box center [1286, 430] width 228 height 861
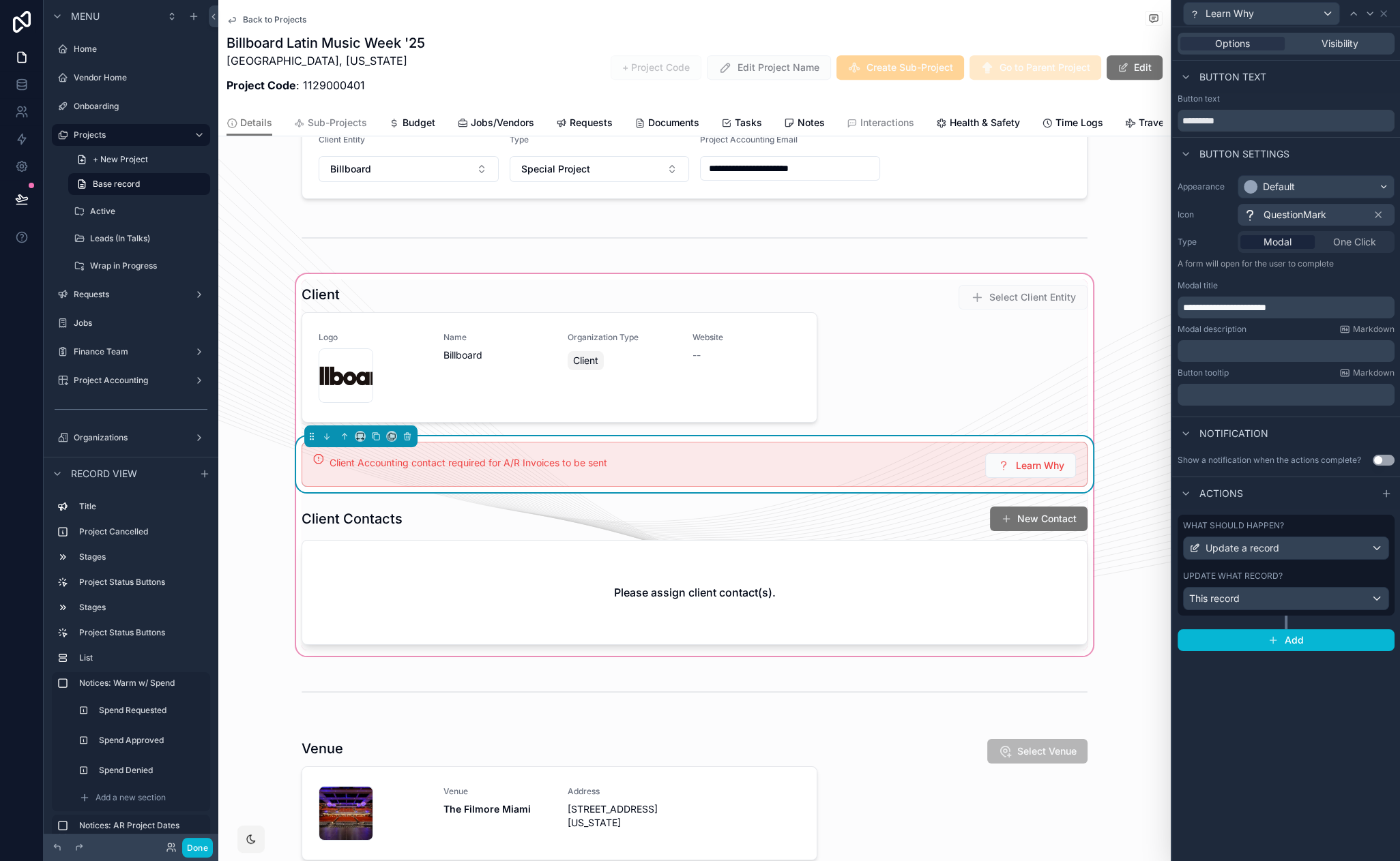
click at [1296, 522] on div "What should happen?" at bounding box center [1286, 526] width 206 height 11
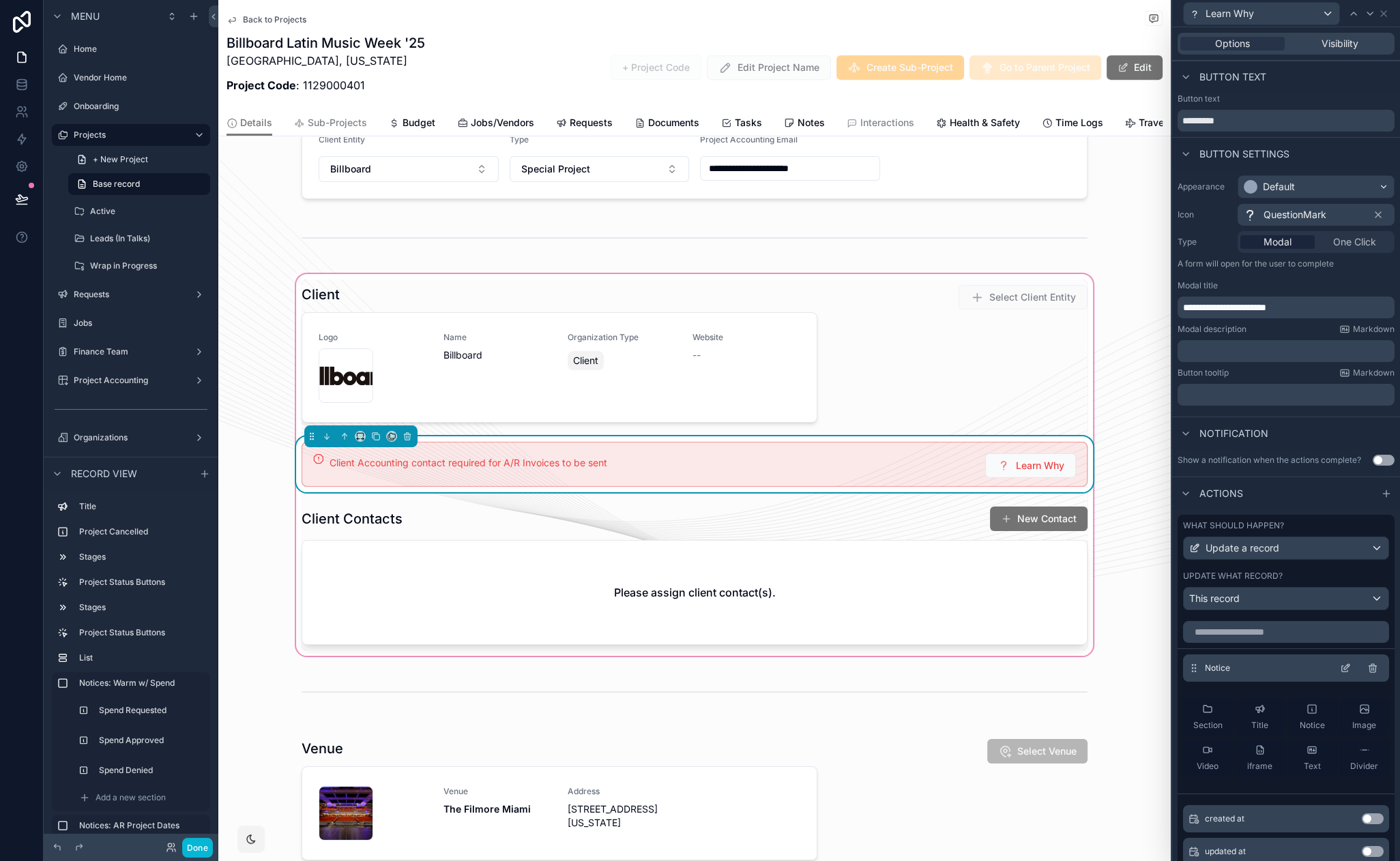
click at [1340, 670] on icon at bounding box center [1345, 668] width 11 height 11
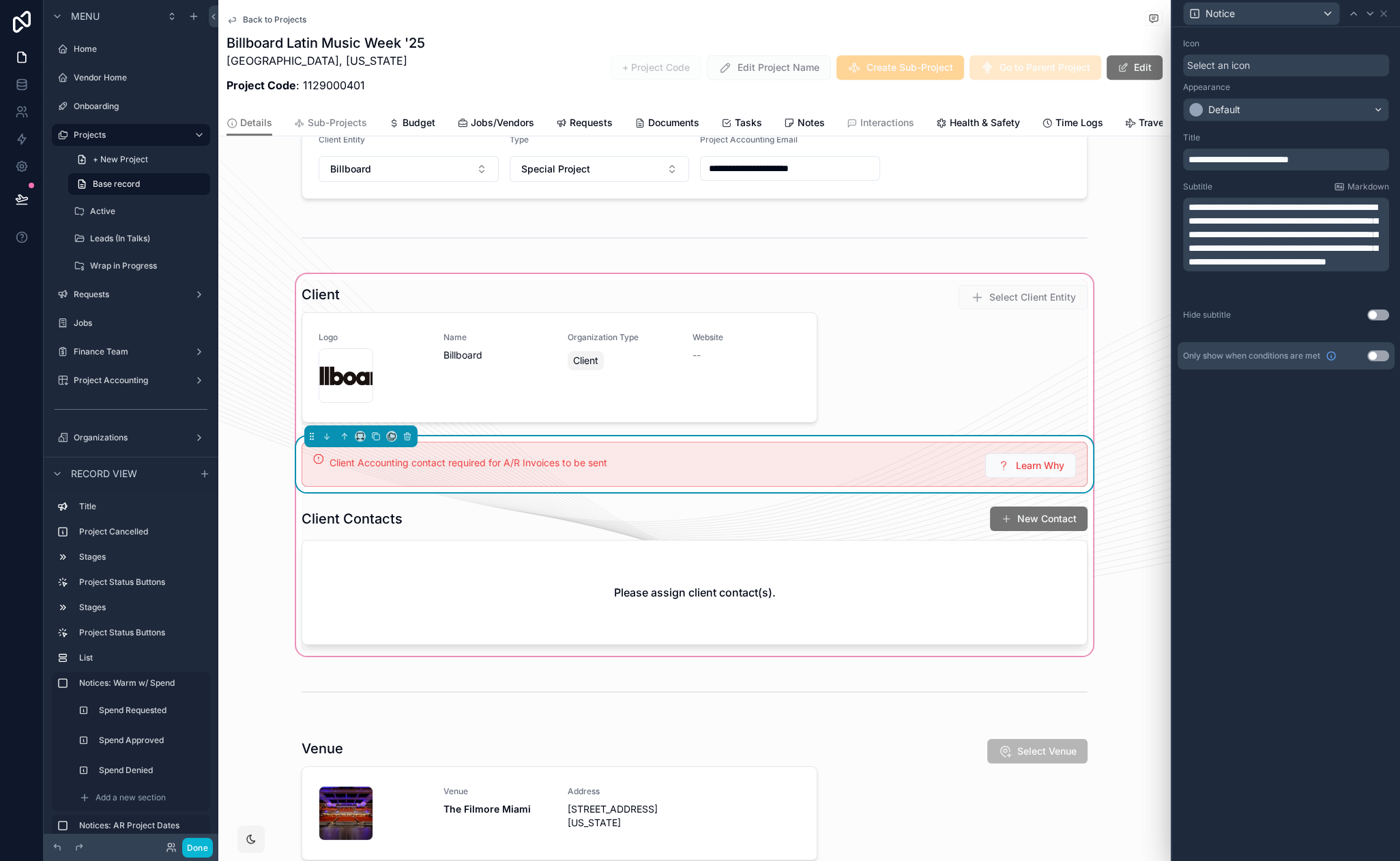
click at [1281, 267] on span "**********" at bounding box center [1283, 235] width 189 height 65
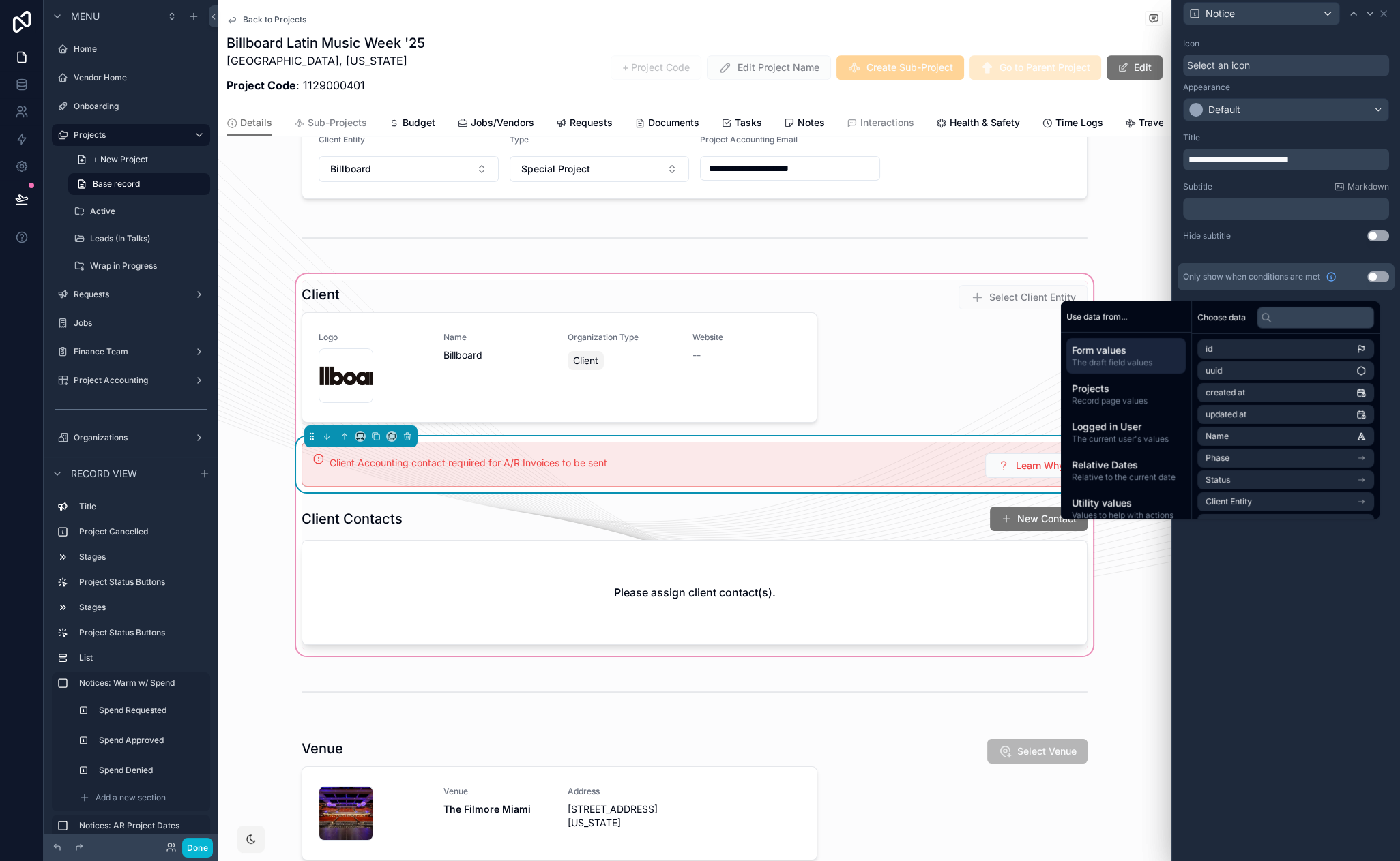
click at [1270, 684] on div "**********" at bounding box center [1286, 443] width 228 height 834
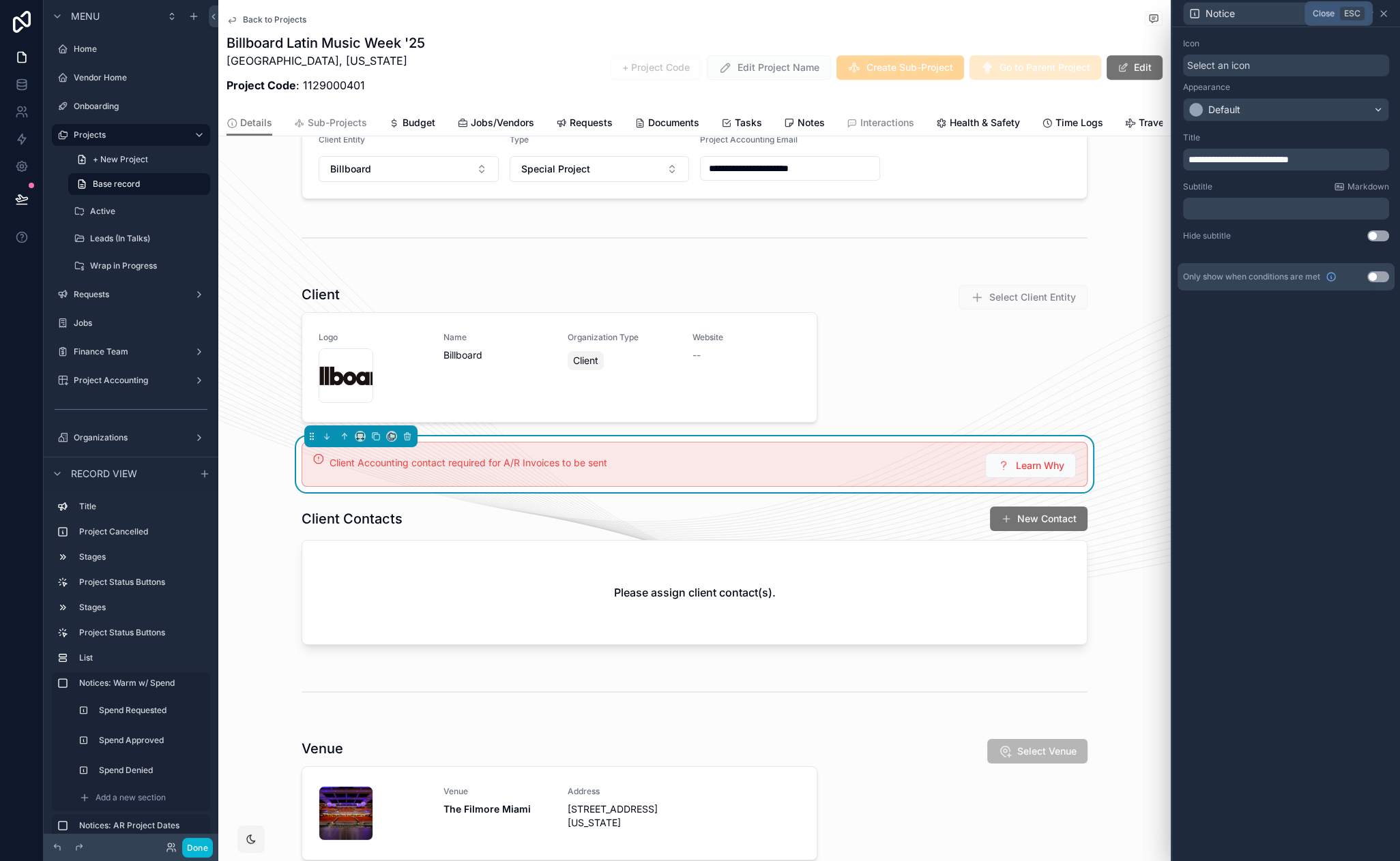
click at [1387, 13] on icon at bounding box center [1384, 13] width 11 height 11
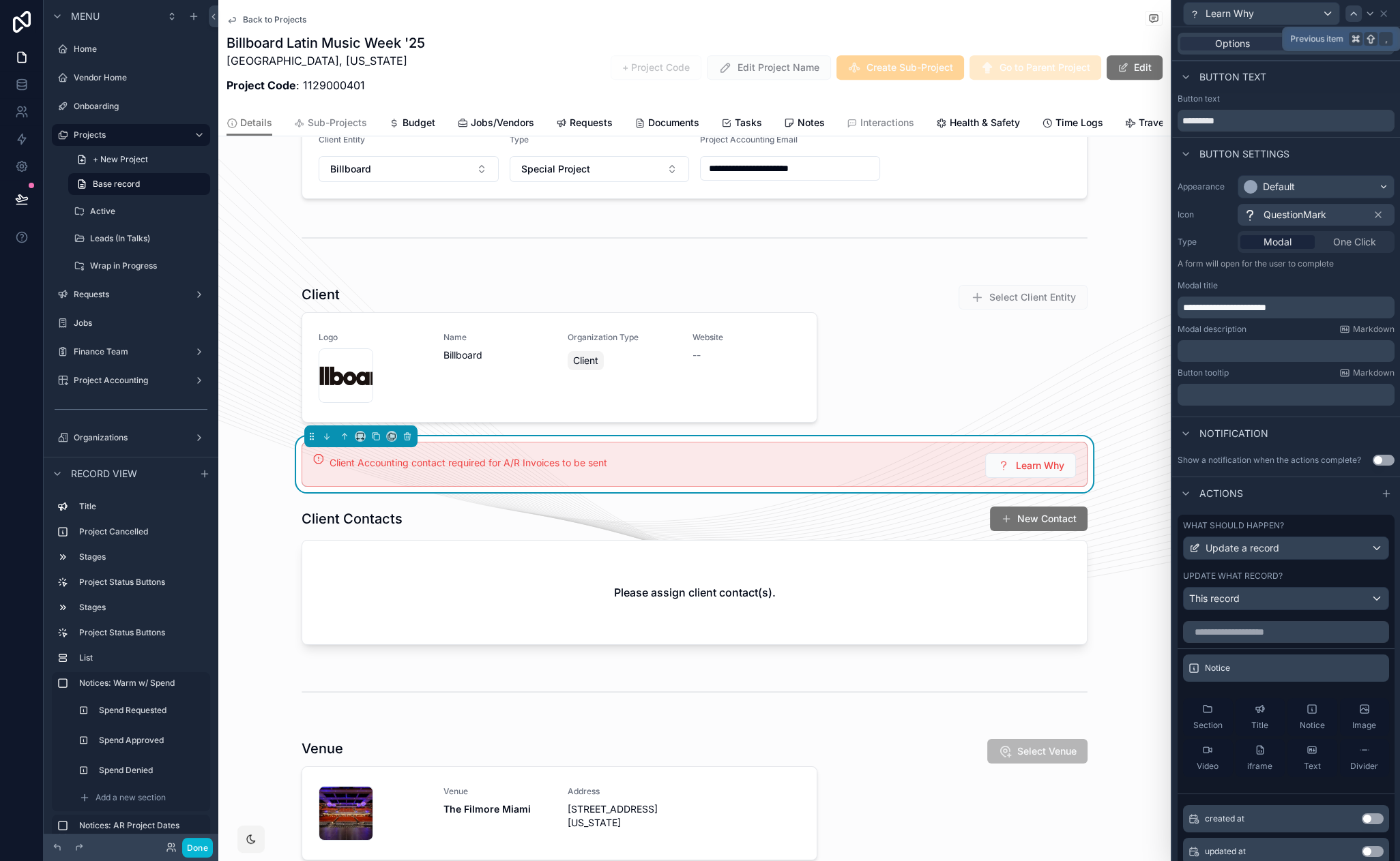
click at [1349, 15] on icon at bounding box center [1353, 13] width 11 height 11
click at [1369, 13] on icon at bounding box center [1370, 13] width 5 height 3
click at [1384, 12] on icon at bounding box center [1384, 13] width 5 height 5
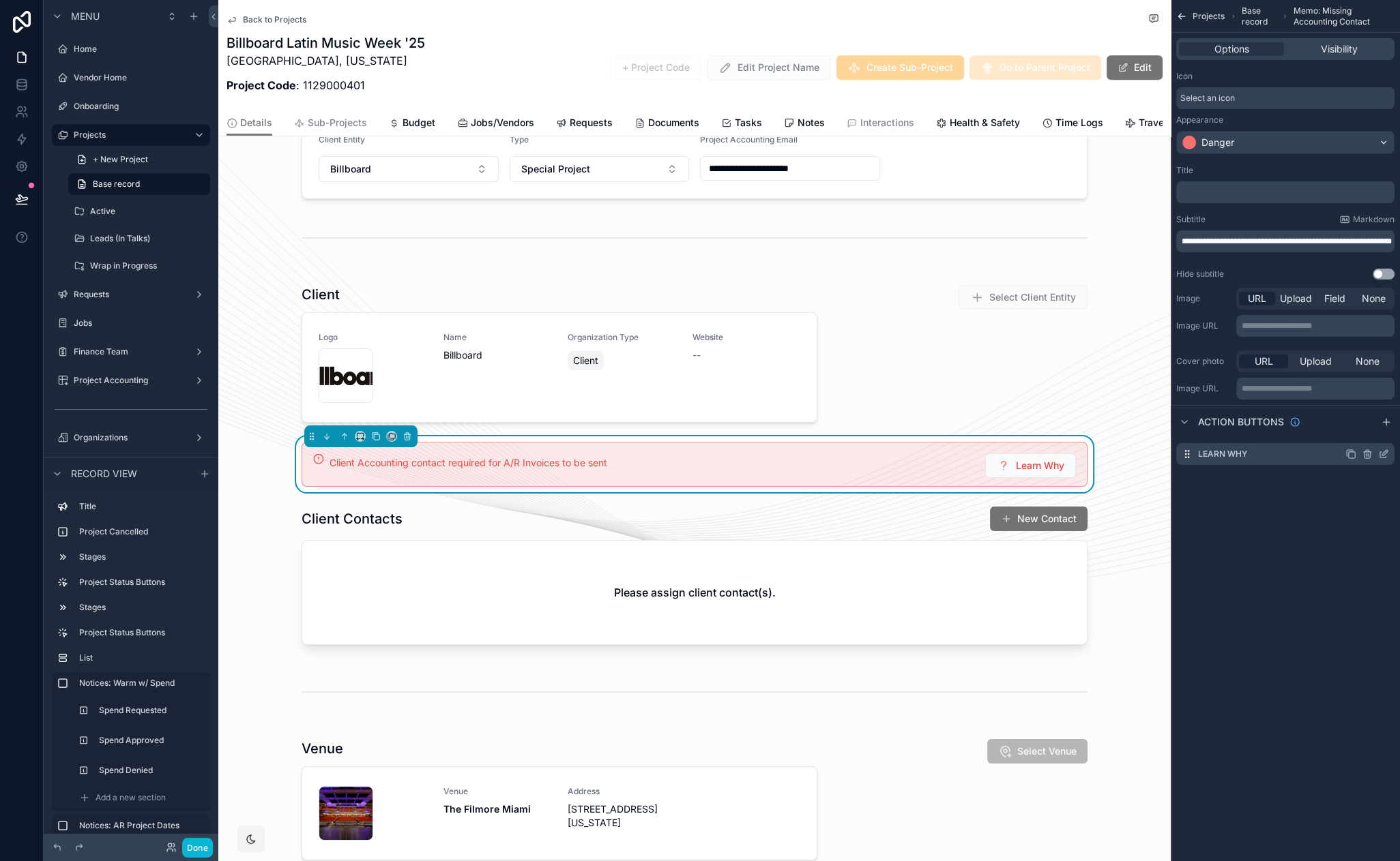
click at [1368, 457] on icon "scrollable content" at bounding box center [1367, 454] width 11 height 11
click at [1362, 433] on icon at bounding box center [1361, 433] width 11 height 11
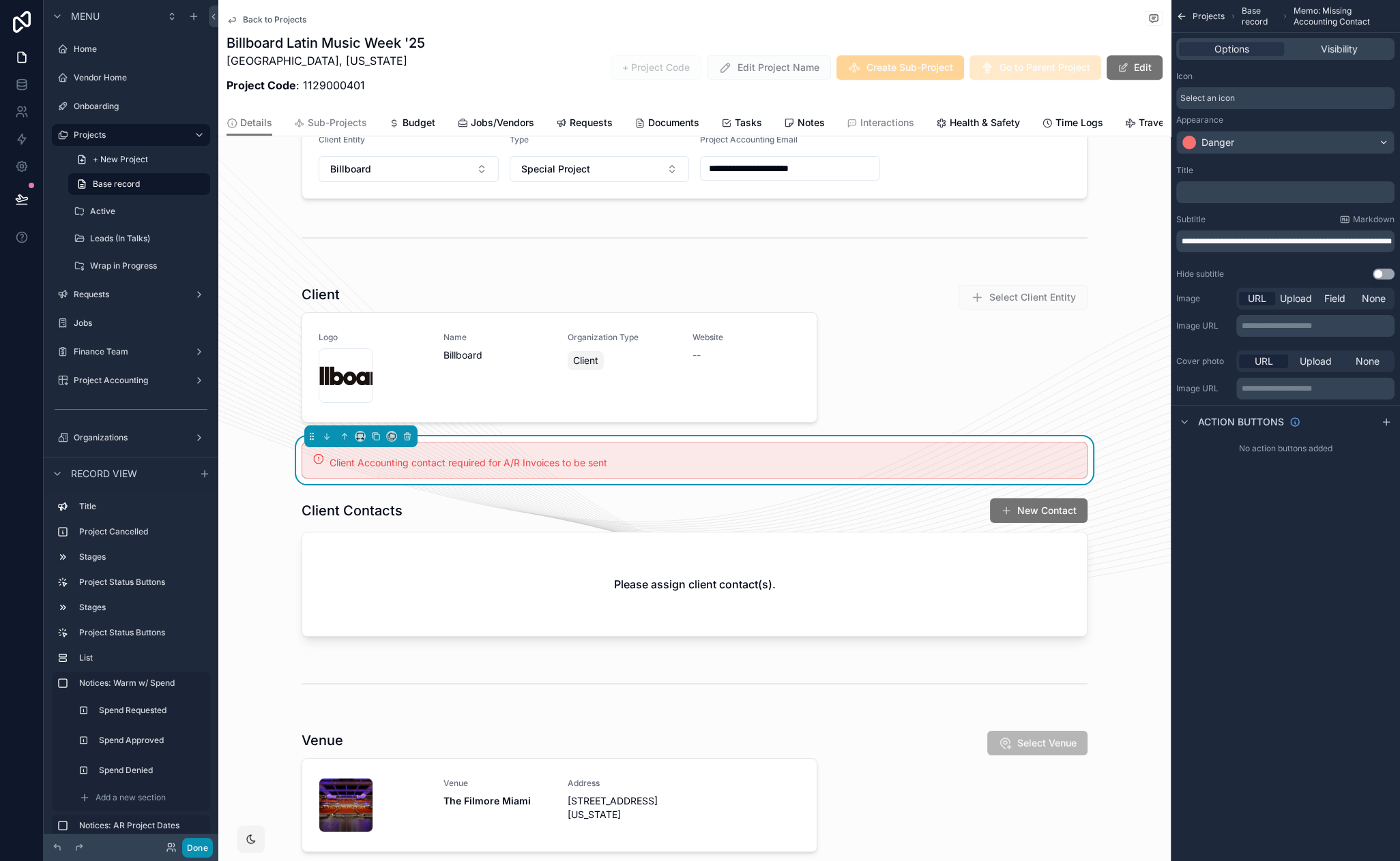
click at [204, 853] on button "Done" at bounding box center [197, 848] width 30 height 20
